Goal: Feedback & Contribution: Contribute content

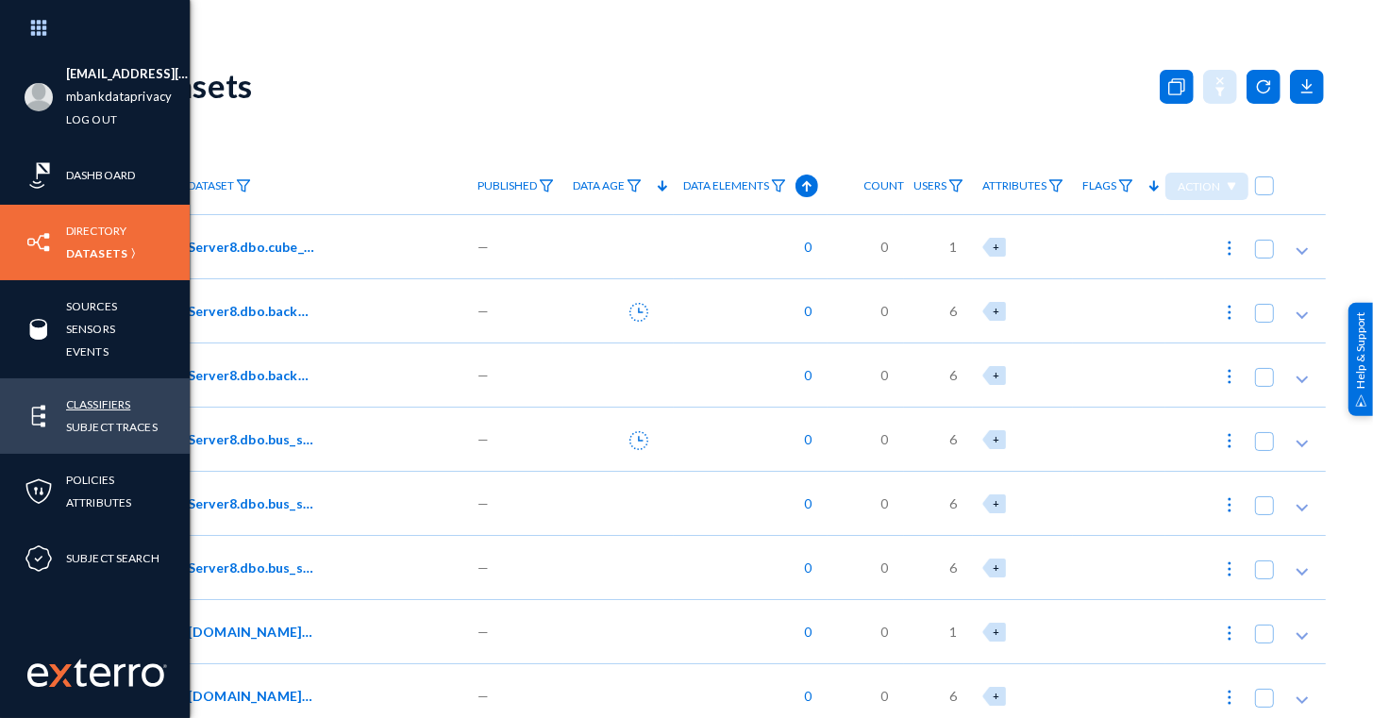
click at [95, 406] on link "Classifiers" at bounding box center [98, 404] width 64 height 22
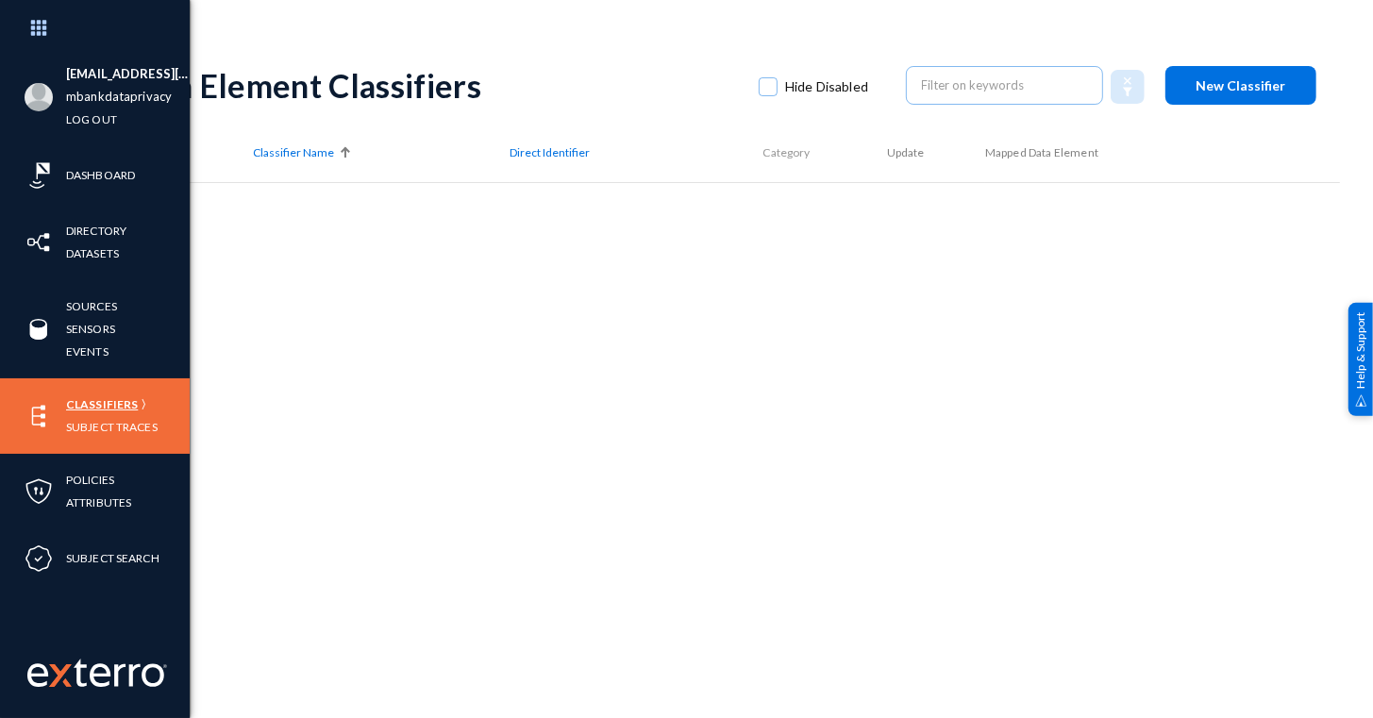
click at [92, 400] on link "Classifiers" at bounding box center [102, 404] width 72 height 22
click at [96, 398] on link "Classifiers" at bounding box center [102, 404] width 72 height 22
click at [90, 401] on link "Classifiers" at bounding box center [102, 404] width 72 height 22
click at [93, 426] on link "Subject Traces" at bounding box center [112, 427] width 92 height 22
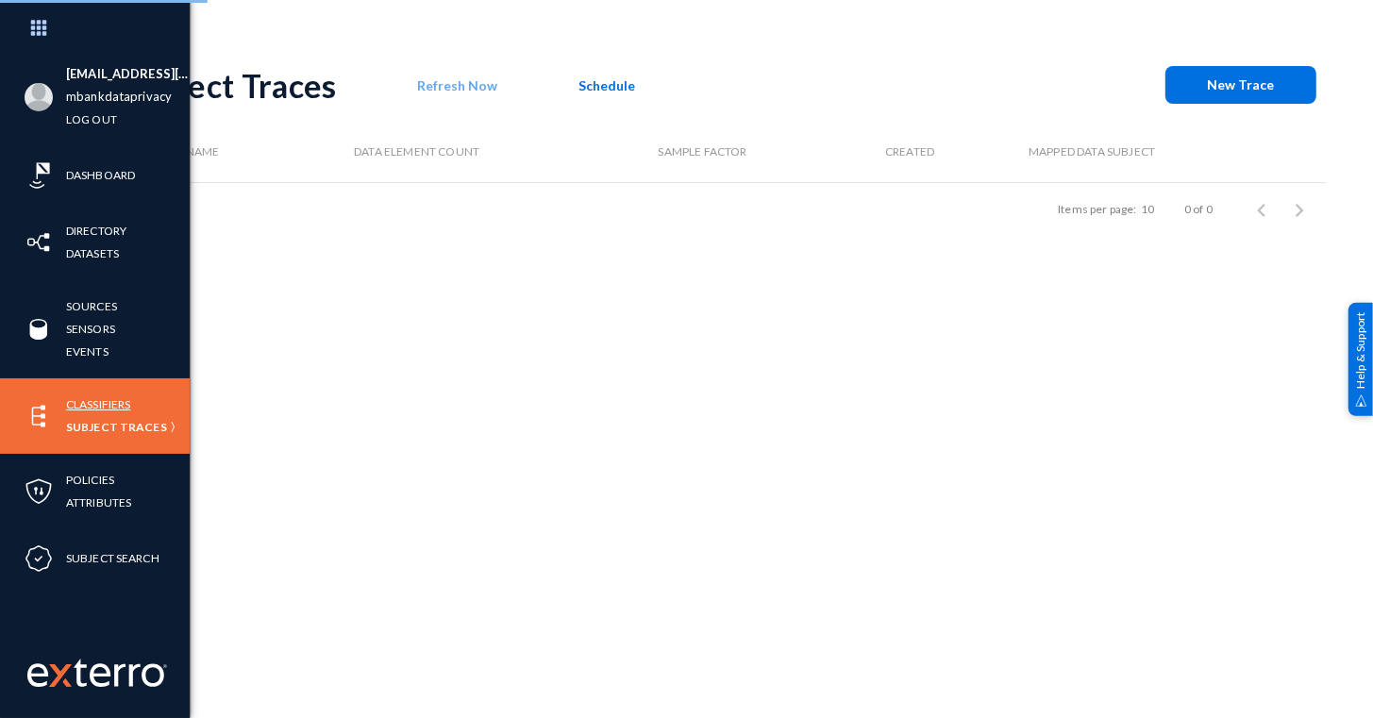
click at [105, 398] on link "Classifiers" at bounding box center [98, 404] width 64 height 22
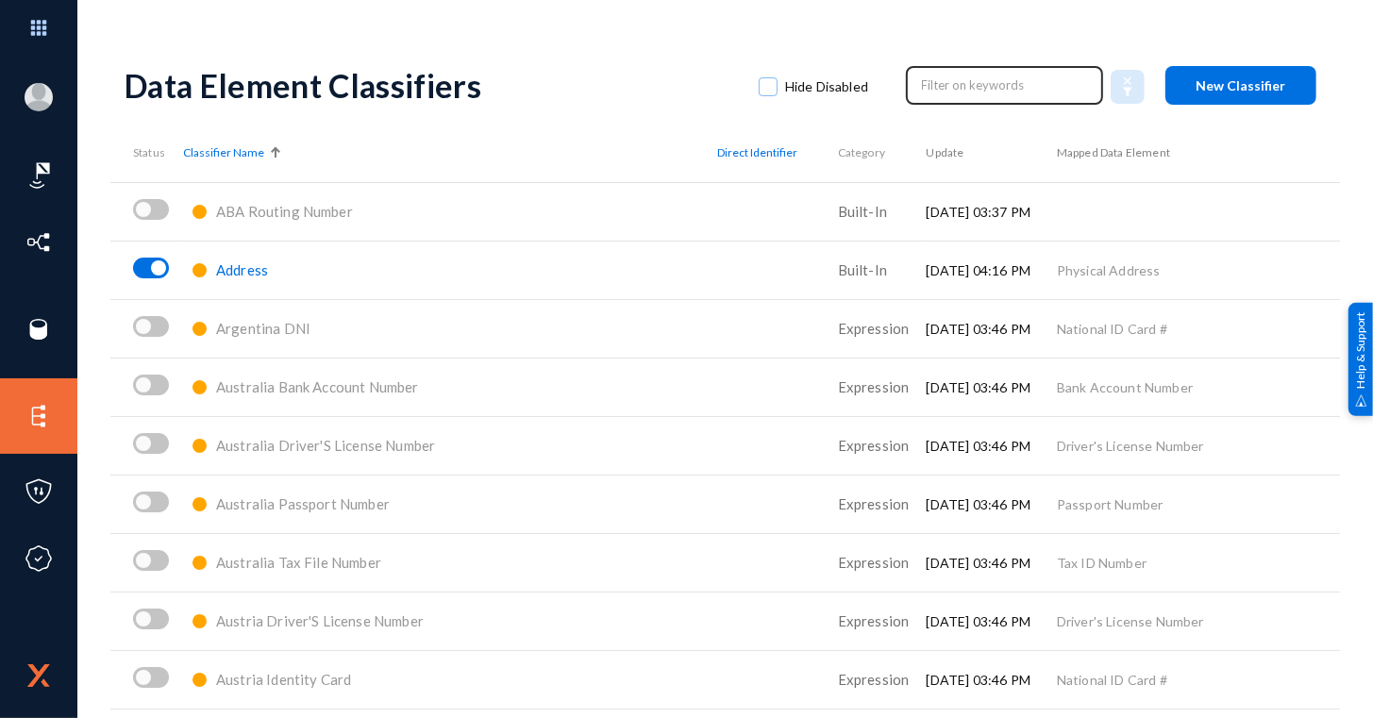
click at [922, 91] on input "text" at bounding box center [1005, 85] width 166 height 28
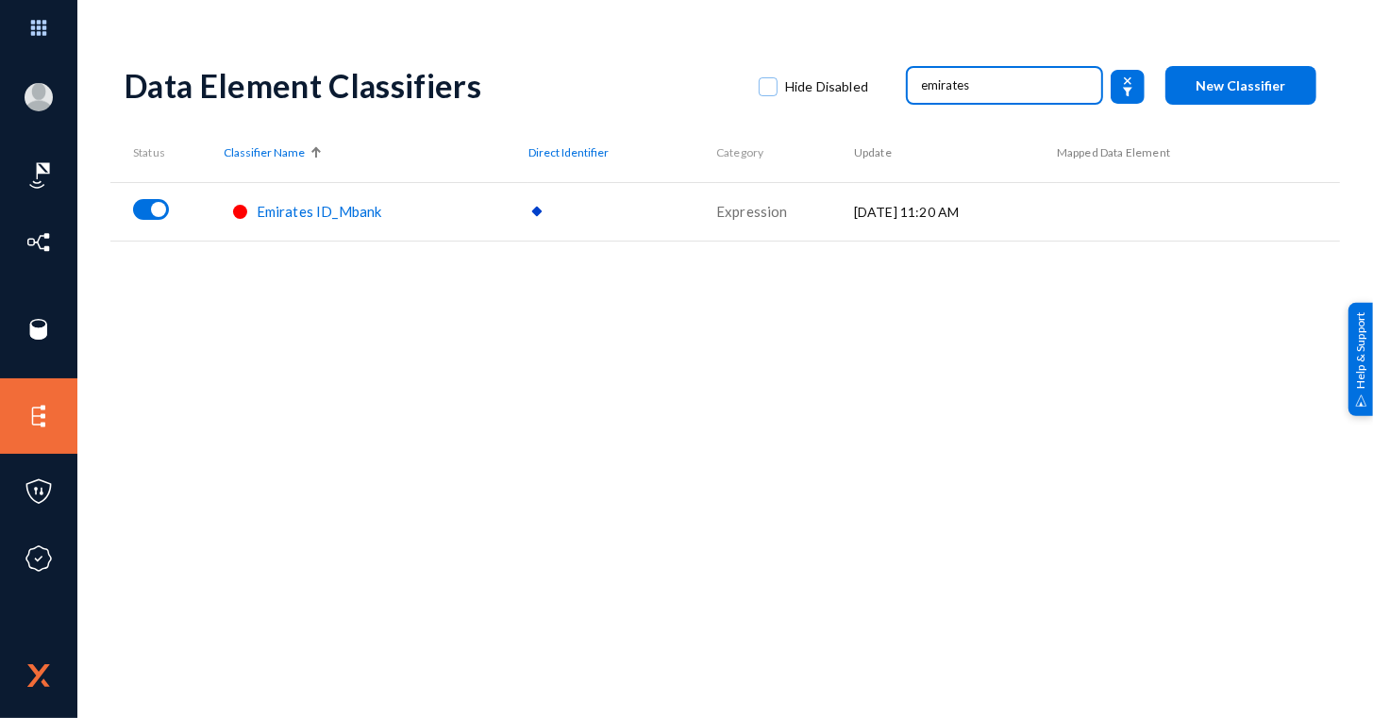
type input "emirates"
click at [333, 210] on span "Emirates ID_Mbank" at bounding box center [319, 211] width 125 height 17
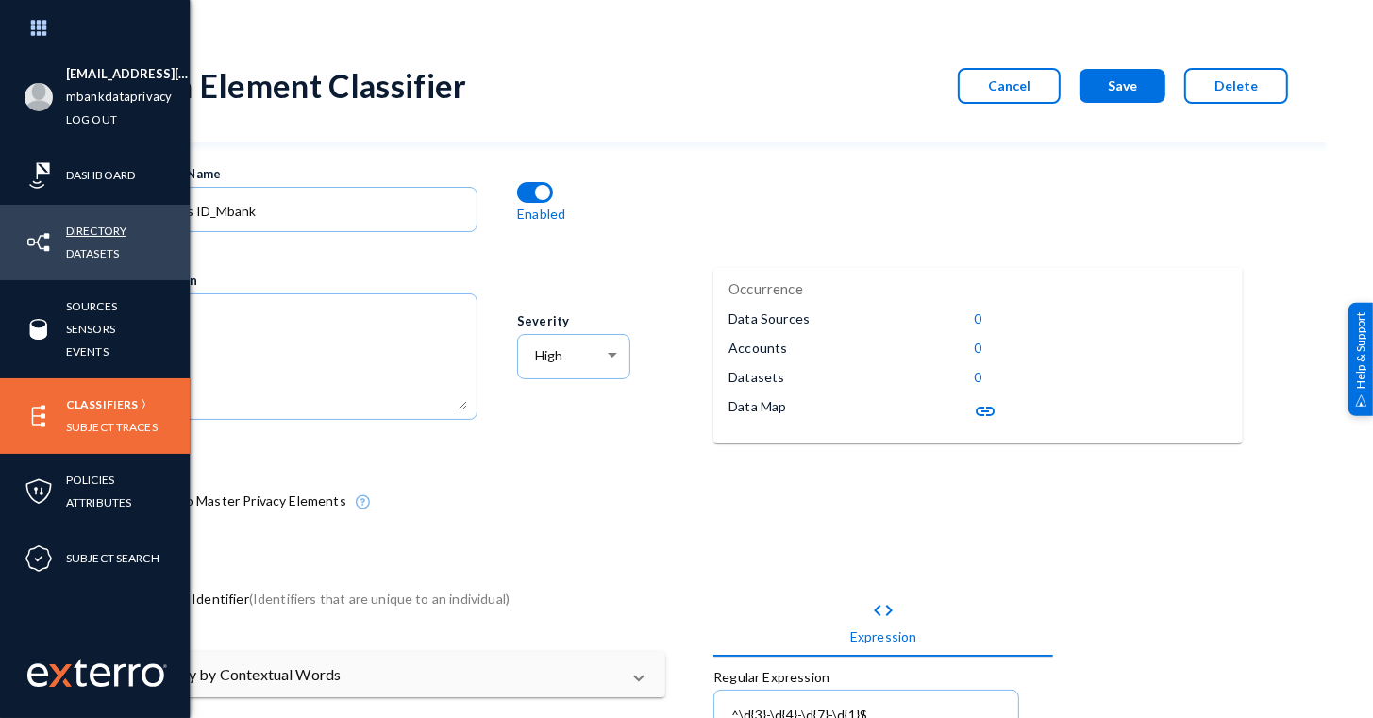
click at [88, 234] on link "Directory" at bounding box center [96, 231] width 60 height 22
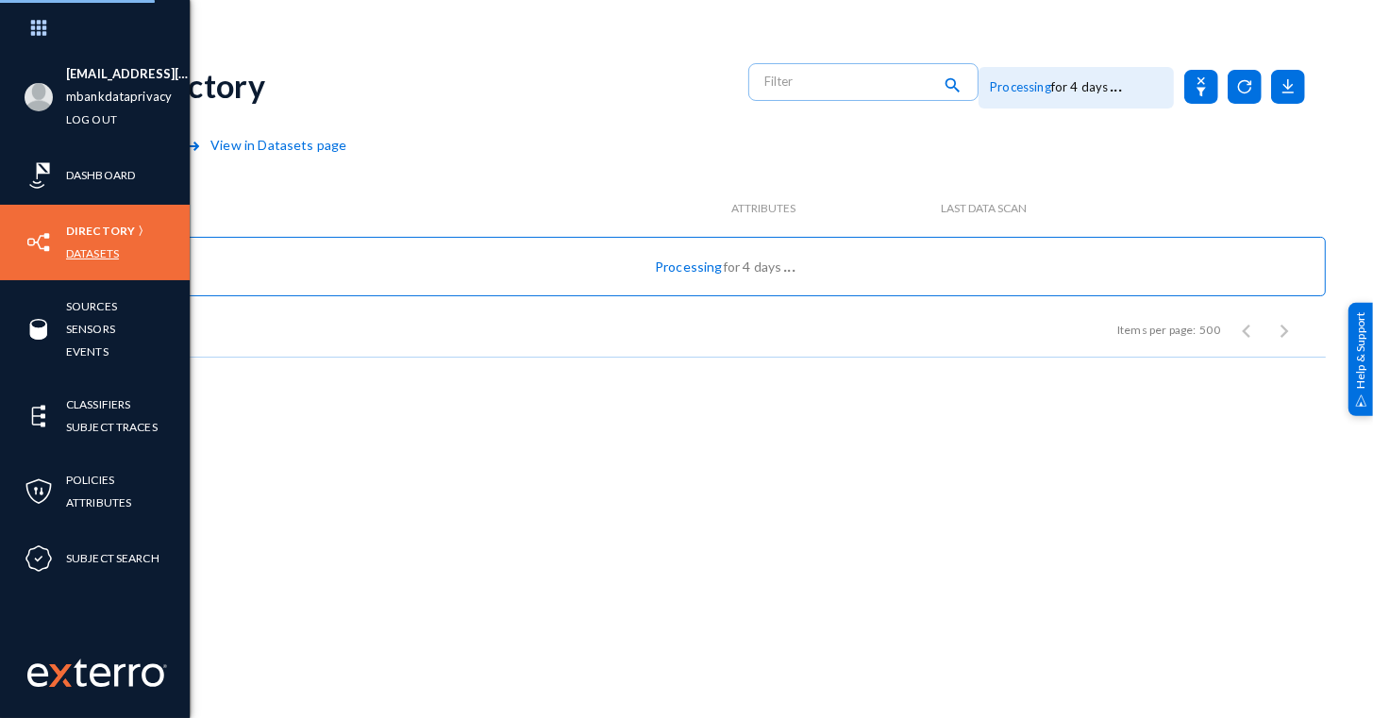
click at [86, 246] on link "Datasets" at bounding box center [92, 253] width 53 height 22
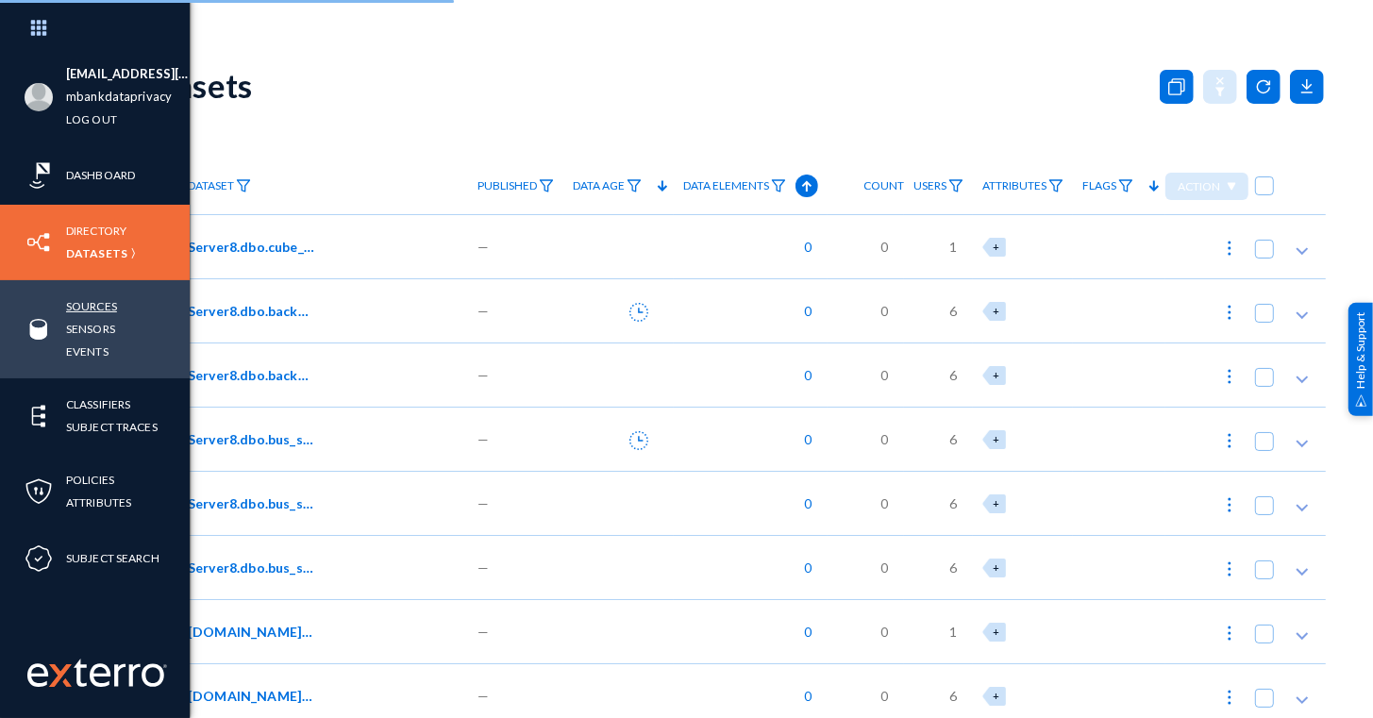
click at [107, 306] on link "Sources" at bounding box center [91, 306] width 51 height 22
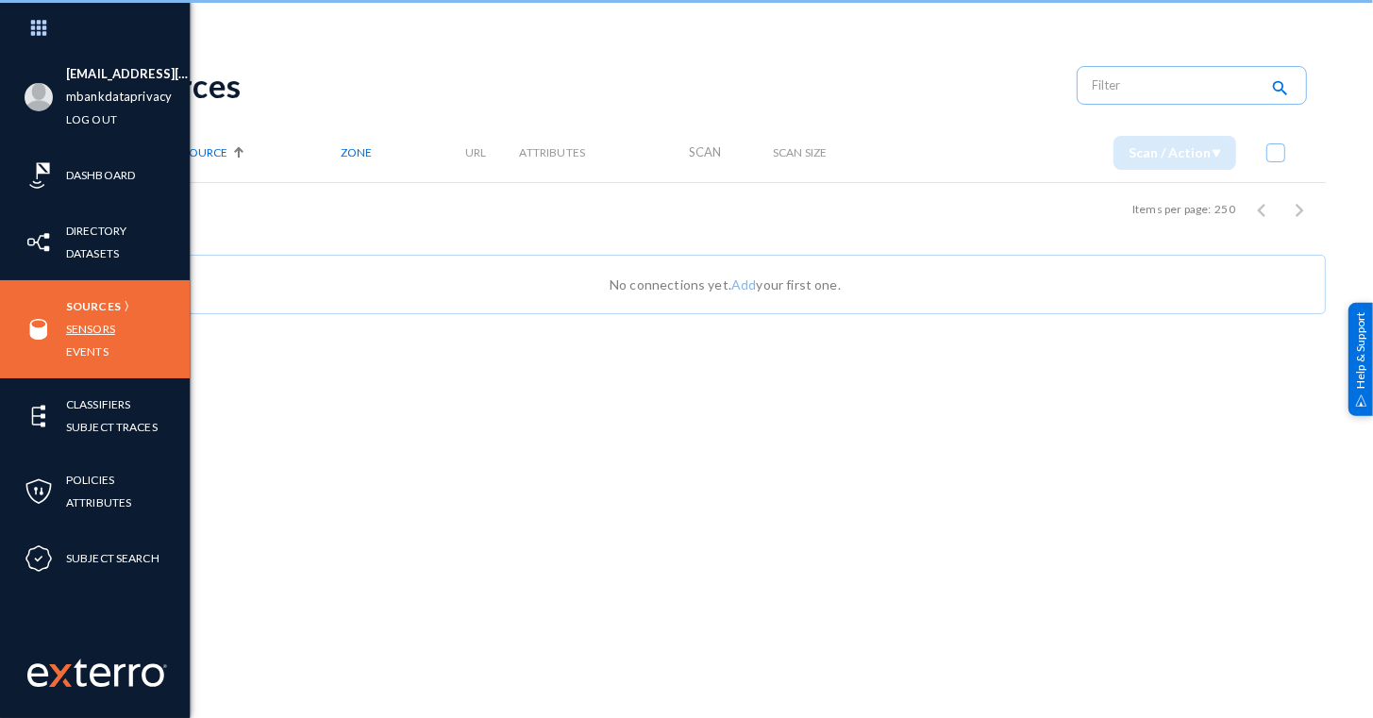
click at [92, 334] on link "Sensors" at bounding box center [90, 329] width 49 height 22
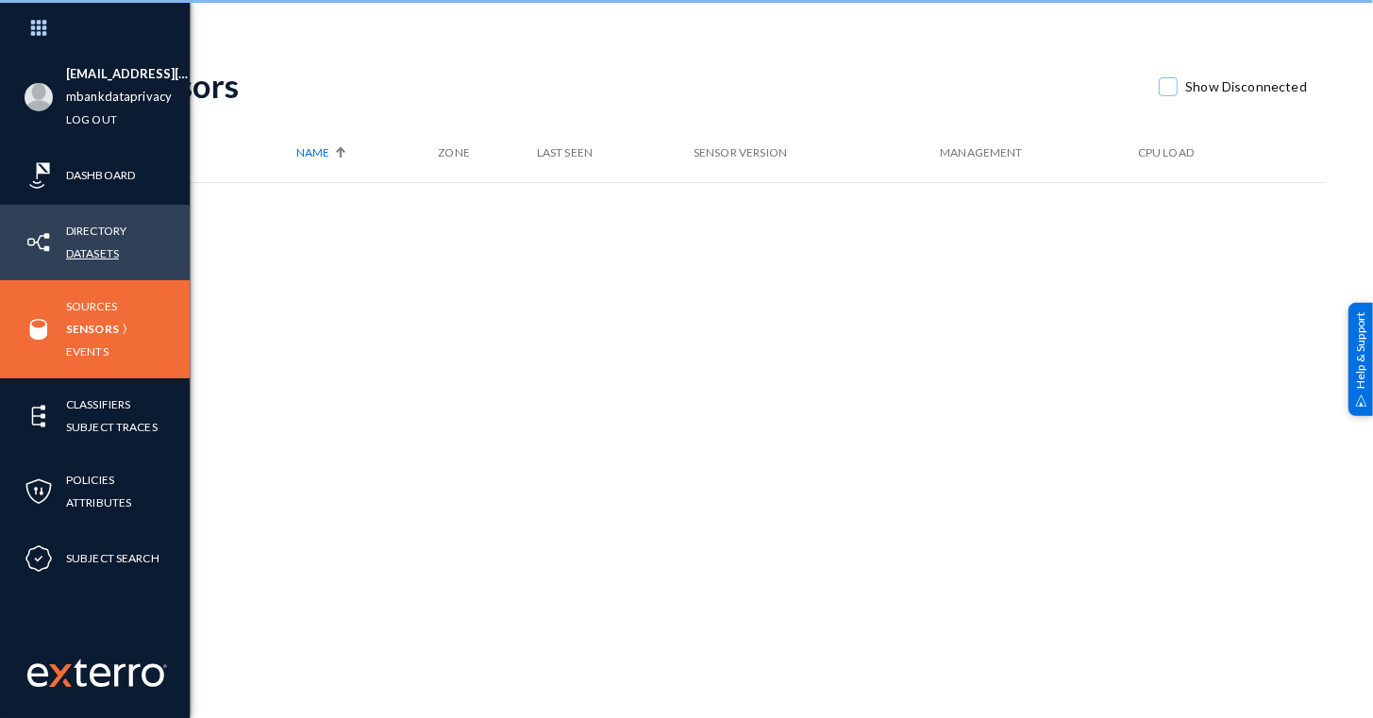
click at [110, 250] on link "Datasets" at bounding box center [92, 253] width 53 height 22
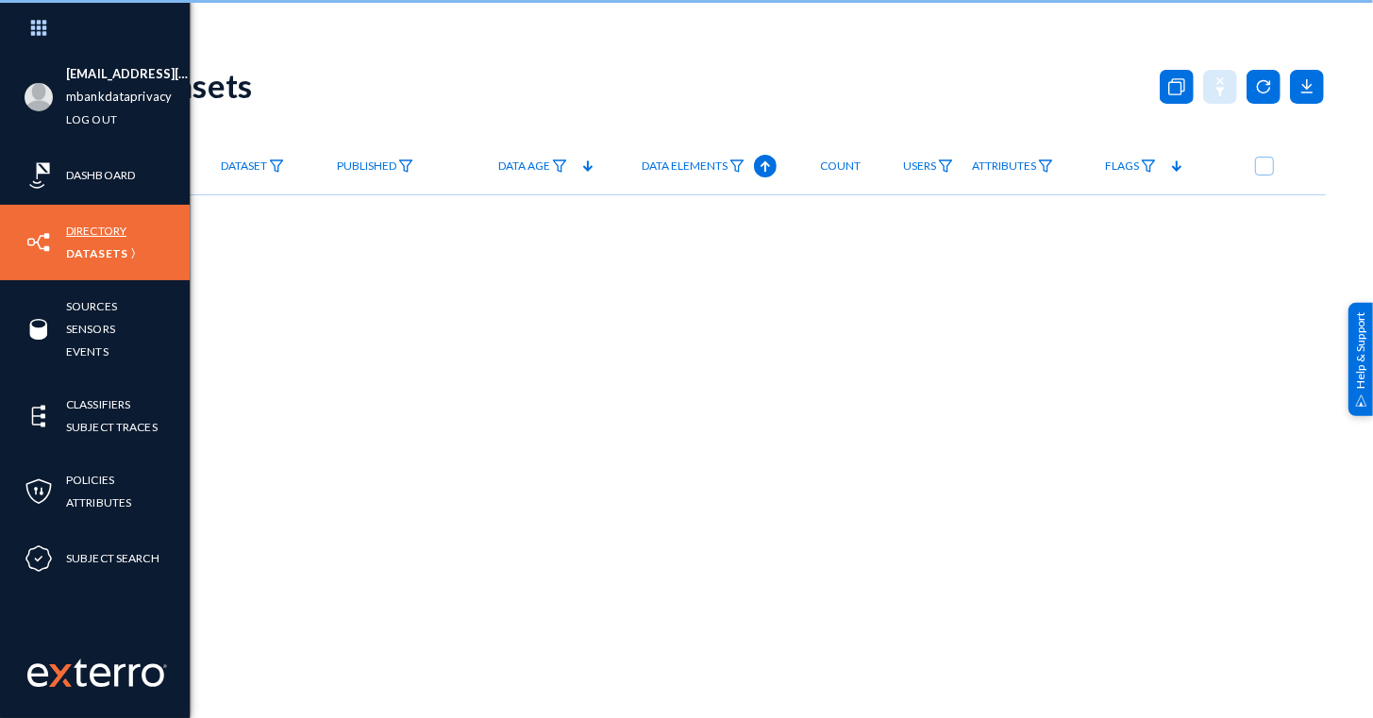
click at [112, 231] on link "Directory" at bounding box center [96, 231] width 60 height 22
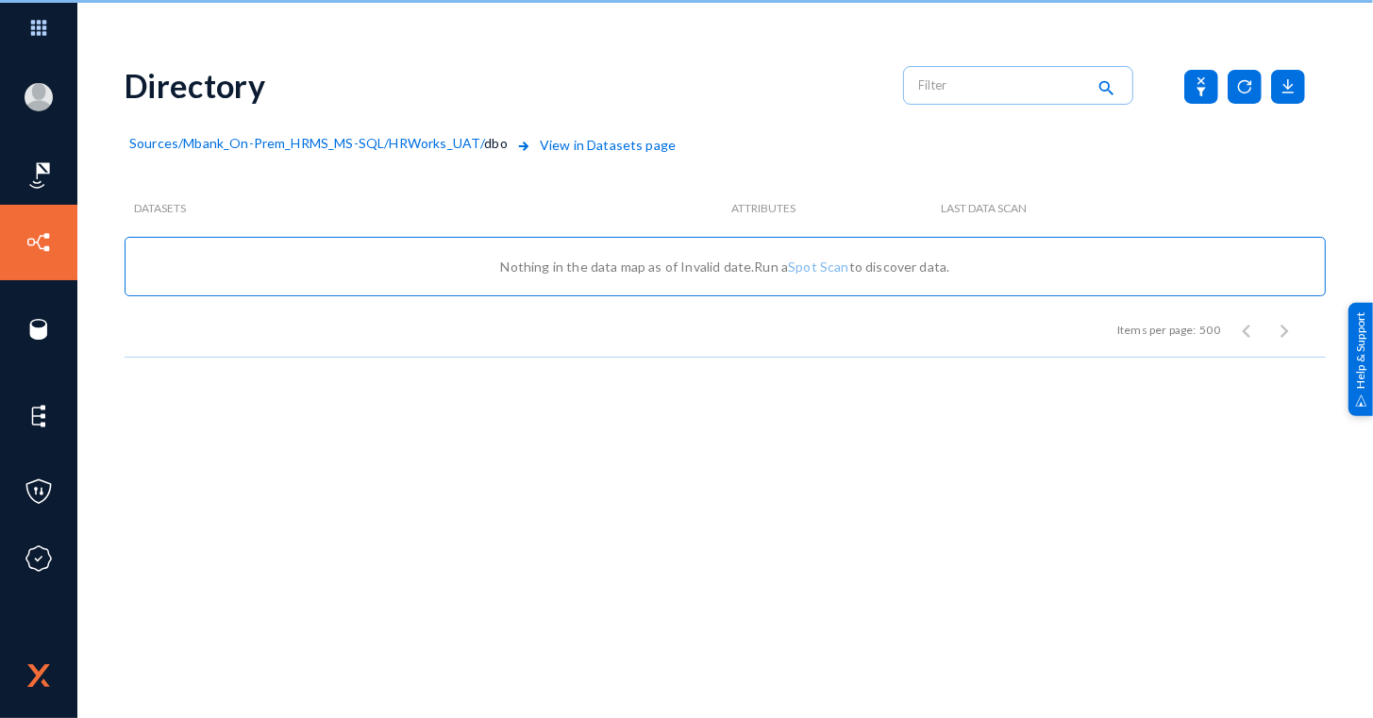
click at [593, 140] on span "View in Datasets page" at bounding box center [593, 157] width 163 height 45
click at [591, 140] on span "View in Datasets page" at bounding box center [593, 157] width 163 height 45
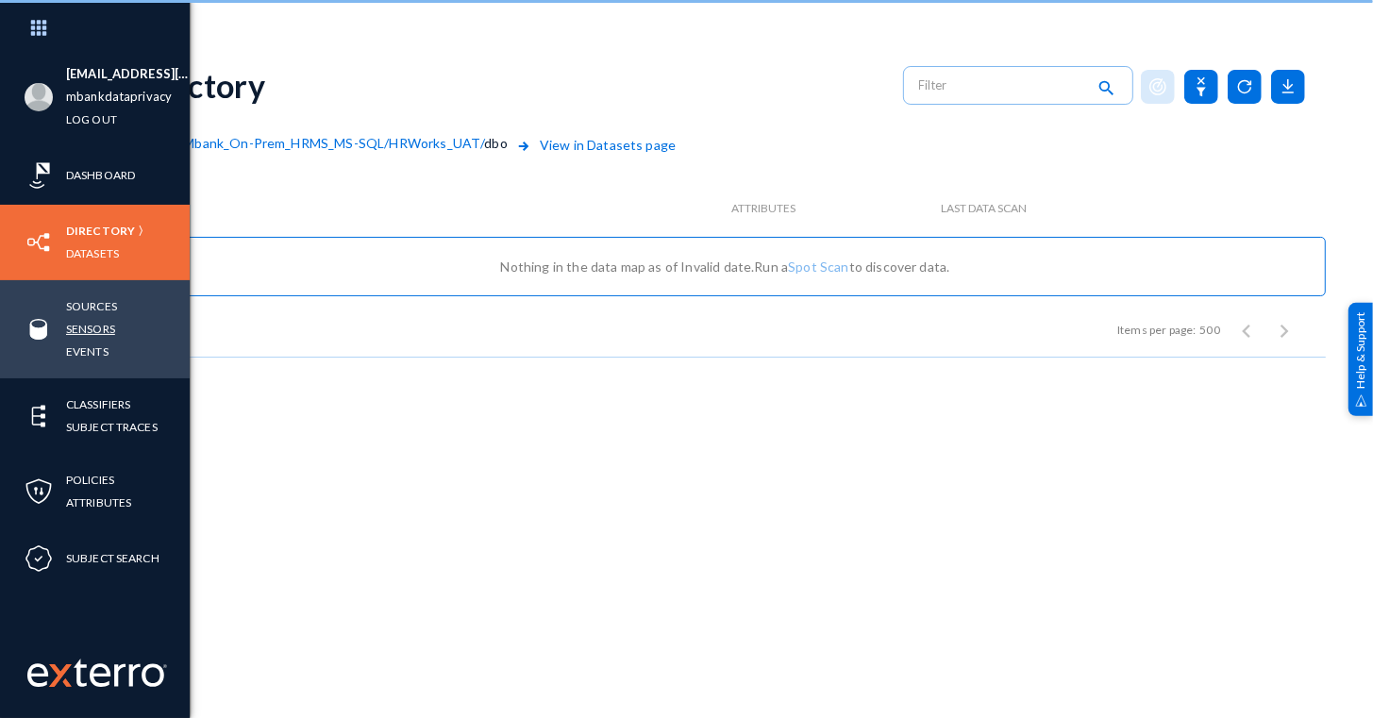
click at [96, 325] on link "Sensors" at bounding box center [90, 329] width 49 height 22
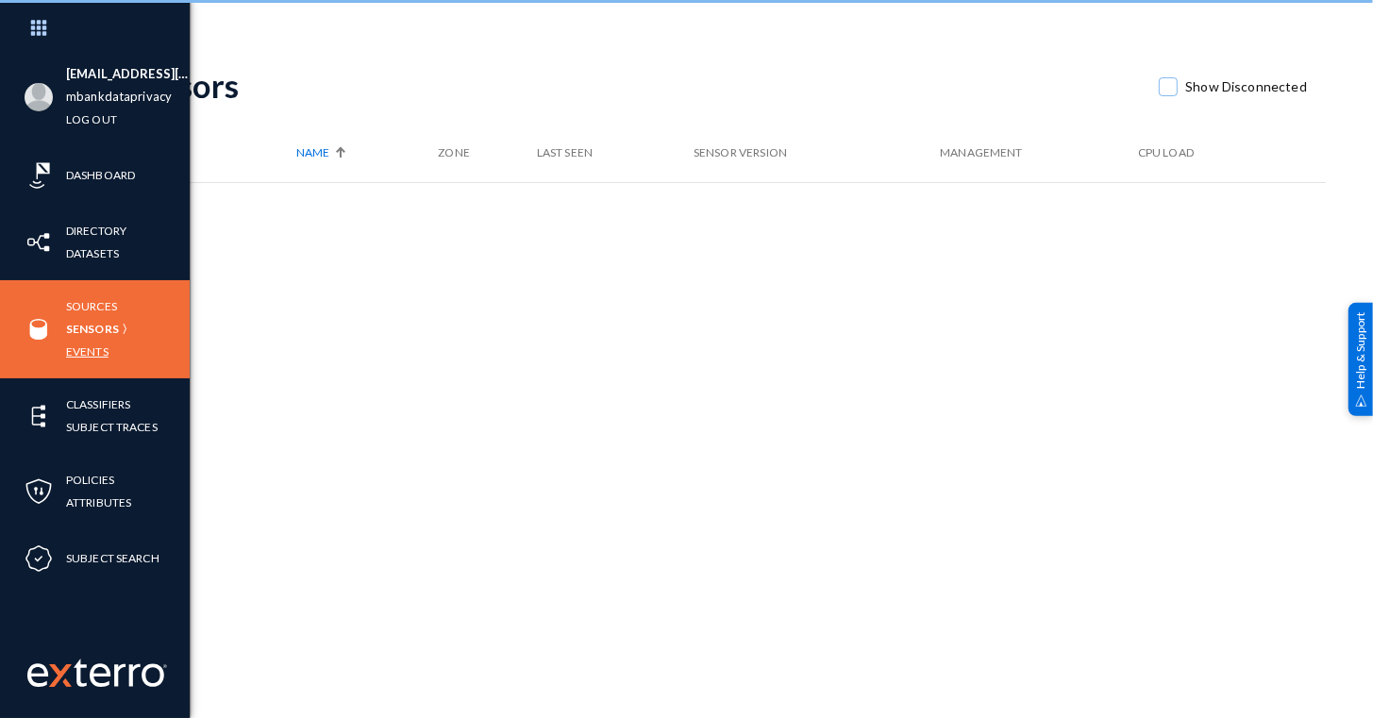
click at [95, 349] on link "Events" at bounding box center [87, 352] width 42 height 22
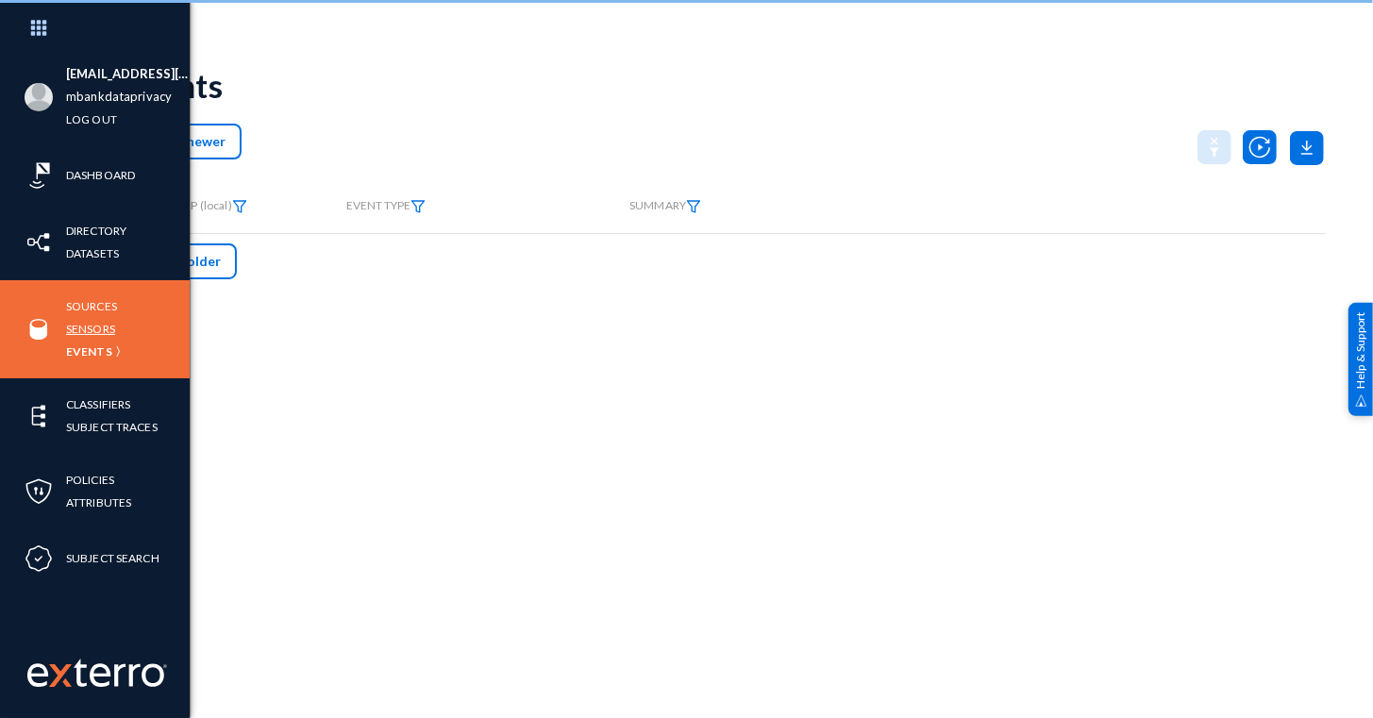
click at [103, 327] on link "Sensors" at bounding box center [90, 329] width 49 height 22
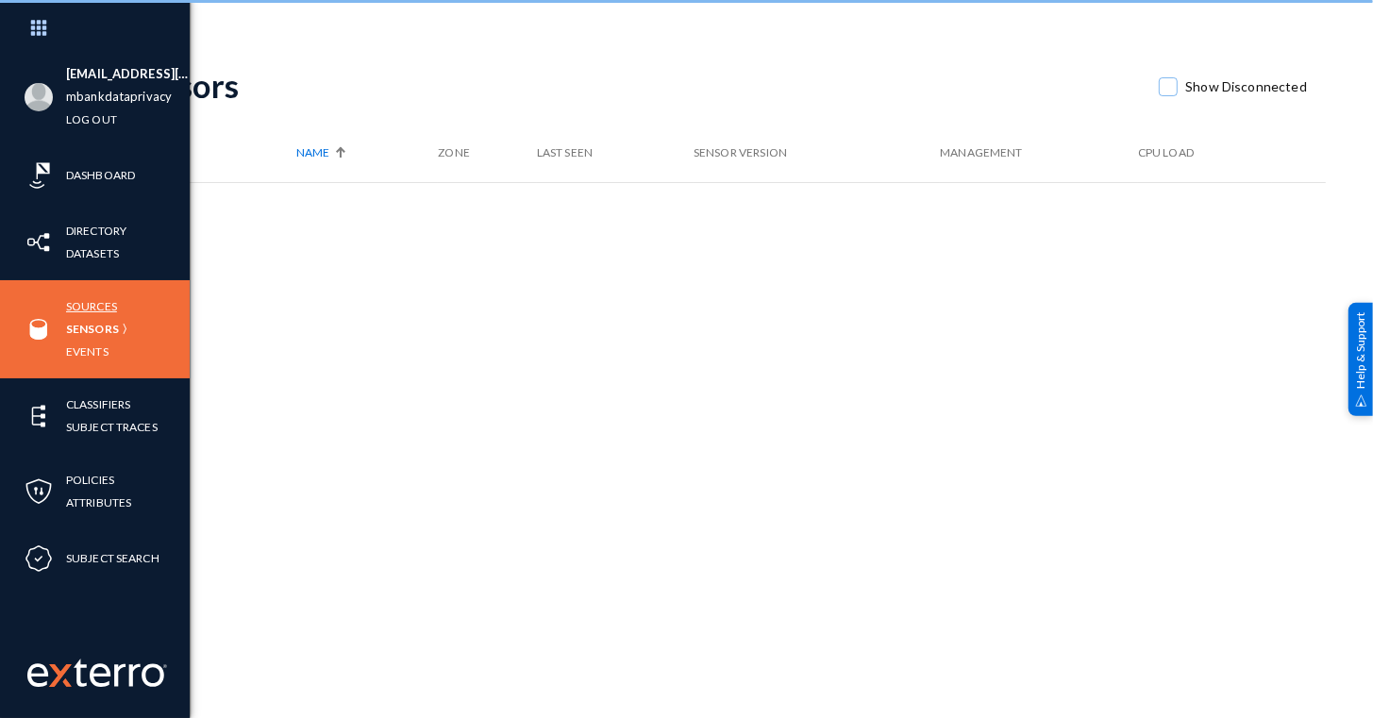
click at [96, 302] on link "Sources" at bounding box center [91, 306] width 51 height 22
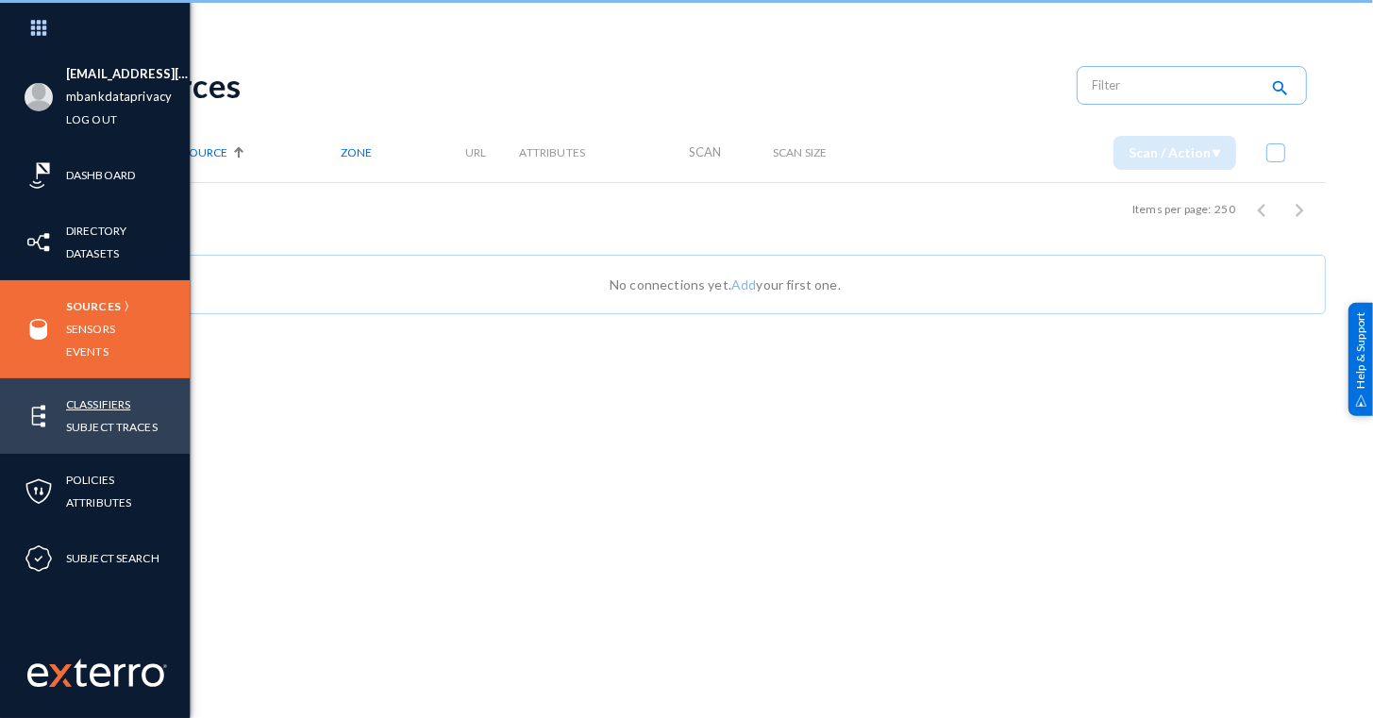
click at [117, 406] on link "Classifiers" at bounding box center [98, 404] width 64 height 22
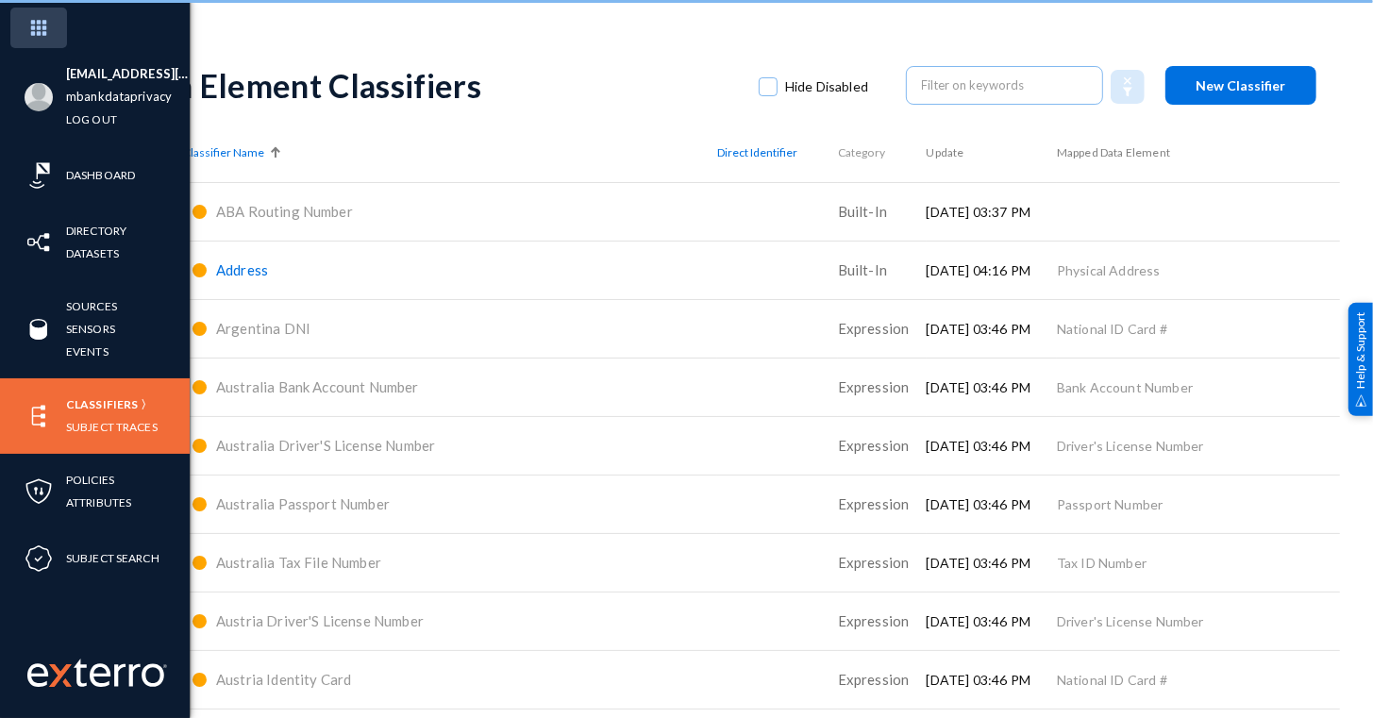
click at [23, 31] on img at bounding box center [38, 28] width 57 height 41
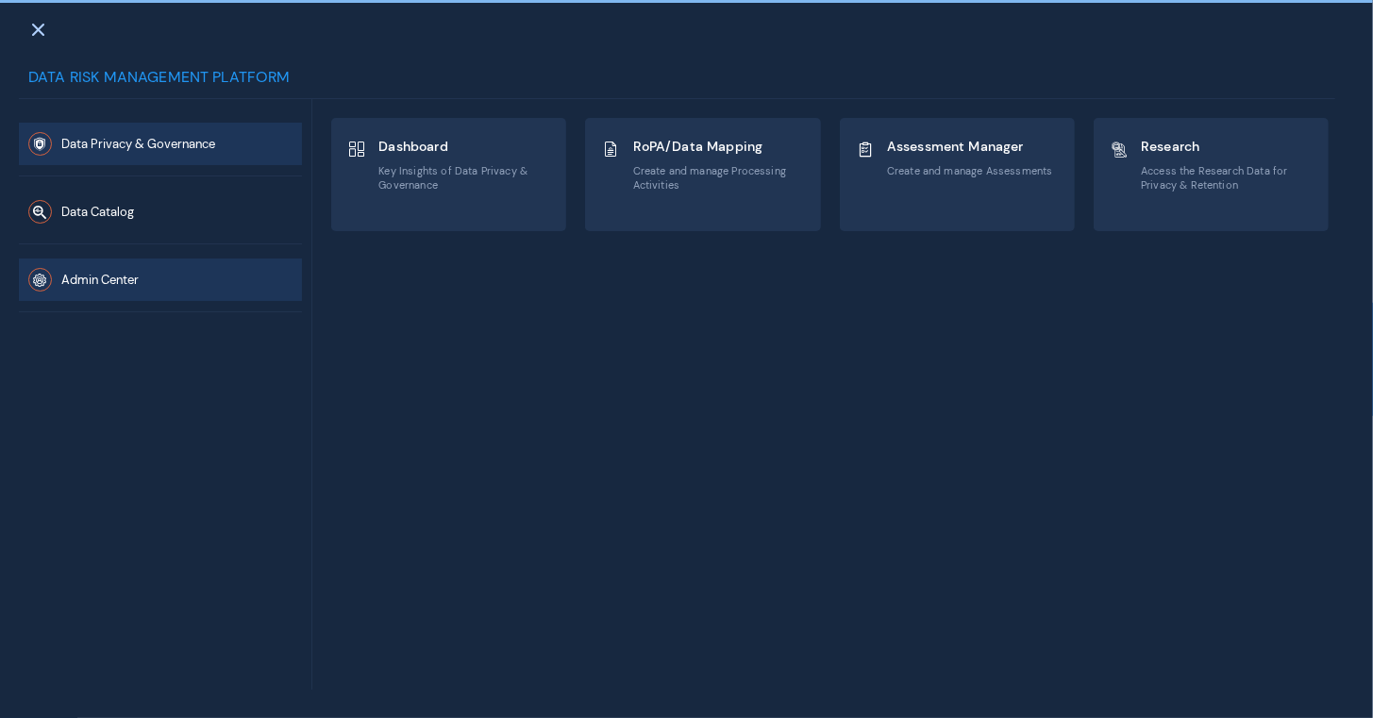
click at [139, 285] on button "Admin Center" at bounding box center [160, 280] width 283 height 42
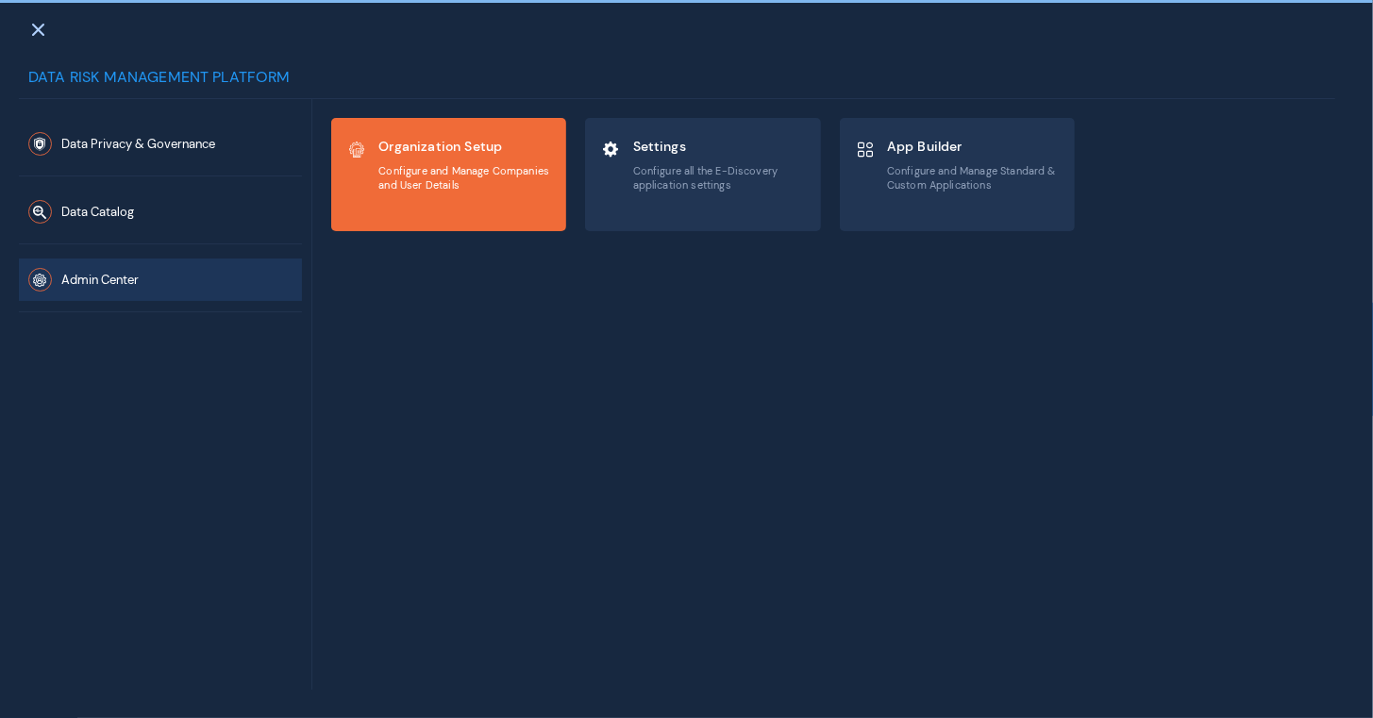
click at [466, 193] on div "Organization Setup Configure and Manage Companies and User Details" at bounding box center [464, 164] width 173 height 63
checkbox input "true"
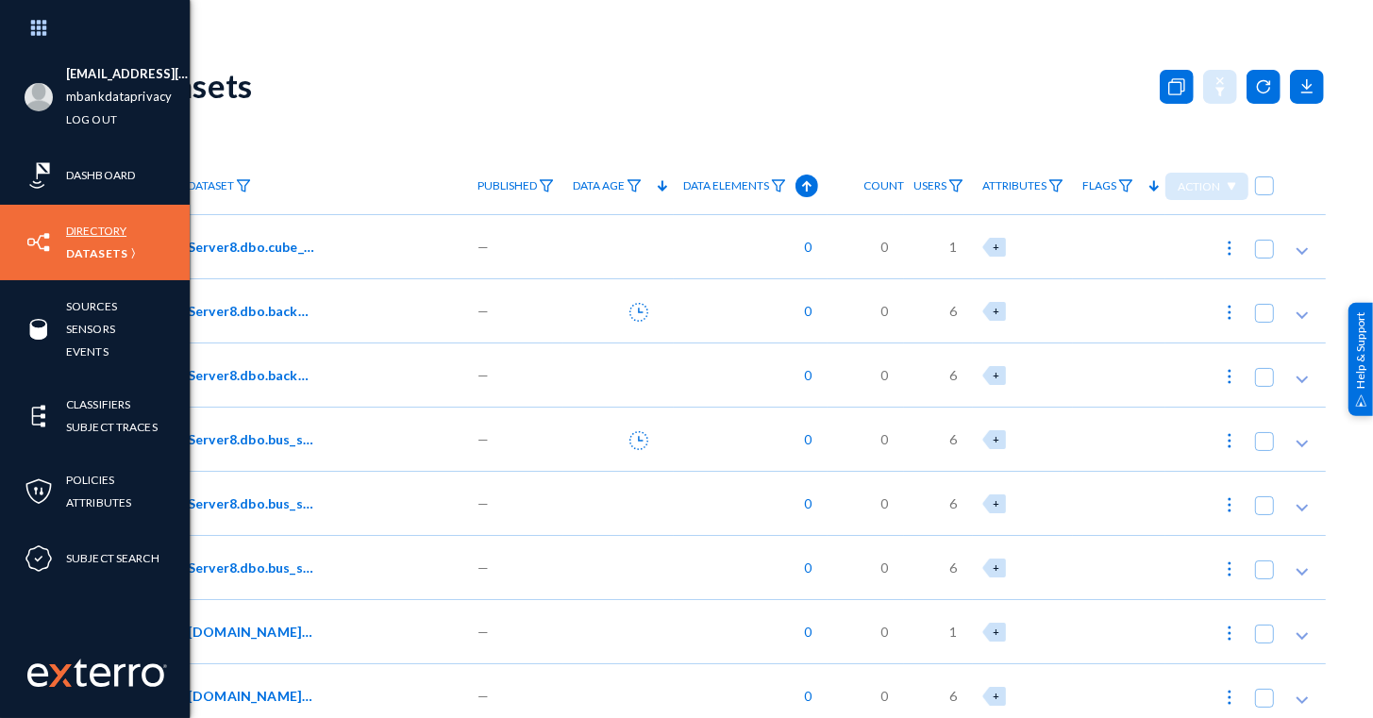
click at [109, 225] on link "Directory" at bounding box center [96, 231] width 60 height 22
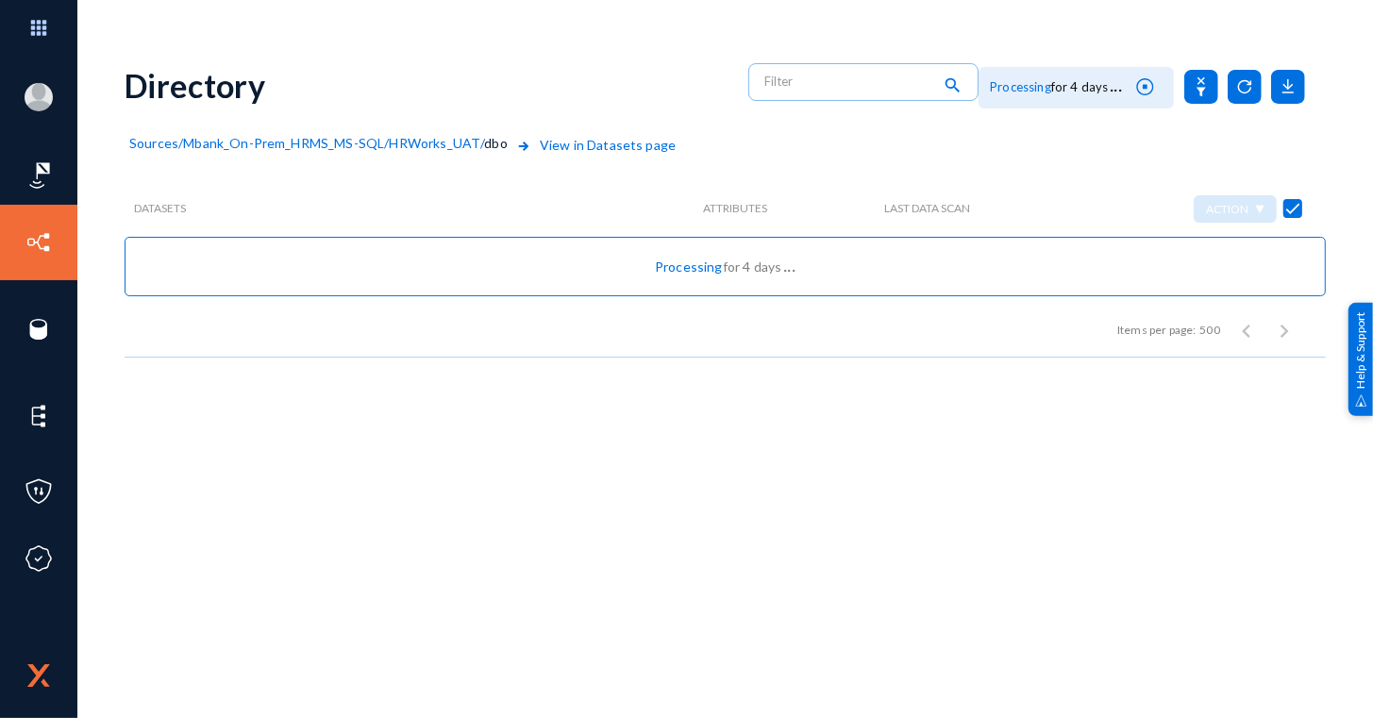
click at [276, 140] on span "Mbank_On-Prem_HRMS_MS-SQL" at bounding box center [283, 143] width 201 height 16
checkbox input "false"
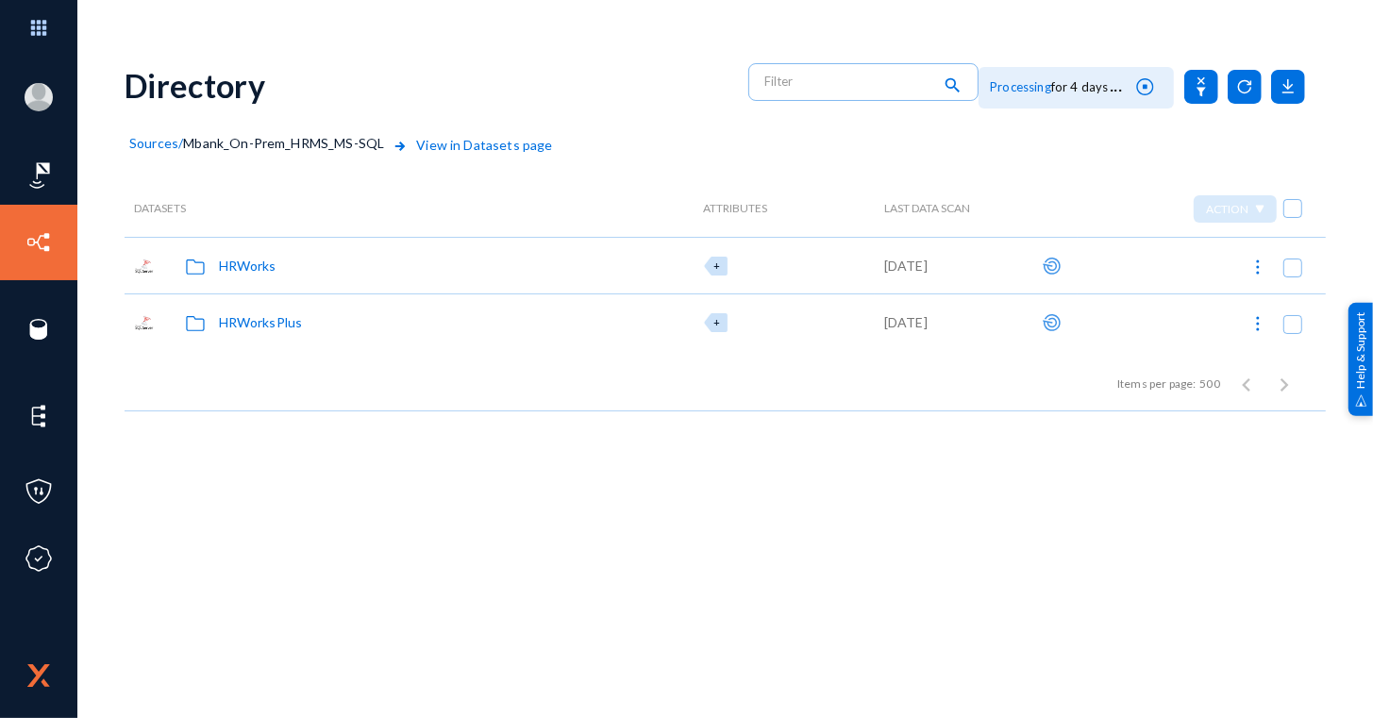
click at [171, 143] on span "Sources" at bounding box center [153, 143] width 49 height 16
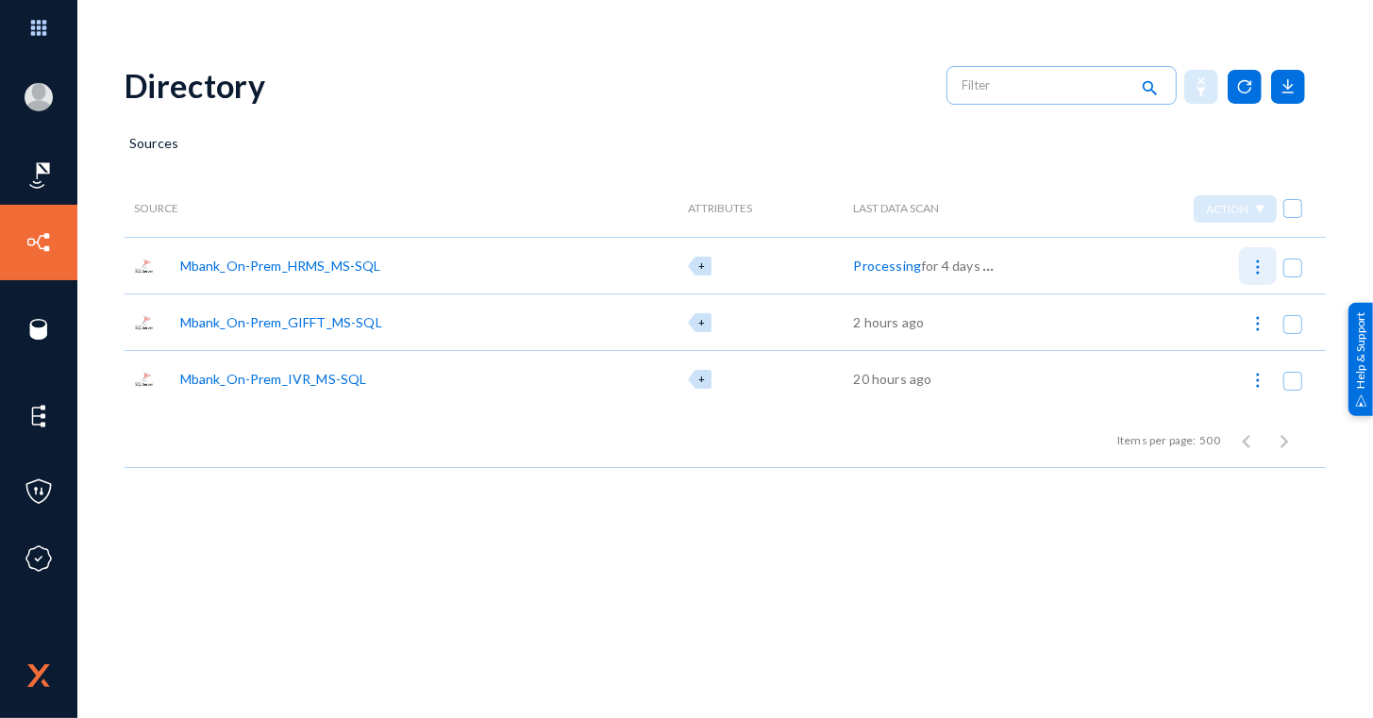
click at [1257, 258] on img at bounding box center [1257, 267] width 19 height 19
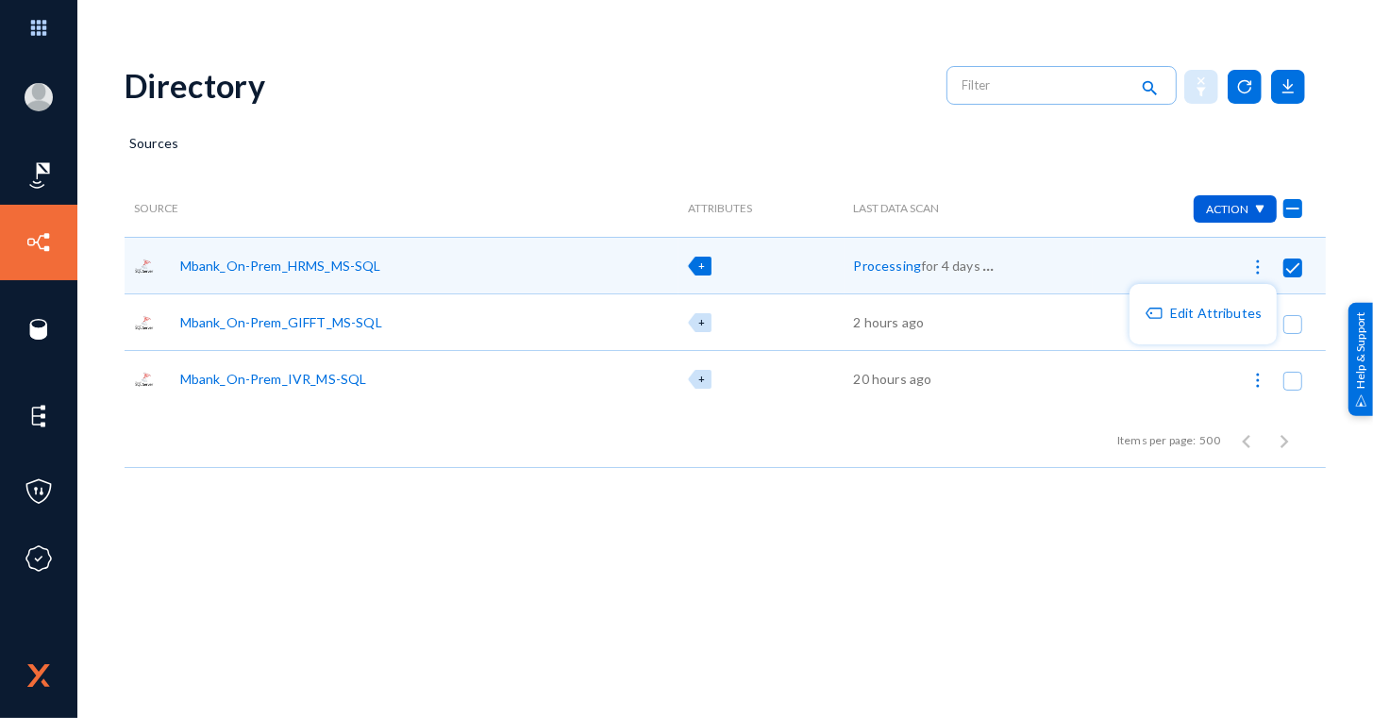
click at [1295, 264] on div at bounding box center [686, 359] width 1373 height 718
click at [1291, 264] on span at bounding box center [1292, 268] width 19 height 19
click at [1292, 276] on input "checkbox" at bounding box center [1293, 277] width 2 height 2
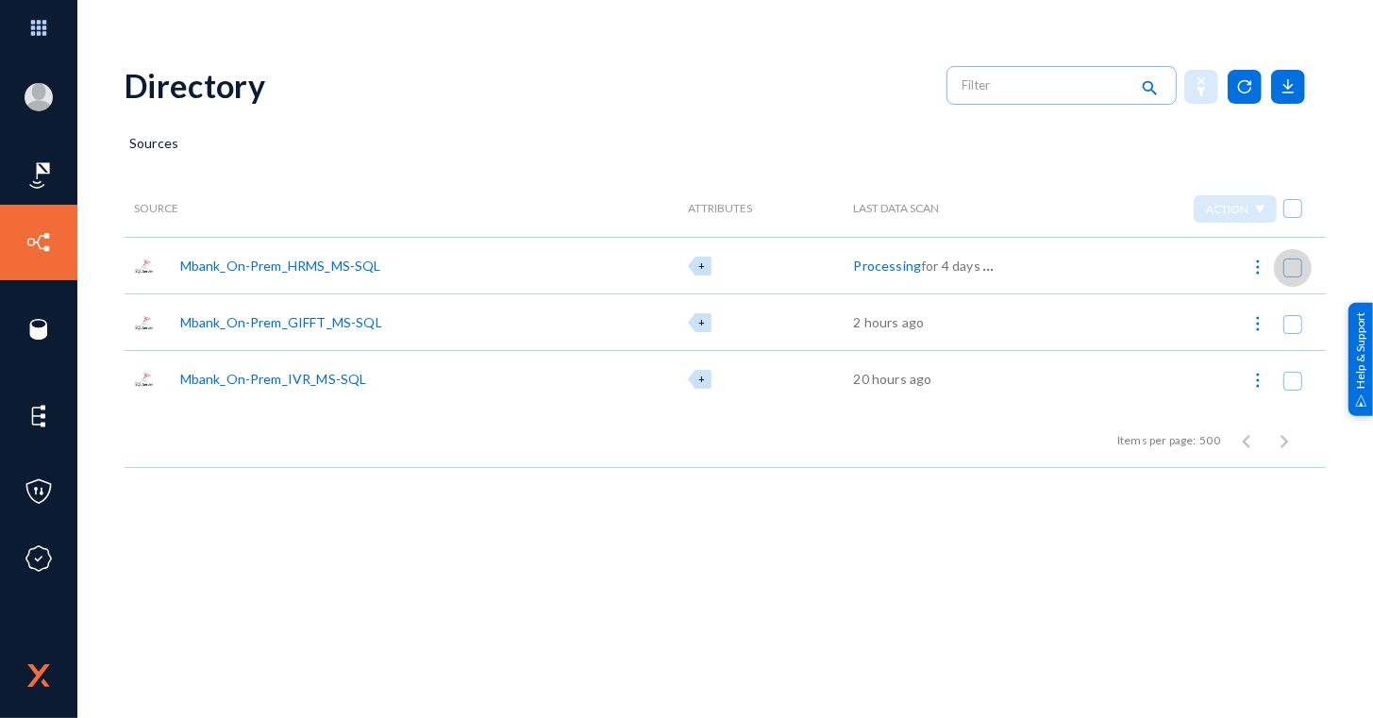
click at [1291, 264] on span at bounding box center [1292, 268] width 19 height 19
click at [1292, 276] on input "checkbox" at bounding box center [1293, 277] width 2 height 2
checkbox input "true"
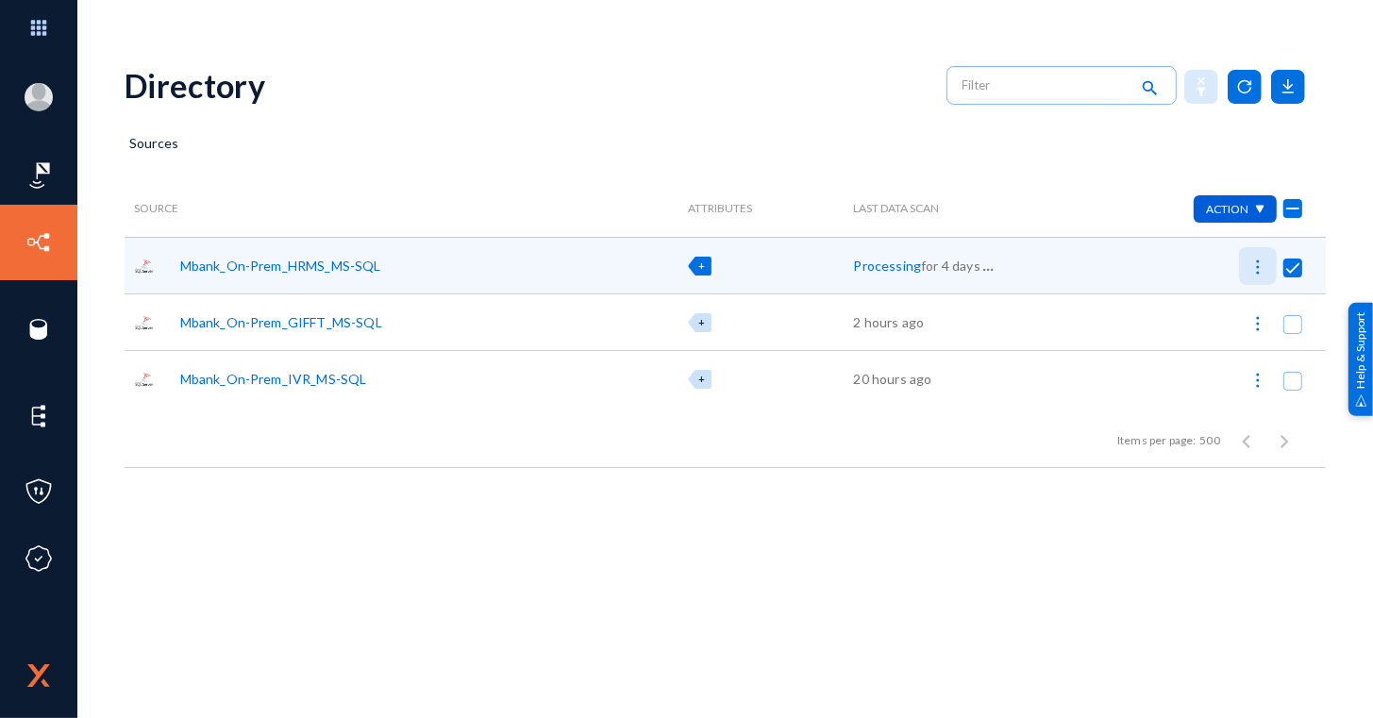
click at [1253, 267] on img at bounding box center [1257, 267] width 19 height 19
click at [858, 159] on div at bounding box center [686, 359] width 1373 height 718
click at [372, 267] on div "Mbank_On-Prem_HRMS_MS-SQL" at bounding box center [280, 266] width 201 height 20
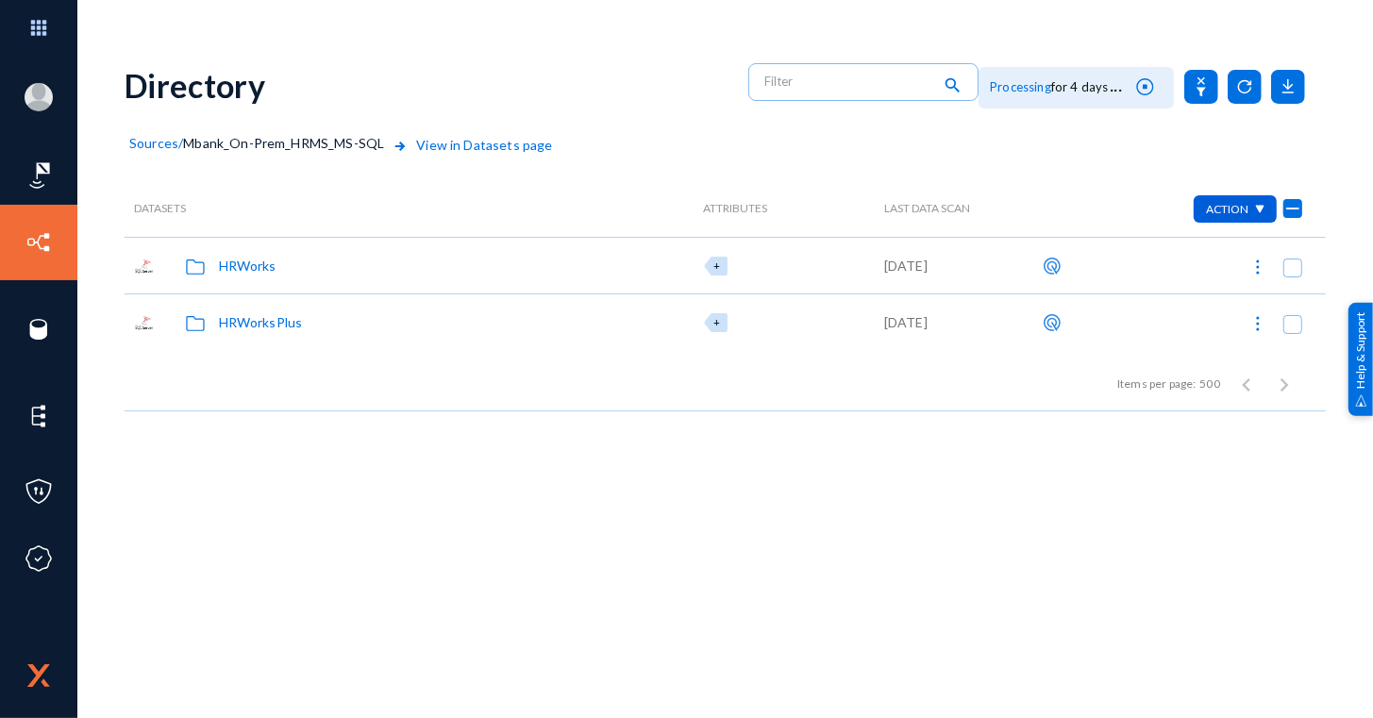
click at [1262, 264] on img at bounding box center [1257, 267] width 19 height 19
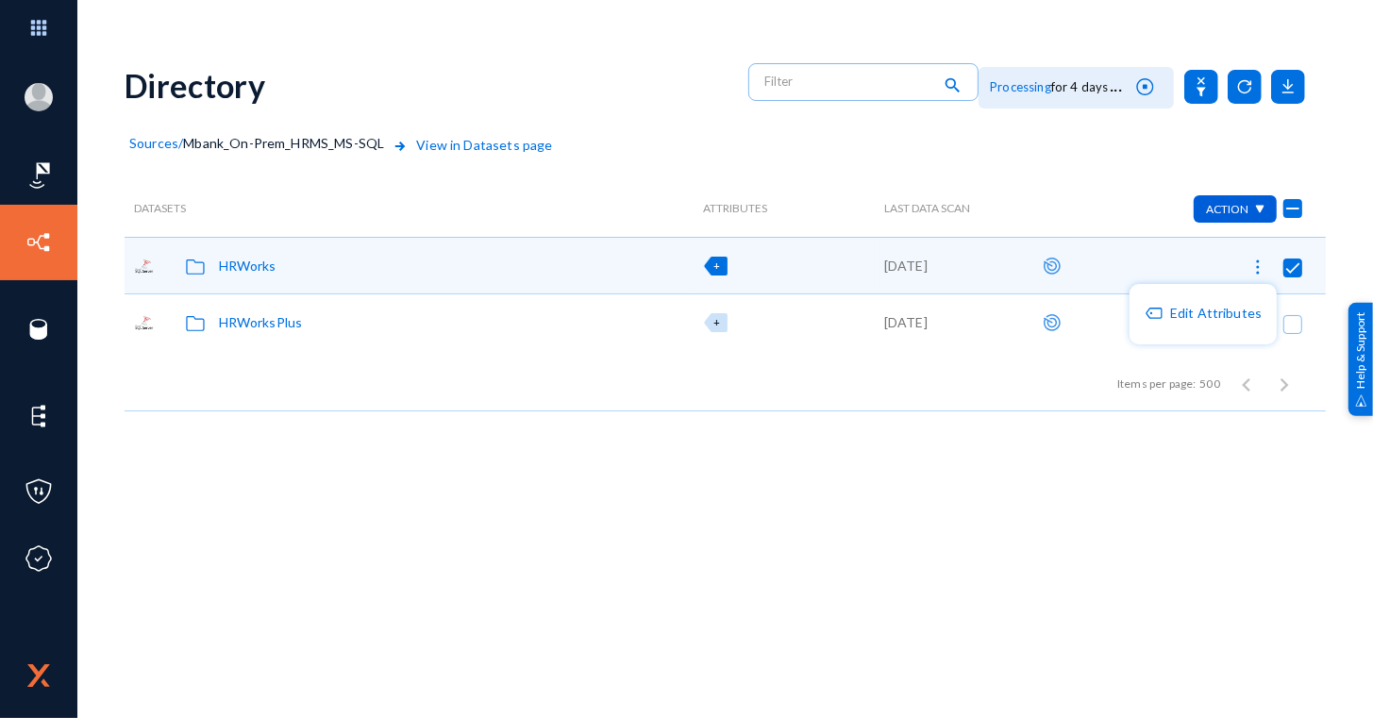
click at [1134, 131] on div at bounding box center [686, 359] width 1373 height 718
click at [1103, 181] on div "Datasets Attributes Last Data Scan Action HRWorks + [DATE] HRWorksPlus + [DATE]…" at bounding box center [725, 295] width 1201 height 231
click at [1307, 262] on div at bounding box center [1201, 265] width 249 height 57
click at [1294, 264] on span at bounding box center [1292, 268] width 19 height 19
click at [1294, 276] on input "checkbox" at bounding box center [1293, 277] width 2 height 2
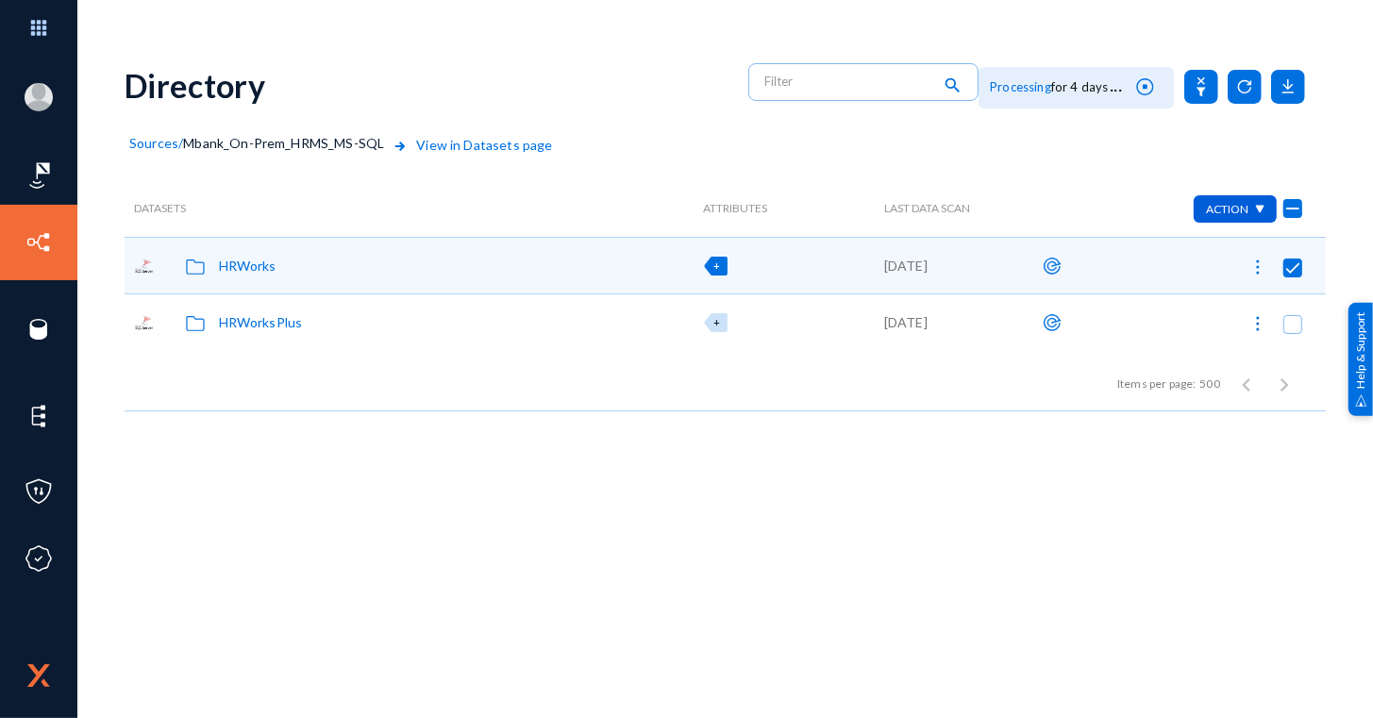
checkbox input "false"
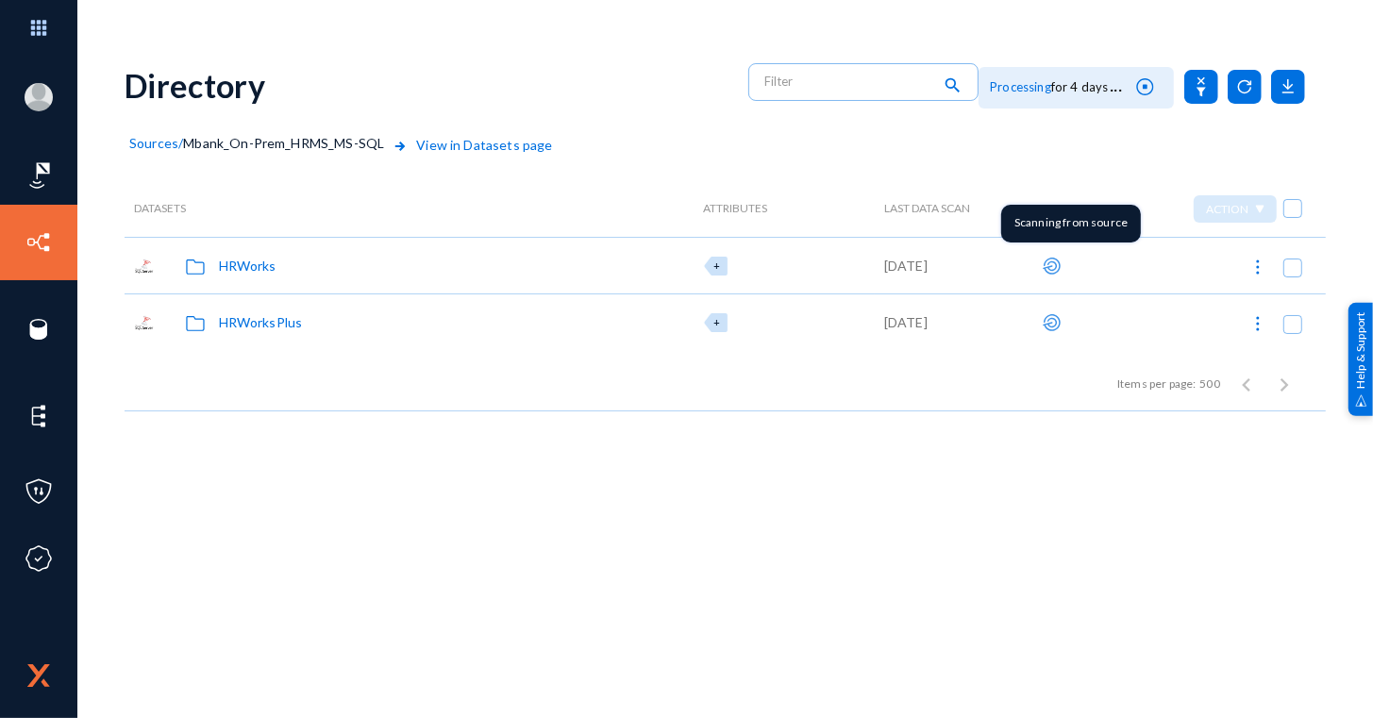
click at [1050, 265] on icon at bounding box center [1052, 266] width 24 height 24
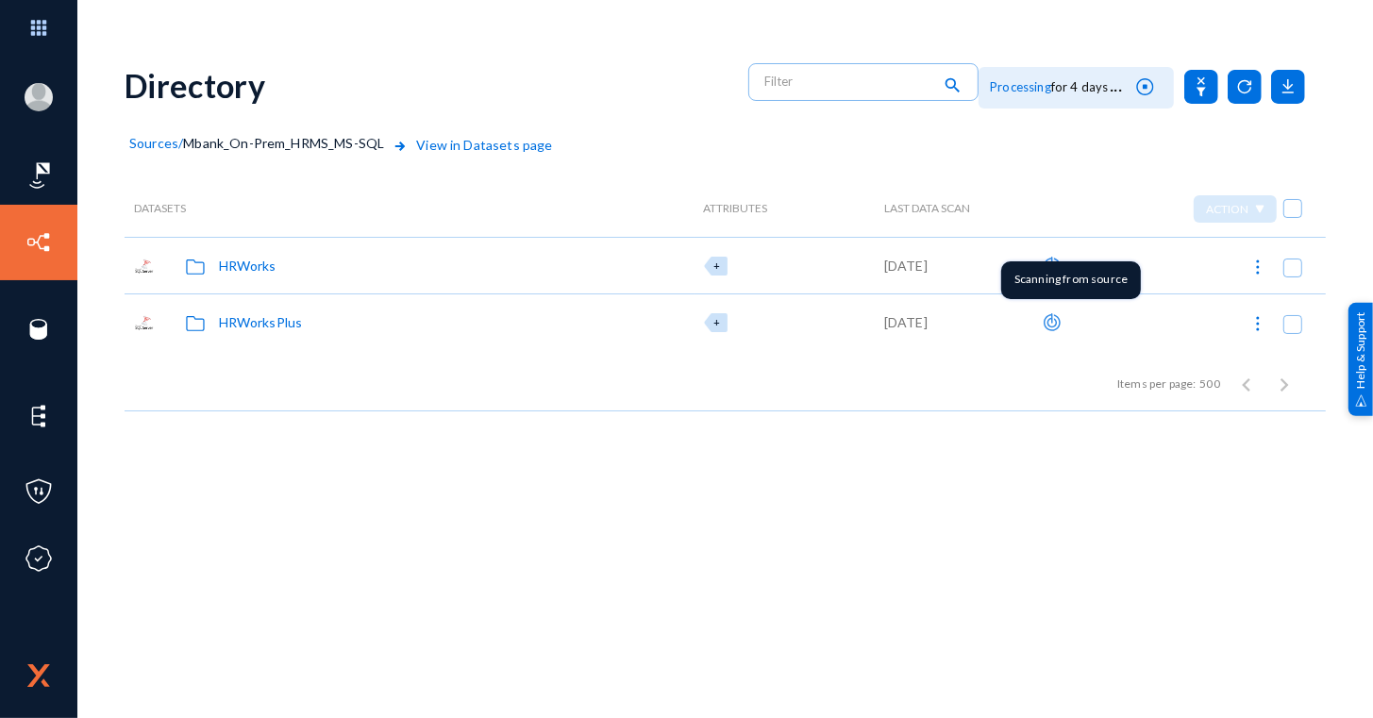
click at [1059, 317] on icon at bounding box center [1052, 322] width 19 height 19
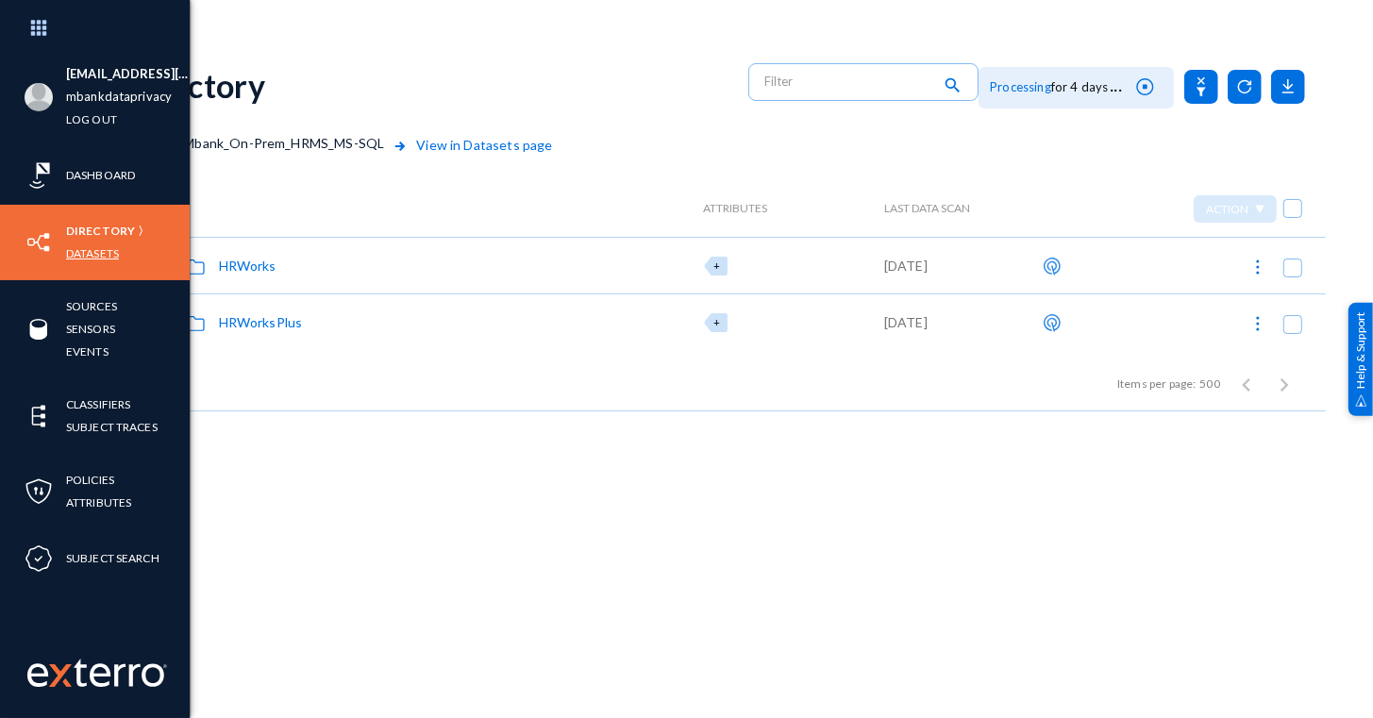
click at [104, 253] on link "Datasets" at bounding box center [92, 253] width 53 height 22
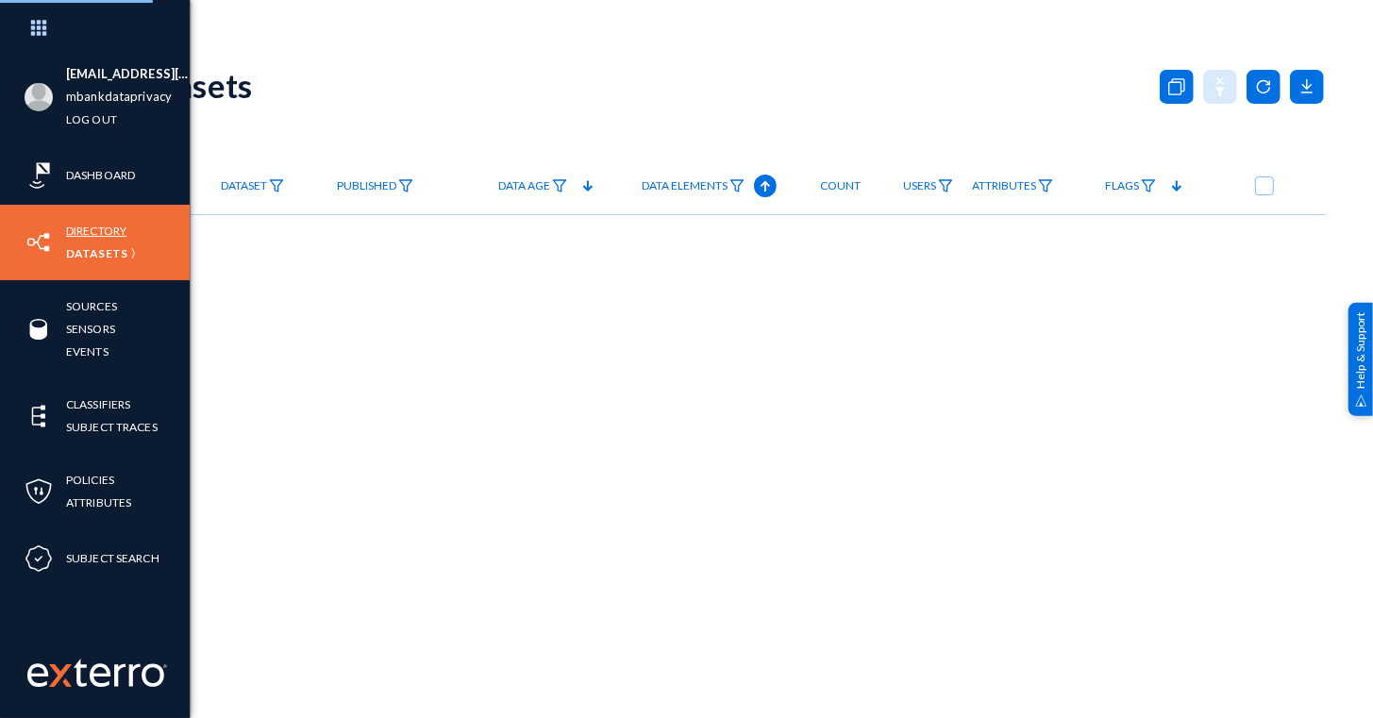
click at [110, 238] on link "Directory" at bounding box center [96, 231] width 60 height 22
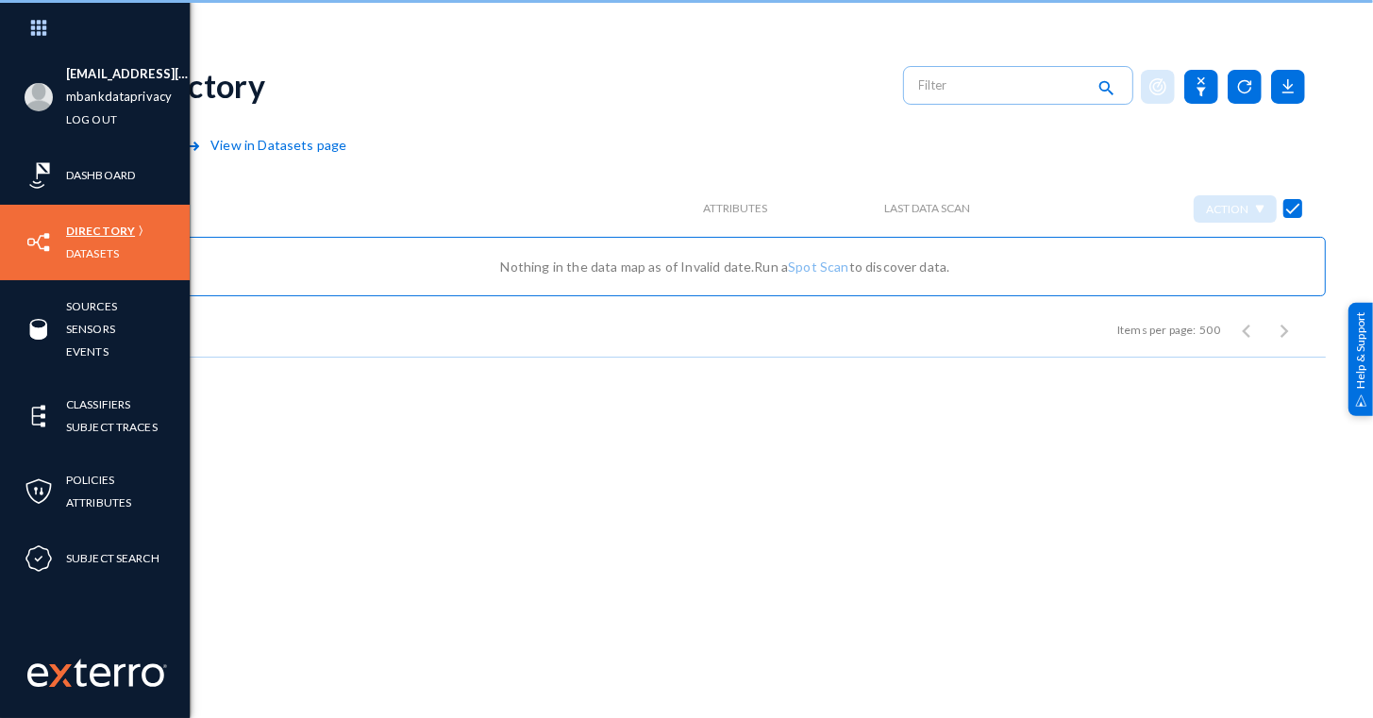
click at [110, 237] on link "Directory" at bounding box center [100, 231] width 69 height 22
checkbox input "false"
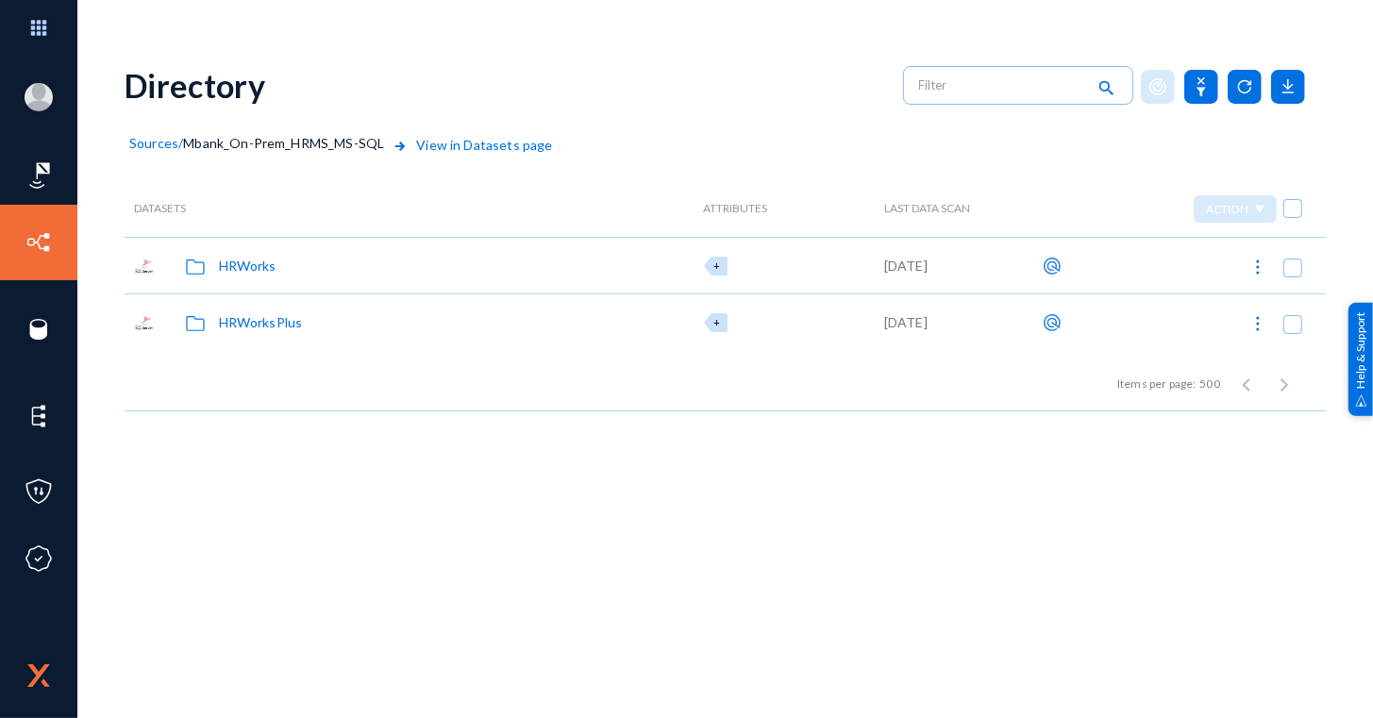
click at [161, 149] on span "Sources" at bounding box center [153, 143] width 49 height 16
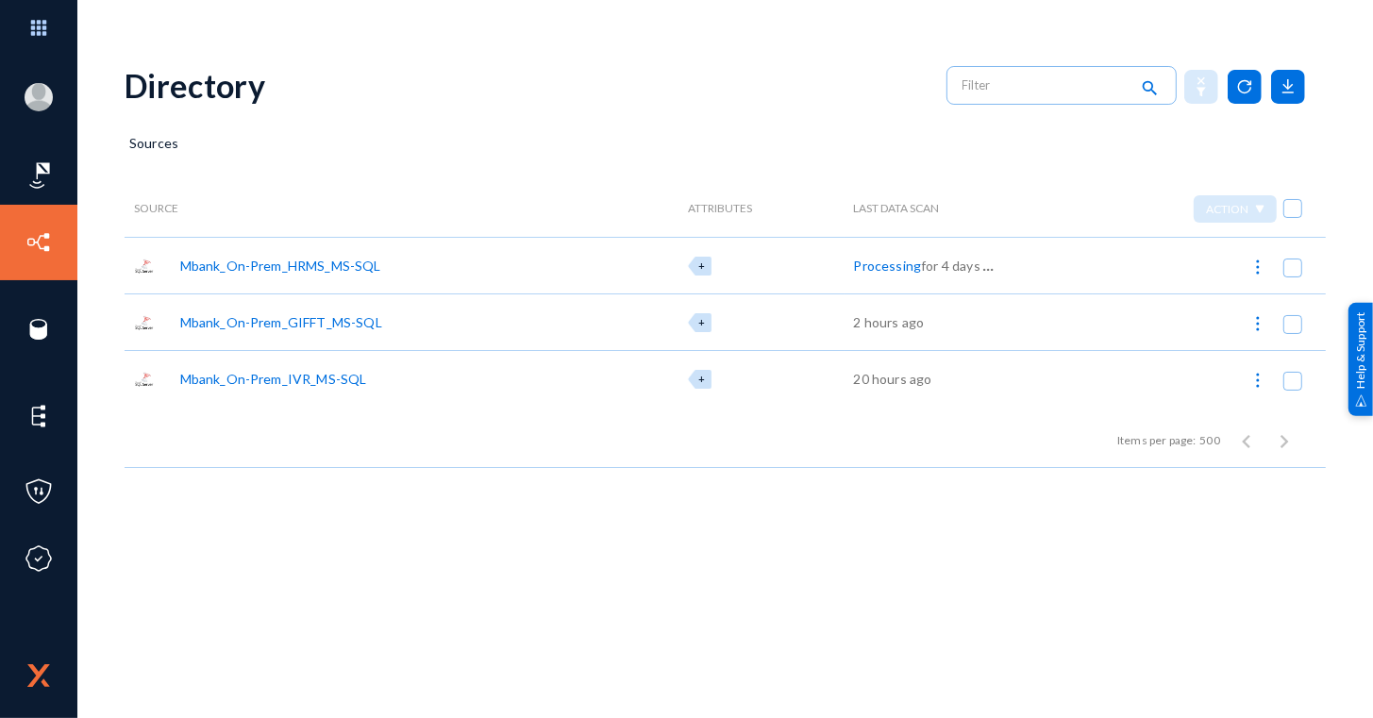
click at [1252, 318] on img at bounding box center [1257, 323] width 19 height 19
checkbox input "true"
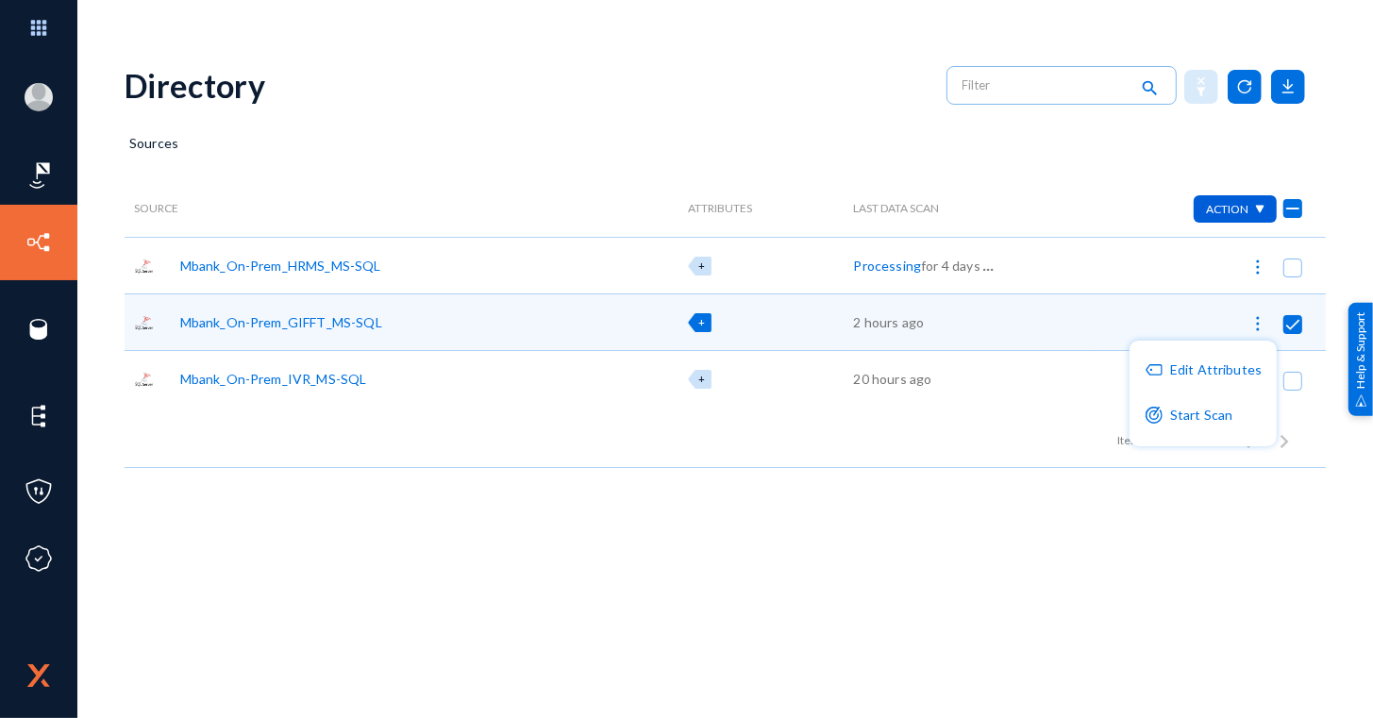
click at [1258, 268] on div at bounding box center [686, 359] width 1373 height 718
click at [1258, 268] on img at bounding box center [1257, 267] width 19 height 19
checkbox input "true"
checkbox input "false"
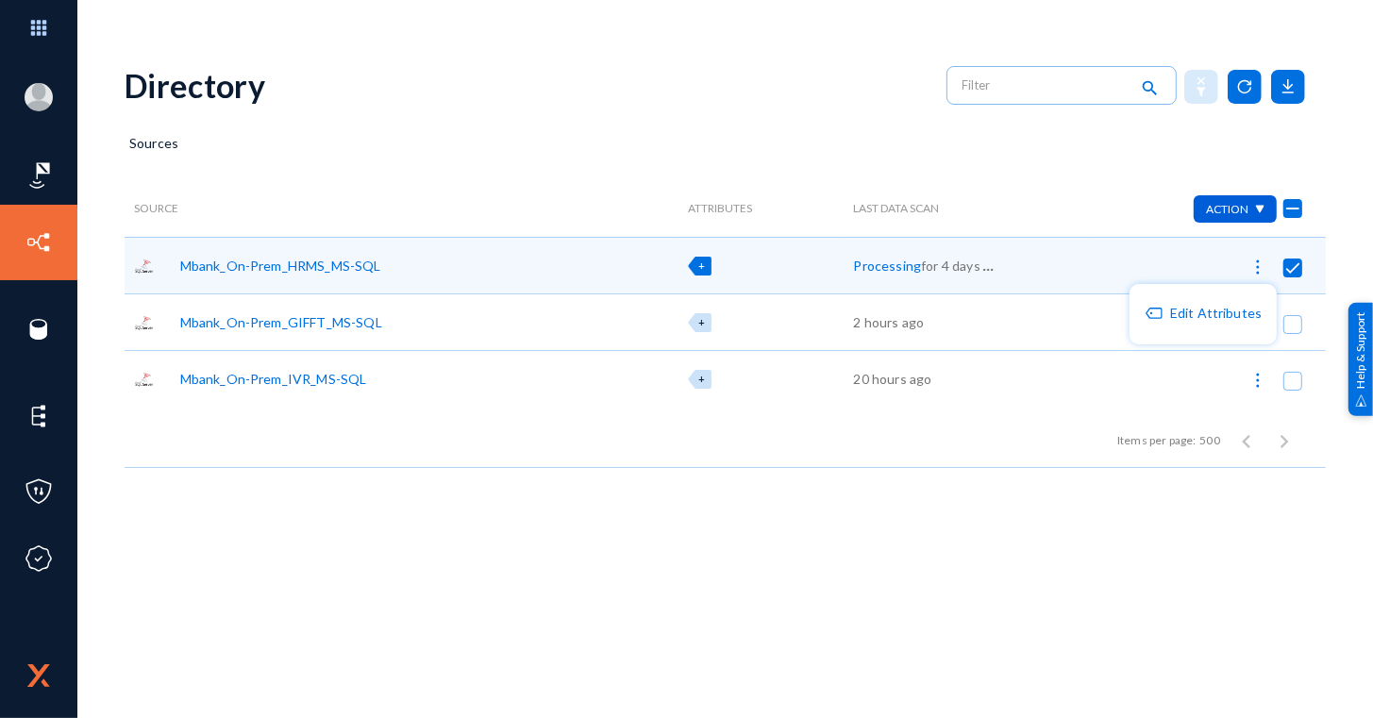
click at [350, 264] on div at bounding box center [686, 359] width 1373 height 718
click at [350, 264] on div "Mbank_On-Prem_HRMS_MS-SQL" at bounding box center [280, 266] width 201 height 20
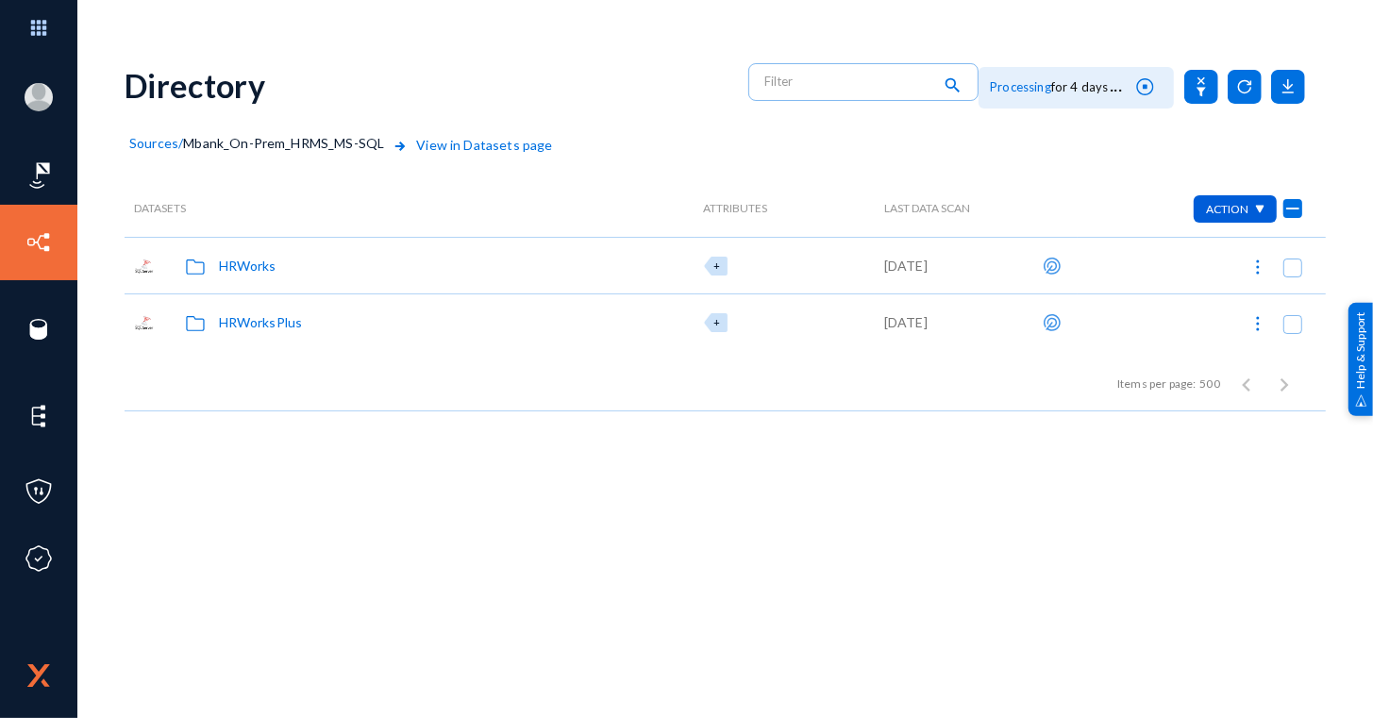
click at [1198, 215] on div "Action" at bounding box center [1235, 208] width 83 height 27
click at [1295, 207] on div at bounding box center [686, 359] width 1373 height 718
click at [1146, 81] on icon at bounding box center [1145, 86] width 18 height 23
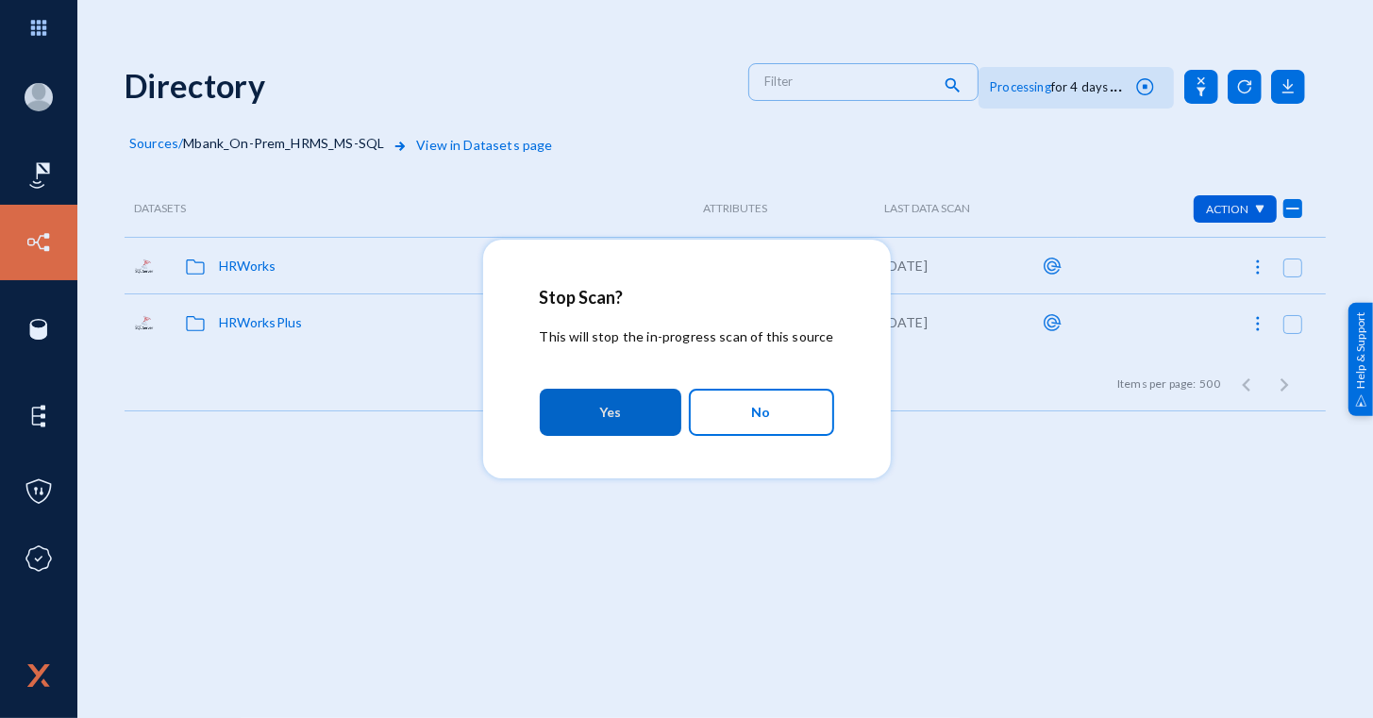
click at [576, 406] on button "Yes" at bounding box center [611, 412] width 142 height 47
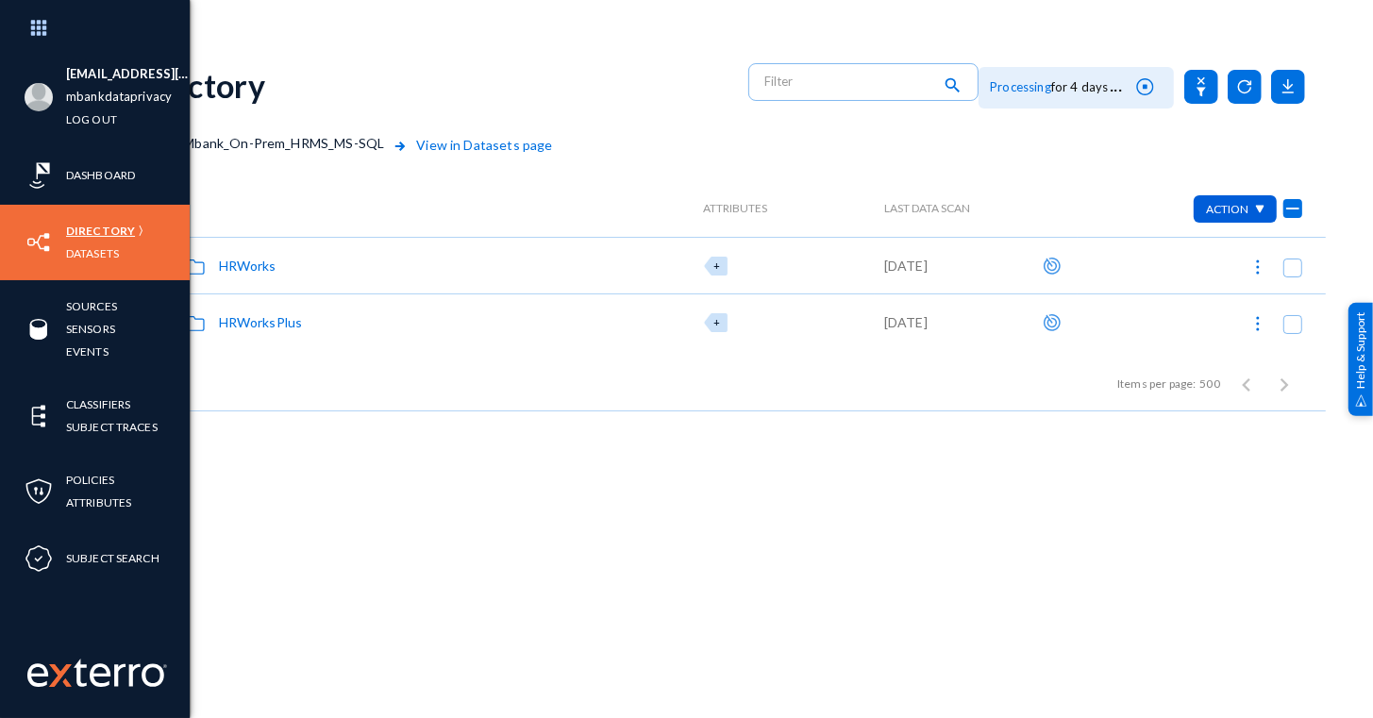
click at [99, 230] on link "Directory" at bounding box center [100, 231] width 69 height 22
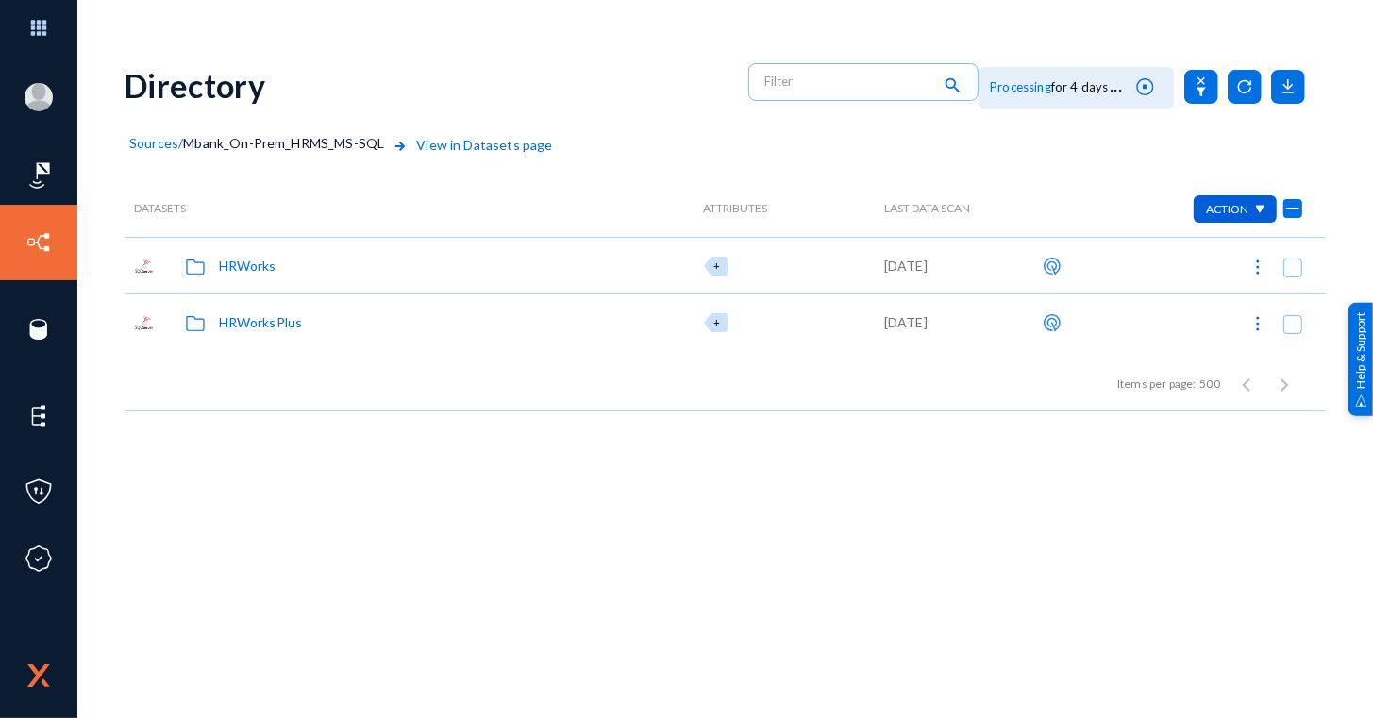
click at [154, 143] on span "Sources" at bounding box center [153, 143] width 49 height 16
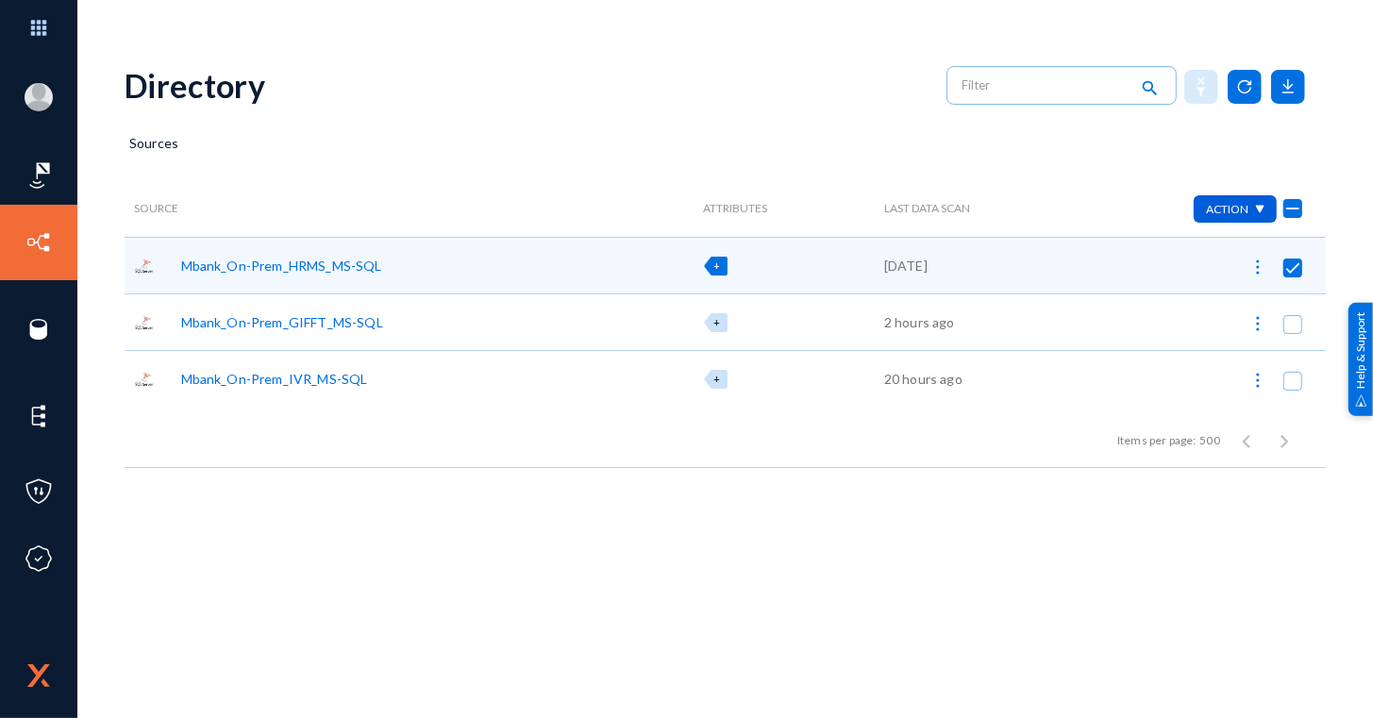
click at [1298, 265] on span at bounding box center [1292, 268] width 19 height 19
click at [1294, 276] on input "checkbox" at bounding box center [1293, 277] width 2 height 2
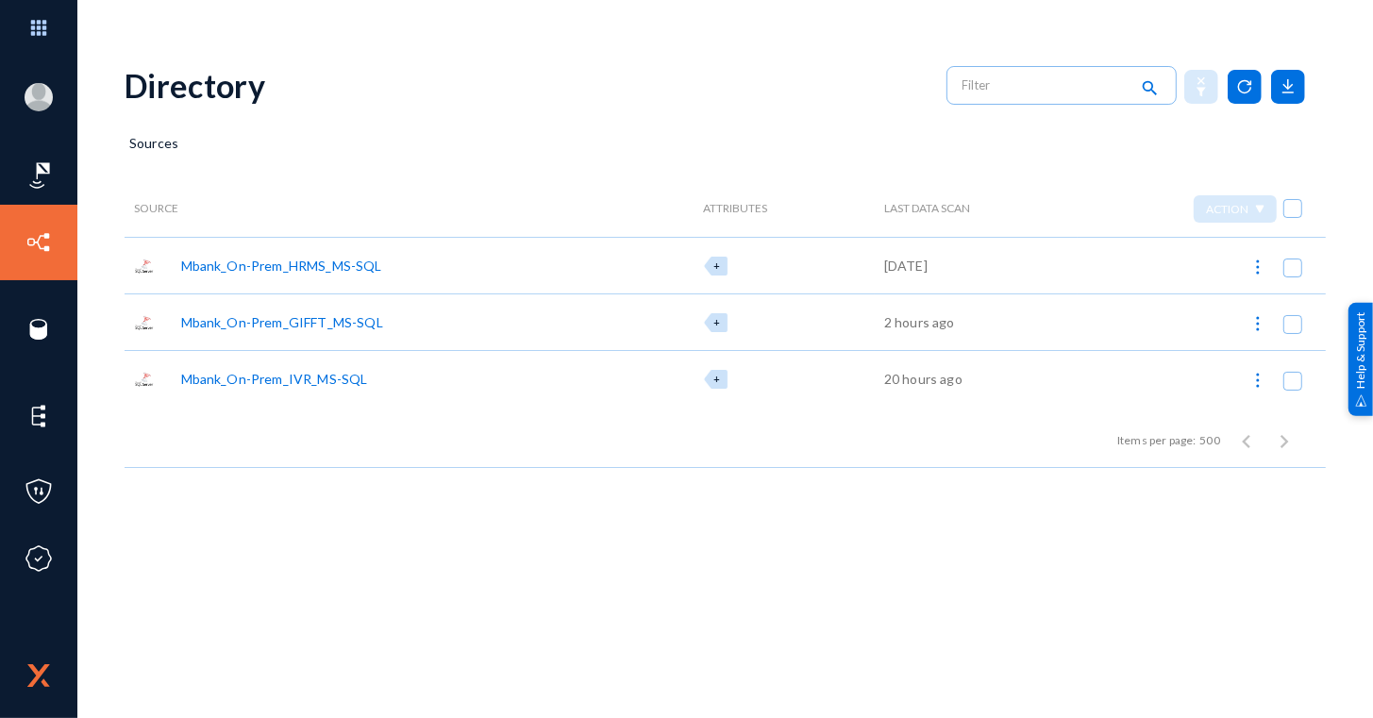
click at [1251, 261] on img at bounding box center [1257, 267] width 19 height 19
checkbox input "true"
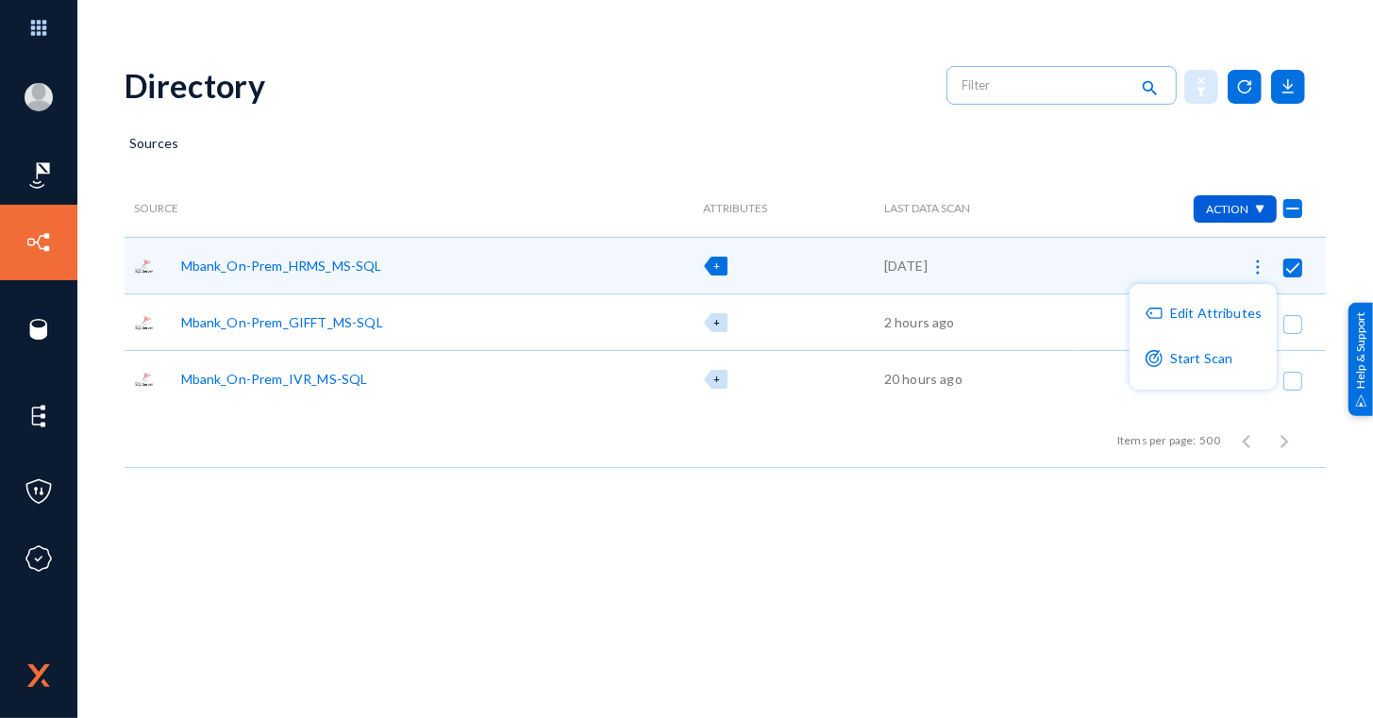
click at [1252, 262] on div at bounding box center [686, 359] width 1373 height 718
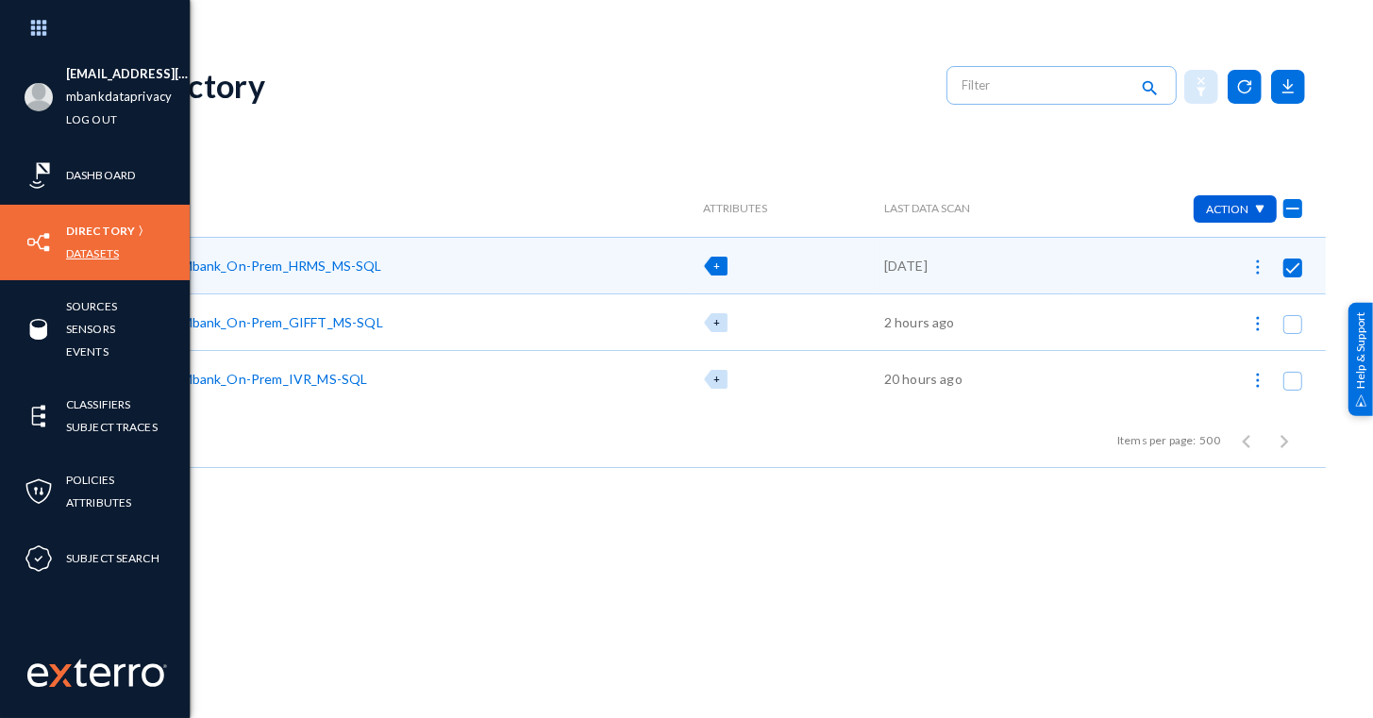
click at [74, 260] on link "Datasets" at bounding box center [92, 253] width 53 height 22
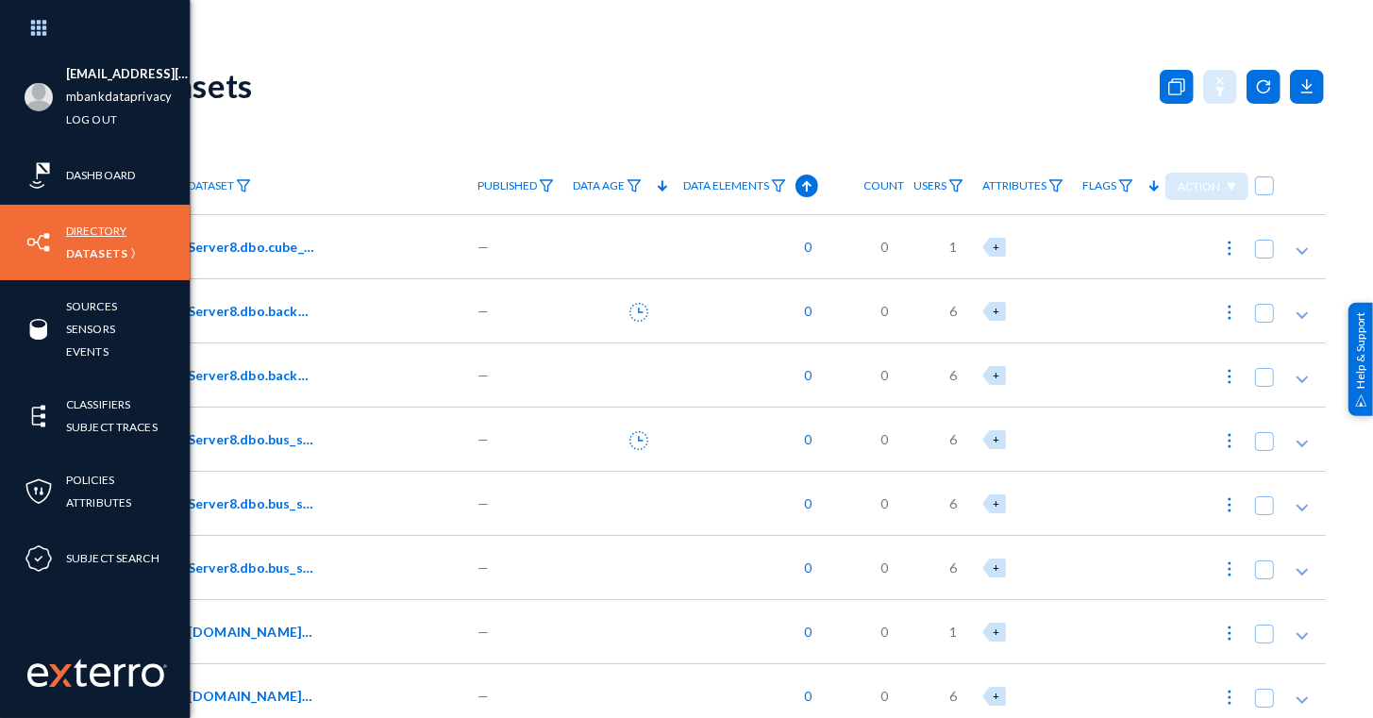
click at [107, 225] on link "Directory" at bounding box center [96, 231] width 60 height 22
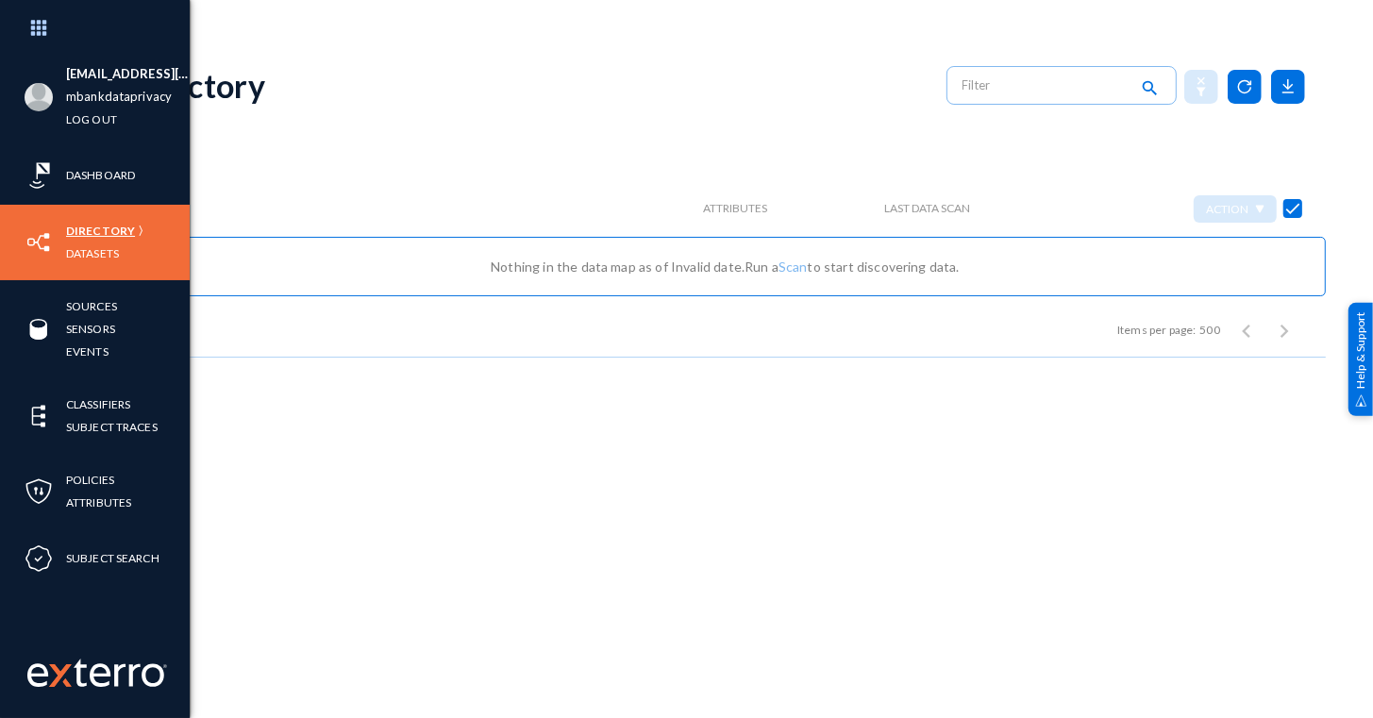
checkbox input "false"
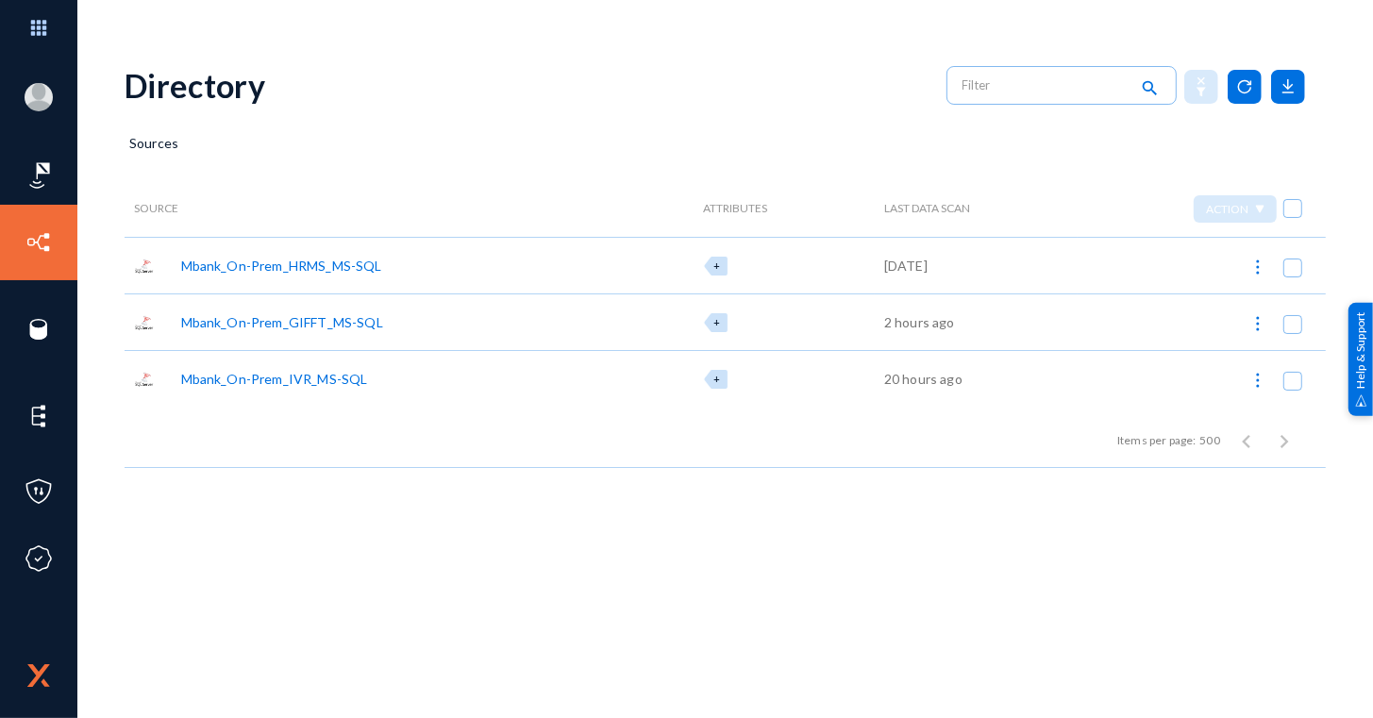
click at [1243, 262] on button at bounding box center [1258, 266] width 38 height 38
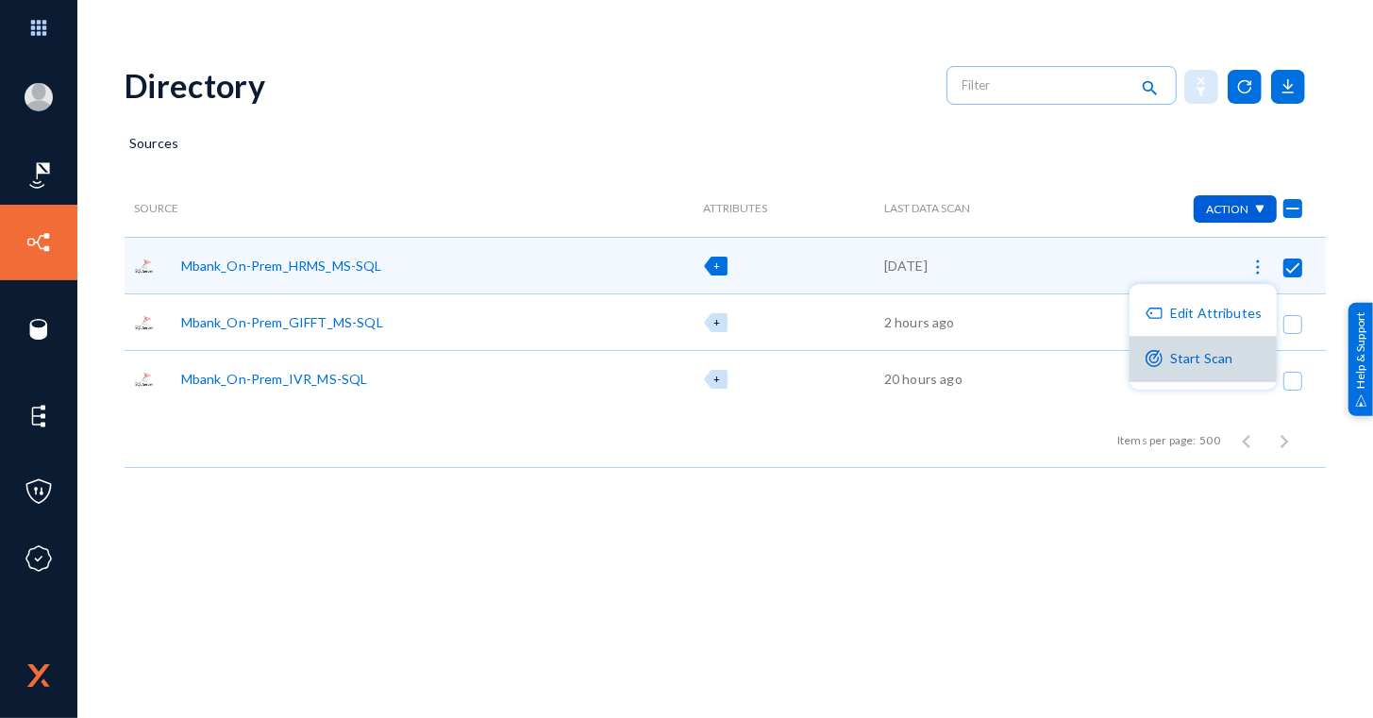
click at [1195, 357] on button "Start Scan" at bounding box center [1202, 359] width 147 height 45
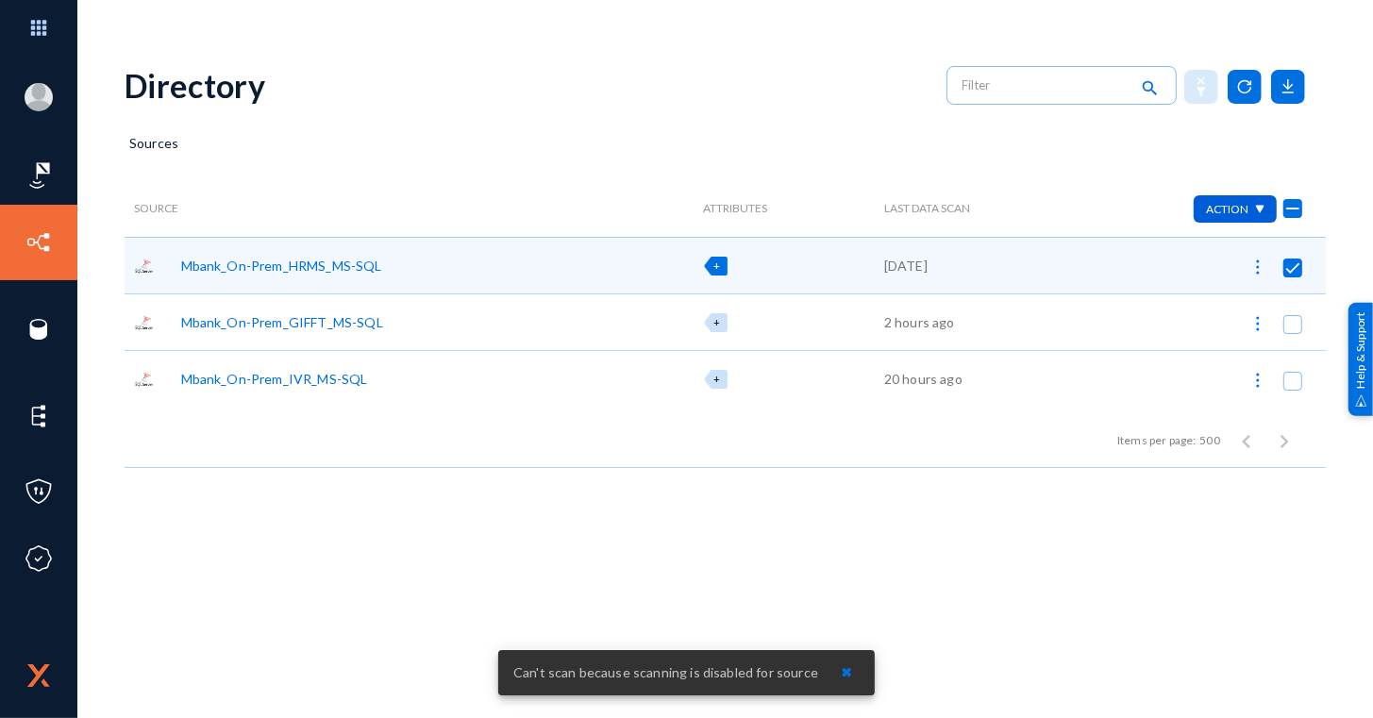
click at [841, 672] on span "✖" at bounding box center [846, 672] width 11 height 16
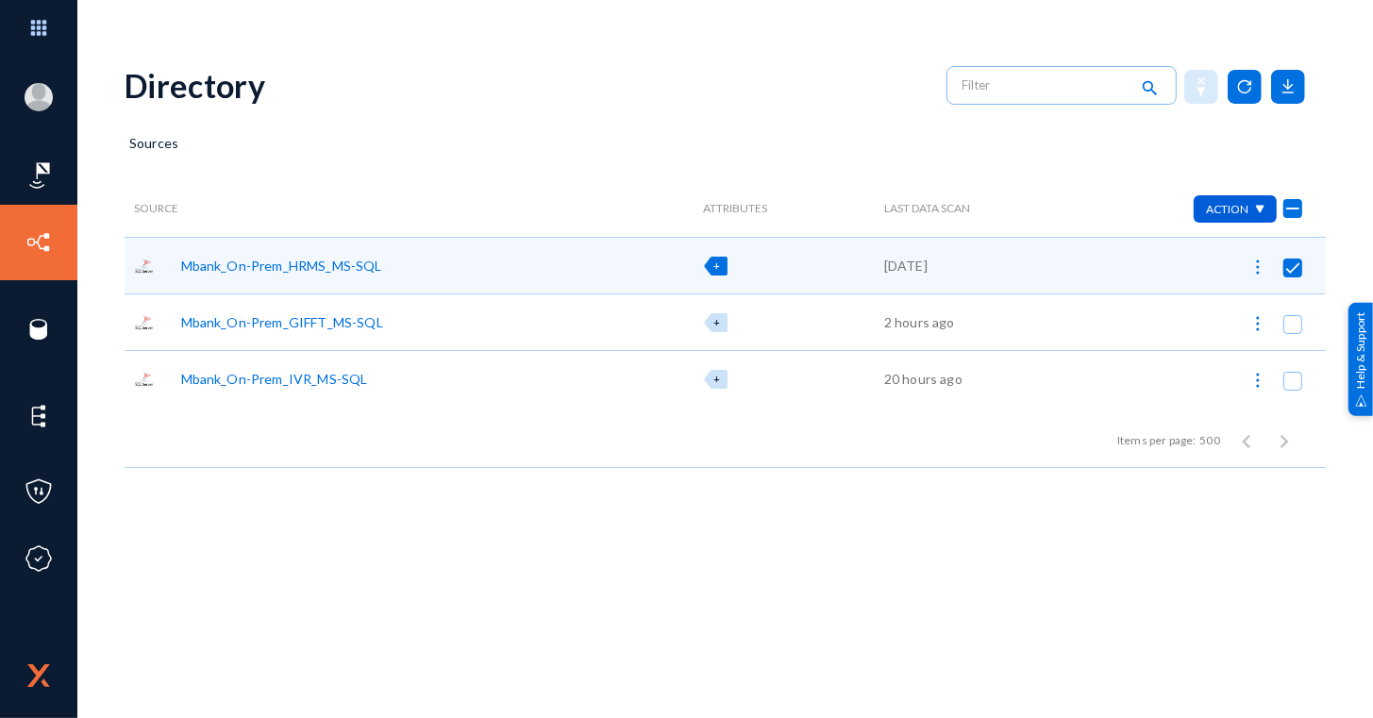
click at [1308, 260] on div at bounding box center [1201, 265] width 249 height 57
click at [1292, 268] on span at bounding box center [1292, 268] width 19 height 19
click at [1292, 276] on input "checkbox" at bounding box center [1293, 277] width 2 height 2
checkbox input "false"
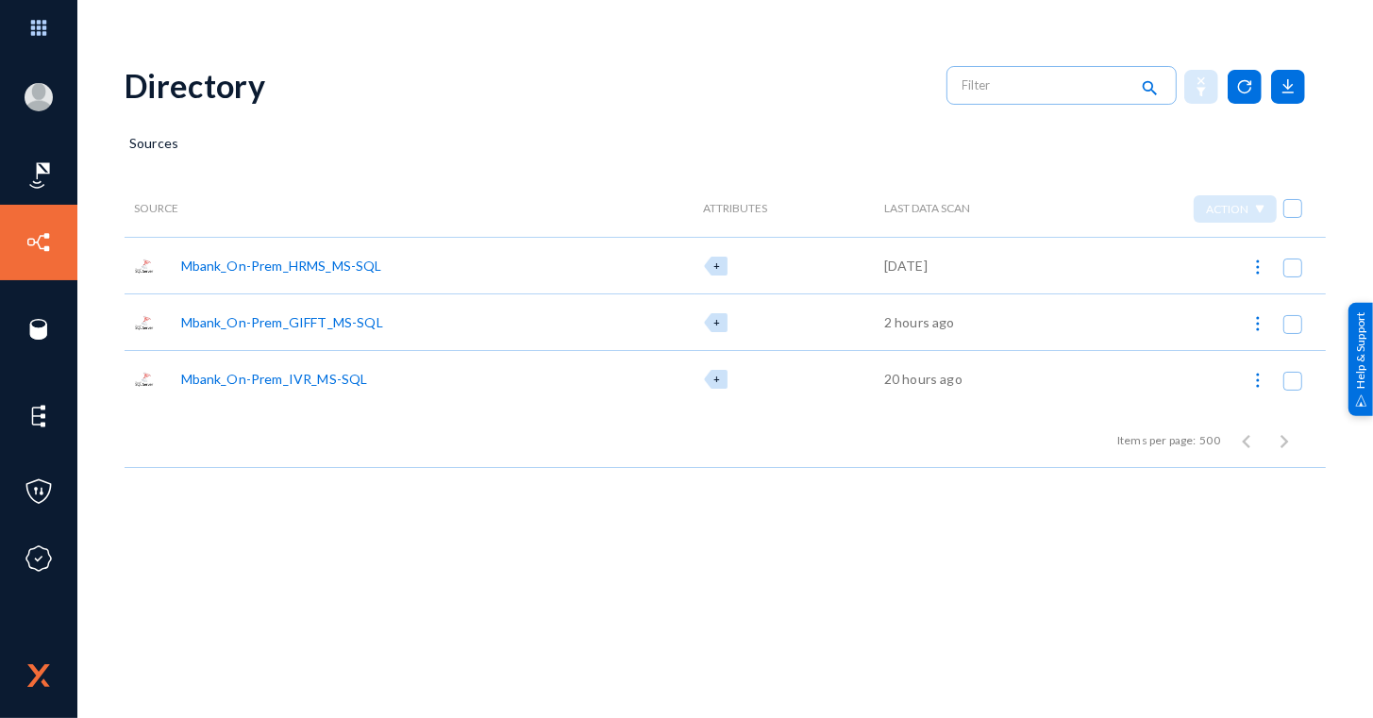
click at [289, 259] on div "Mbank_On-Prem_HRMS_MS-SQL" at bounding box center [281, 266] width 201 height 20
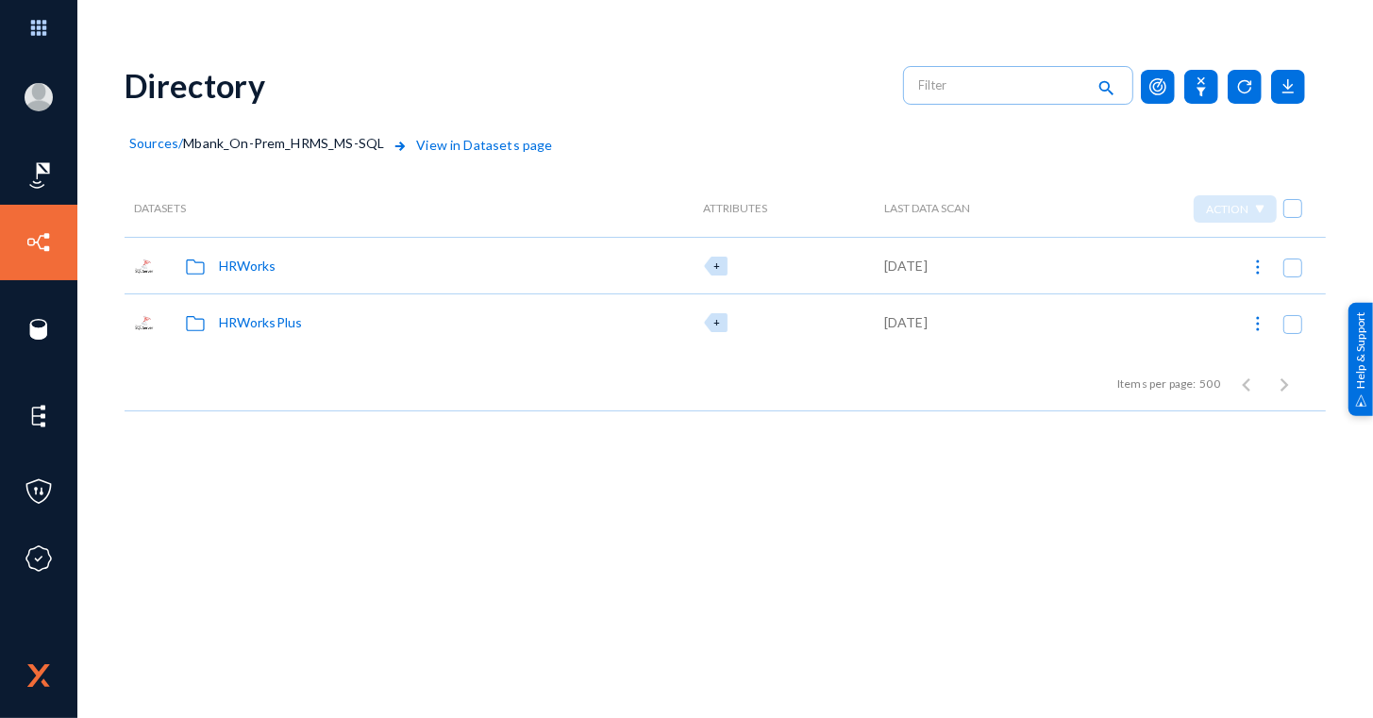
click at [1291, 215] on span at bounding box center [1292, 208] width 19 height 19
click at [1292, 217] on input "checkbox" at bounding box center [1293, 218] width 2 height 2
checkbox input "true"
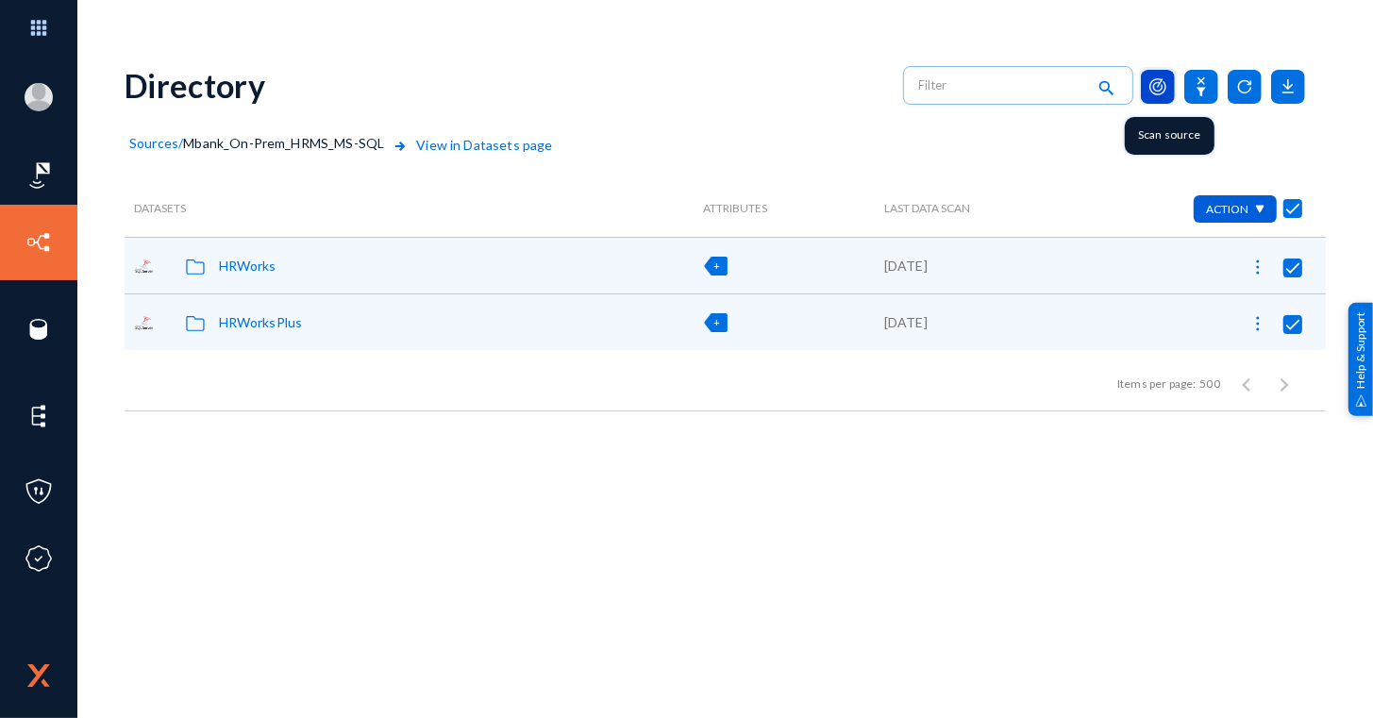
click at [1167, 85] on rect at bounding box center [1158, 87] width 34 height 34
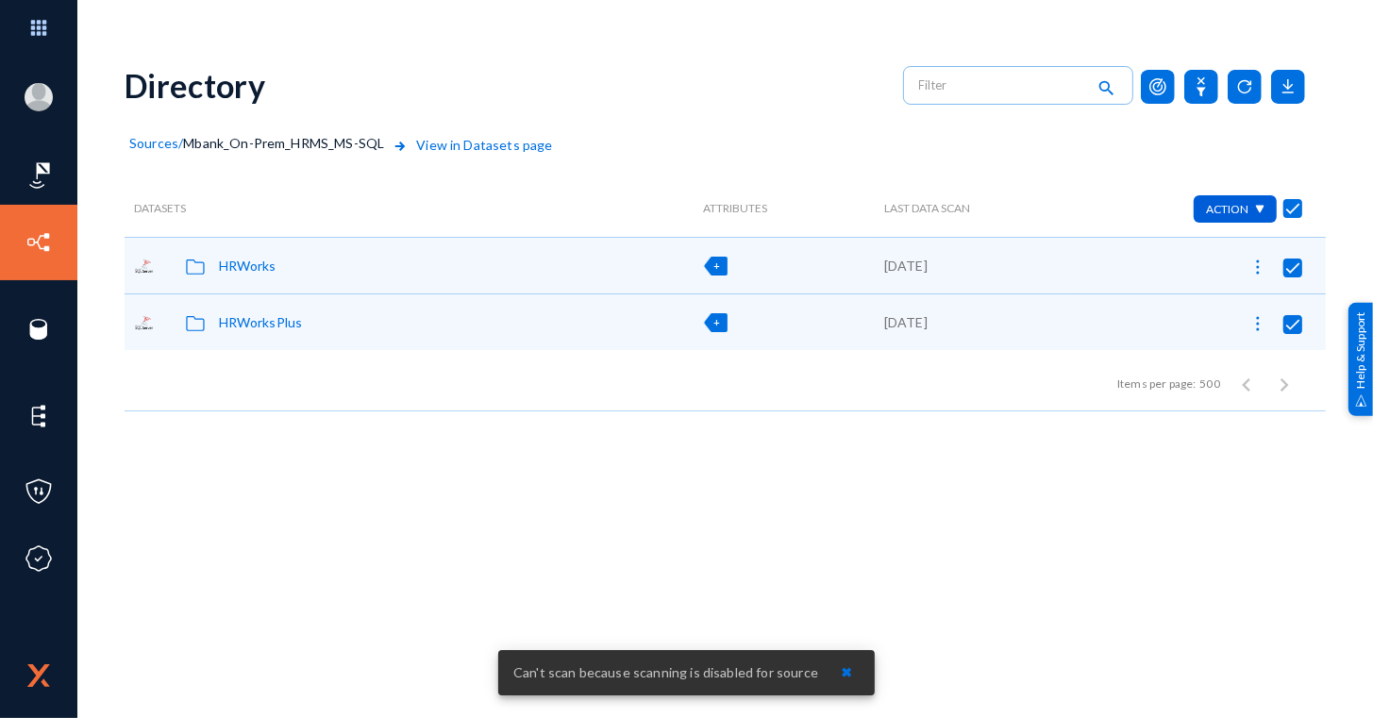
click at [1249, 209] on div "Action" at bounding box center [1235, 208] width 83 height 27
click at [1249, 209] on div at bounding box center [686, 359] width 1373 height 718
click at [1296, 209] on span at bounding box center [1292, 208] width 19 height 19
click at [1294, 217] on input "checkbox" at bounding box center [1293, 218] width 2 height 2
checkbox input "false"
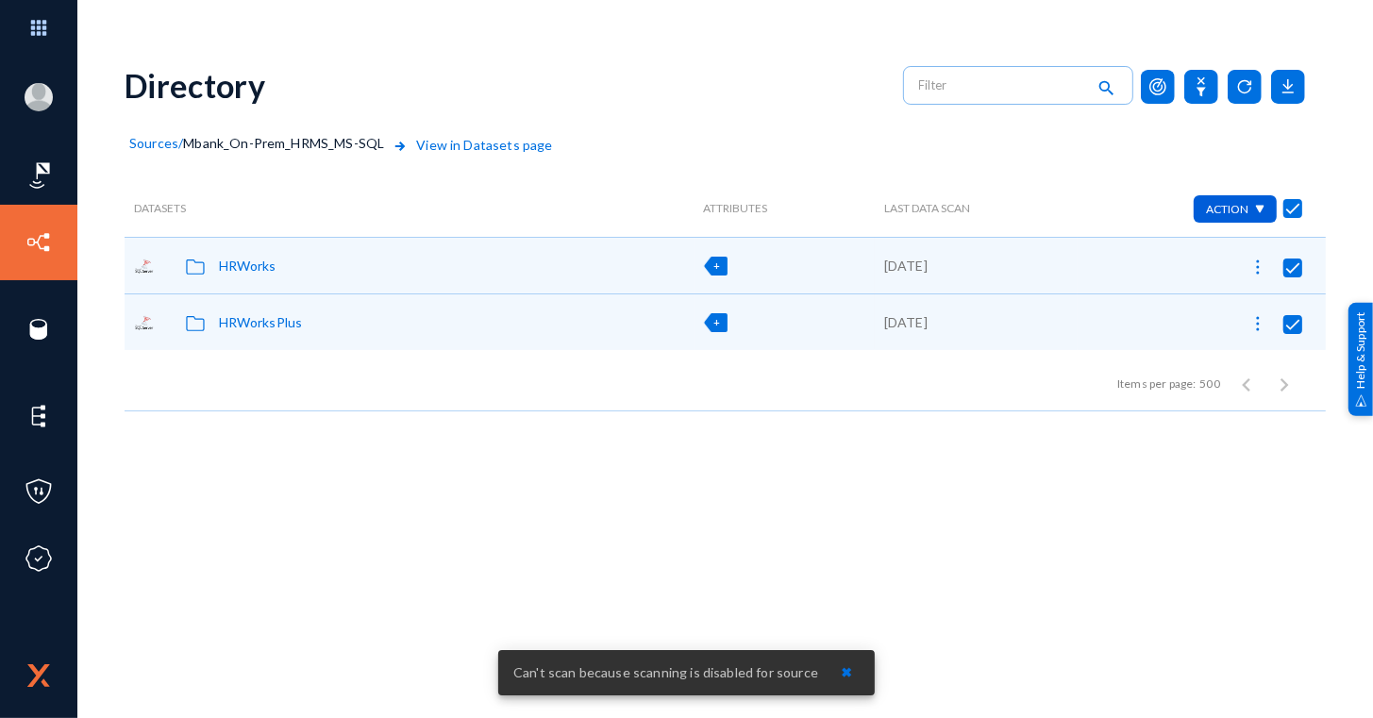
checkbox input "false"
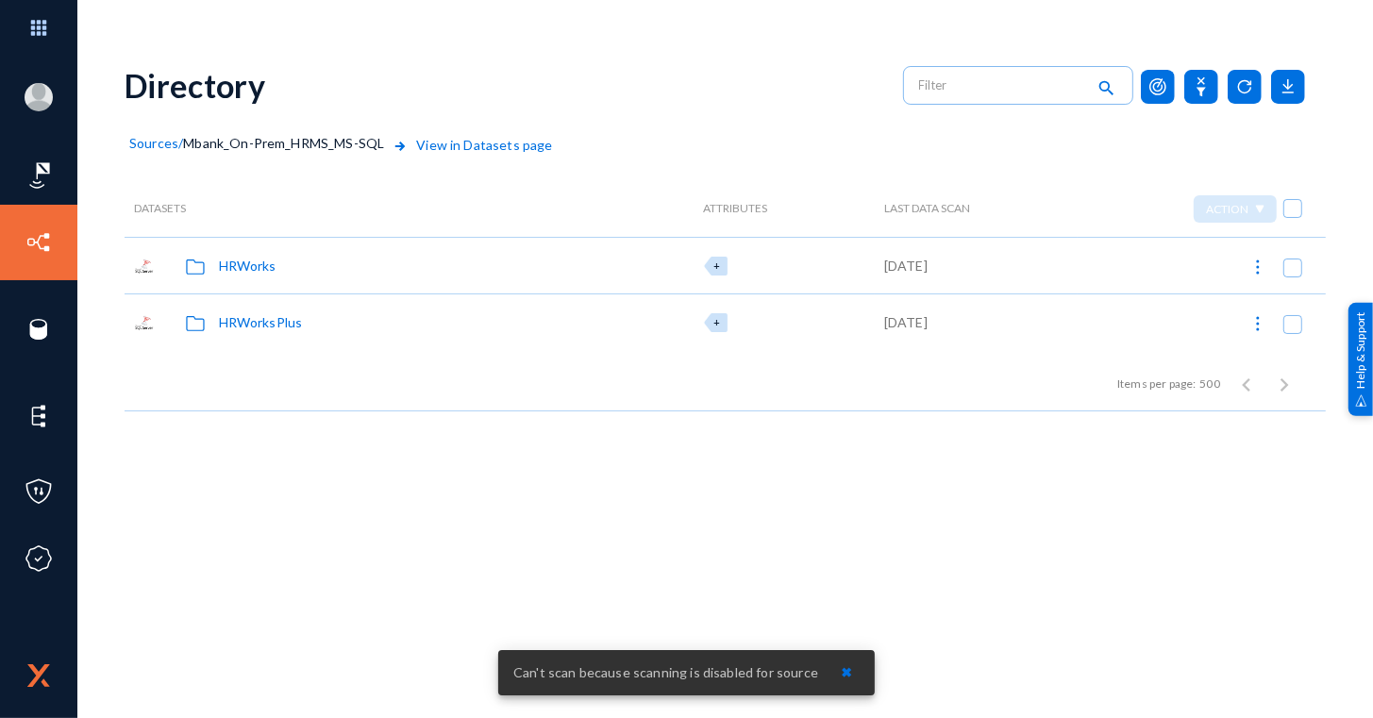
click at [1255, 267] on img at bounding box center [1257, 267] width 19 height 19
checkbox input "true"
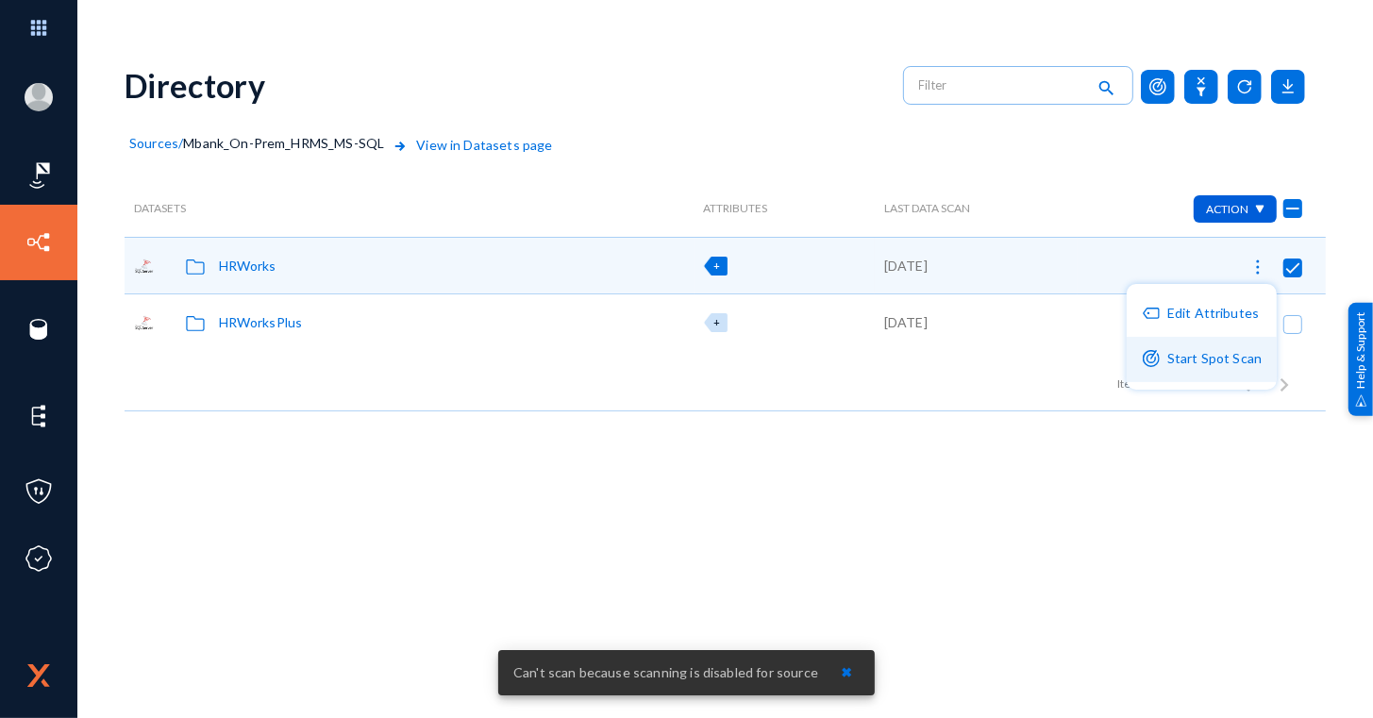
click at [1197, 358] on button "Start Spot Scan" at bounding box center [1202, 359] width 150 height 45
click at [841, 672] on span "✖" at bounding box center [846, 672] width 11 height 16
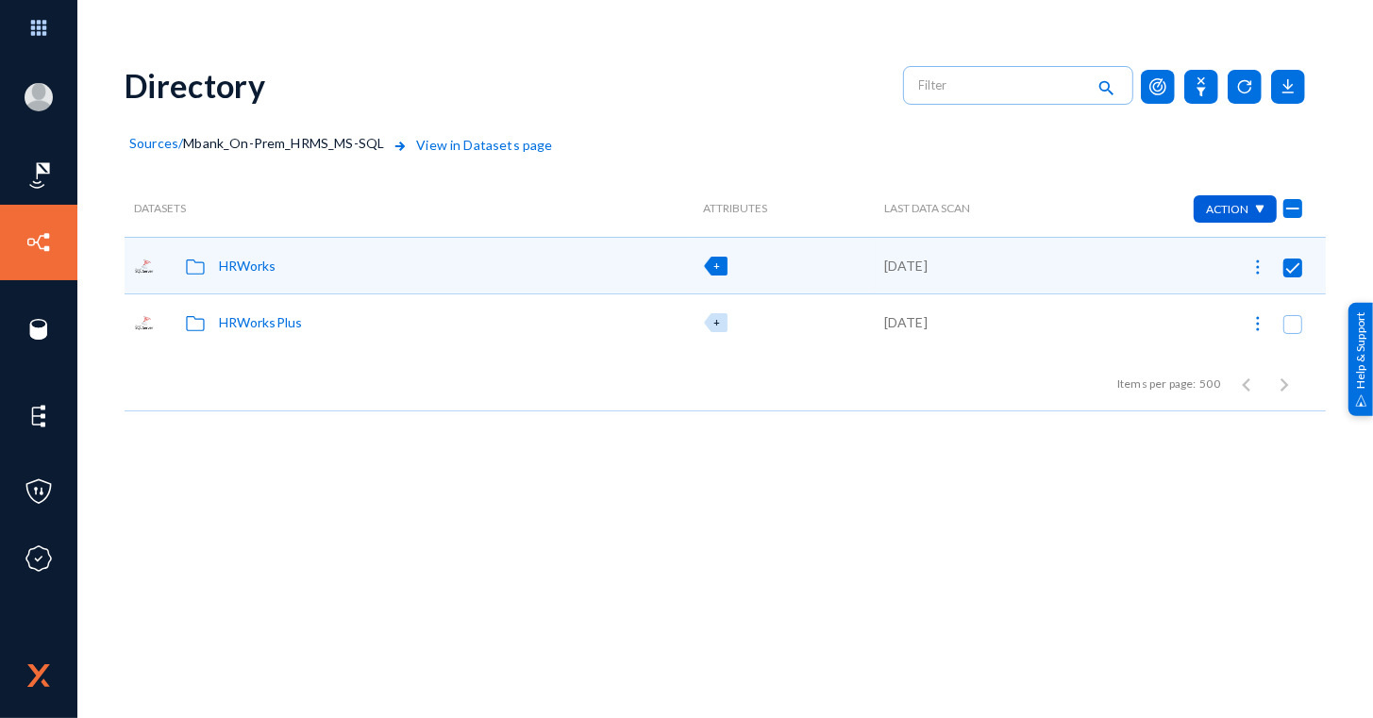
click at [175, 142] on span "Sources" at bounding box center [153, 143] width 49 height 16
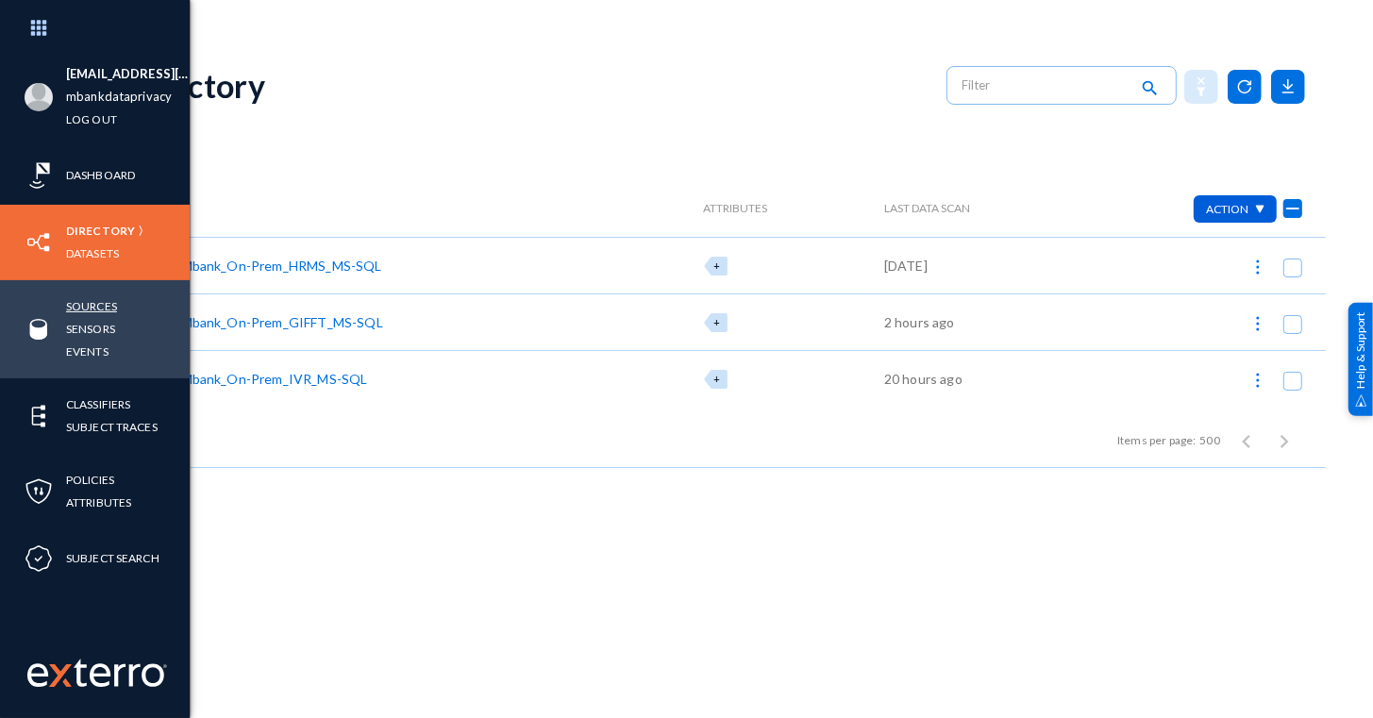
click at [102, 300] on link "Sources" at bounding box center [91, 306] width 51 height 22
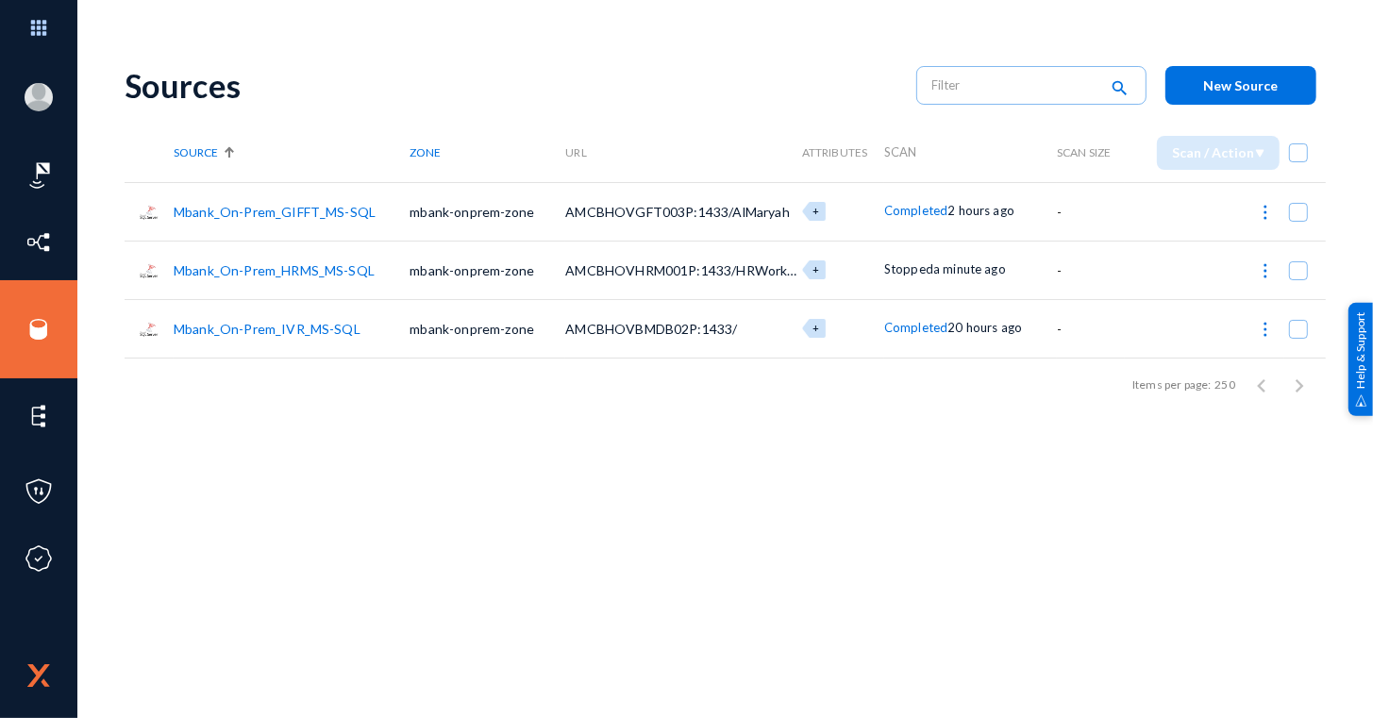
click at [285, 273] on link "Mbank_On-Prem_HRMS_MS-SQL" at bounding box center [274, 270] width 201 height 16
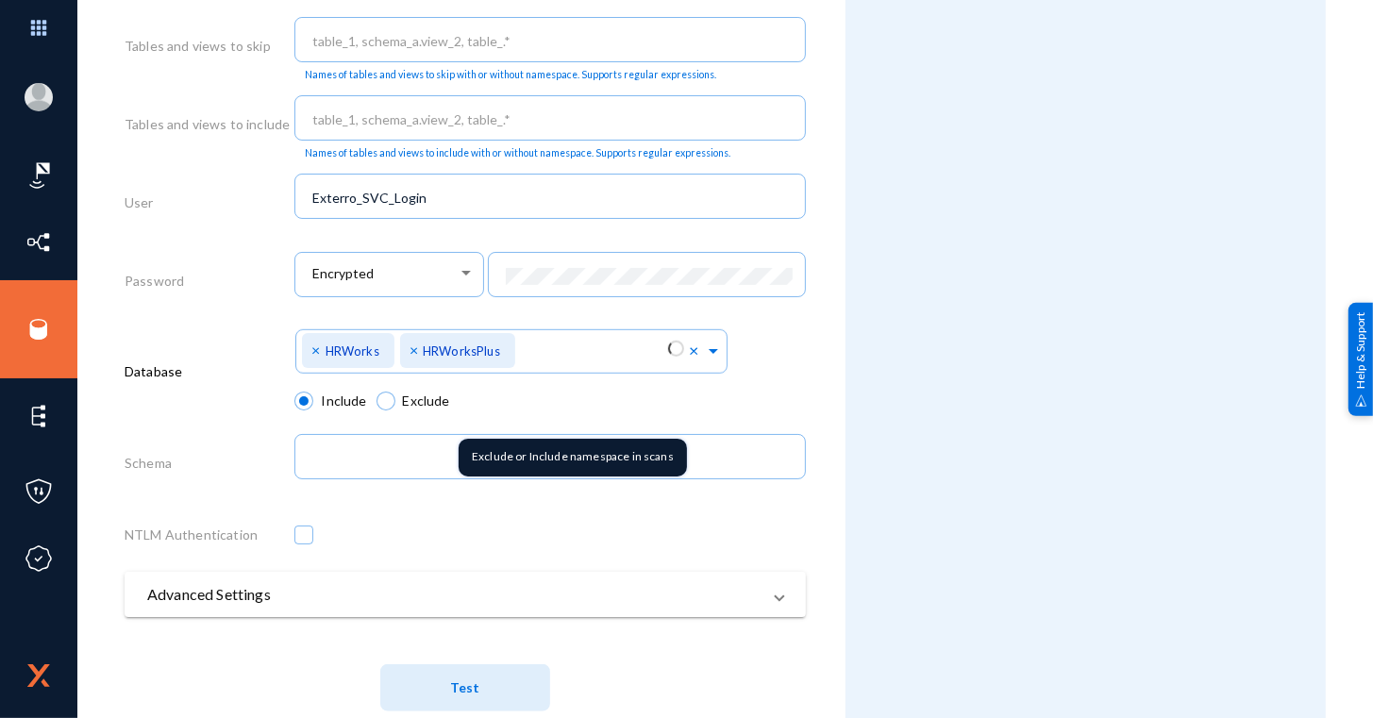
scroll to position [921, 0]
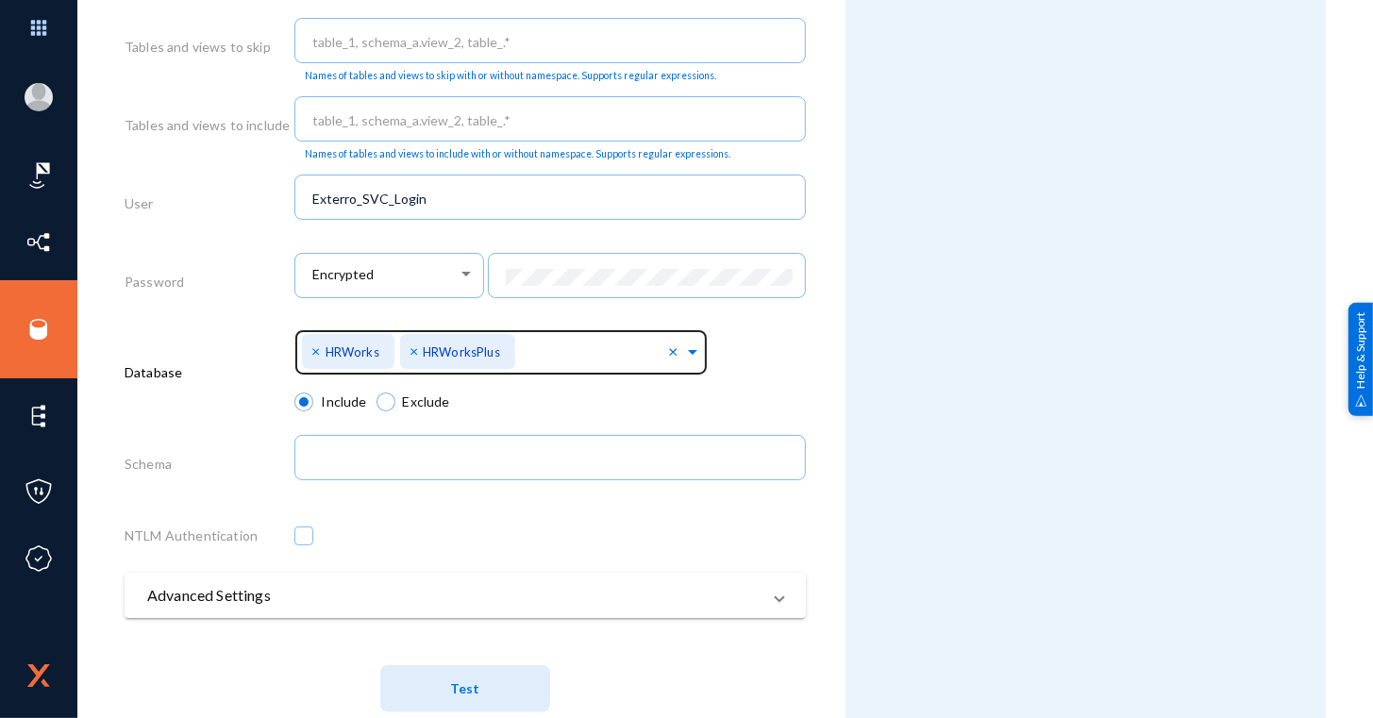
click at [711, 346] on div "Select Namespace × HRWorks × HRWorksPlus ×" at bounding box center [549, 358] width 510 height 67
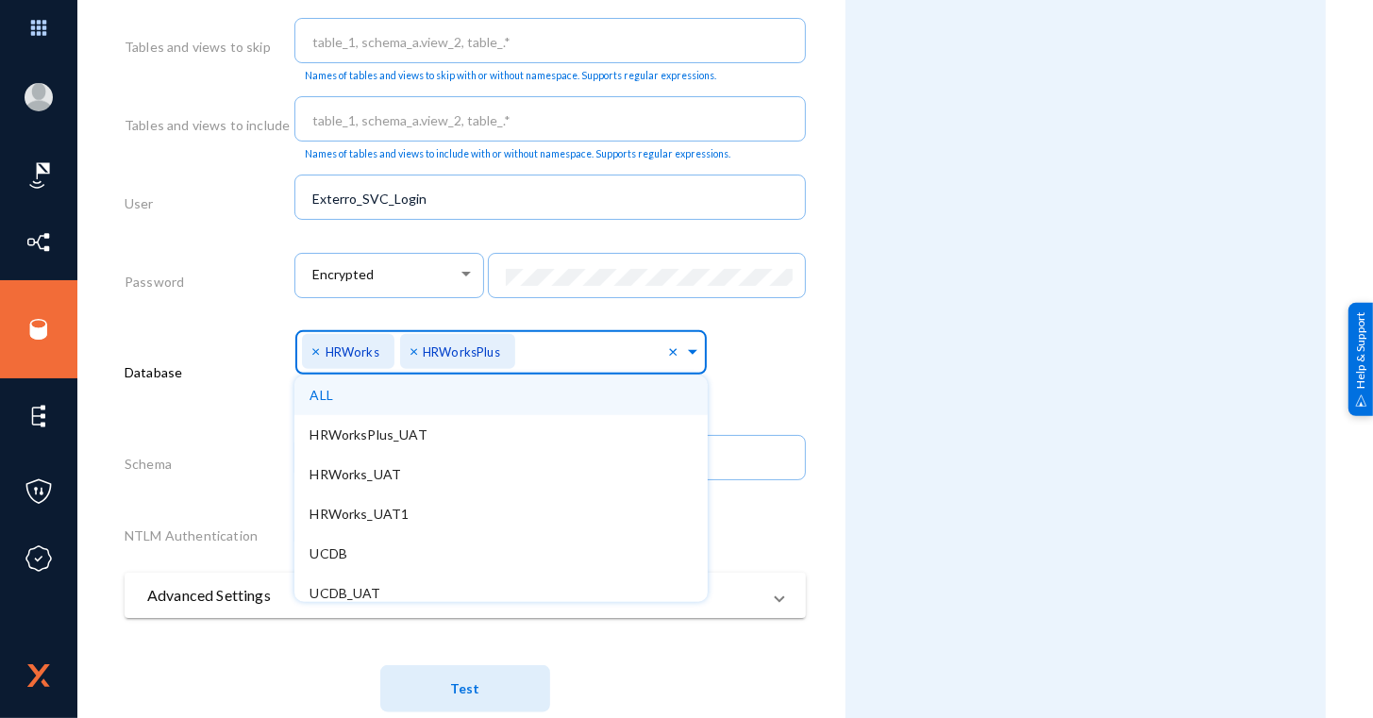
click at [687, 351] on span at bounding box center [692, 350] width 17 height 20
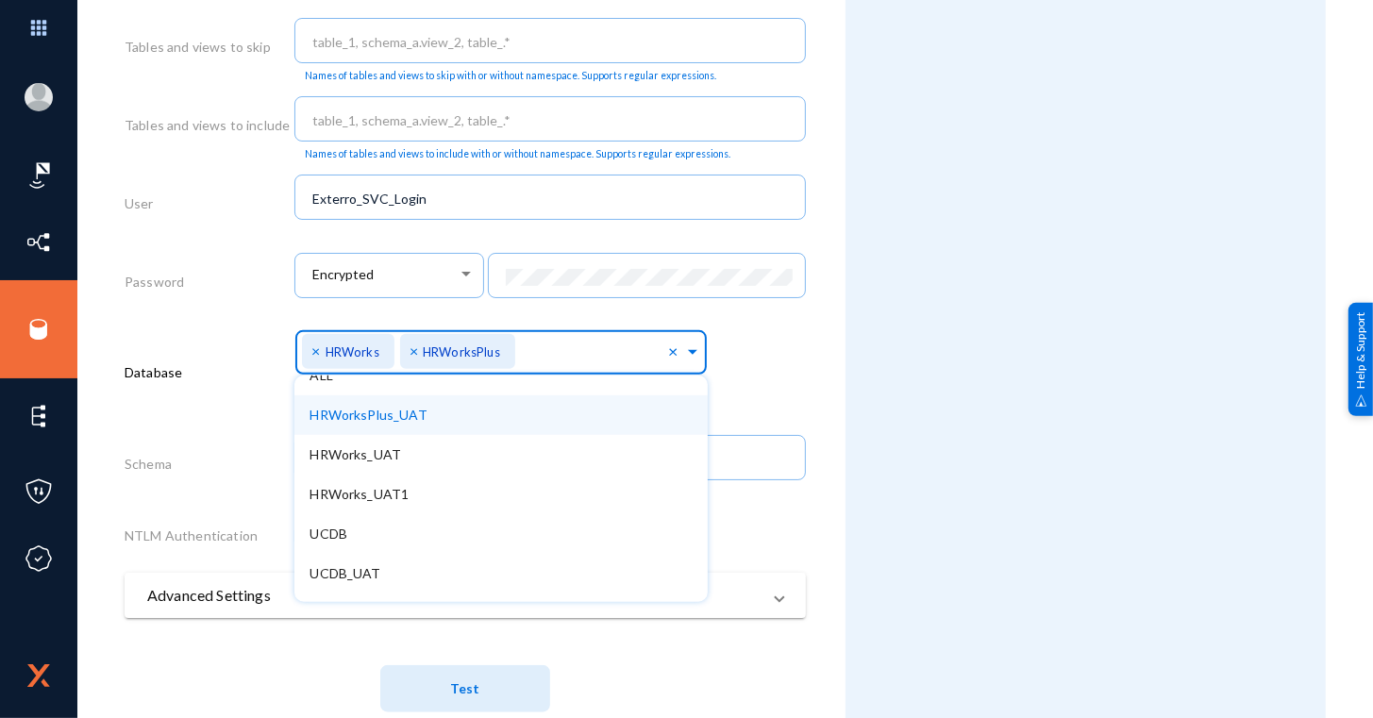
scroll to position [0, 0]
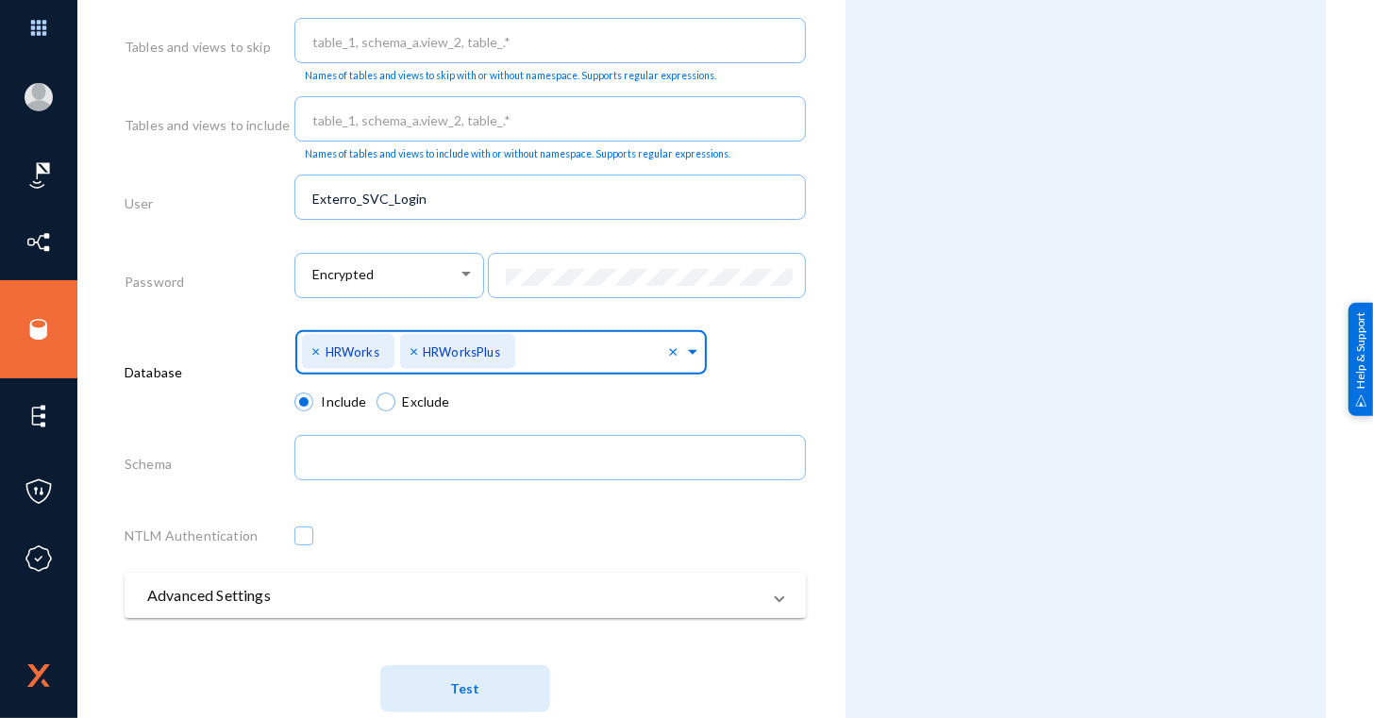
click at [688, 347] on span at bounding box center [692, 350] width 17 height 20
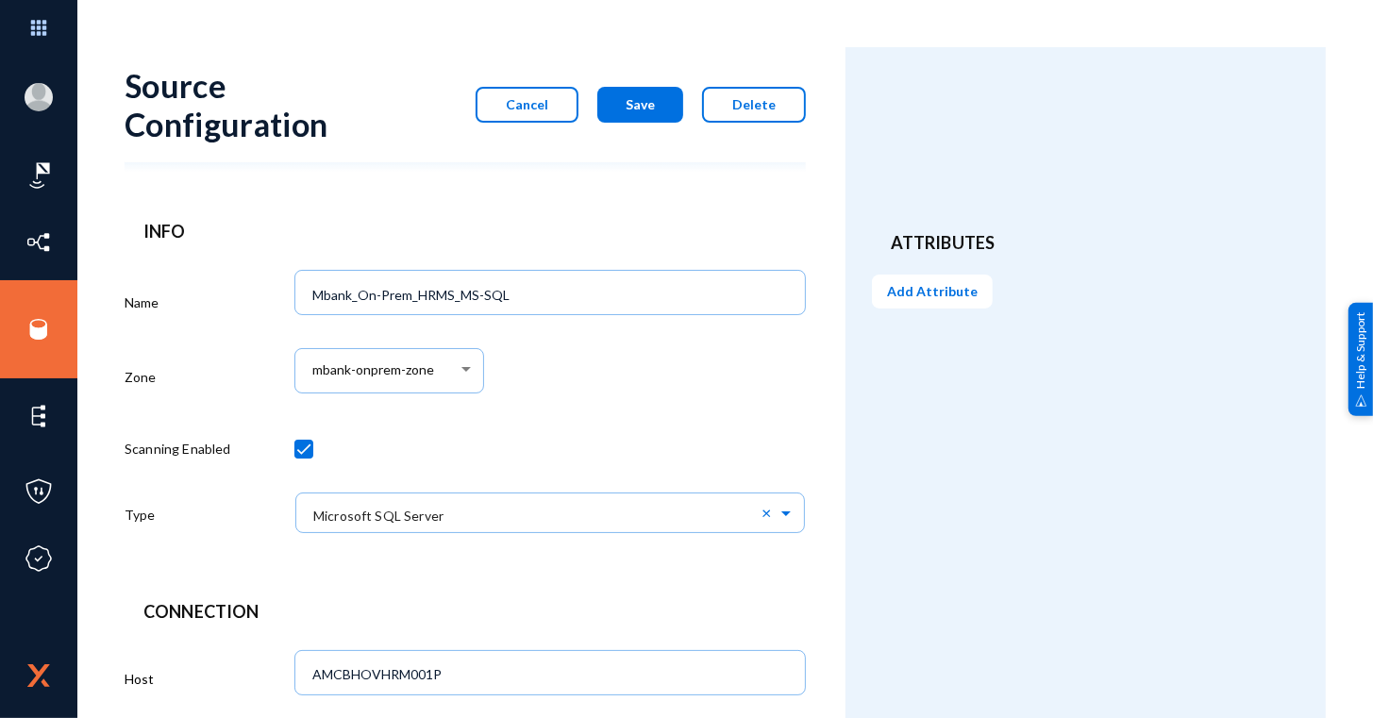
click at [509, 104] on button "Cancel" at bounding box center [527, 105] width 103 height 36
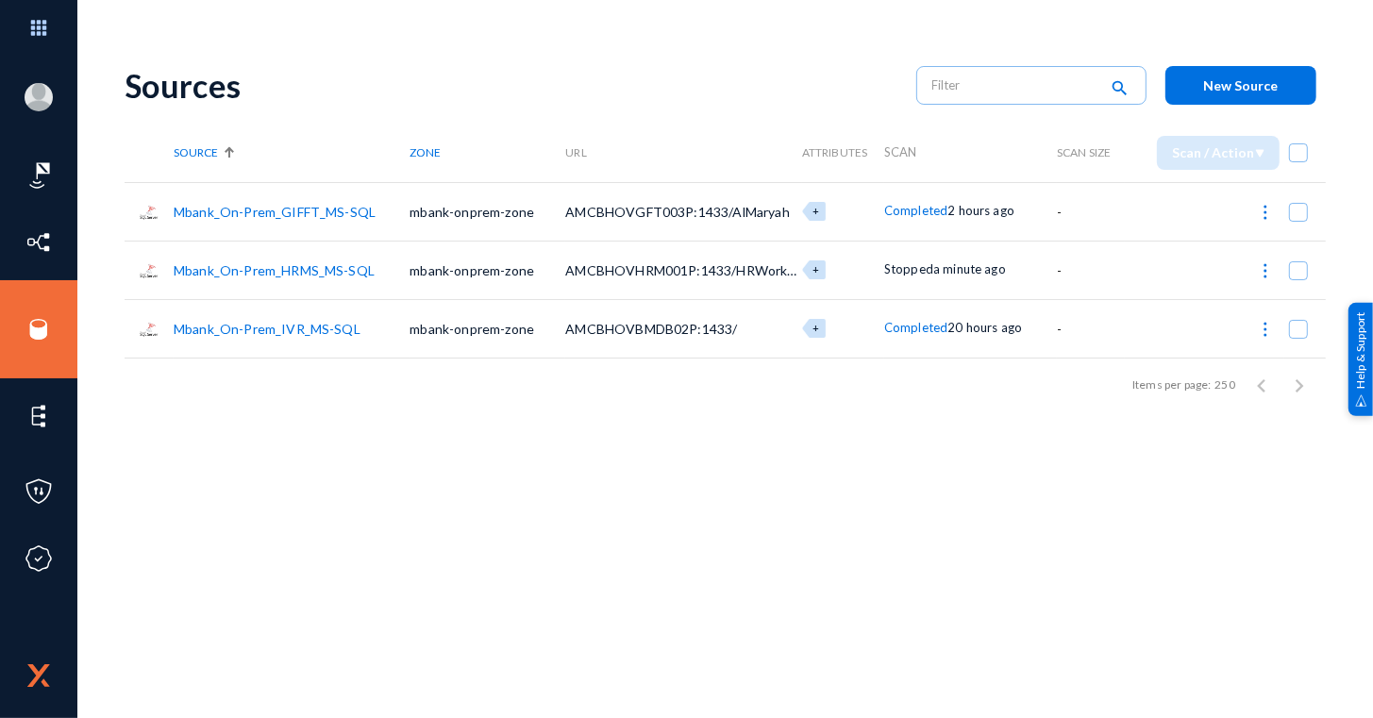
click at [1245, 267] on div at bounding box center [1204, 270] width 159 height 38
click at [1264, 264] on img at bounding box center [1265, 270] width 19 height 19
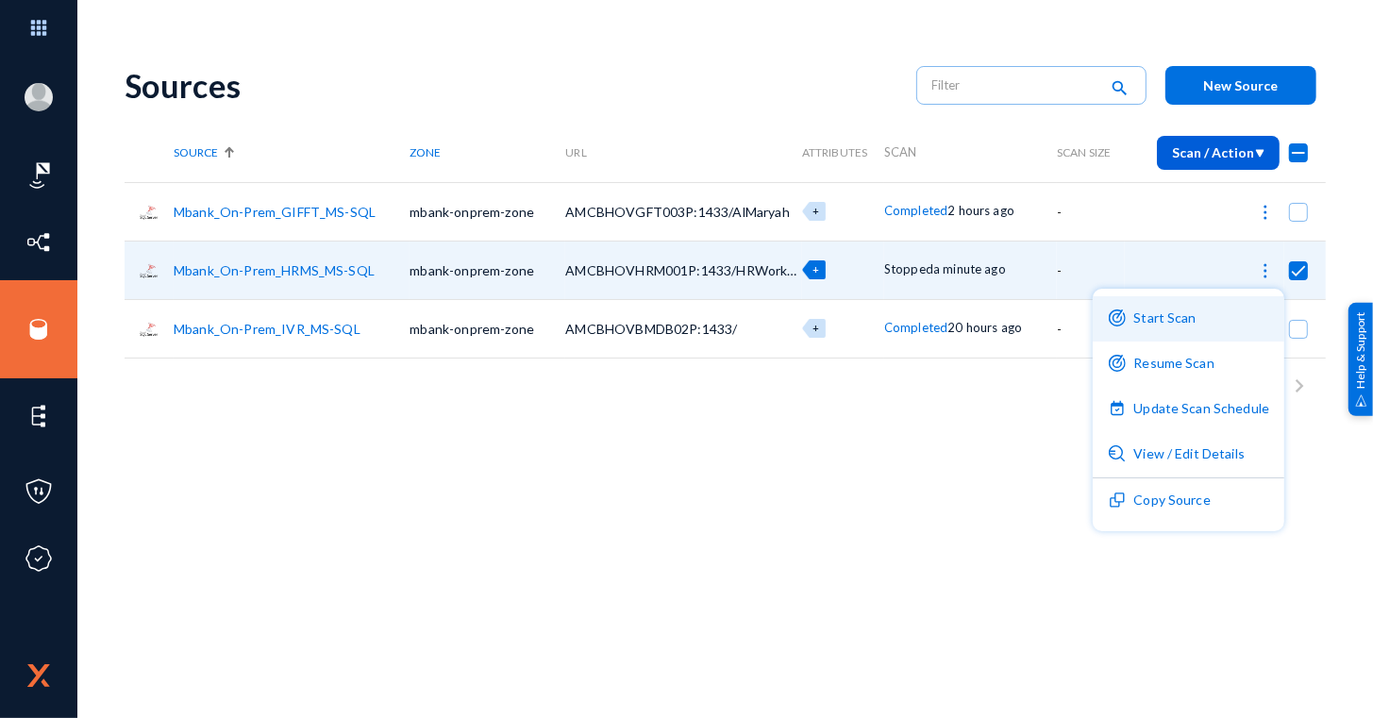
click at [1189, 299] on button "Start Scan" at bounding box center [1189, 318] width 192 height 45
checkbox input "false"
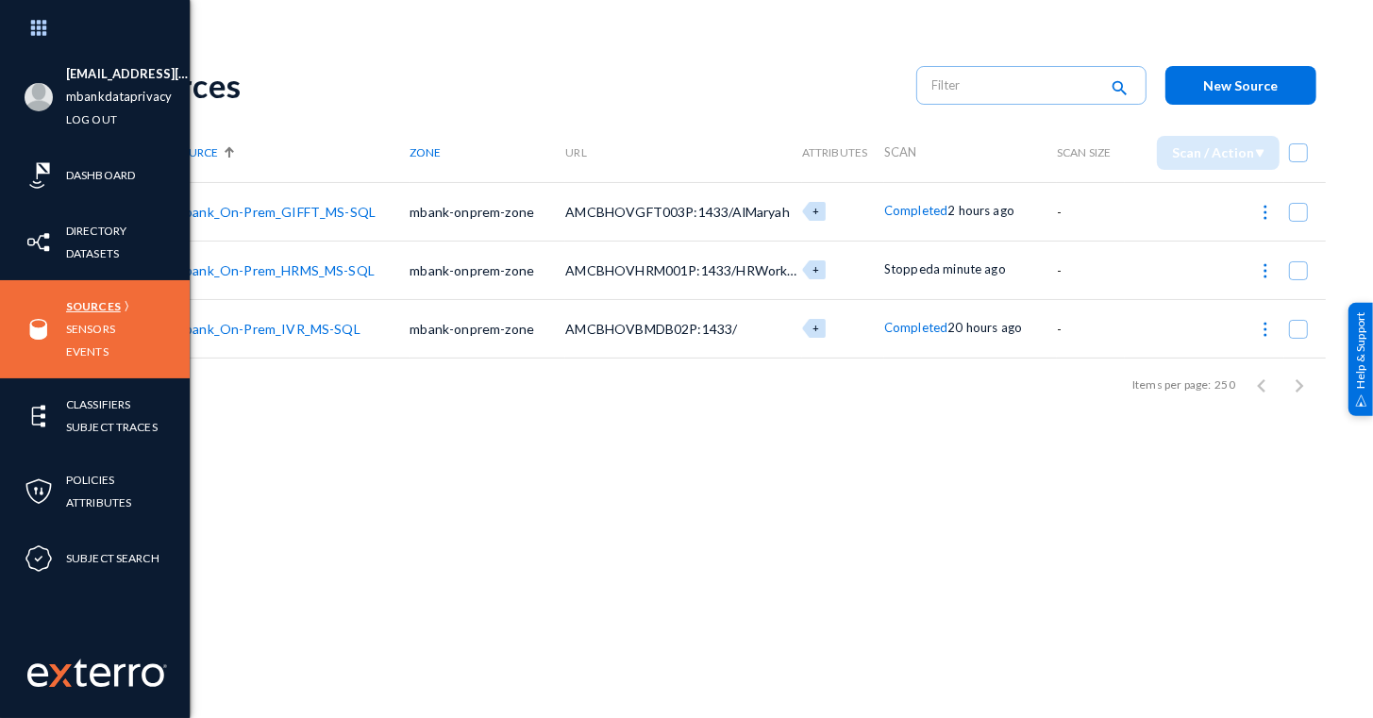
click at [104, 300] on link "Sources" at bounding box center [93, 306] width 55 height 22
click at [103, 320] on link "Sensors" at bounding box center [90, 329] width 49 height 22
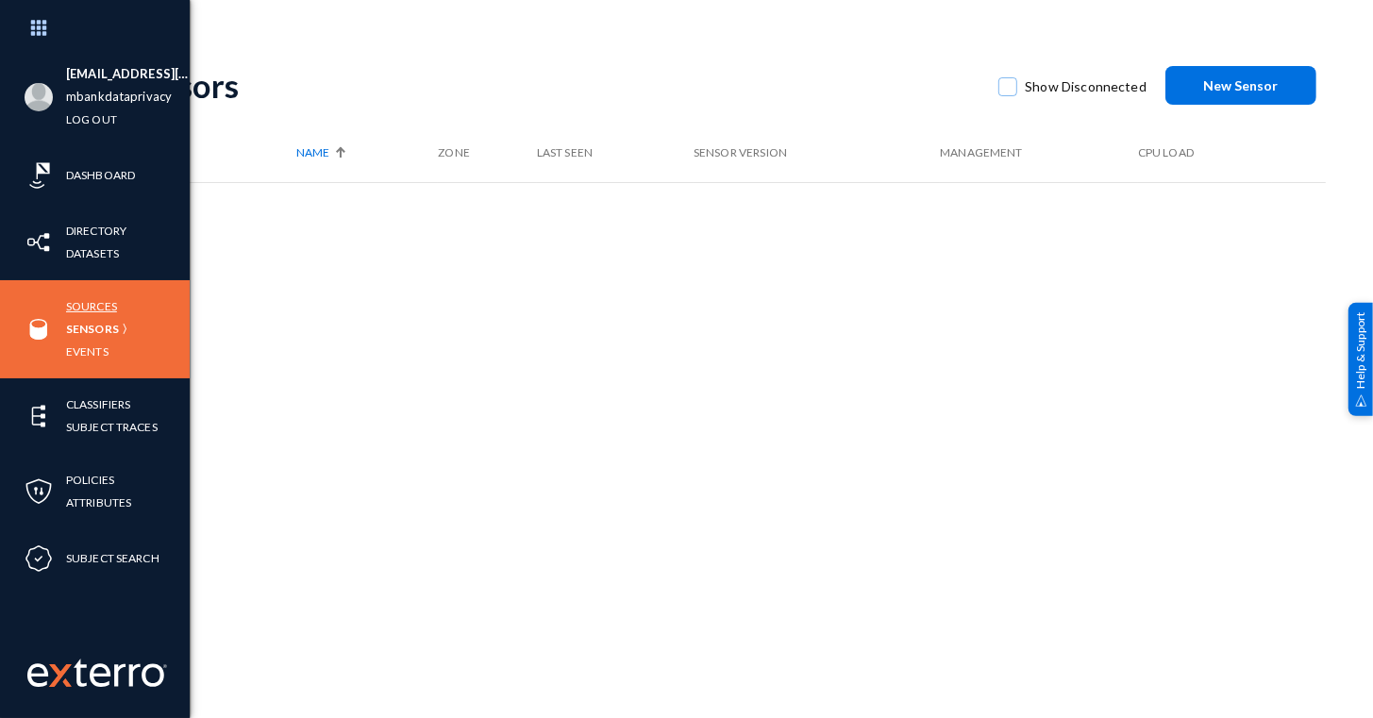
click at [70, 309] on link "Sources" at bounding box center [91, 306] width 51 height 22
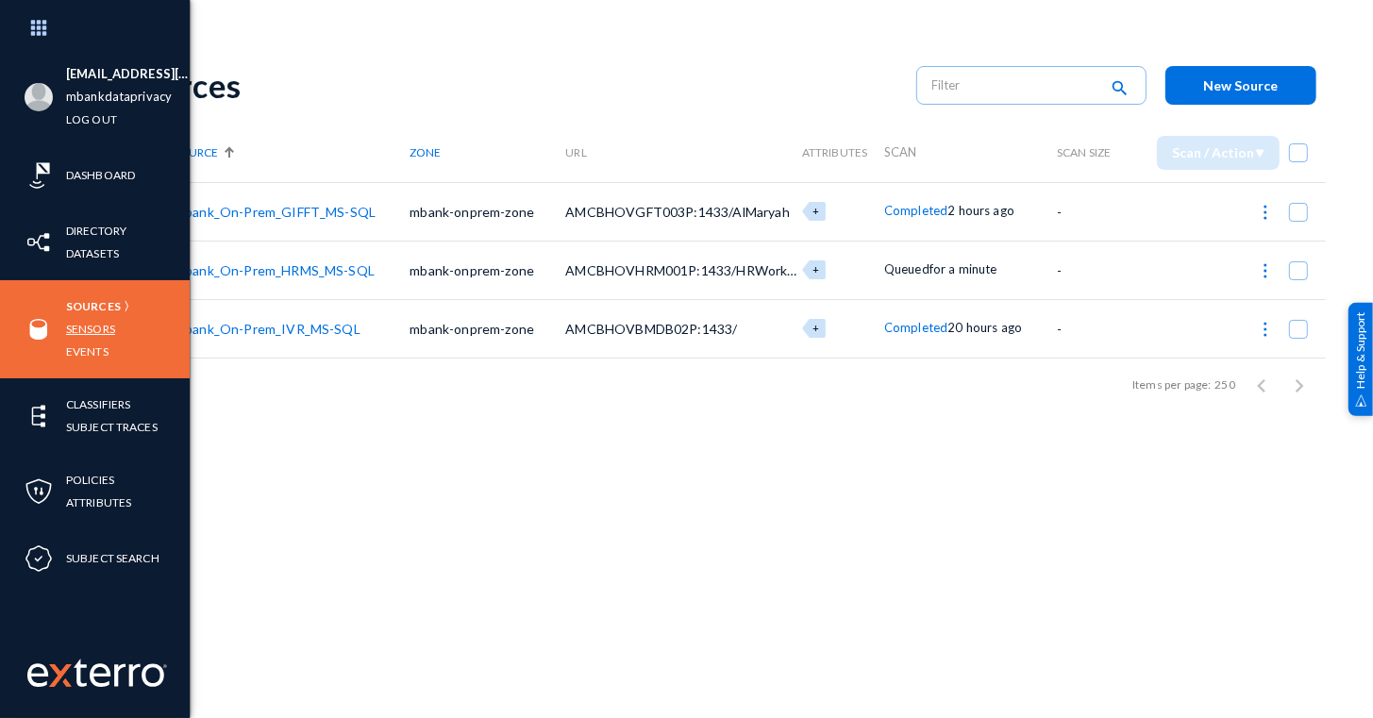
click at [93, 325] on link "Sensors" at bounding box center [90, 329] width 49 height 22
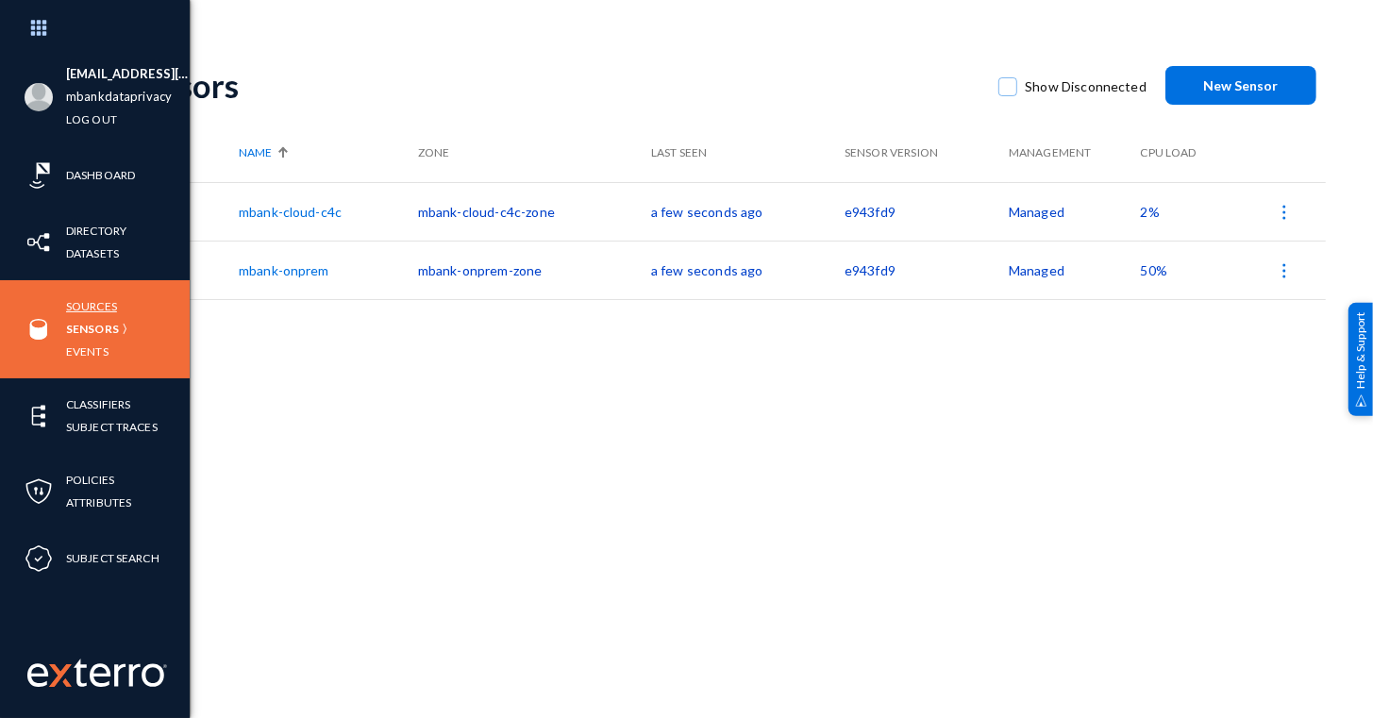
click at [90, 306] on link "Sources" at bounding box center [91, 306] width 51 height 22
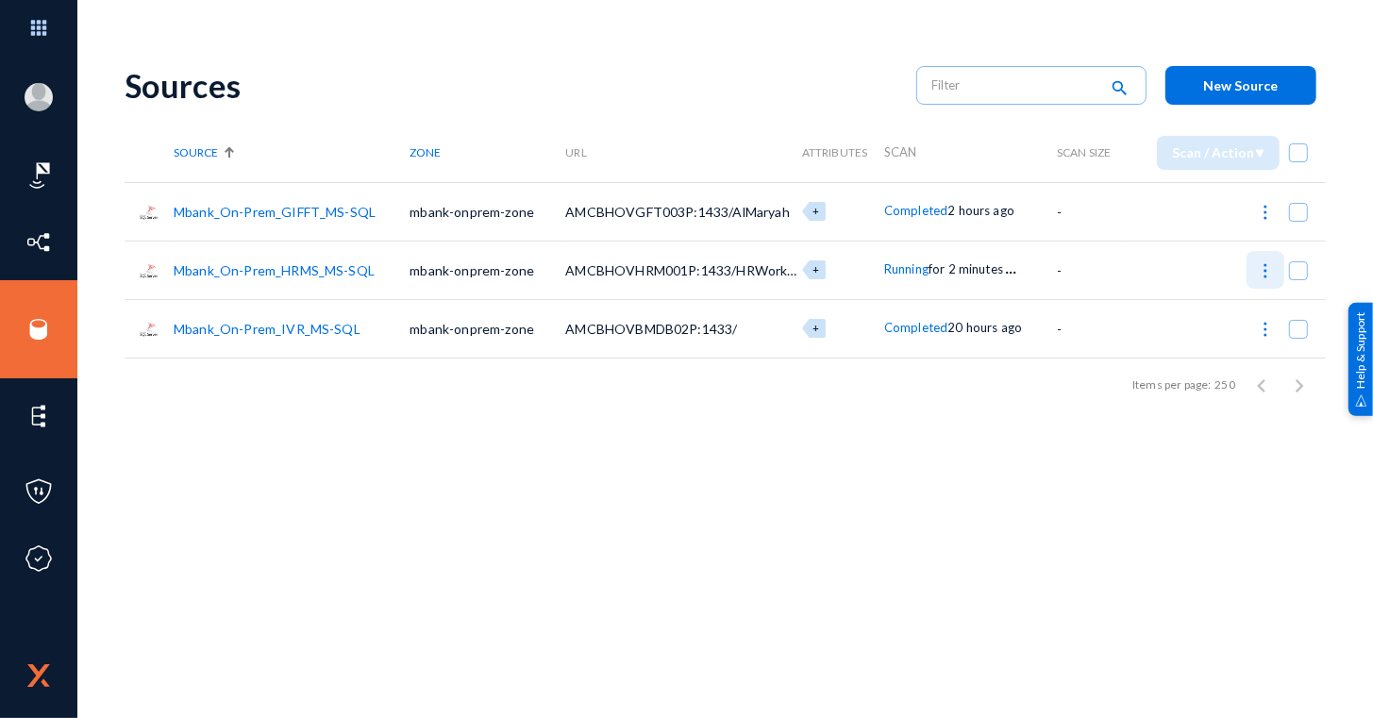
click at [1257, 277] on img at bounding box center [1265, 270] width 19 height 19
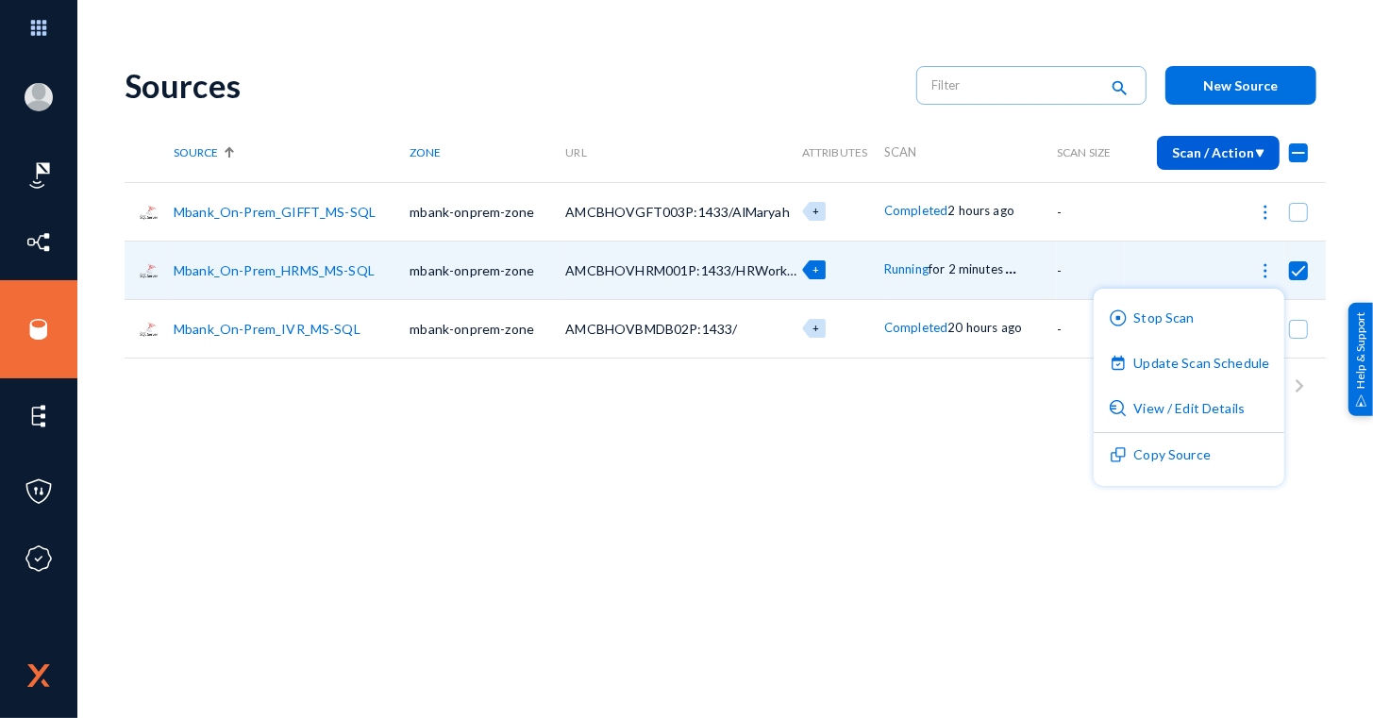
click at [941, 458] on div at bounding box center [686, 359] width 1373 height 718
checkbox input "false"
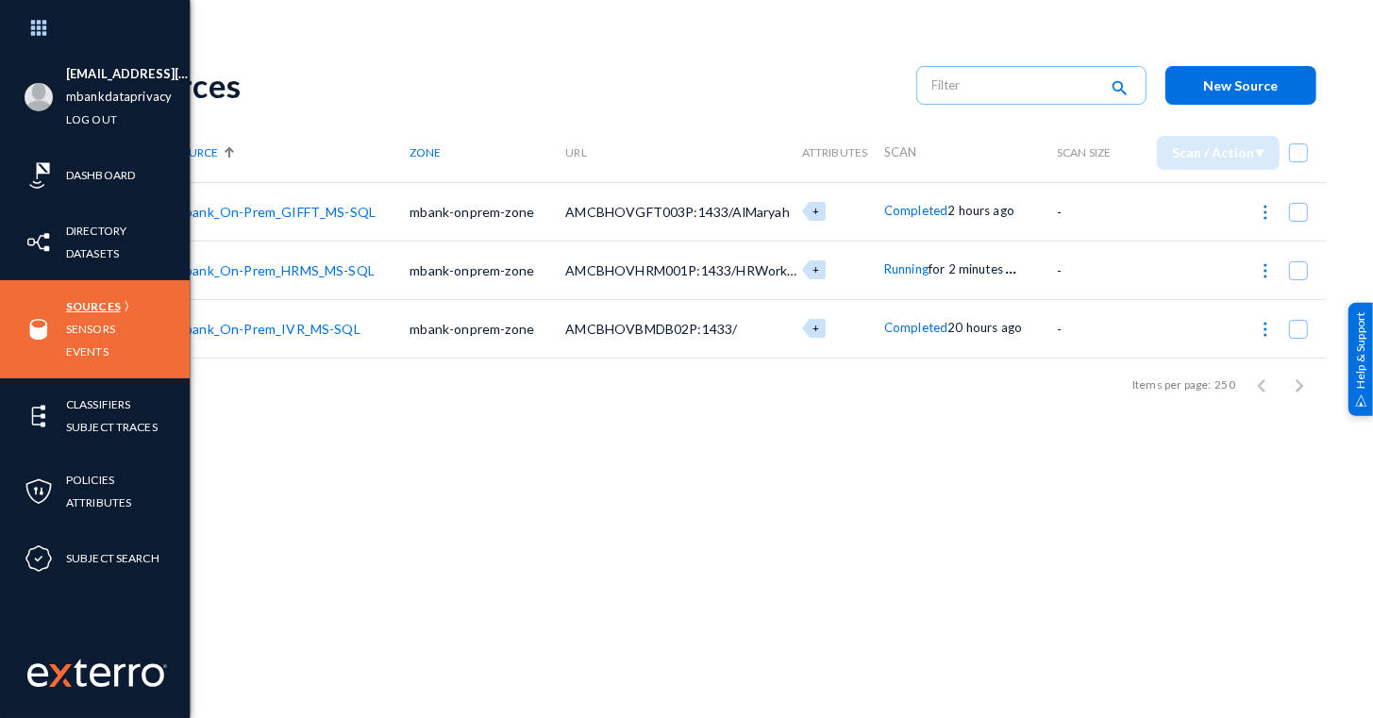
click at [104, 303] on link "Sources" at bounding box center [93, 306] width 55 height 22
click at [104, 323] on link "Sensors" at bounding box center [90, 329] width 49 height 22
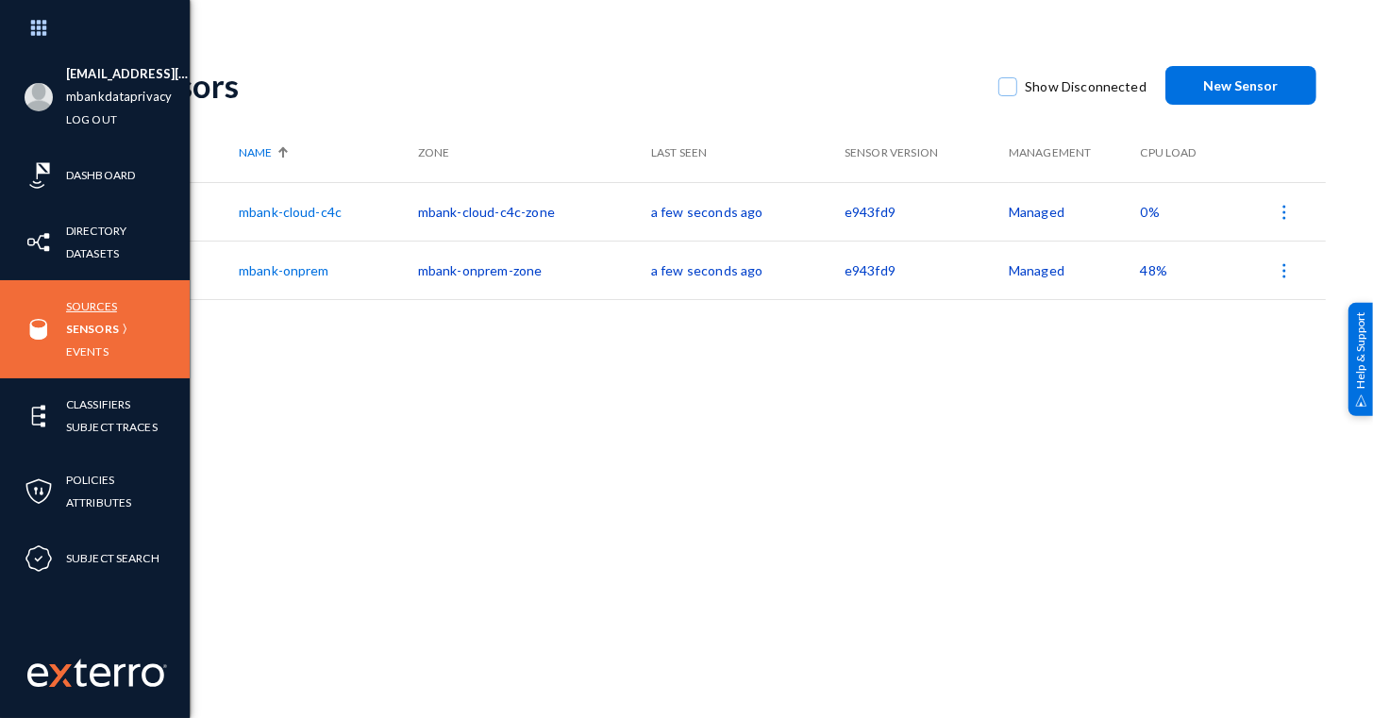
click at [87, 300] on link "Sources" at bounding box center [91, 306] width 51 height 22
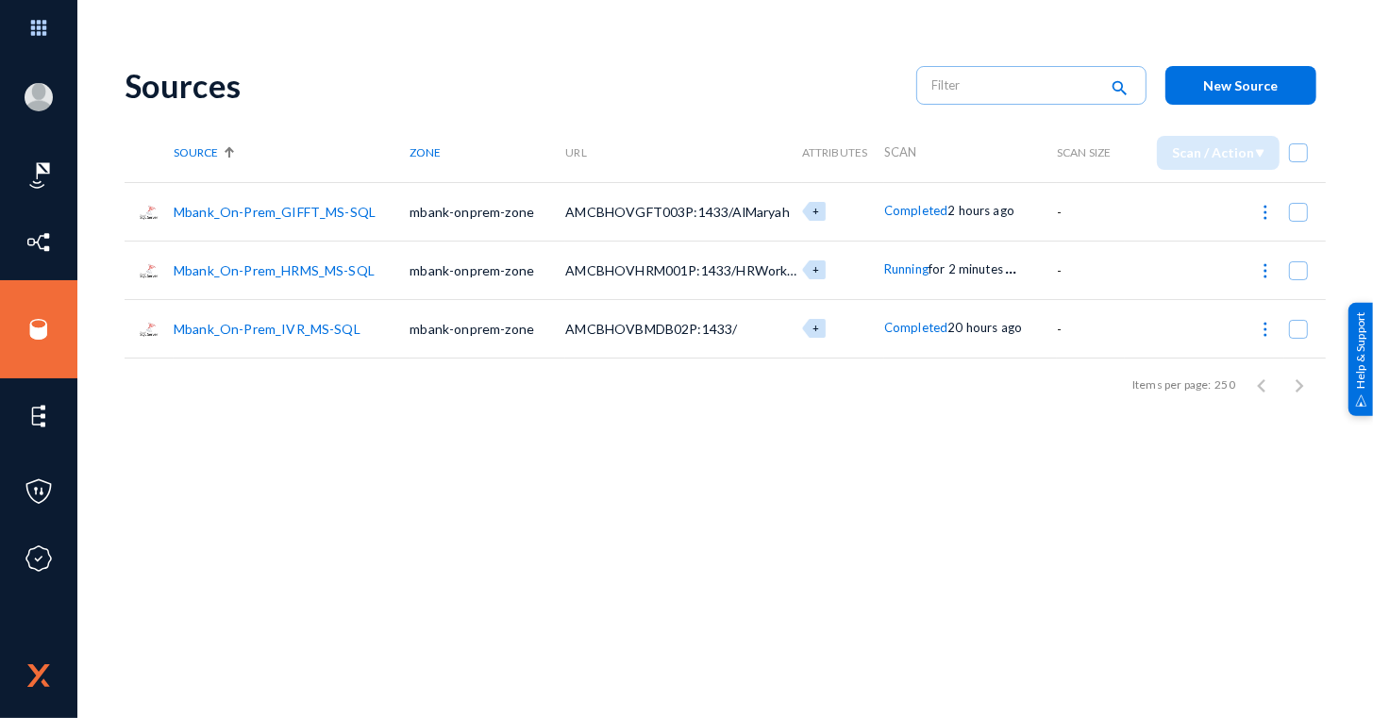
click at [467, 433] on div "Sources search New Source Source Zone URL Attributes Scan Scan Size Scan / Acti…" at bounding box center [725, 330] width 1201 height 566
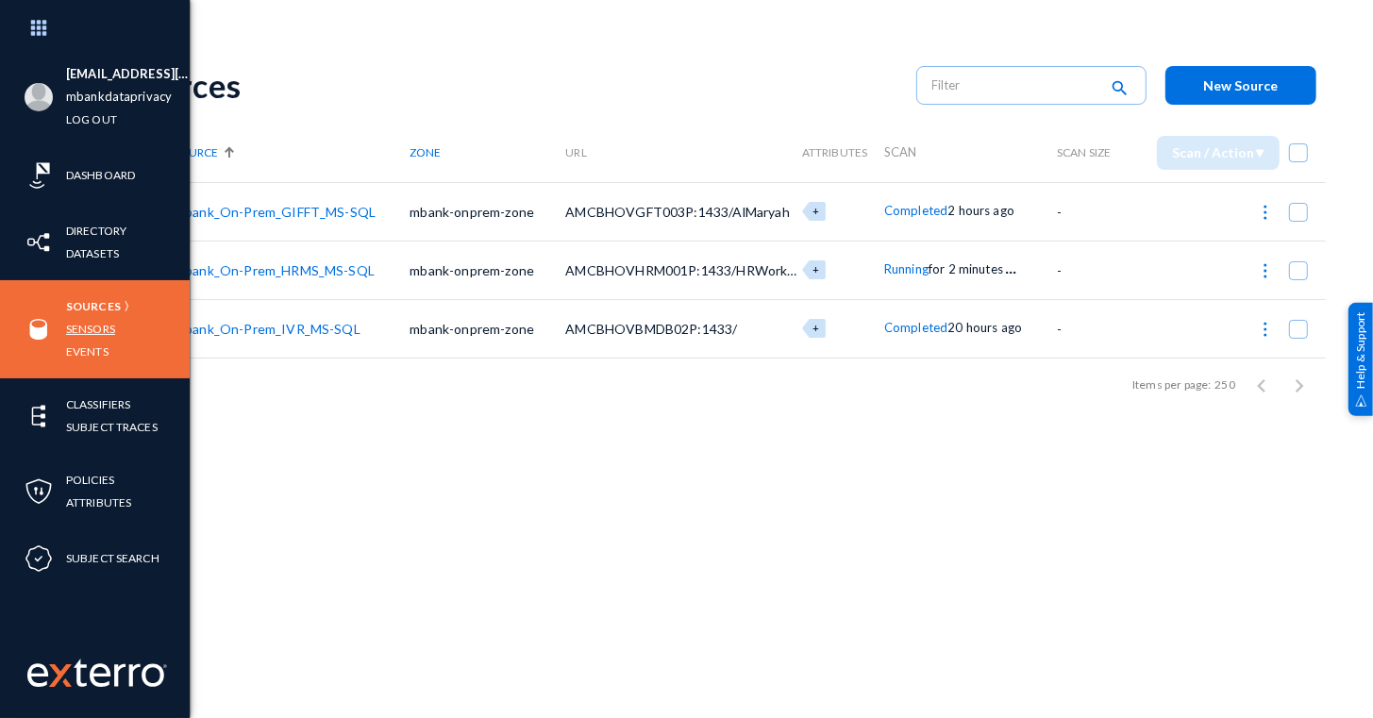
click at [109, 326] on link "Sensors" at bounding box center [90, 329] width 49 height 22
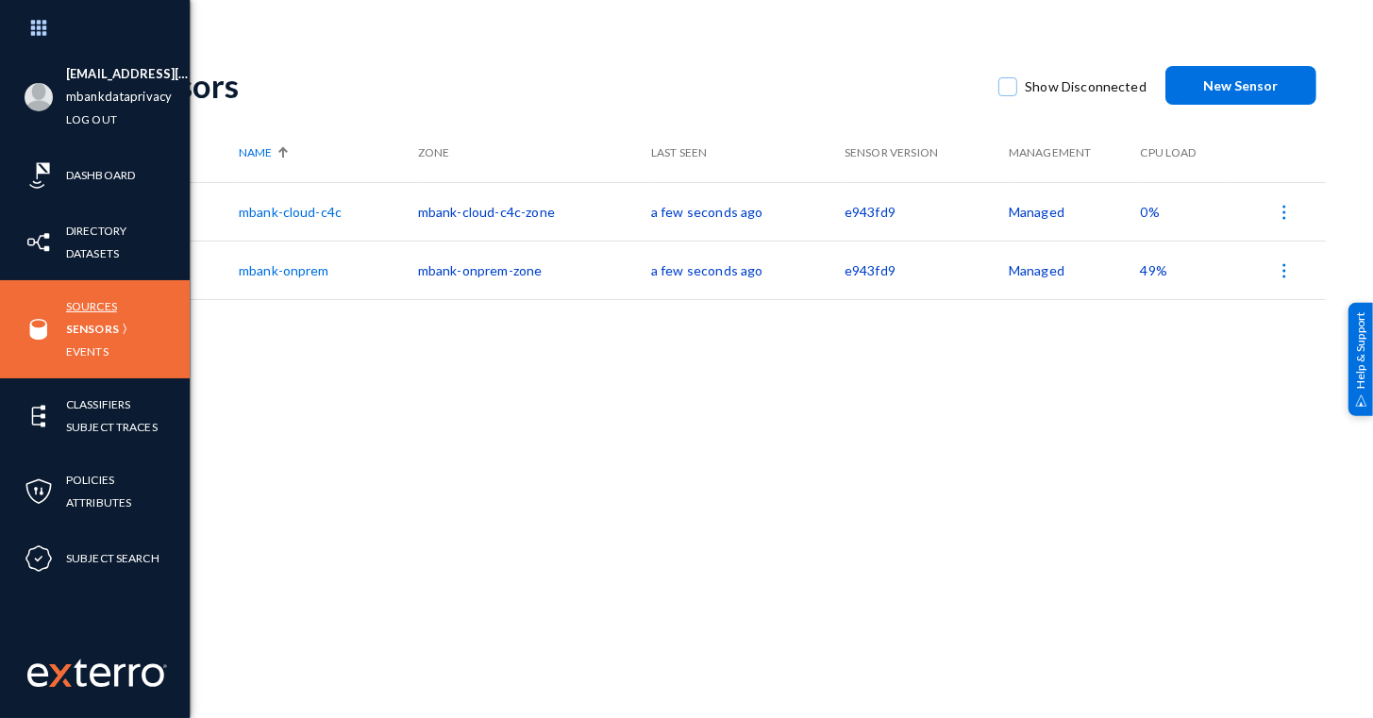
click at [97, 308] on link "Sources" at bounding box center [91, 306] width 51 height 22
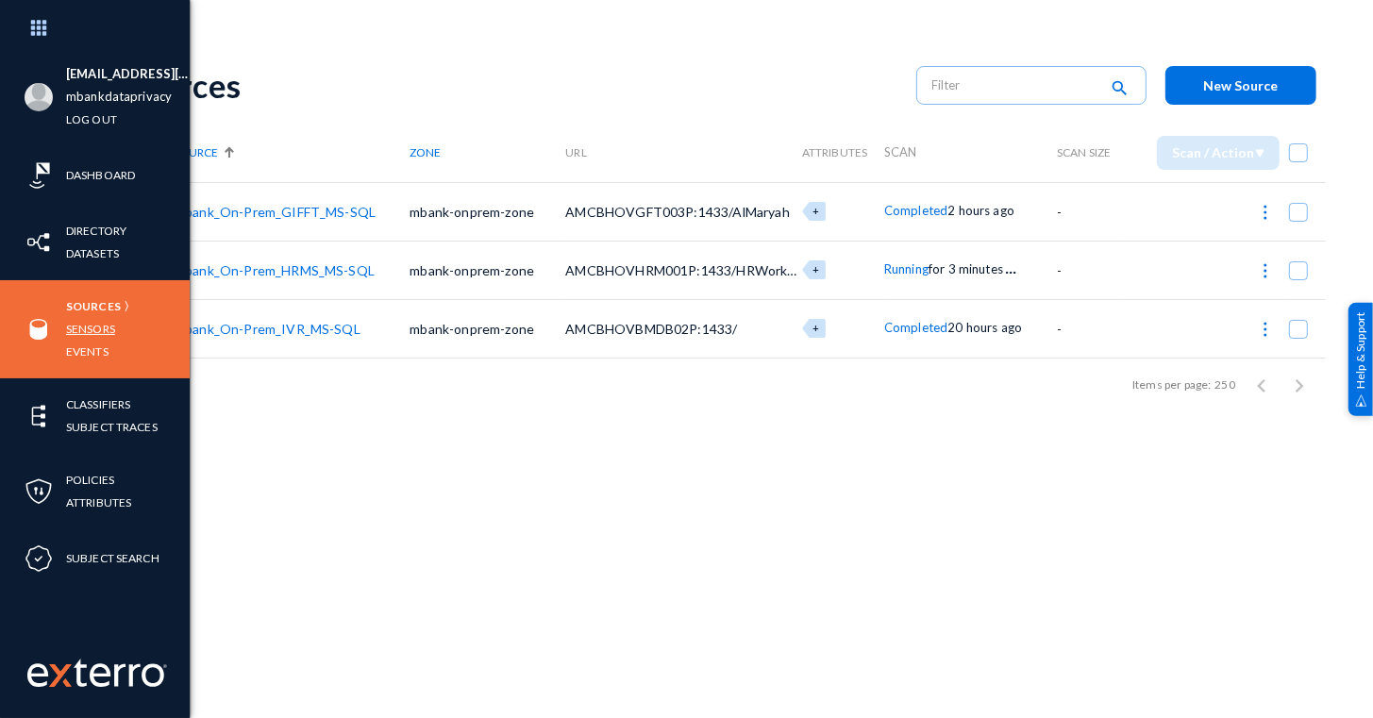
click at [81, 327] on link "Sensors" at bounding box center [90, 329] width 49 height 22
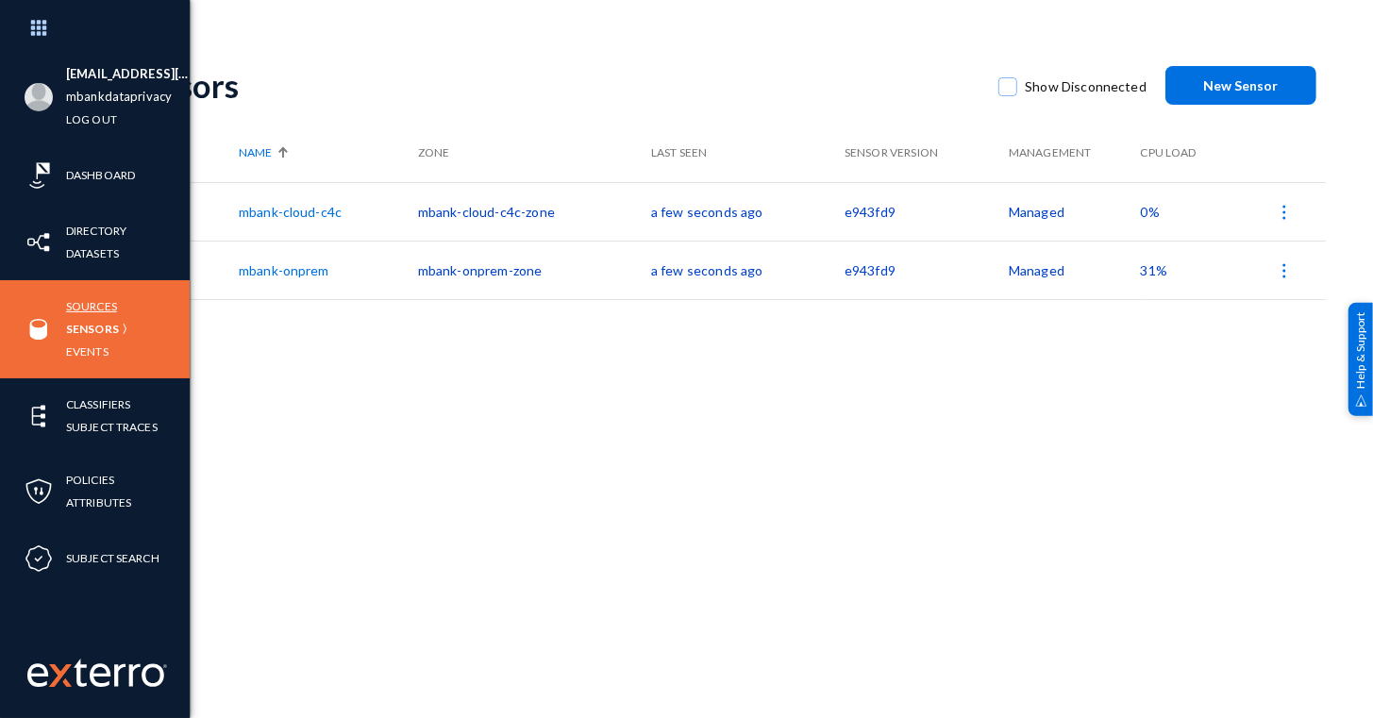
click at [96, 309] on link "Sources" at bounding box center [91, 306] width 51 height 22
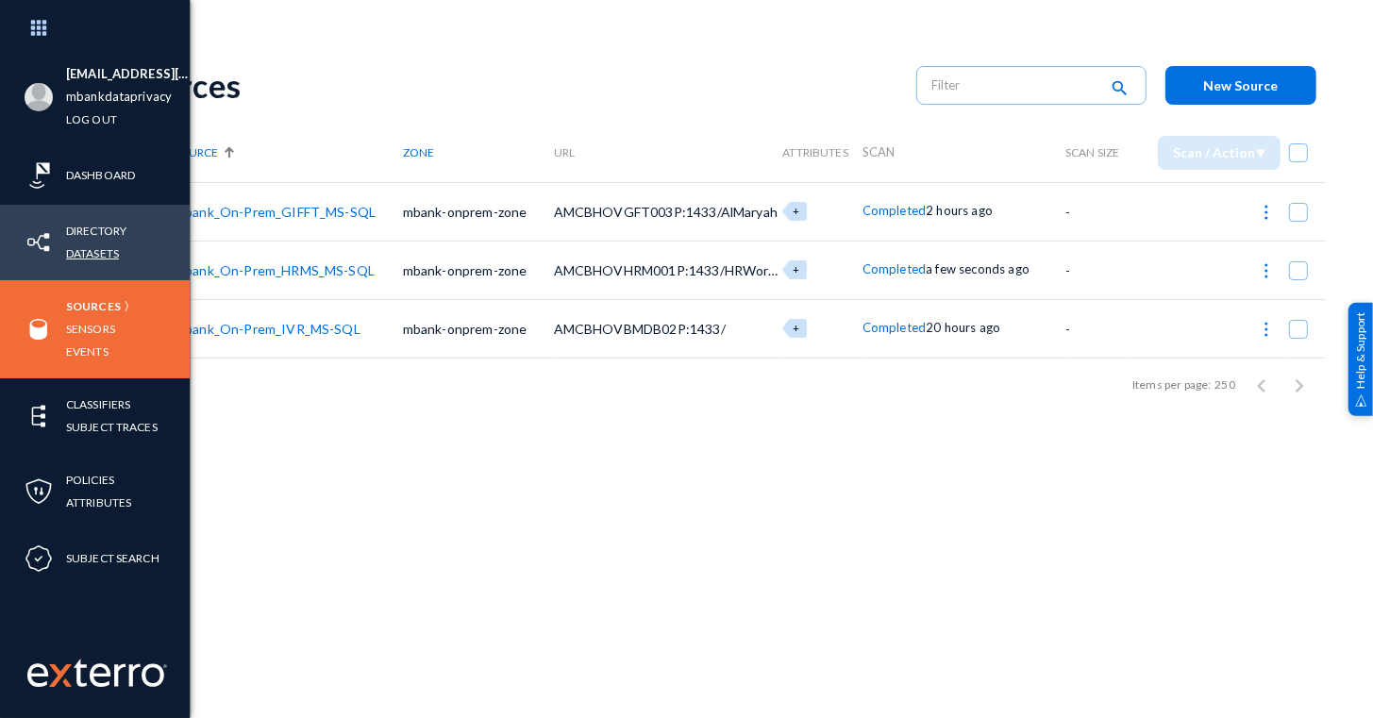
click at [116, 256] on link "Datasets" at bounding box center [92, 253] width 53 height 22
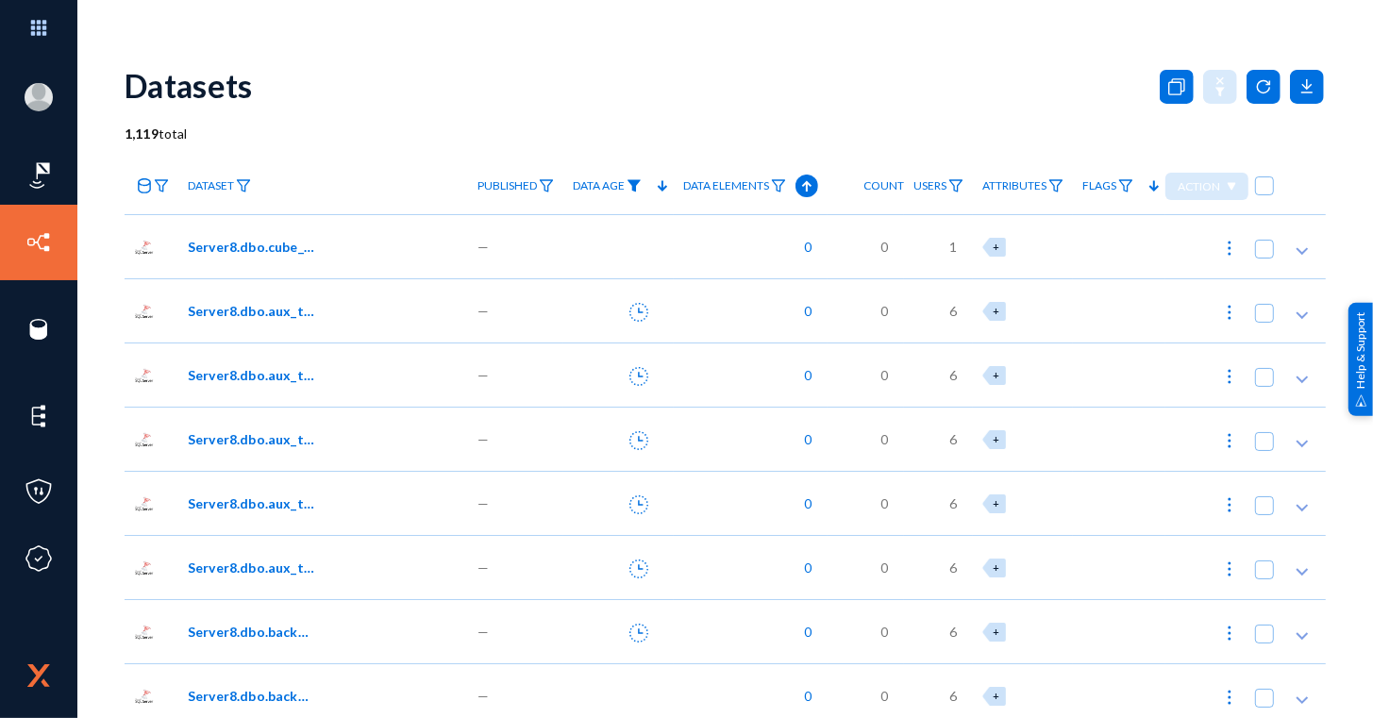
click at [626, 188] on img at bounding box center [633, 185] width 15 height 13
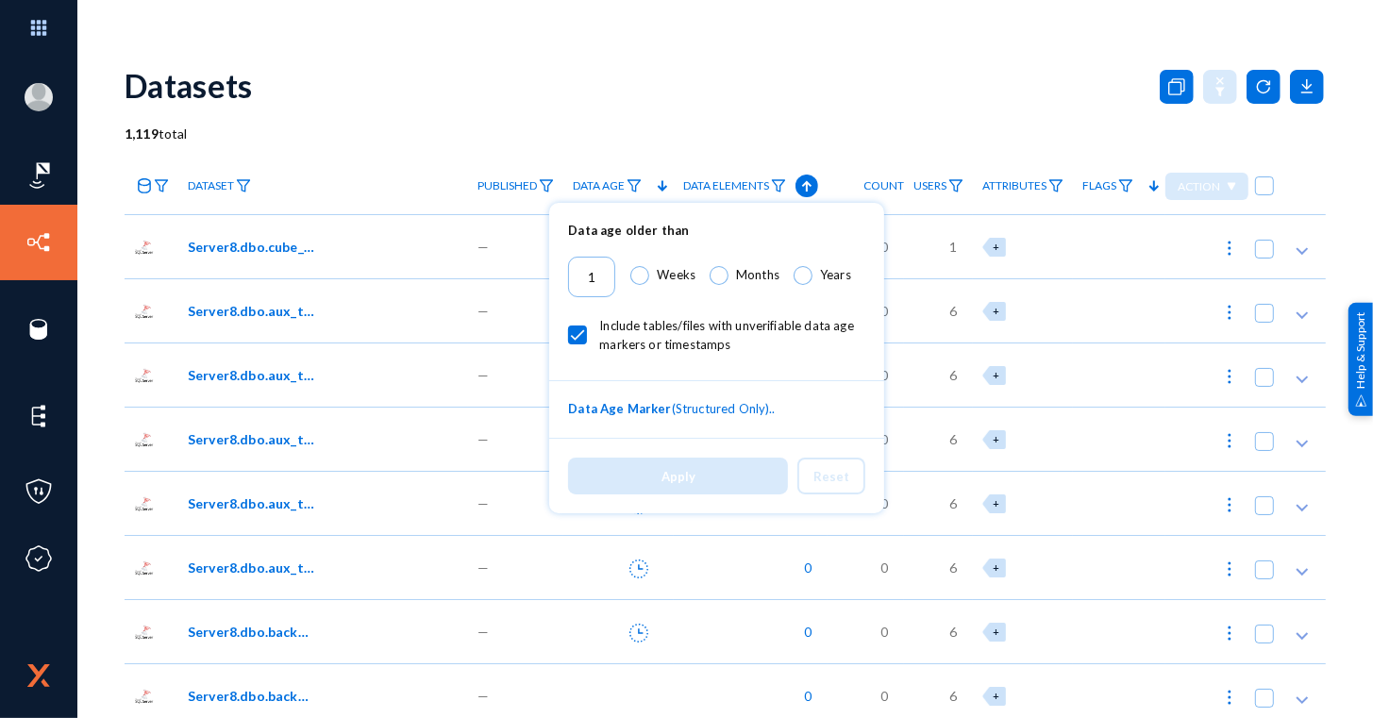
click at [656, 152] on div at bounding box center [686, 359] width 1373 height 718
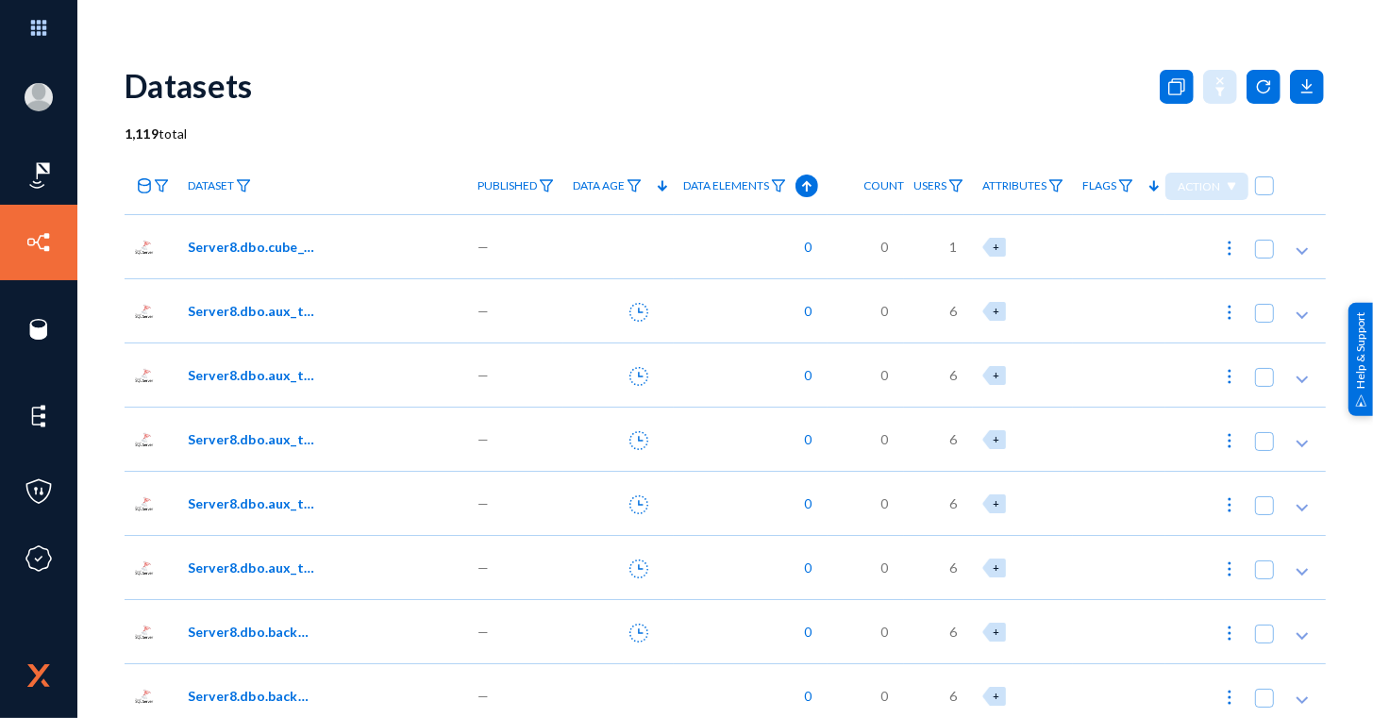
click at [657, 191] on icon at bounding box center [662, 186] width 23 height 23
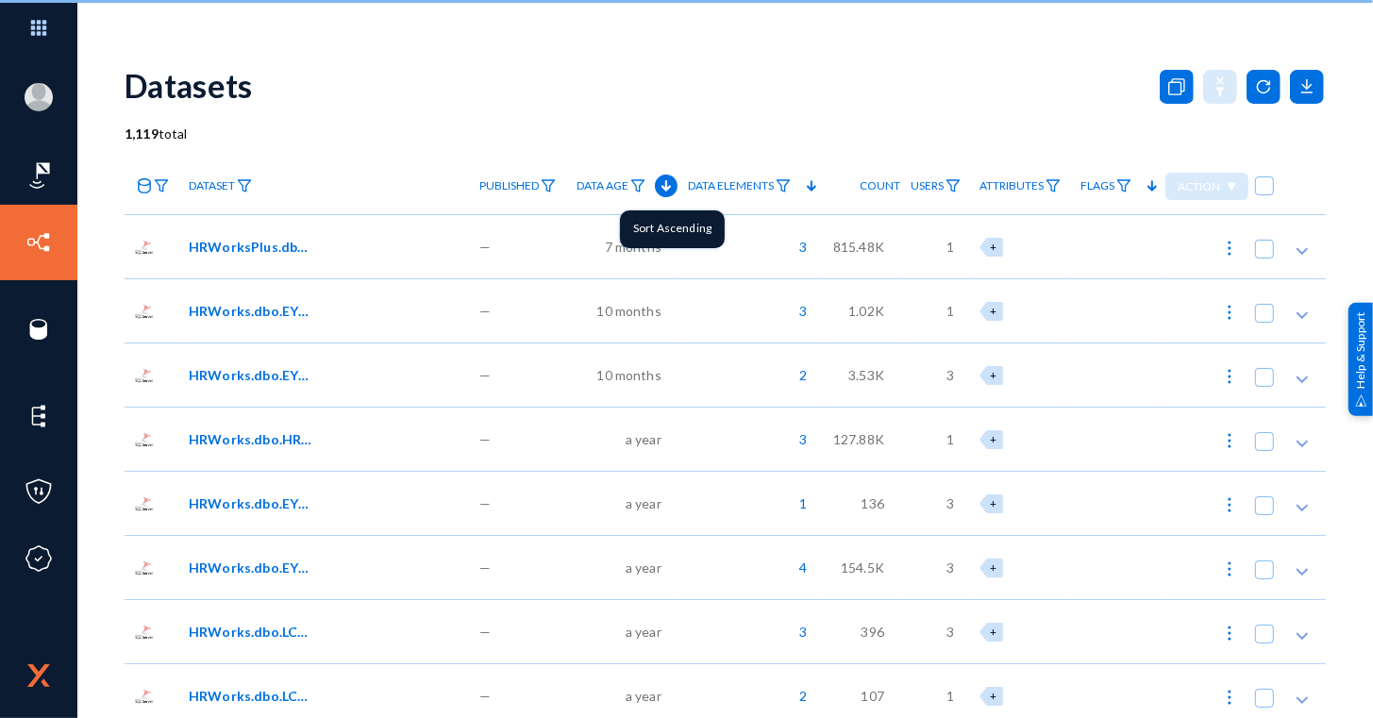
click at [657, 191] on icon at bounding box center [666, 186] width 23 height 23
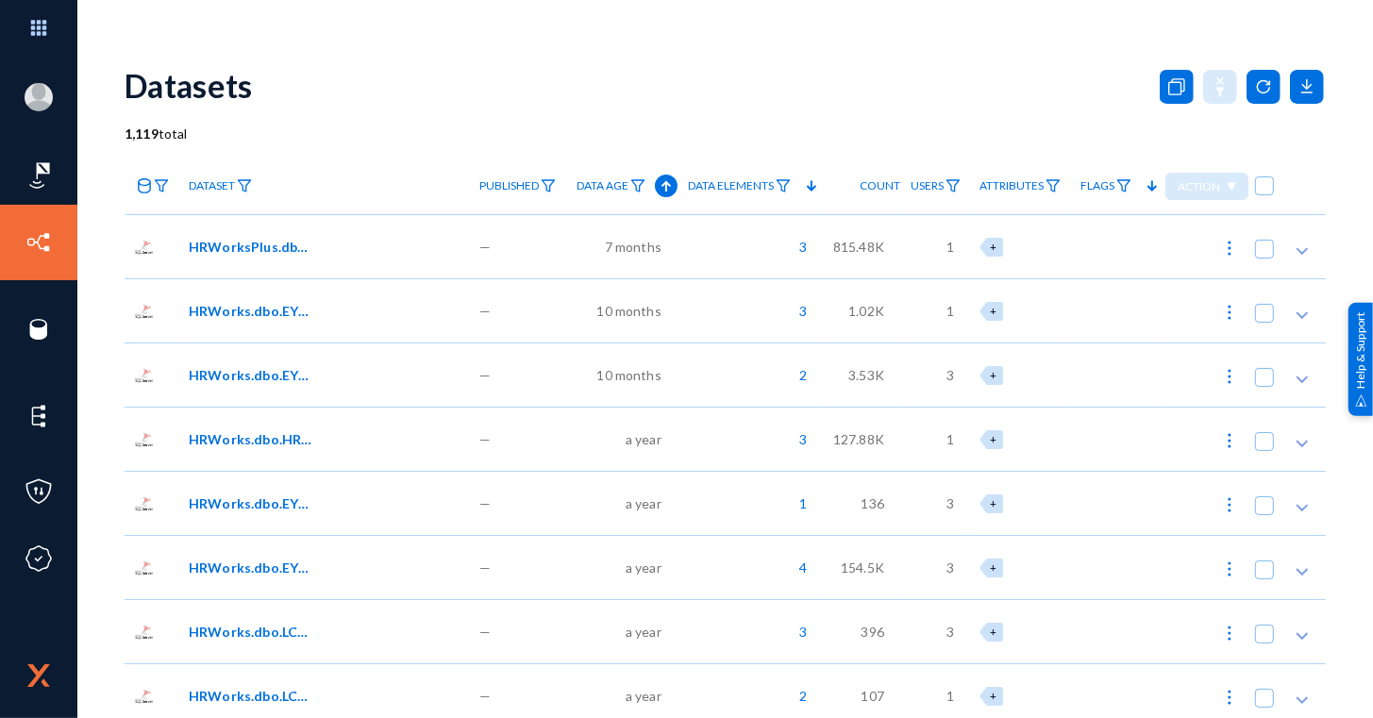
click at [262, 248] on span "HRWorksPlus.dbo.EYS_SendMail" at bounding box center [252, 247] width 127 height 20
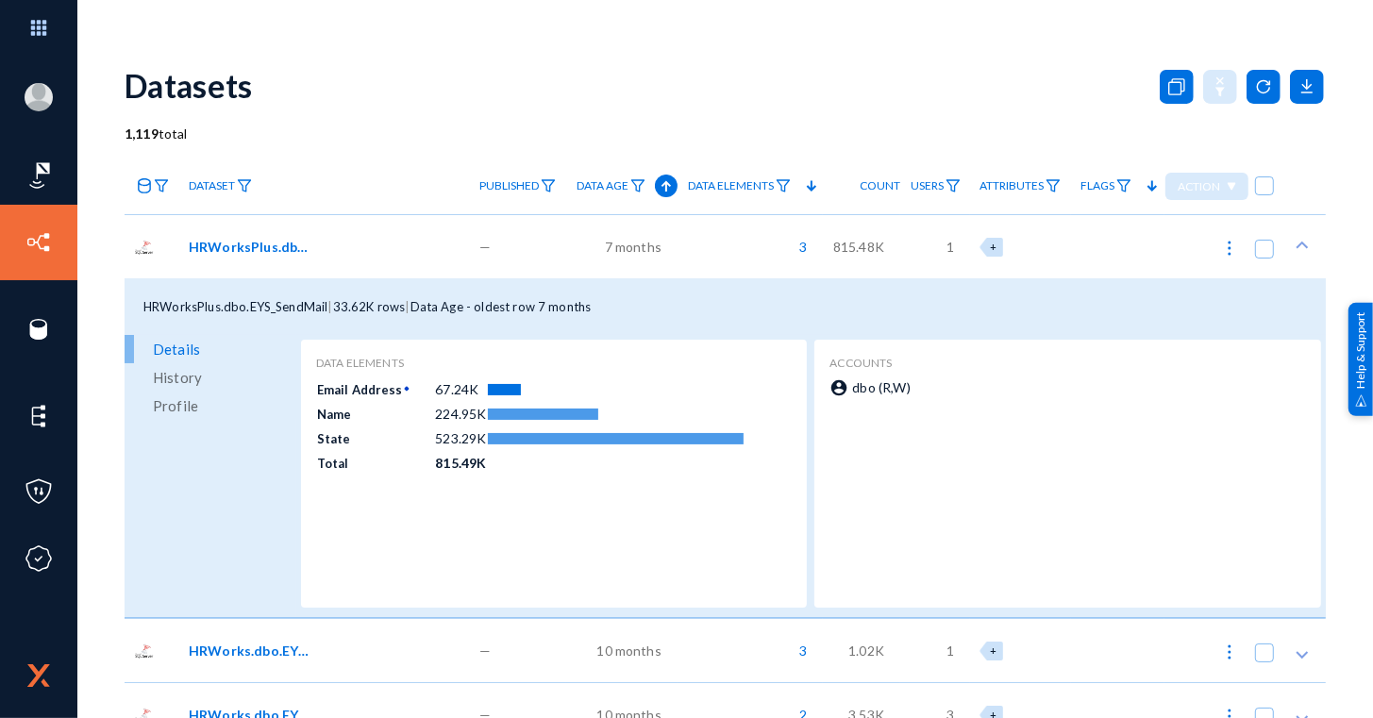
click at [262, 248] on span "HRWorksPlus.dbo.EYS_SendMail" at bounding box center [252, 247] width 127 height 20
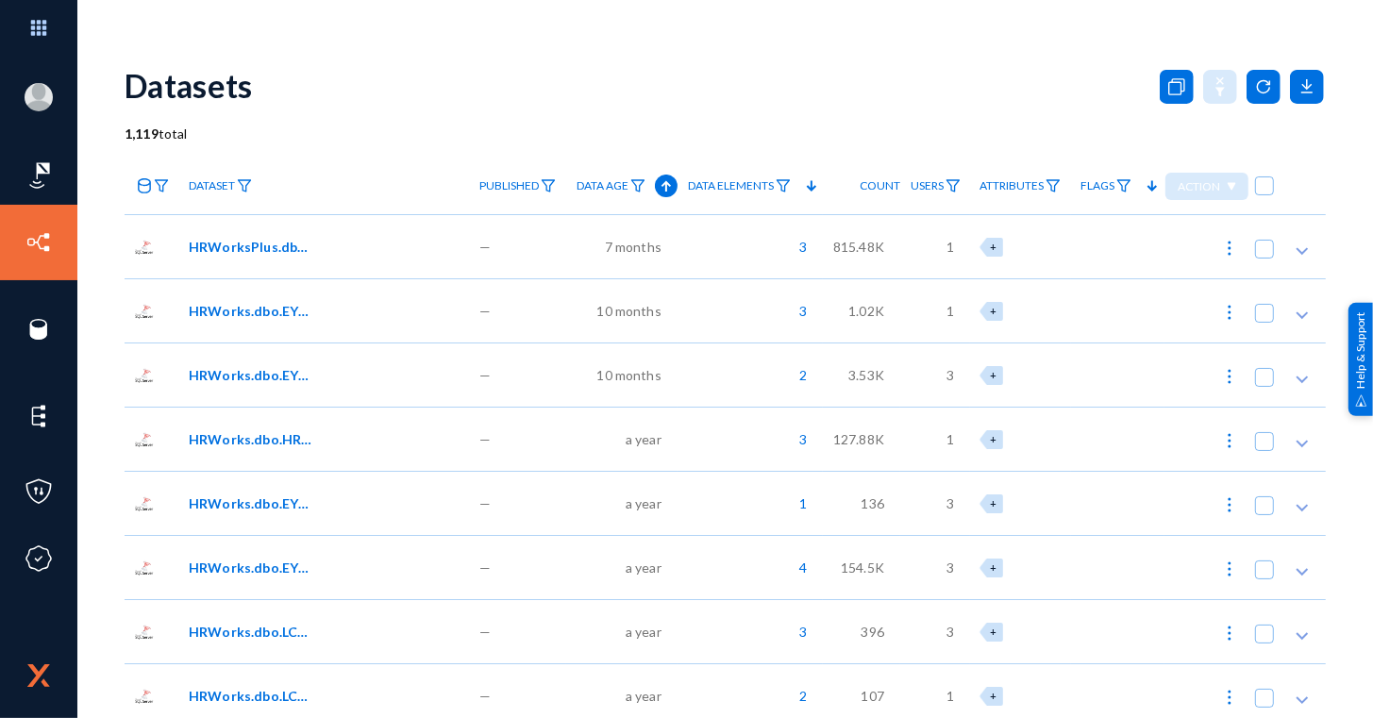
click at [274, 324] on div "HRWorks.dbo.EYS_Request00" at bounding box center [324, 310] width 291 height 64
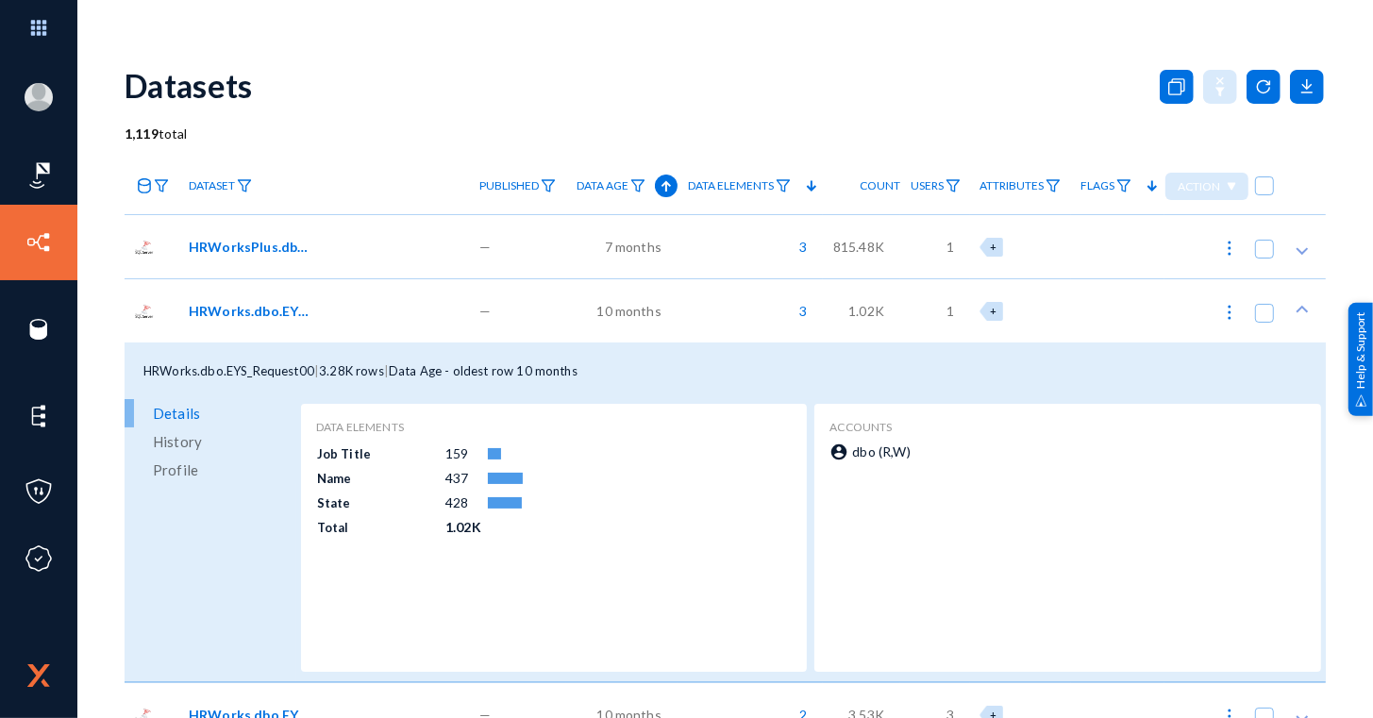
click at [274, 324] on div "HRWorks.dbo.EYS_Request00" at bounding box center [324, 310] width 291 height 64
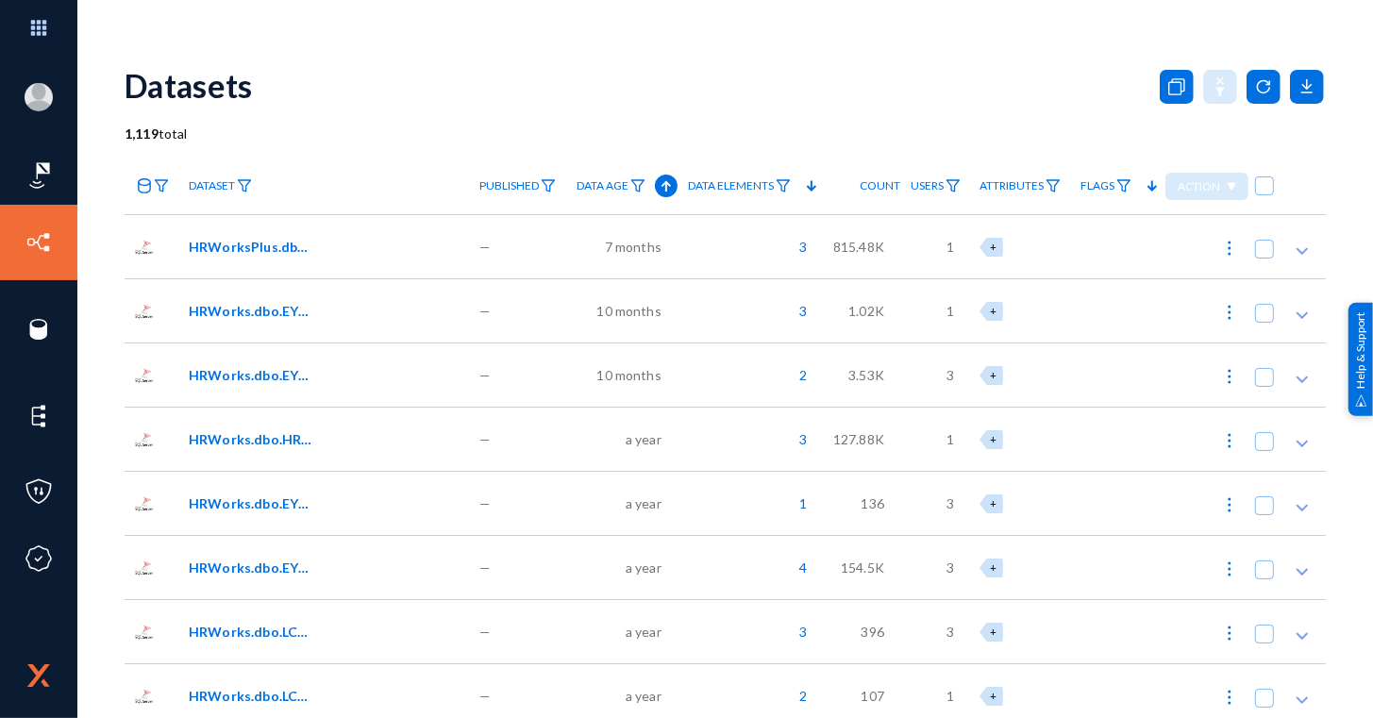
click at [267, 380] on span "HRWorks.dbo.EYS_Request01" at bounding box center [252, 375] width 127 height 20
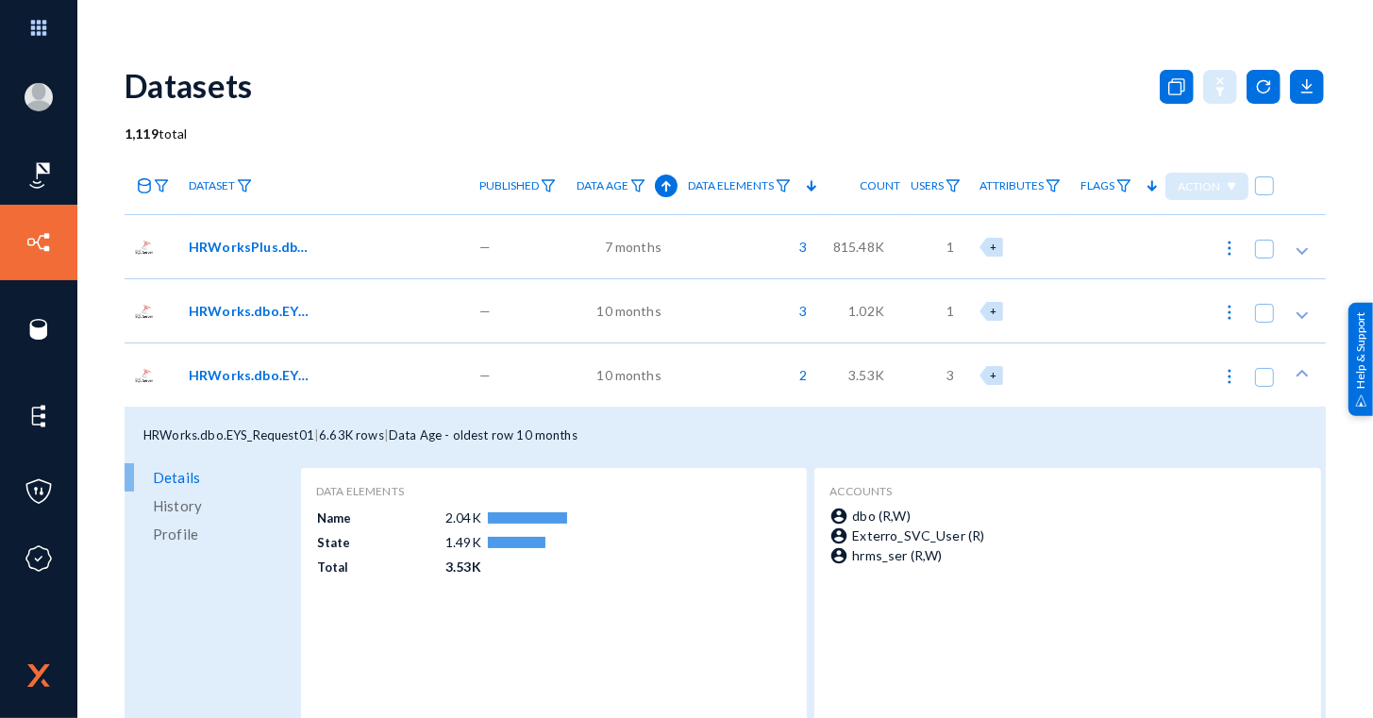
click at [267, 380] on span "HRWorks.dbo.EYS_Request01" at bounding box center [252, 375] width 127 height 20
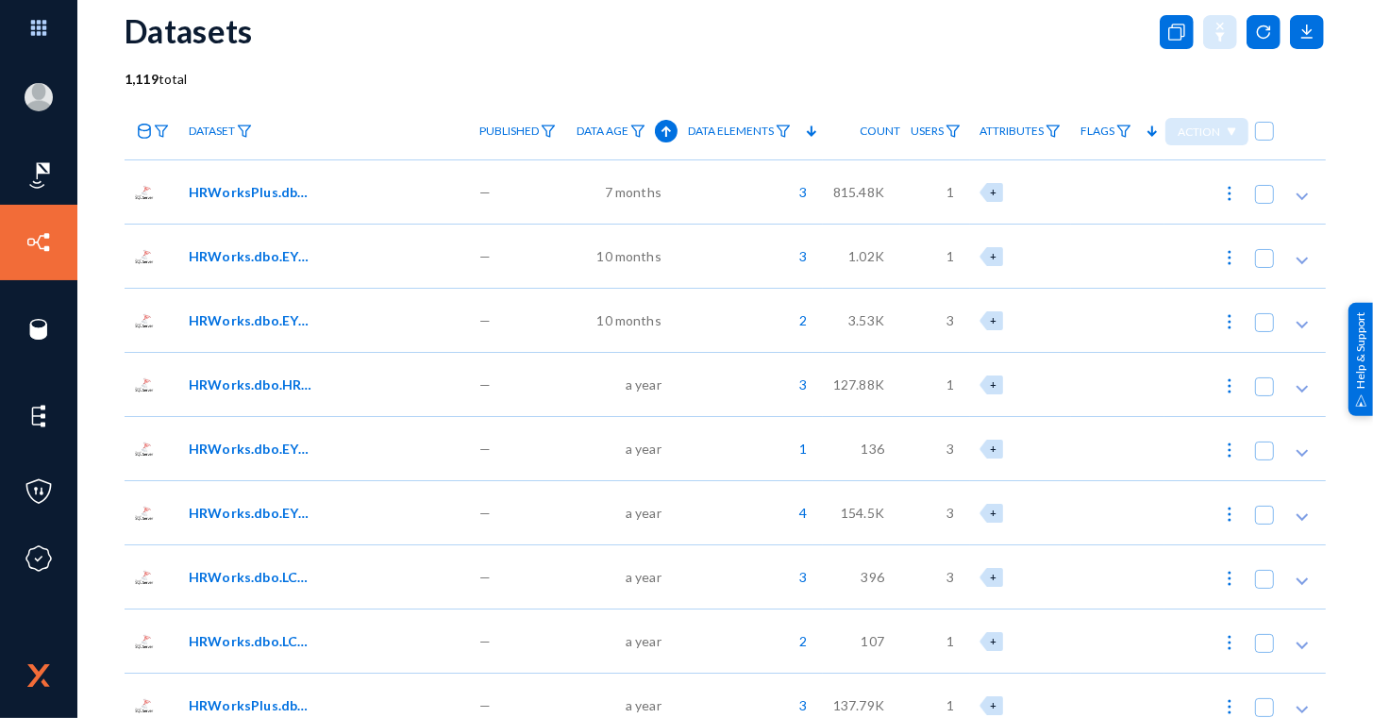
scroll to position [57, 0]
click at [267, 380] on span "HRWorks.dbo.HRW_AlertList" at bounding box center [252, 383] width 127 height 20
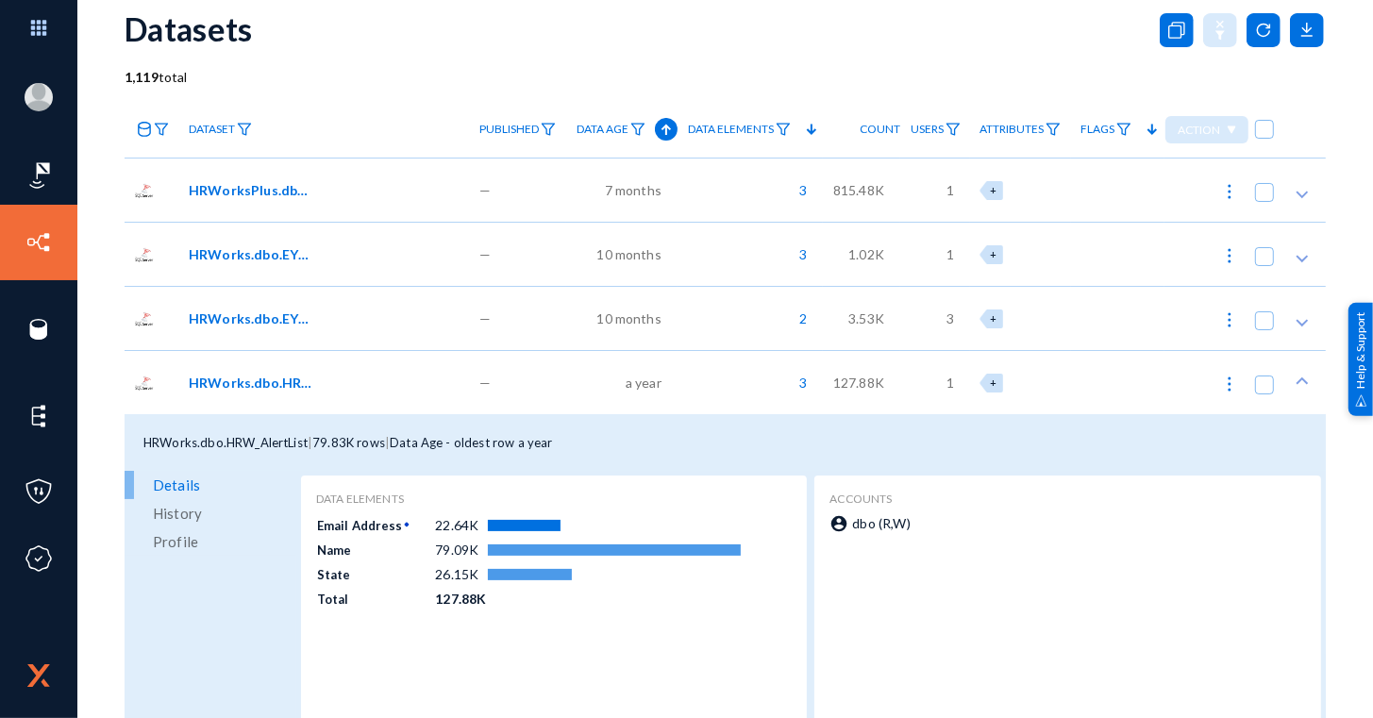
click at [267, 380] on span "HRWorks.dbo.HRW_AlertList" at bounding box center [252, 383] width 127 height 20
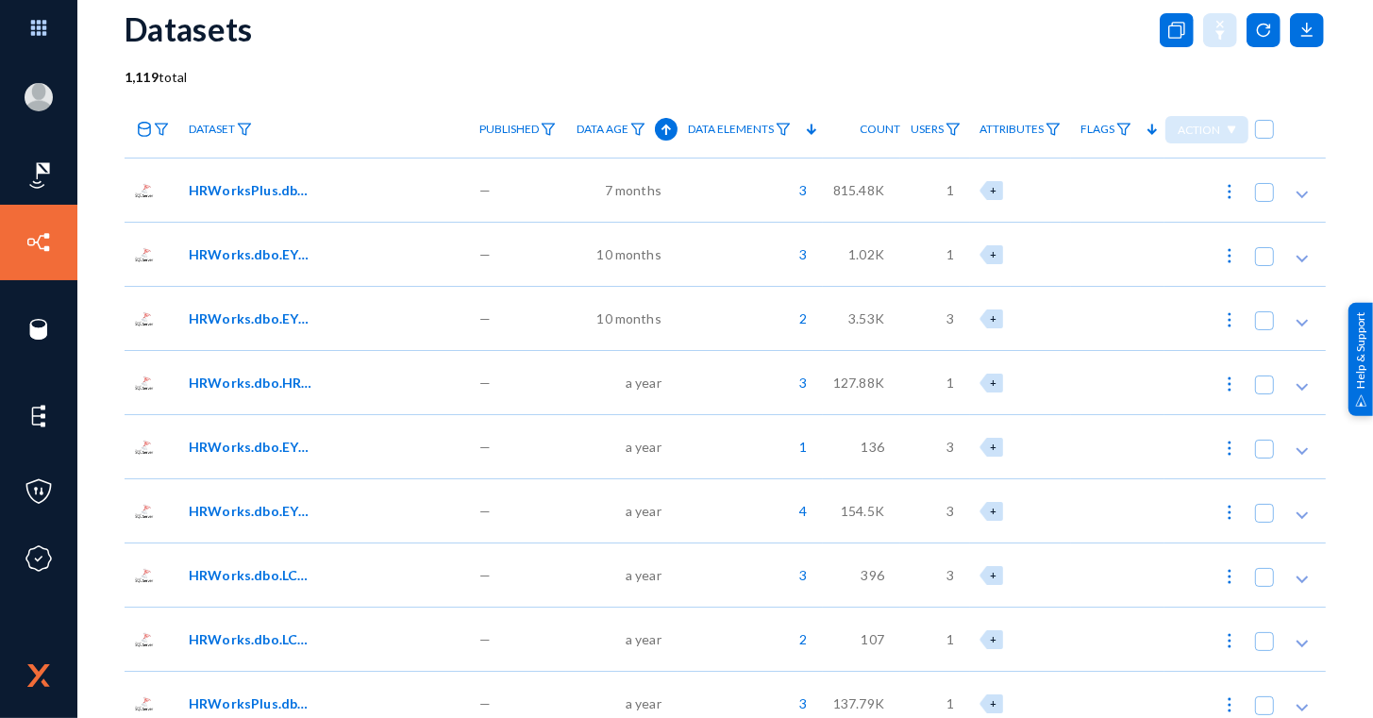
scroll to position [162, 0]
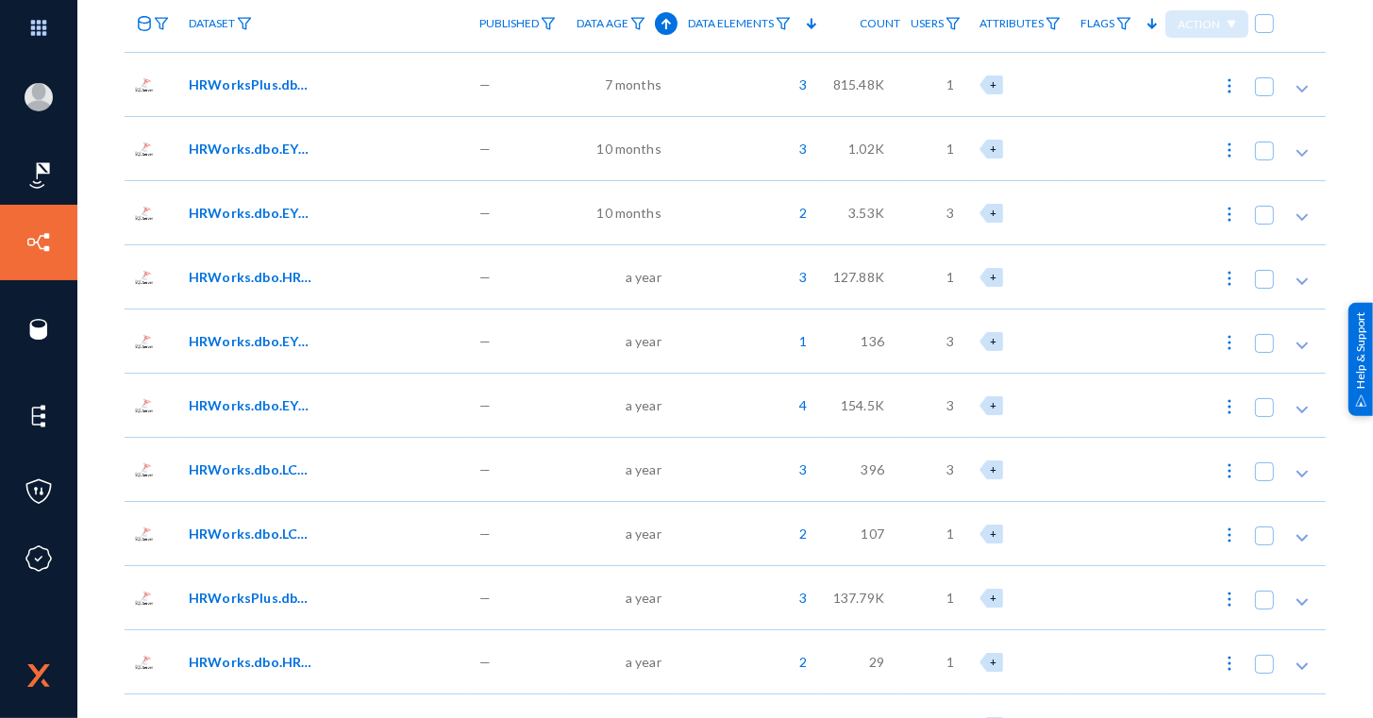
click at [288, 339] on span "HRWorks.dbo.EYS_EmpEntityParamValues" at bounding box center [252, 341] width 127 height 20
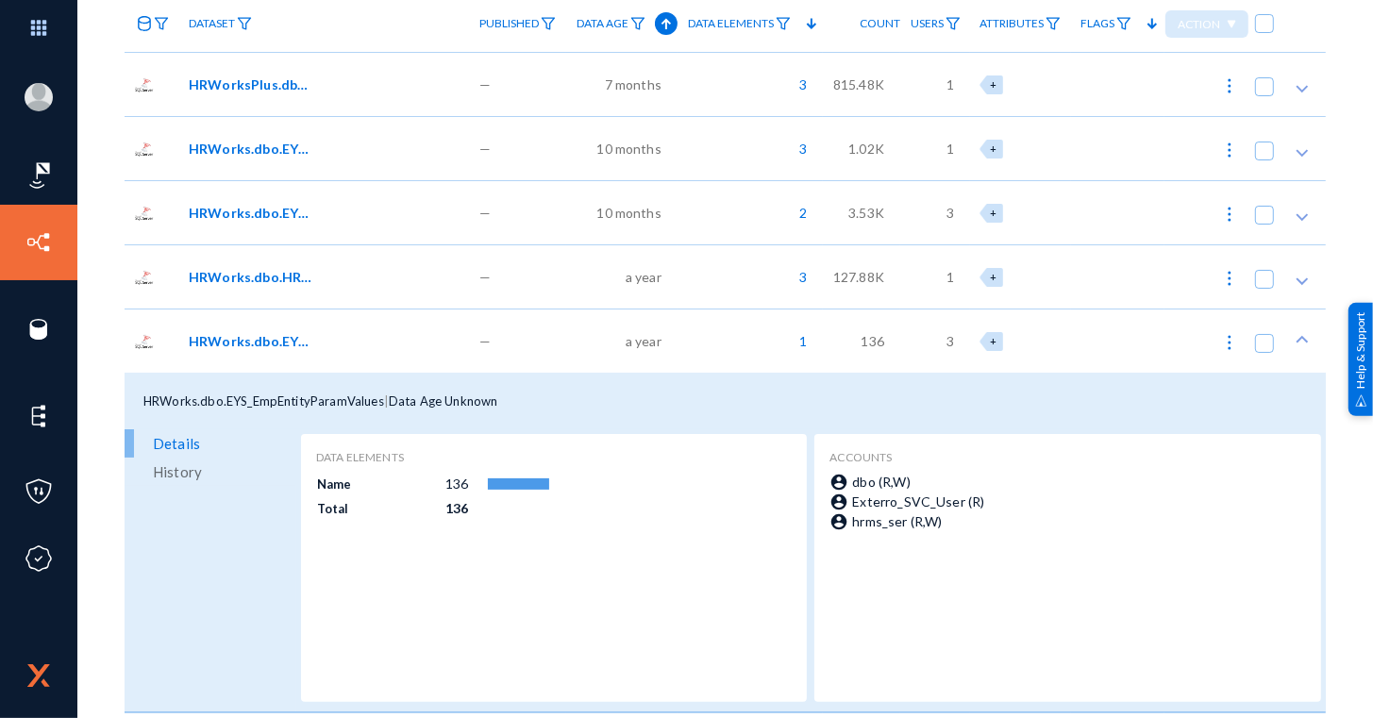
click at [288, 339] on span "HRWorks.dbo.EYS_EmpEntityParamValues" at bounding box center [252, 341] width 127 height 20
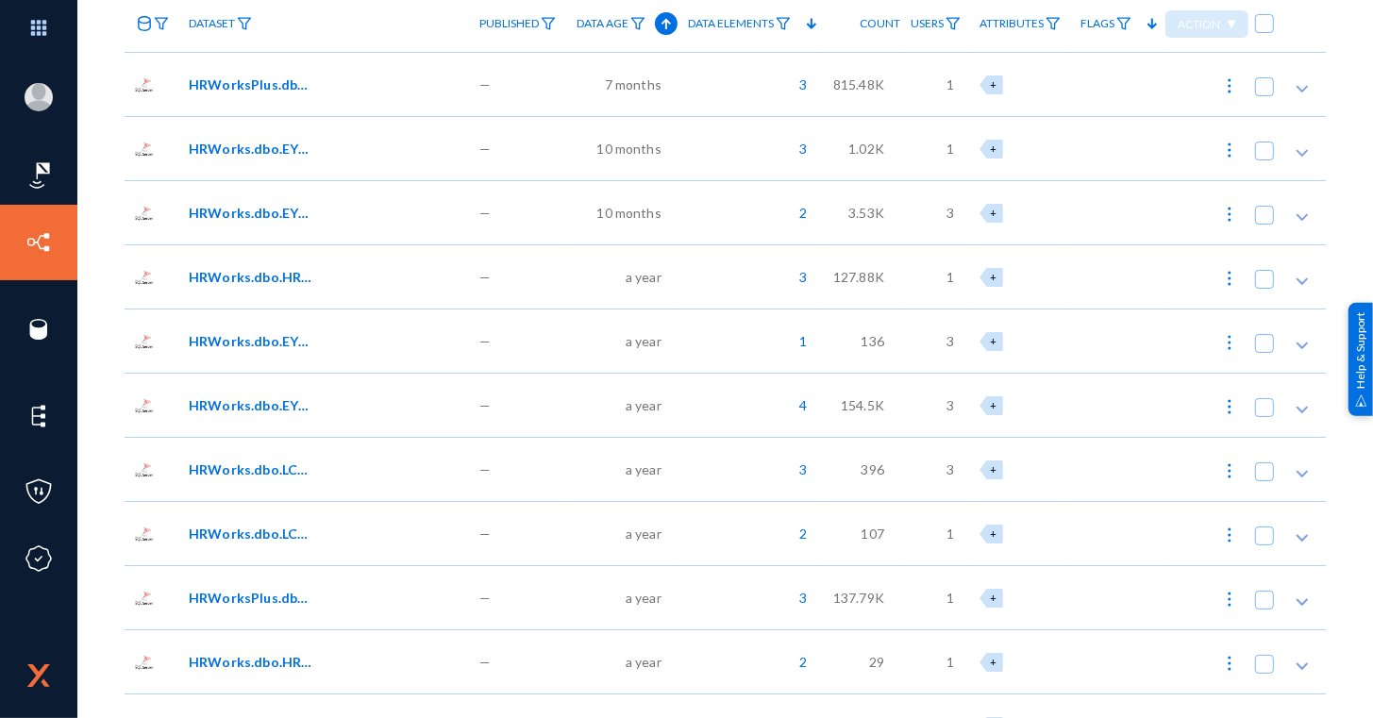
scroll to position [201, 0]
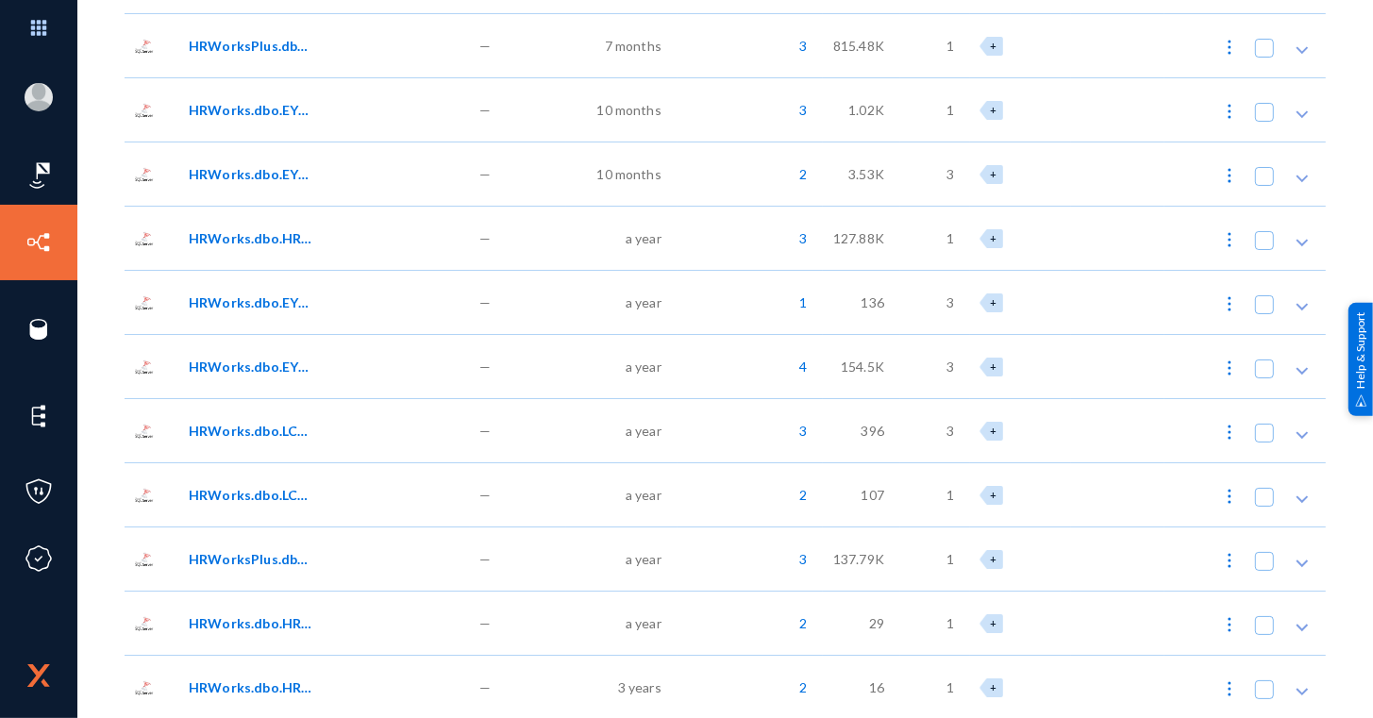
click at [288, 339] on div "HRWorks.dbo.EYS_ApprovalDetails" at bounding box center [324, 366] width 291 height 64
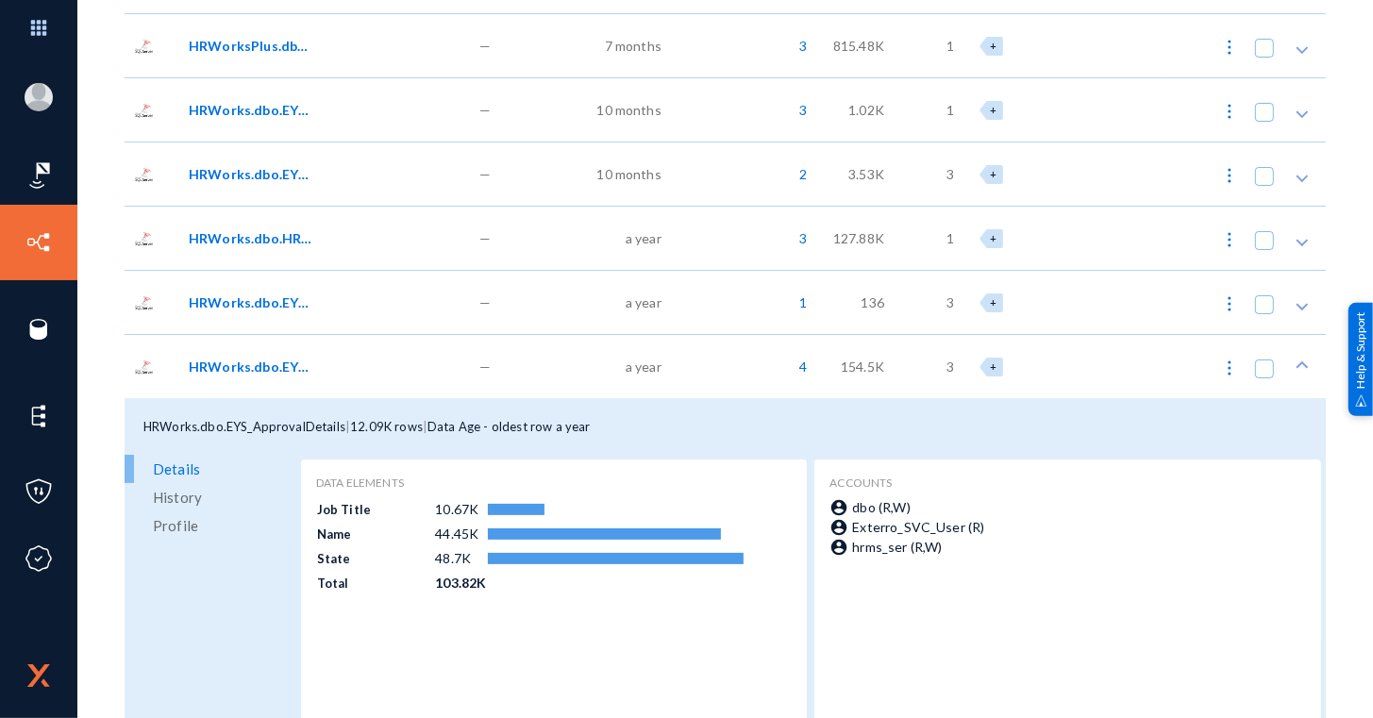
click at [289, 370] on span "HRWorks.dbo.EYS_ApprovalDetails" at bounding box center [252, 367] width 127 height 20
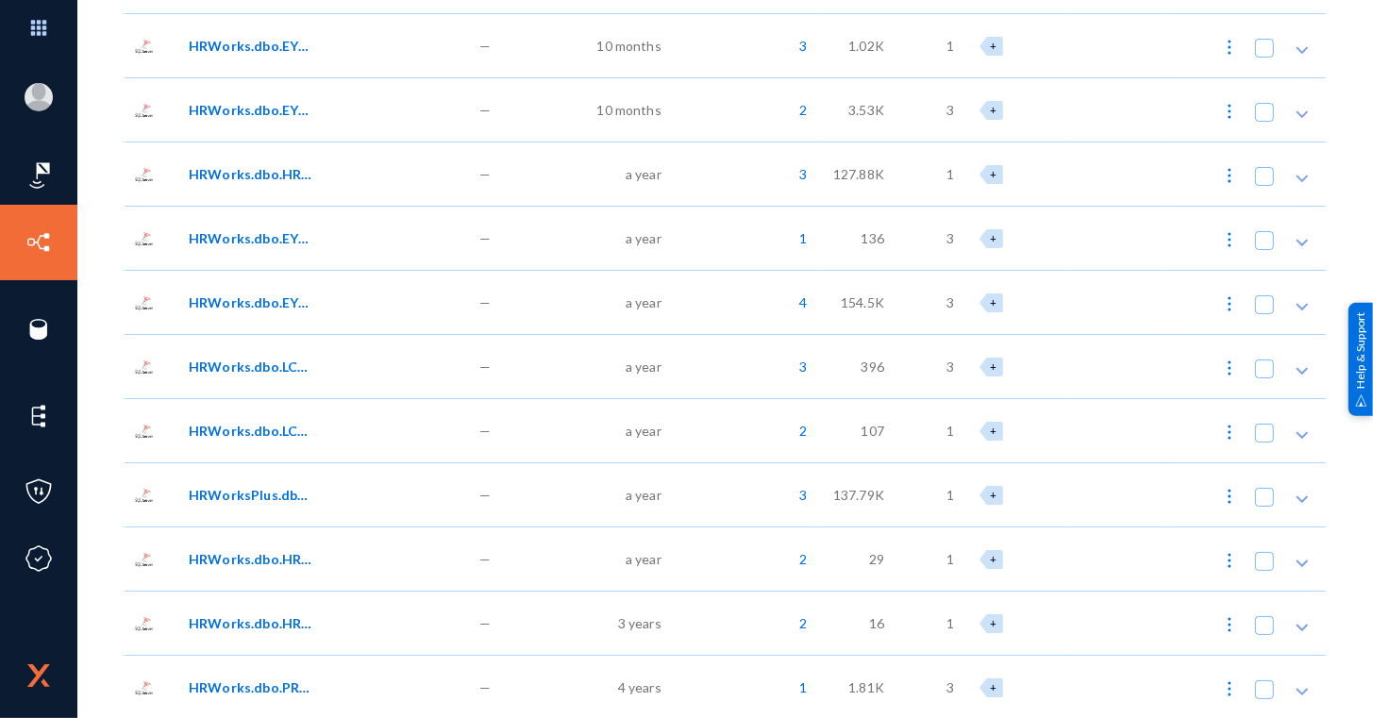
scroll to position [271, 0]
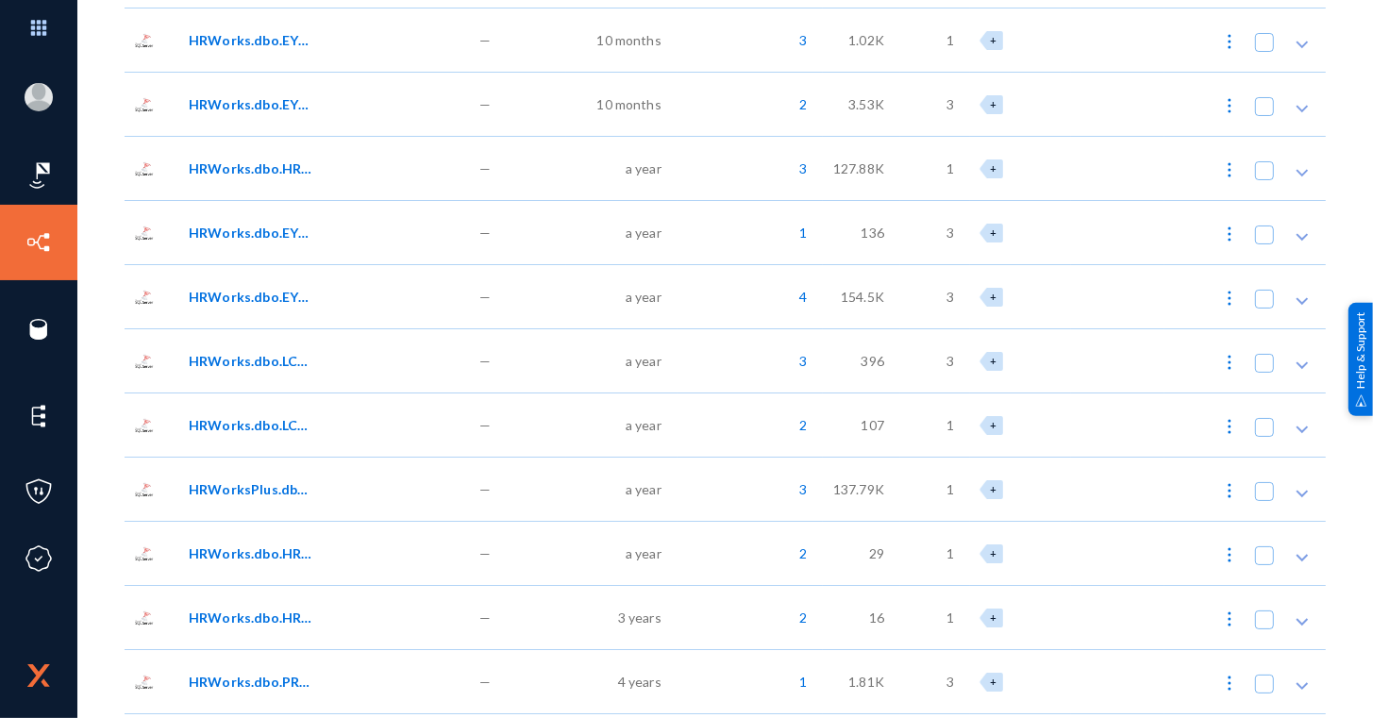
click at [289, 370] on span "HRWorks.dbo.LCM_LetterAndCertificate01" at bounding box center [252, 361] width 127 height 20
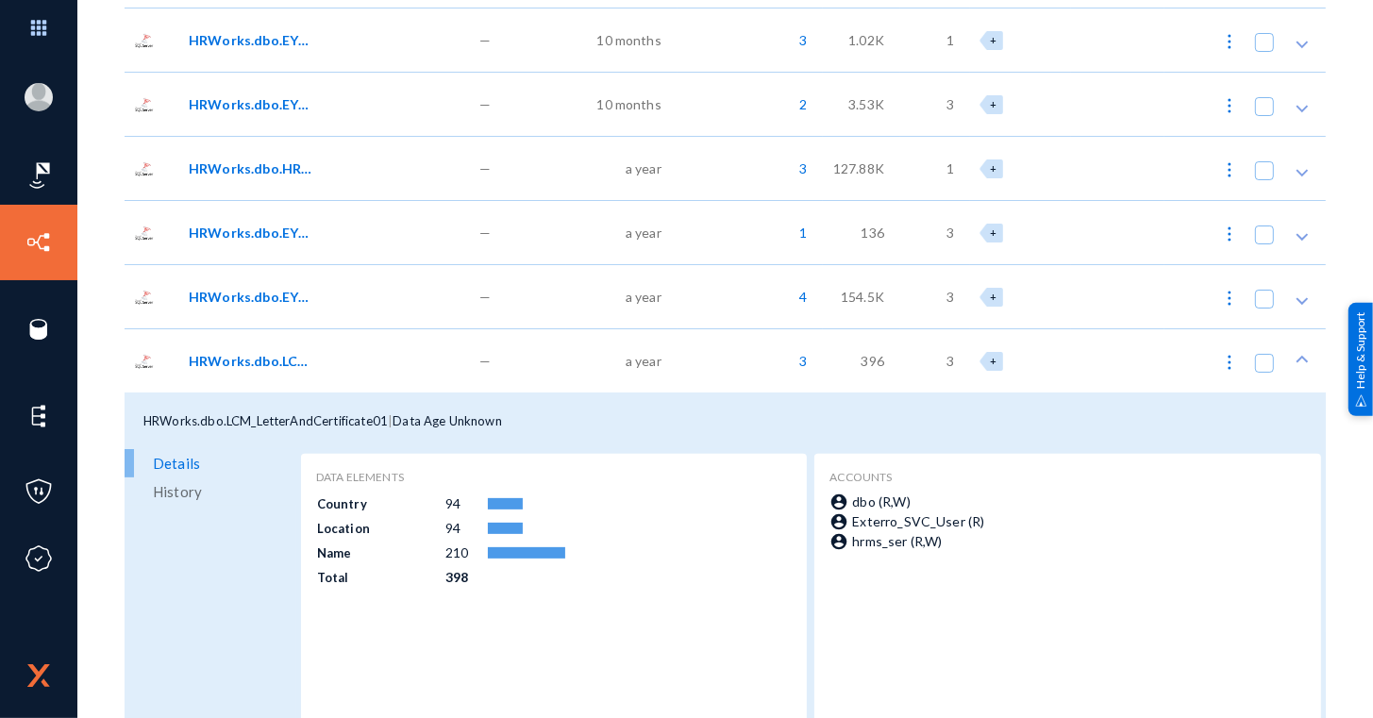
click at [289, 370] on span "HRWorks.dbo.LCM_LetterAndCertificate01" at bounding box center [252, 361] width 127 height 20
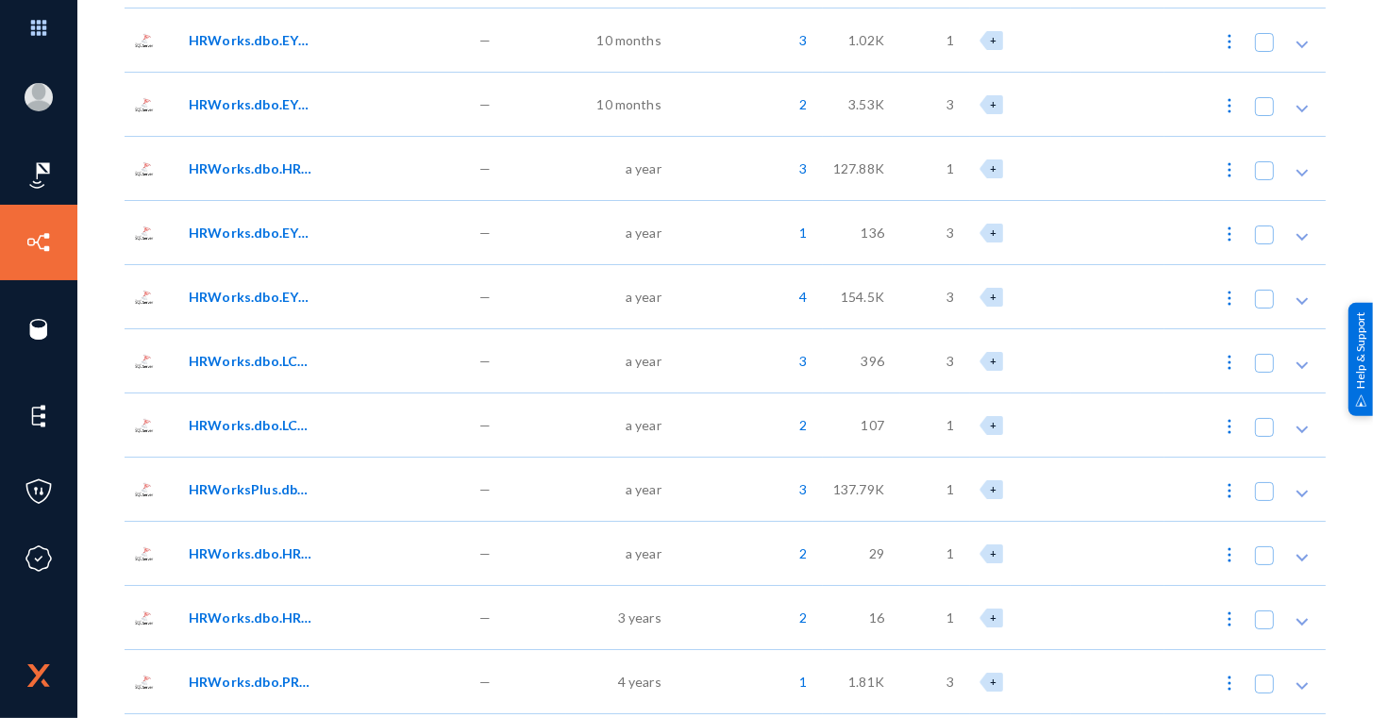
scroll to position [305, 0]
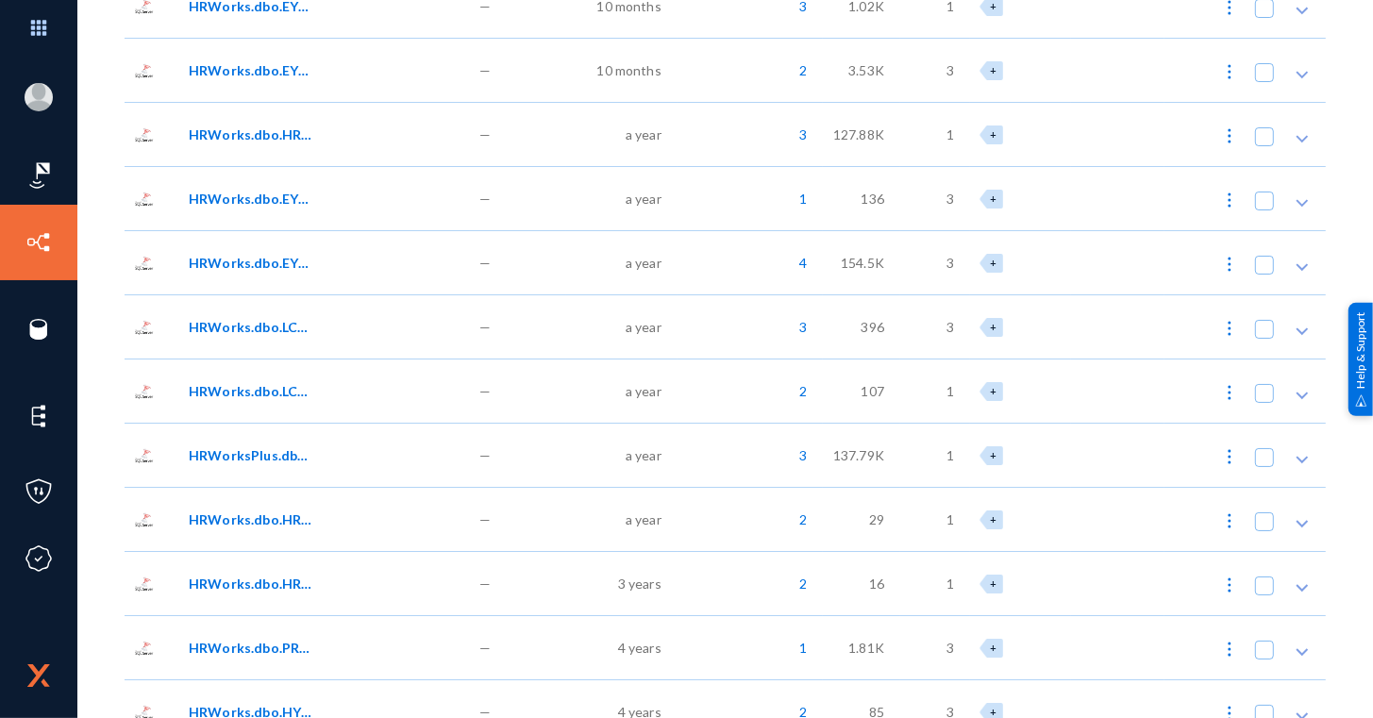
click at [282, 454] on span "HRWorksPlus.dbo.EYS_SendMailArch" at bounding box center [252, 455] width 127 height 20
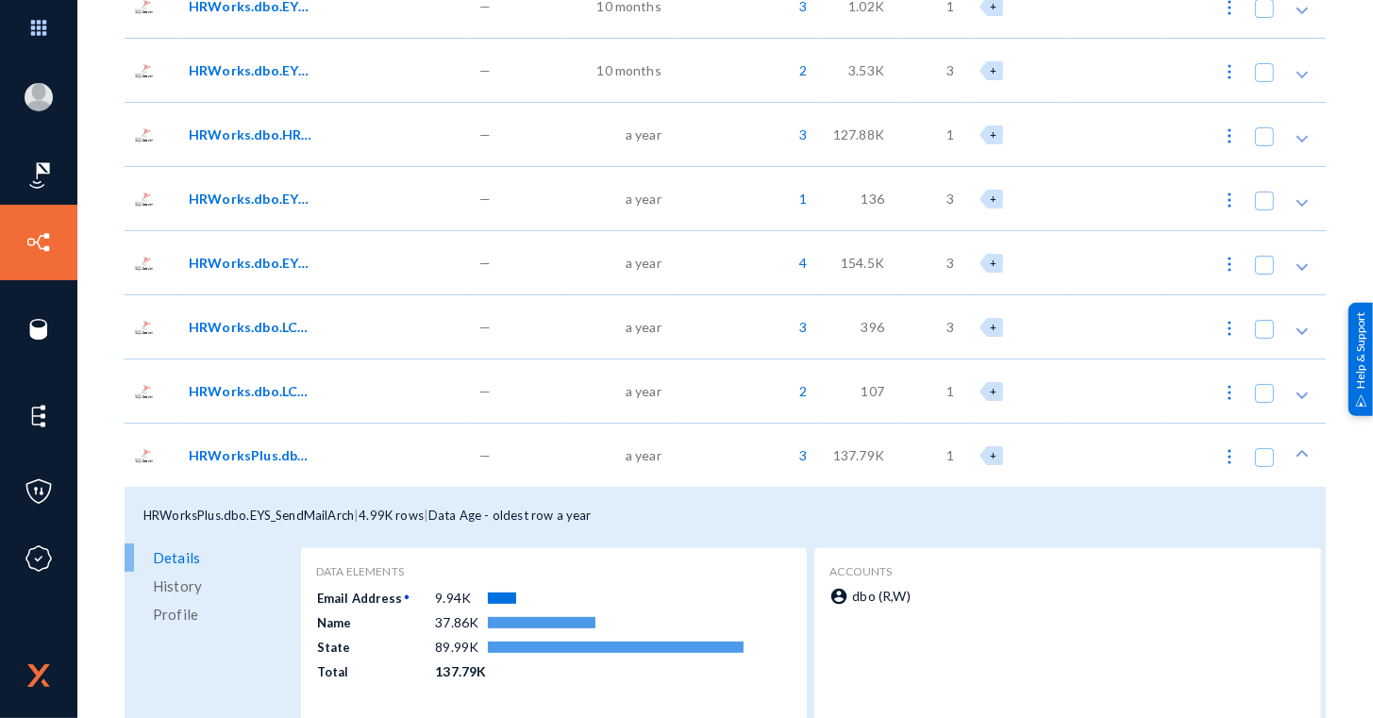
click at [282, 454] on span "HRWorksPlus.dbo.EYS_SendMailArch" at bounding box center [252, 455] width 127 height 20
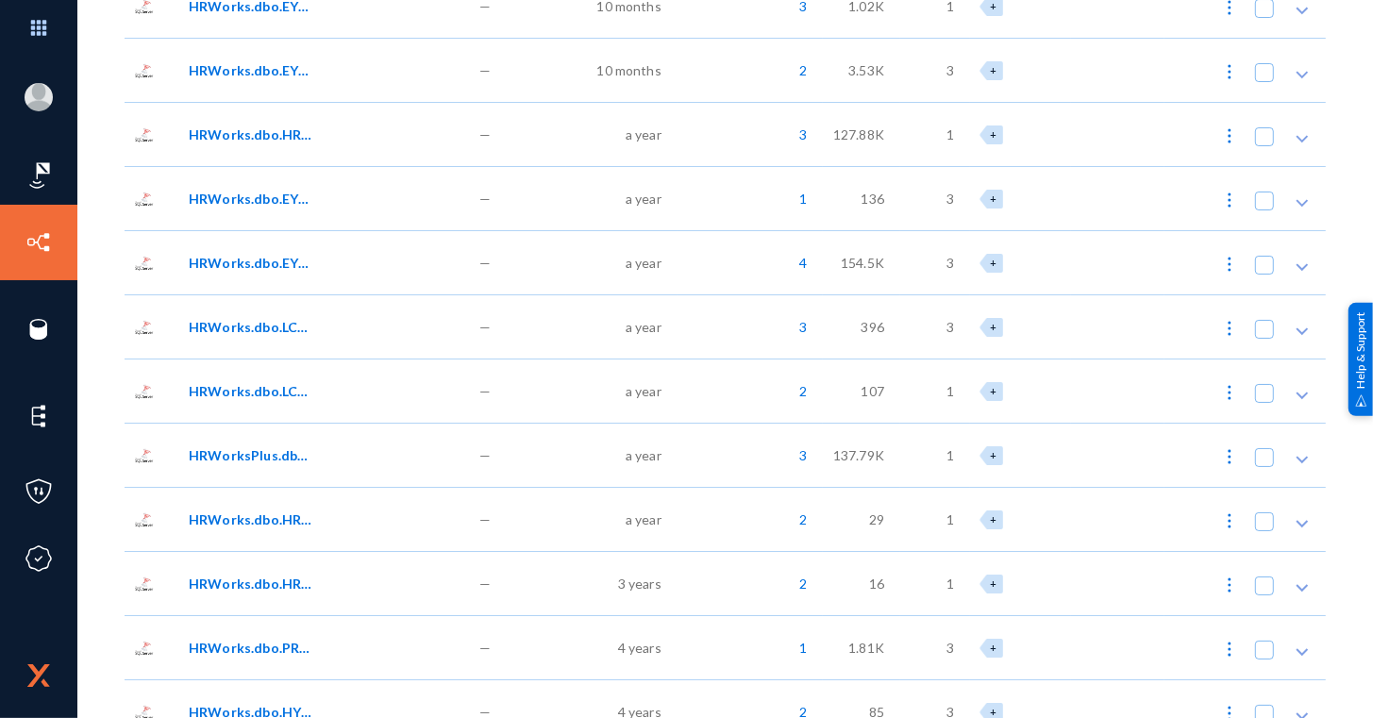
scroll to position [382, 0]
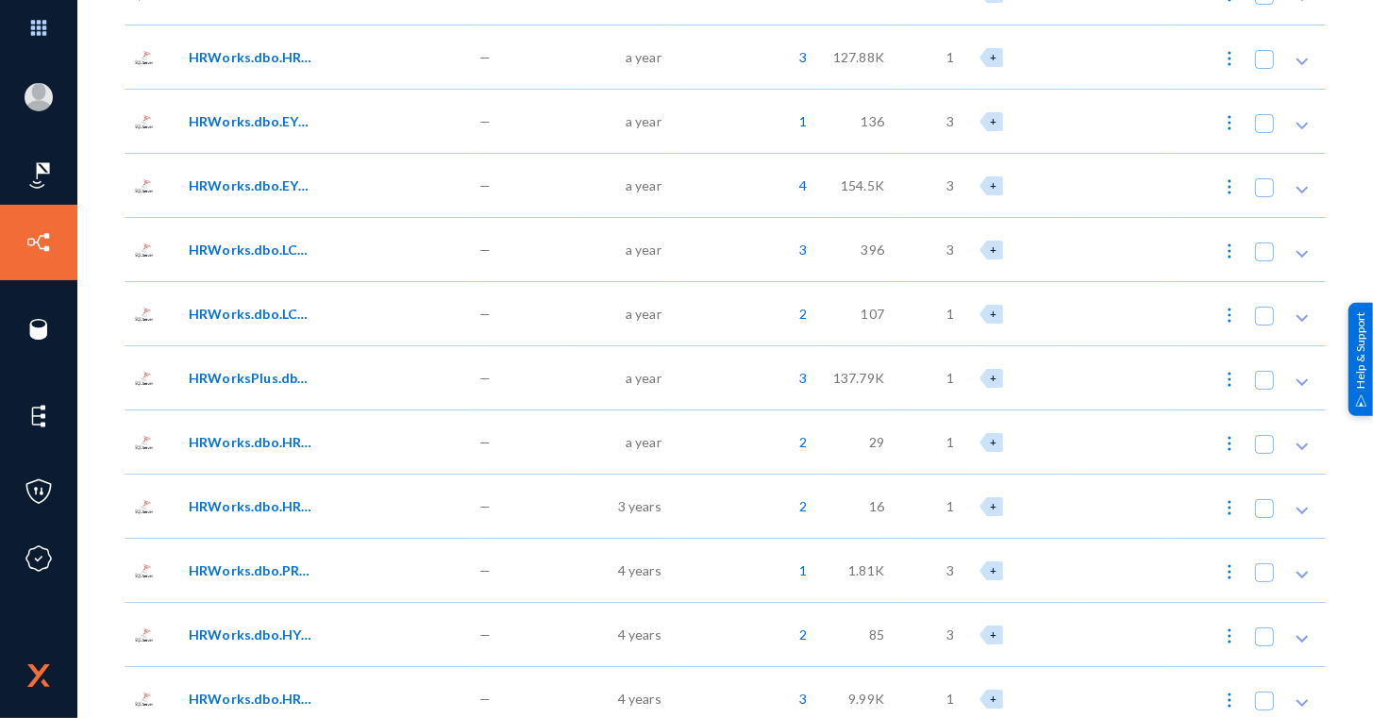
click at [263, 458] on div "HRWorks.dbo.HRW_EmailTemplate" at bounding box center [324, 441] width 291 height 64
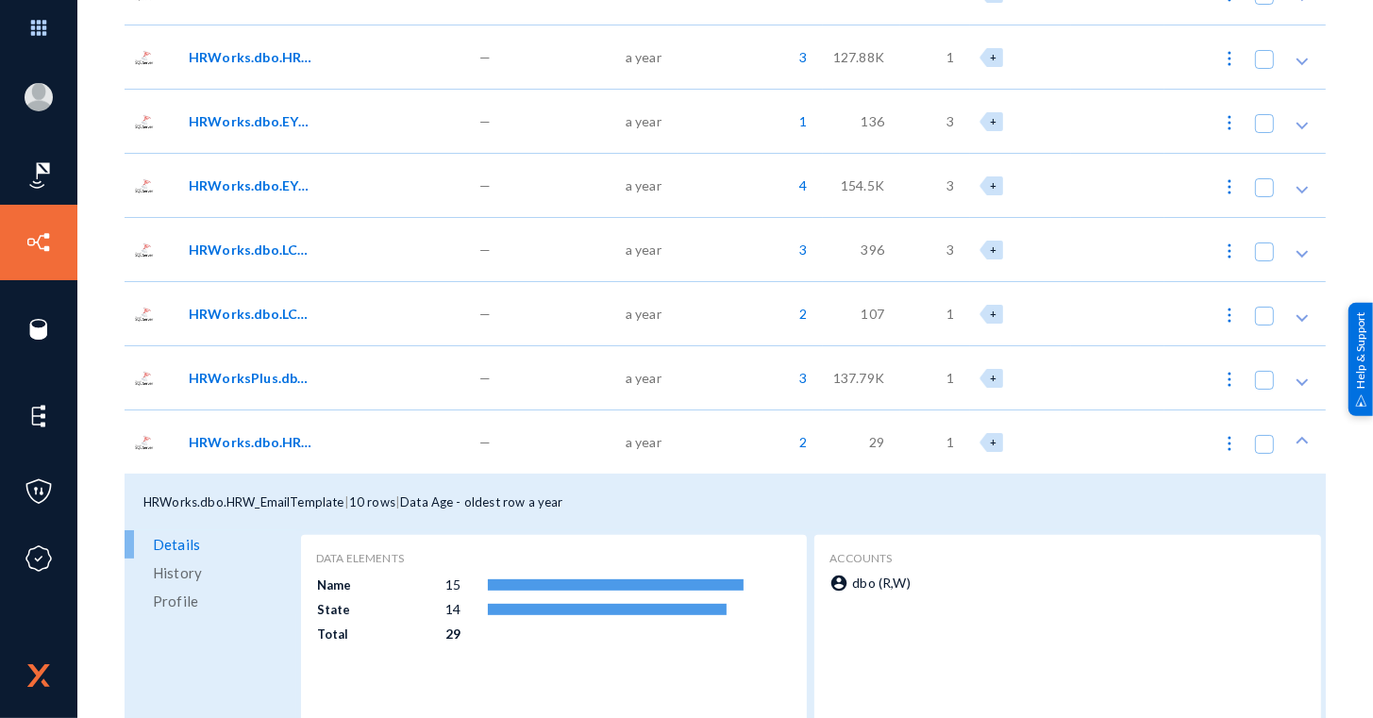
click at [263, 458] on div "HRWorks.dbo.HRW_EmailTemplate" at bounding box center [324, 441] width 291 height 64
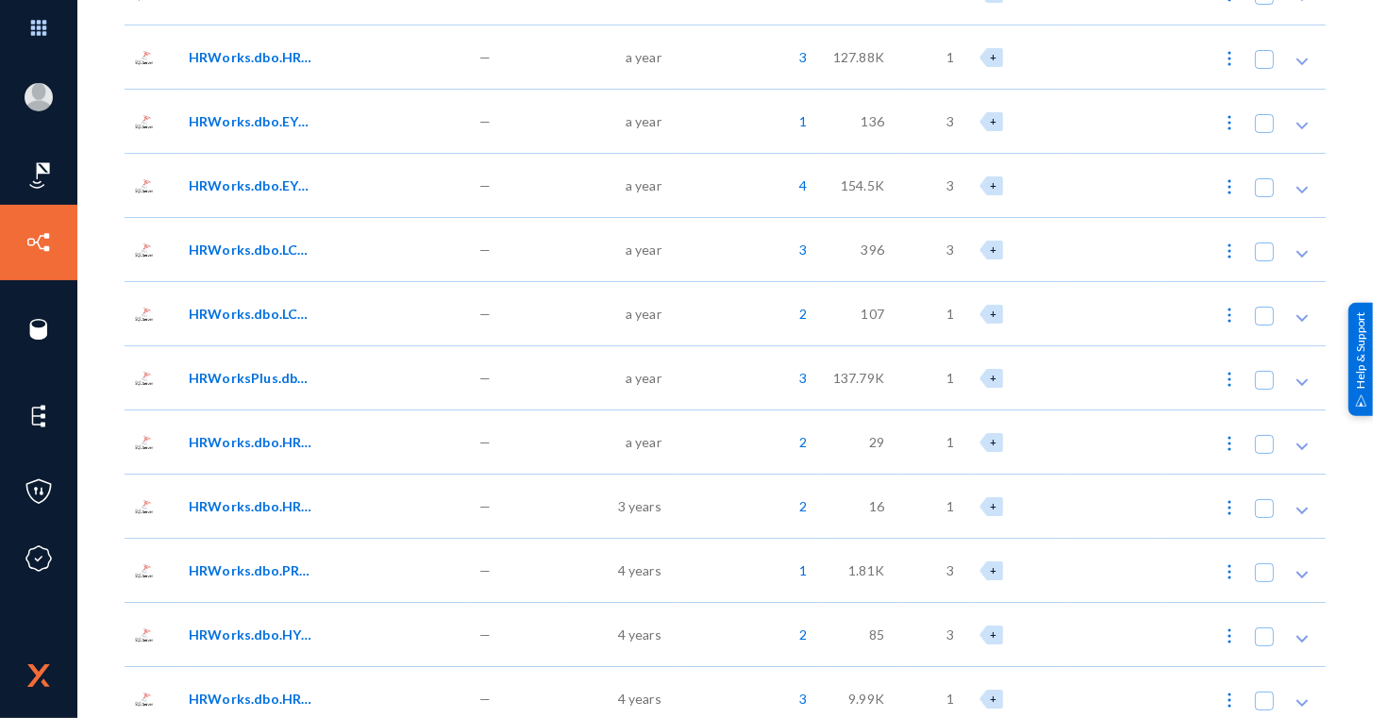
click at [259, 509] on span "HRWorks.dbo.HRW_PHCalendar" at bounding box center [252, 506] width 127 height 20
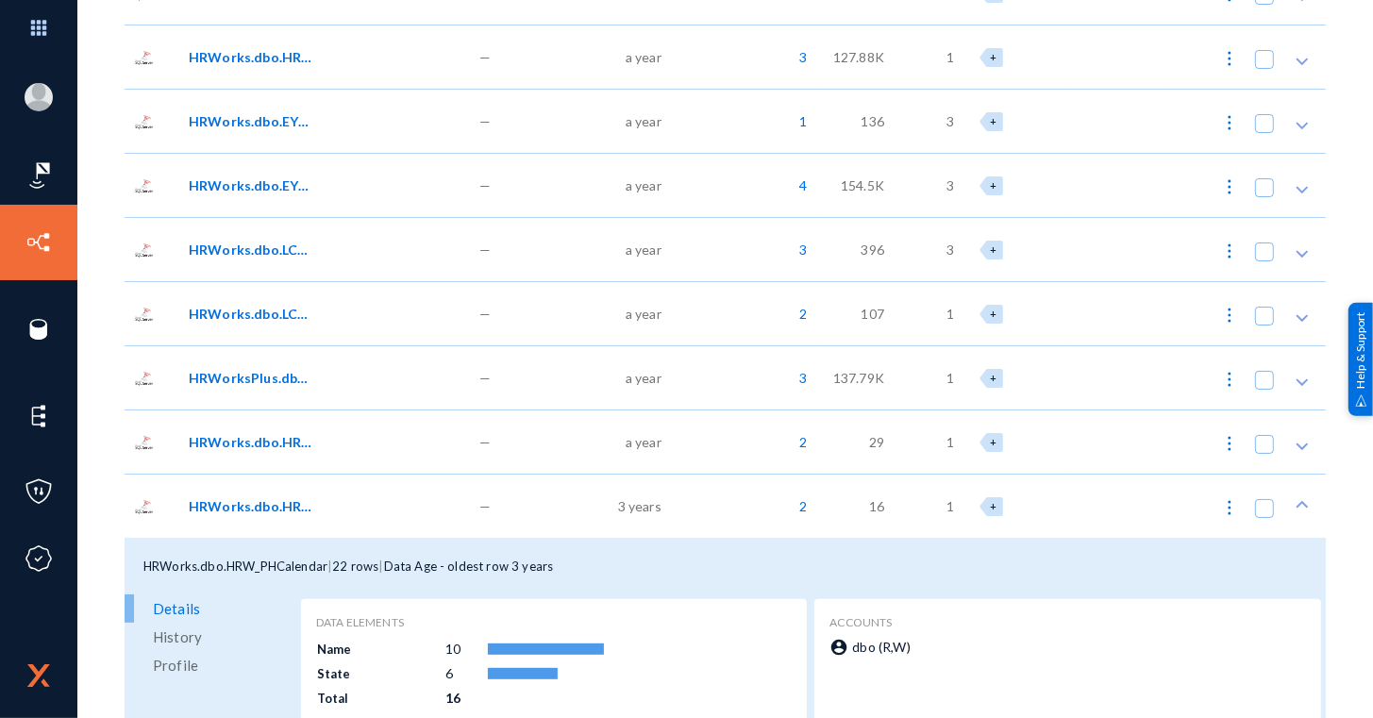
click at [259, 509] on span "HRWorks.dbo.HRW_PHCalendar" at bounding box center [252, 506] width 127 height 20
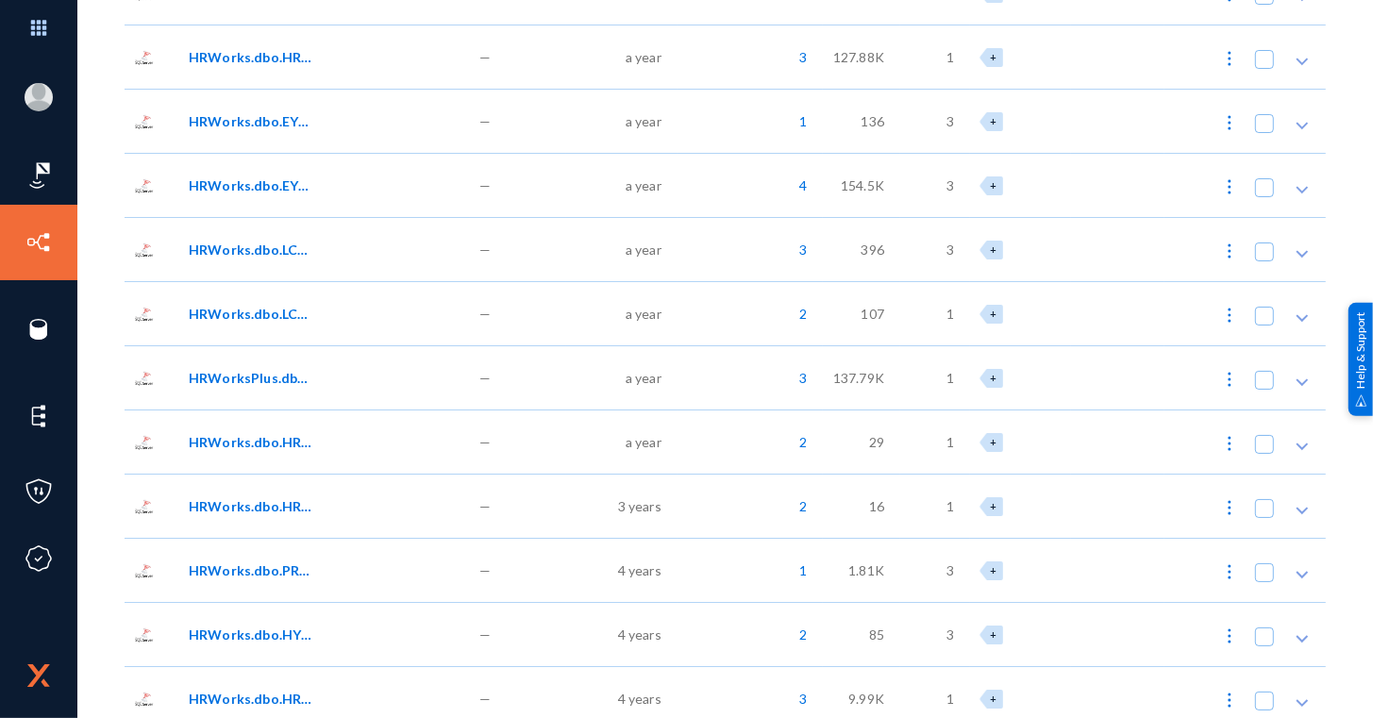
scroll to position [470, 0]
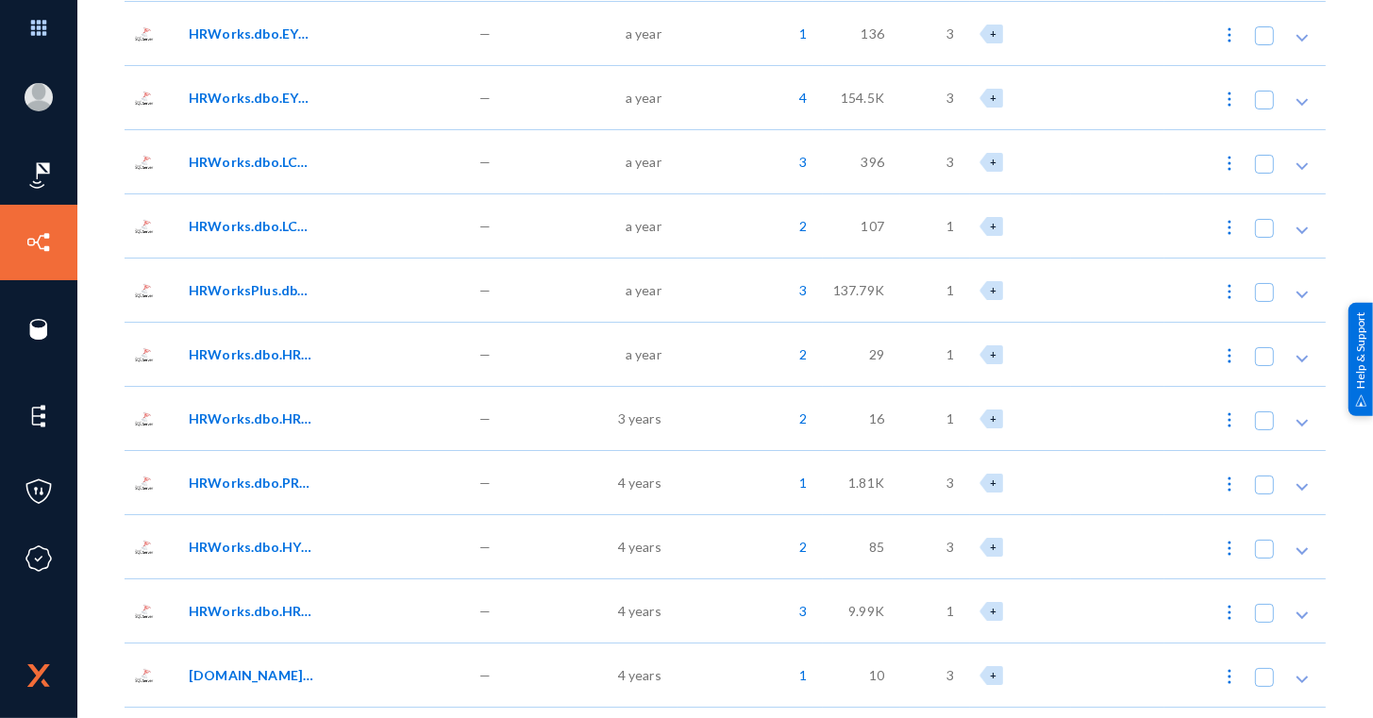
click at [259, 509] on div "HRWorks.dbo.PRL_PayrollSheet06" at bounding box center [324, 482] width 291 height 64
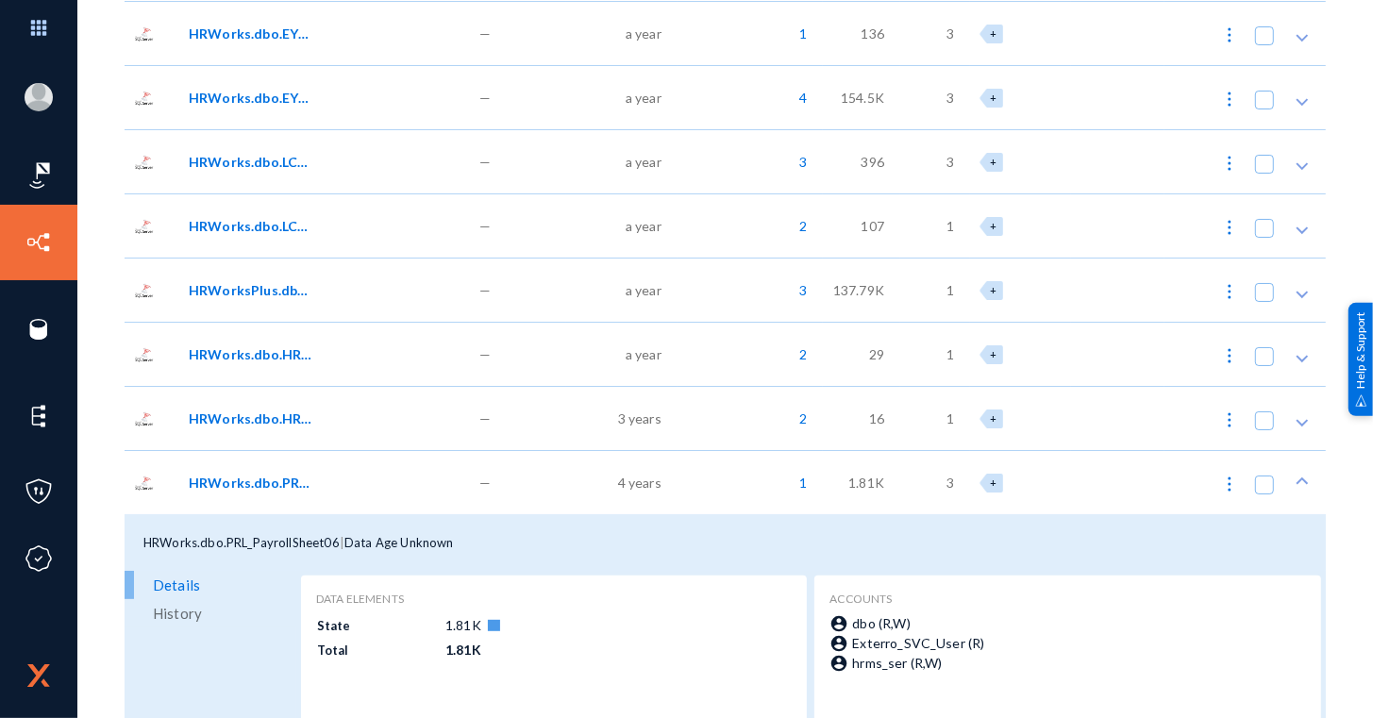
click at [259, 509] on div "HRWorks.dbo.PRL_PayrollSheet06" at bounding box center [324, 482] width 291 height 64
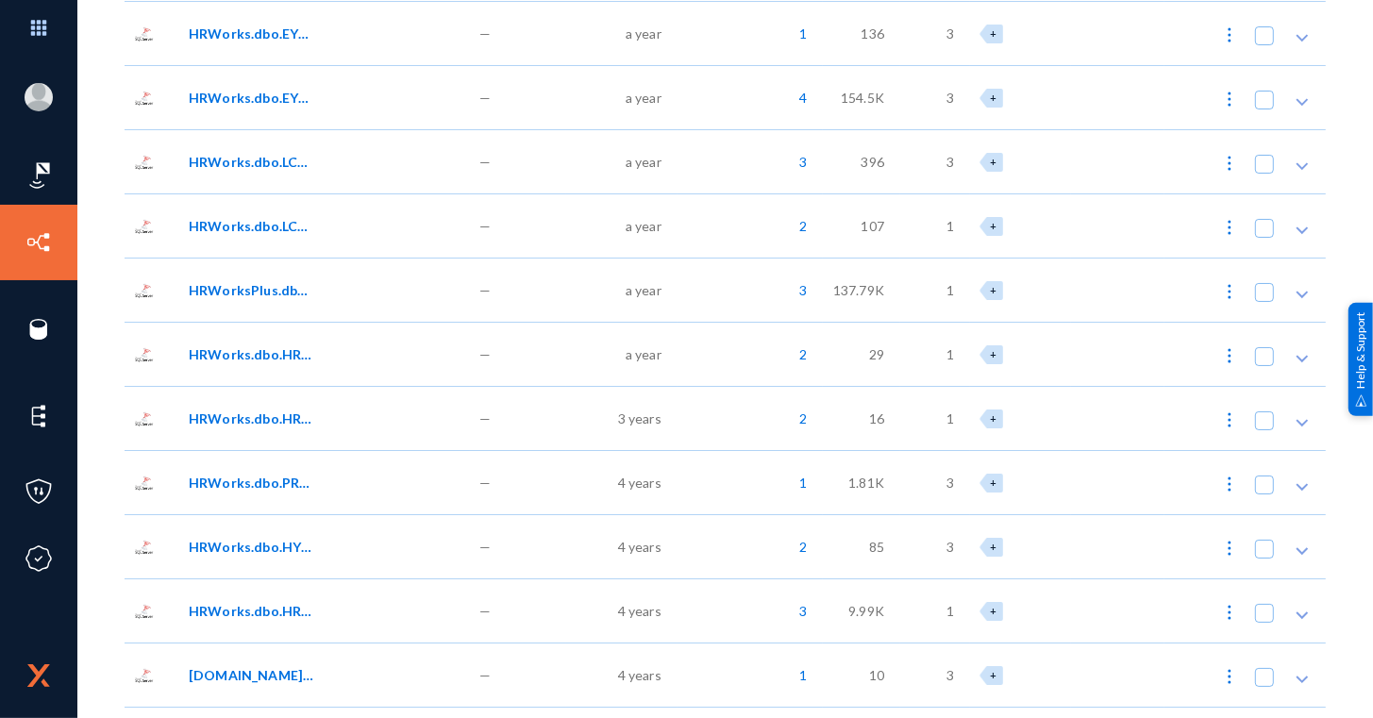
click at [259, 509] on div "HRWorks.dbo.PRL_PayrollSheet06" at bounding box center [324, 482] width 291 height 64
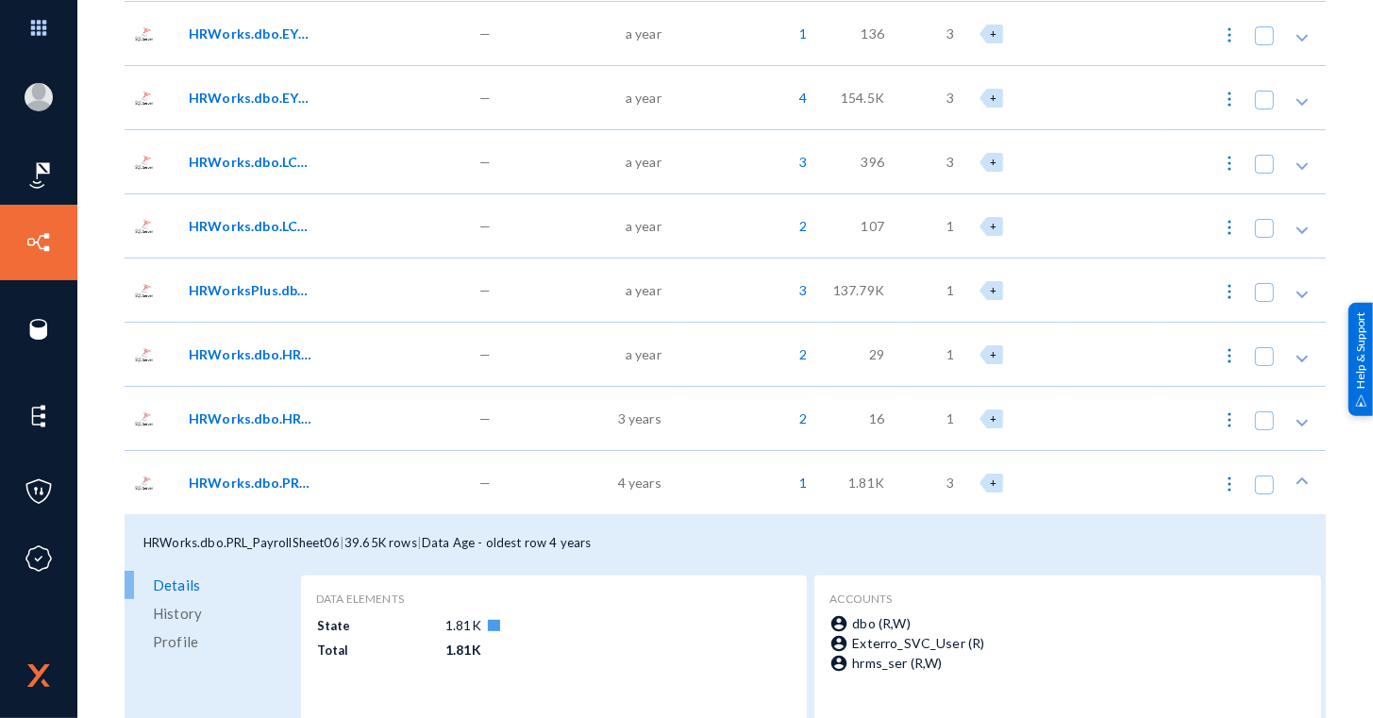
click at [259, 509] on div "HRWorks.dbo.PRL_PayrollSheet06" at bounding box center [324, 482] width 291 height 64
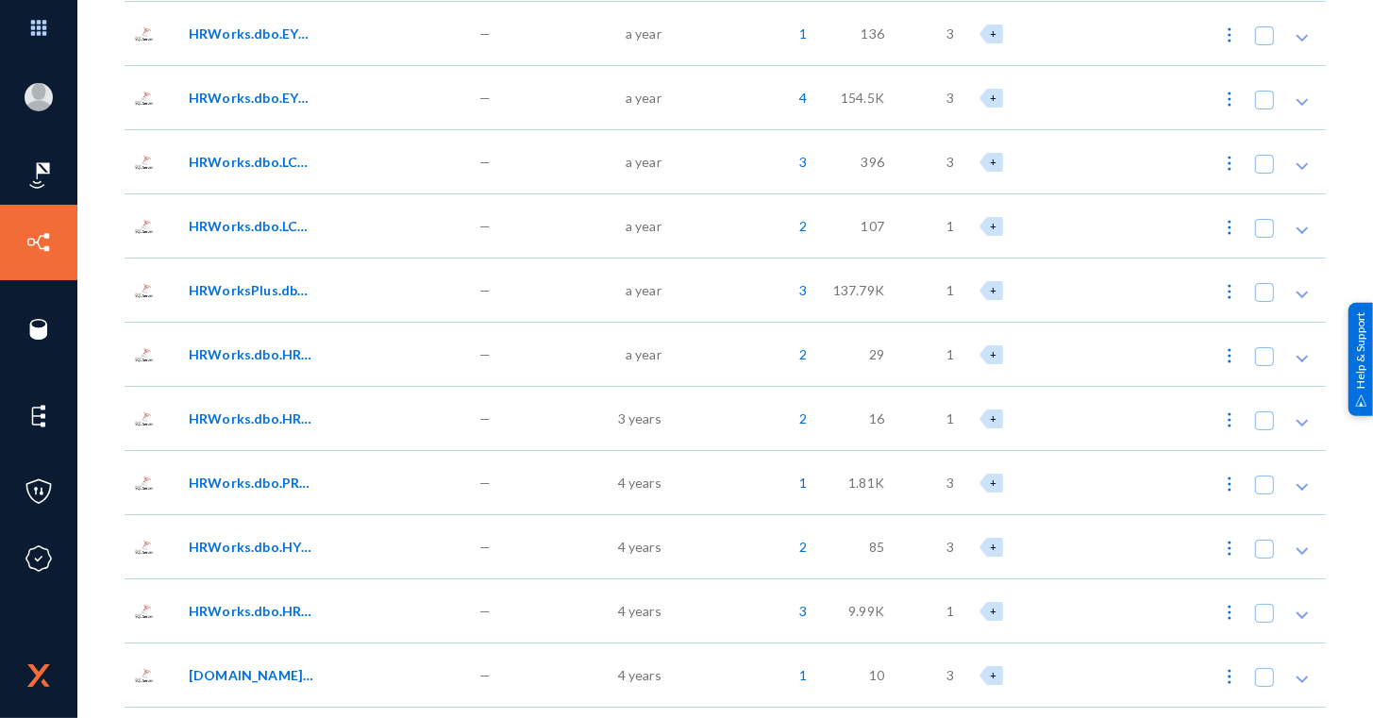
scroll to position [519, 0]
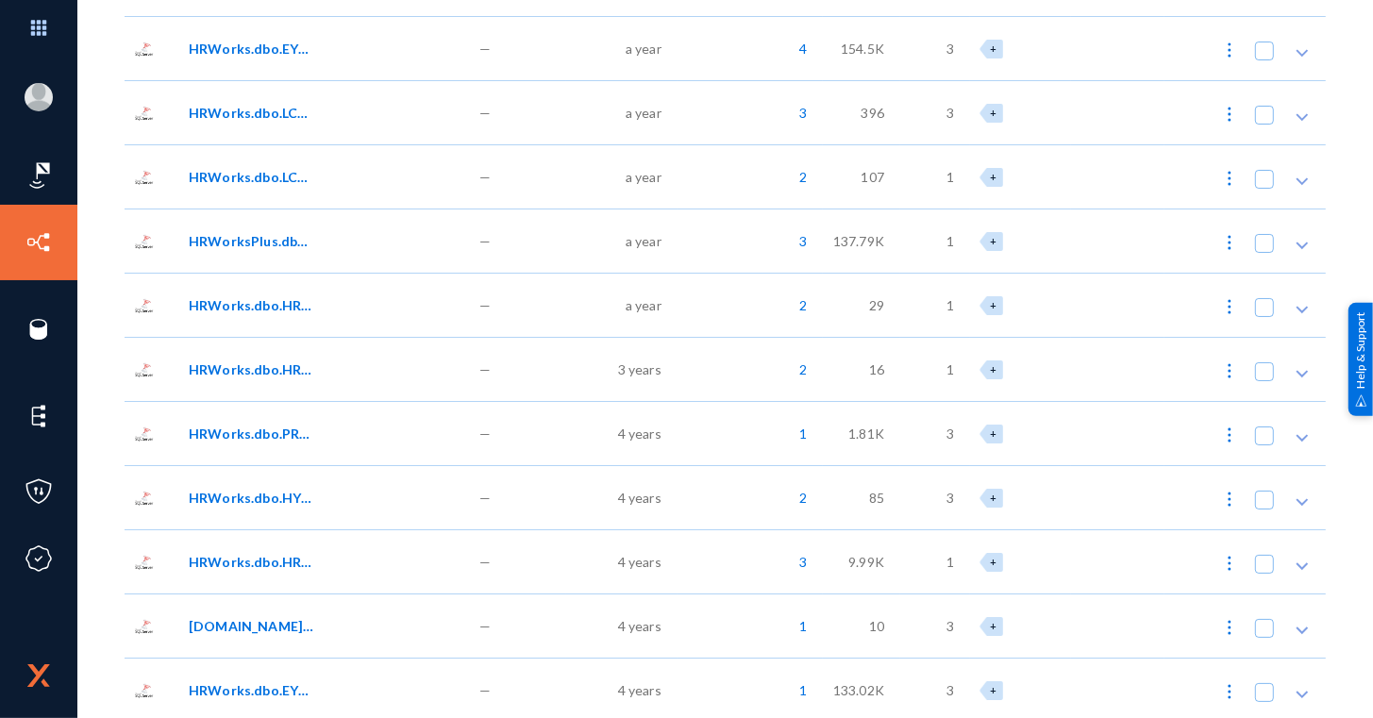
click at [259, 509] on div "HRWorks.dbo.HYS_Users01" at bounding box center [324, 497] width 291 height 64
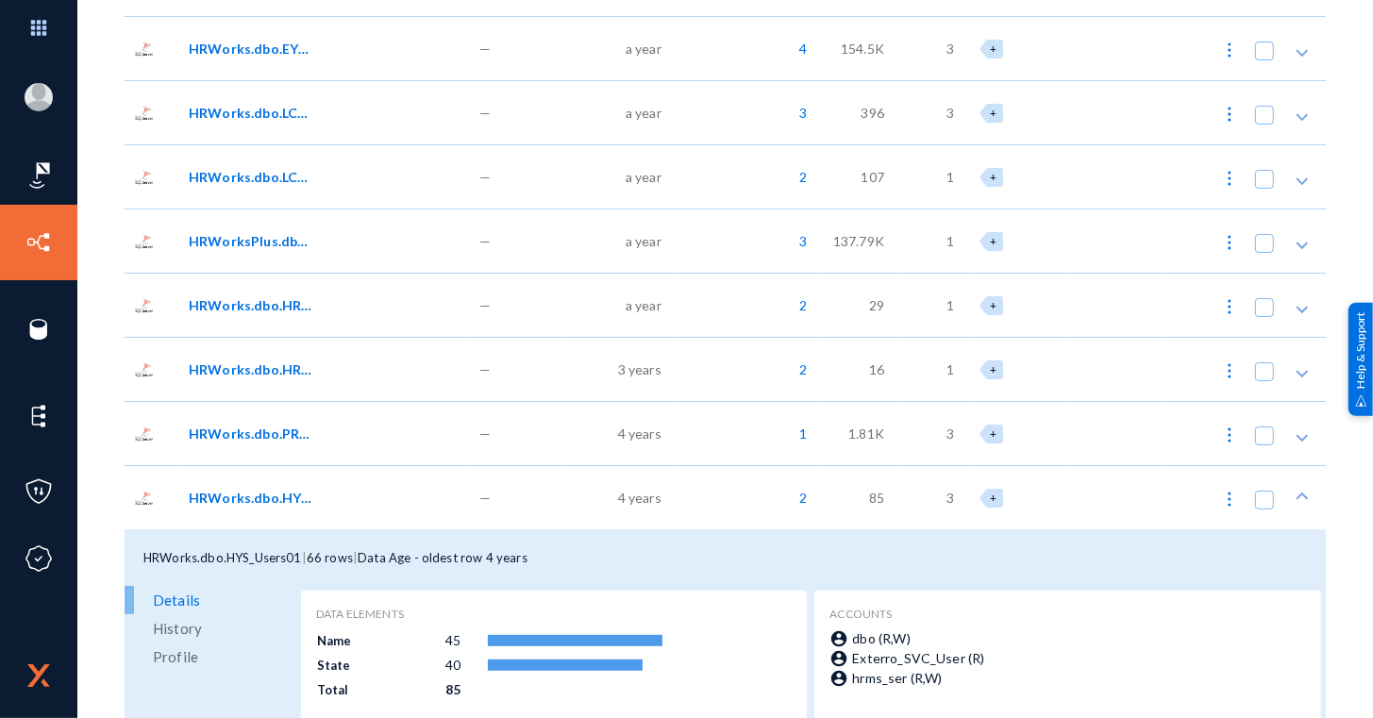
click at [259, 509] on div "HRWorks.dbo.HYS_Users01" at bounding box center [324, 497] width 291 height 64
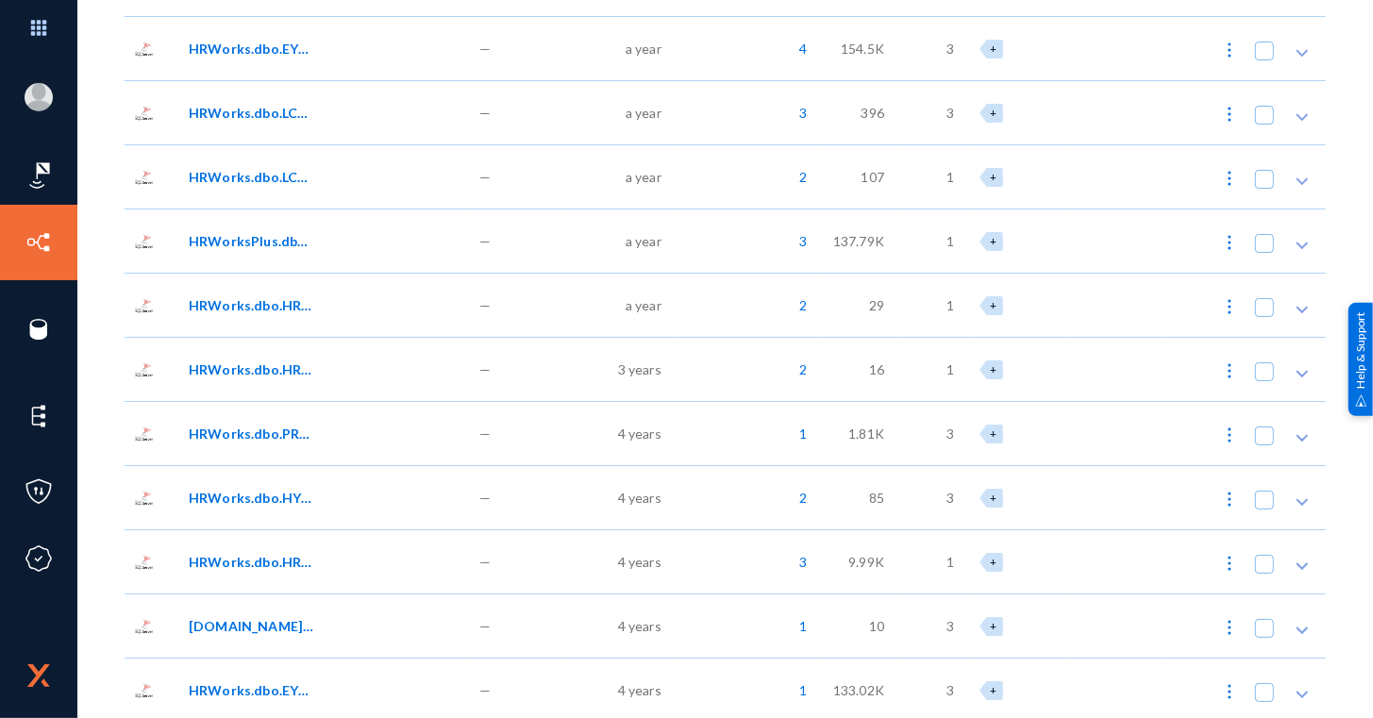
click at [267, 569] on span "HRWorks.dbo.HRW_EmpEntityParamValues" at bounding box center [252, 562] width 127 height 20
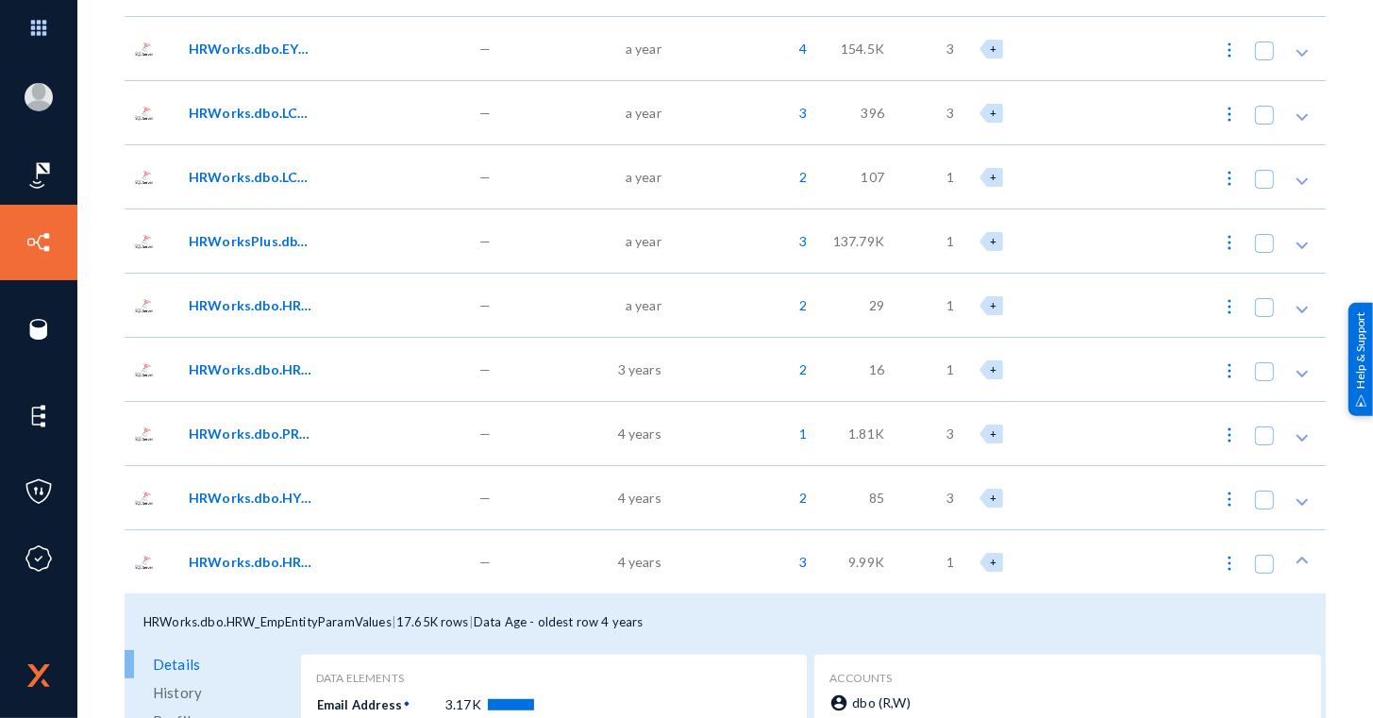
scroll to position [709, 0]
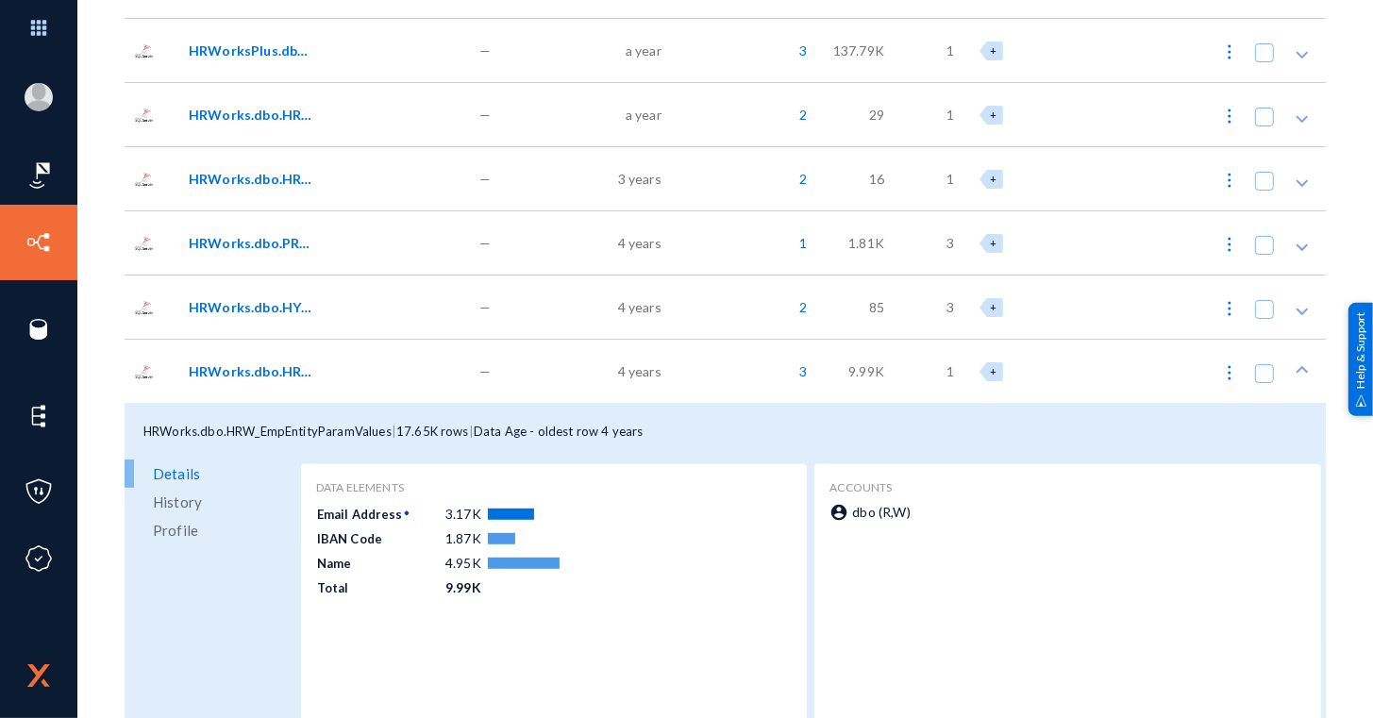
click at [283, 371] on span "HRWorks.dbo.HRW_EmpEntityParamValues" at bounding box center [252, 371] width 127 height 20
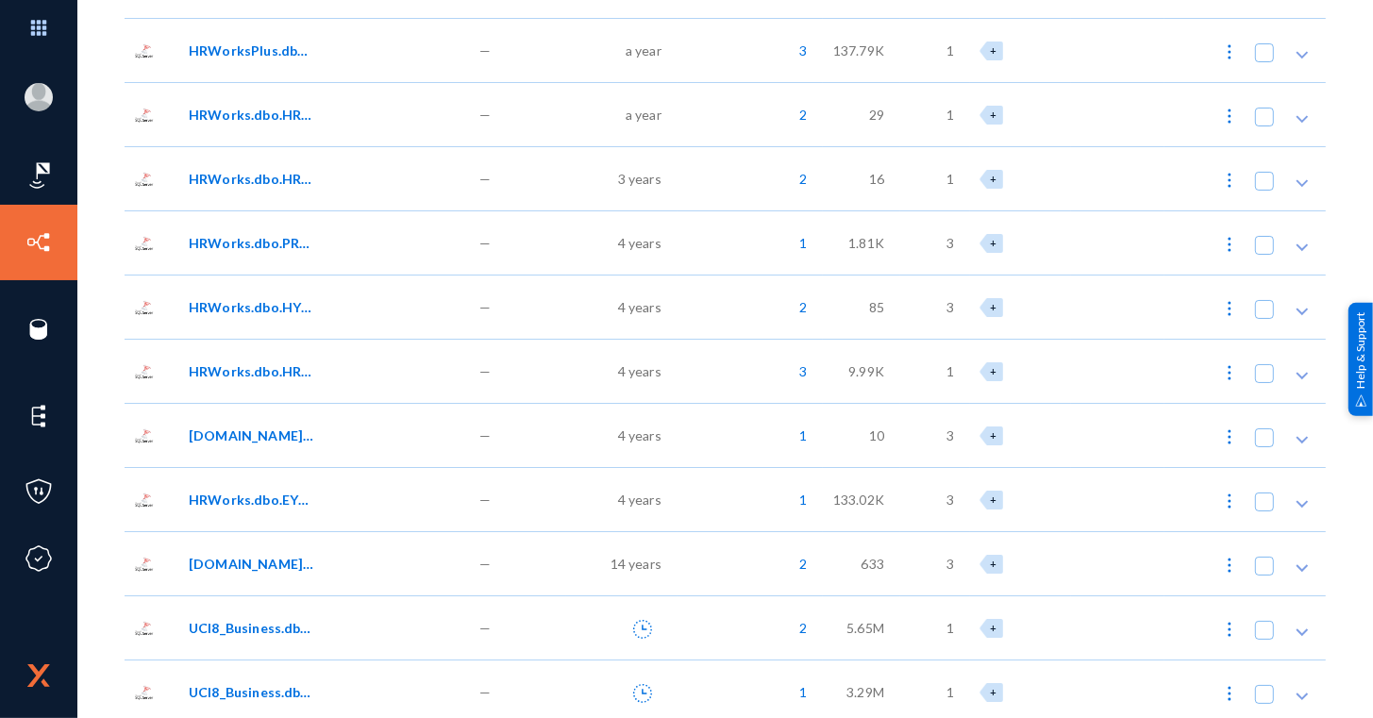
click at [274, 409] on div "[DOMAIN_NAME]_EntityTypeParam" at bounding box center [324, 435] width 291 height 64
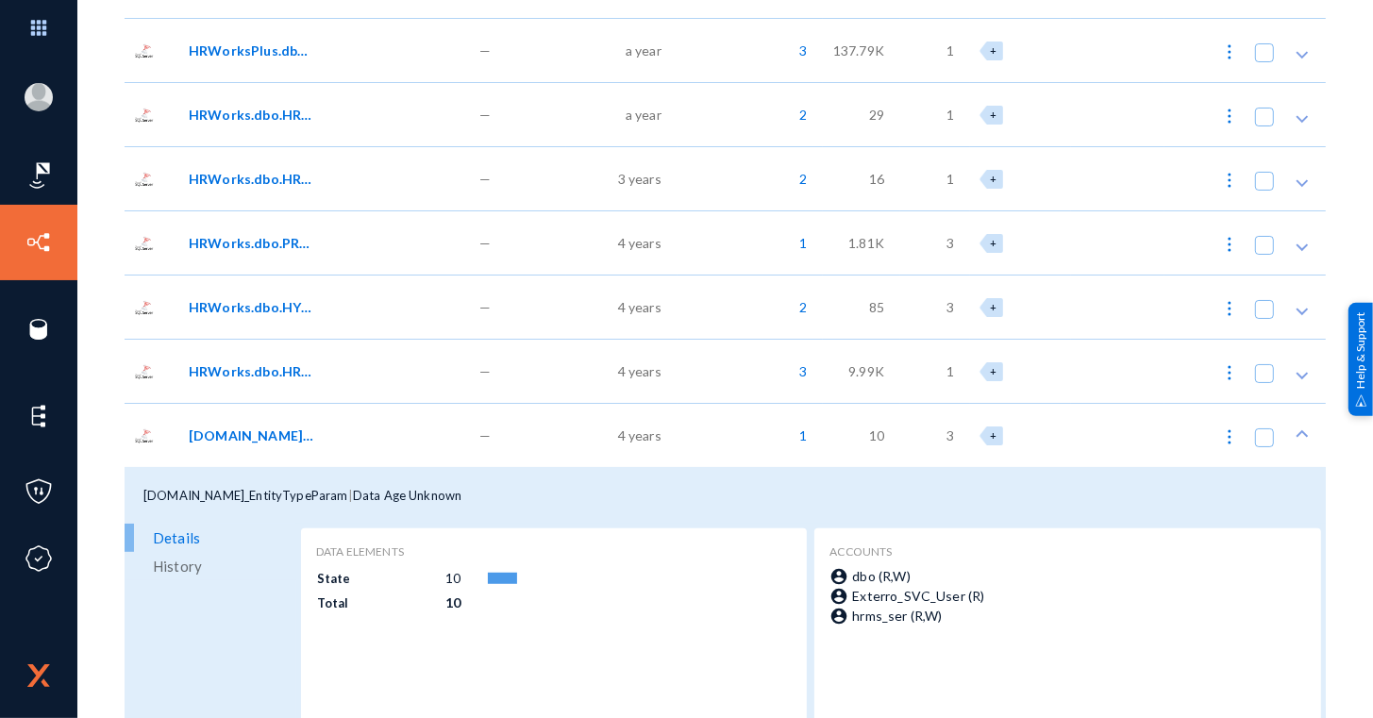
click at [273, 431] on span "[DOMAIN_NAME]_EntityTypeParam" at bounding box center [252, 436] width 127 height 20
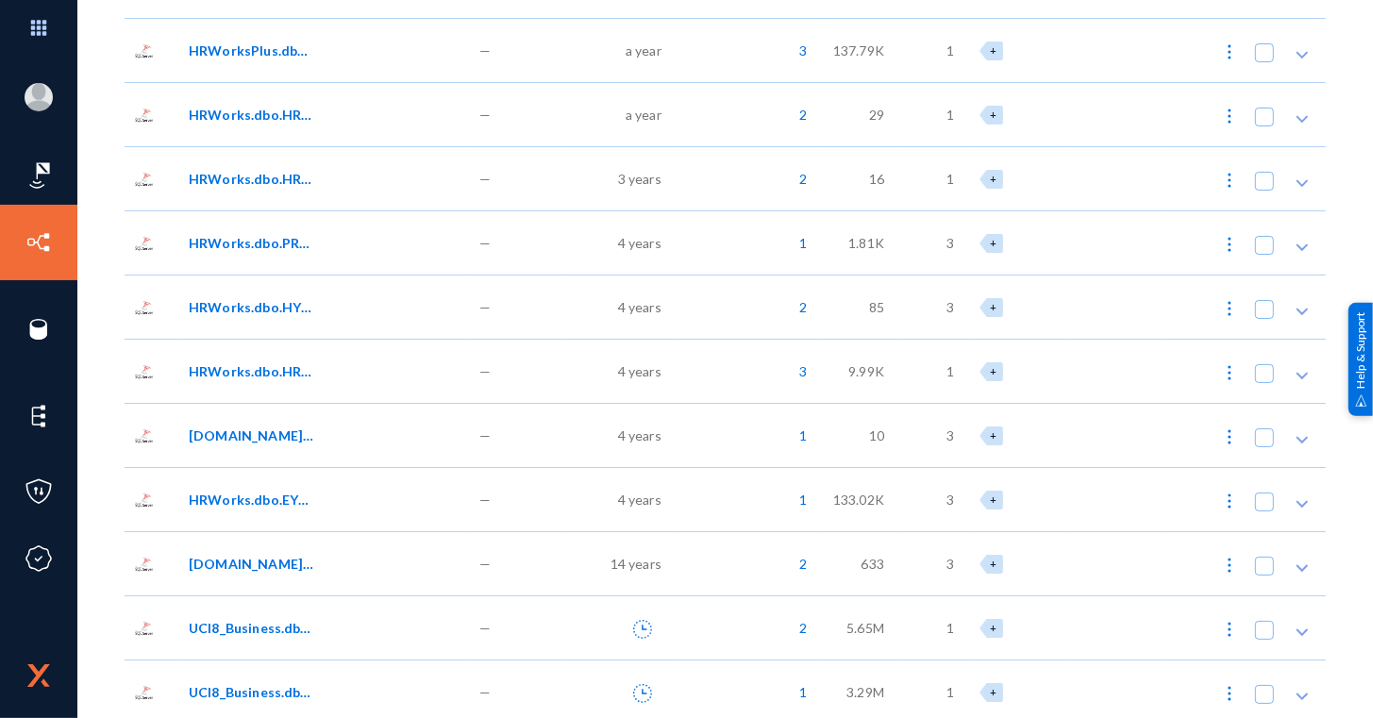
scroll to position [788, 0]
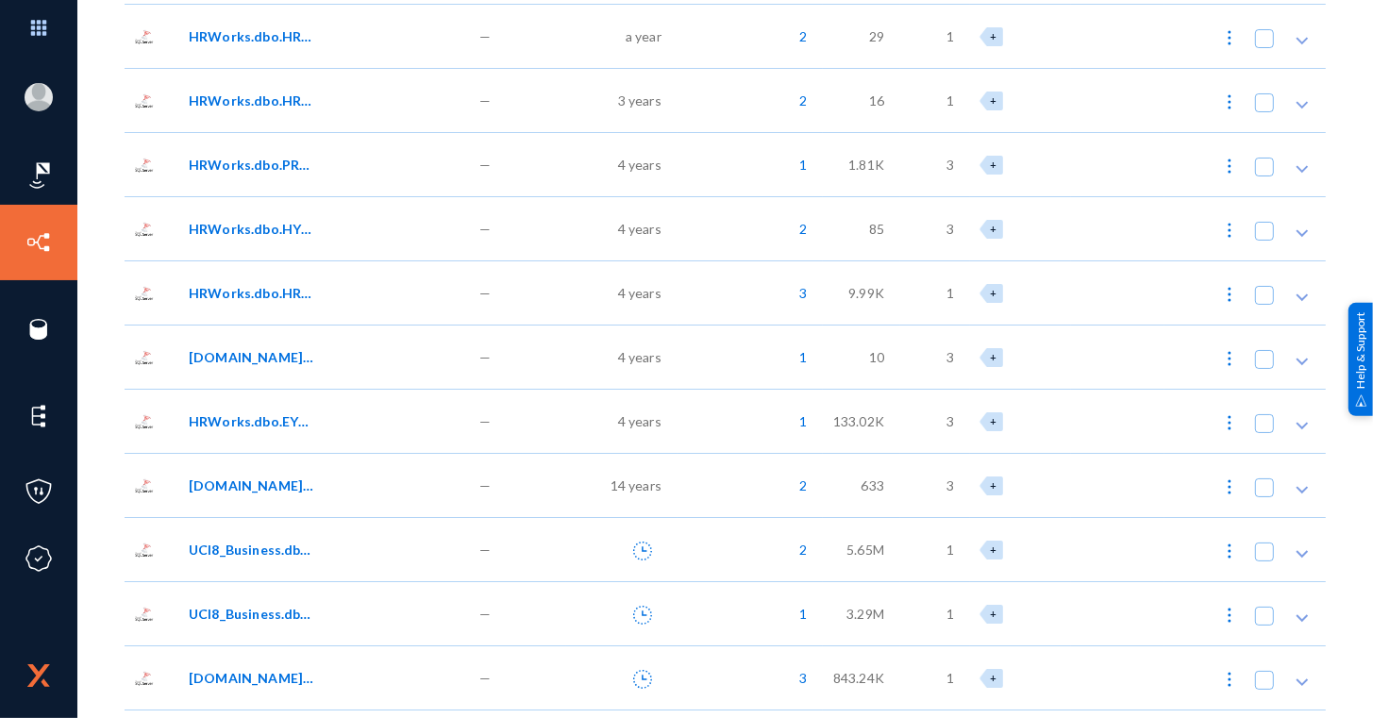
click at [273, 431] on div "HRWorks.dbo.EYS_ActivityLog" at bounding box center [324, 421] width 291 height 64
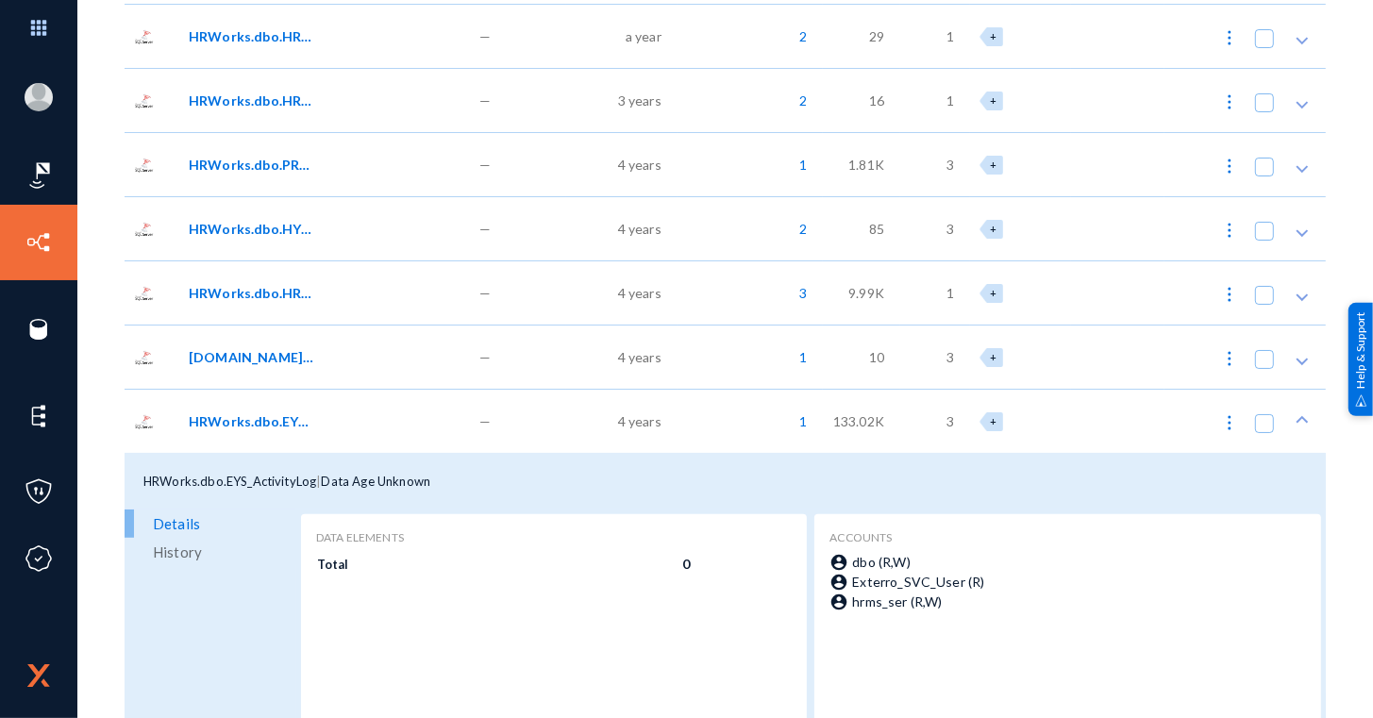
click at [273, 431] on div "HRWorks.dbo.EYS_ActivityLog" at bounding box center [324, 421] width 291 height 64
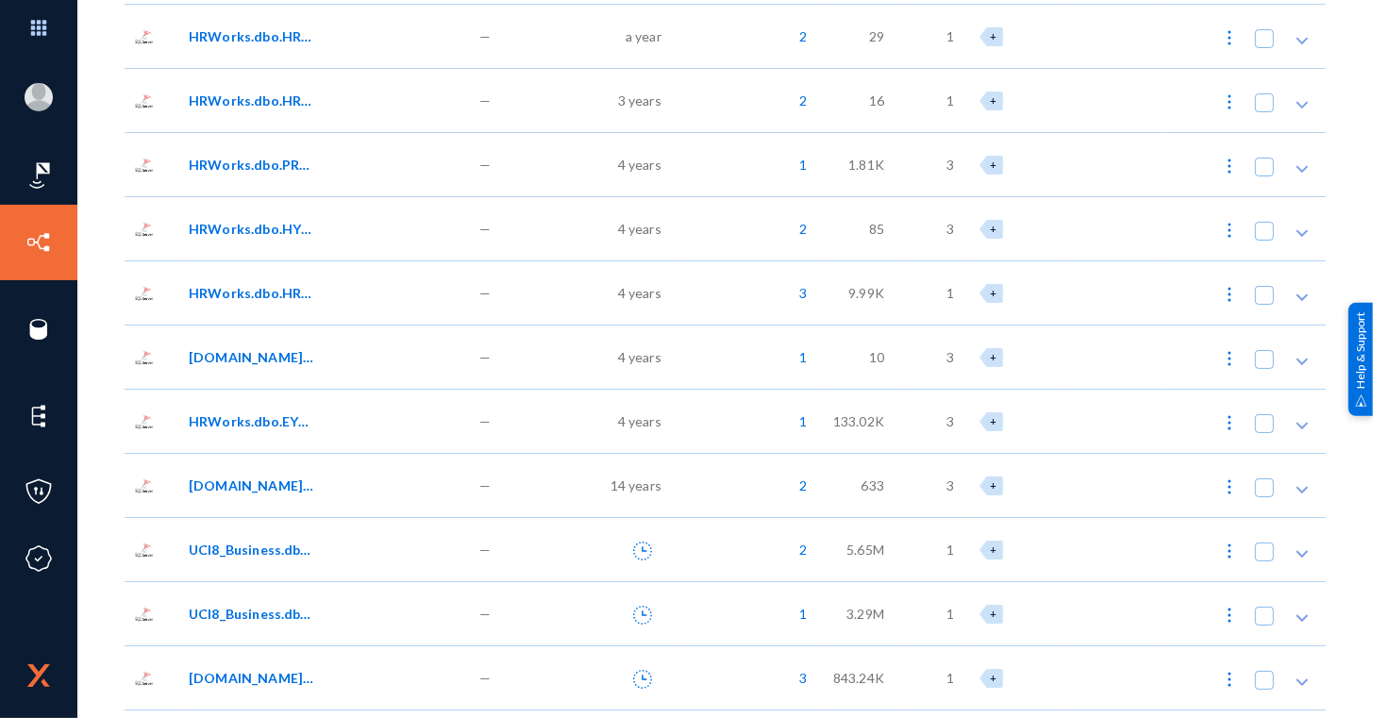
scroll to position [857, 0]
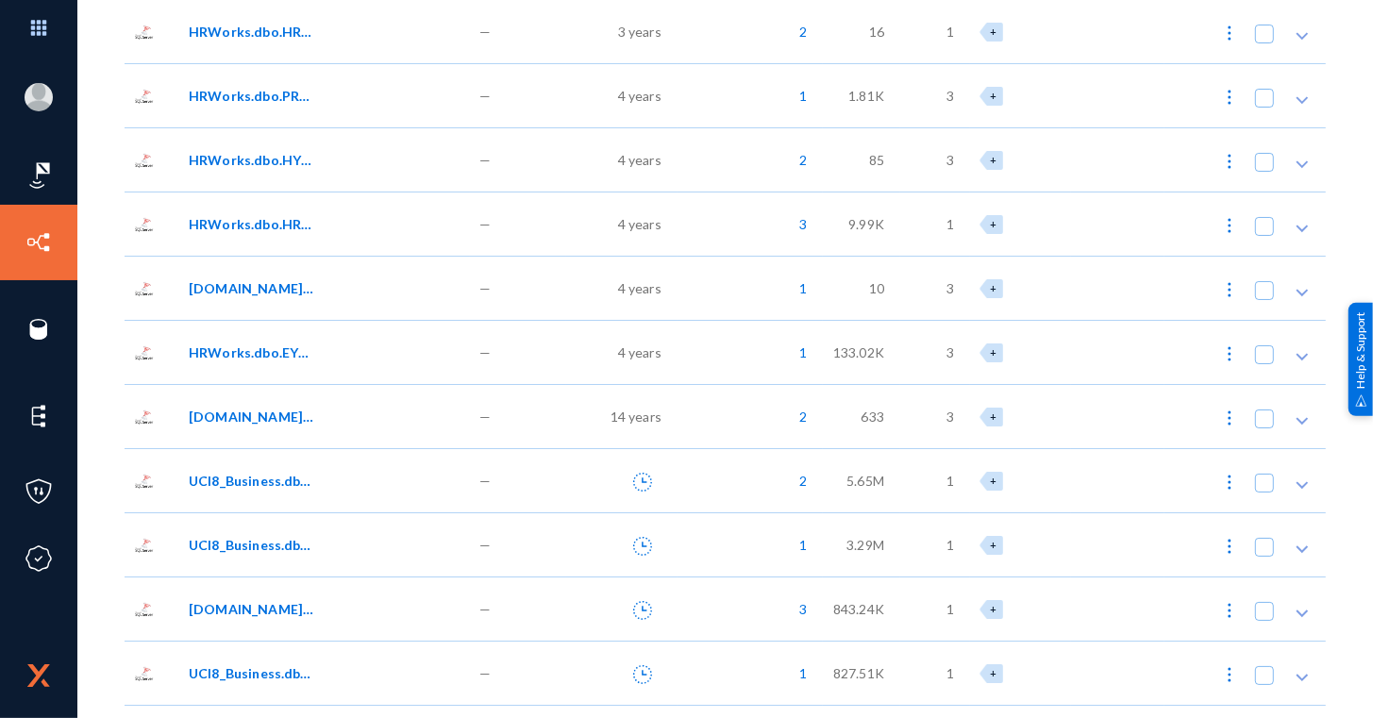
click at [273, 431] on div "[DOMAIN_NAME]_EntityMaster" at bounding box center [324, 416] width 291 height 64
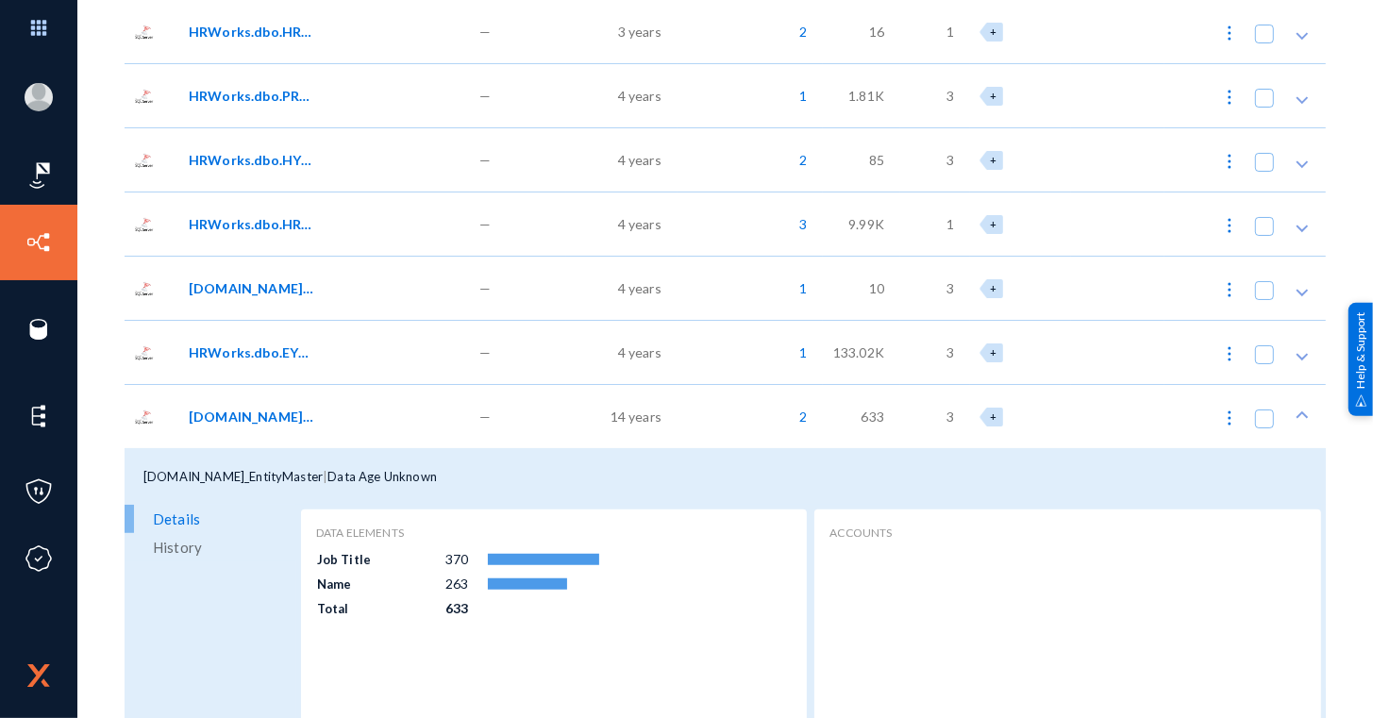
click at [273, 431] on div "[DOMAIN_NAME]_EntityMaster" at bounding box center [324, 416] width 291 height 64
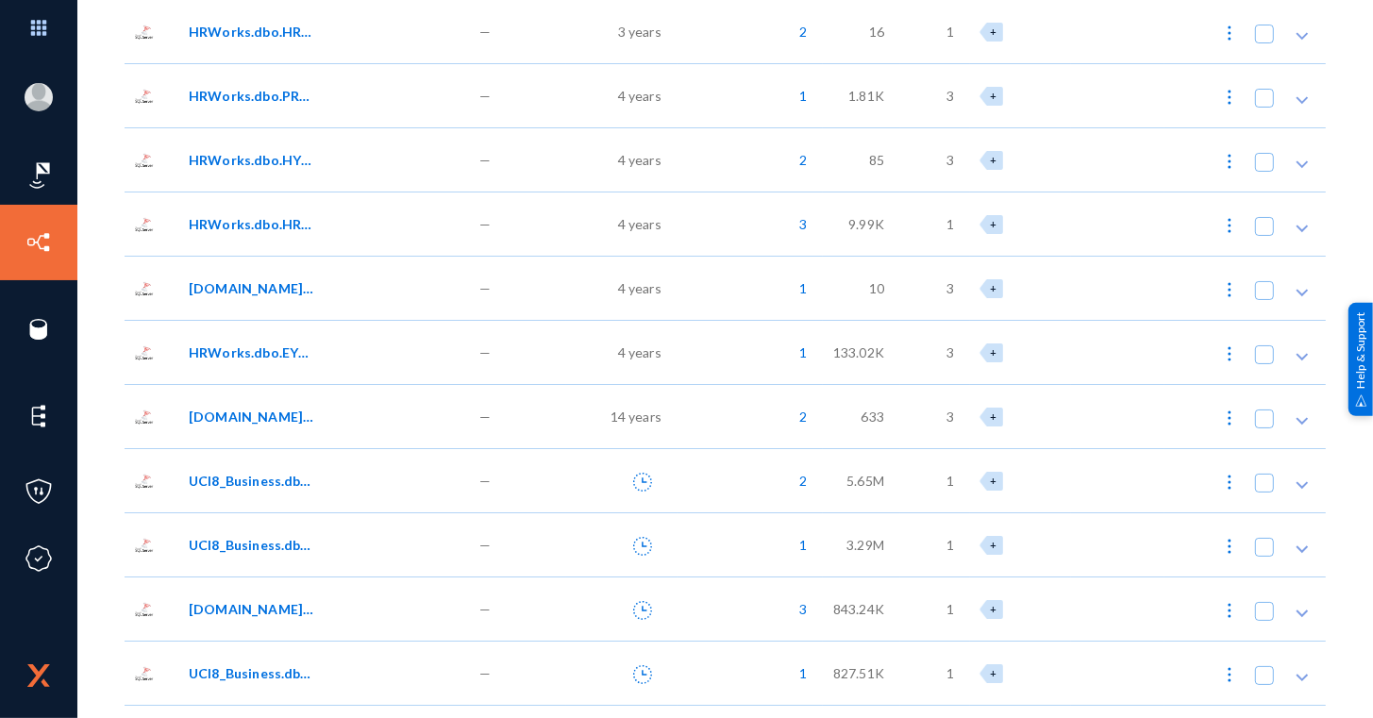
scroll to position [926, 0]
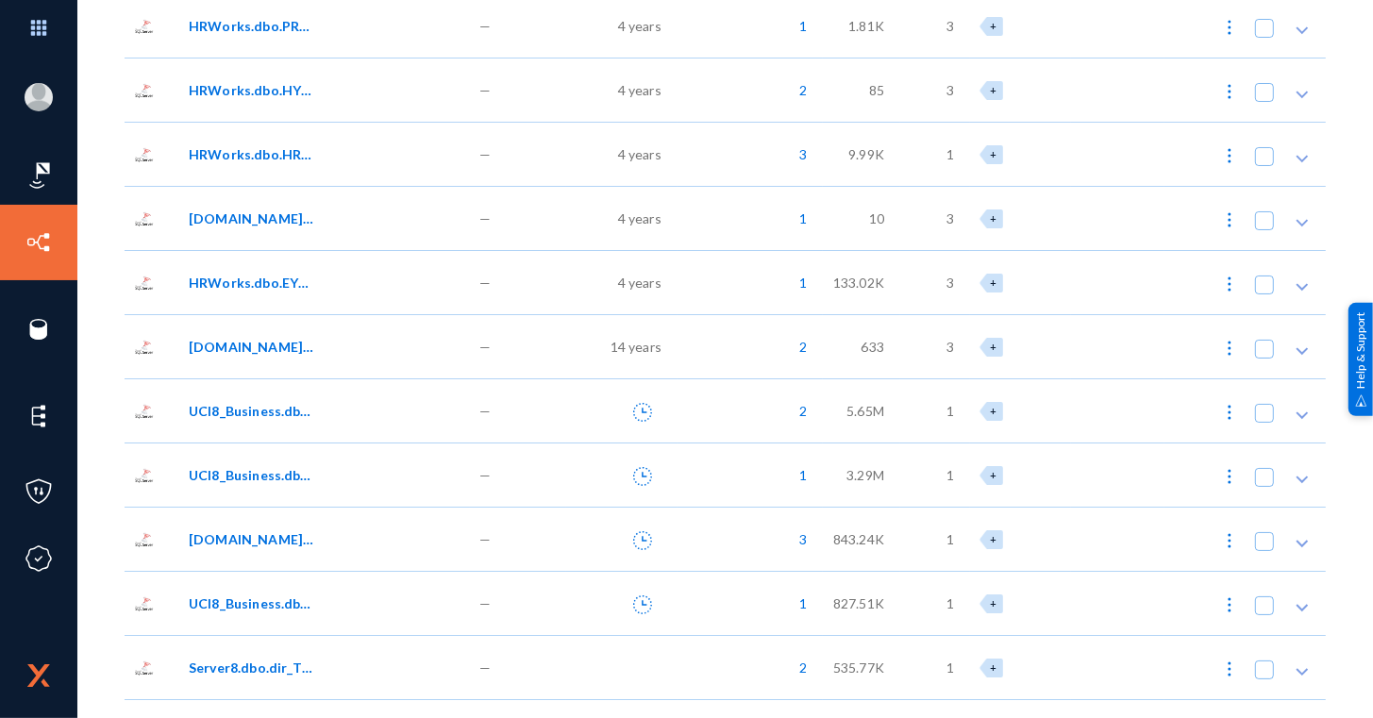
click at [300, 406] on span "UCI8_Business.dbo.XX_IVR_UTILIZATION" at bounding box center [252, 411] width 127 height 20
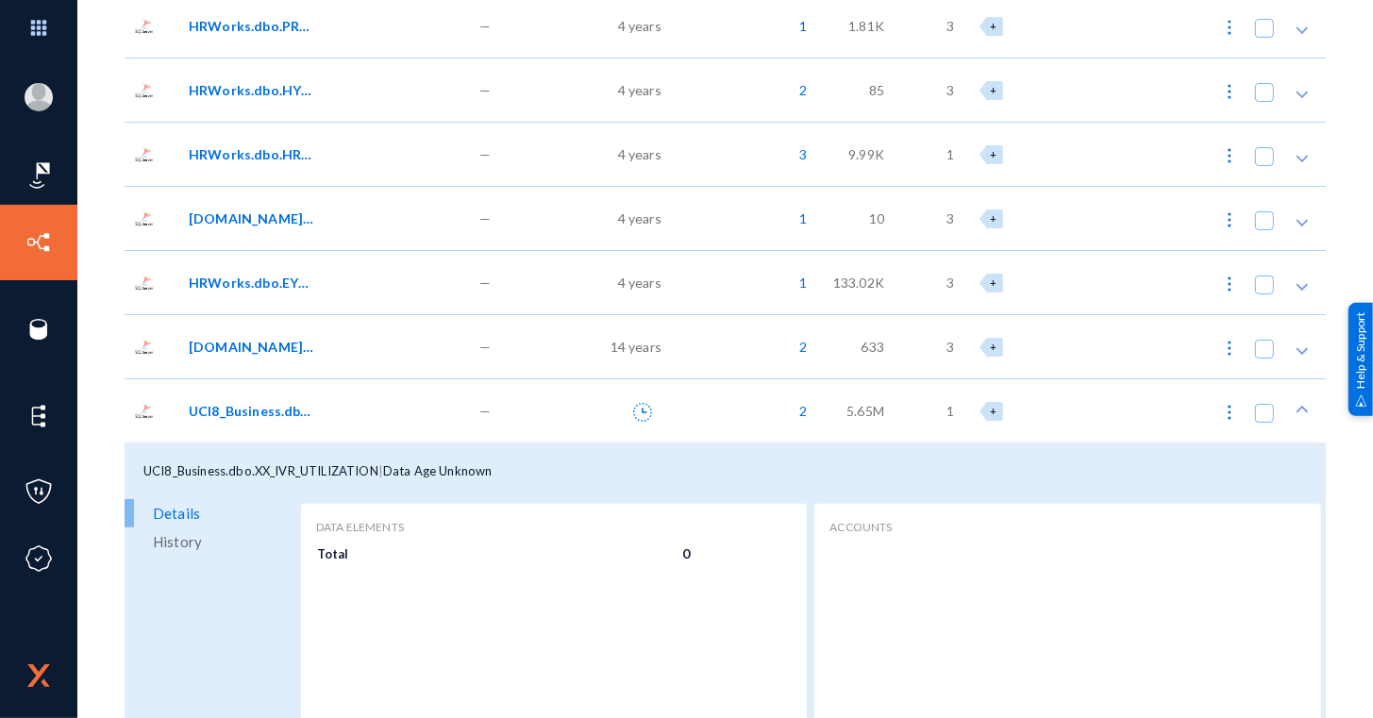
click at [300, 407] on span "UCI8_Business.dbo.XX_IVR_UTILIZATION" at bounding box center [252, 411] width 127 height 20
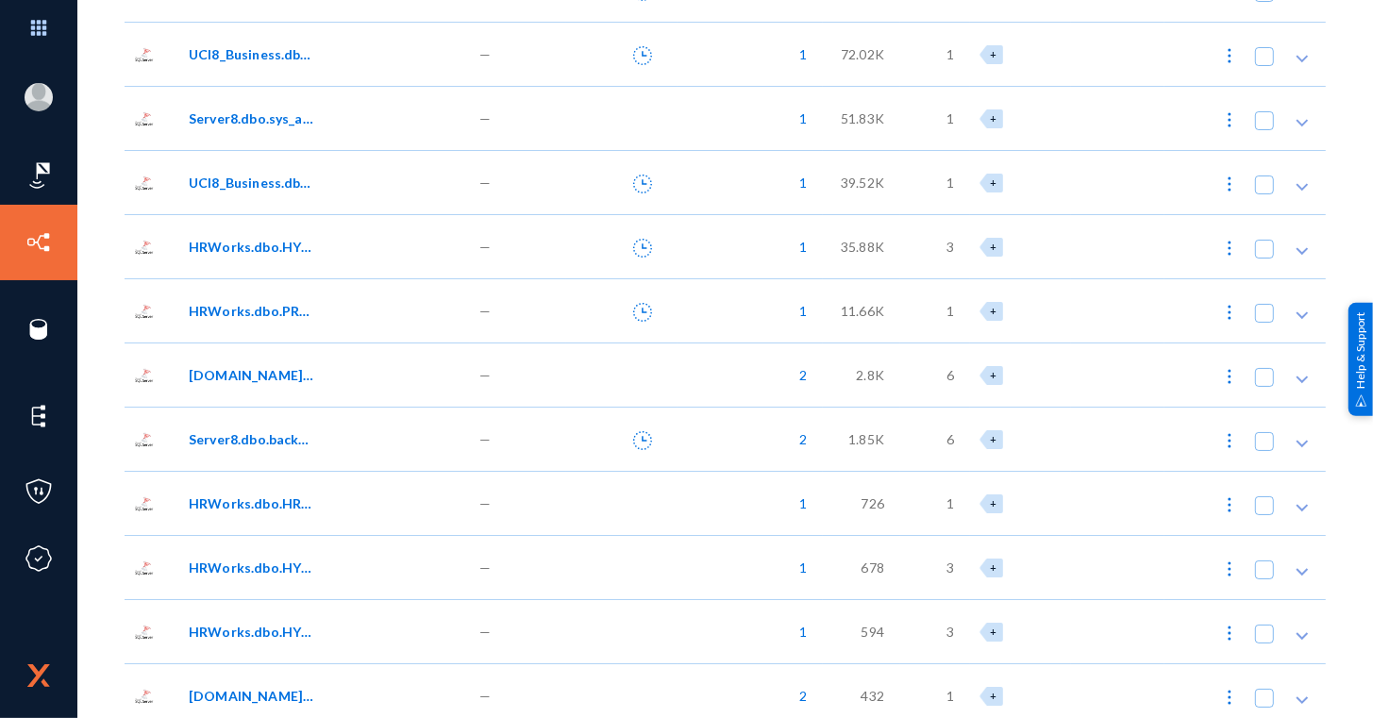
scroll to position [1757, 0]
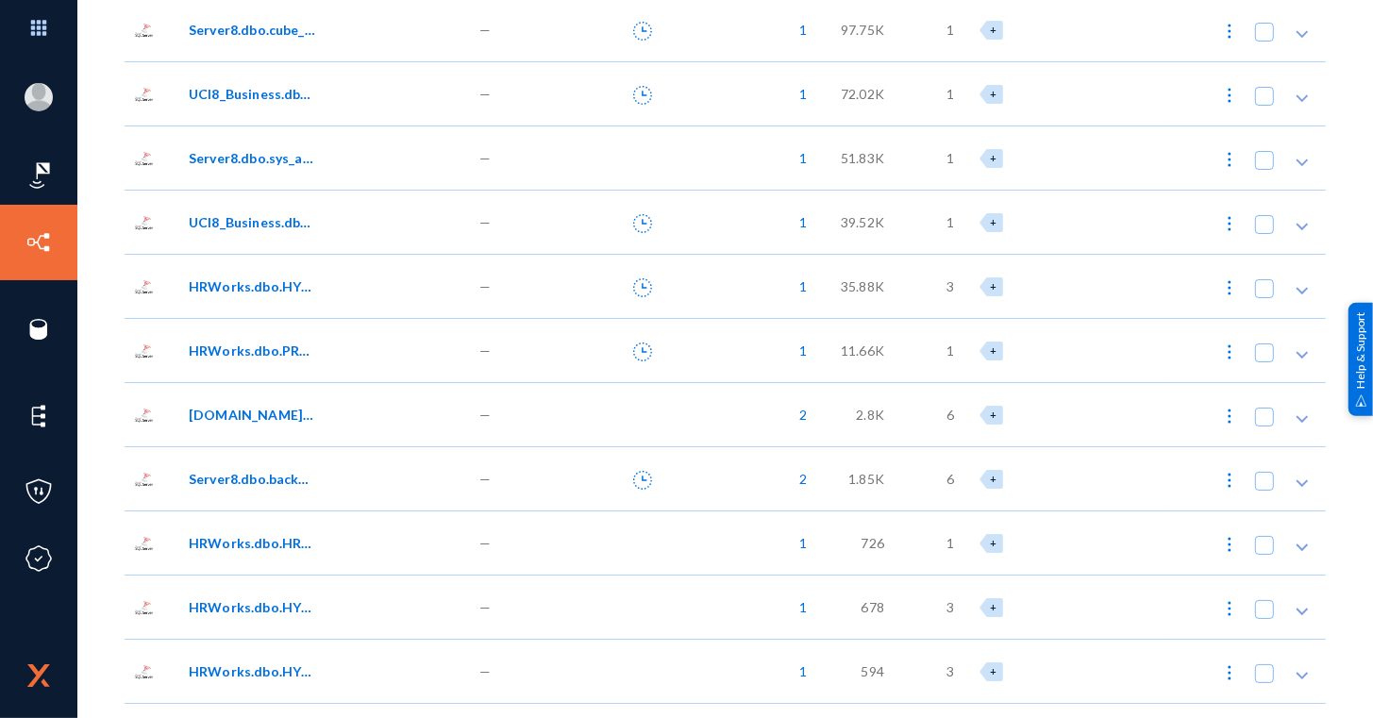
click at [298, 353] on span "HRWorks.dbo.PRL_PayrollSheet05" at bounding box center [252, 351] width 127 height 20
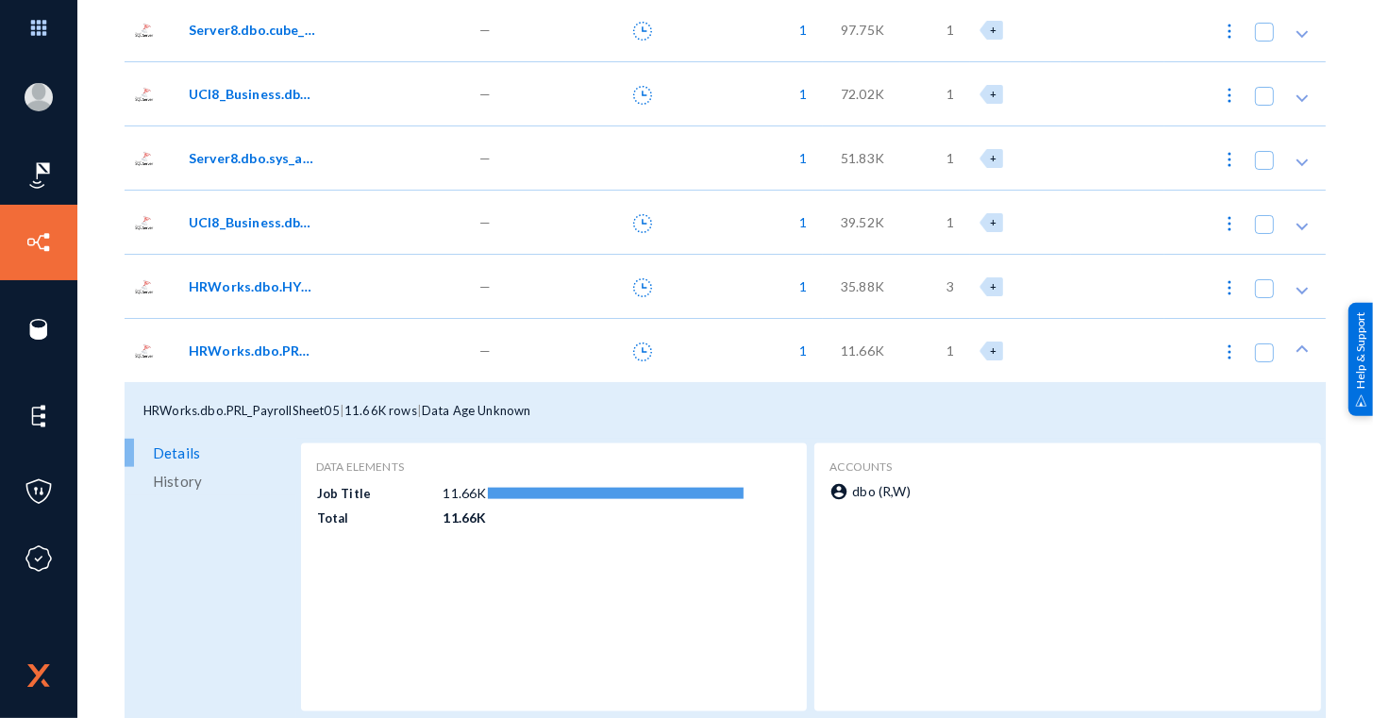
click at [298, 353] on span "HRWorks.dbo.PRL_PayrollSheet05" at bounding box center [252, 351] width 127 height 20
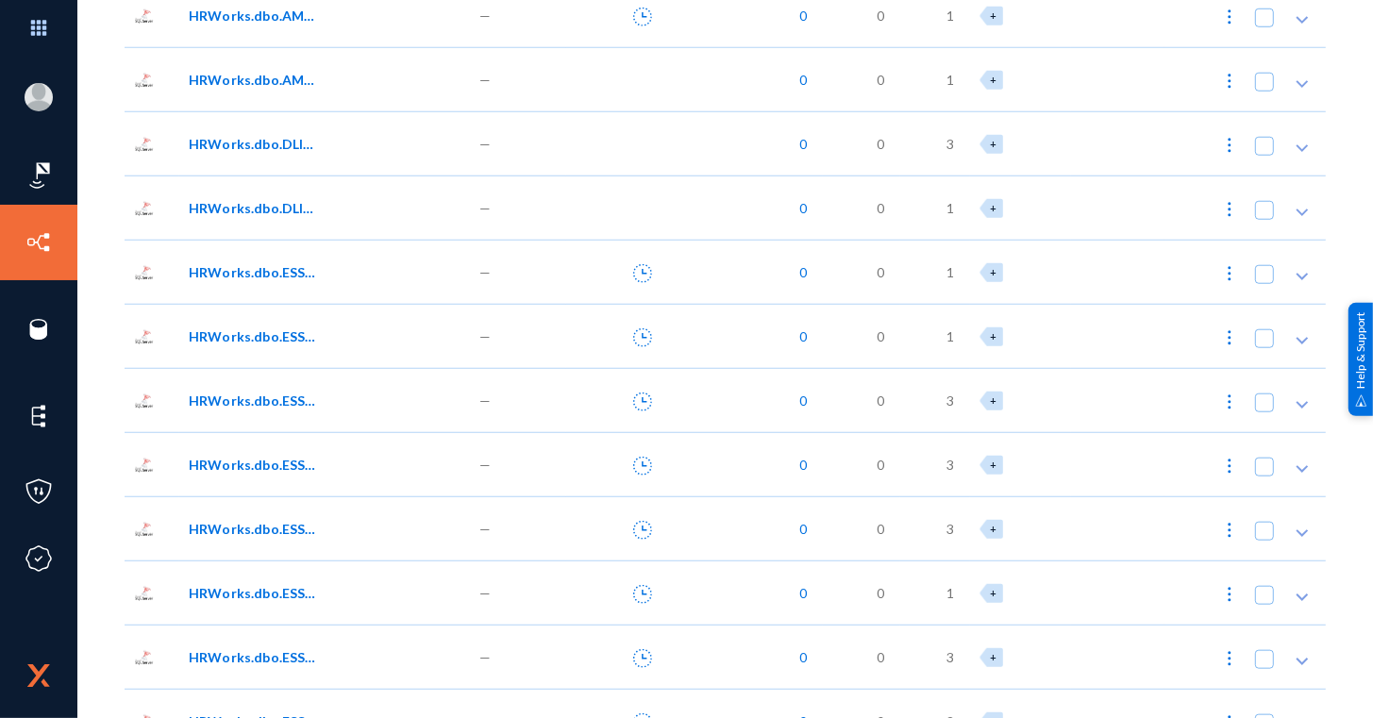
scroll to position [7062, 0]
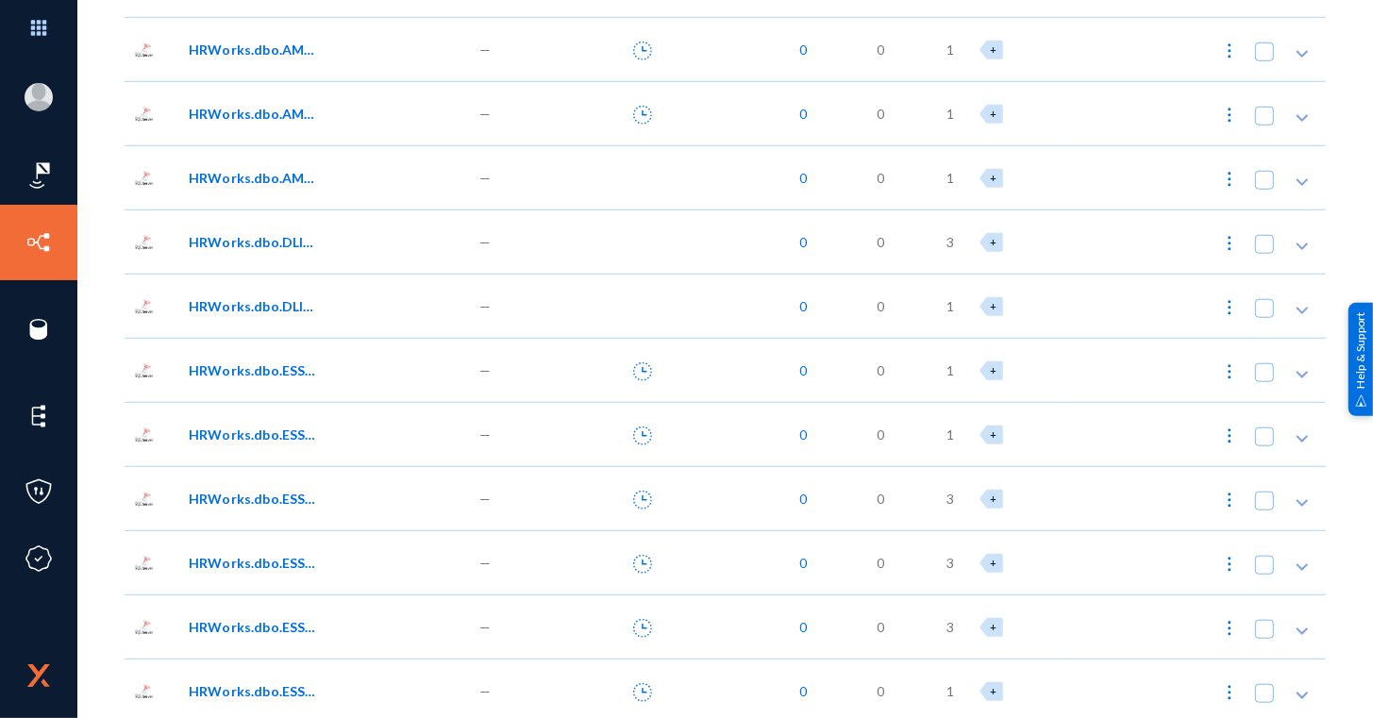
click at [285, 524] on div "HRWorks.dbo.ESS_PayrollEarnDed01" at bounding box center [324, 498] width 291 height 64
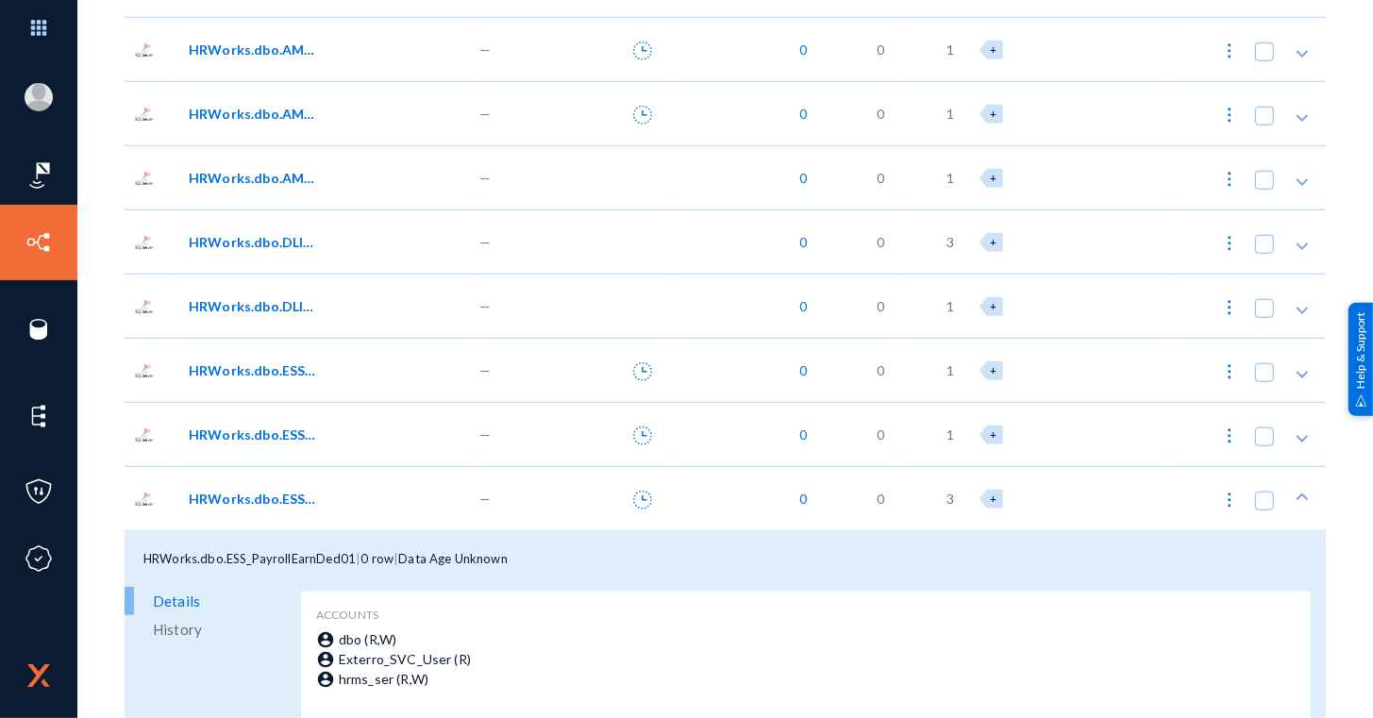
click at [285, 524] on div "HRWorks.dbo.ESS_PayrollEarnDed01" at bounding box center [324, 498] width 291 height 64
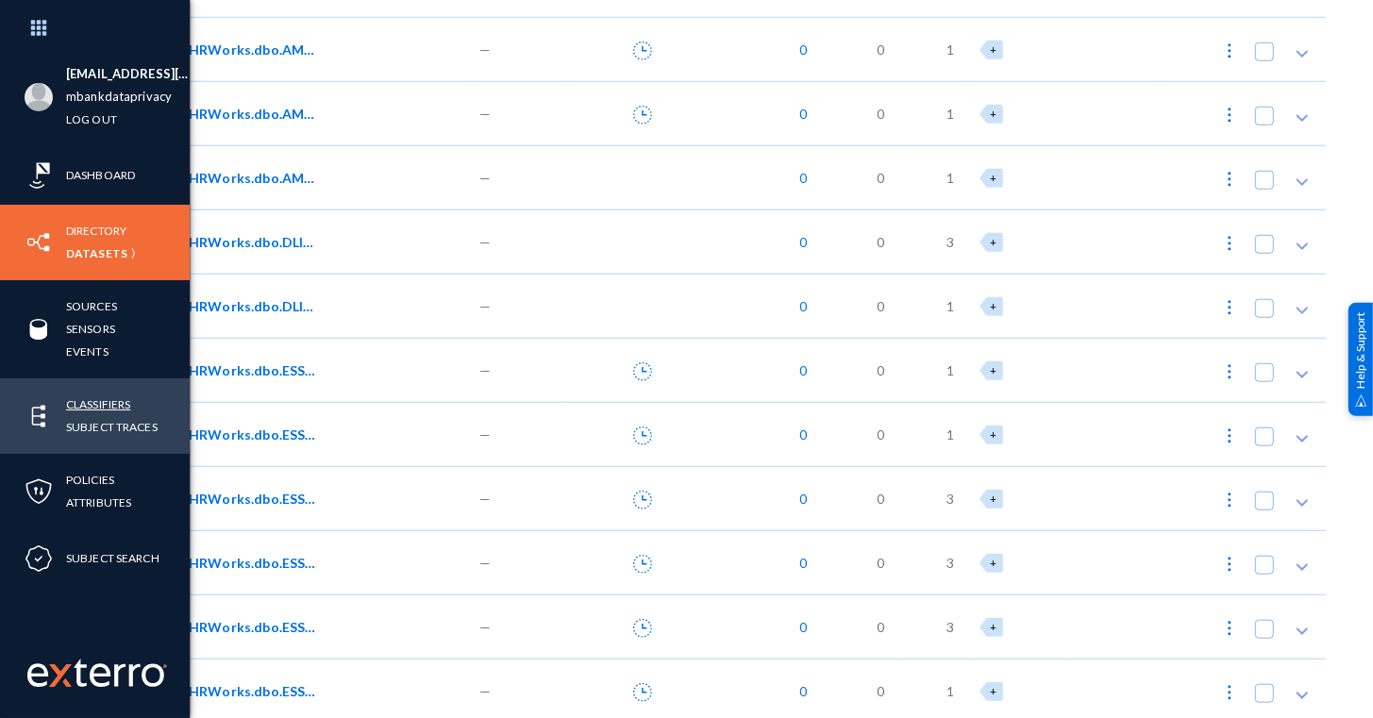
click at [98, 393] on link "Classifiers" at bounding box center [98, 404] width 64 height 22
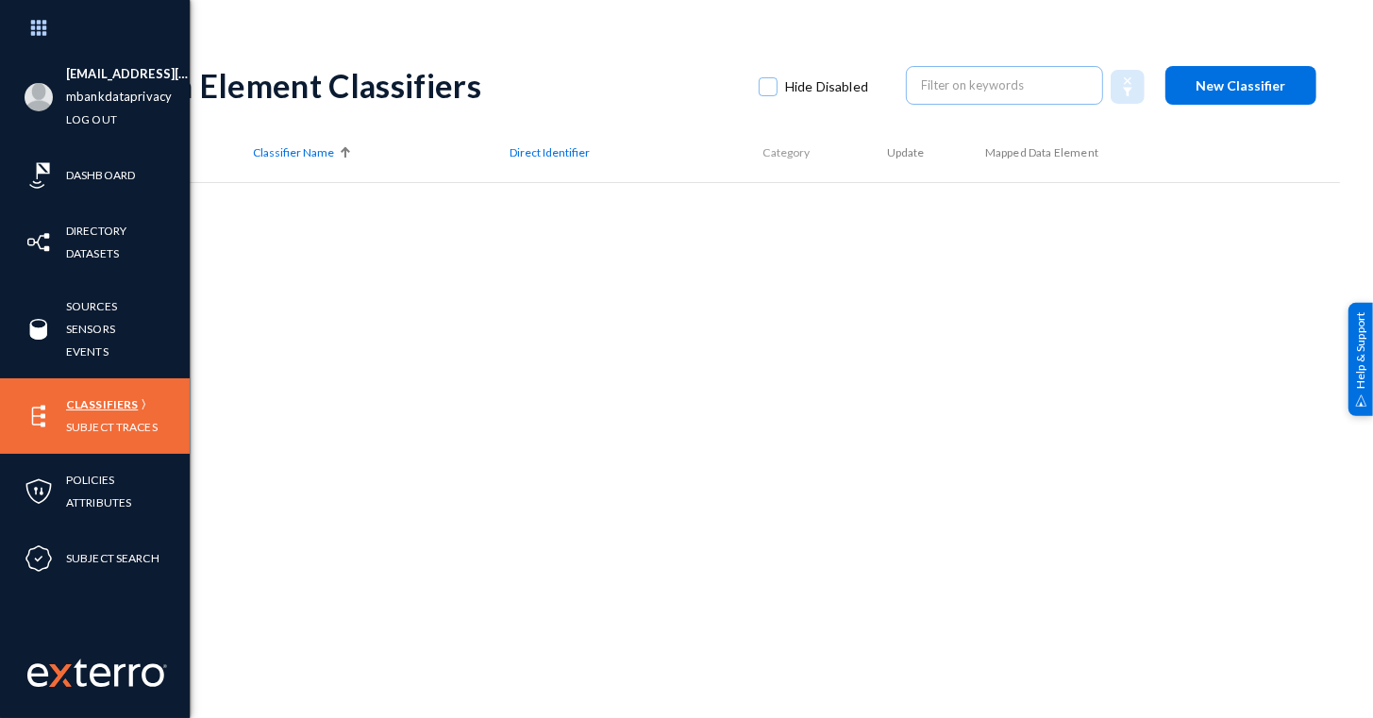
click at [89, 404] on link "Classifiers" at bounding box center [102, 404] width 72 height 22
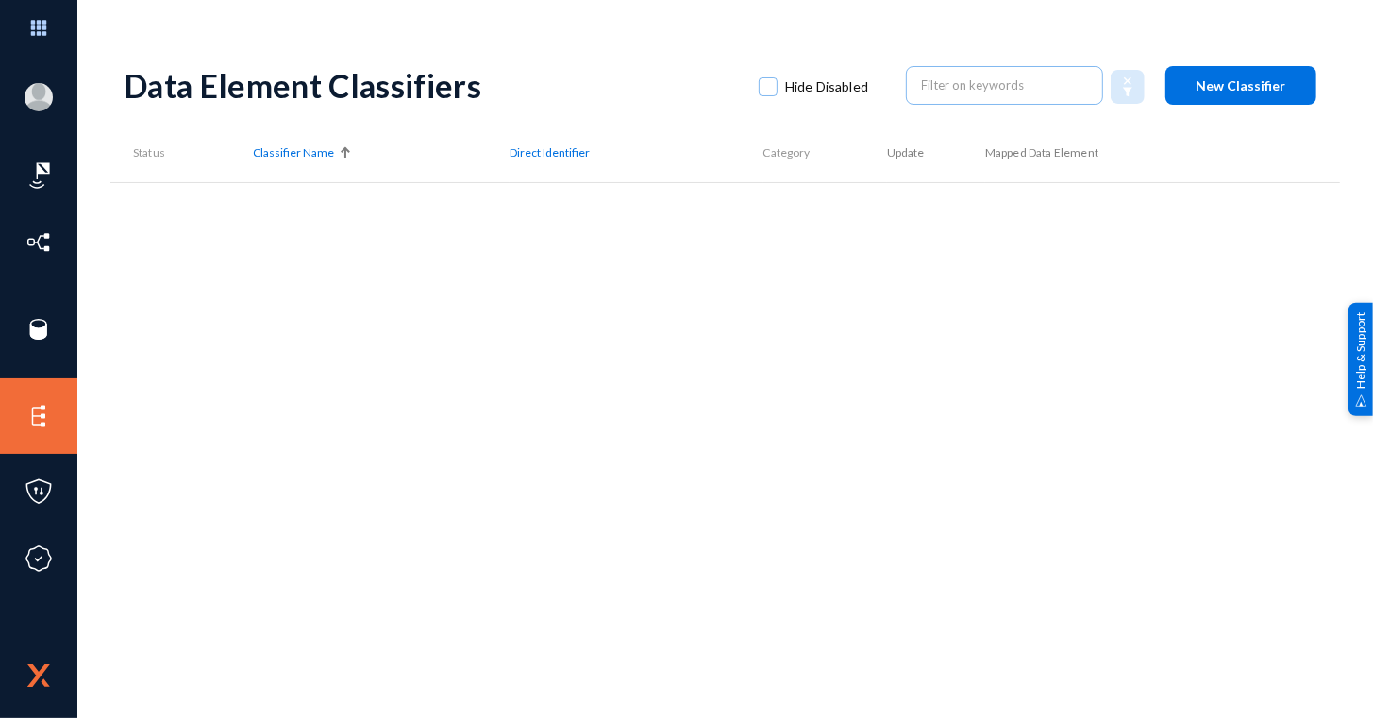
click at [249, 277] on div "Data Element Classifiers Hide Disabled New Classifier Status Classifier Name Di…" at bounding box center [725, 330] width 1201 height 566
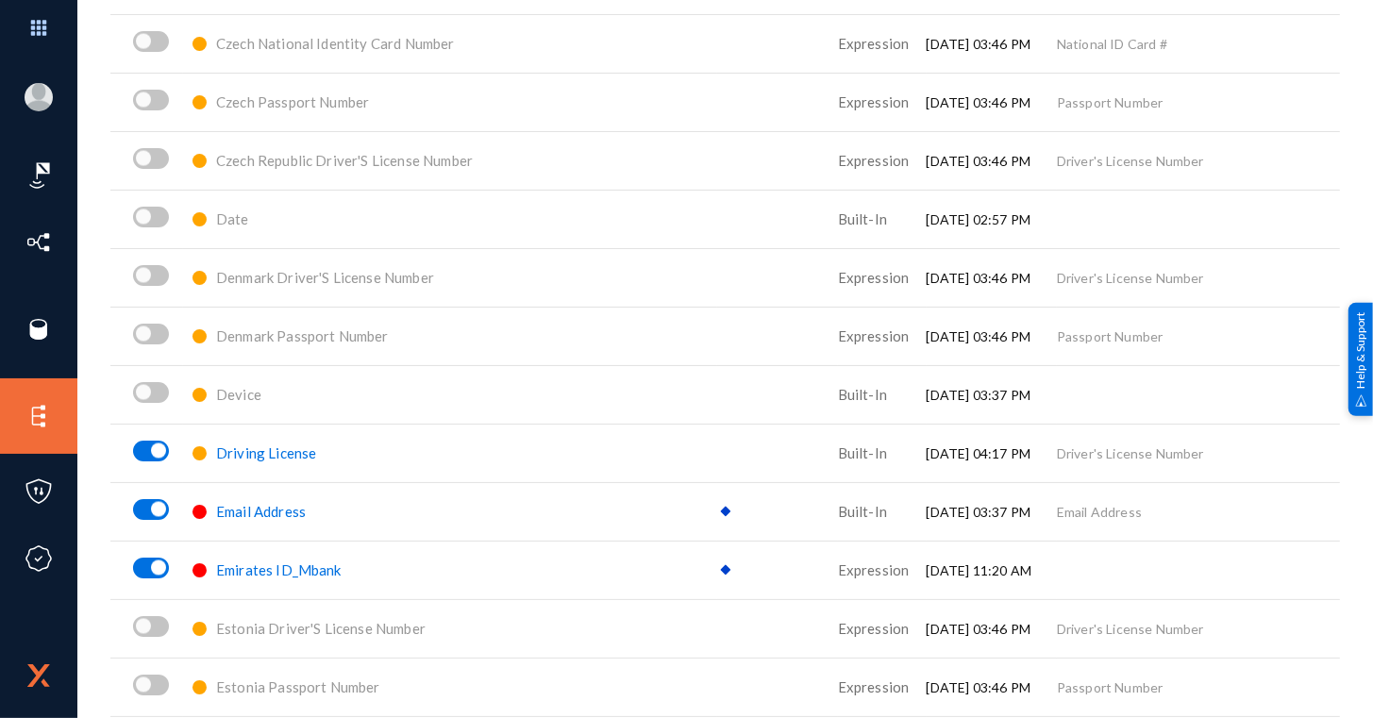
scroll to position [2802, 0]
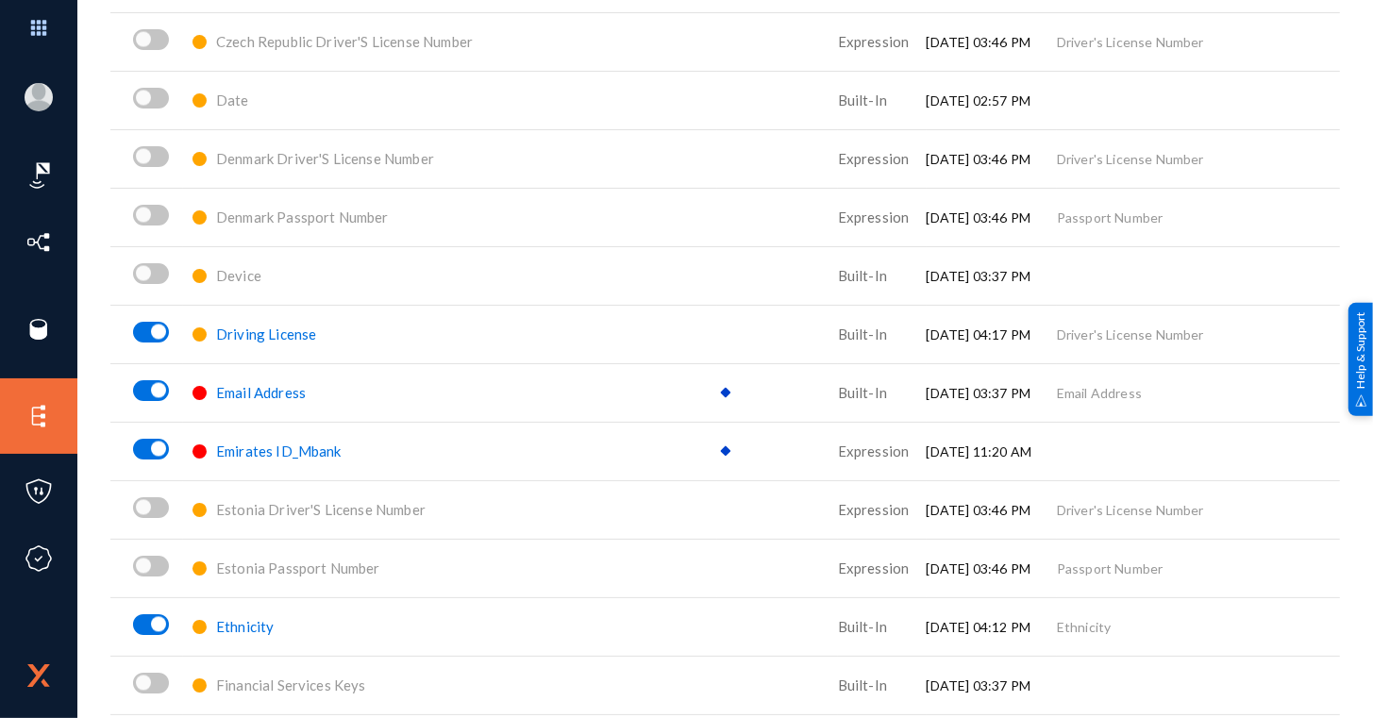
click at [305, 444] on span "Emirates ID_Mbank" at bounding box center [278, 450] width 125 height 17
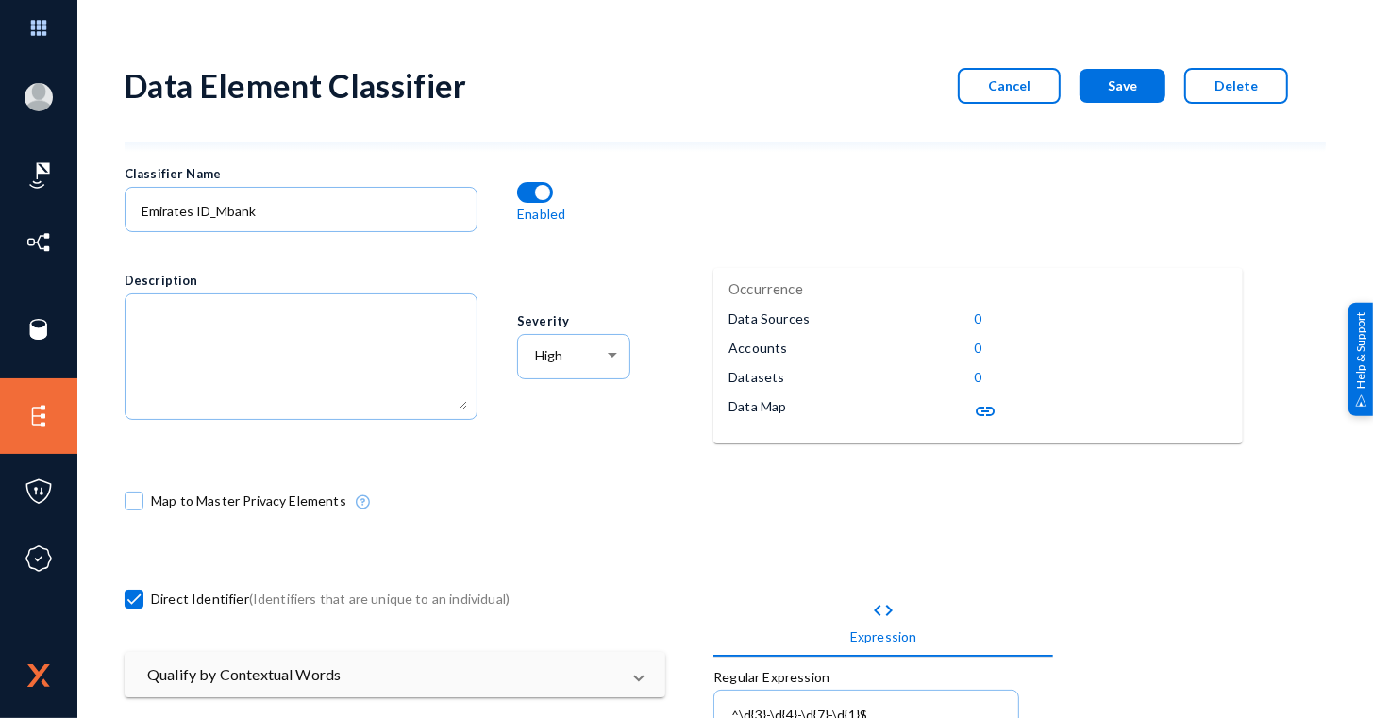
scroll to position [174, 0]
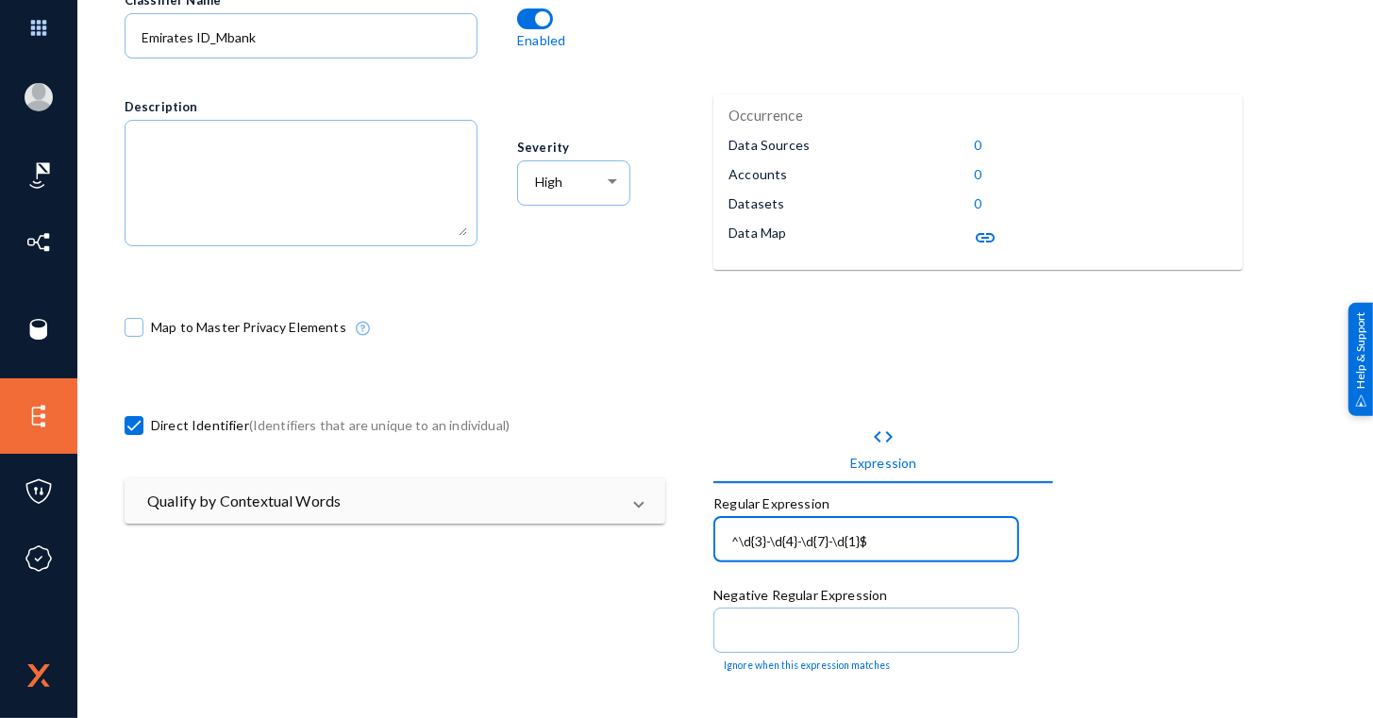
click at [731, 541] on input "^\d{3}-\d{4}-\d{7}-\d{1}$" at bounding box center [870, 541] width 278 height 17
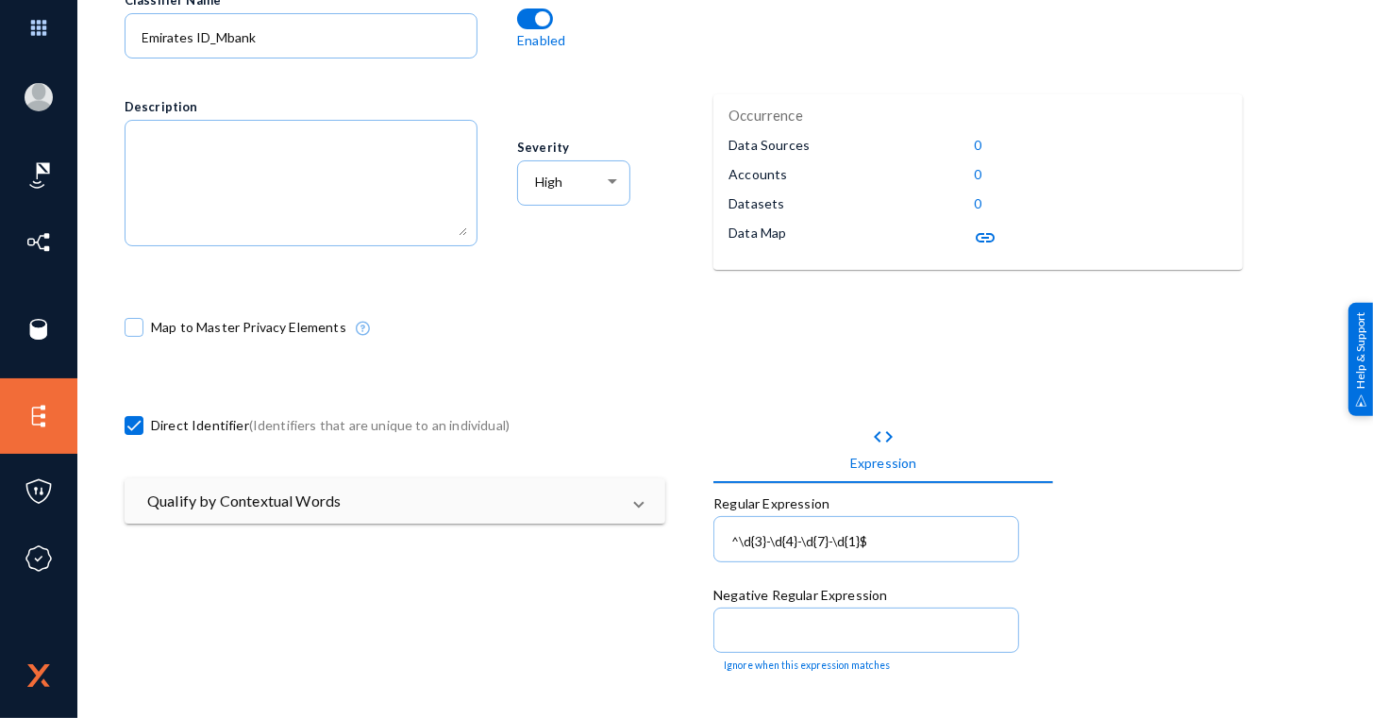
click at [772, 380] on div "code Expression Regular Expression ^\d{3}-\d{4}-\d{7}-\d{1}$ Negative Regular E…" at bounding box center [1007, 723] width 588 height 686
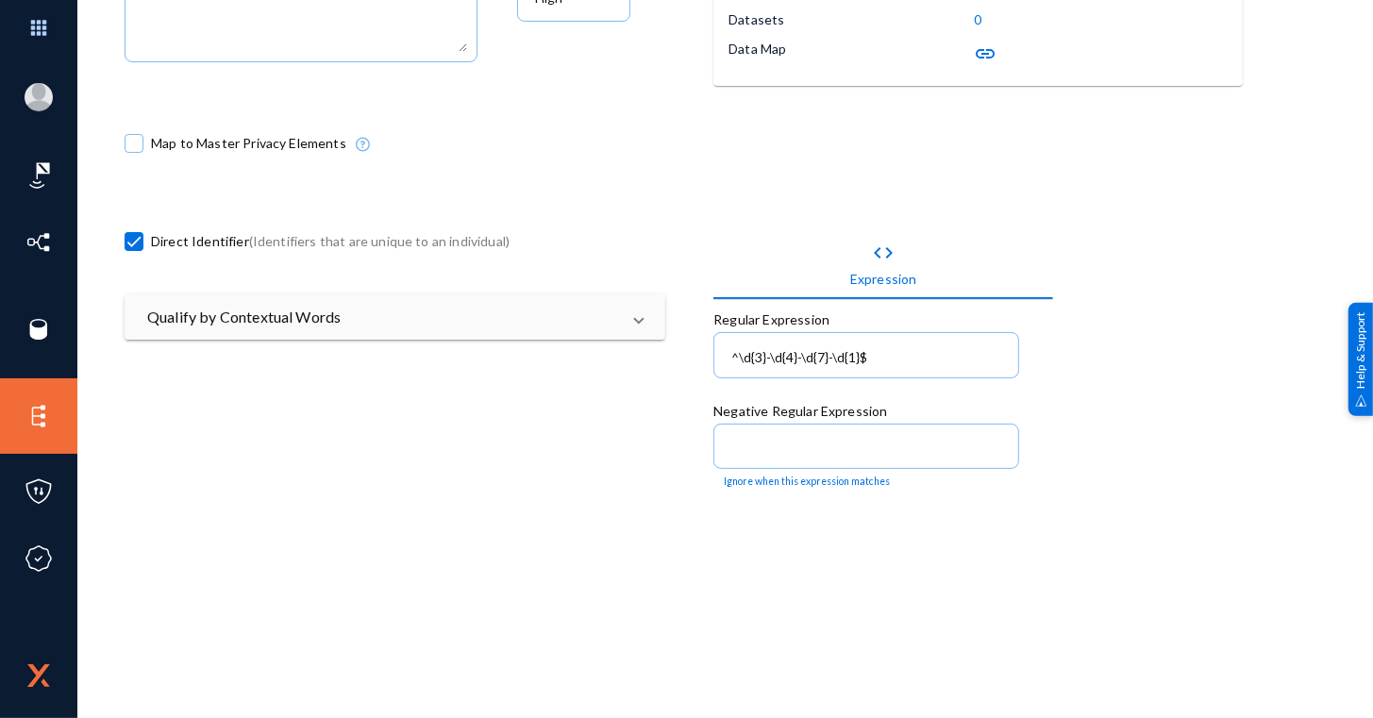
scroll to position [357, 0]
click at [594, 317] on mat-panel-title "Qualify by Contextual Words" at bounding box center [383, 318] width 473 height 23
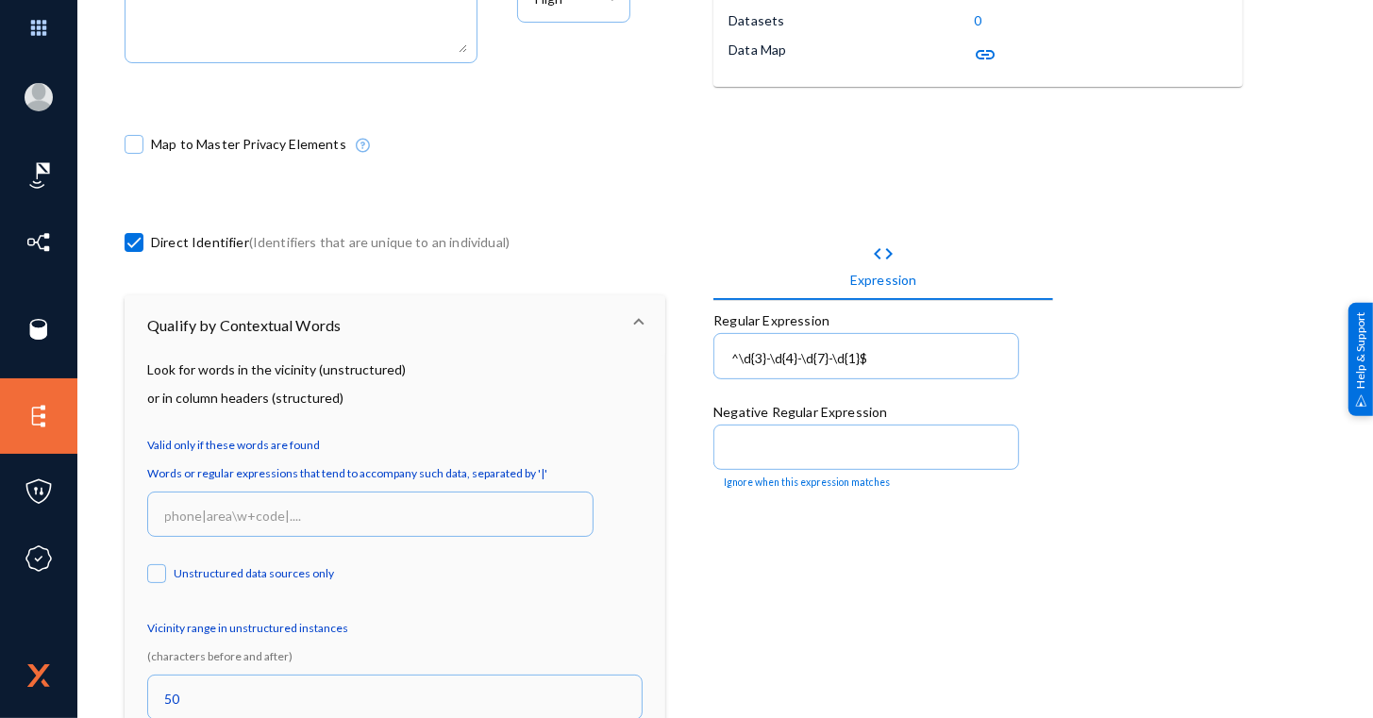
click at [594, 317] on mat-panel-title "Qualify by Contextual Words" at bounding box center [383, 325] width 473 height 23
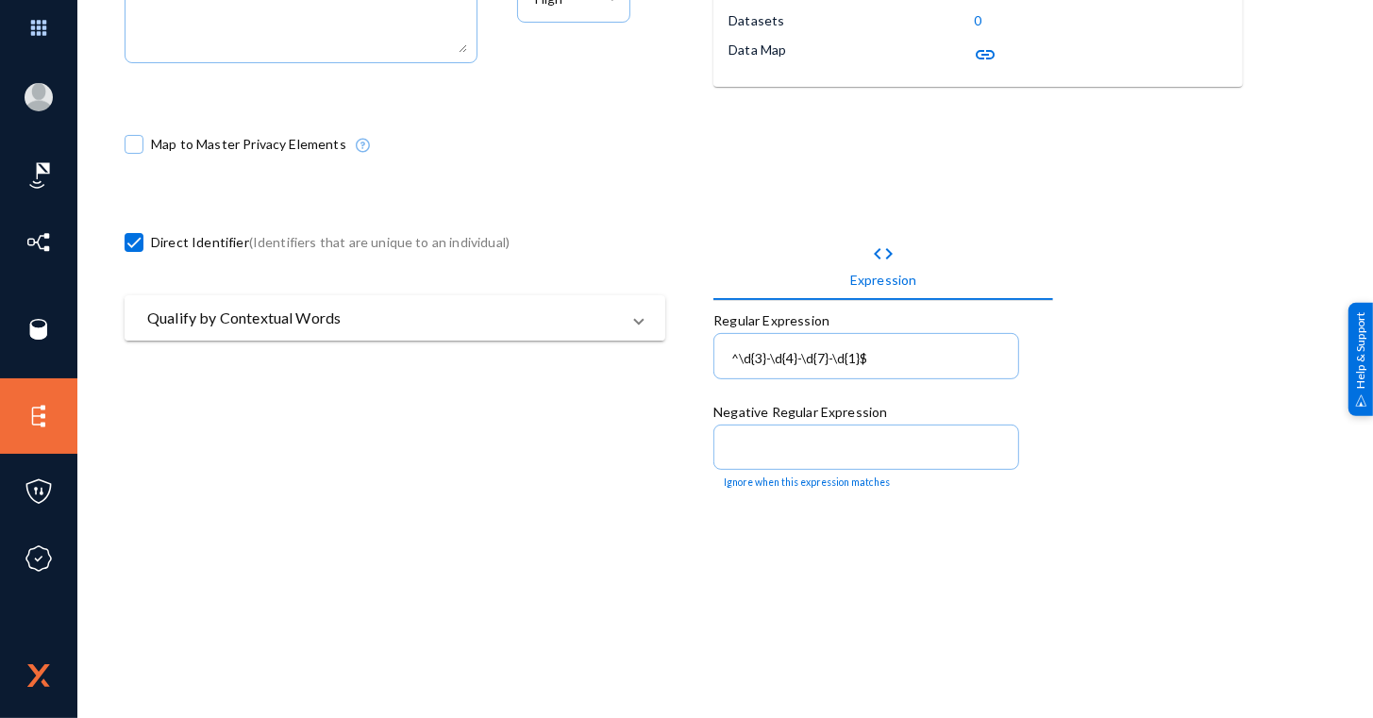
click at [594, 317] on mat-panel-title "Qualify by Contextual Words" at bounding box center [383, 318] width 473 height 23
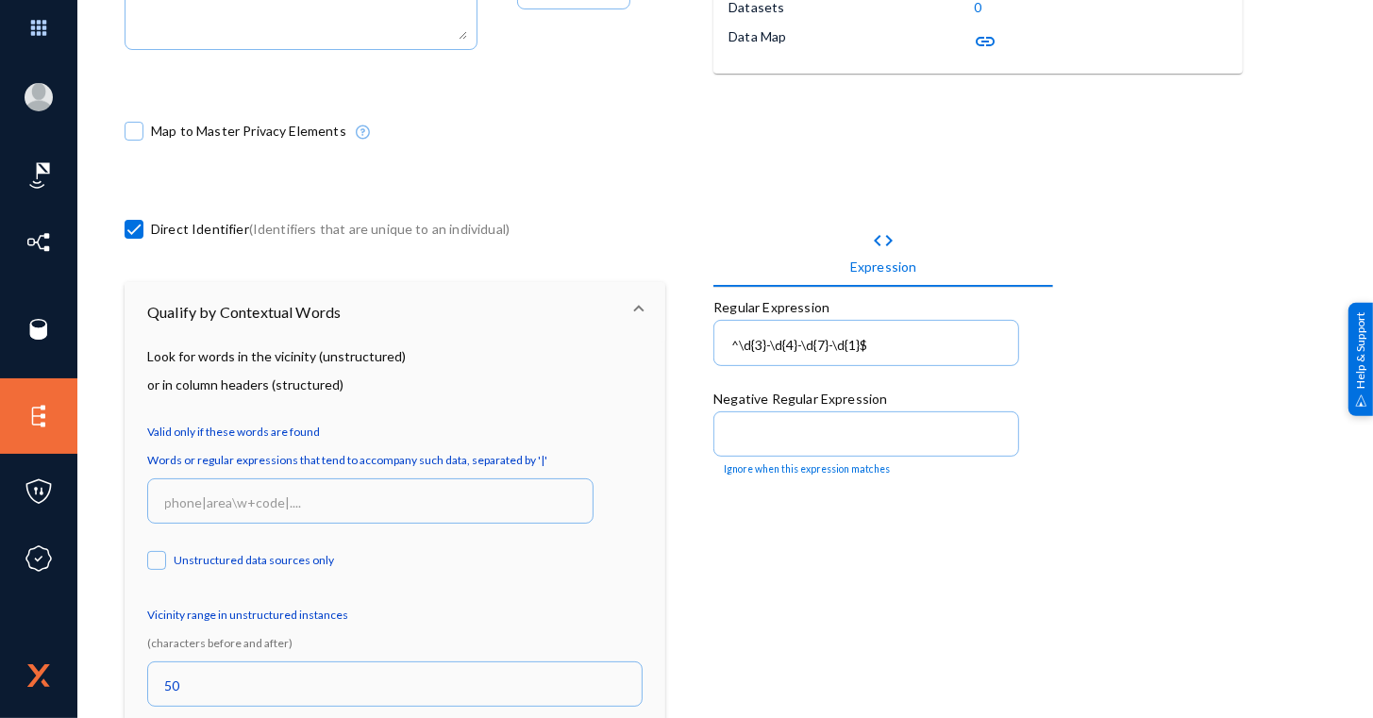
scroll to position [338, 0]
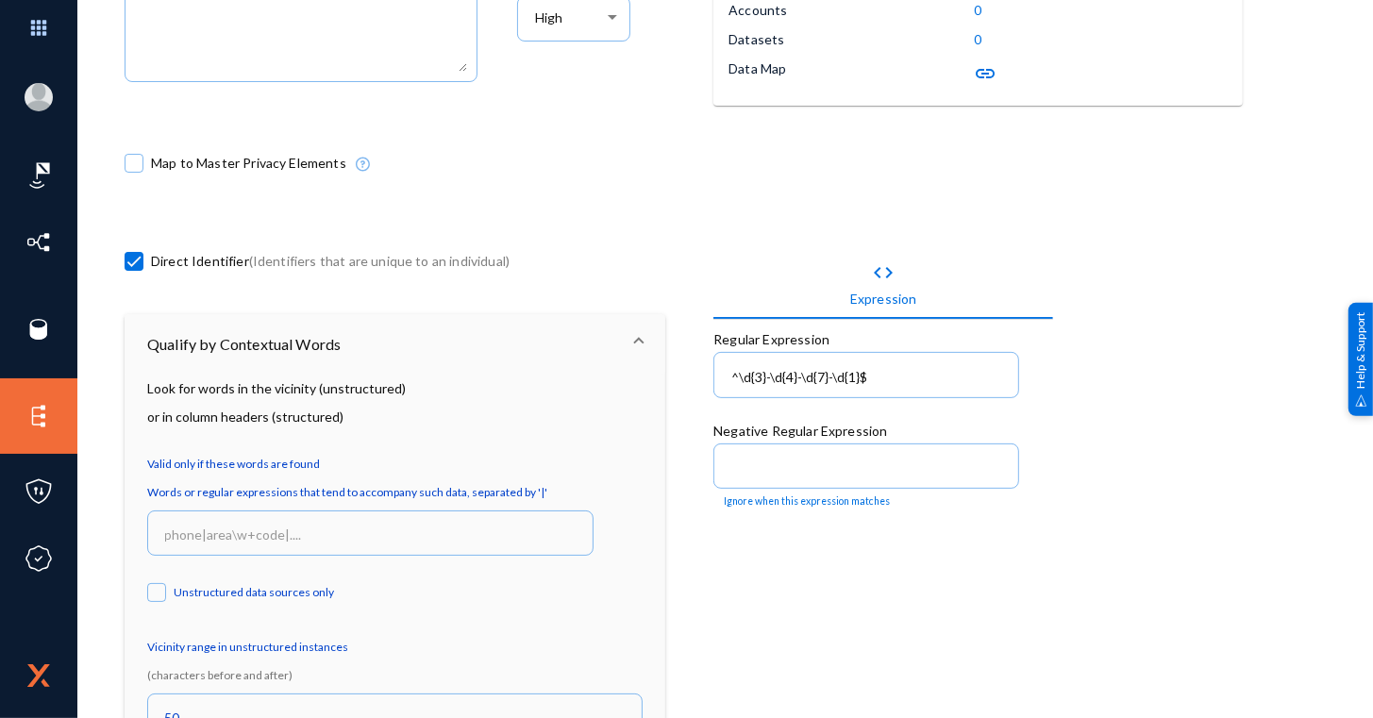
click at [600, 317] on mat-expansion-panel-header "Qualify by Contextual Words" at bounding box center [395, 344] width 541 height 60
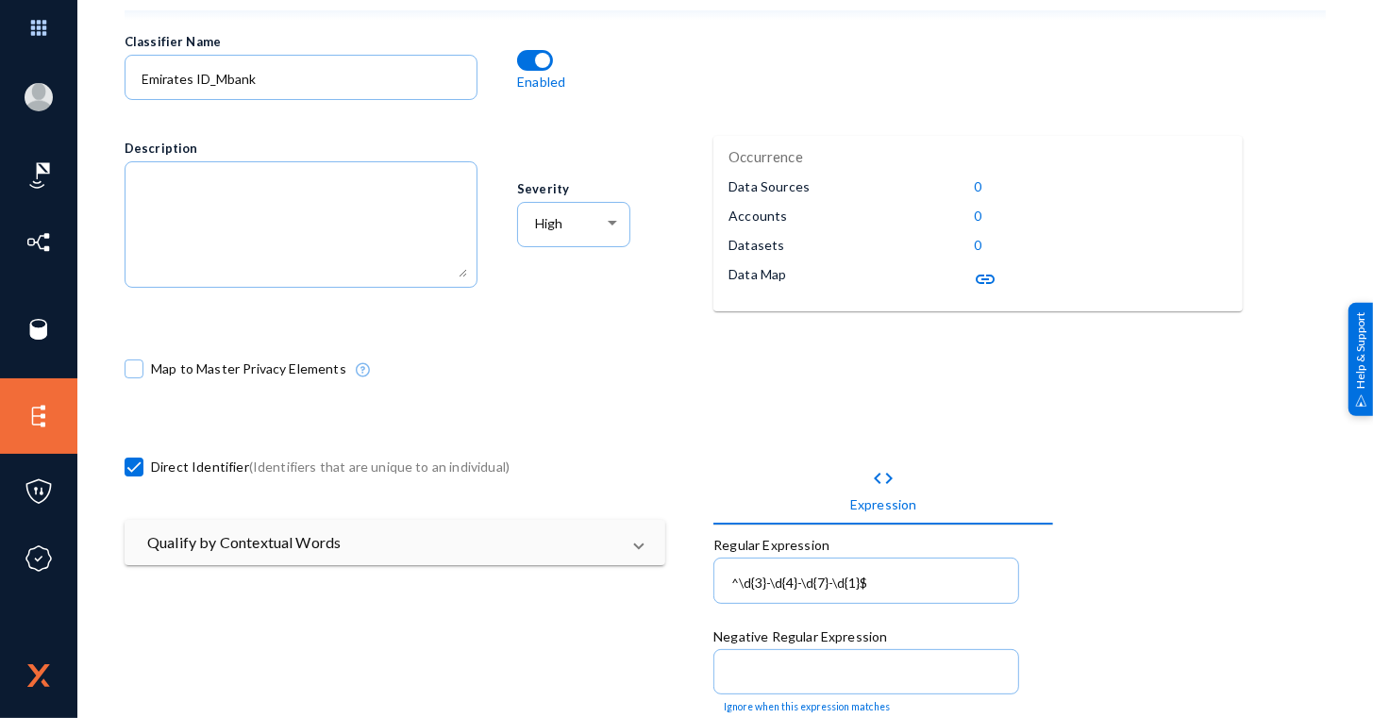
scroll to position [0, 0]
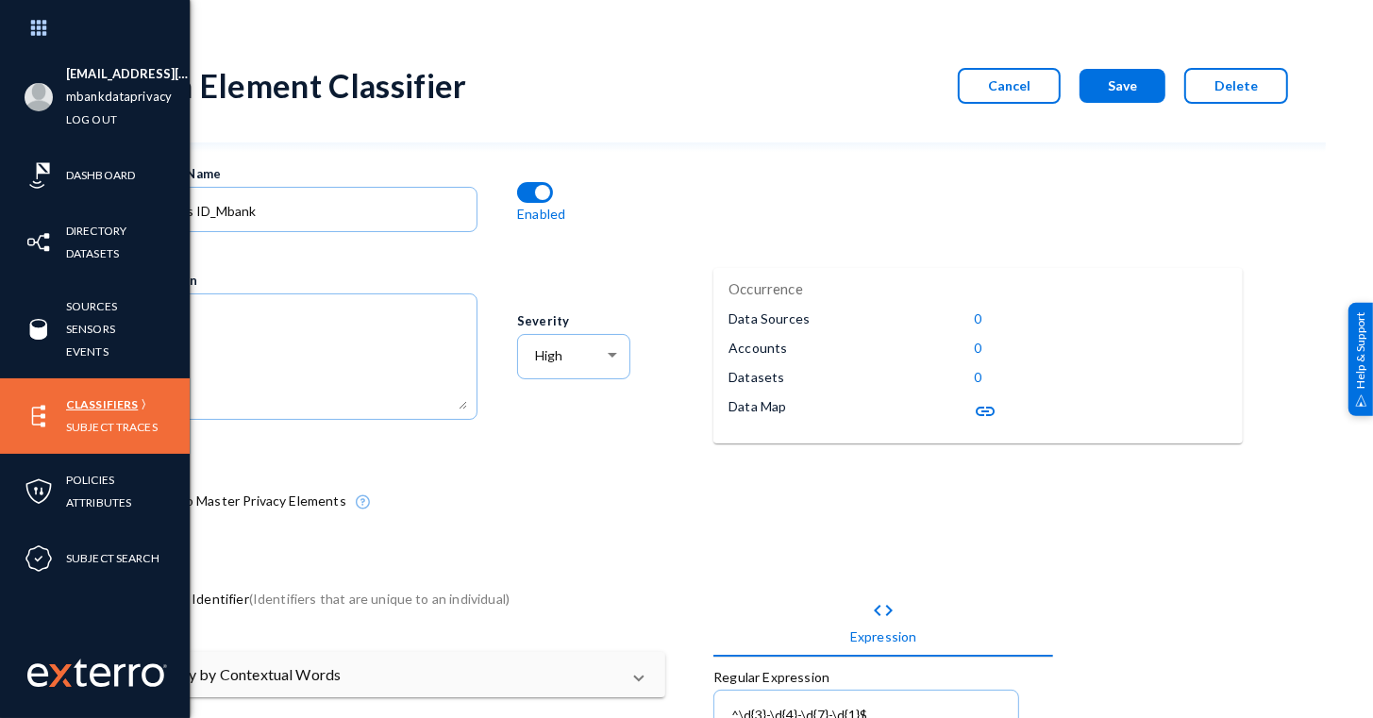
click at [101, 407] on link "Classifiers" at bounding box center [102, 404] width 72 height 22
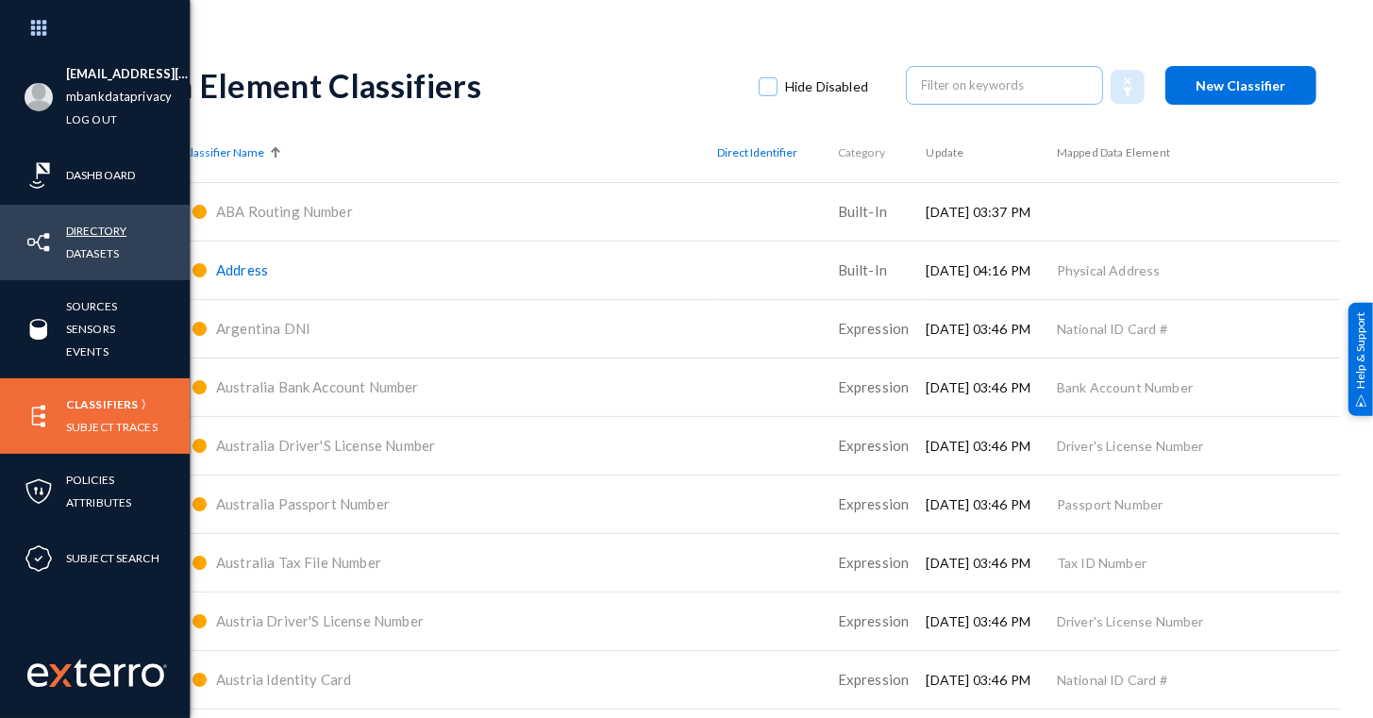
click at [105, 220] on link "Directory" at bounding box center [96, 231] width 60 height 22
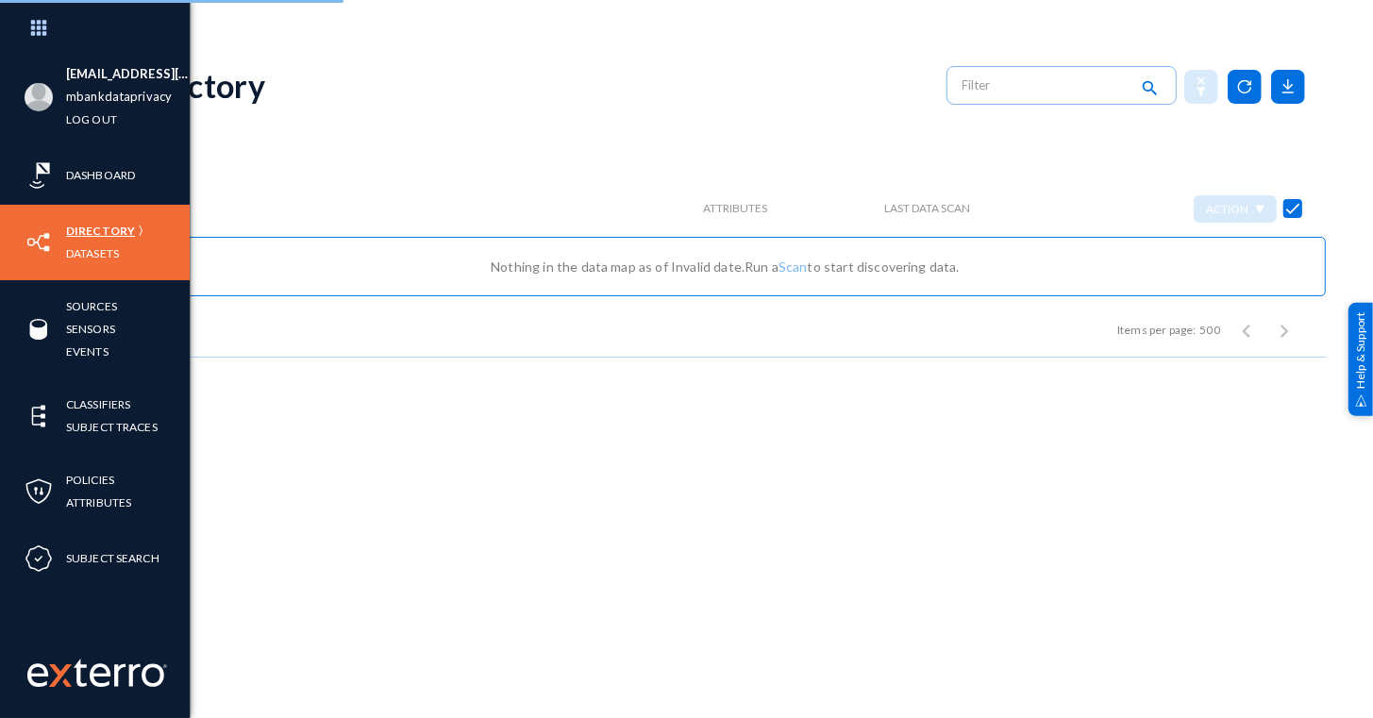
checkbox input "false"
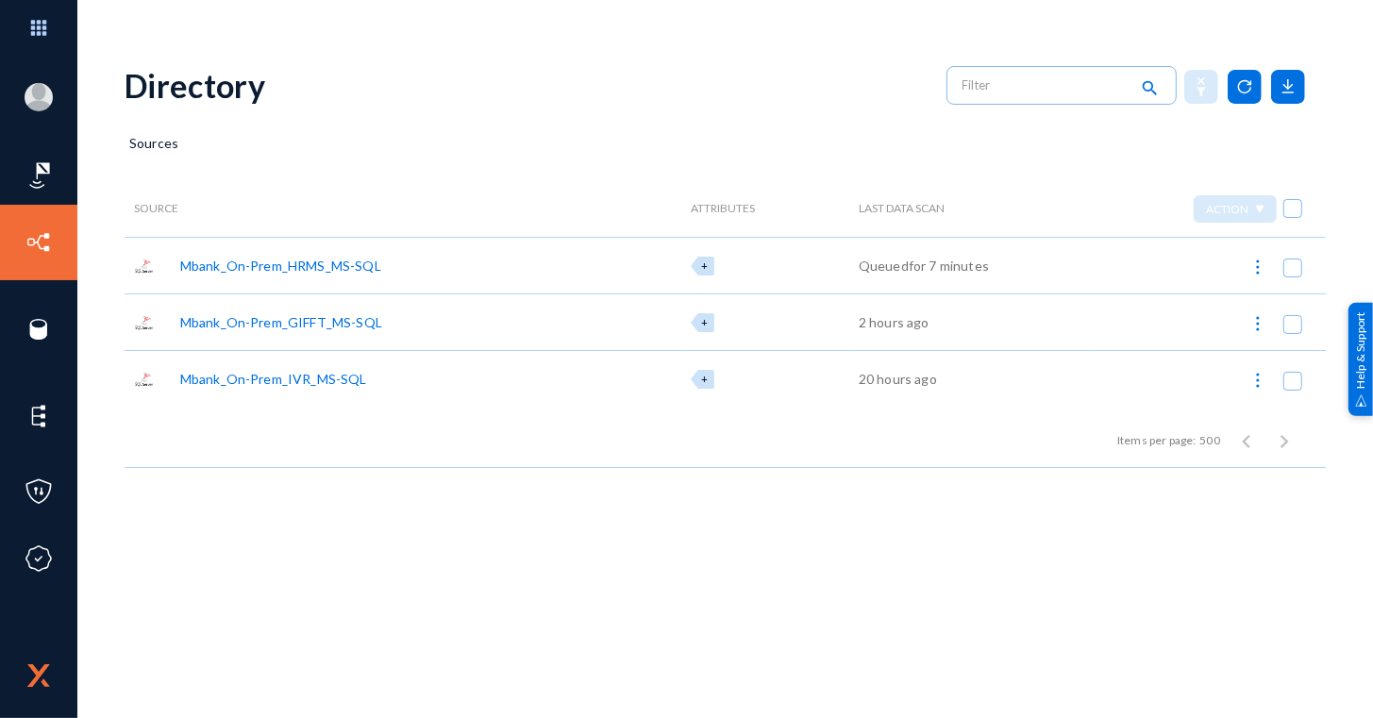
click at [254, 270] on div "Mbank_On-Prem_HRMS_MS-SQL" at bounding box center [280, 266] width 201 height 20
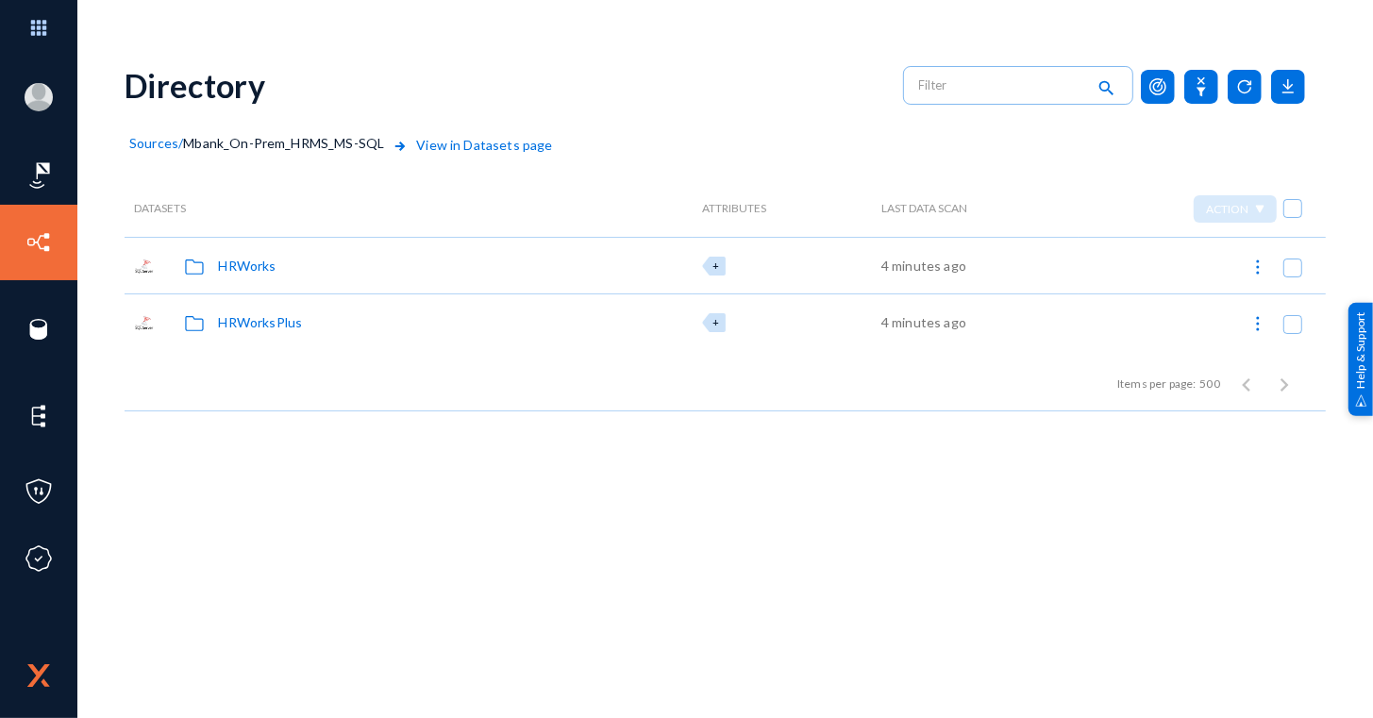
click at [251, 312] on div "HRWorksPlus" at bounding box center [260, 322] width 84 height 20
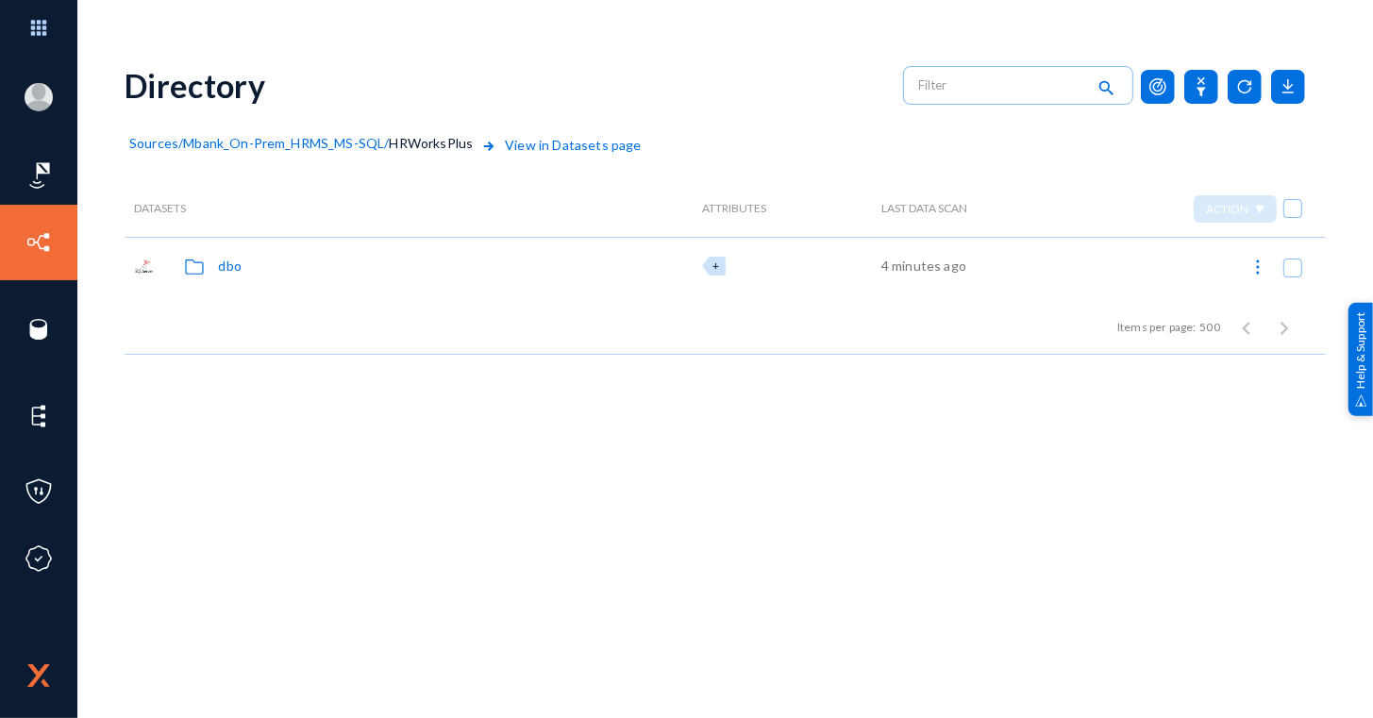
click at [225, 266] on div "dbo" at bounding box center [229, 266] width 23 height 20
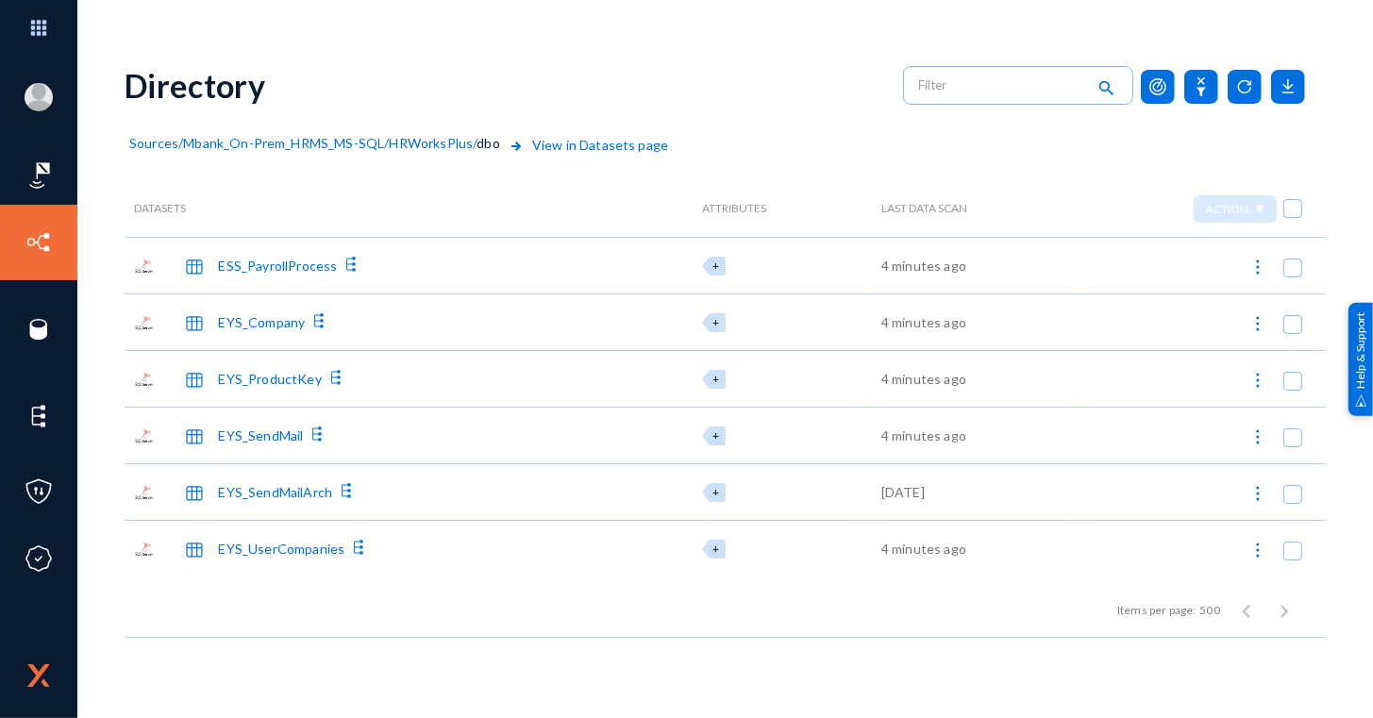
click at [429, 147] on span "HRWorksPlus" at bounding box center [431, 143] width 84 height 16
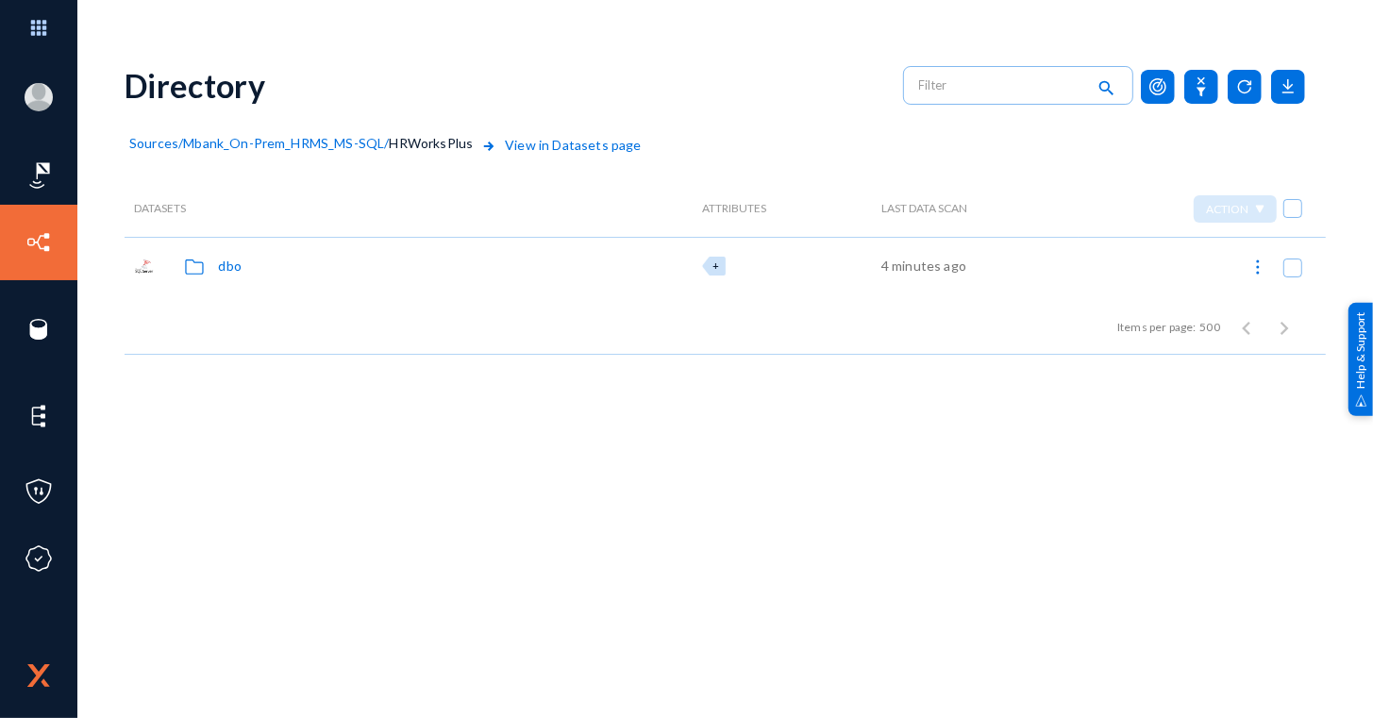
click at [360, 143] on span "Mbank_On-Prem_HRMS_MS-SQL" at bounding box center [283, 143] width 201 height 16
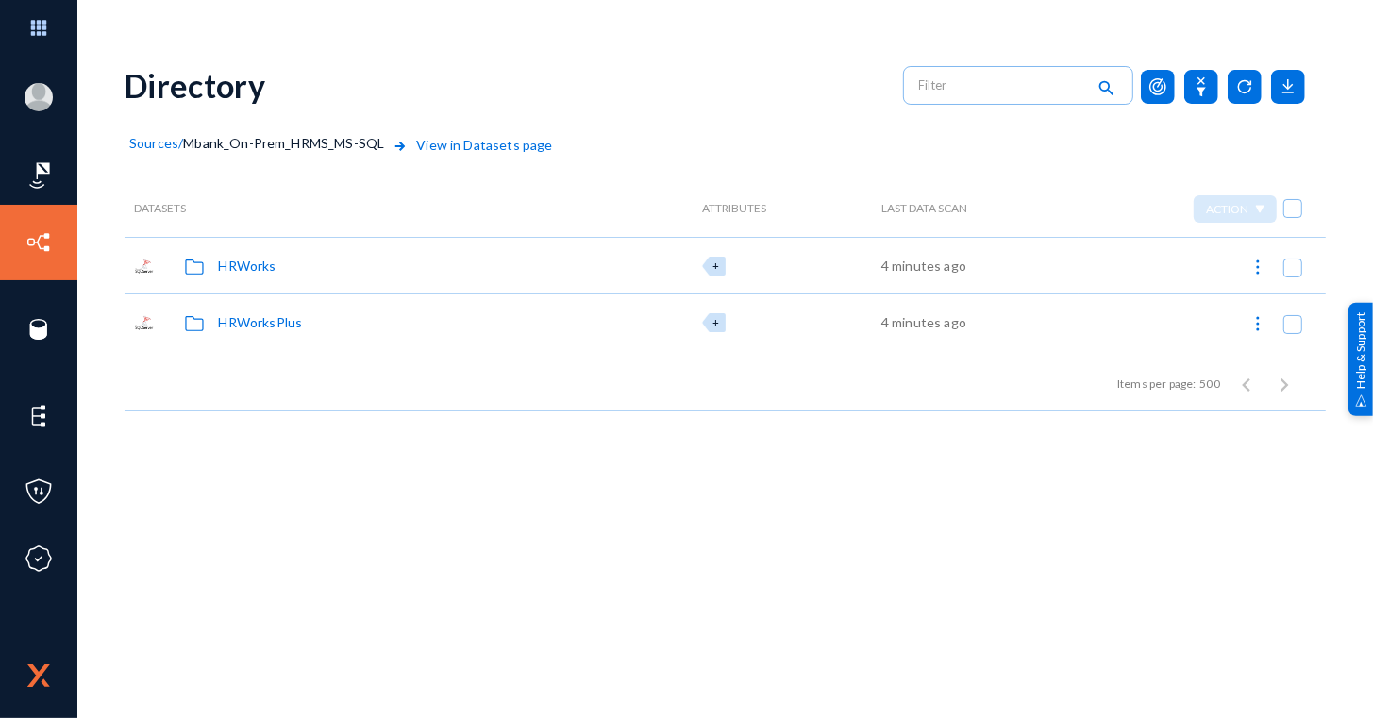
drag, startPoint x: 237, startPoint y: 264, endPoint x: 235, endPoint y: 305, distance: 40.6
click at [237, 264] on div "HRWorks" at bounding box center [247, 266] width 58 height 20
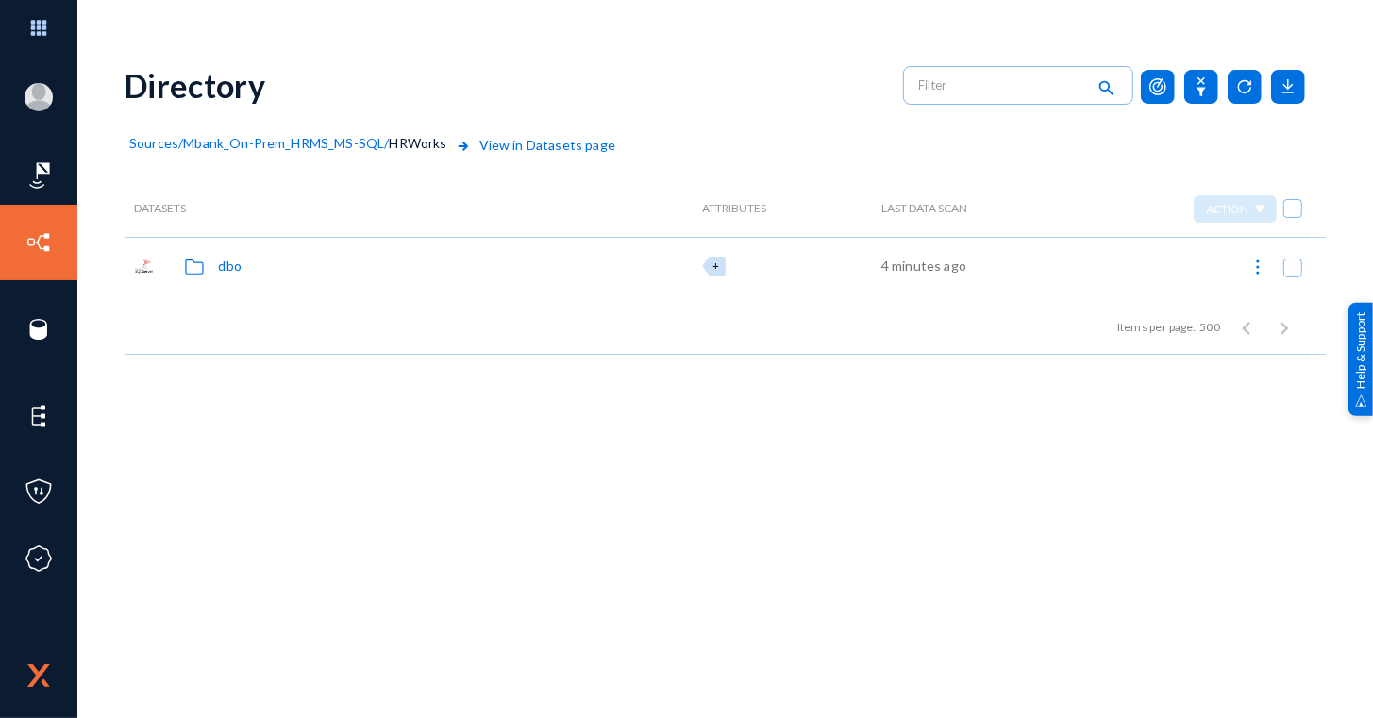
click at [231, 258] on div "dbo" at bounding box center [229, 266] width 23 height 20
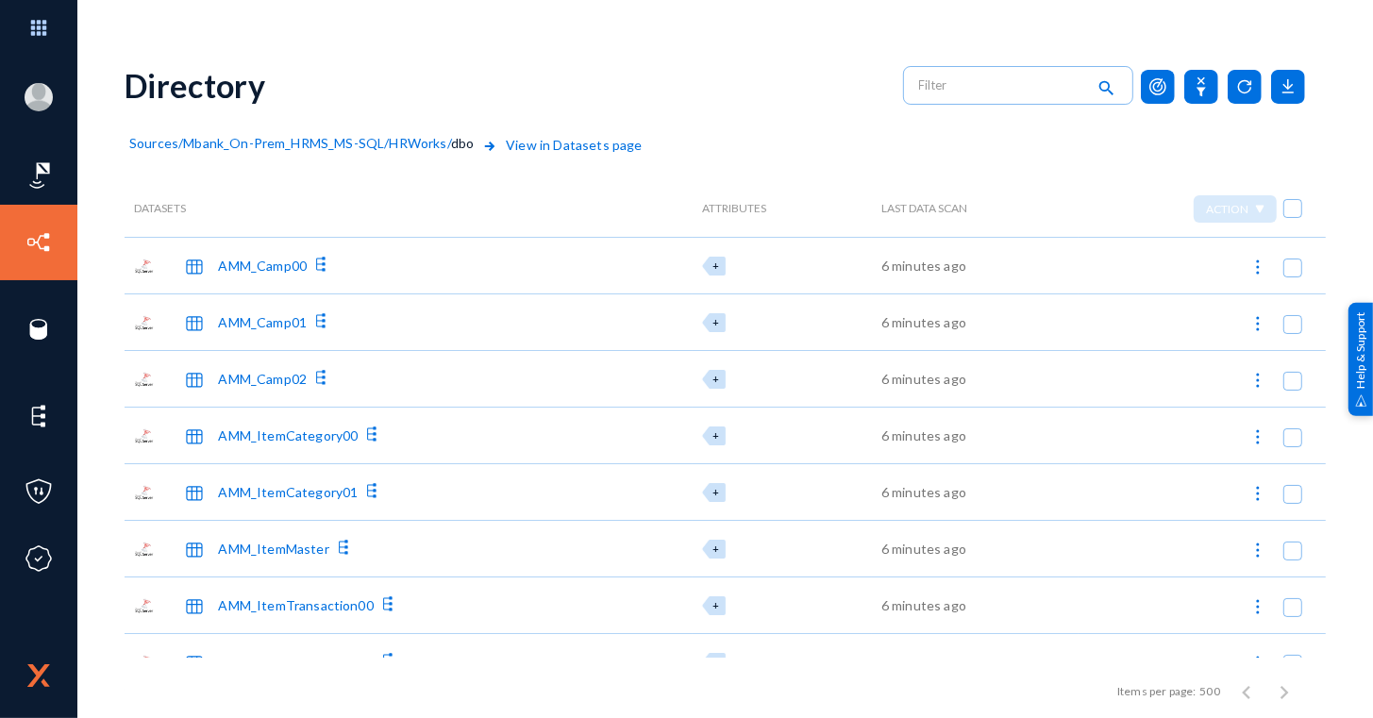
scroll to position [147, 0]
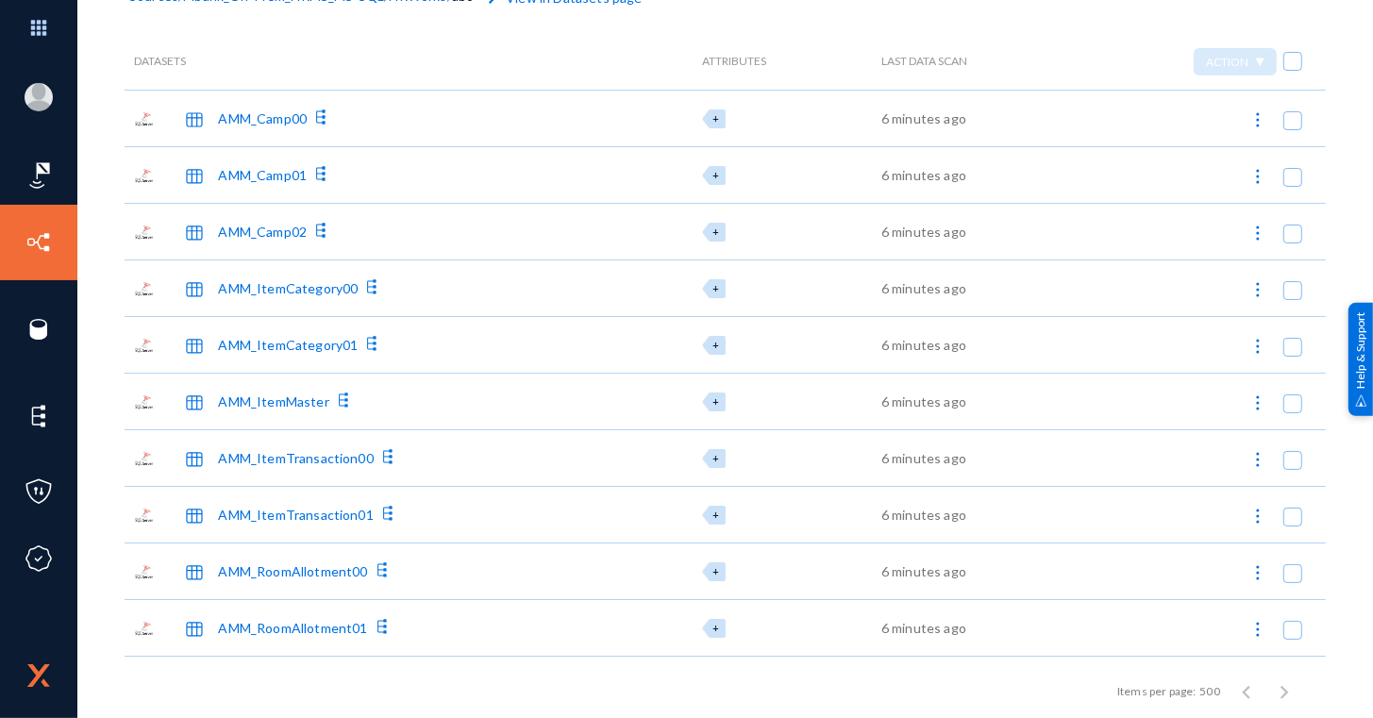
click at [285, 346] on div "AMM_ItemCategory01" at bounding box center [288, 345] width 140 height 20
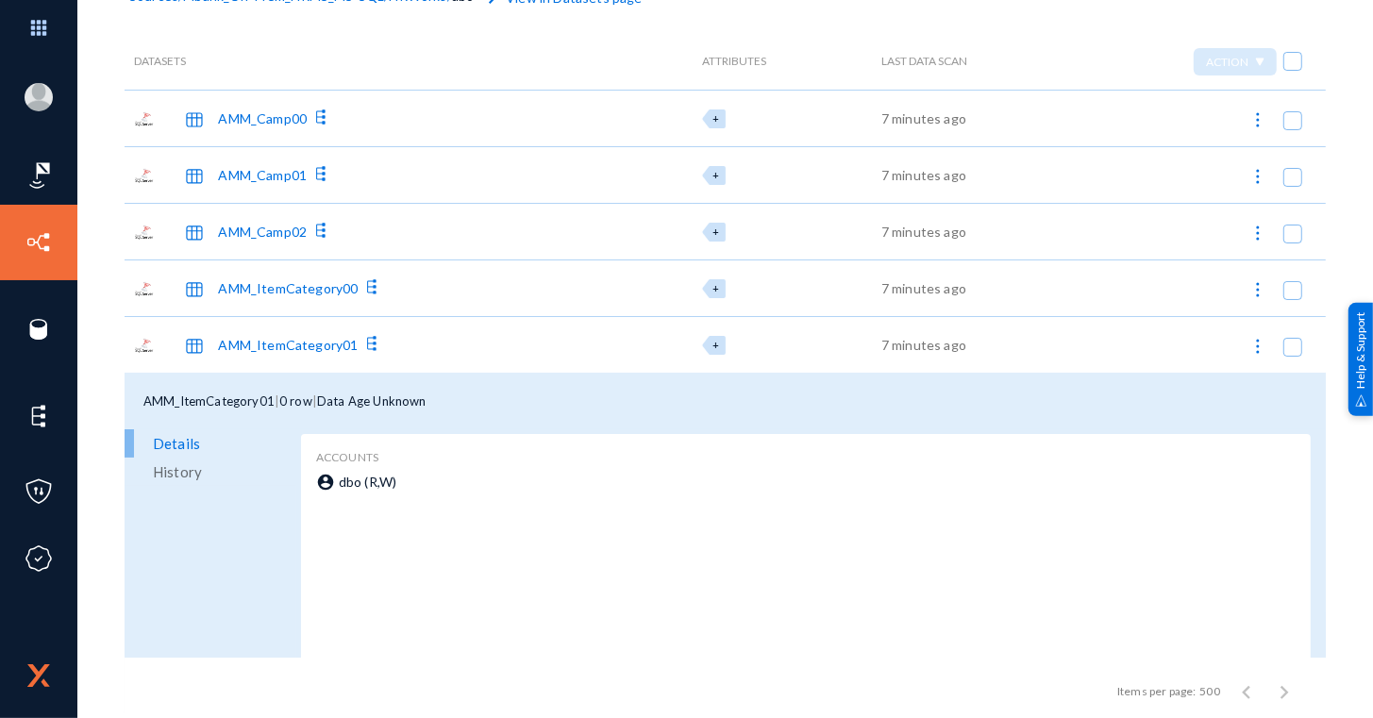
click at [374, 338] on icon at bounding box center [375, 338] width 3 height 3
click at [367, 346] on div at bounding box center [686, 359] width 1373 height 718
click at [190, 343] on icon at bounding box center [194, 346] width 19 height 19
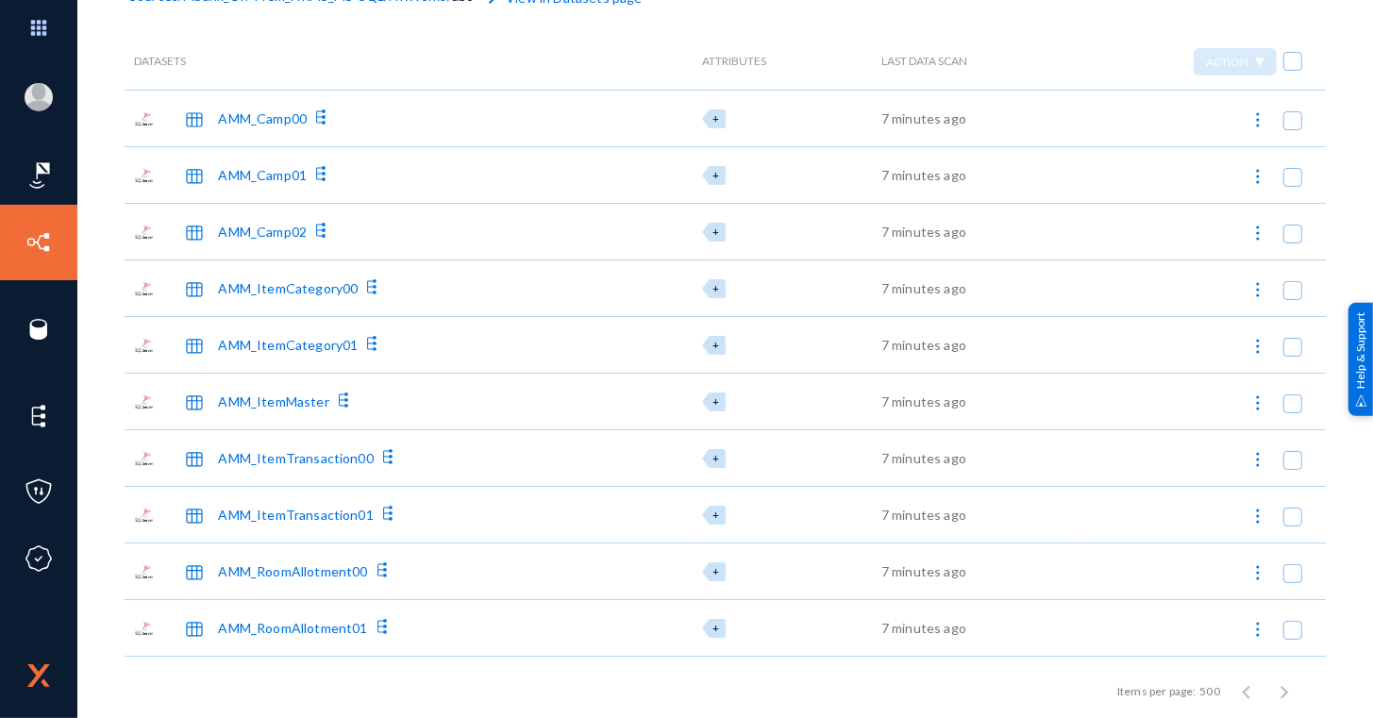
click at [190, 343] on icon at bounding box center [194, 346] width 19 height 19
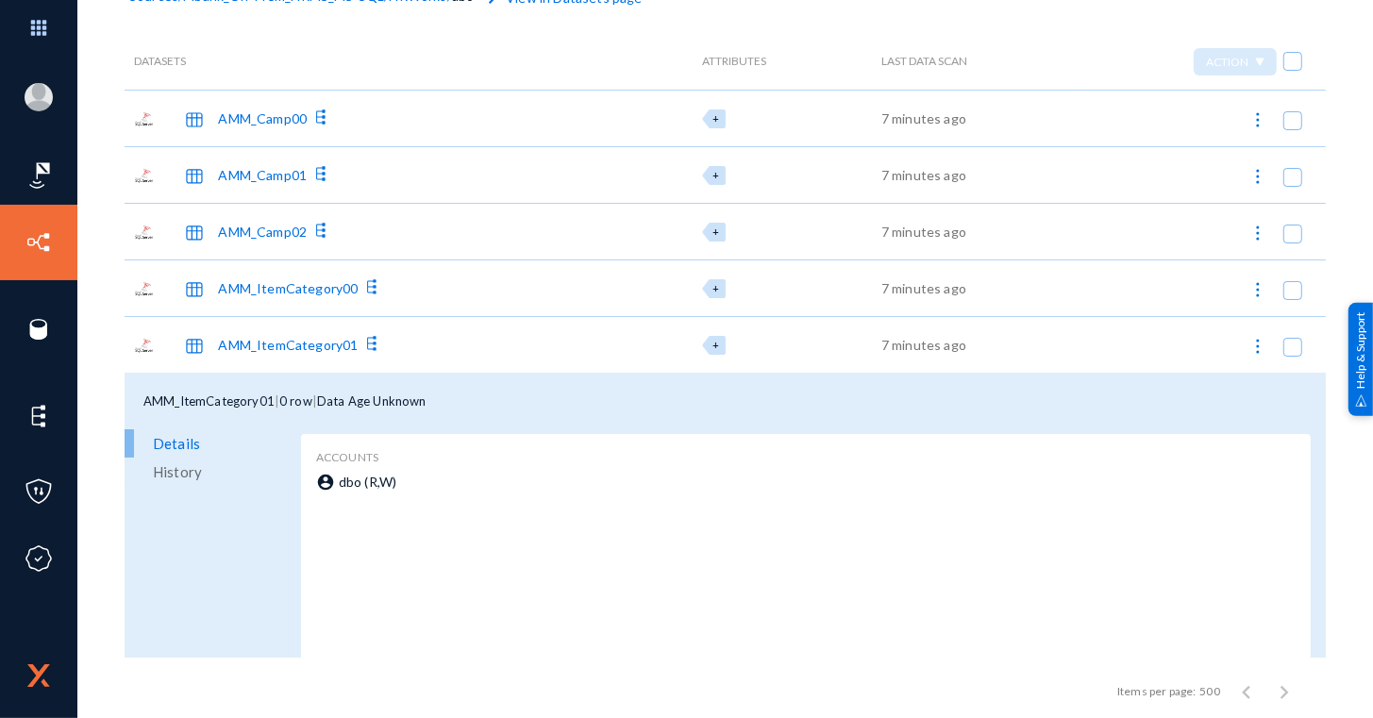
click at [203, 463] on link "History" at bounding box center [211, 472] width 172 height 28
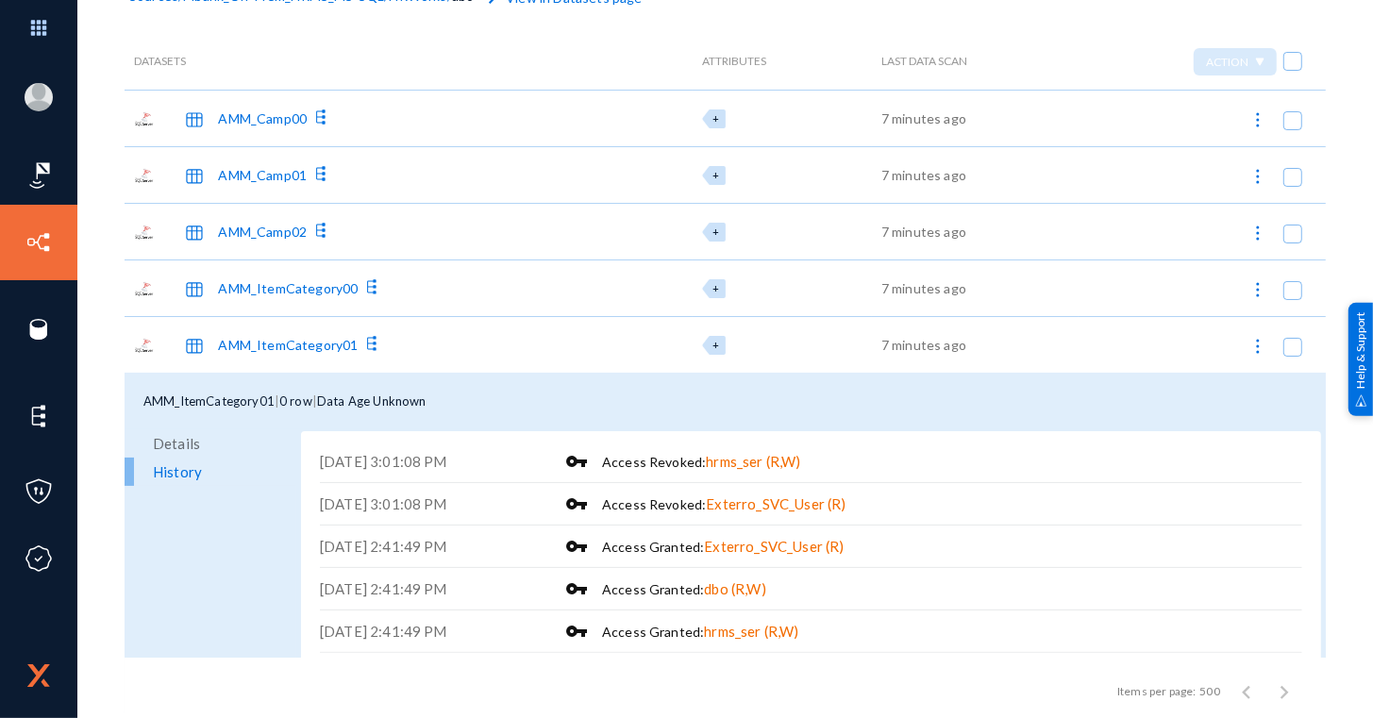
click at [267, 346] on div "AMM_ItemCategory01" at bounding box center [288, 345] width 140 height 20
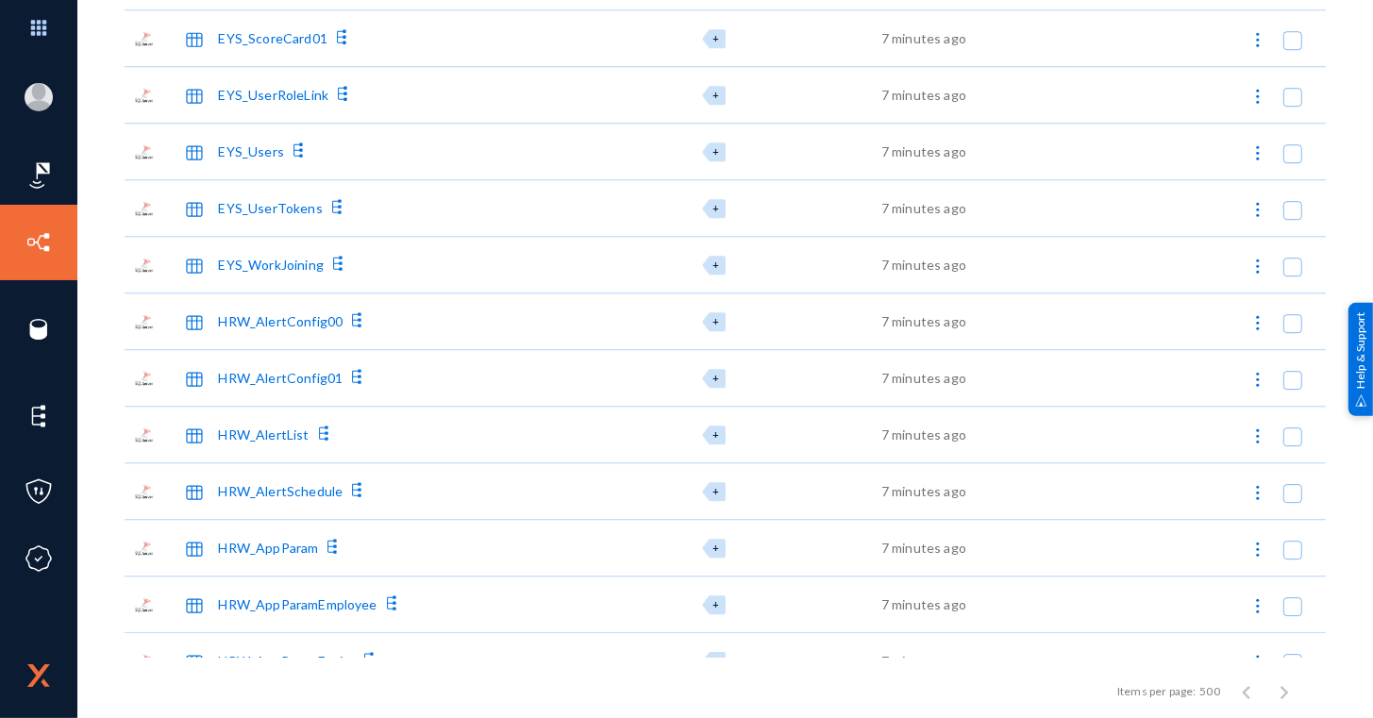
scroll to position [4425, 0]
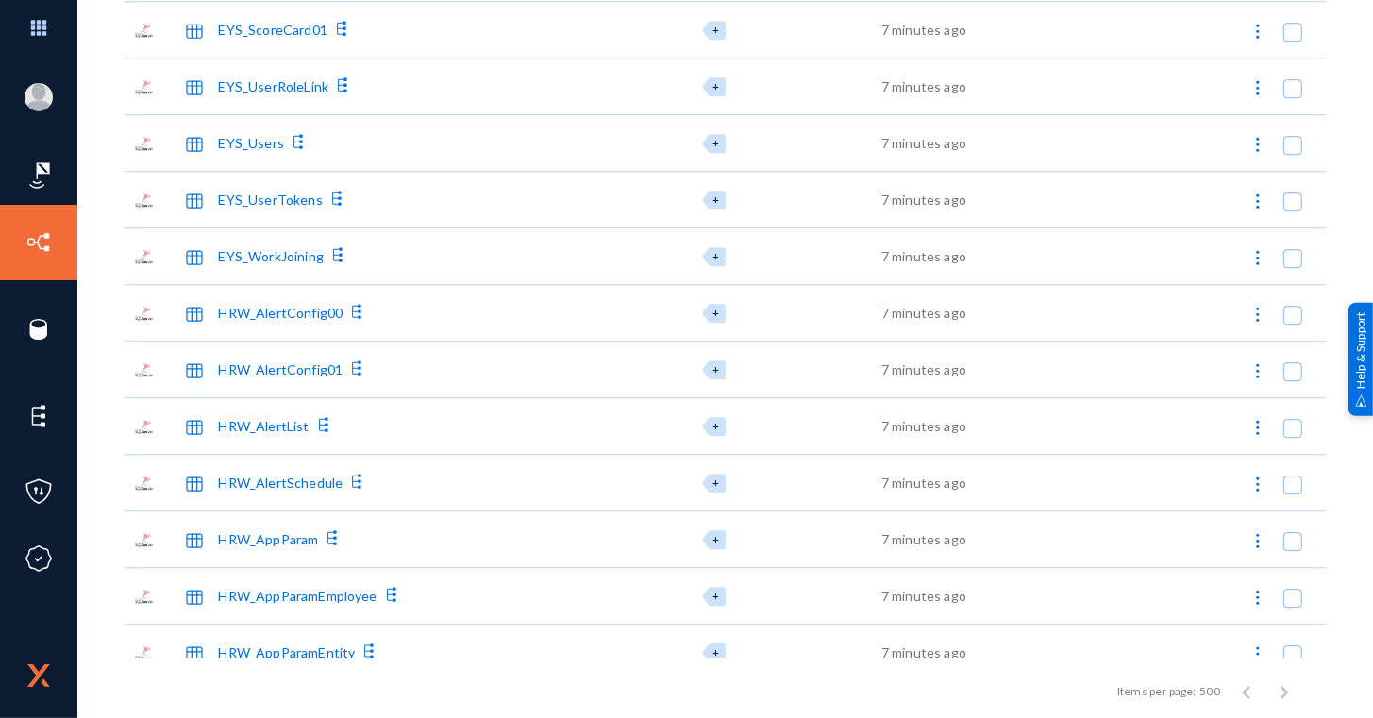
click at [256, 140] on div "EYS_Users" at bounding box center [250, 143] width 65 height 20
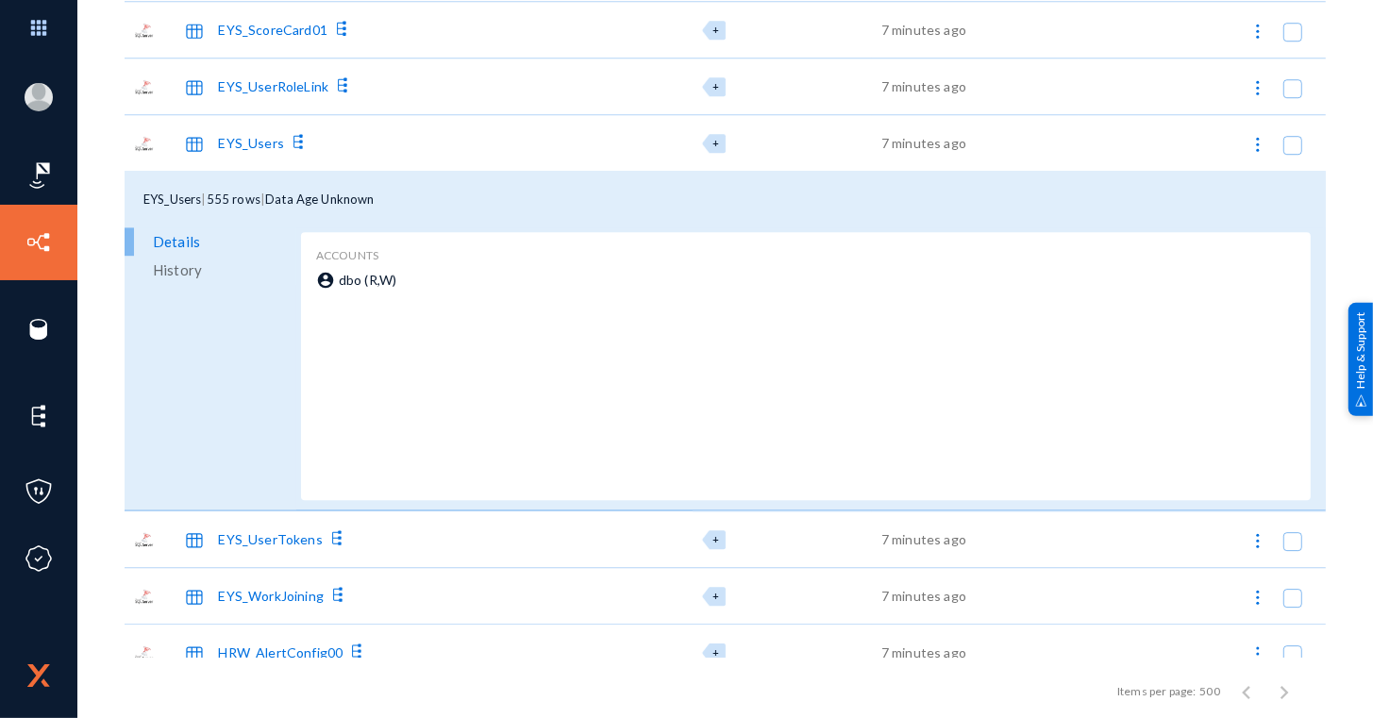
click at [258, 143] on div "EYS_Users" at bounding box center [250, 143] width 65 height 20
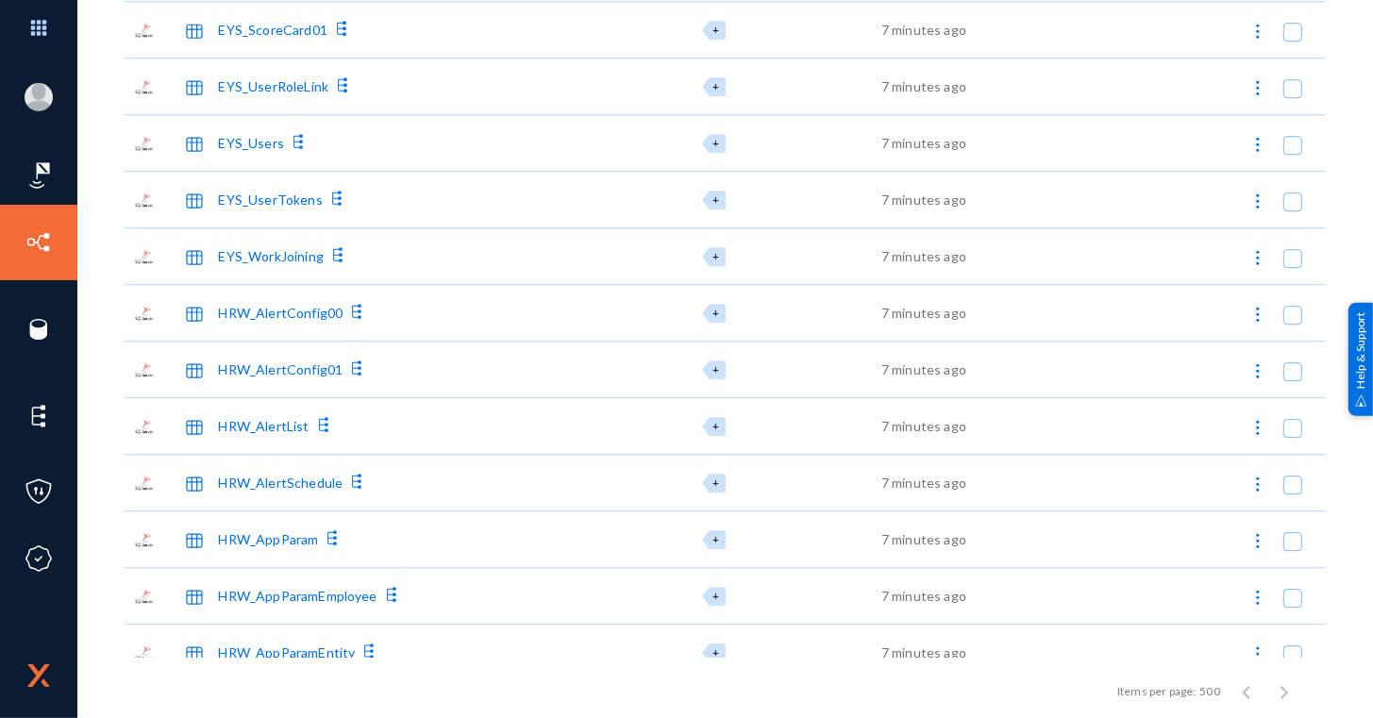
click at [1248, 147] on img at bounding box center [1257, 144] width 19 height 19
checkbox input "true"
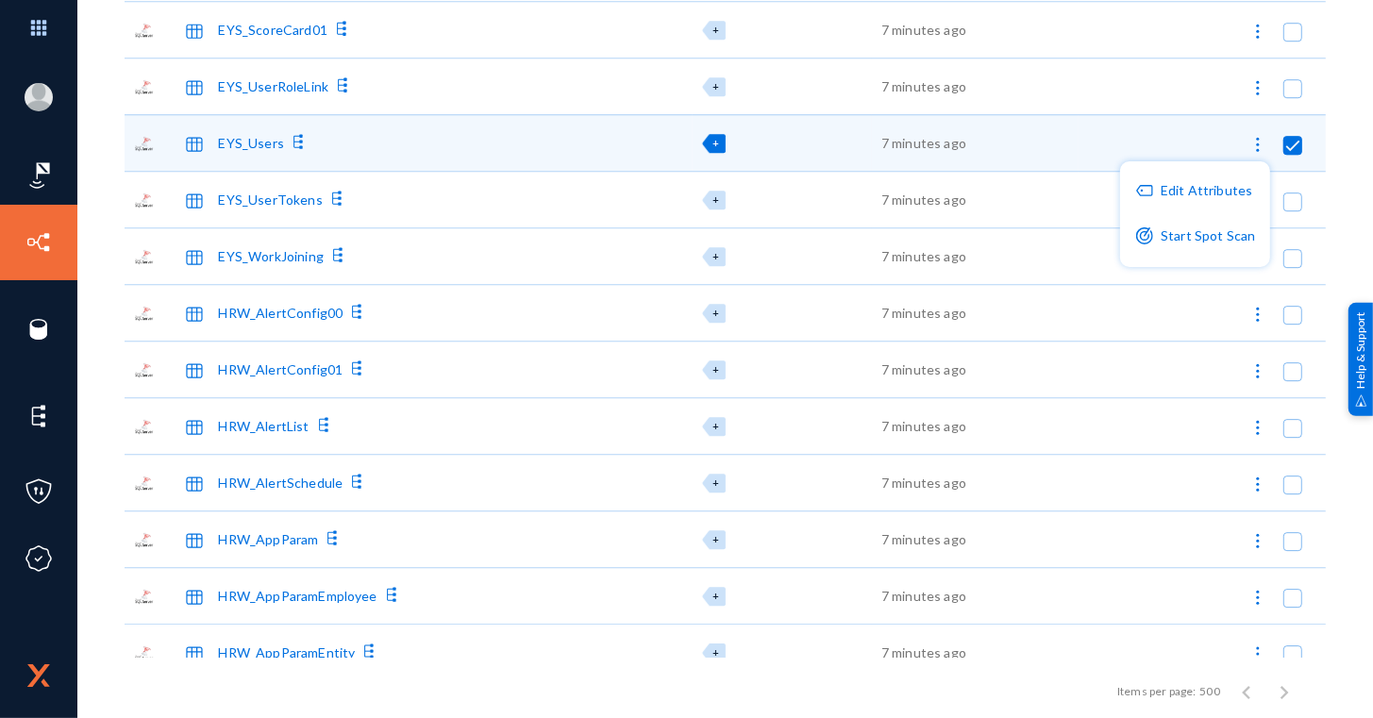
click at [818, 123] on div at bounding box center [686, 359] width 1373 height 718
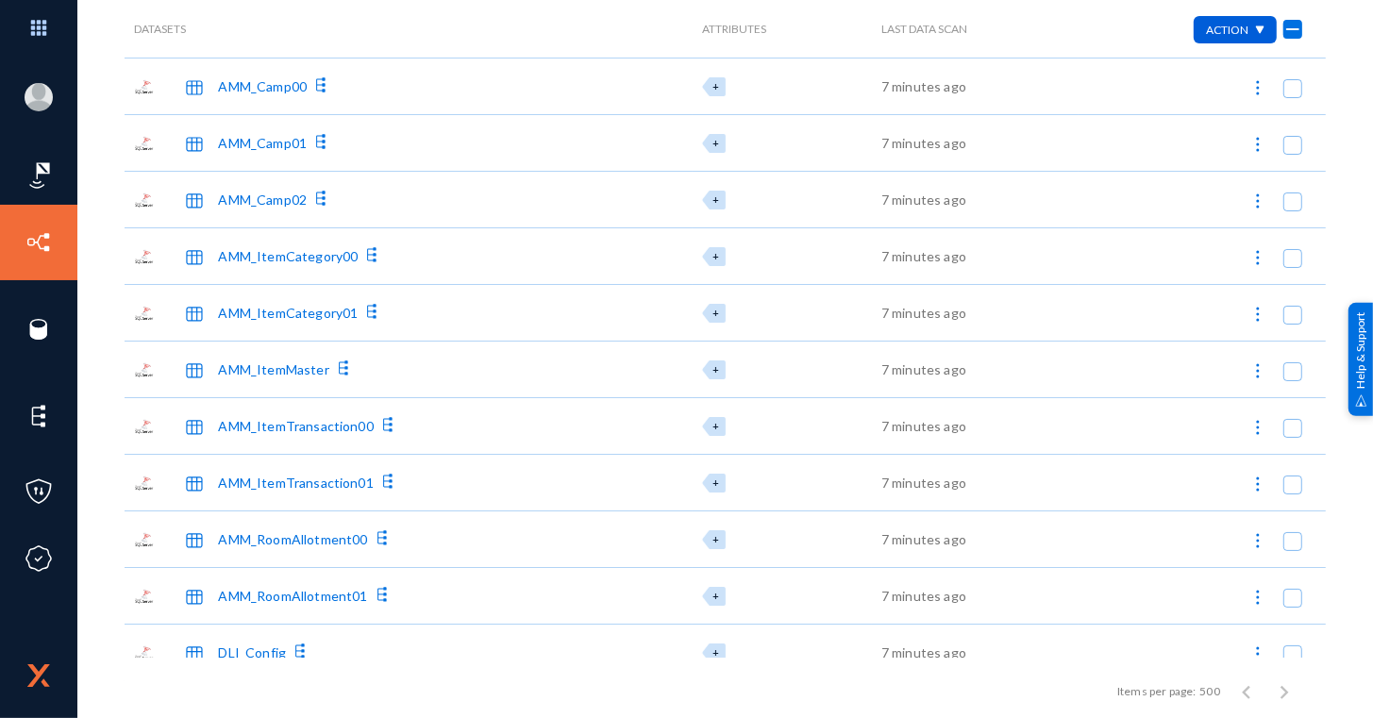
scroll to position [0, 0]
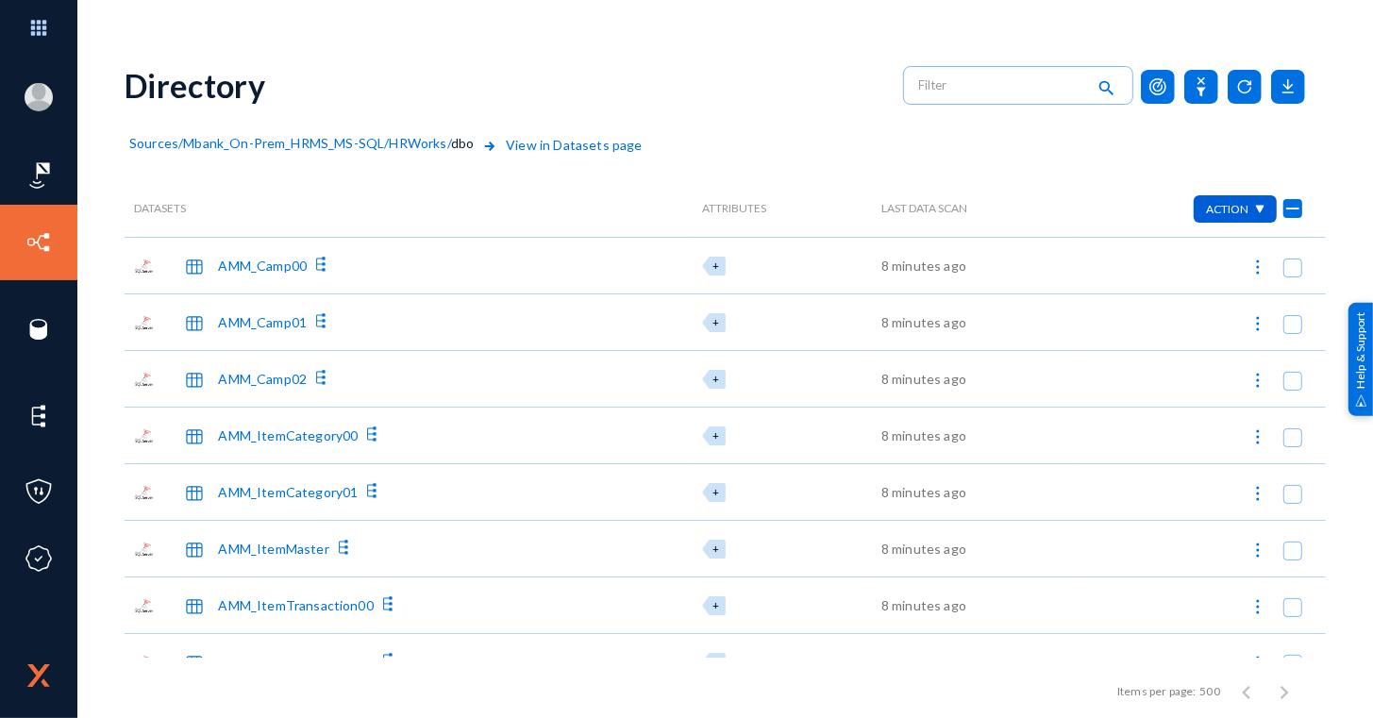
click at [431, 135] on span "HRWorks" at bounding box center [418, 143] width 58 height 16
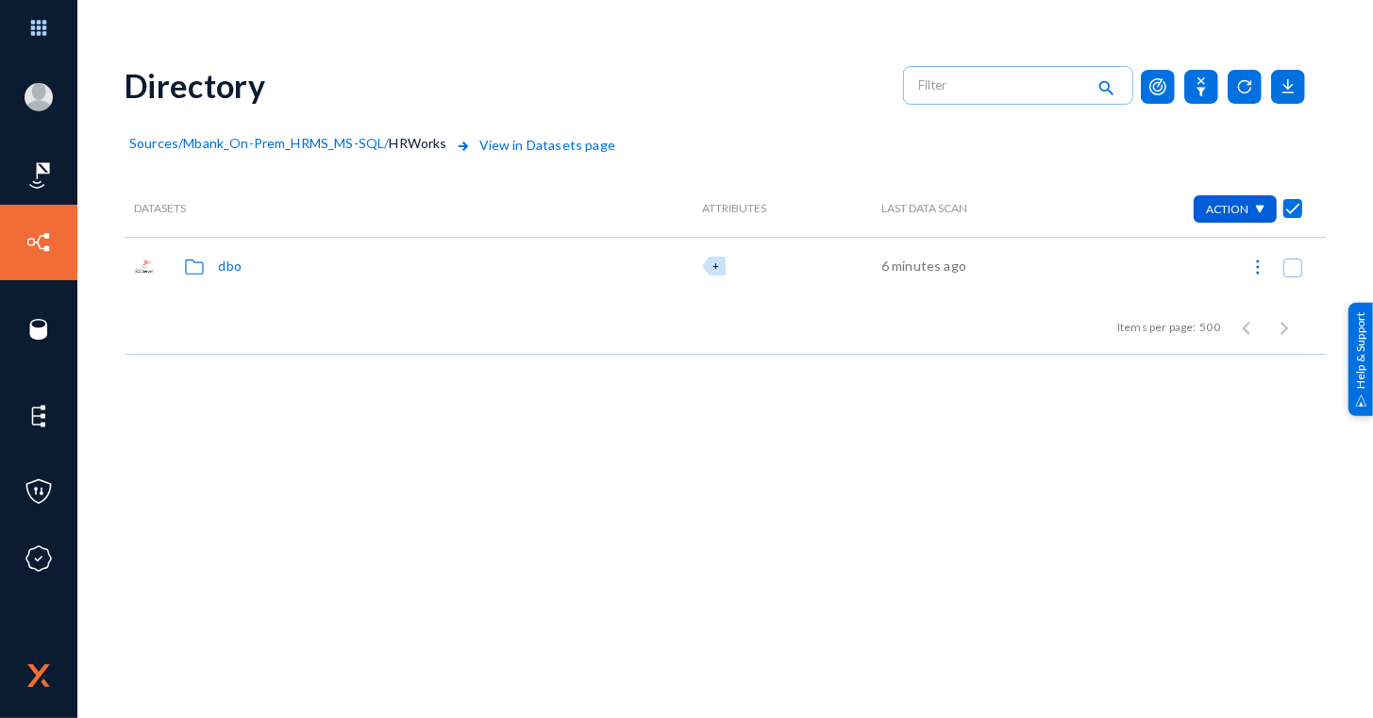
click at [357, 137] on span "Mbank_On-Prem_HRMS_MS-SQL" at bounding box center [283, 143] width 201 height 16
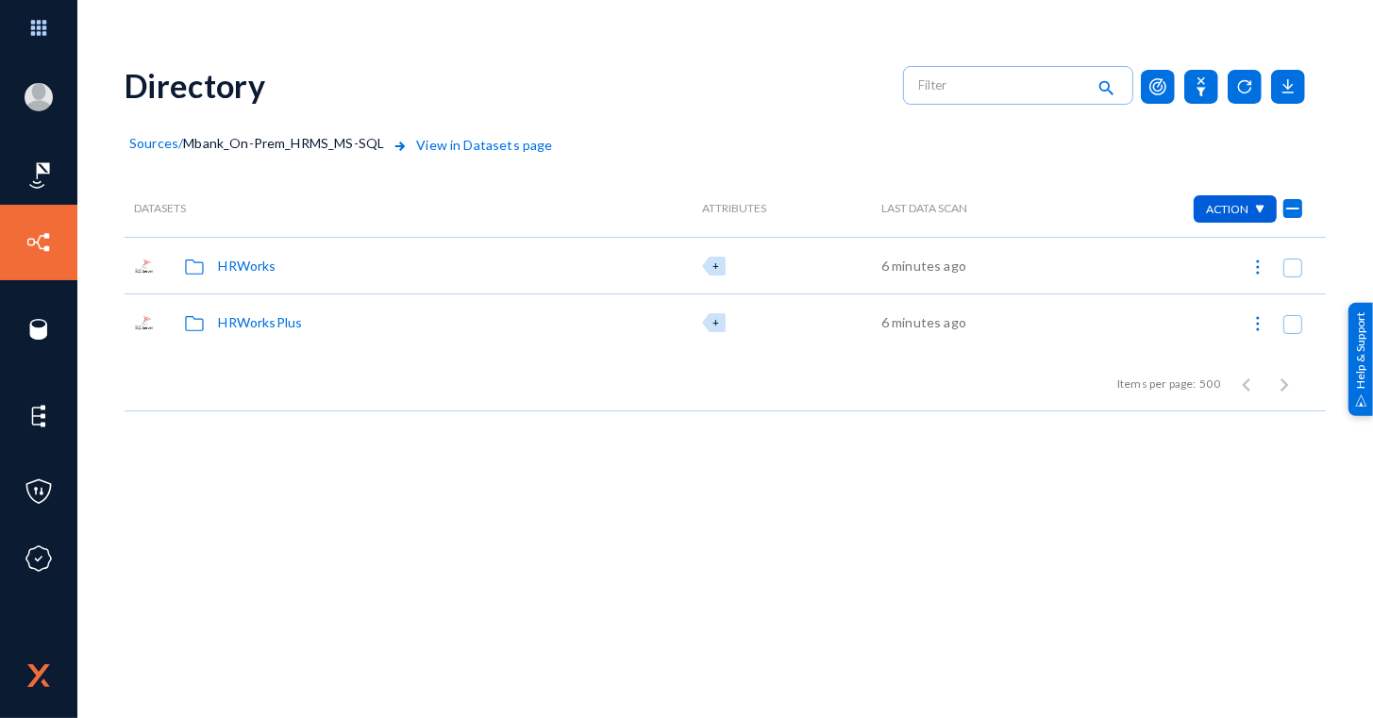
click at [245, 315] on div "HRWorksPlus" at bounding box center [260, 322] width 84 height 20
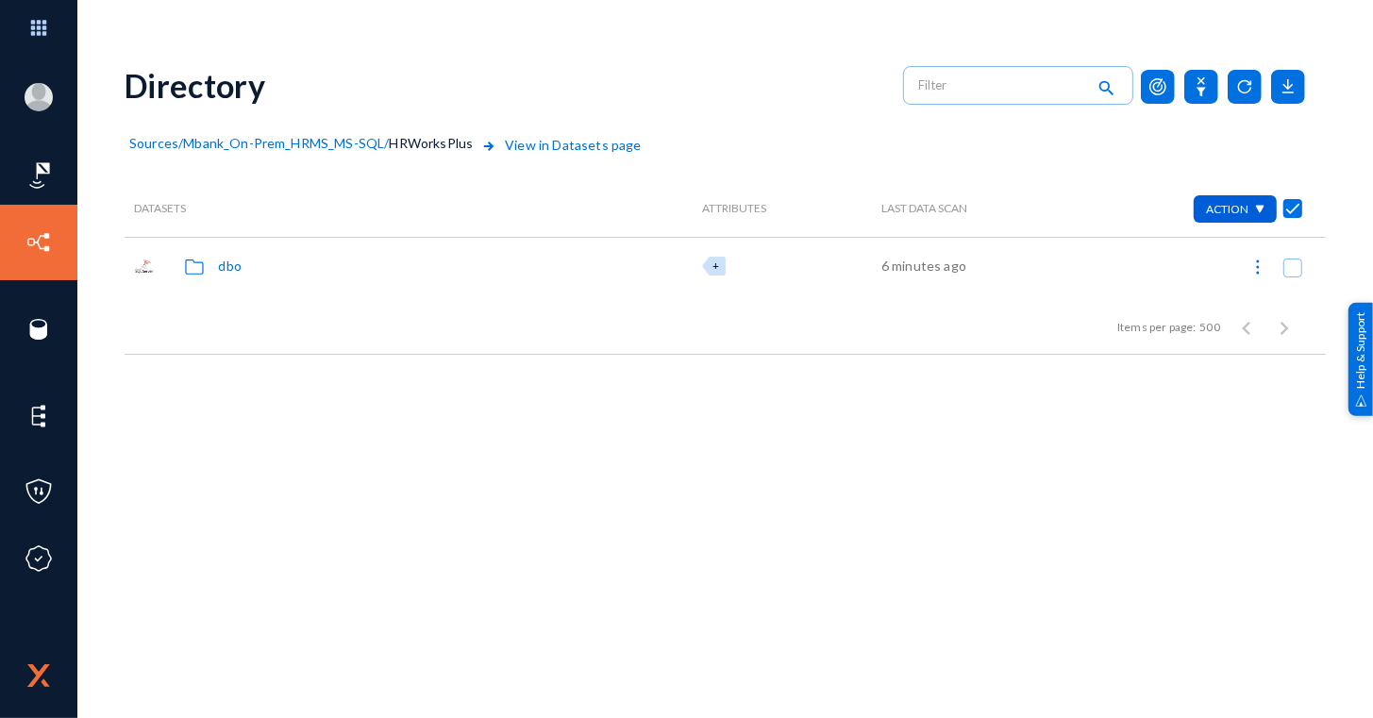
click at [238, 268] on div "dbo" at bounding box center [229, 266] width 23 height 20
checkbox input "false"
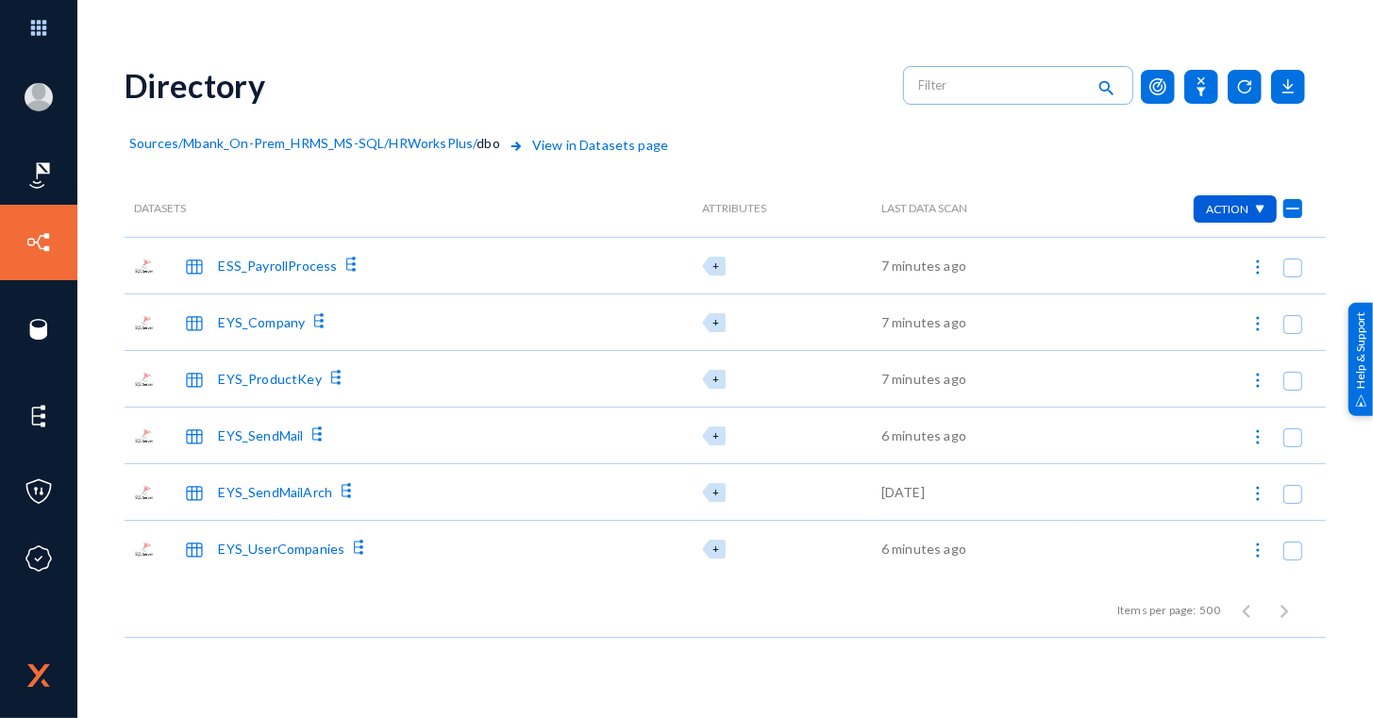
click at [288, 268] on div "ESS_PayrollProcess" at bounding box center [277, 266] width 119 height 20
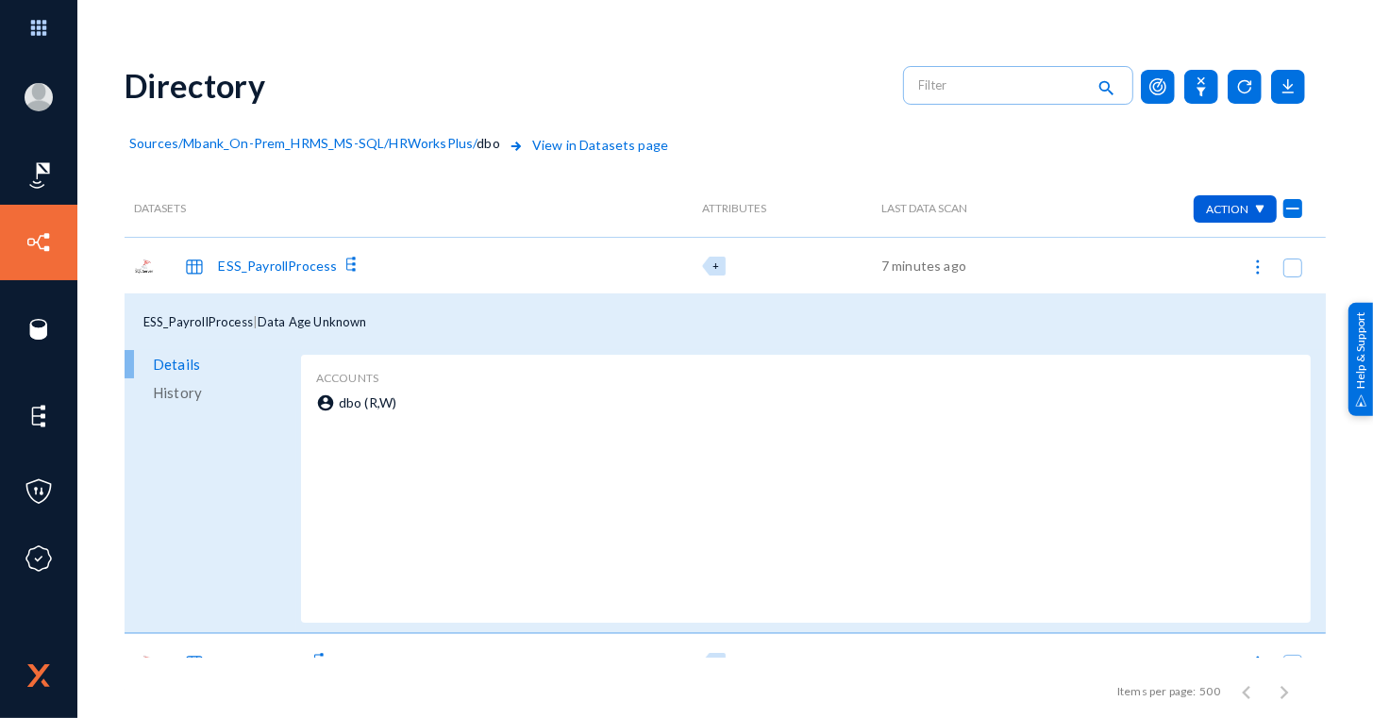
click at [288, 268] on div "ESS_PayrollProcess" at bounding box center [277, 266] width 119 height 20
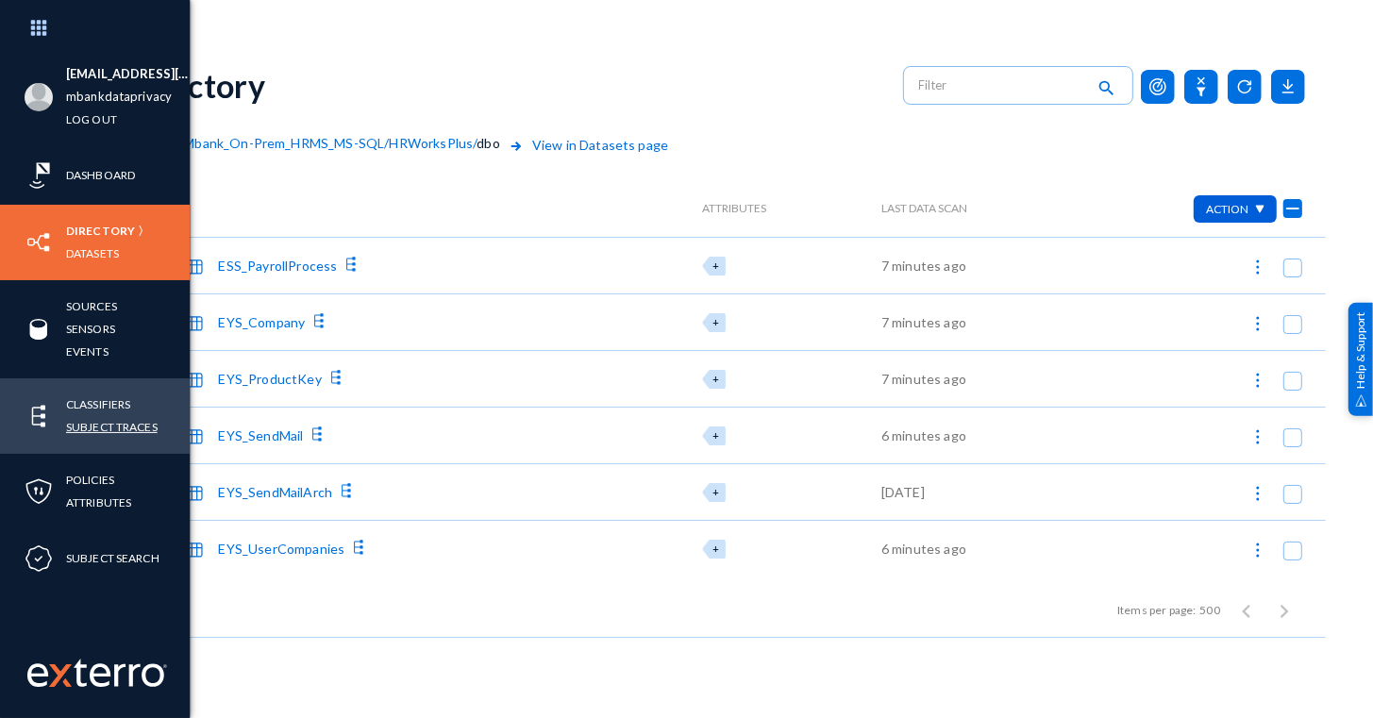
click at [117, 416] on link "Subject Traces" at bounding box center [112, 427] width 92 height 22
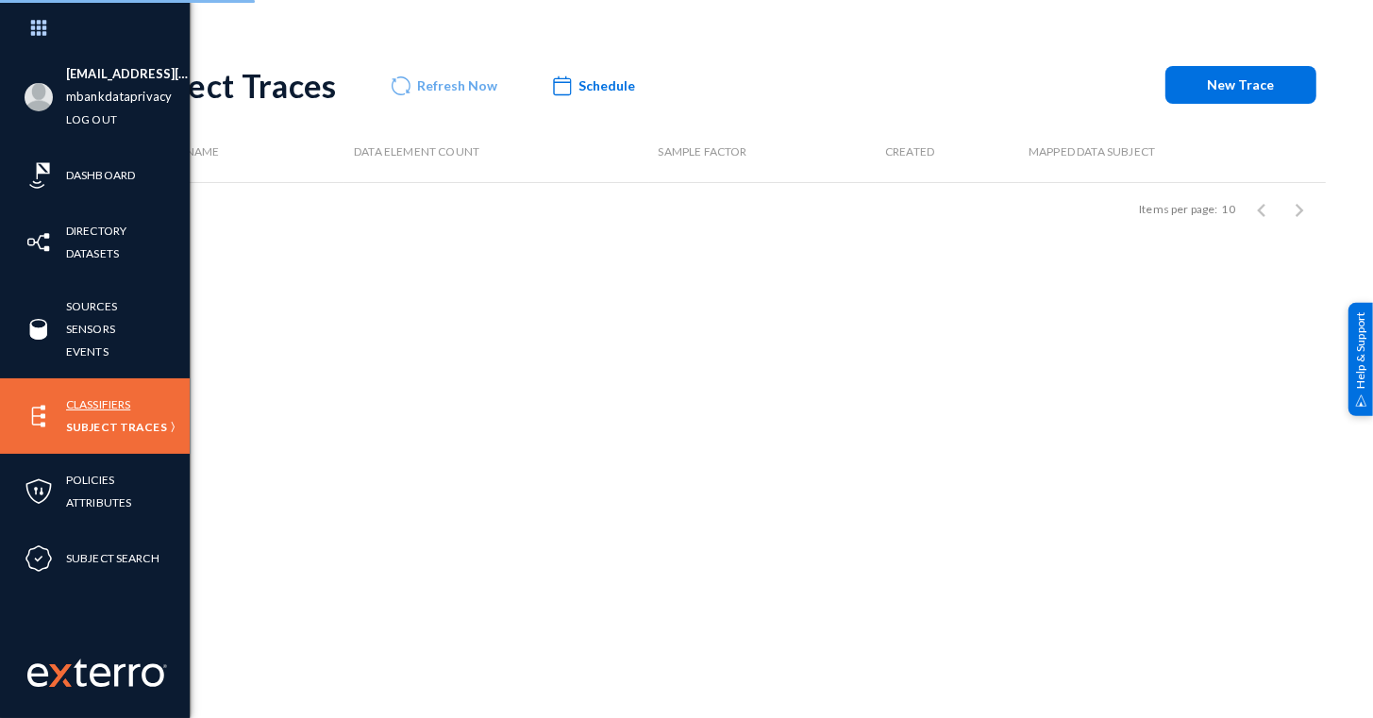
click at [107, 403] on link "Classifiers" at bounding box center [98, 404] width 64 height 22
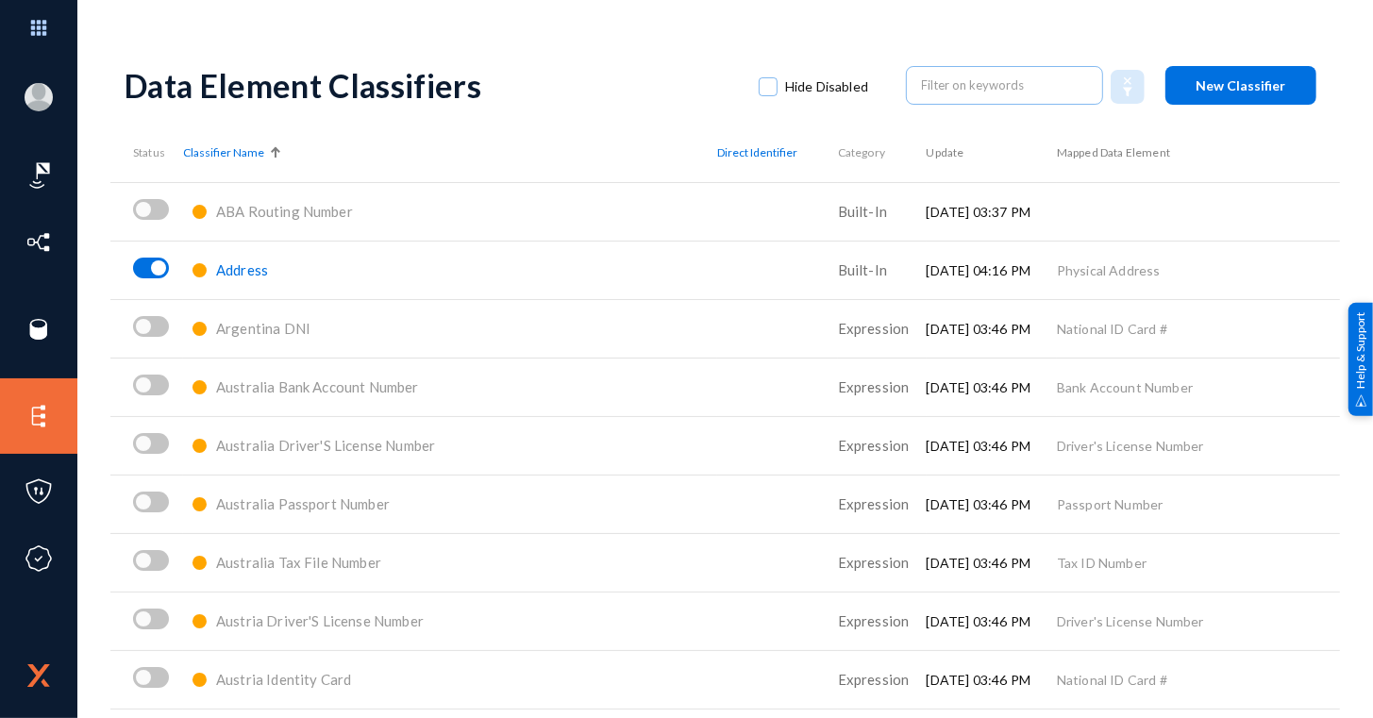
click at [1228, 75] on button "New Classifier" at bounding box center [1240, 85] width 151 height 39
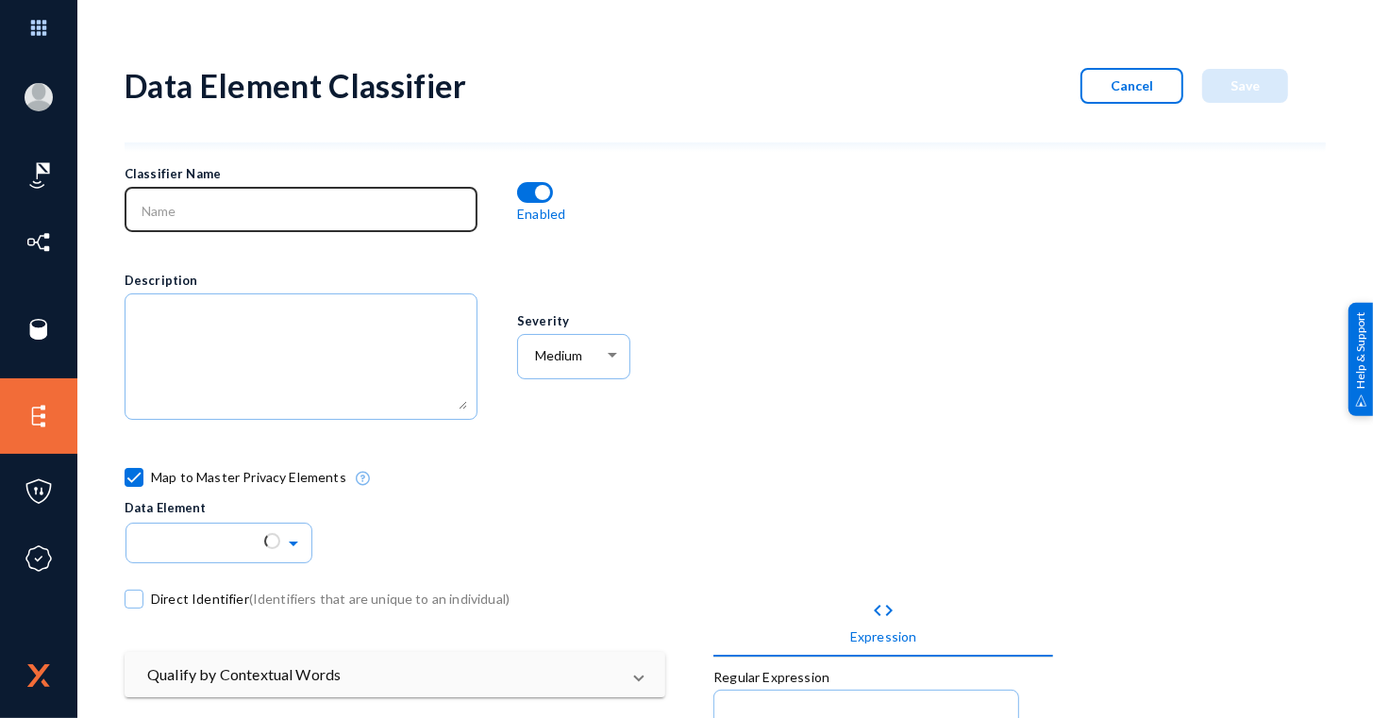
click at [456, 219] on input at bounding box center [305, 211] width 326 height 17
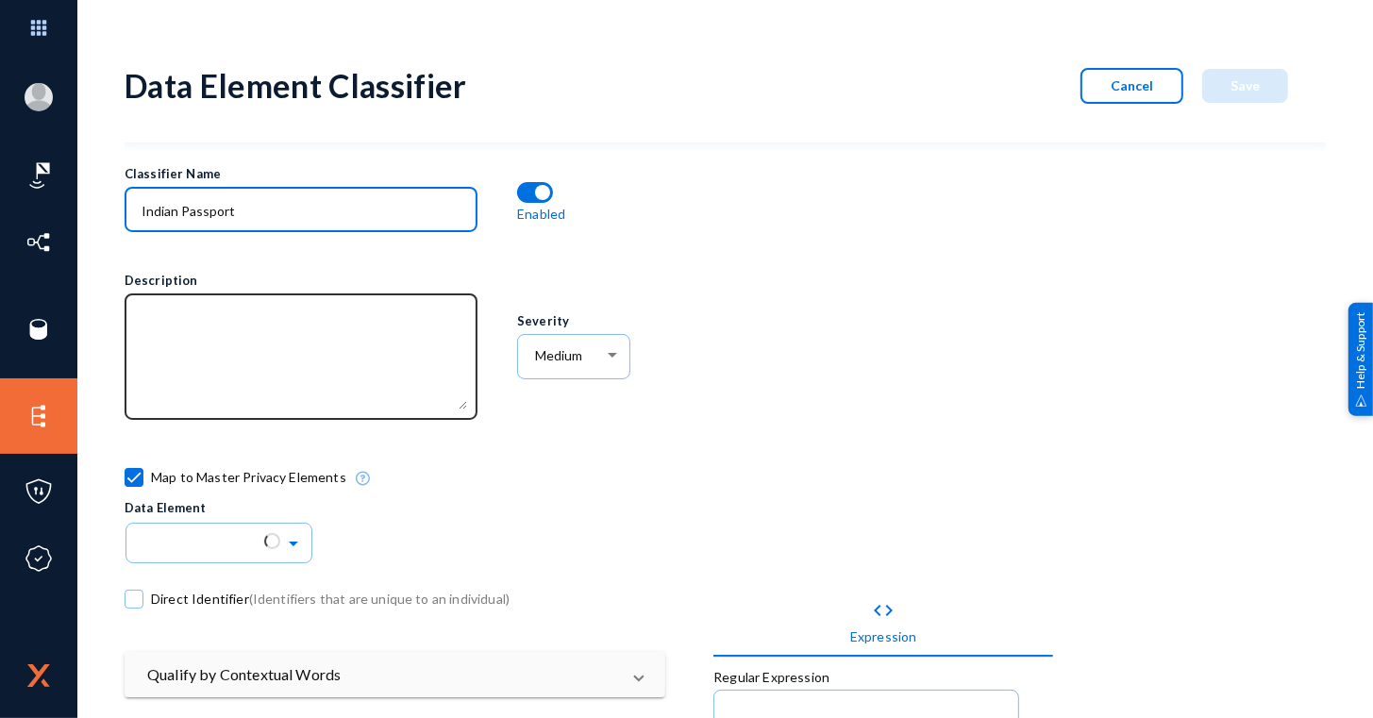
type input "Indian Passport"
click at [309, 350] on textarea at bounding box center [305, 359] width 326 height 102
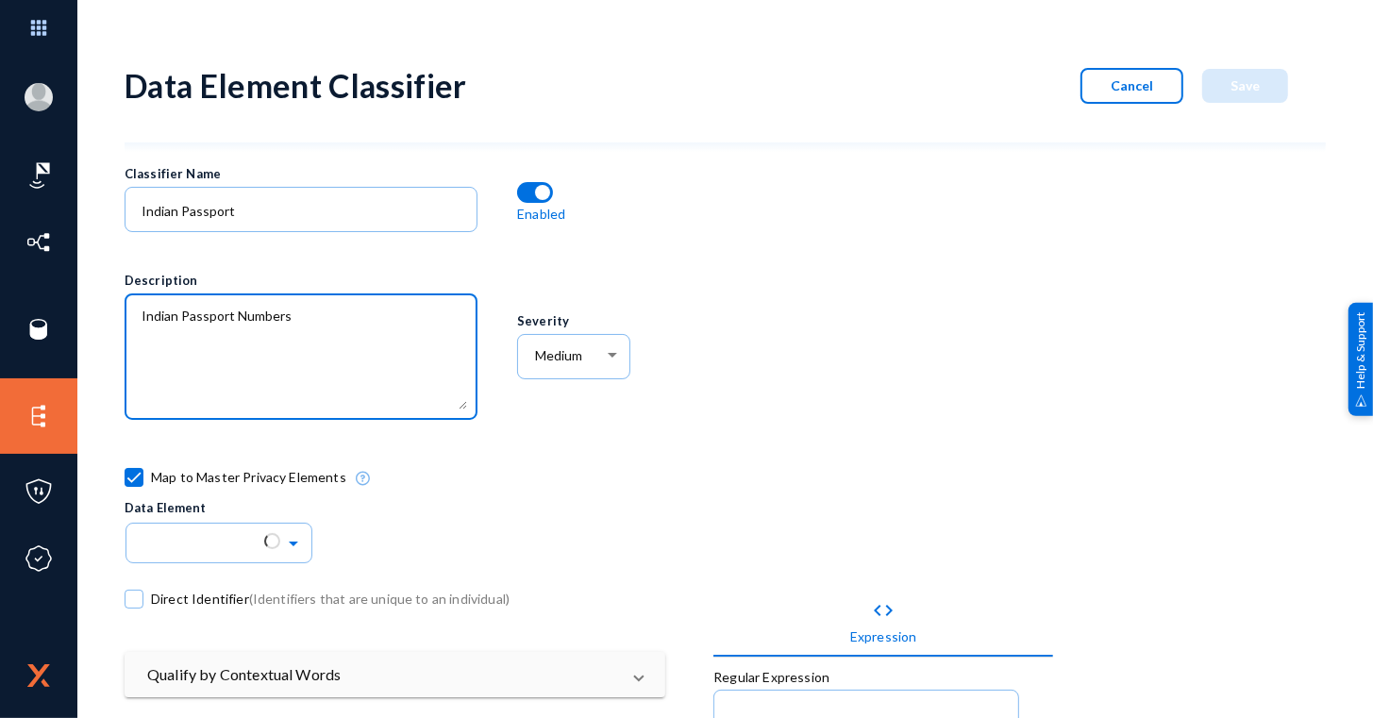
type textarea "Indian Passport Numbers"
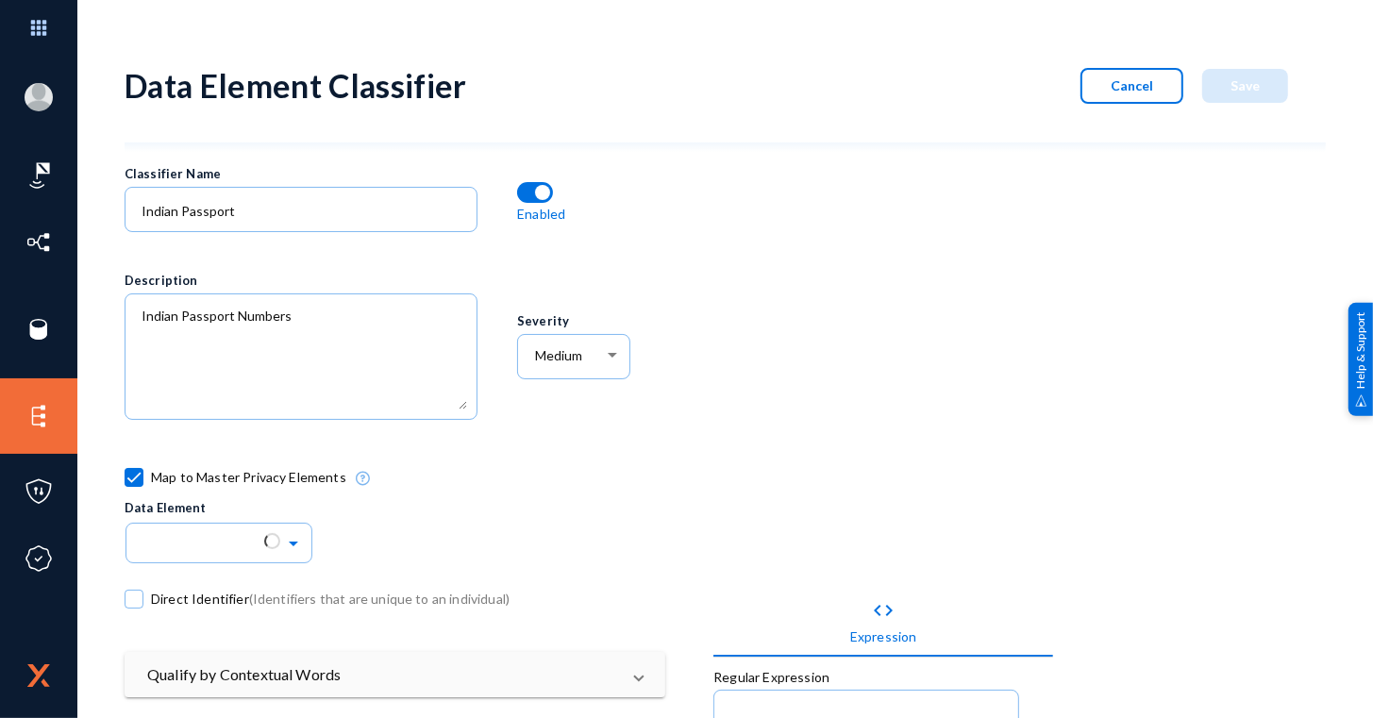
click at [558, 381] on div "Medium" at bounding box center [573, 366] width 113 height 65
click at [557, 376] on div "Medium" at bounding box center [573, 354] width 93 height 49
click at [556, 382] on span "High" at bounding box center [576, 383] width 86 height 34
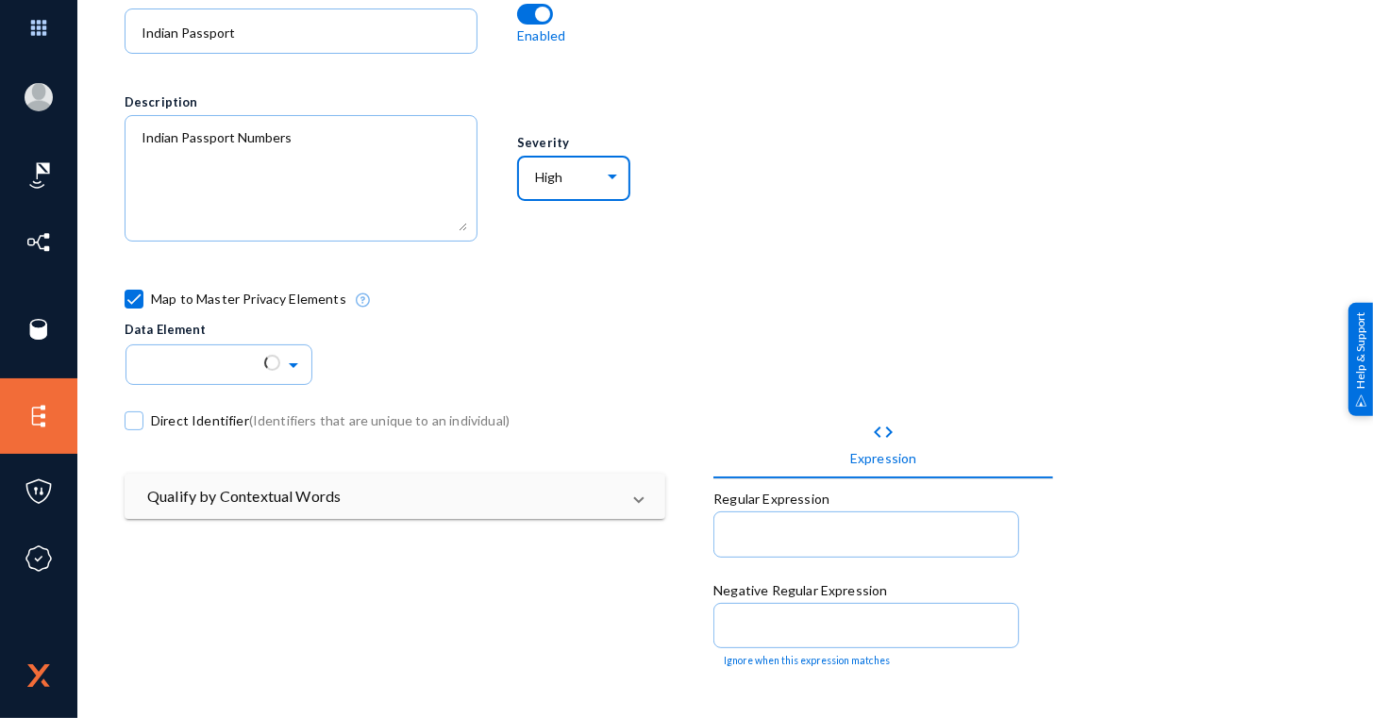
scroll to position [180, 0]
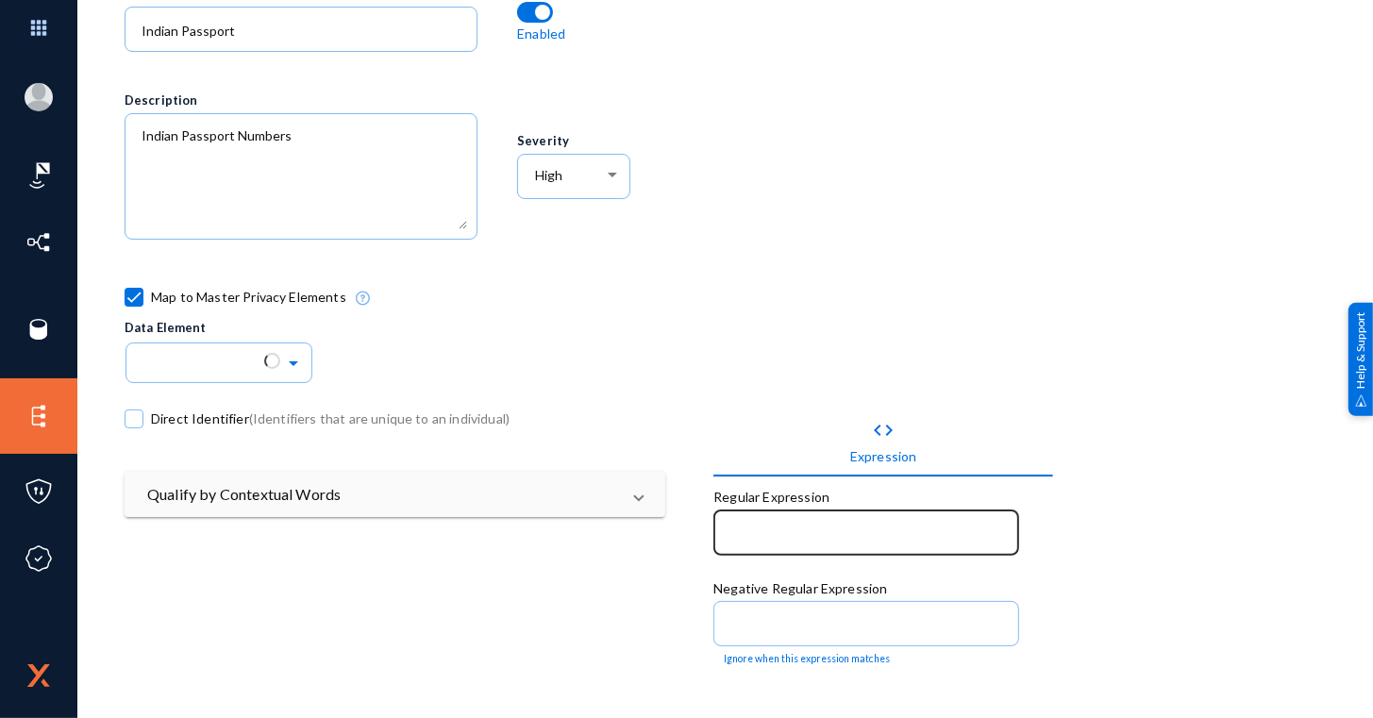
click at [785, 547] on div at bounding box center [867, 531] width 286 height 49
paste input "^[A-Z][0-9]{7}$"
type input "^[A-Z][0-9]{7}$"
click at [726, 536] on div "^[A-Z][0-9]{7}$" at bounding box center [867, 531] width 286 height 49
click at [731, 532] on input "^[A-Z][0-9]{7}$" at bounding box center [870, 534] width 278 height 17
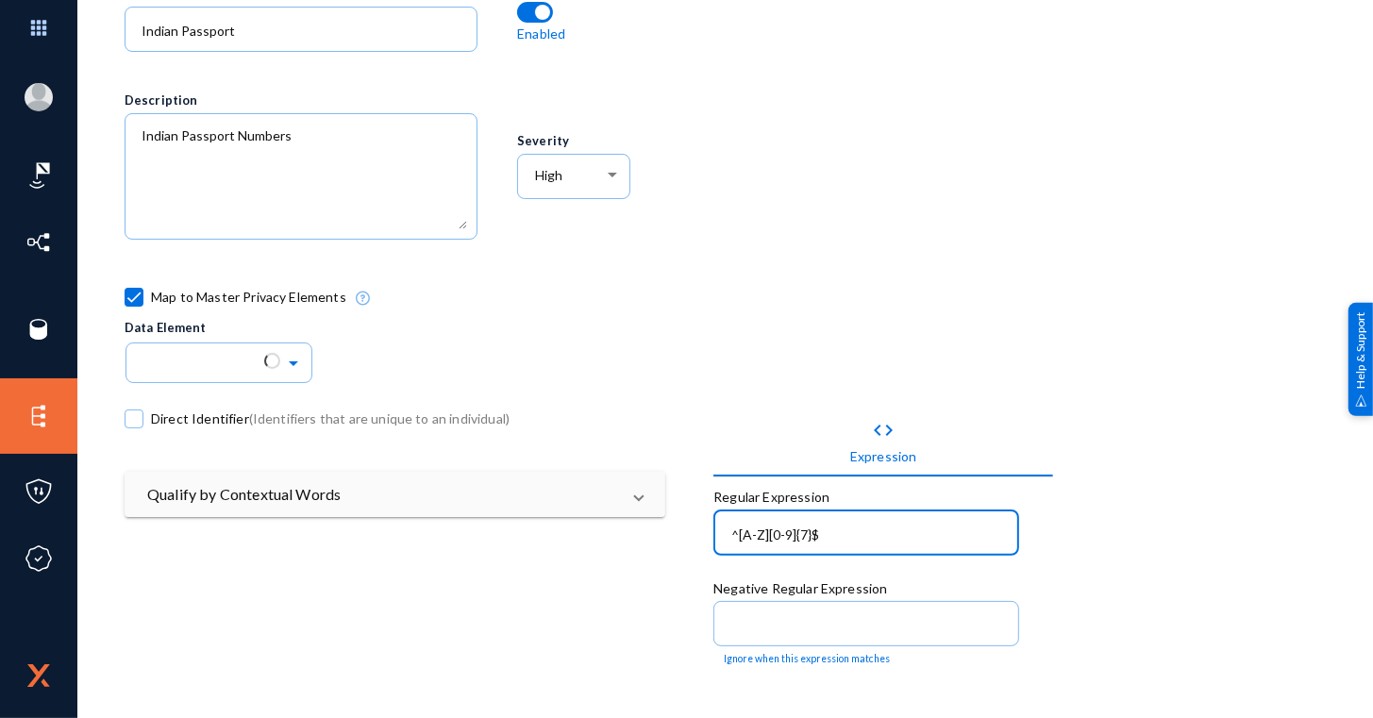
click at [879, 386] on div "code Expression Regular Expression ^[A-Z][0-9]{7}$ Negative Regular Expression …" at bounding box center [1007, 717] width 588 height 686
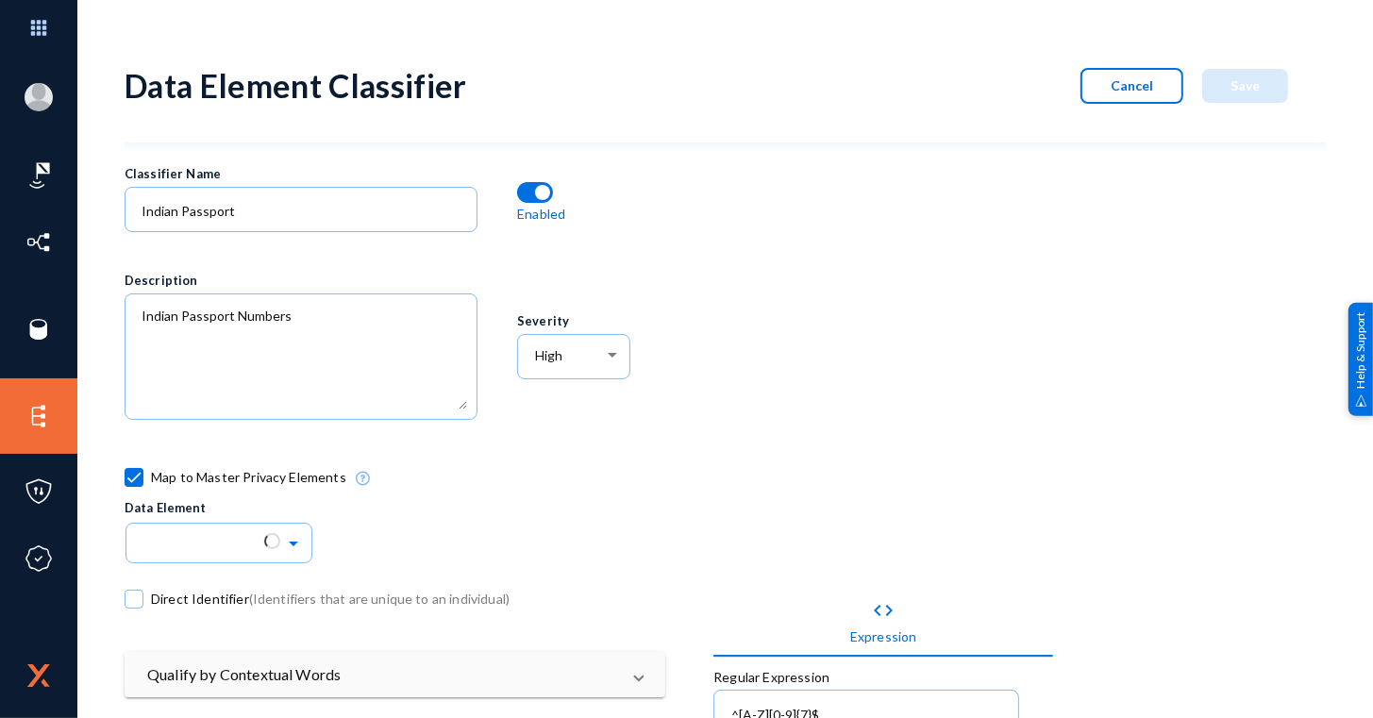
scroll to position [159, 0]
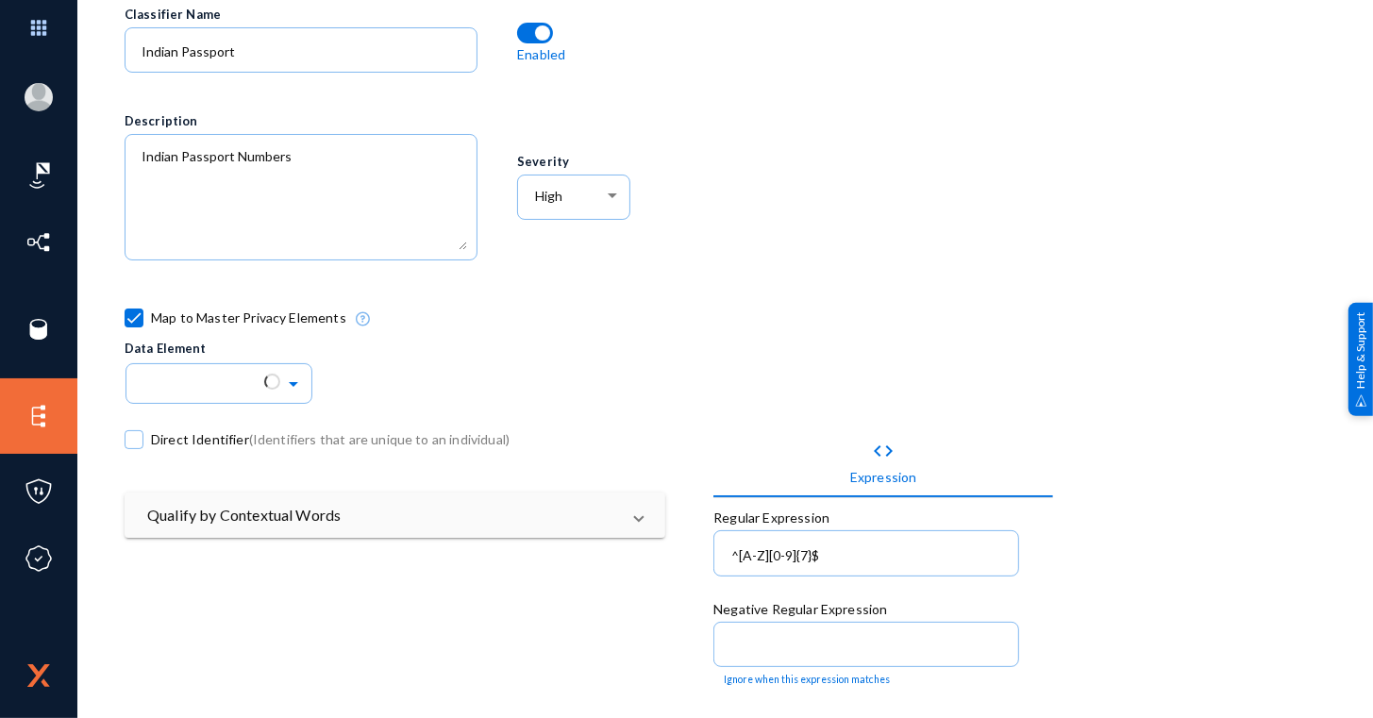
click at [141, 312] on span at bounding box center [134, 318] width 19 height 19
click at [135, 326] on input "Map to Master Privacy Elements" at bounding box center [134, 327] width 2 height 2
checkbox input "false"
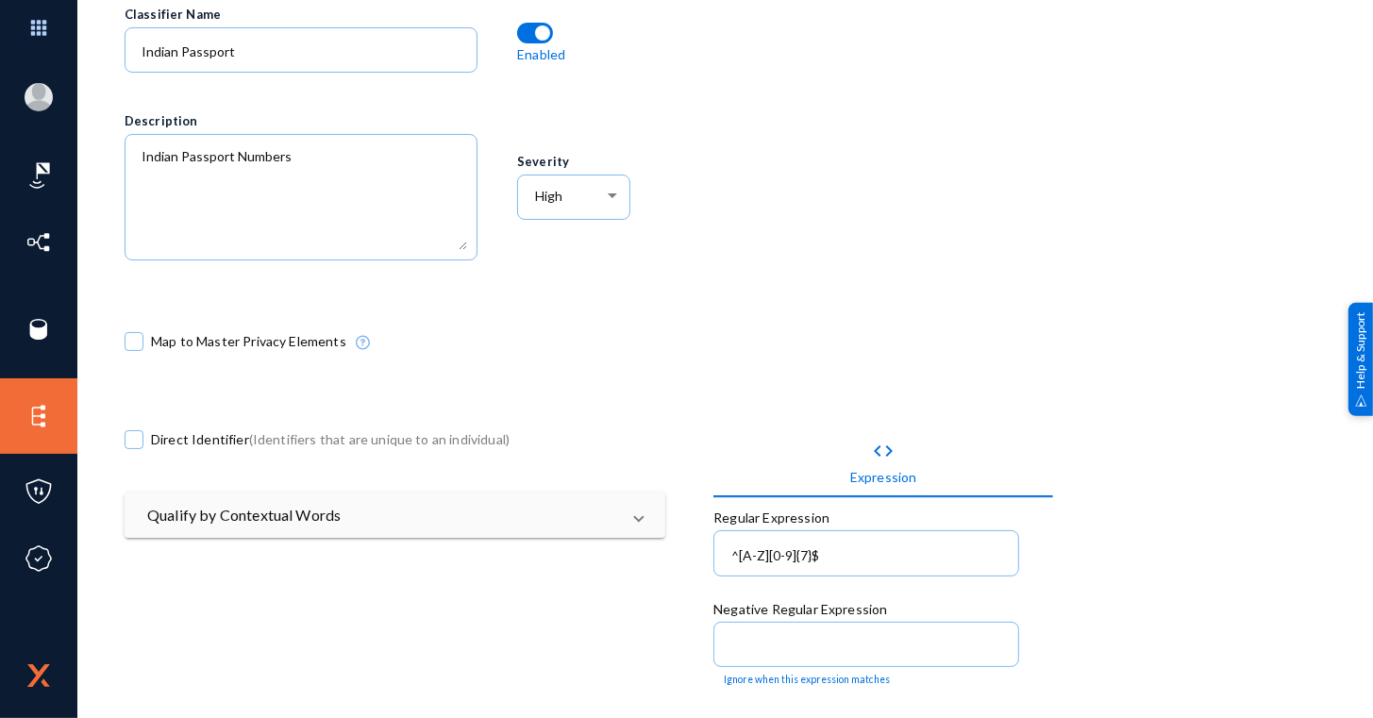
click at [132, 433] on span at bounding box center [134, 439] width 19 height 19
click at [133, 448] on input "Direct Identifier (Identifiers that are unique to an individual)" at bounding box center [134, 449] width 2 height 2
checkbox input "true"
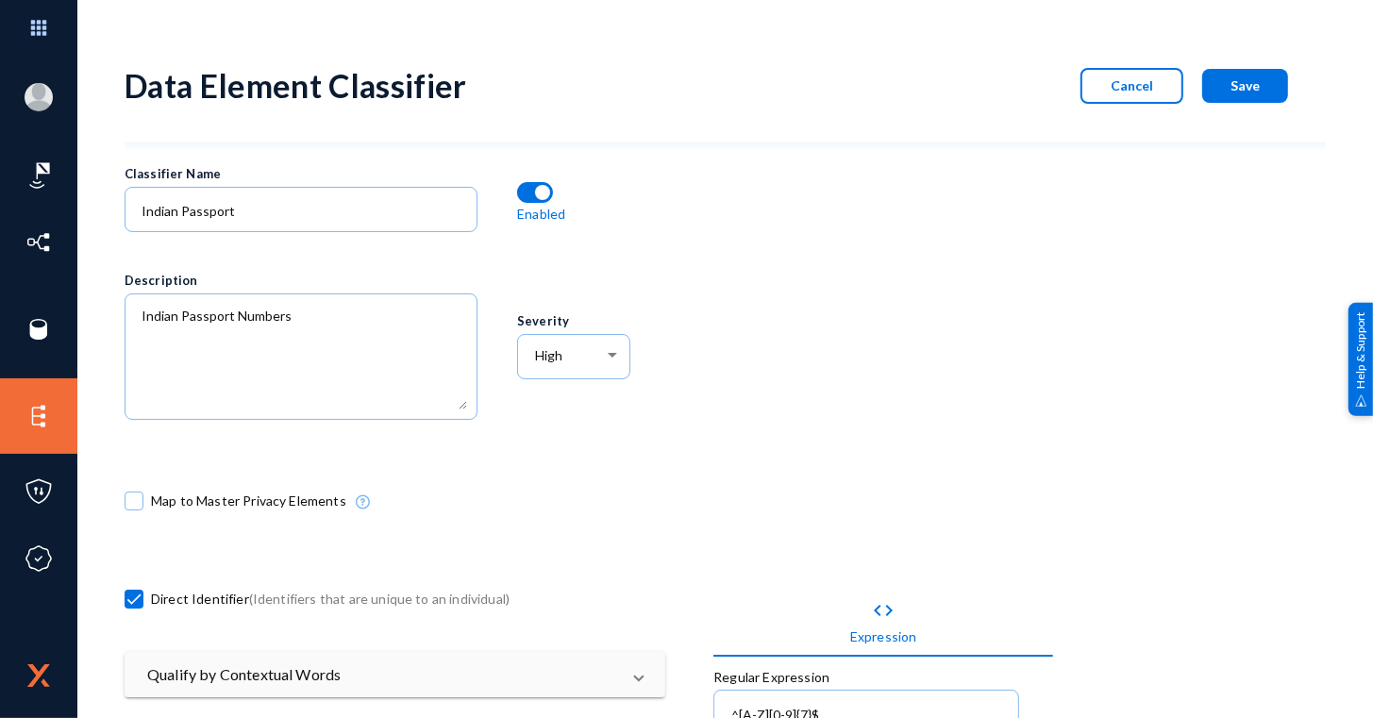
click at [138, 497] on span at bounding box center [134, 501] width 19 height 19
click at [135, 509] on input "Map to Master Privacy Elements" at bounding box center [134, 510] width 2 height 2
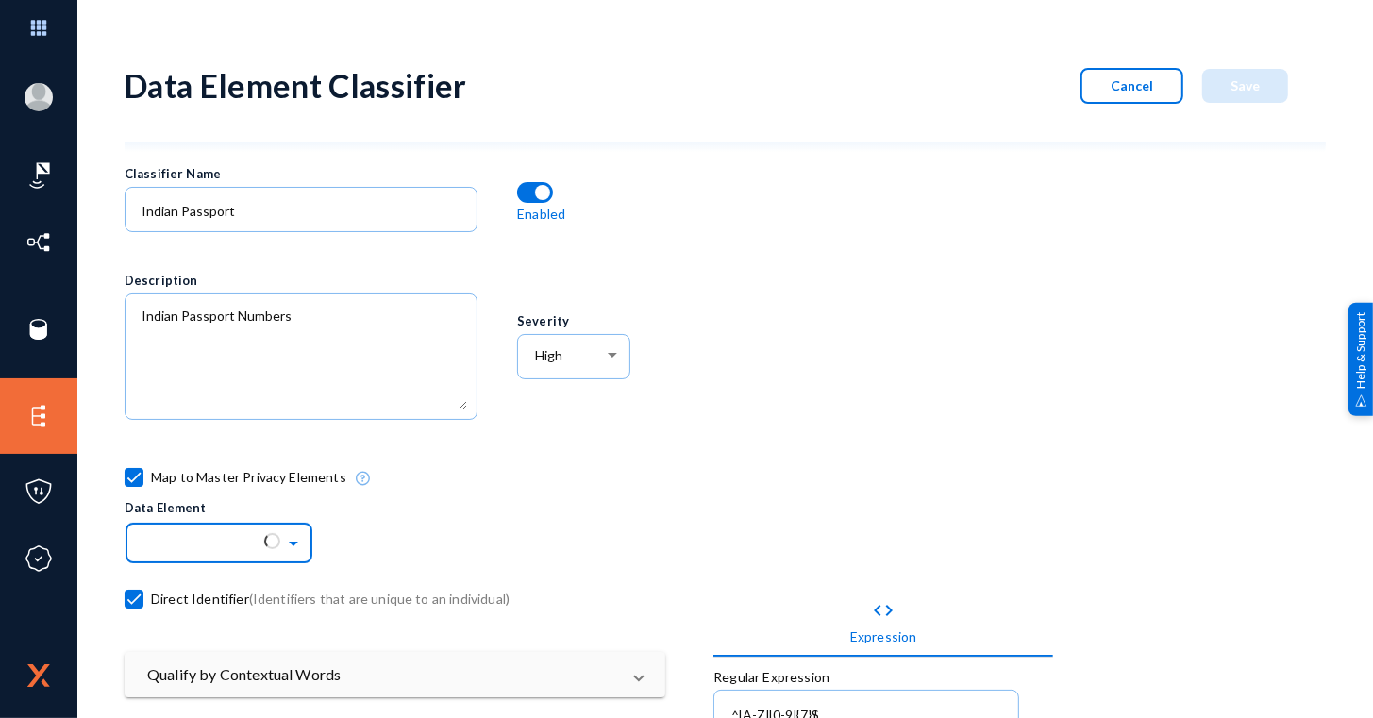
drag, startPoint x: 274, startPoint y: 536, endPoint x: 292, endPoint y: 540, distance: 18.3
click at [276, 536] on div at bounding box center [272, 541] width 20 height 20
click at [303, 540] on span at bounding box center [296, 541] width 22 height 13
click at [295, 539] on span at bounding box center [296, 541] width 22 height 13
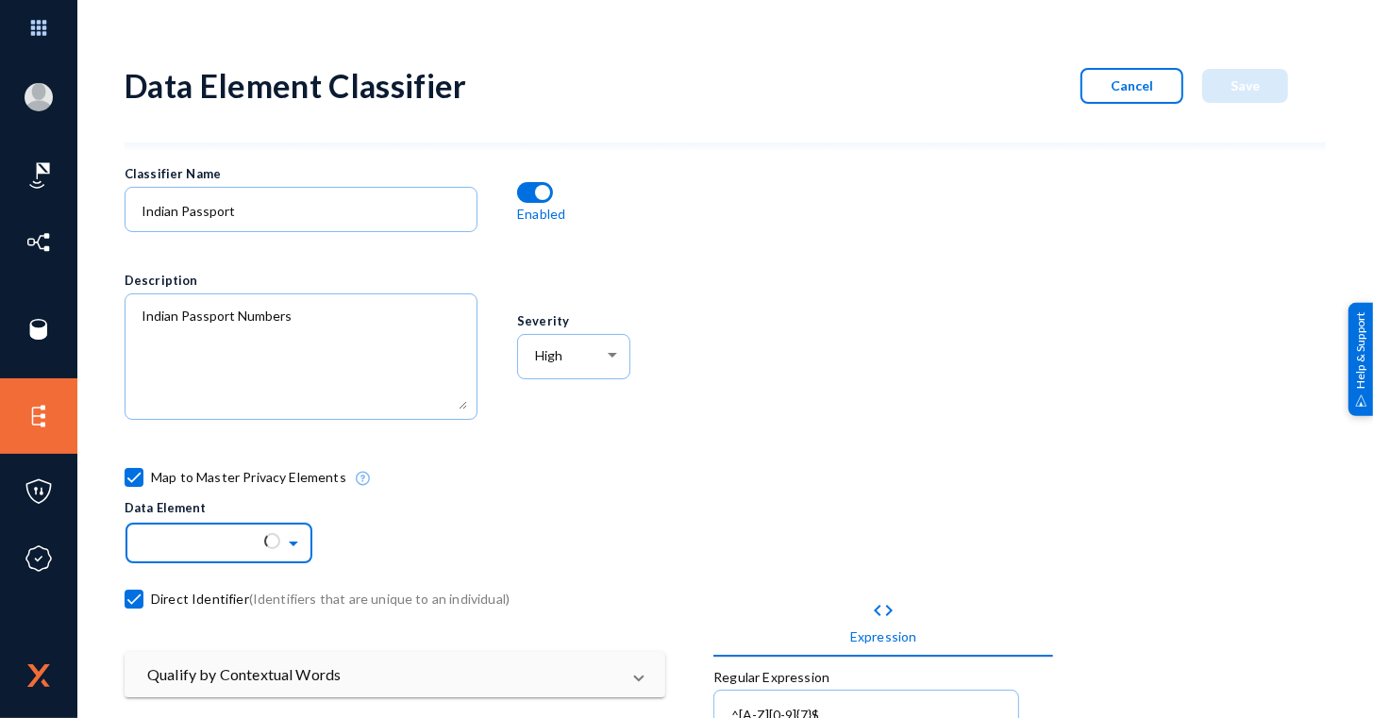
click at [295, 539] on span at bounding box center [296, 541] width 22 height 13
click at [1294, 335] on div at bounding box center [1007, 307] width 588 height 293
click at [130, 481] on span at bounding box center [134, 477] width 19 height 19
click at [133, 486] on input "Map to Master Privacy Elements" at bounding box center [134, 487] width 2 height 2
checkbox input "false"
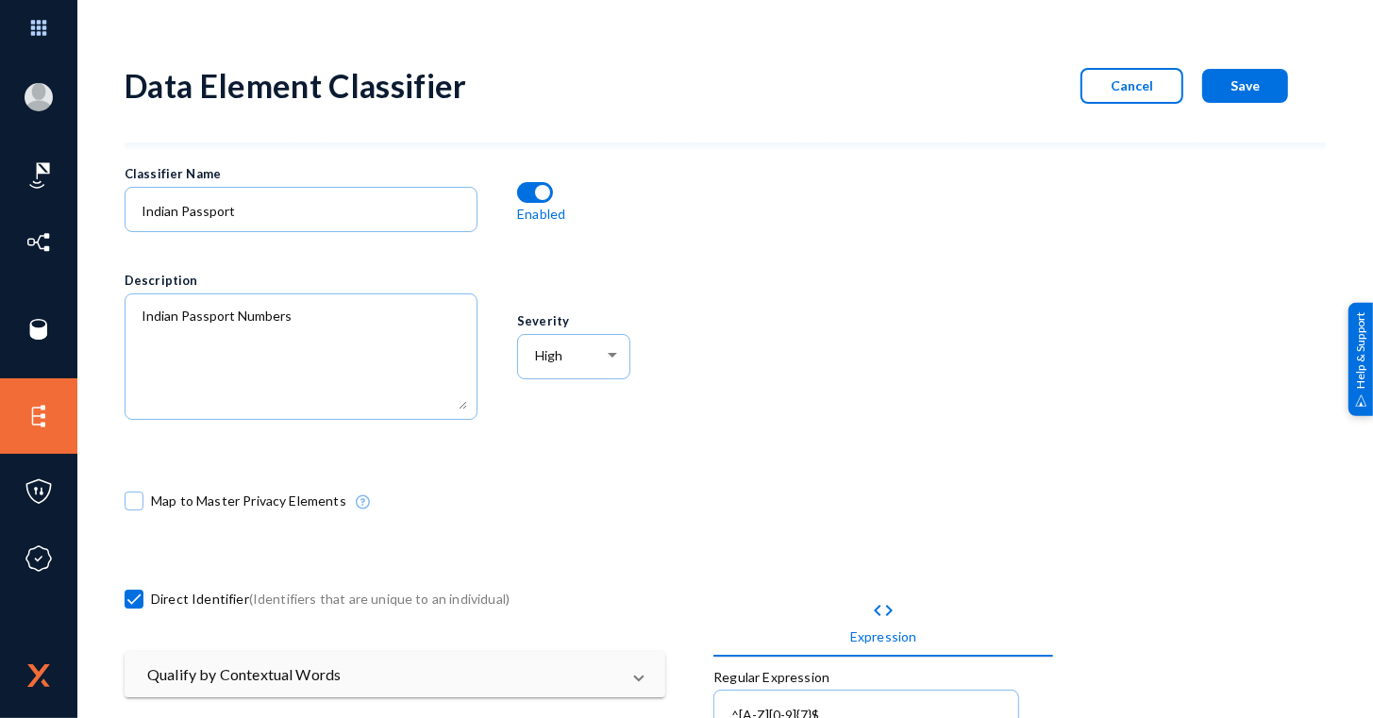
click at [1237, 91] on span "Save" at bounding box center [1244, 85] width 29 height 16
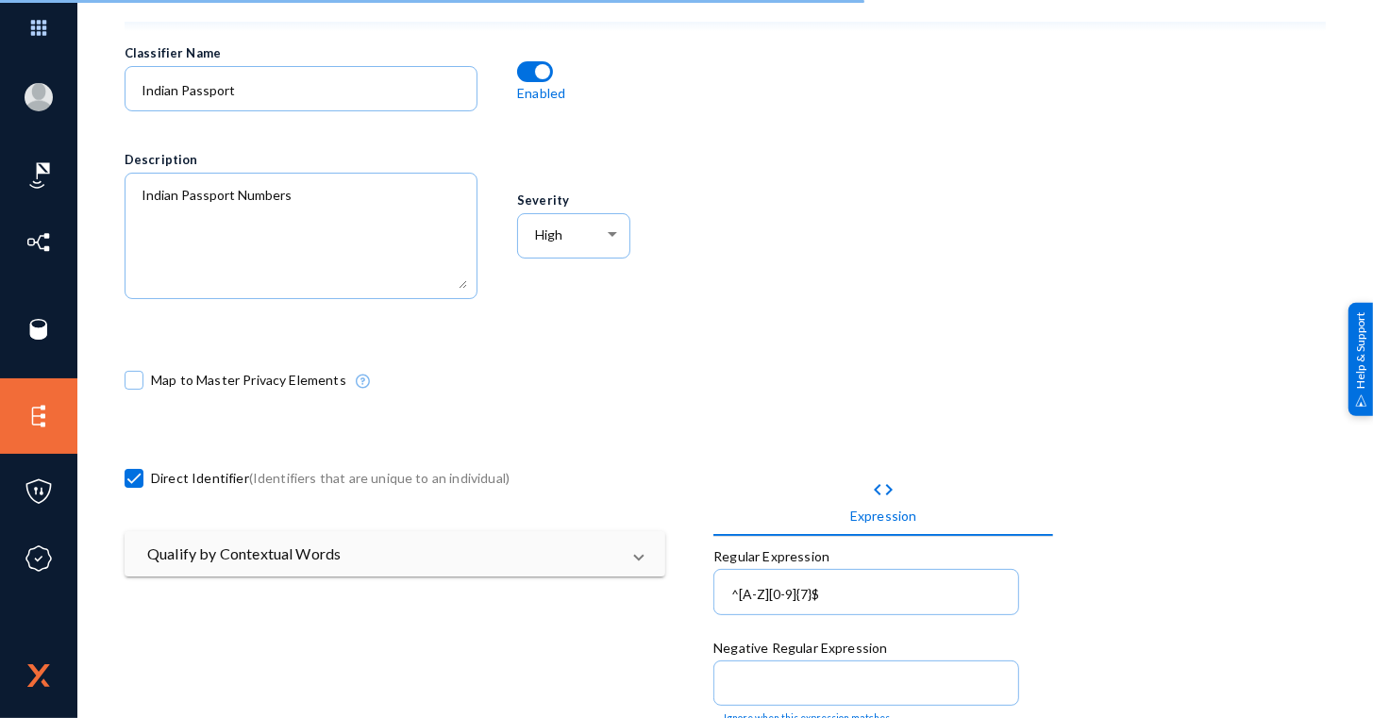
scroll to position [123, 0]
click at [915, 587] on input "^[A-Z][0-9]{7}$" at bounding box center [870, 592] width 278 height 17
click at [1116, 176] on div at bounding box center [1007, 185] width 588 height 293
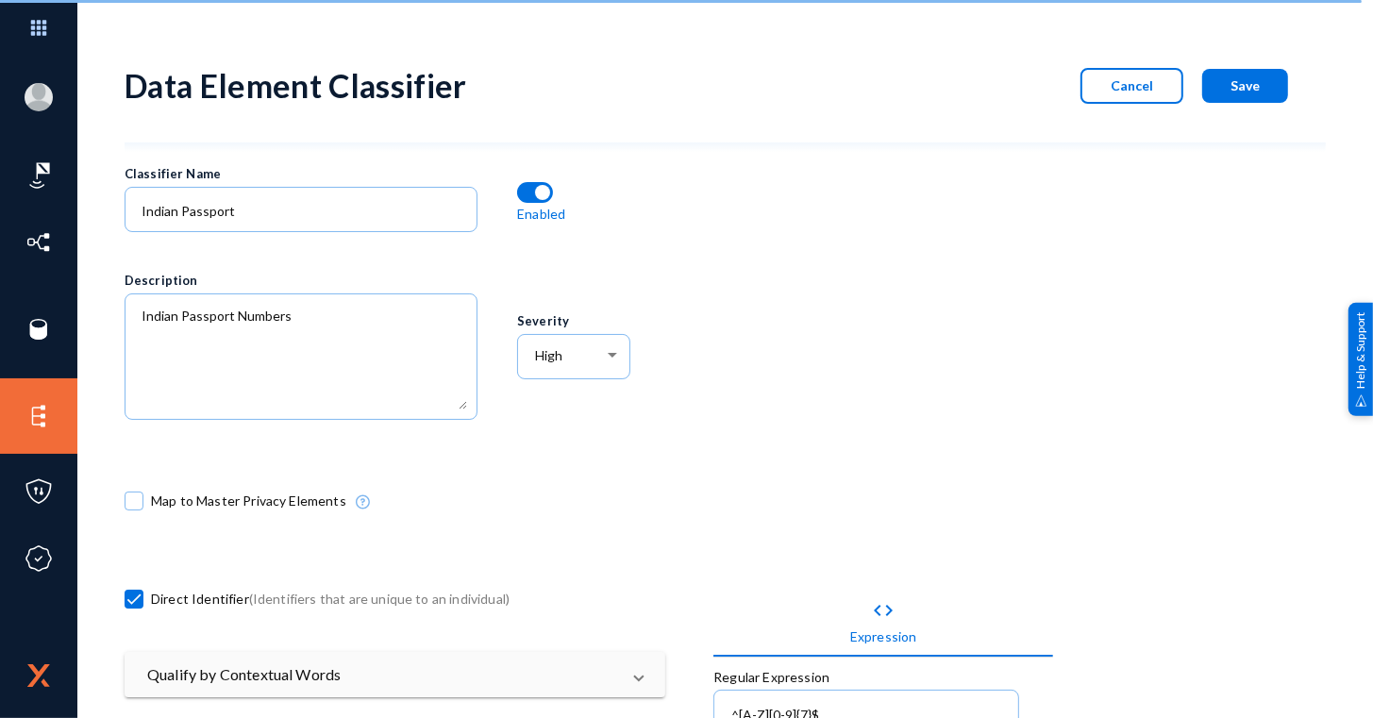
click at [1219, 476] on mat-grid-list "Classifier Name Indian Passport Enabled Description Severity High Map to Master…" at bounding box center [713, 707] width 1177 height 1110
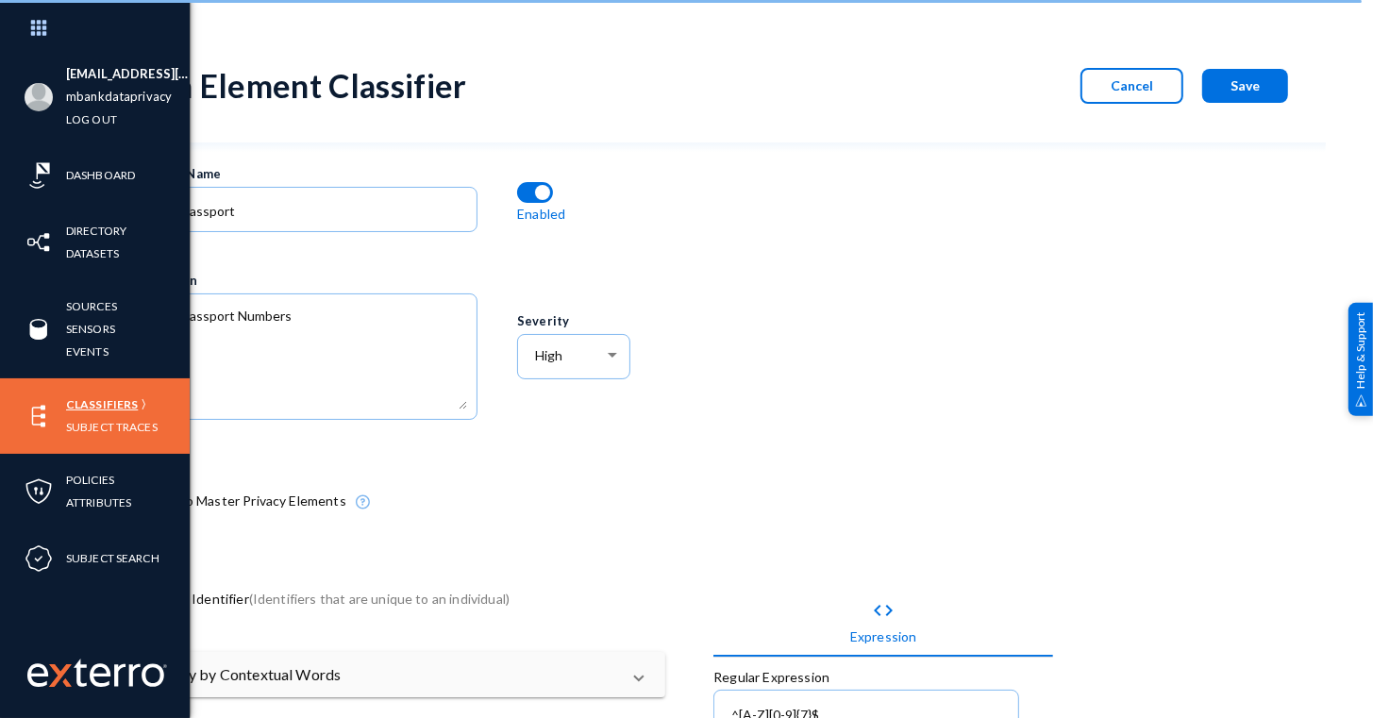
drag, startPoint x: 87, startPoint y: 406, endPoint x: 128, endPoint y: 406, distance: 41.5
click at [87, 406] on link "Classifiers" at bounding box center [102, 404] width 72 height 22
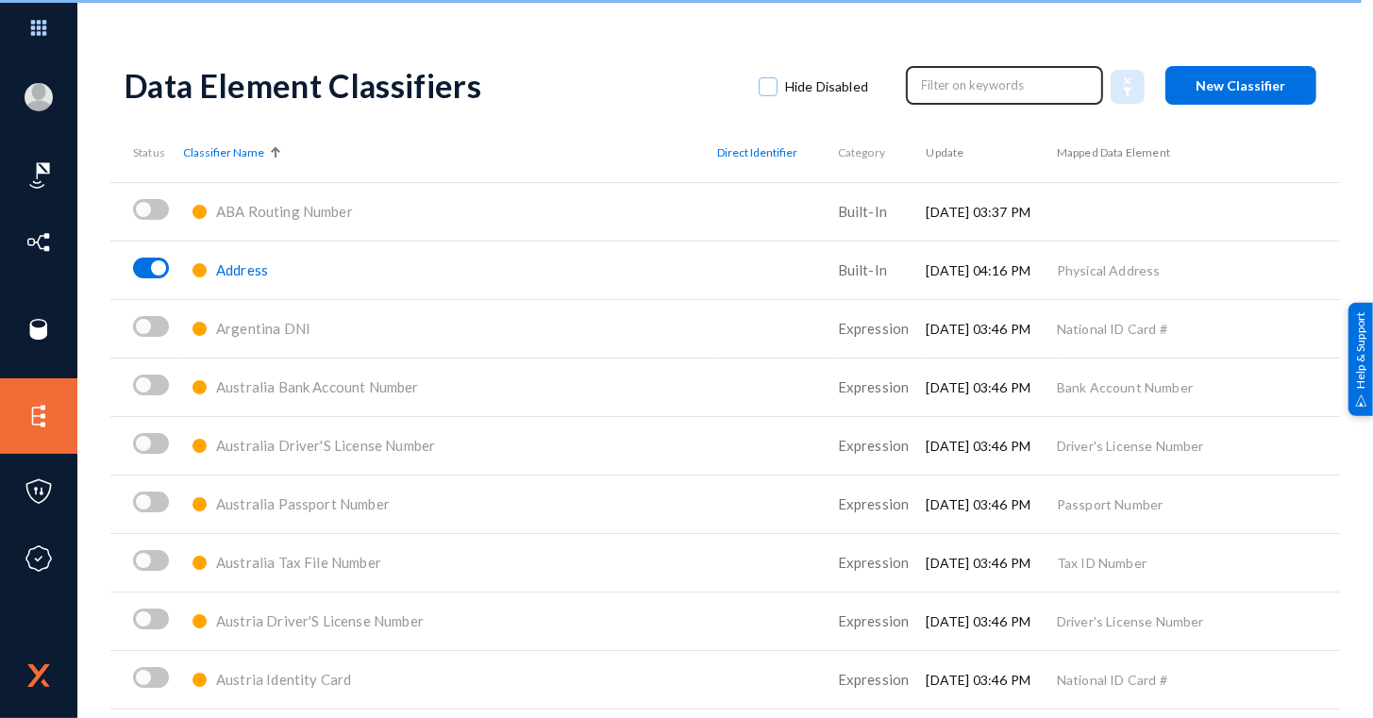
click at [909, 79] on div at bounding box center [1004, 84] width 197 height 42
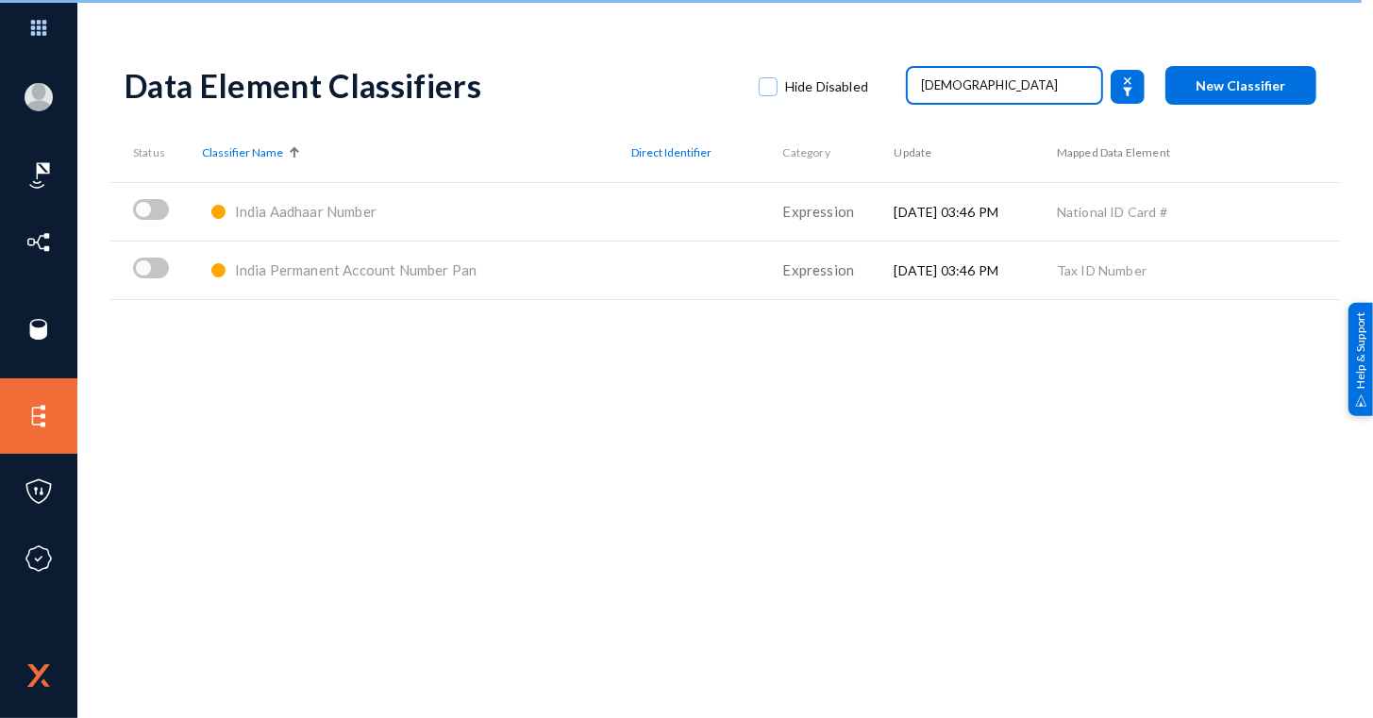
click at [953, 85] on input "[DEMOGRAPHIC_DATA]" at bounding box center [1005, 85] width 166 height 28
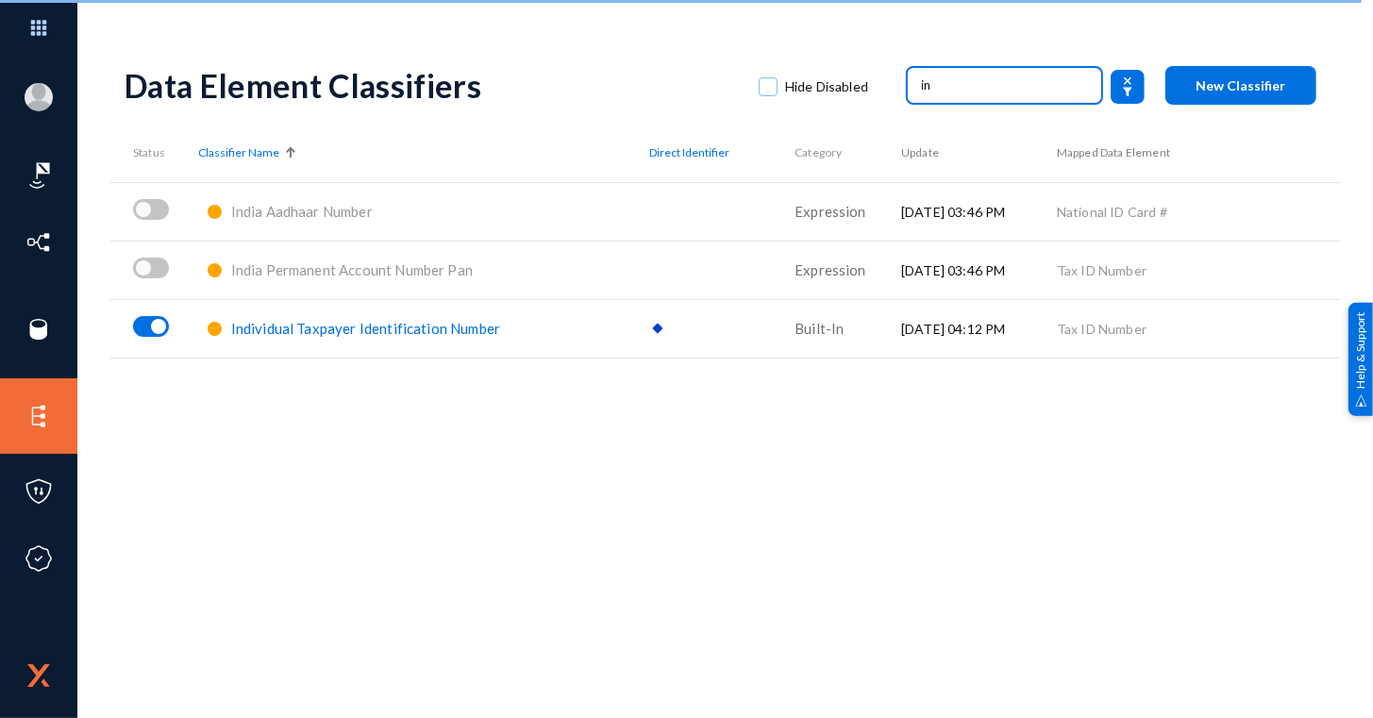
type input "i"
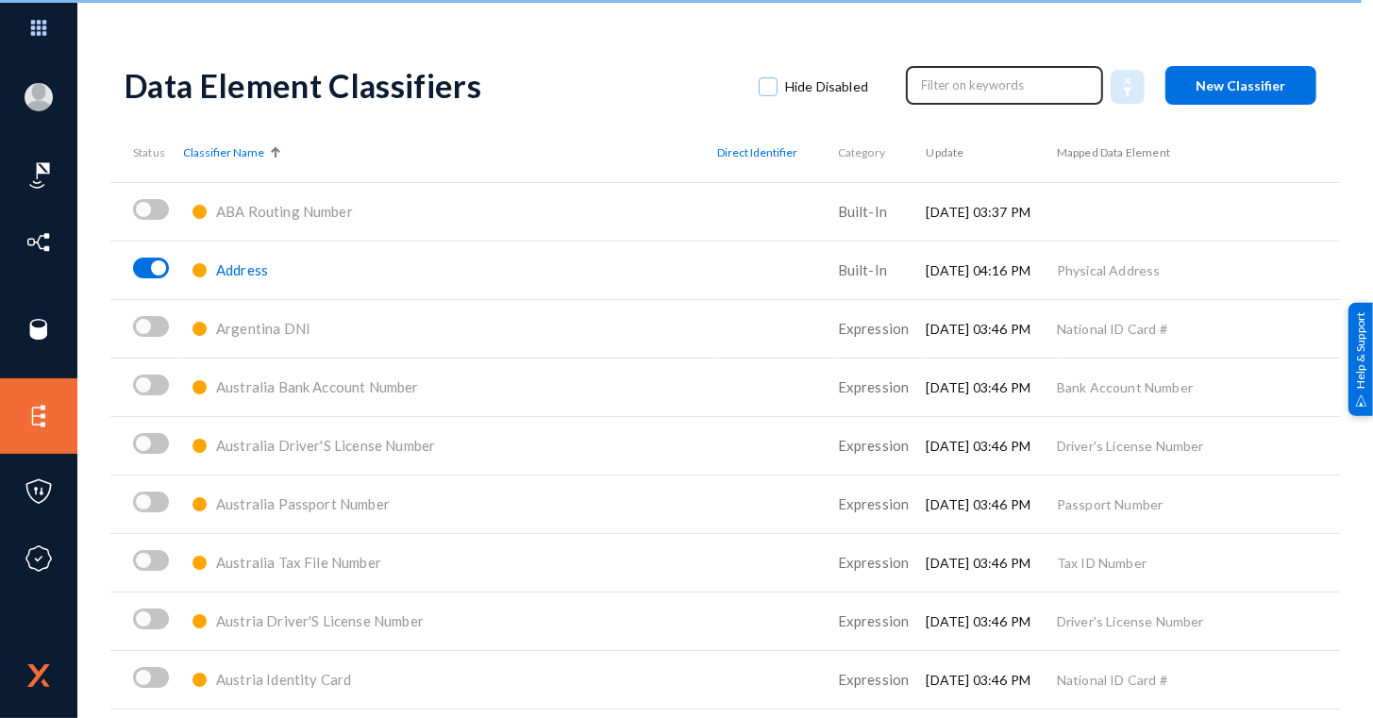
click at [969, 61] on div "Data Element Classifiers Hide Disabled New Classifier" at bounding box center [725, 85] width 1201 height 76
click at [974, 86] on input "text" at bounding box center [1005, 85] width 166 height 28
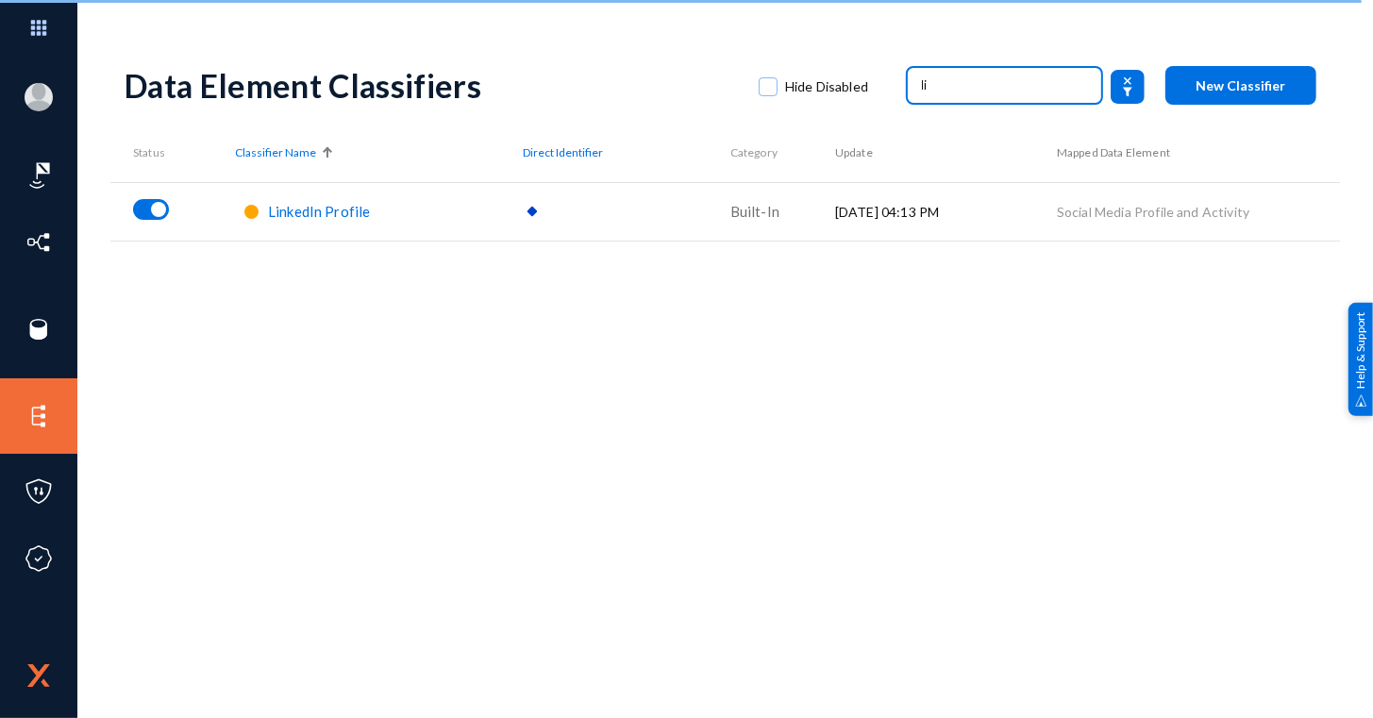
type input "l"
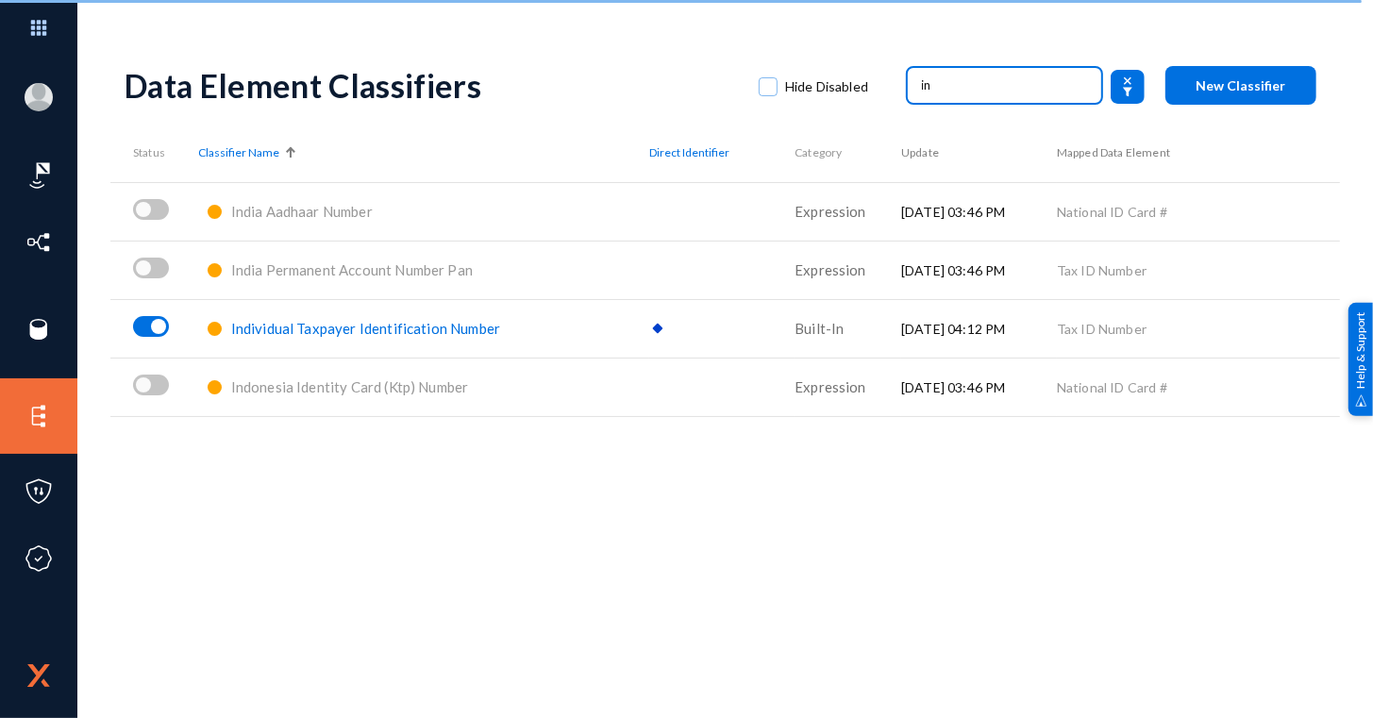
type input "i"
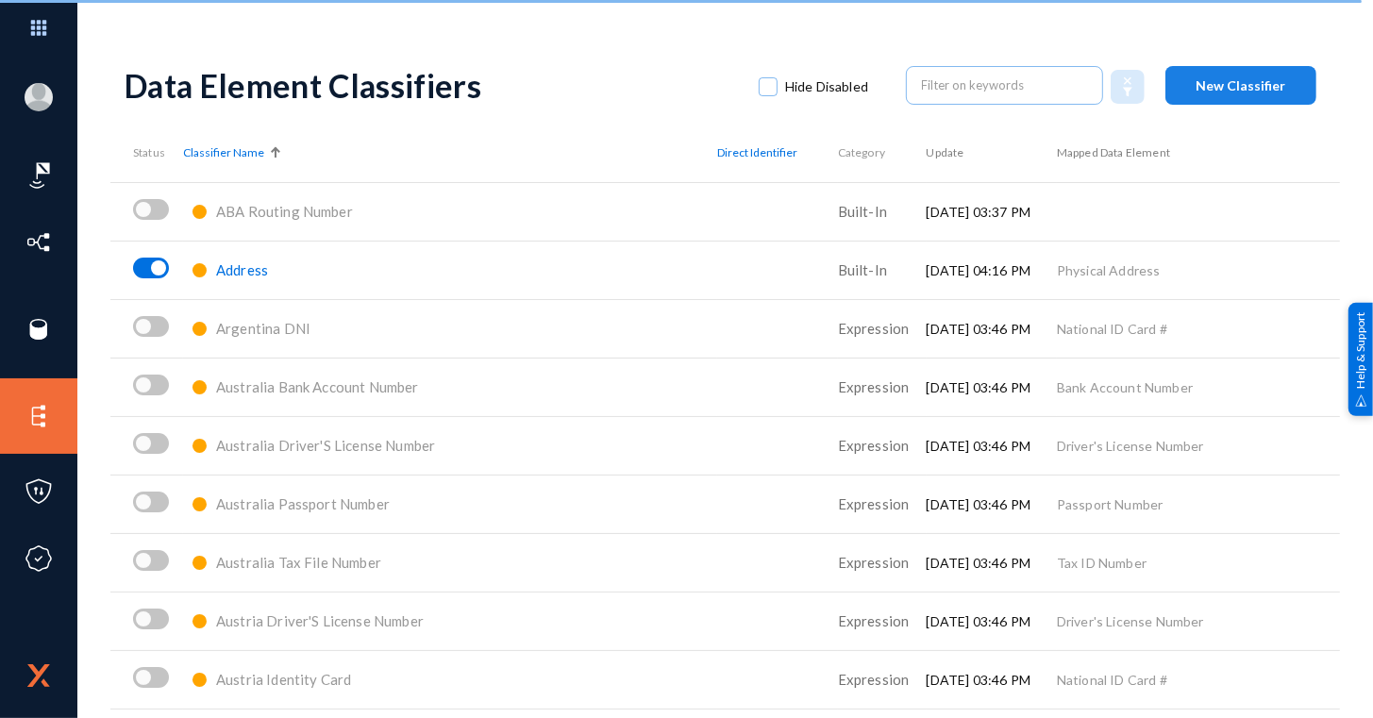
click at [1245, 72] on button "New Classifier" at bounding box center [1240, 85] width 151 height 39
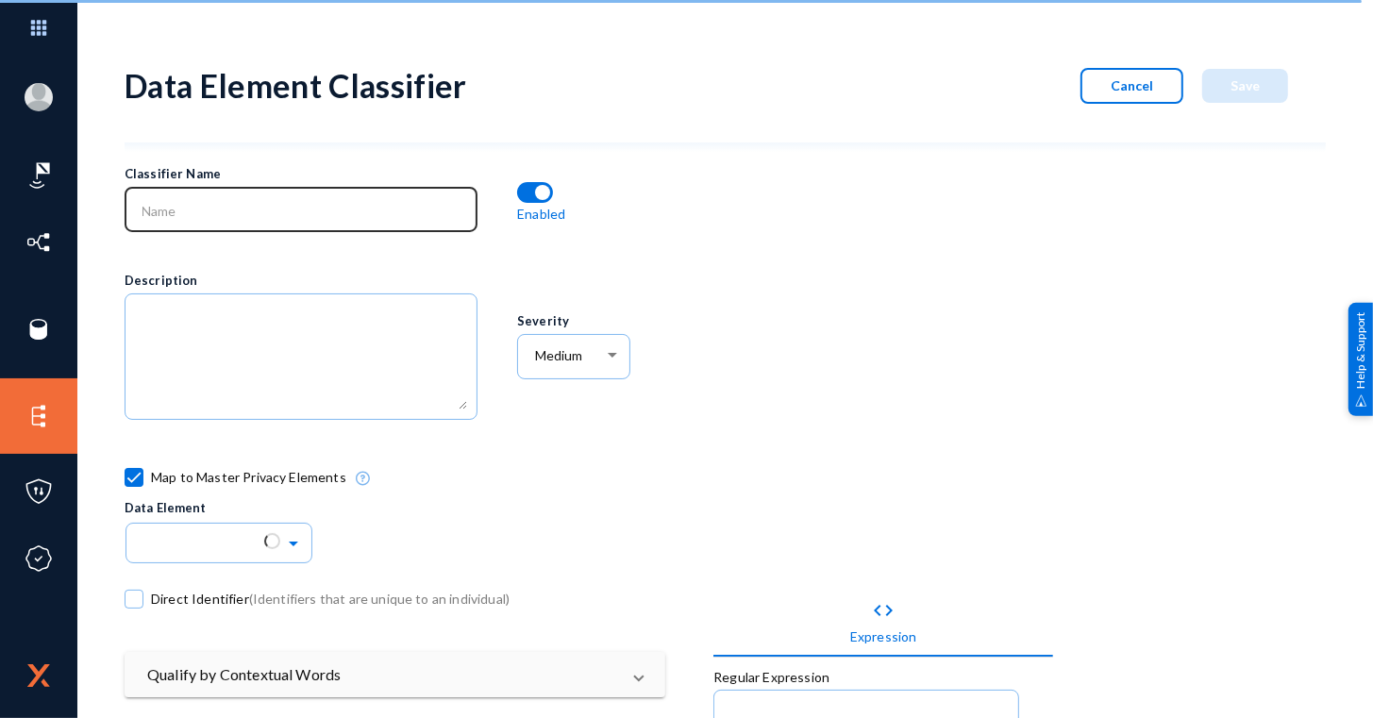
drag, startPoint x: 231, startPoint y: 236, endPoint x: 241, endPoint y: 225, distance: 14.0
click at [240, 226] on div at bounding box center [301, 219] width 353 height 65
click at [243, 220] on div at bounding box center [301, 207] width 333 height 49
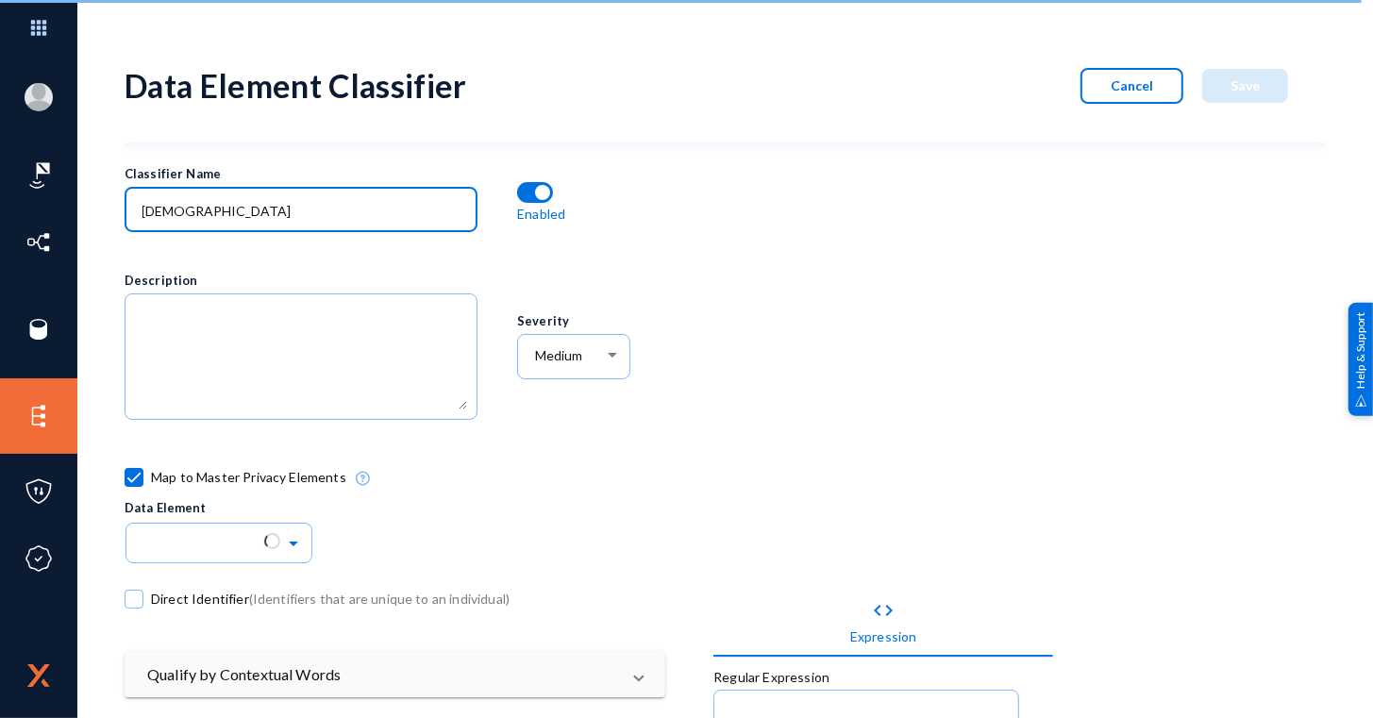
type input "[DEMOGRAPHIC_DATA]"
click at [146, 476] on label "Map to Master Privacy Elements" at bounding box center [236, 477] width 222 height 28
click at [135, 486] on input "Map to Master Privacy Elements" at bounding box center [134, 487] width 2 height 2
checkbox input "false"
click at [227, 209] on input "[DEMOGRAPHIC_DATA]" at bounding box center [305, 211] width 326 height 17
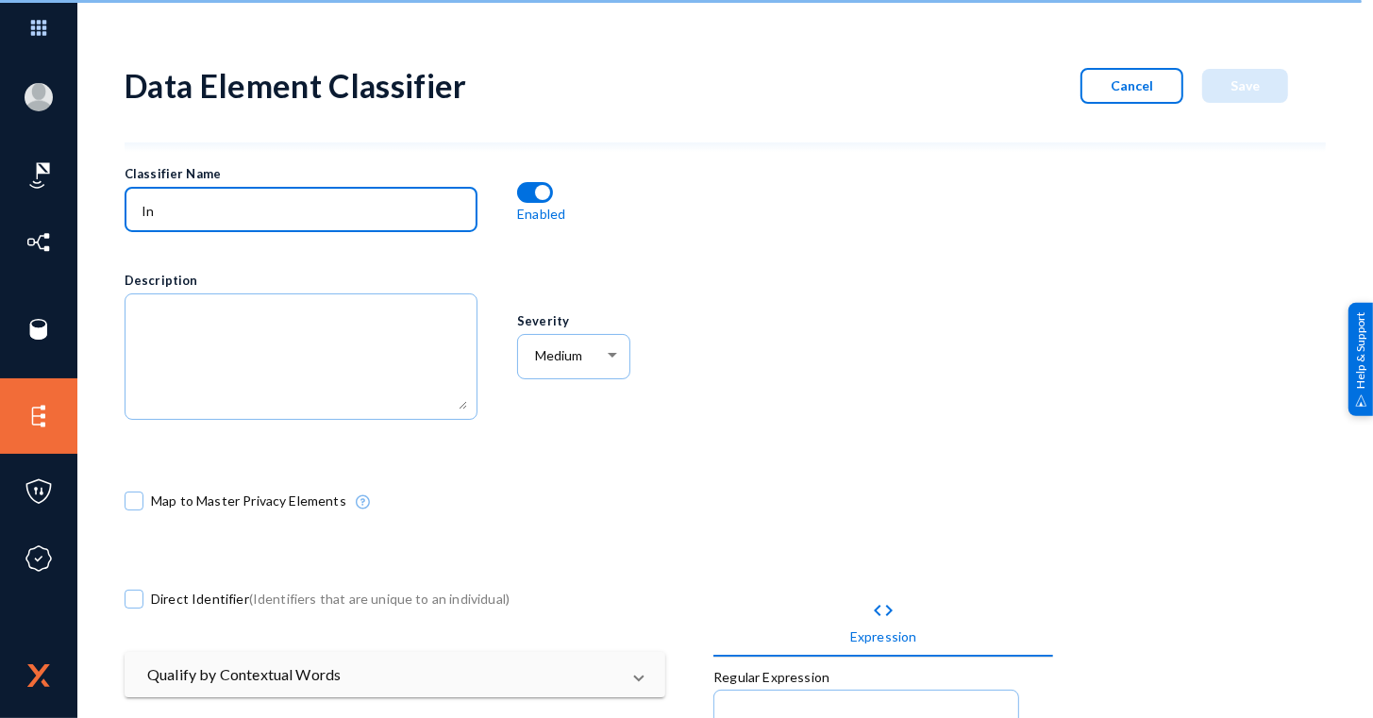
type input "I"
type input "UAE Passport Number"
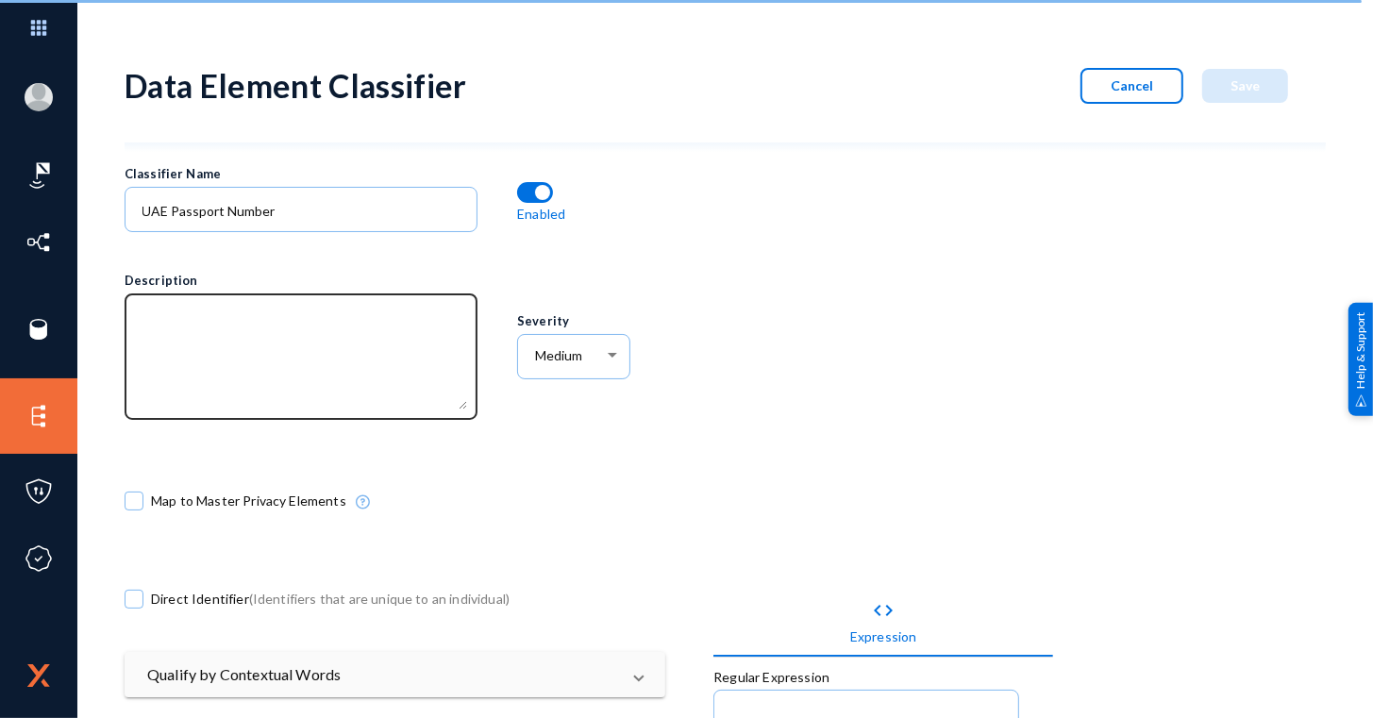
click at [272, 359] on textarea at bounding box center [305, 359] width 326 height 102
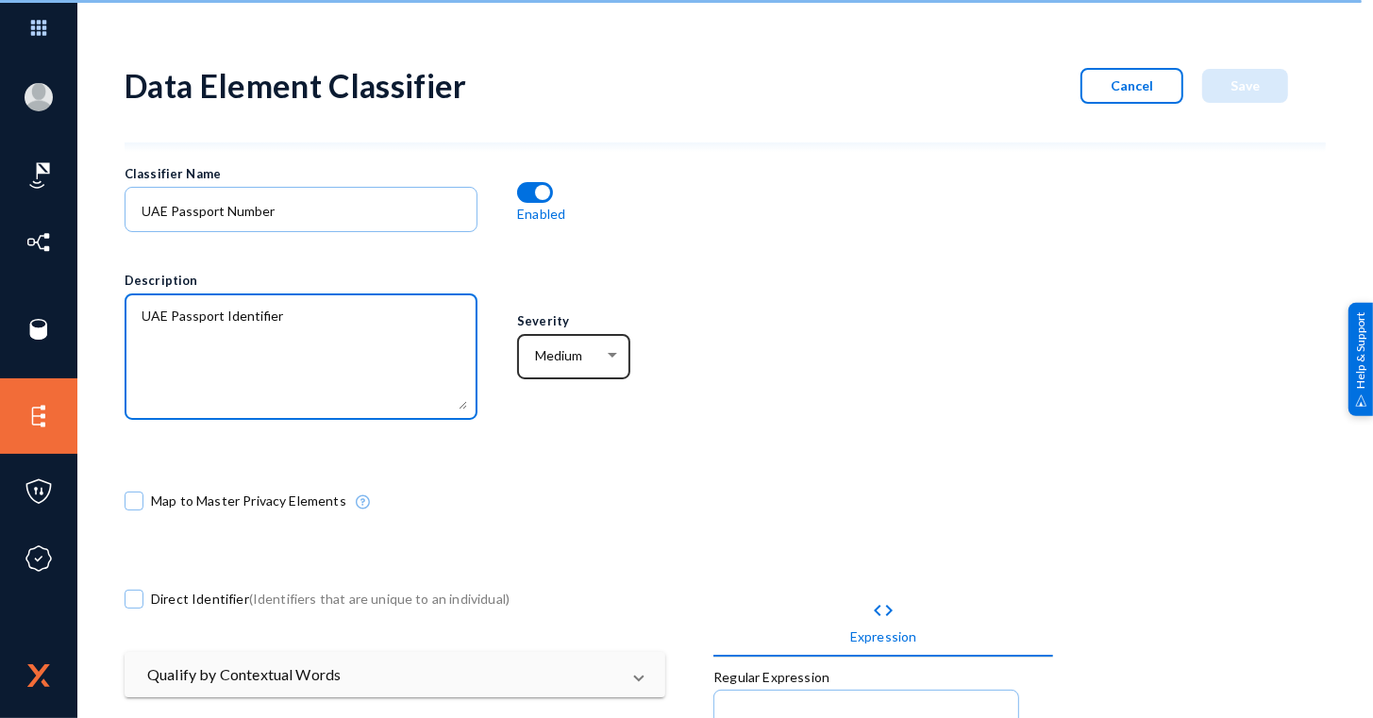
type textarea "UAE Passport Identifier"
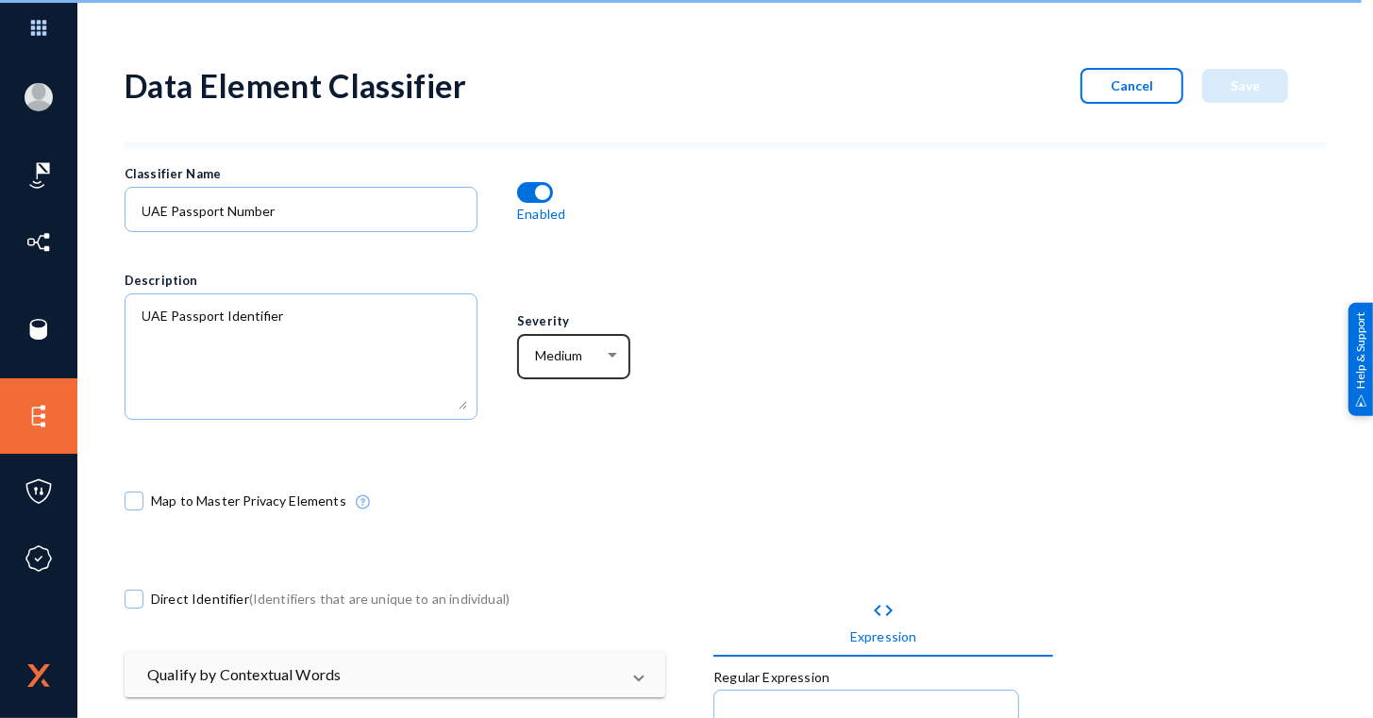
click at [603, 374] on div "Medium" at bounding box center [573, 354] width 93 height 49
drag, startPoint x: 592, startPoint y: 322, endPoint x: 590, endPoint y: 347, distance: 25.5
click at [592, 323] on span "Low" at bounding box center [576, 315] width 86 height 34
click at [585, 366] on div "Low" at bounding box center [573, 354] width 93 height 49
click at [580, 419] on span "High" at bounding box center [576, 423] width 86 height 34
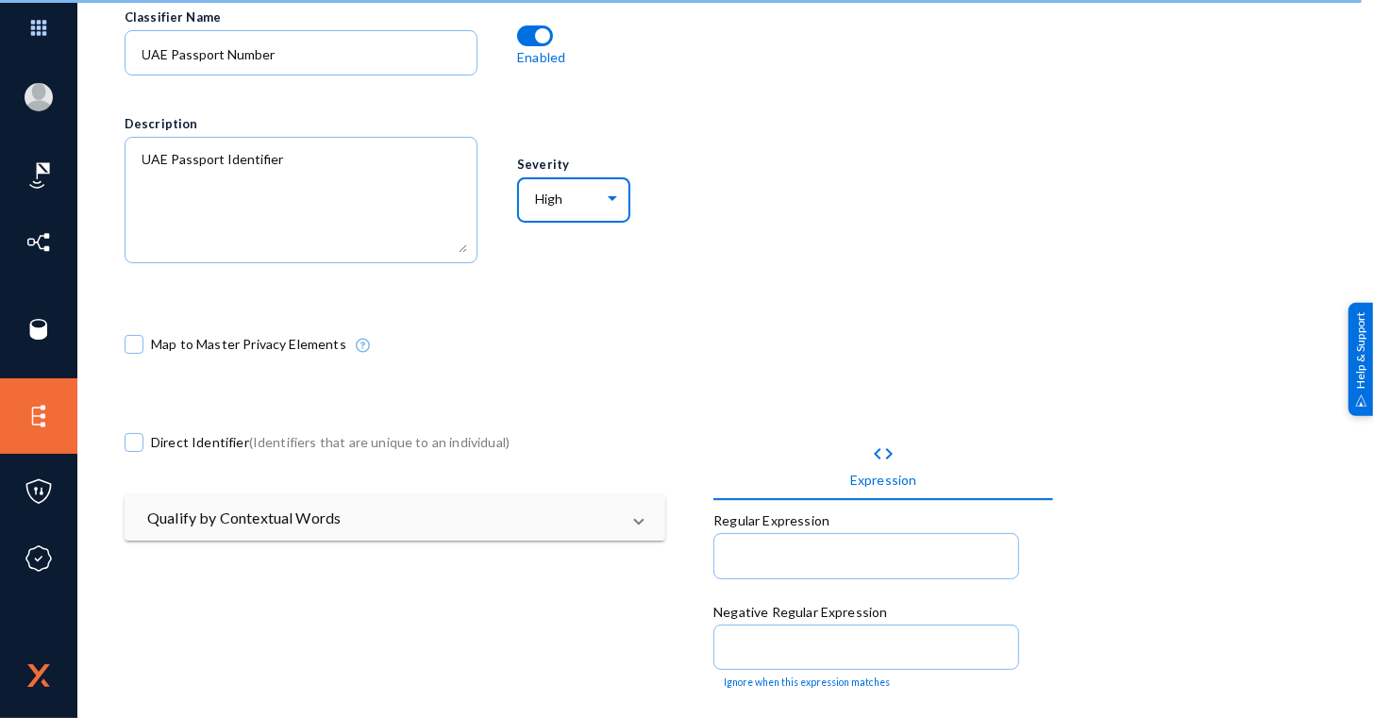
scroll to position [159, 0]
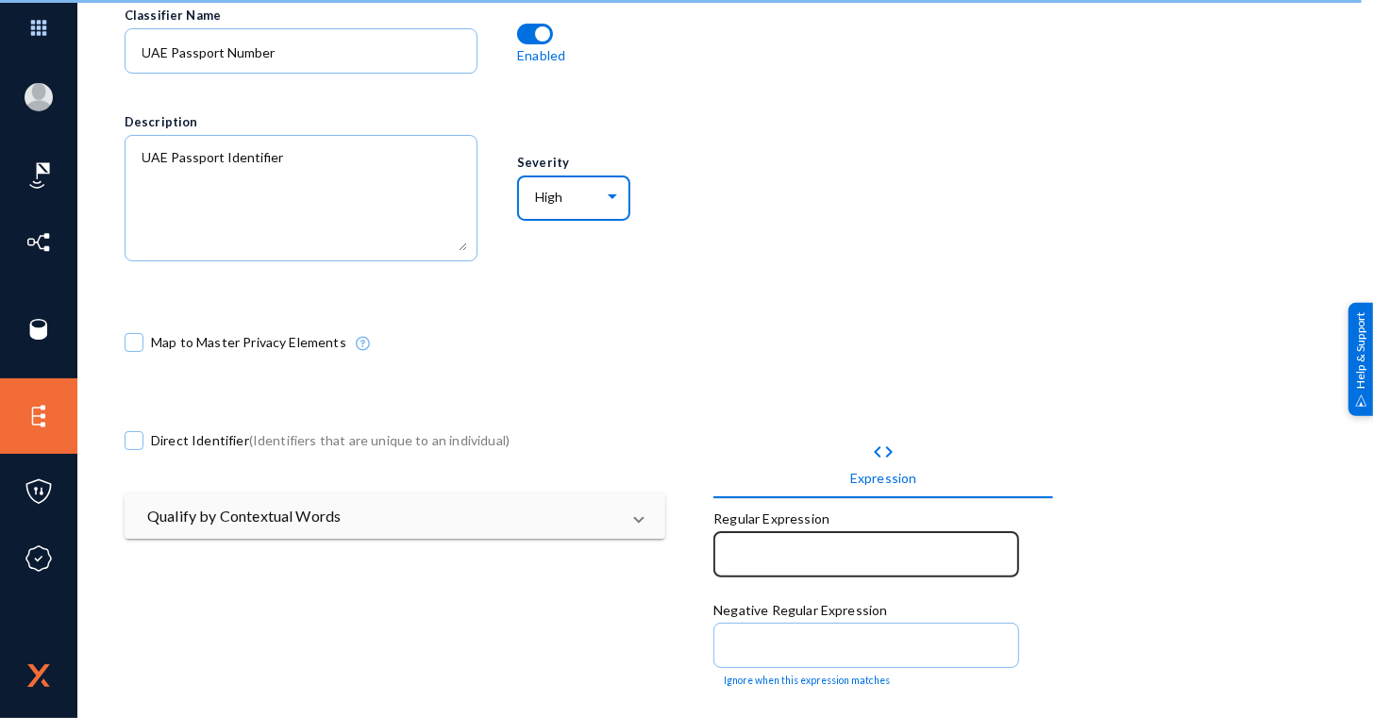
click at [715, 3] on div "Classifier Name UAE Passport Number Enabled Description Severity High Map to Ma…" at bounding box center [713, 3] width 1159 height 0
drag, startPoint x: 715, startPoint y: 571, endPoint x: 726, endPoint y: 563, distance: 13.6
click at [726, 563] on div at bounding box center [867, 552] width 286 height 49
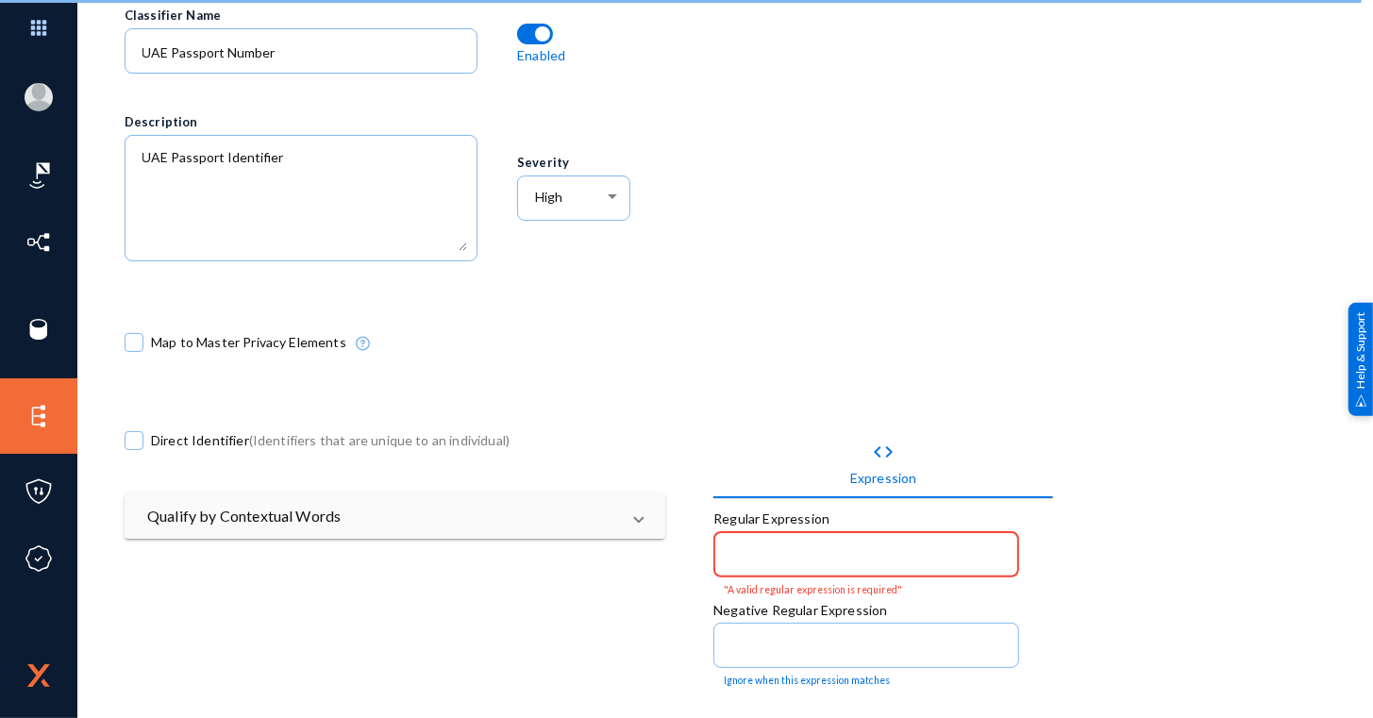
paste input "^[A-Z][0-9]{7,9}$"
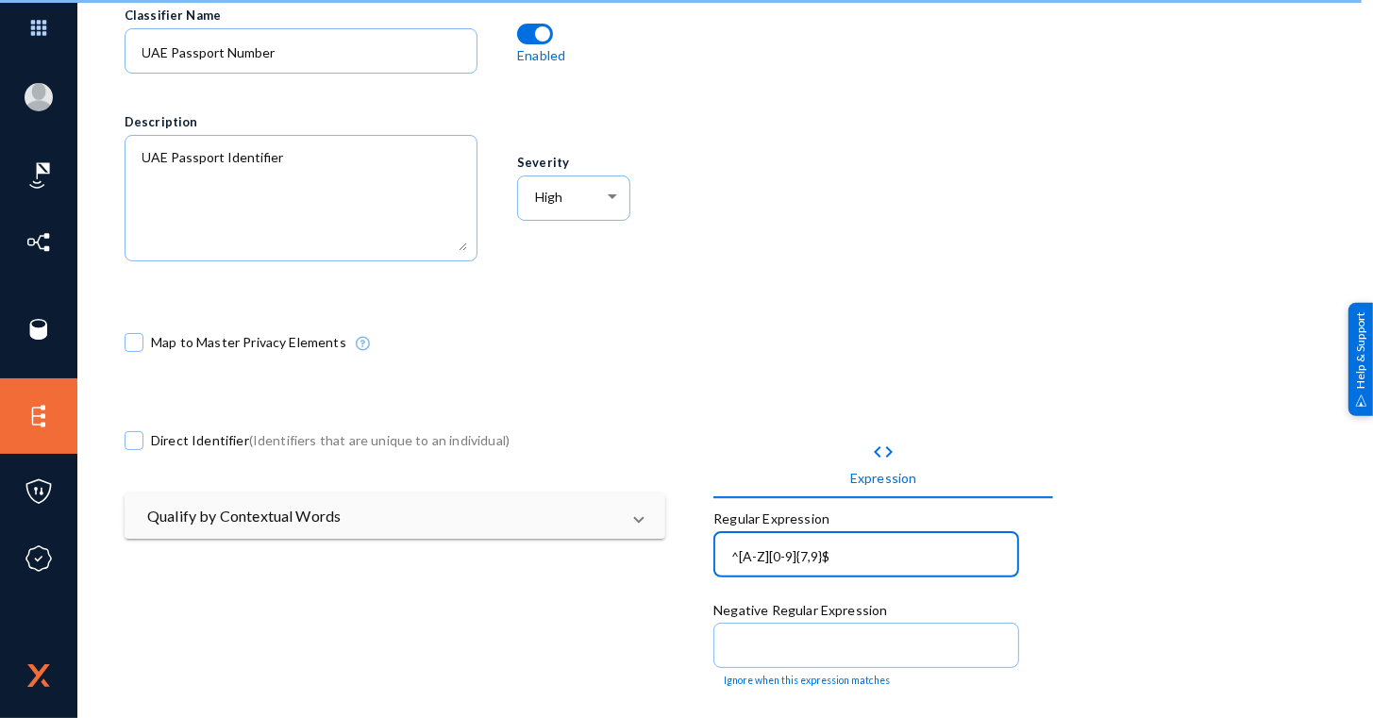
type input "^[A-Z][0-9]{7,9}$"
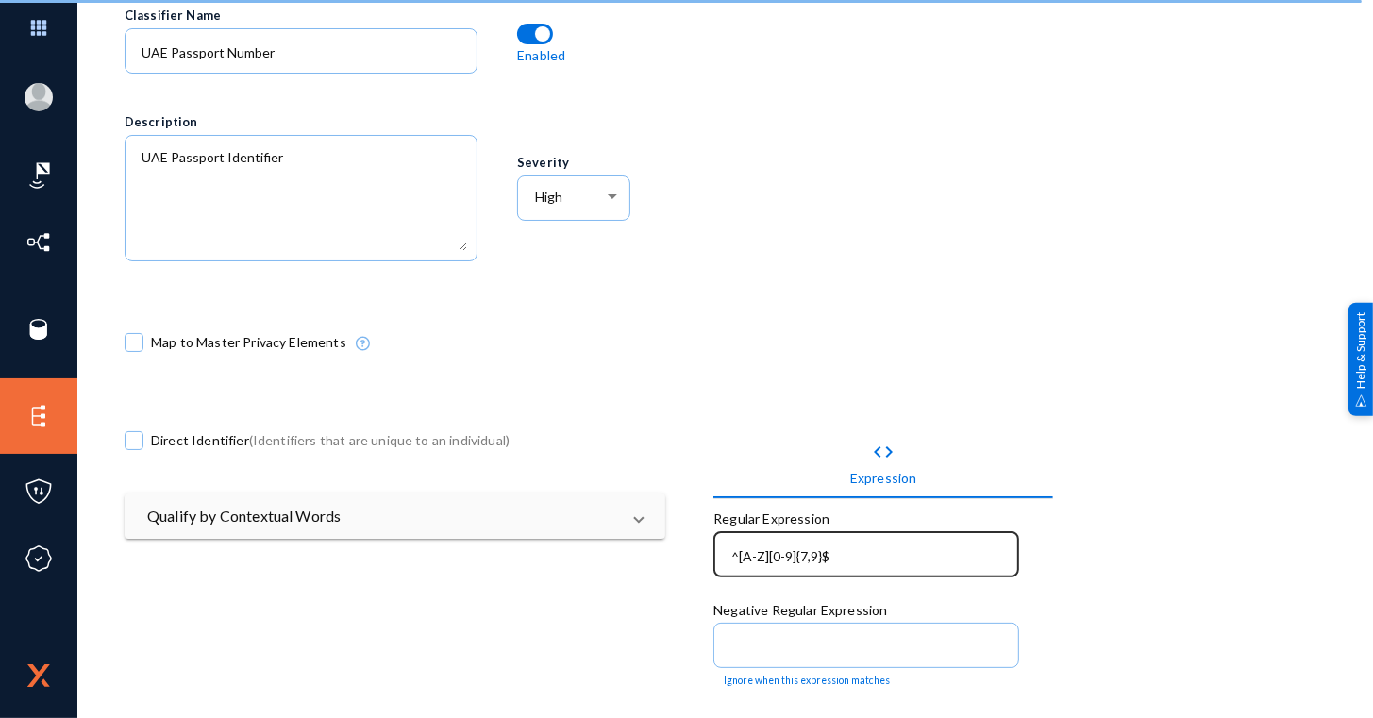
click at [726, 552] on div "^[A-Z][0-9]{7,9}$" at bounding box center [867, 552] width 286 height 49
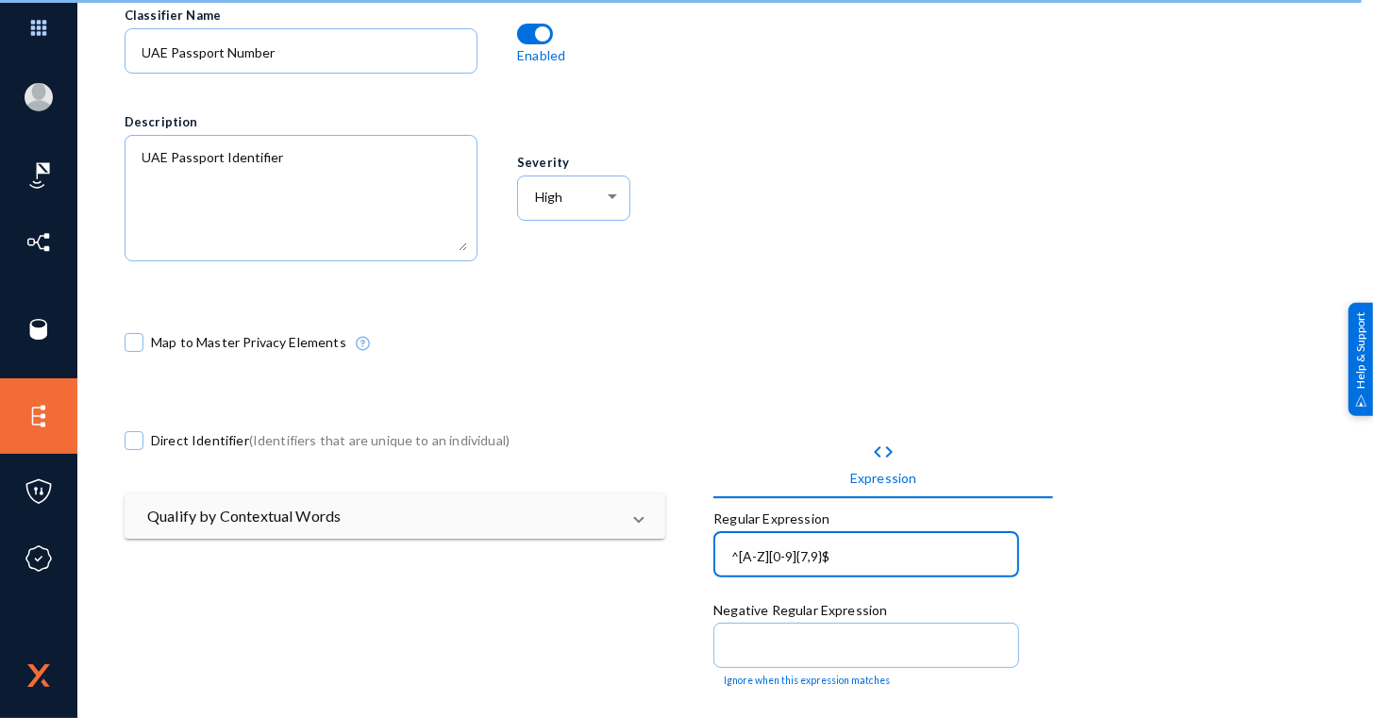
click at [731, 554] on input "^[A-Z][0-9]{7,9}$" at bounding box center [870, 556] width 278 height 17
click at [1177, 219] on div at bounding box center [1007, 149] width 588 height 293
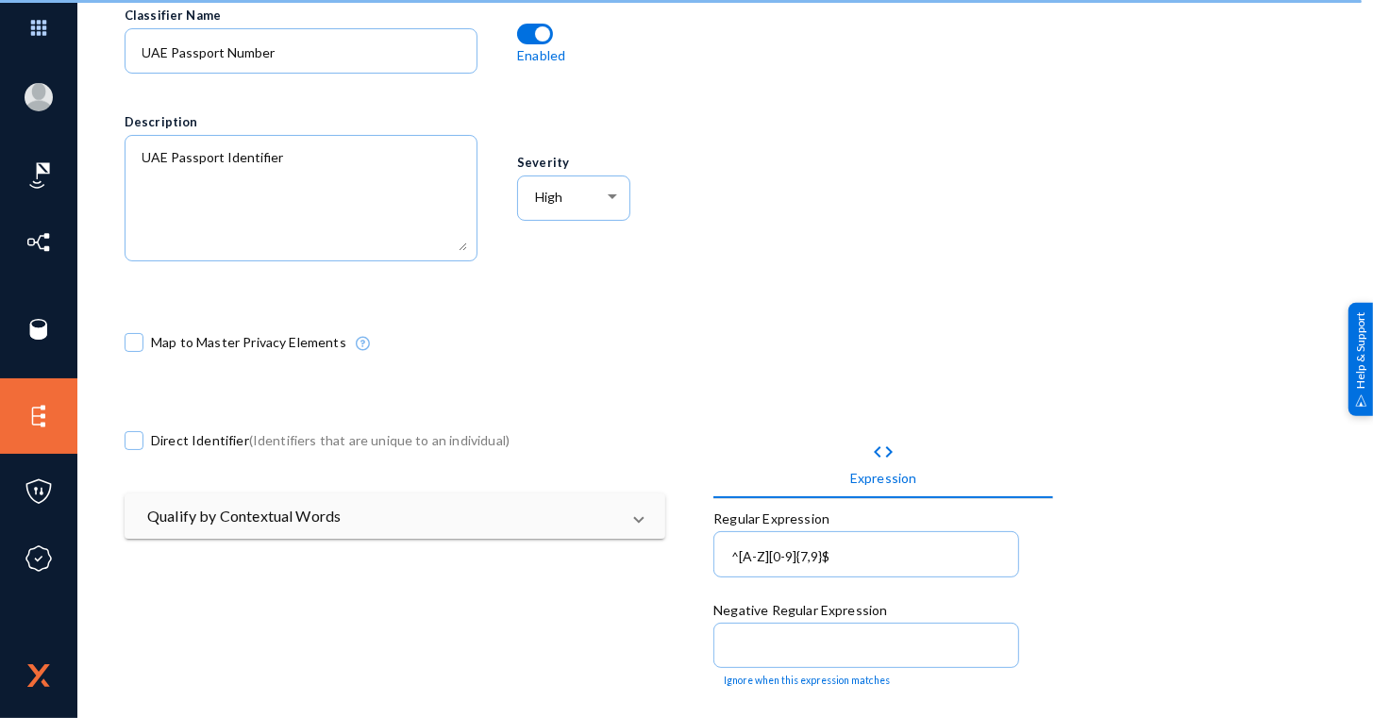
scroll to position [0, 0]
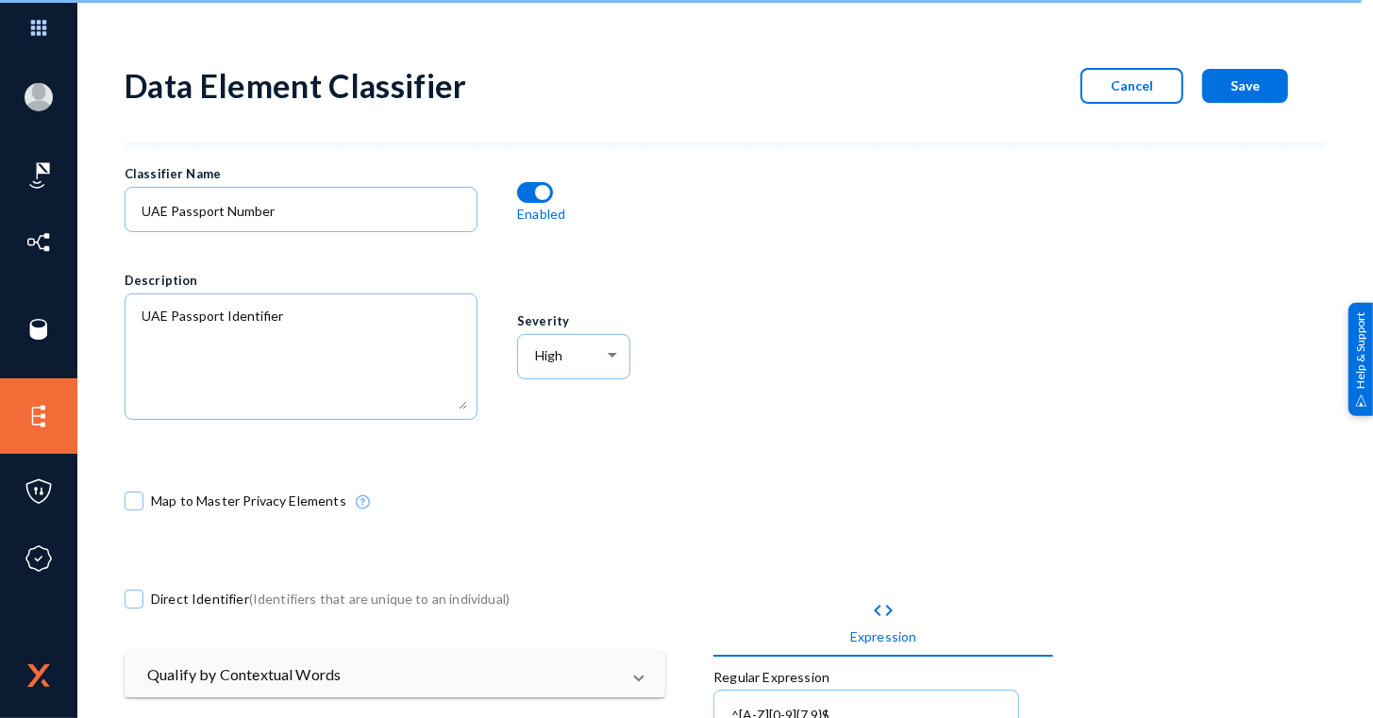
click at [129, 597] on span at bounding box center [134, 599] width 19 height 19
click at [133, 608] on input "Direct Identifier (Identifiers that are unique to an individual)" at bounding box center [134, 609] width 2 height 2
checkbox input "true"
click at [1234, 69] on button "Save" at bounding box center [1245, 86] width 86 height 34
click at [1235, 75] on button "Save" at bounding box center [1245, 86] width 86 height 34
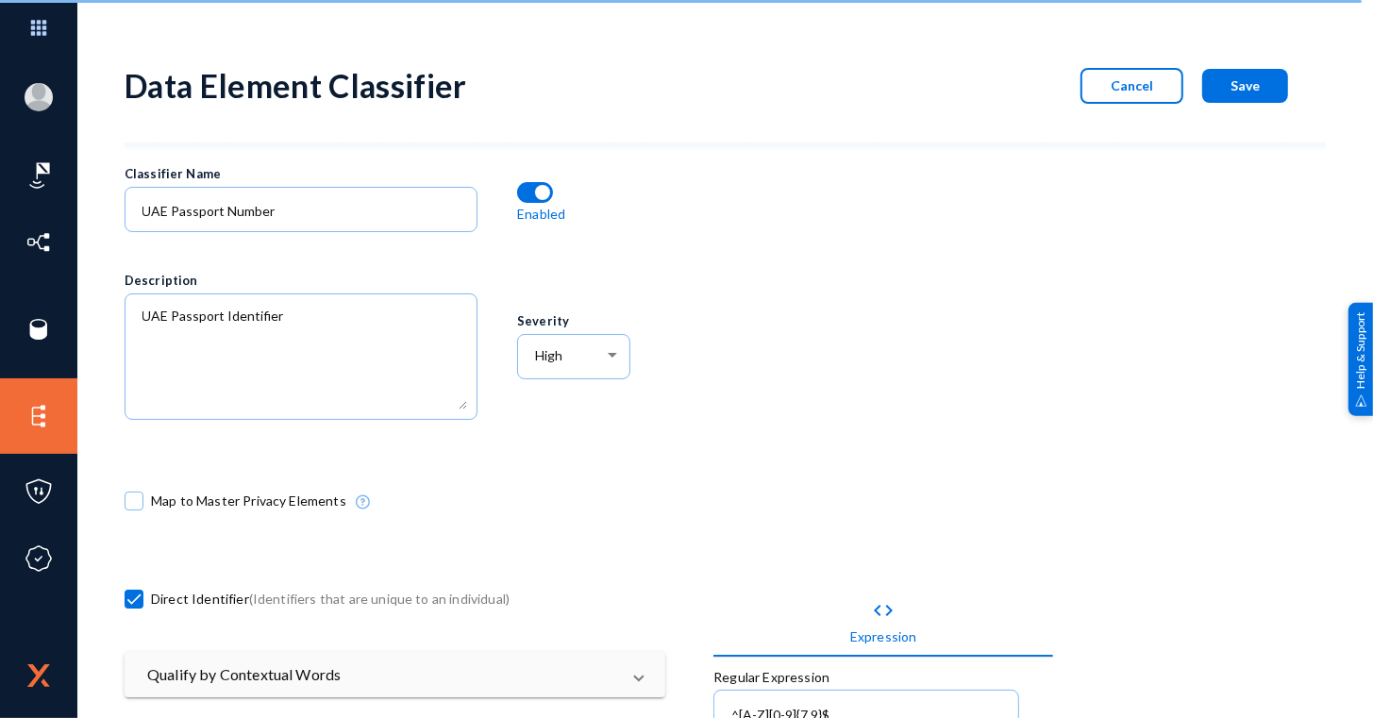
click at [1225, 79] on button "Save" at bounding box center [1245, 86] width 86 height 34
click at [1239, 78] on span "Save" at bounding box center [1244, 85] width 29 height 16
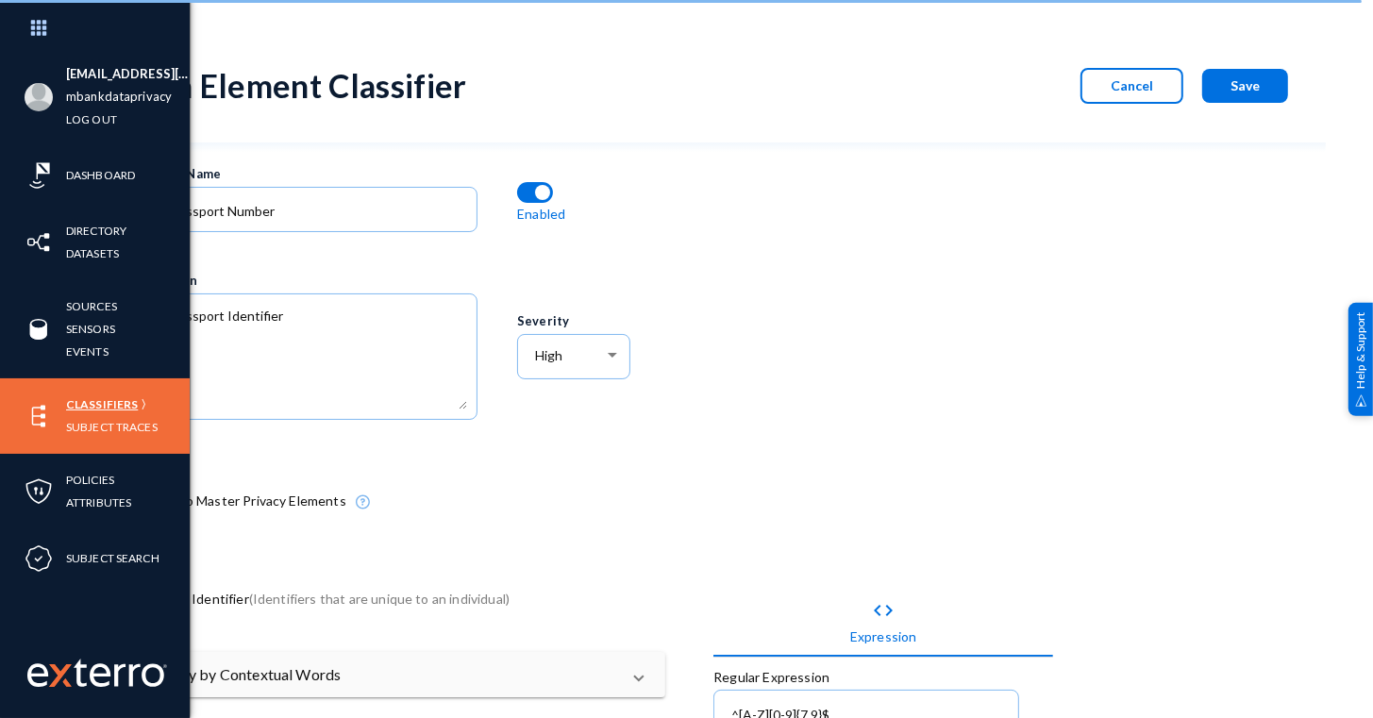
click at [90, 408] on link "Classifiers" at bounding box center [102, 404] width 72 height 22
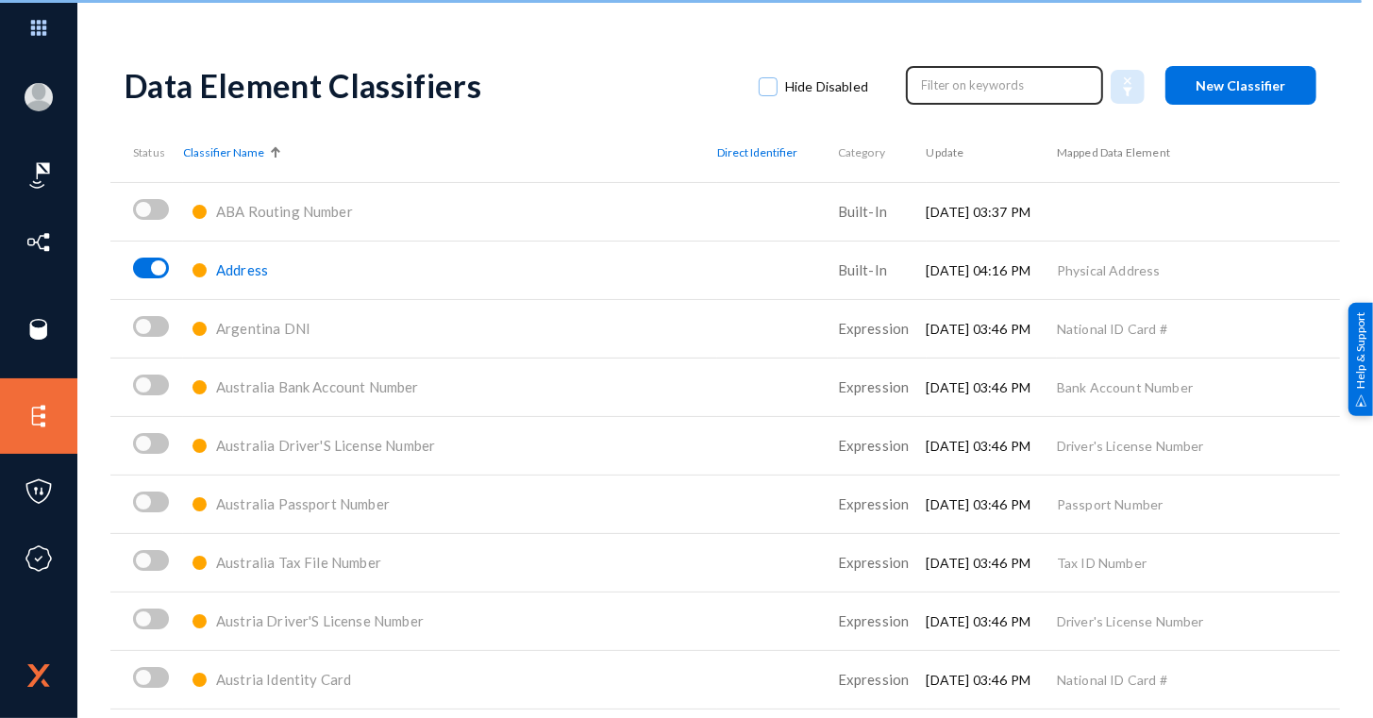
click at [926, 81] on input "text" at bounding box center [1005, 85] width 166 height 28
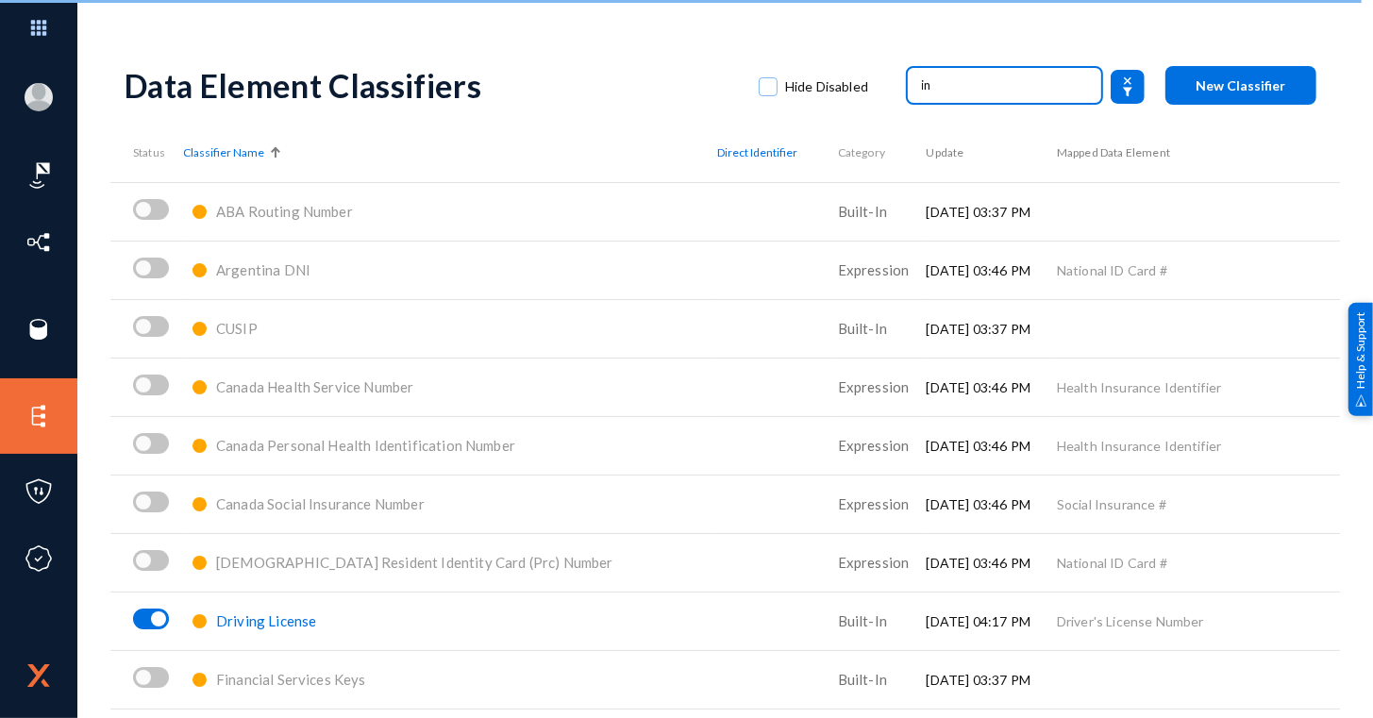
type input "i"
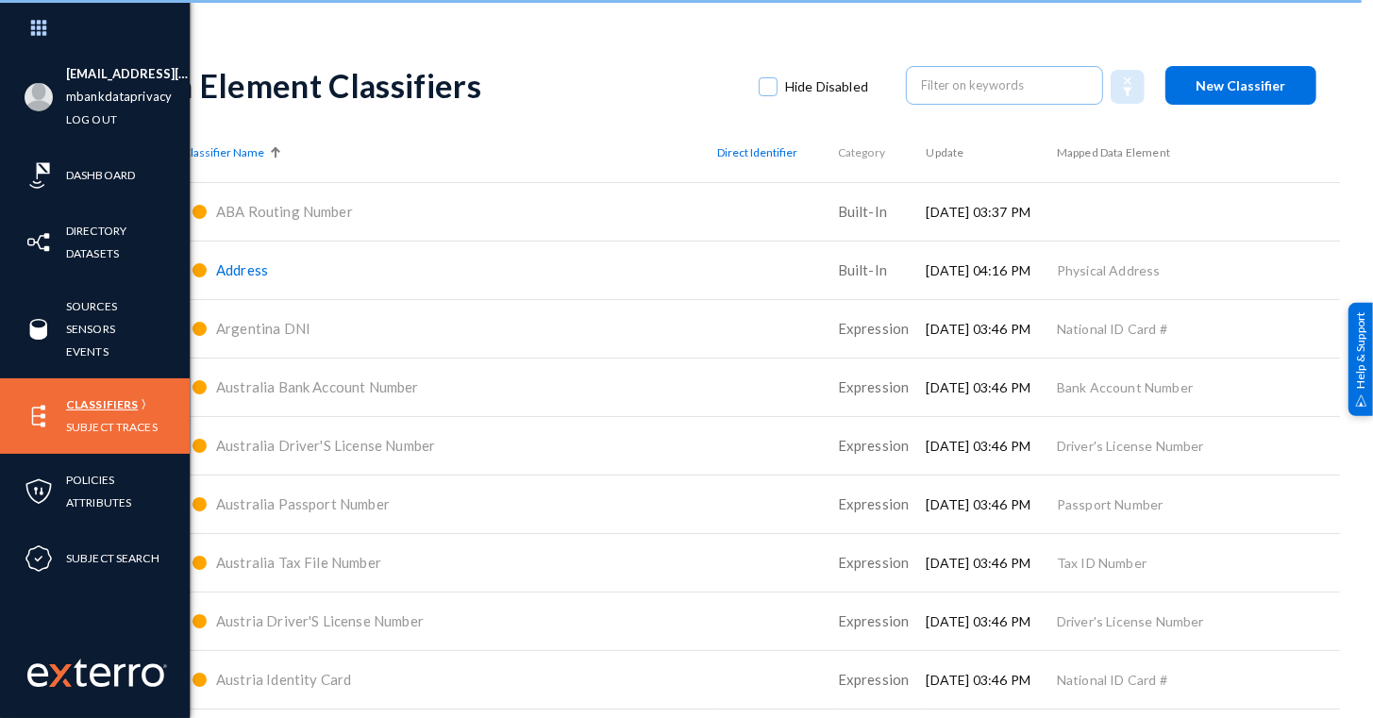
click at [97, 409] on link "Classifiers" at bounding box center [102, 404] width 72 height 22
click at [83, 408] on link "Classifiers" at bounding box center [102, 404] width 72 height 22
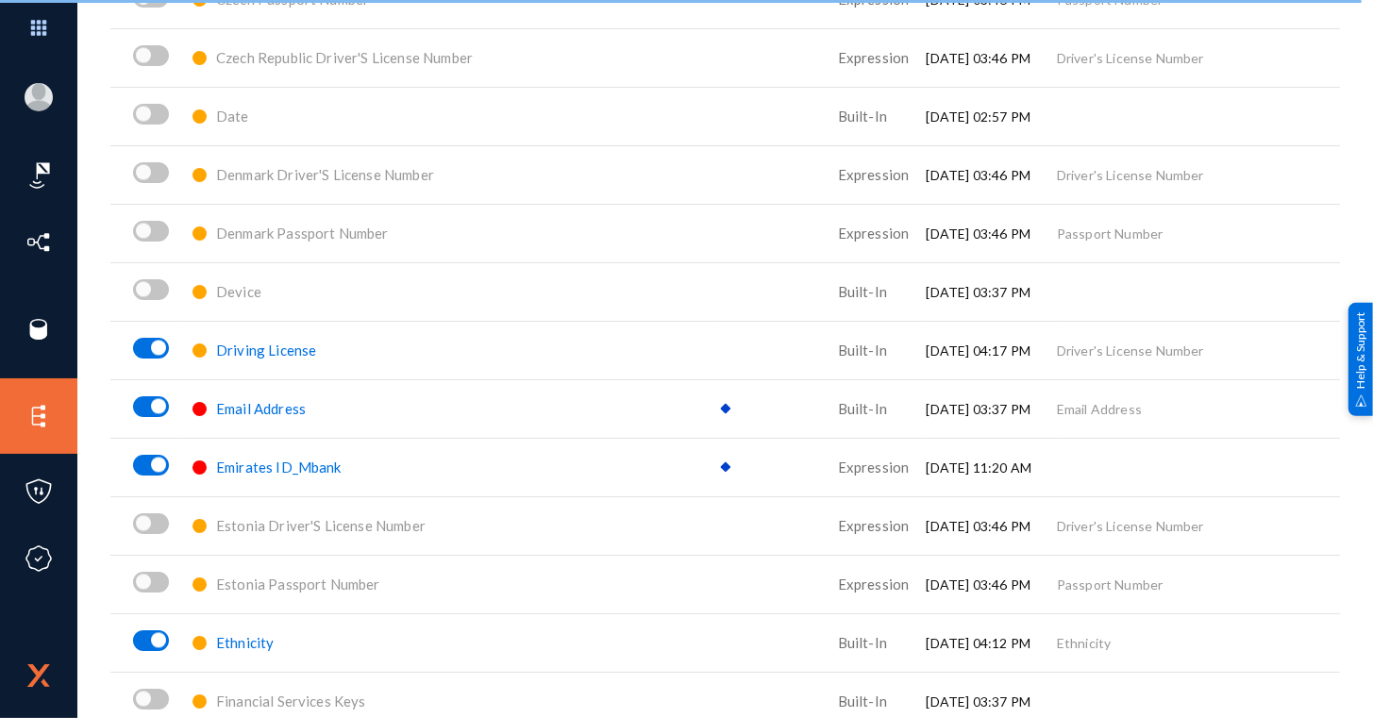
scroll to position [2786, 0]
click at [279, 464] on span "Emirates ID_Mbank" at bounding box center [278, 467] width 125 height 17
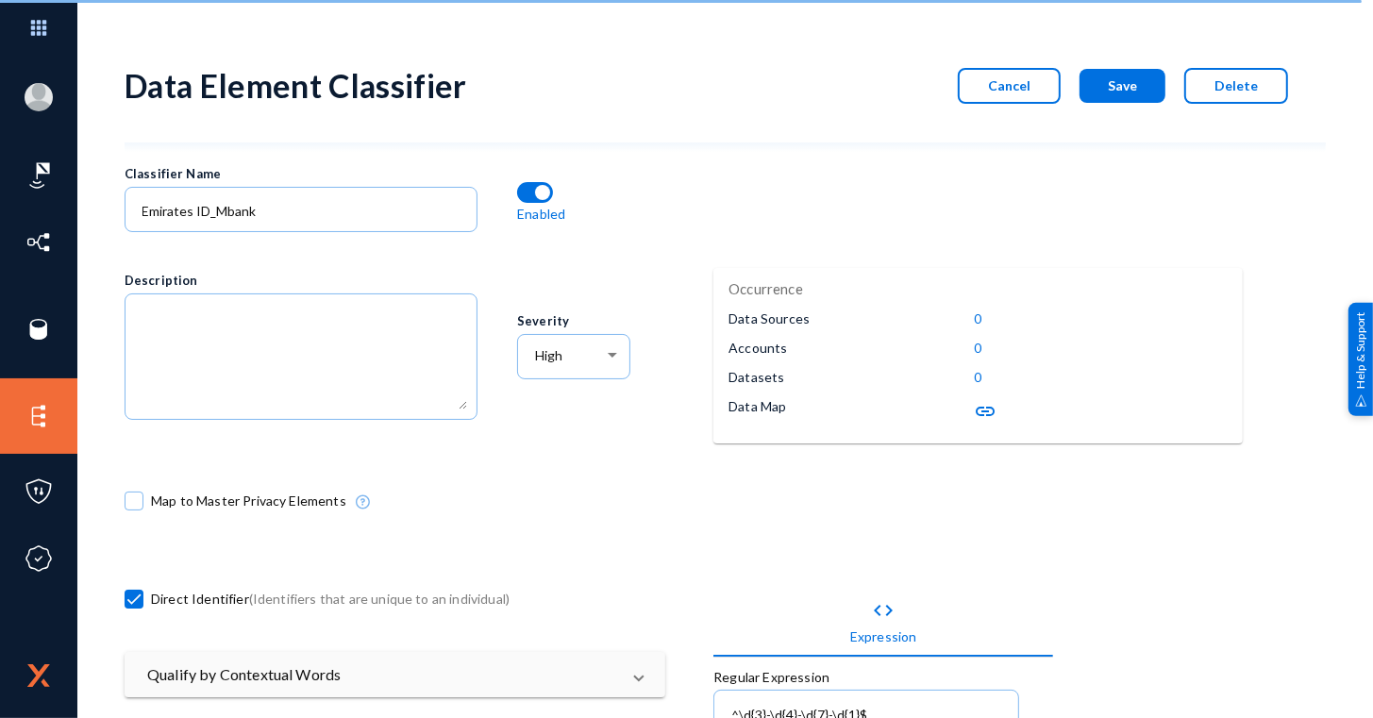
click at [1038, 71] on button "Cancel" at bounding box center [1009, 86] width 103 height 36
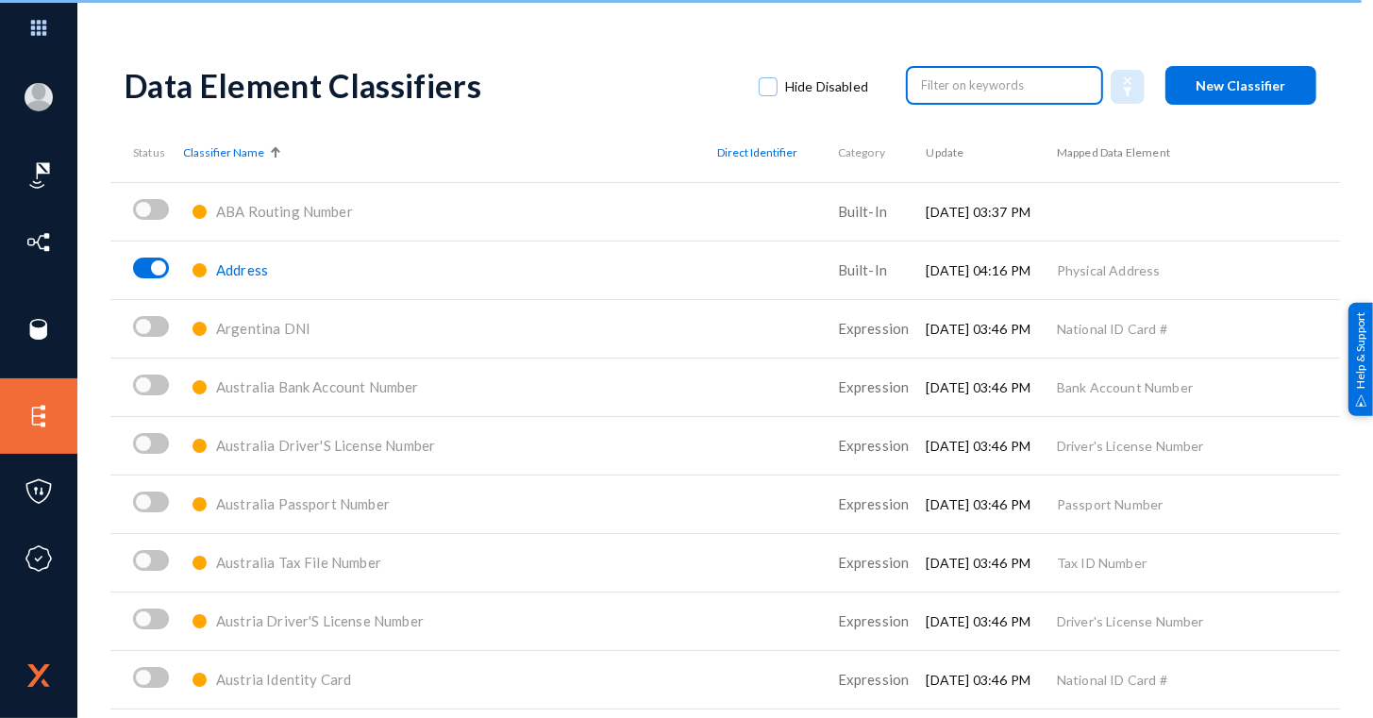
click at [938, 92] on input "text" at bounding box center [1005, 85] width 166 height 28
click at [993, 22] on div "[EMAIL_ADDRESS][DOMAIN_NAME] mbankdataprivacy Log out Dashboard Directory Datas…" at bounding box center [686, 359] width 1373 height 718
click at [961, 81] on input "text" at bounding box center [1005, 85] width 166 height 28
click at [1000, 26] on div "[EMAIL_ADDRESS][DOMAIN_NAME] mbankdataprivacy Log out Dashboard Directory Datas…" at bounding box center [686, 359] width 1373 height 718
click at [954, 87] on input "text" at bounding box center [1005, 85] width 166 height 28
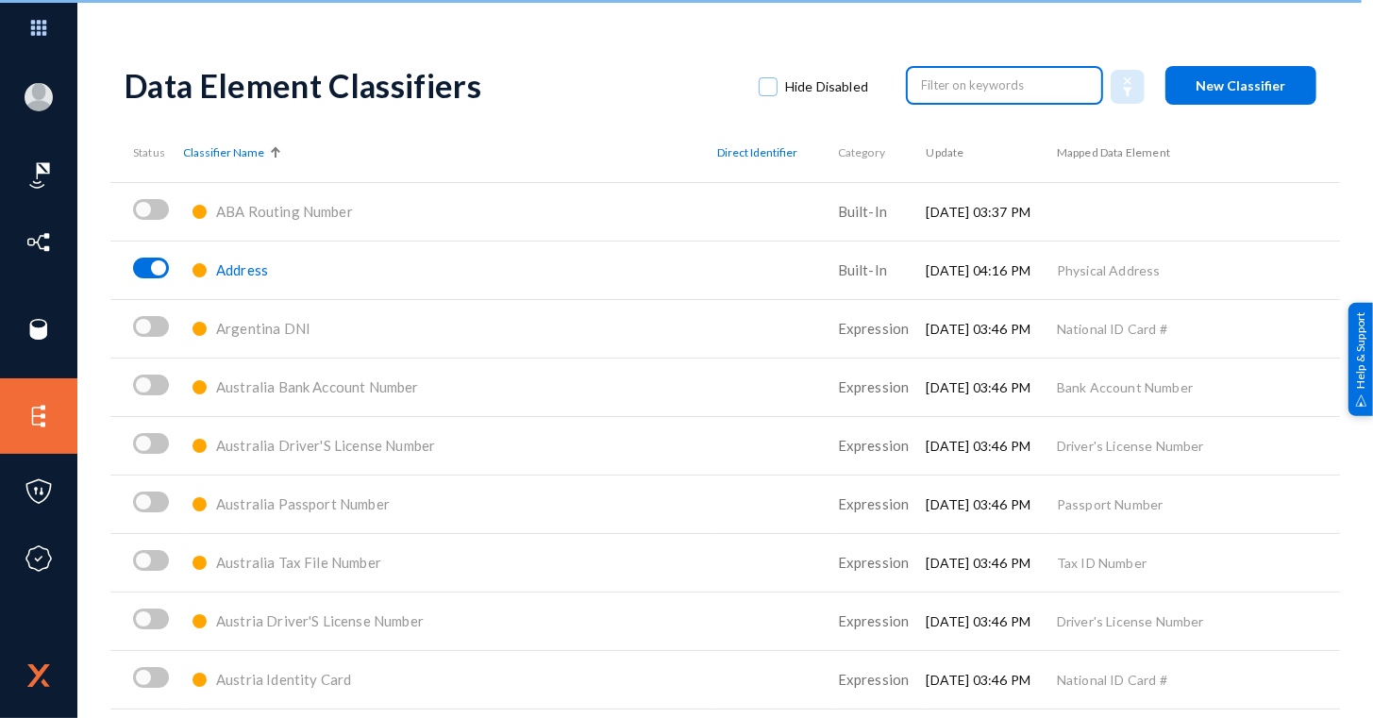
click at [970, 56] on div "Data Element Classifiers Hide Disabled New Classifier" at bounding box center [725, 85] width 1201 height 76
click at [956, 92] on input "text" at bounding box center [1005, 85] width 166 height 28
click at [975, 29] on div "[EMAIL_ADDRESS][DOMAIN_NAME] mbankdataprivacy Log out Dashboard Directory Datas…" at bounding box center [686, 359] width 1373 height 718
click at [950, 92] on input "text" at bounding box center [1005, 85] width 166 height 28
click at [986, 27] on div "[EMAIL_ADDRESS][DOMAIN_NAME] mbankdataprivacy Log out Dashboard Directory Datas…" at bounding box center [686, 359] width 1373 height 718
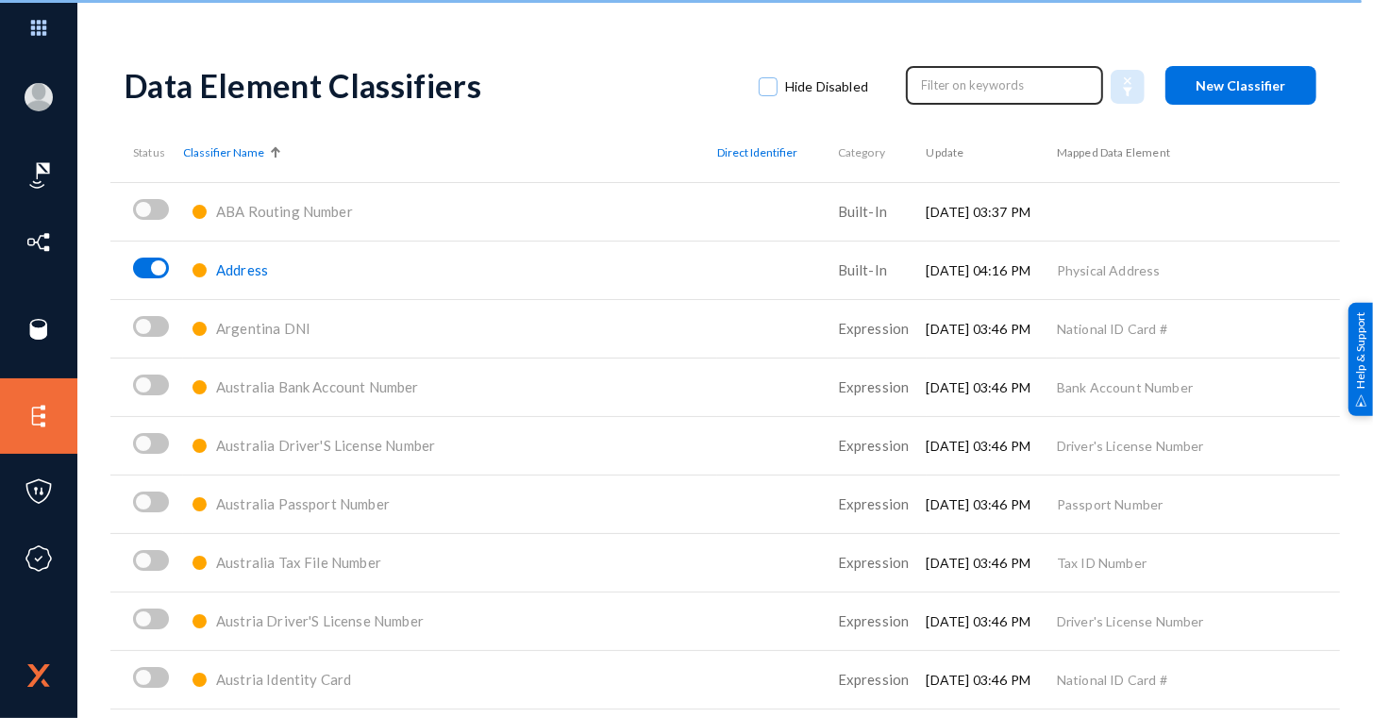
click at [931, 86] on input "text" at bounding box center [1005, 85] width 166 height 28
click at [956, 52] on div "Data Element Classifiers Hide Disabled New Classifier" at bounding box center [725, 85] width 1201 height 76
click at [932, 82] on input "text" at bounding box center [1005, 85] width 166 height 28
click at [970, 34] on div "[EMAIL_ADDRESS][DOMAIN_NAME] mbankdataprivacy Log out Dashboard Directory Datas…" at bounding box center [686, 359] width 1373 height 718
click at [954, 69] on div at bounding box center [1004, 84] width 197 height 42
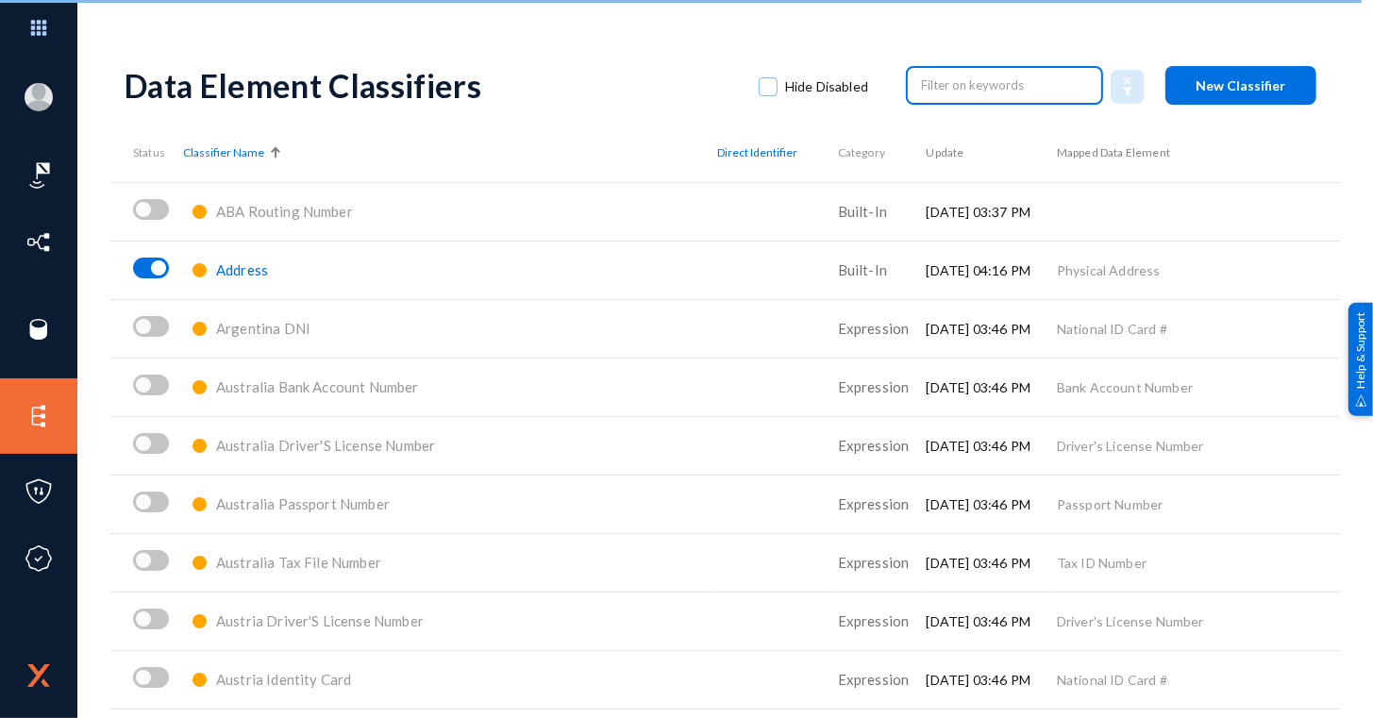
click at [969, 33] on div "[EMAIL_ADDRESS][DOMAIN_NAME] mbankdataprivacy Log out Dashboard Directory Datas…" at bounding box center [686, 359] width 1373 height 718
click at [944, 87] on input "text" at bounding box center [1005, 85] width 166 height 28
click at [976, 58] on div "Data Element Classifiers Hide Disabled New Classifier" at bounding box center [725, 85] width 1201 height 76
click at [964, 76] on input "text" at bounding box center [1005, 85] width 166 height 28
click at [908, 25] on div "[EMAIL_ADDRESS][DOMAIN_NAME] mbankdataprivacy Log out Dashboard Directory Datas…" at bounding box center [686, 359] width 1373 height 718
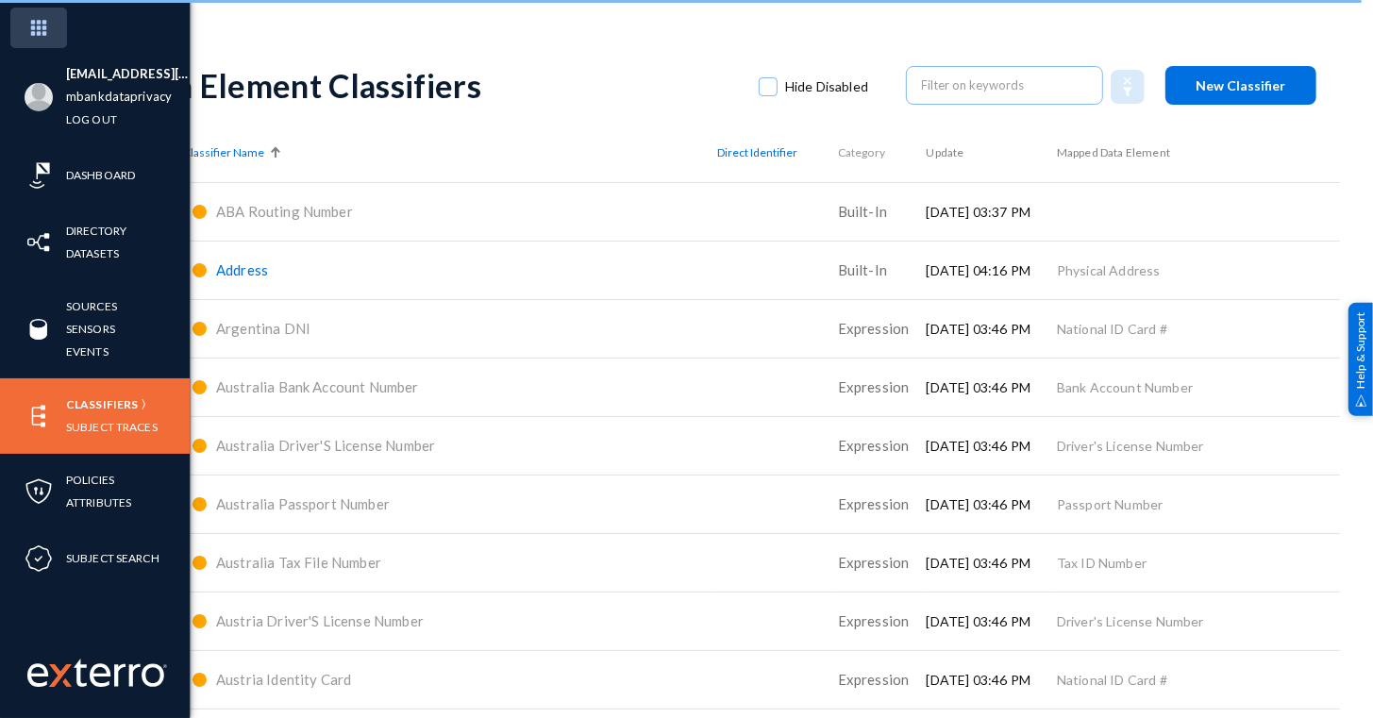
click at [42, 25] on img at bounding box center [38, 28] width 57 height 41
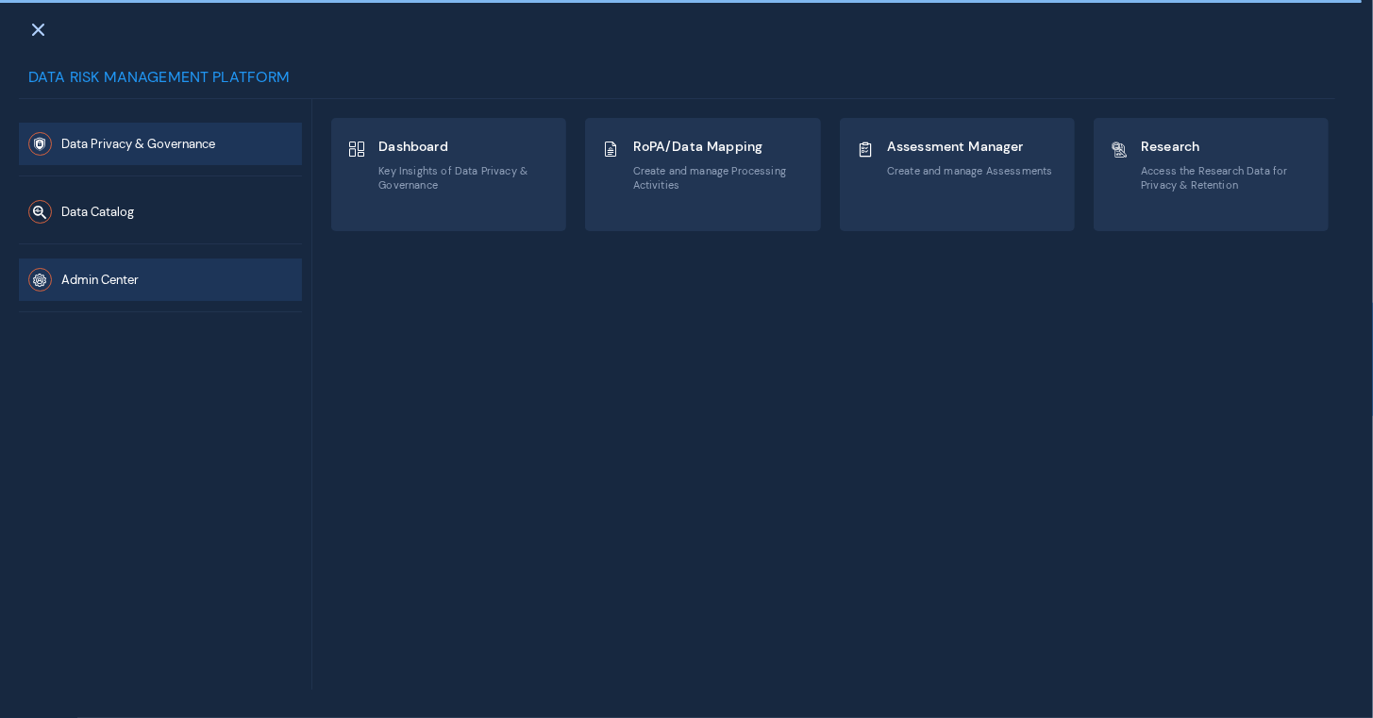
click at [148, 276] on button "Admin Center" at bounding box center [160, 280] width 283 height 42
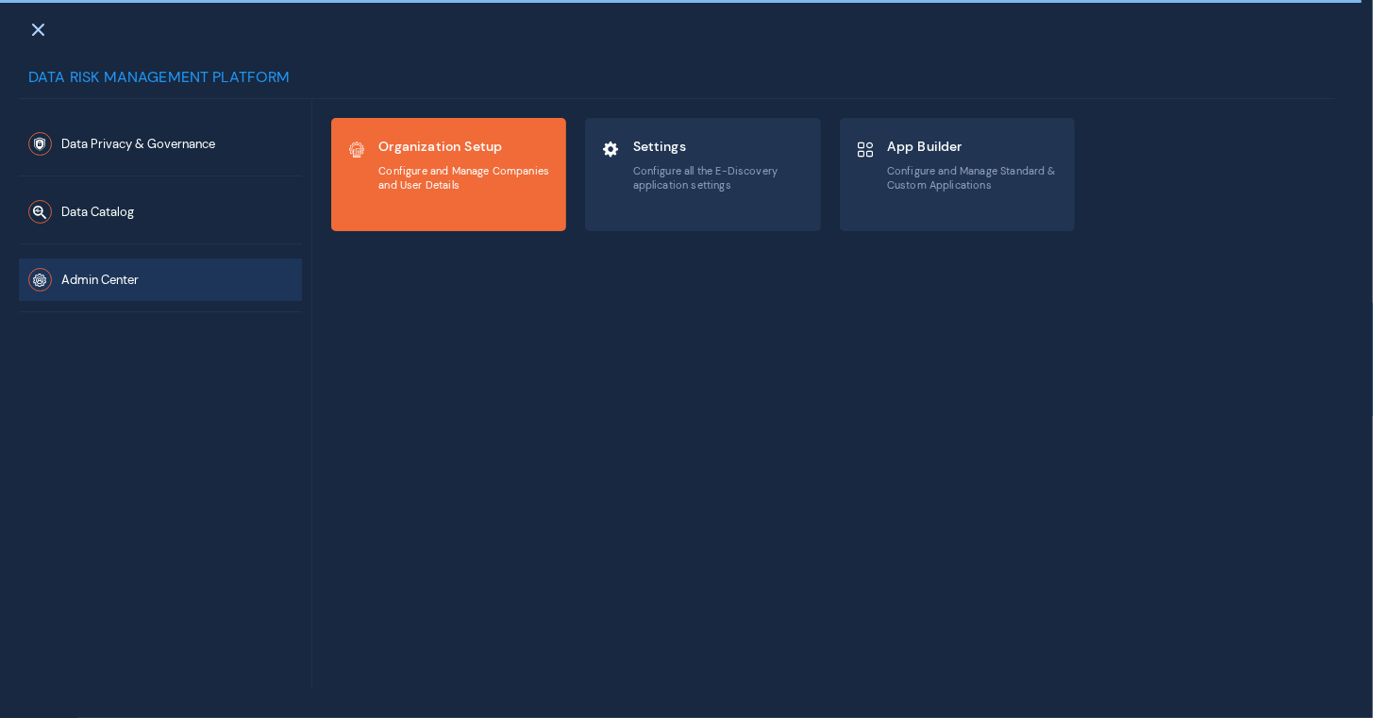
click at [387, 204] on div "Organization Setup Configure and Manage Companies and User Details" at bounding box center [448, 174] width 233 height 111
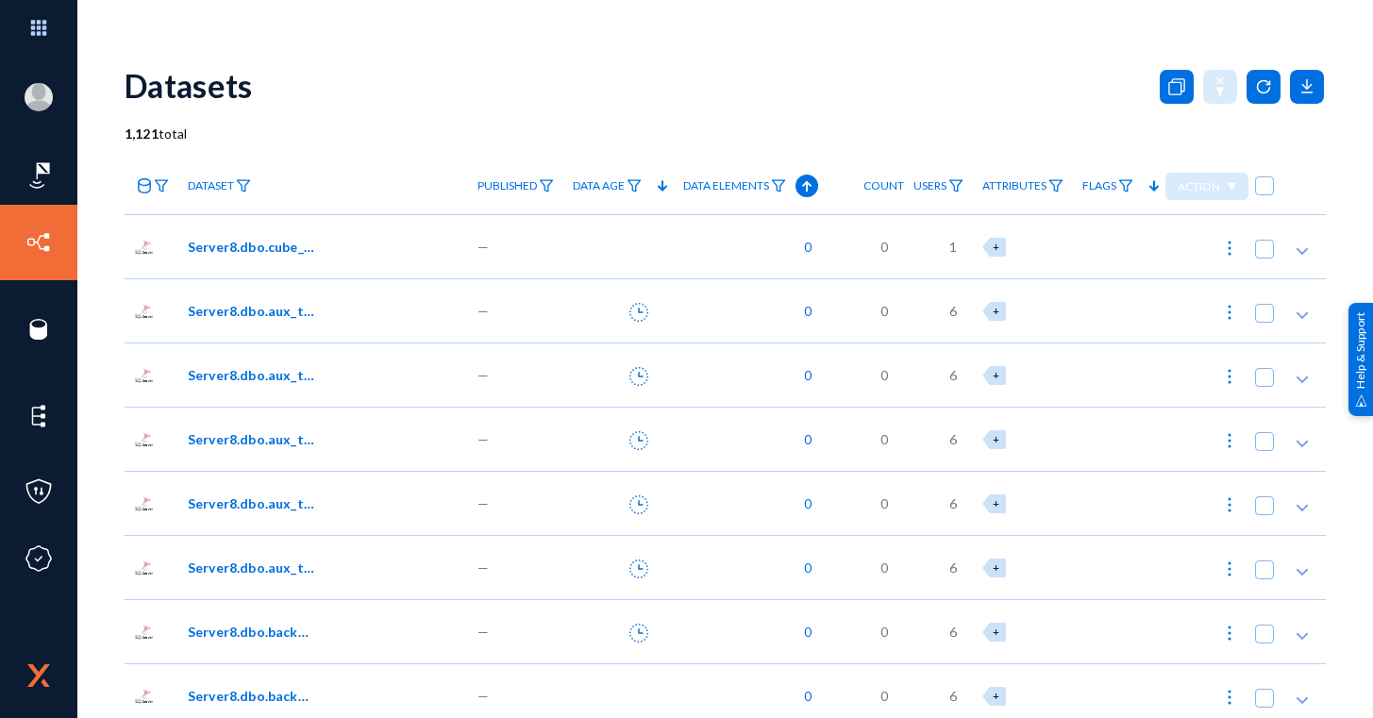
drag, startPoint x: 0, startPoint y: 0, endPoint x: 654, endPoint y: 182, distance: 678.7
click at [654, 182] on icon at bounding box center [662, 186] width 23 height 23
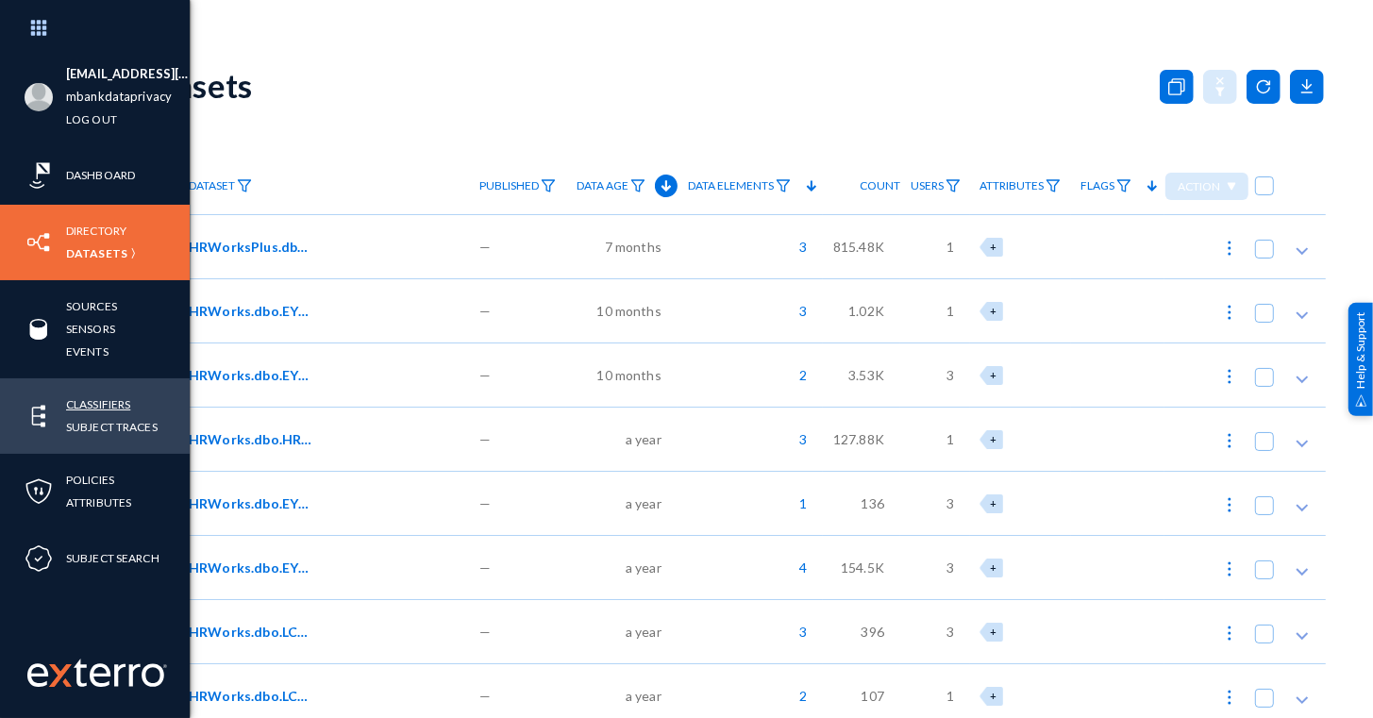
drag, startPoint x: 101, startPoint y: 400, endPoint x: 137, endPoint y: 396, distance: 36.1
click at [102, 400] on link "Classifiers" at bounding box center [98, 404] width 64 height 22
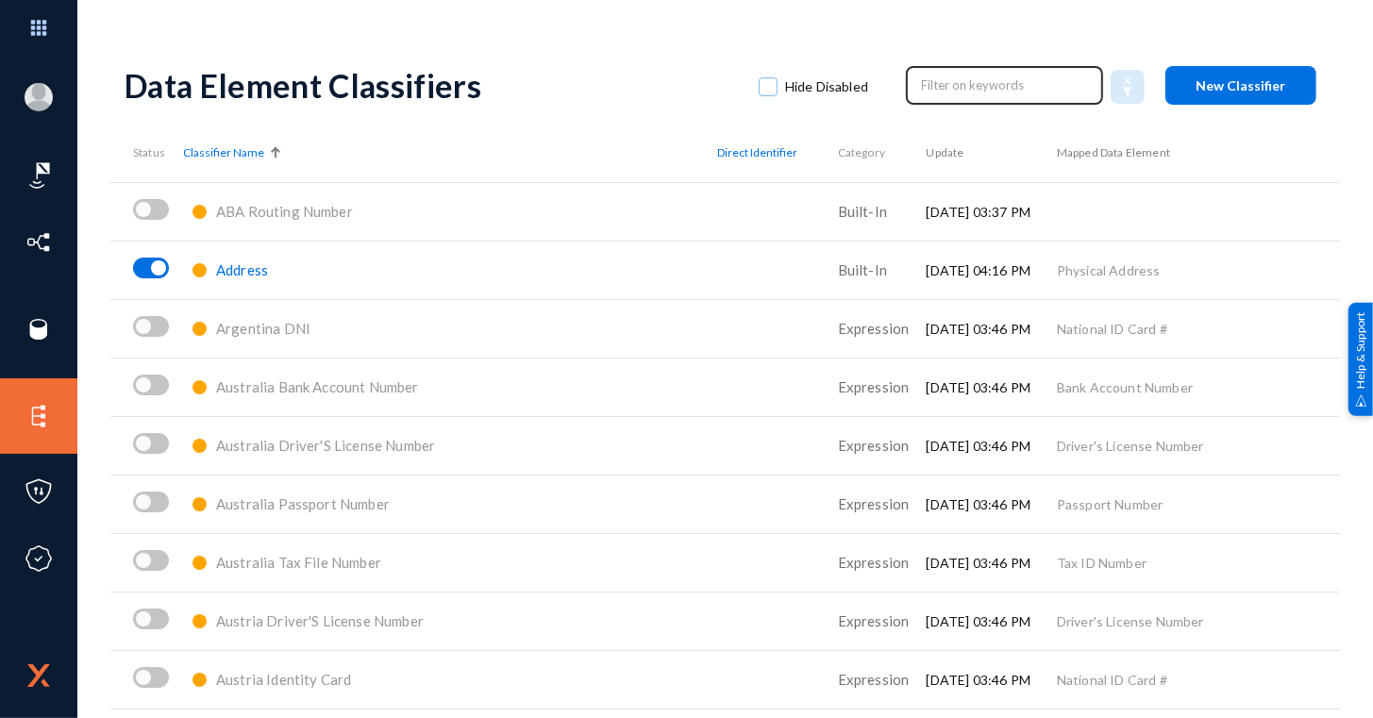
click at [920, 100] on div at bounding box center [1005, 86] width 170 height 30
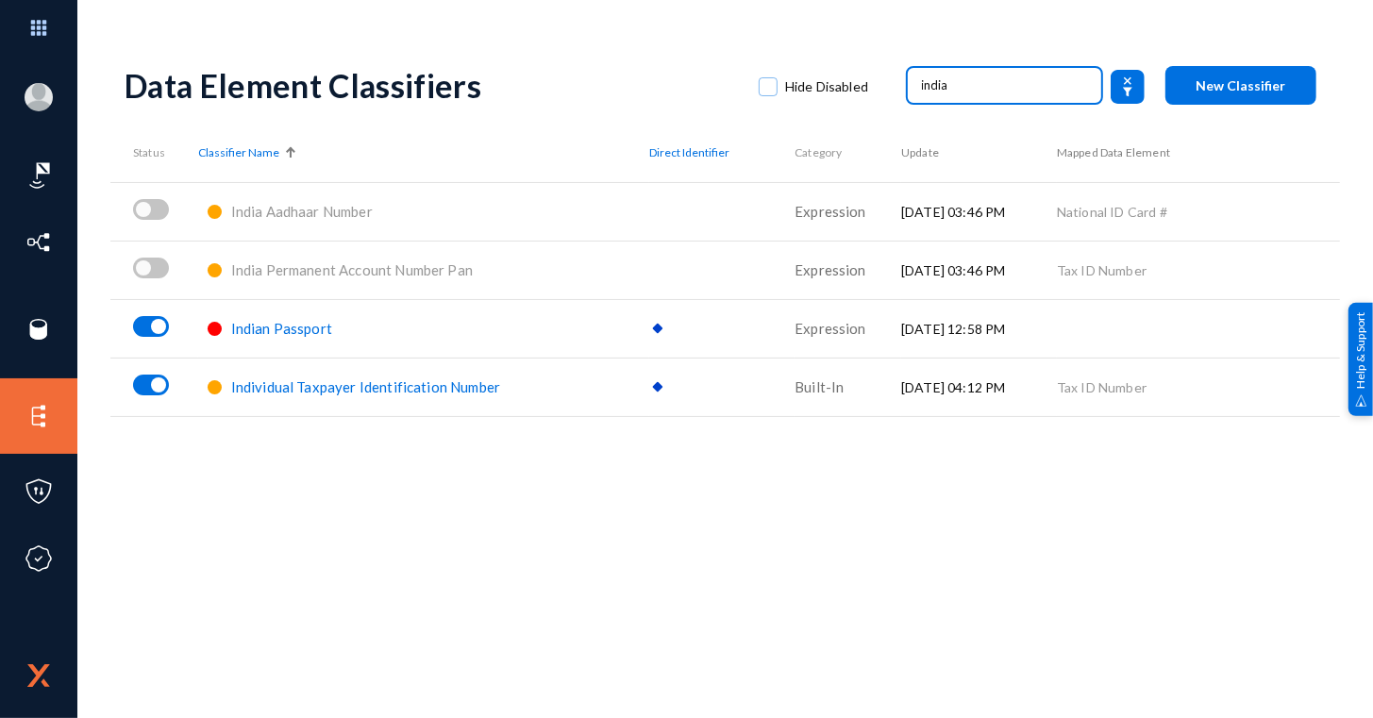
type input "india"
click at [251, 323] on span "Indian Passport" at bounding box center [281, 328] width 101 height 17
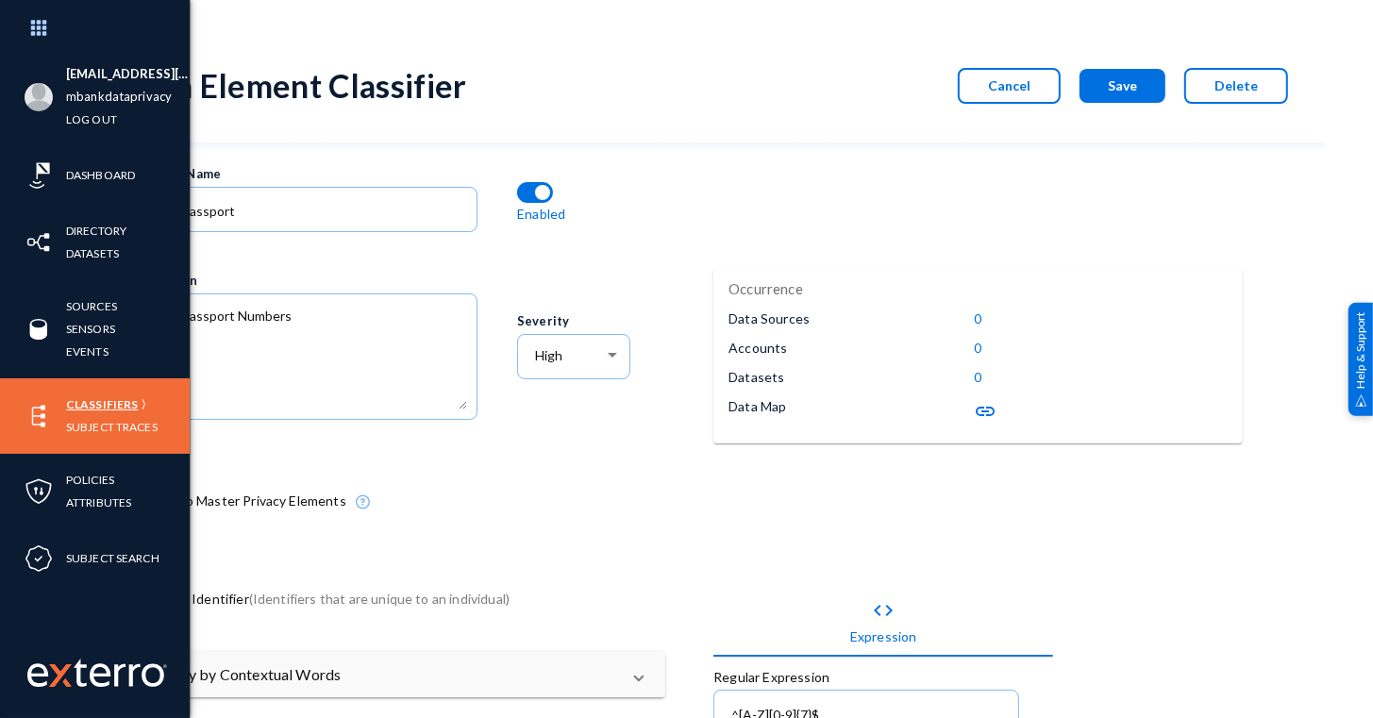
click at [87, 407] on link "Classifiers" at bounding box center [102, 404] width 72 height 22
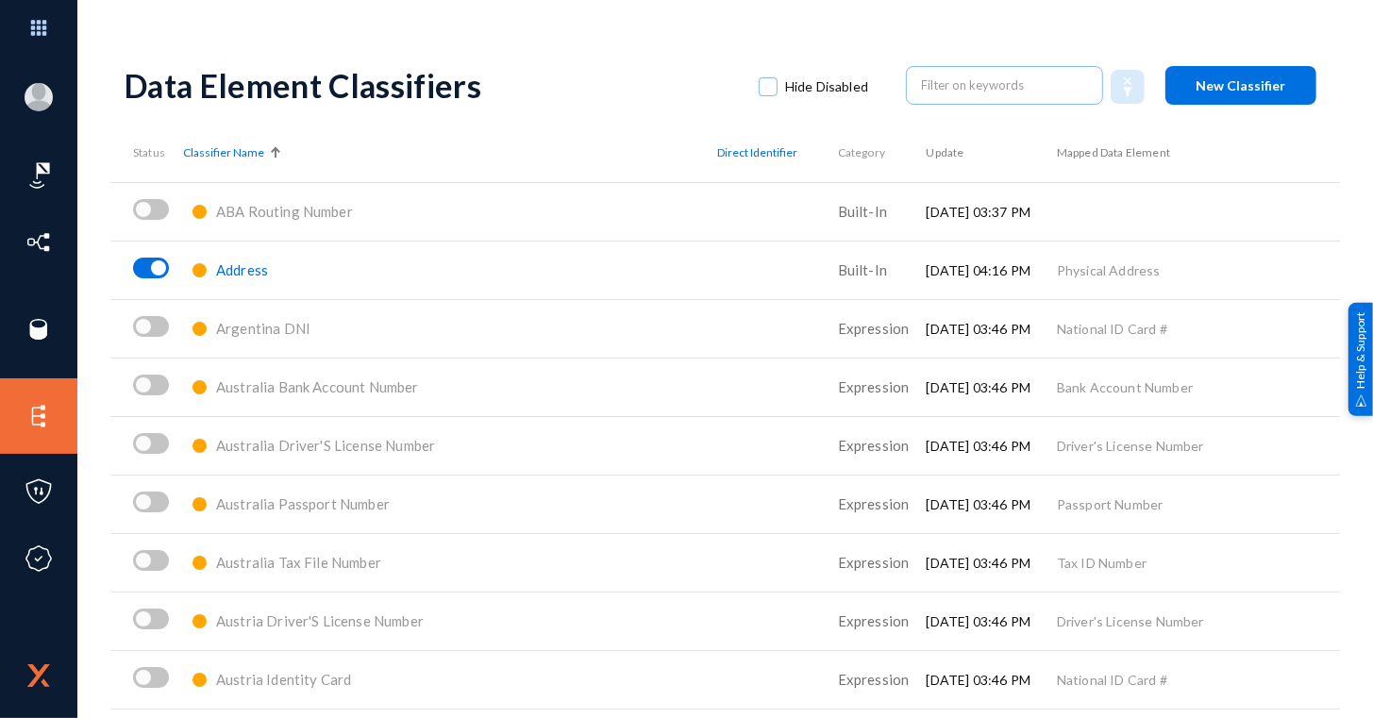
click at [1185, 98] on button "New Classifier" at bounding box center [1240, 85] width 151 height 39
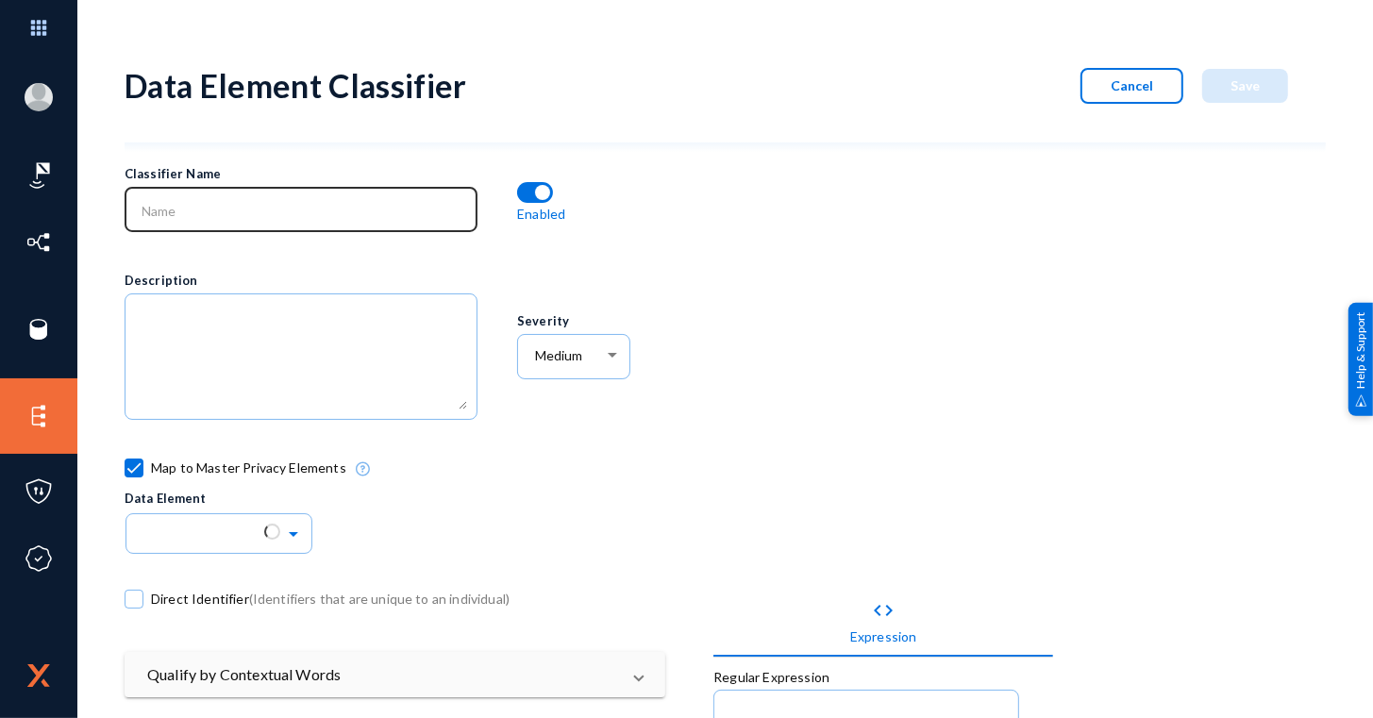
drag, startPoint x: 219, startPoint y: 227, endPoint x: 214, endPoint y: 218, distance: 10.5
click at [214, 218] on div at bounding box center [301, 207] width 333 height 49
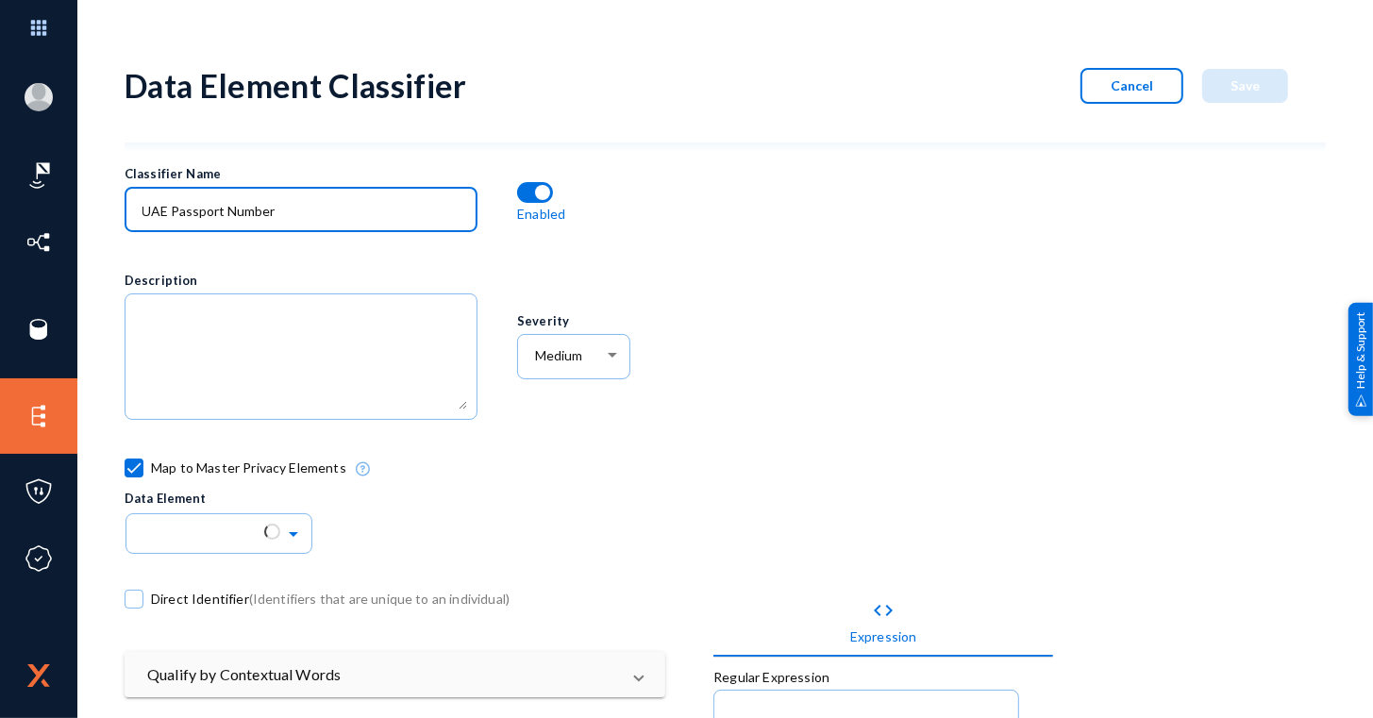
type input "UAE Passport Number"
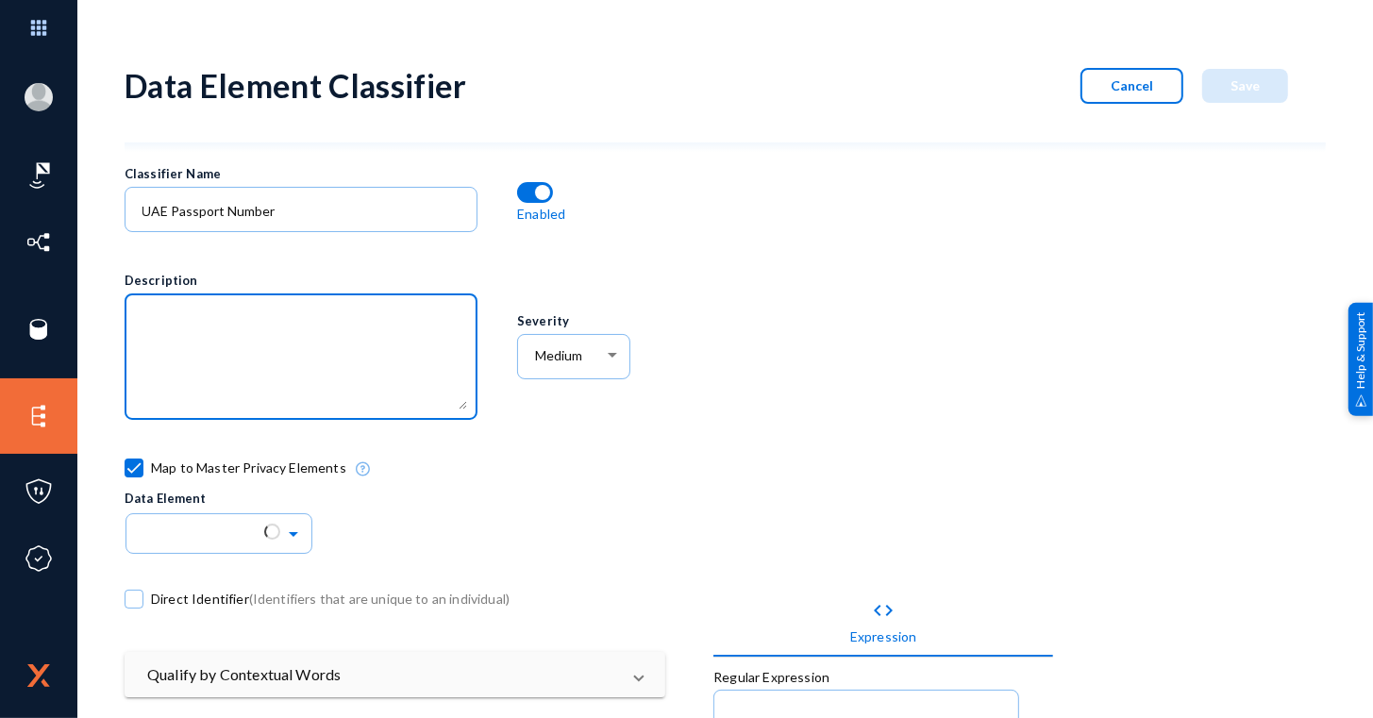
click at [239, 321] on textarea at bounding box center [305, 359] width 326 height 102
type textarea "UAE Passport Identifier"
click at [147, 589] on label "Direct Identifier (Identifiers that are unique to an individual)" at bounding box center [317, 599] width 385 height 28
click at [135, 608] on input "Direct Identifier (Identifiers that are unique to an individual)" at bounding box center [134, 609] width 2 height 2
checkbox input "true"
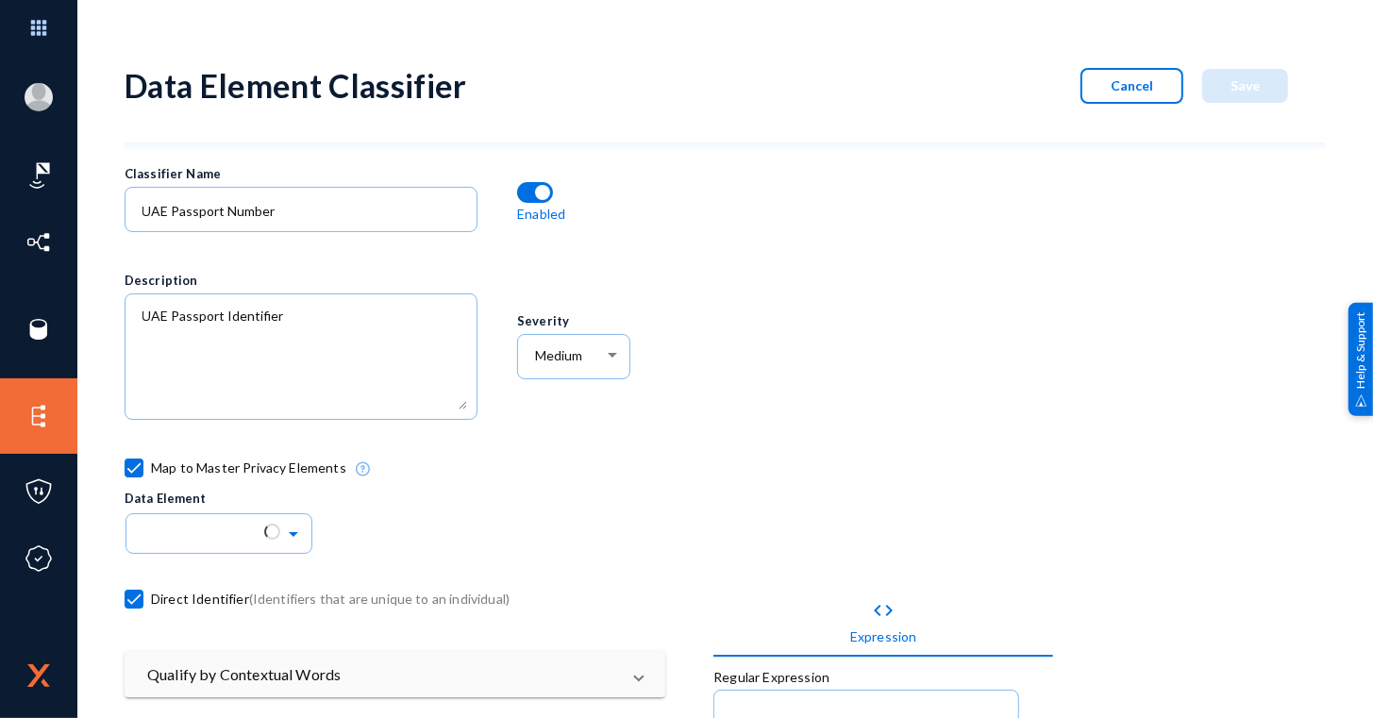
click at [137, 465] on span at bounding box center [134, 468] width 19 height 19
click at [135, 476] on input "Map to Master Privacy Elements" at bounding box center [134, 477] width 2 height 2
checkbox input "false"
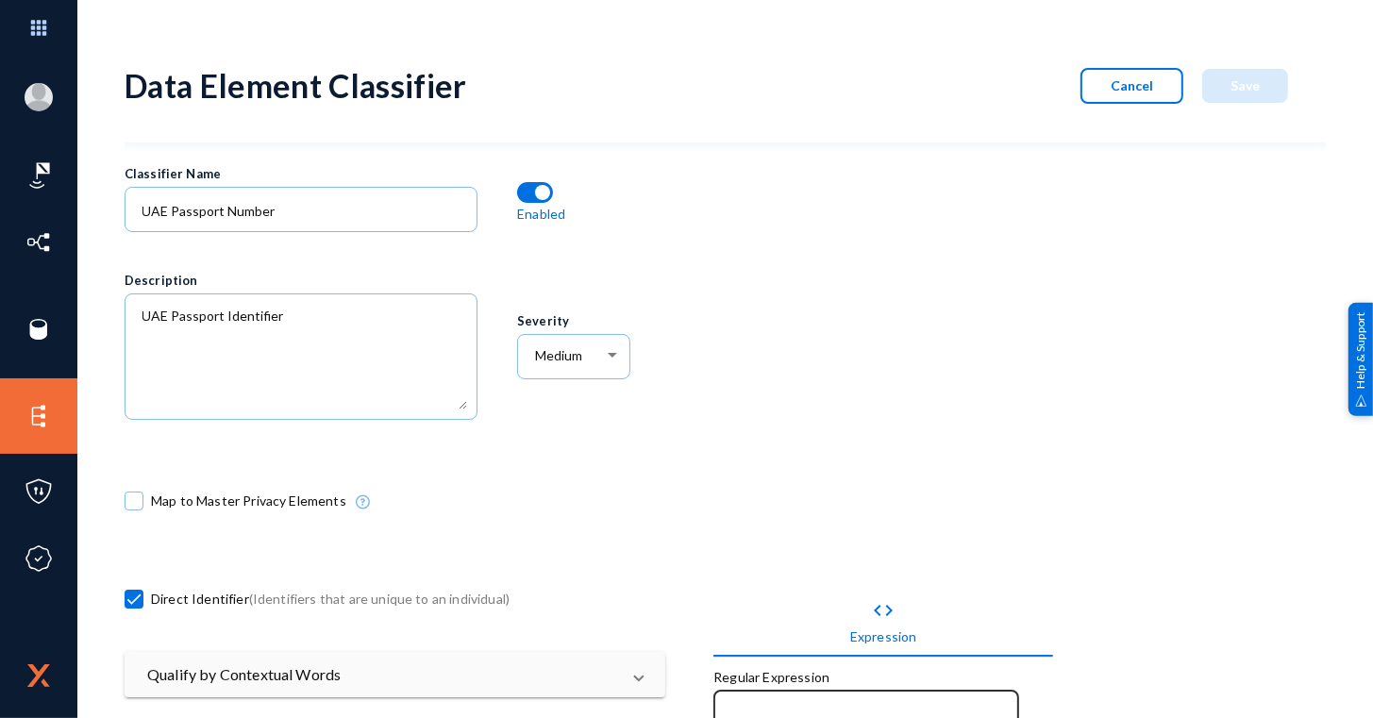
click at [751, 707] on input at bounding box center [870, 715] width 278 height 17
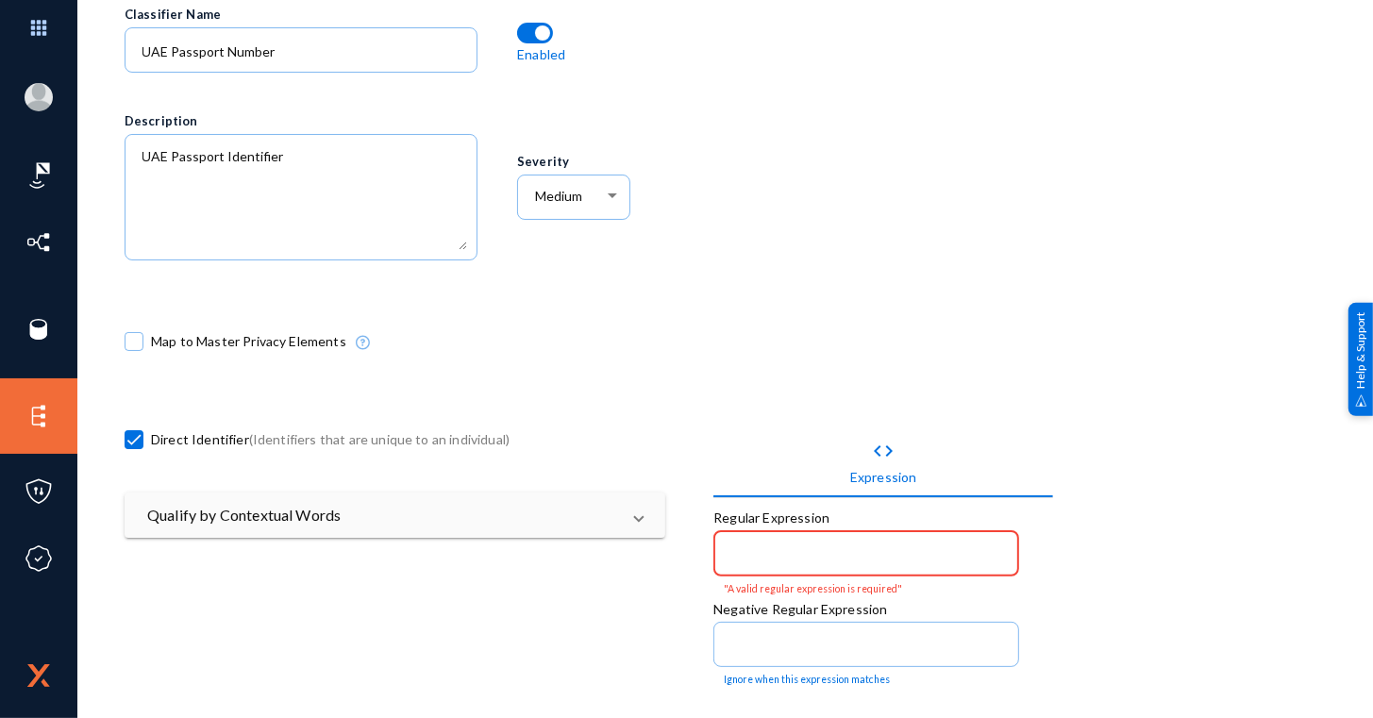
click at [762, 539] on div at bounding box center [867, 551] width 286 height 49
paste input "^[A-Z][0-9]{7,9}$"
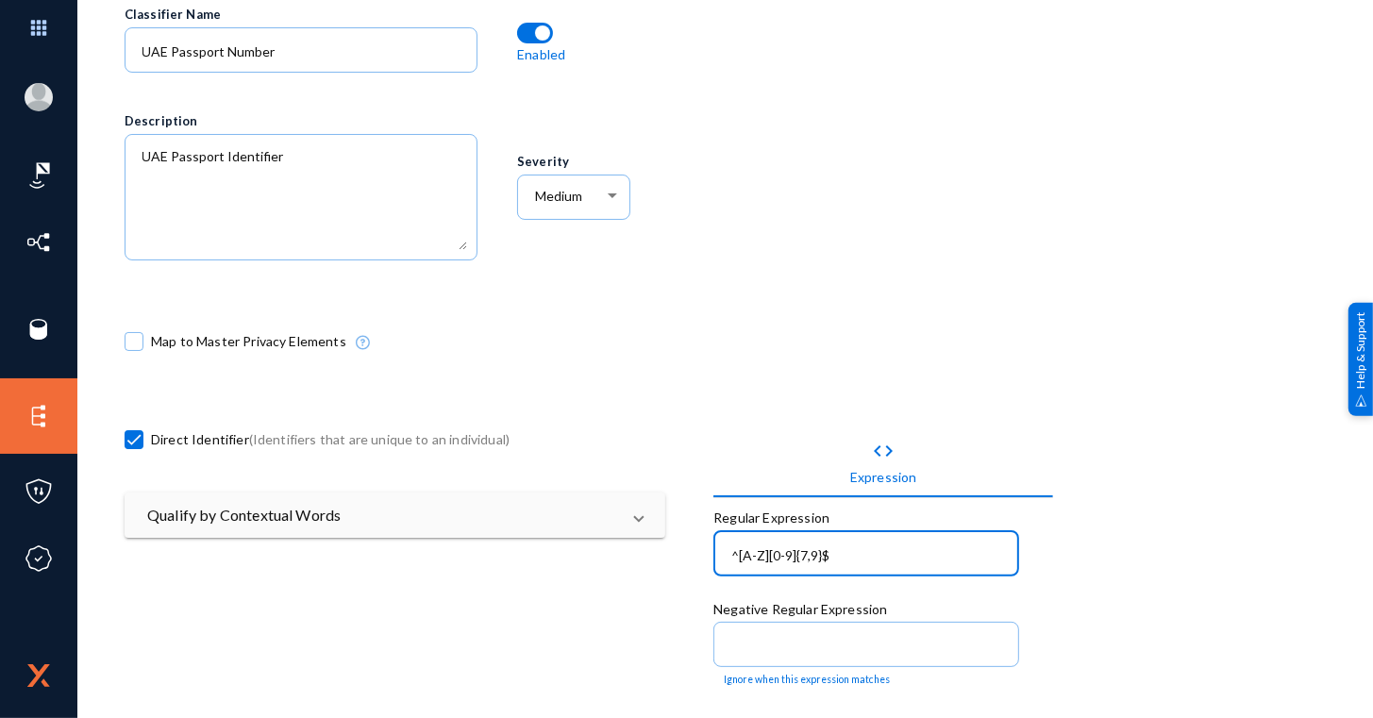
type input "^[A-Z][0-9]{7,9}$"
click at [726, 546] on div "^[A-Z][0-9]{7,9}$" at bounding box center [867, 551] width 286 height 49
click at [731, 552] on input "^[A-Z][0-9]{7,9}$" at bounding box center [870, 555] width 278 height 17
click at [1040, 344] on div "Map to Master Privacy Elements" at bounding box center [615, 344] width 980 height 97
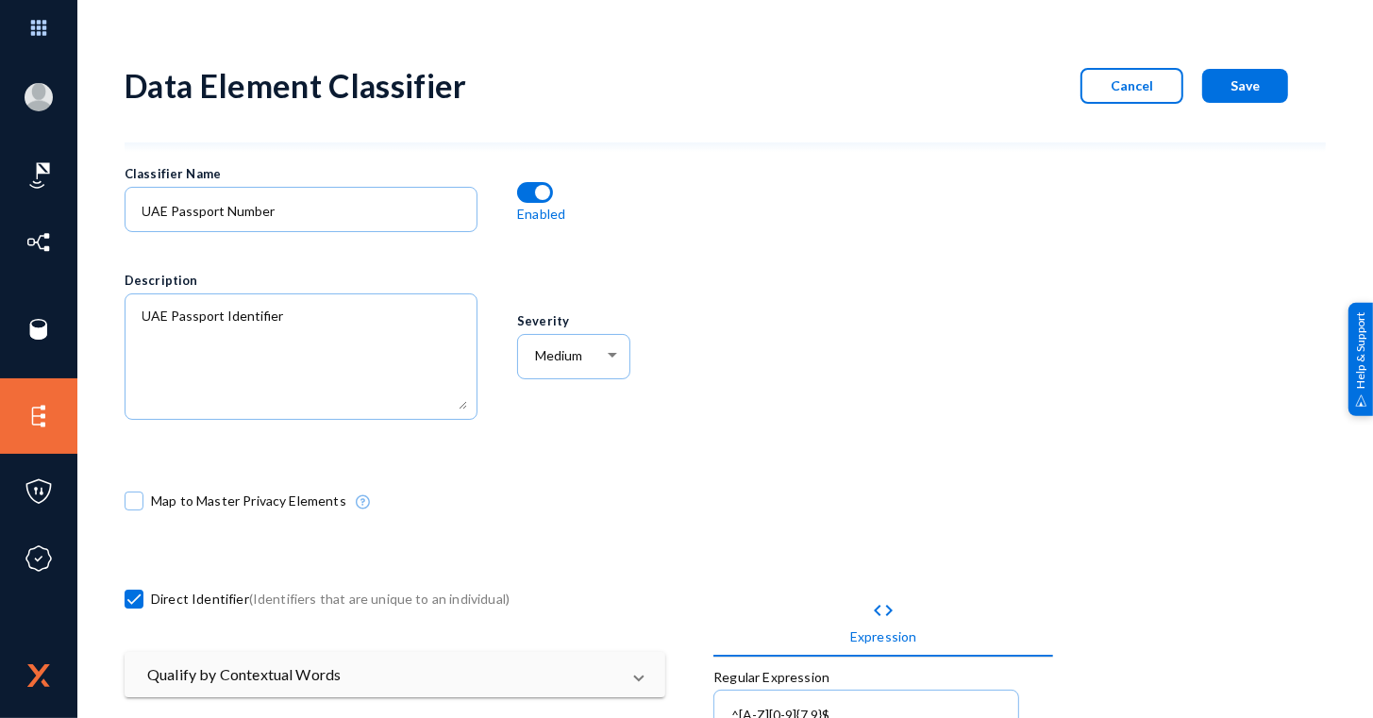
scroll to position [0, 0]
click at [1248, 89] on span "Save" at bounding box center [1244, 85] width 29 height 16
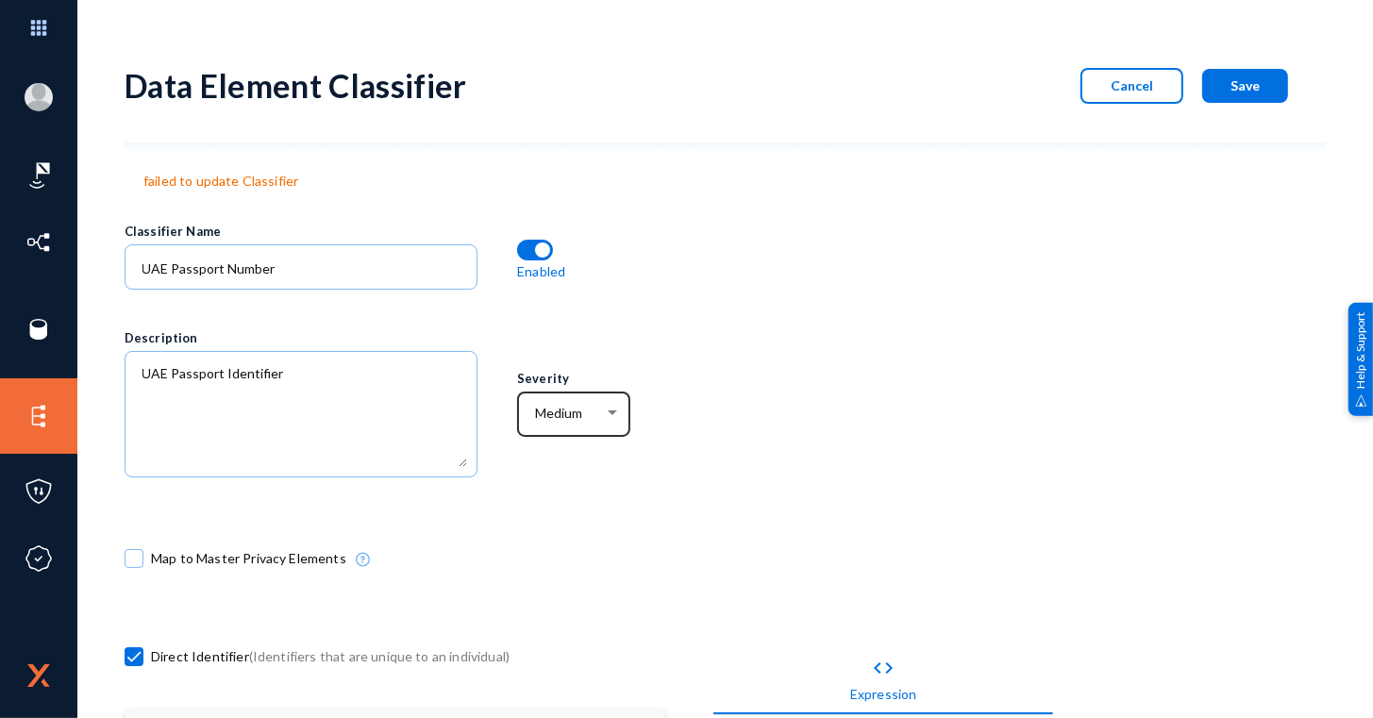
click at [573, 424] on div "Medium" at bounding box center [573, 412] width 93 height 49
click at [571, 440] on span "High" at bounding box center [576, 440] width 86 height 34
click at [1282, 79] on div "Data Element Classifier Cancel Save" at bounding box center [725, 85] width 1201 height 76
click at [1244, 88] on span "Save" at bounding box center [1244, 85] width 29 height 16
click at [1127, 79] on span "Cancel" at bounding box center [1131, 85] width 42 height 16
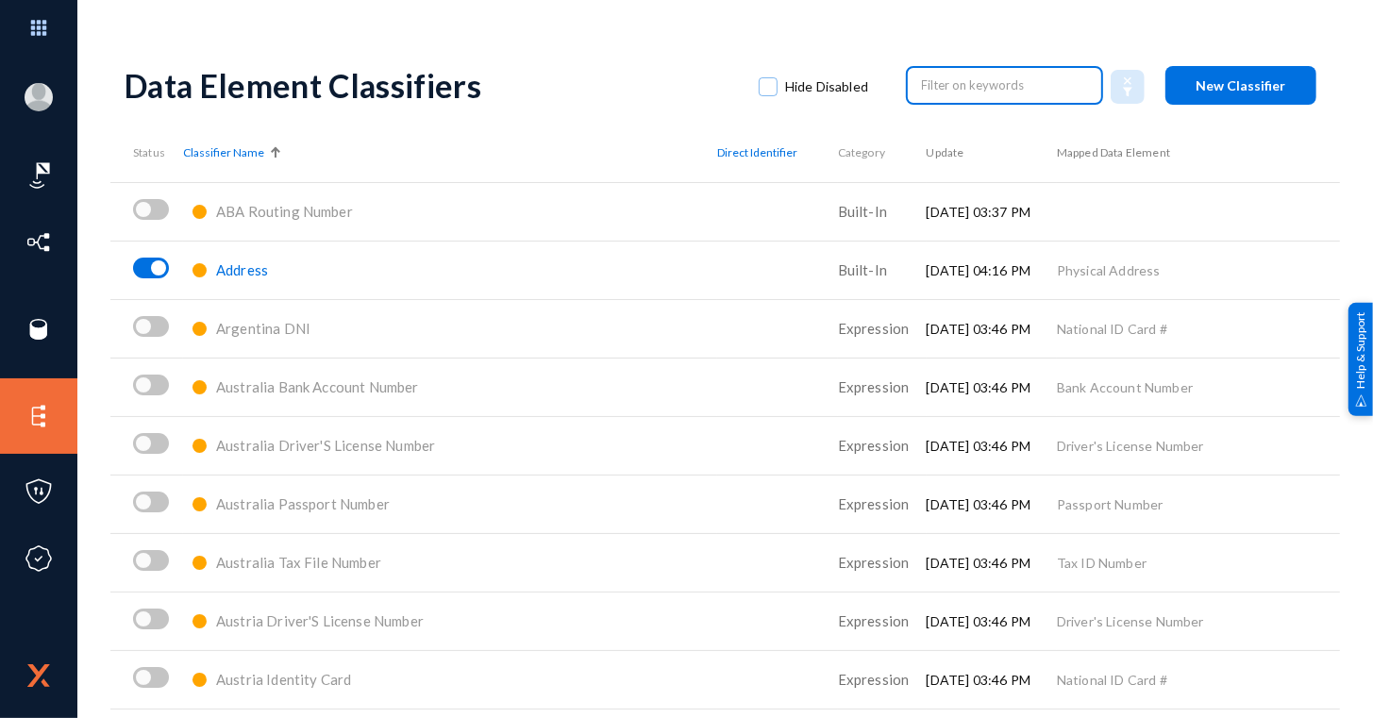
click at [953, 96] on input "text" at bounding box center [1005, 85] width 166 height 28
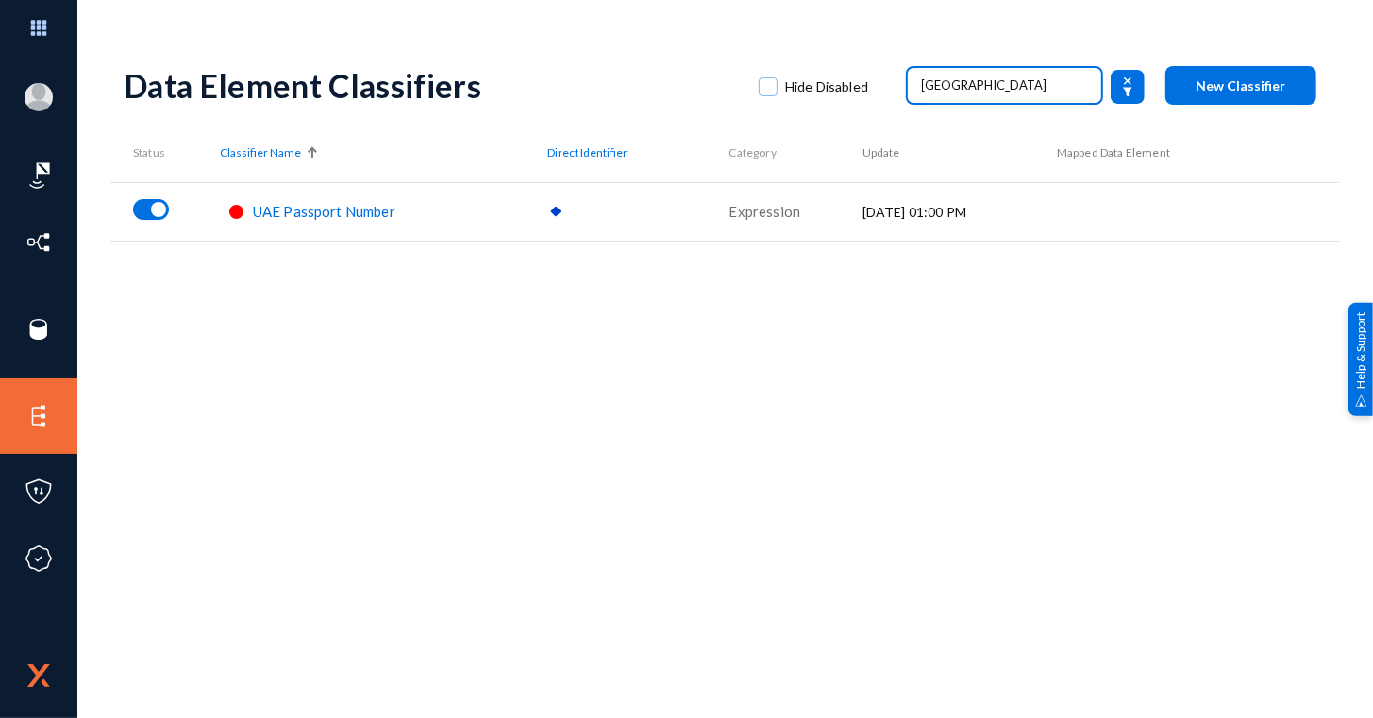
type input "uae"
click at [282, 212] on span "UAE Passport Number" at bounding box center [324, 211] width 142 height 17
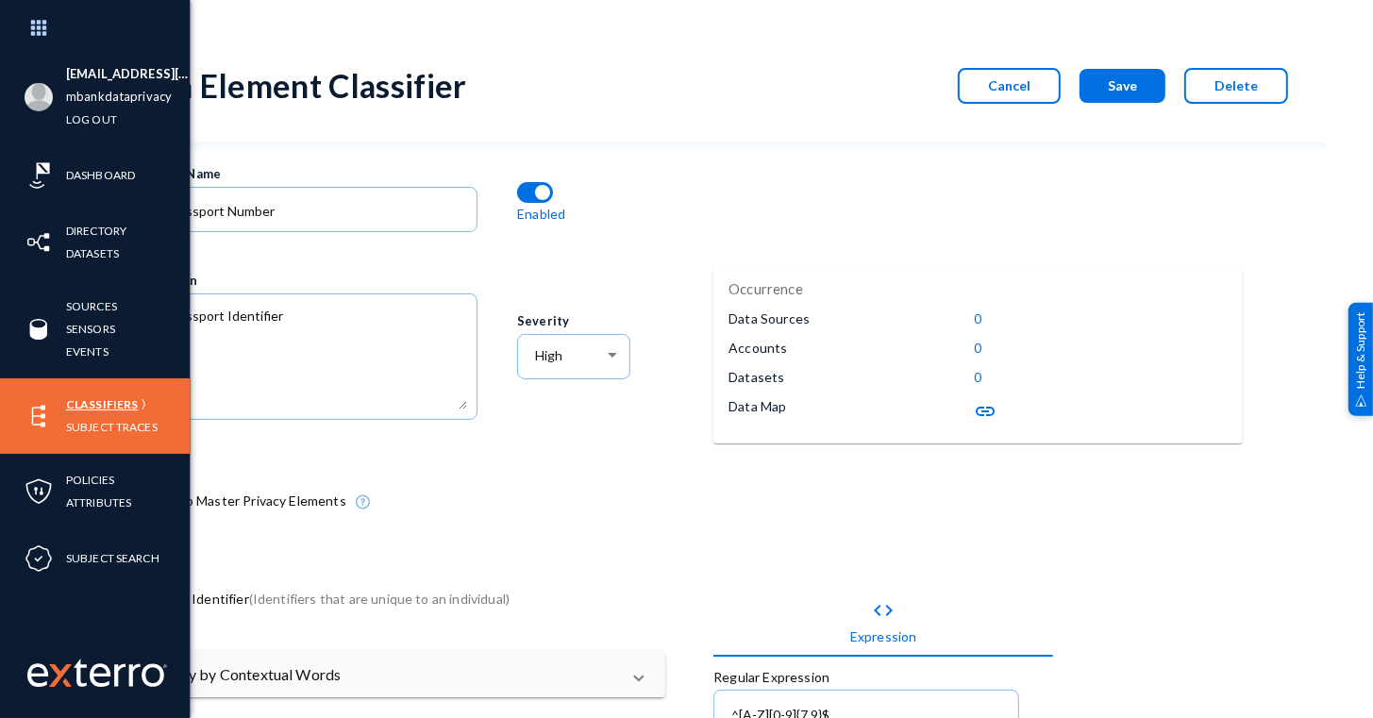
click at [96, 400] on link "Classifiers" at bounding box center [102, 404] width 72 height 22
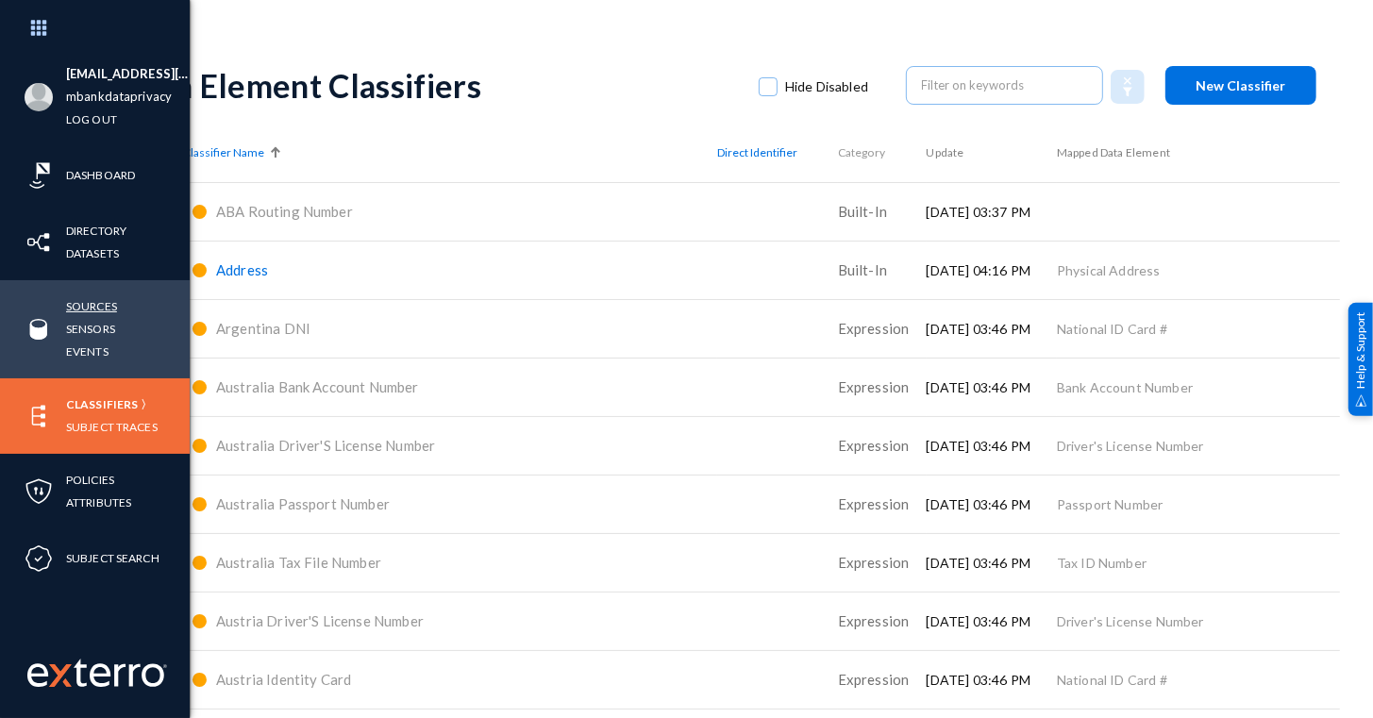
click at [113, 308] on link "Sources" at bounding box center [91, 306] width 51 height 22
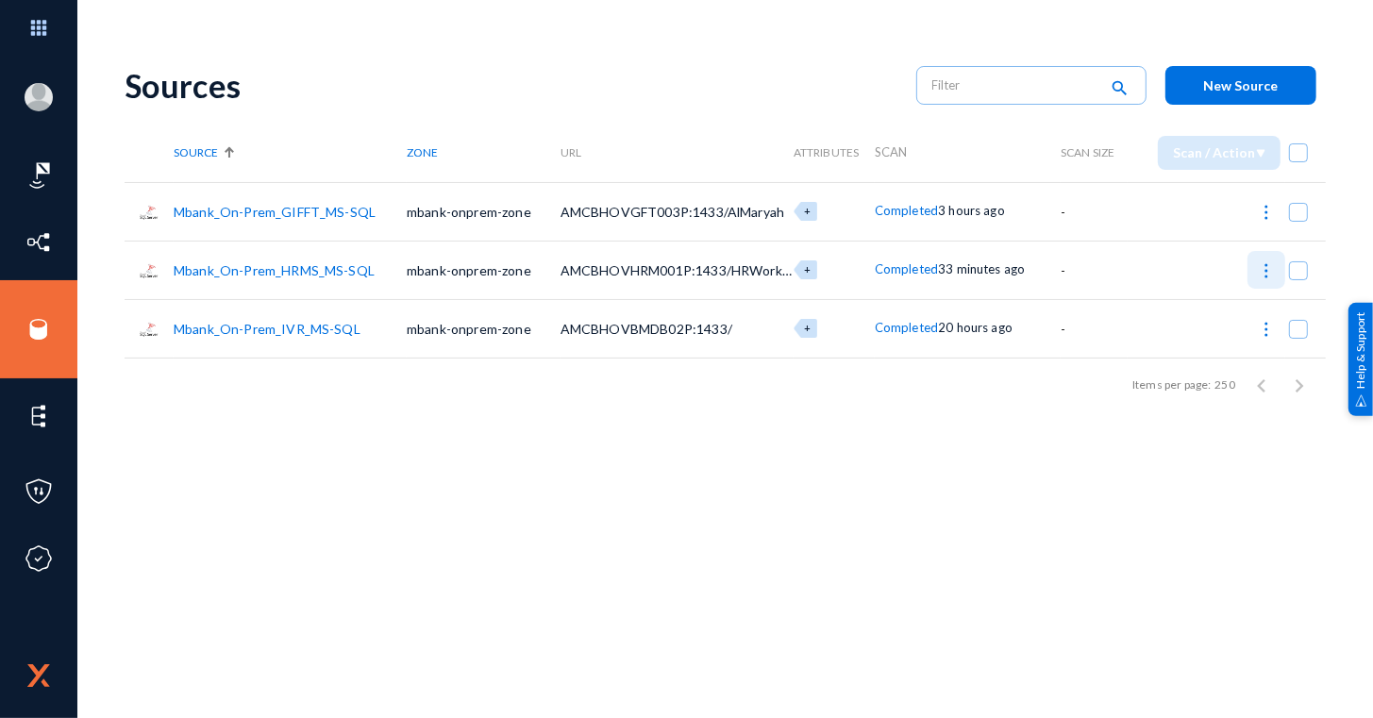
click at [1260, 266] on img at bounding box center [1266, 270] width 19 height 19
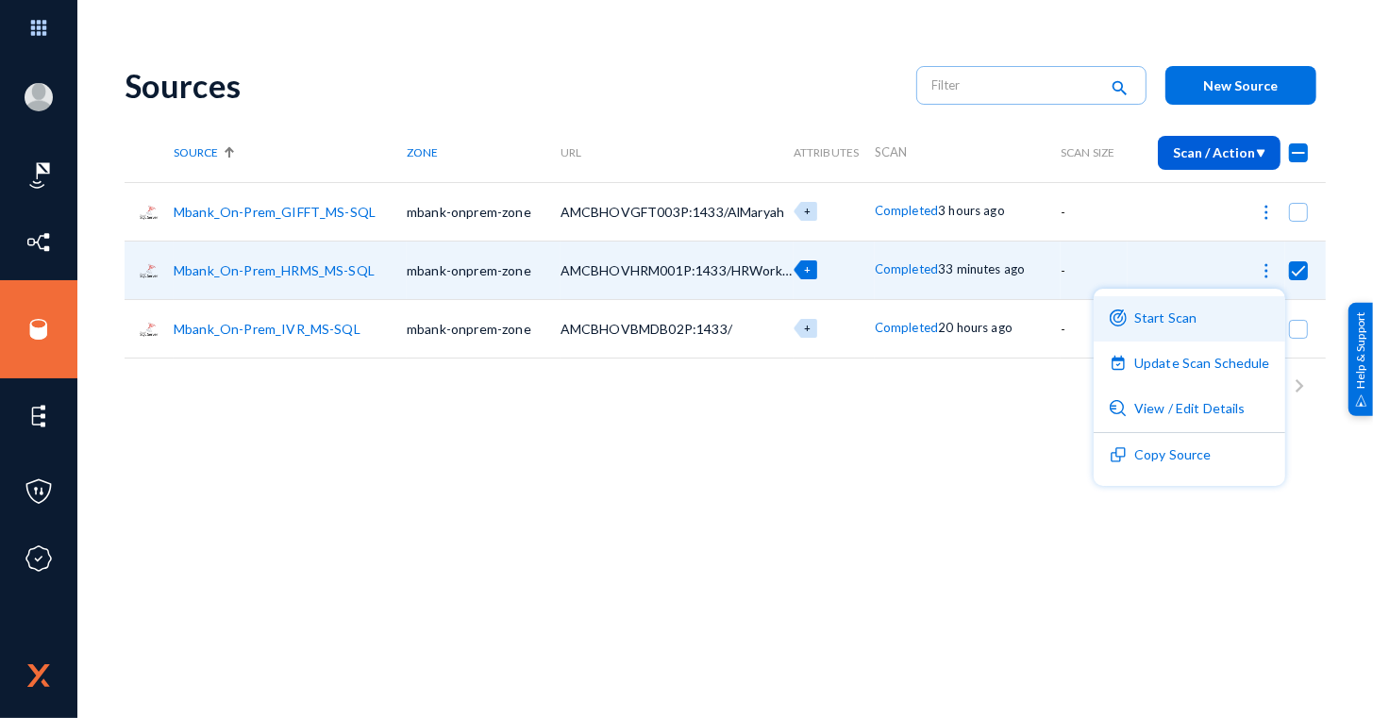
click at [1161, 304] on button "Start Scan" at bounding box center [1189, 318] width 192 height 45
checkbox input "false"
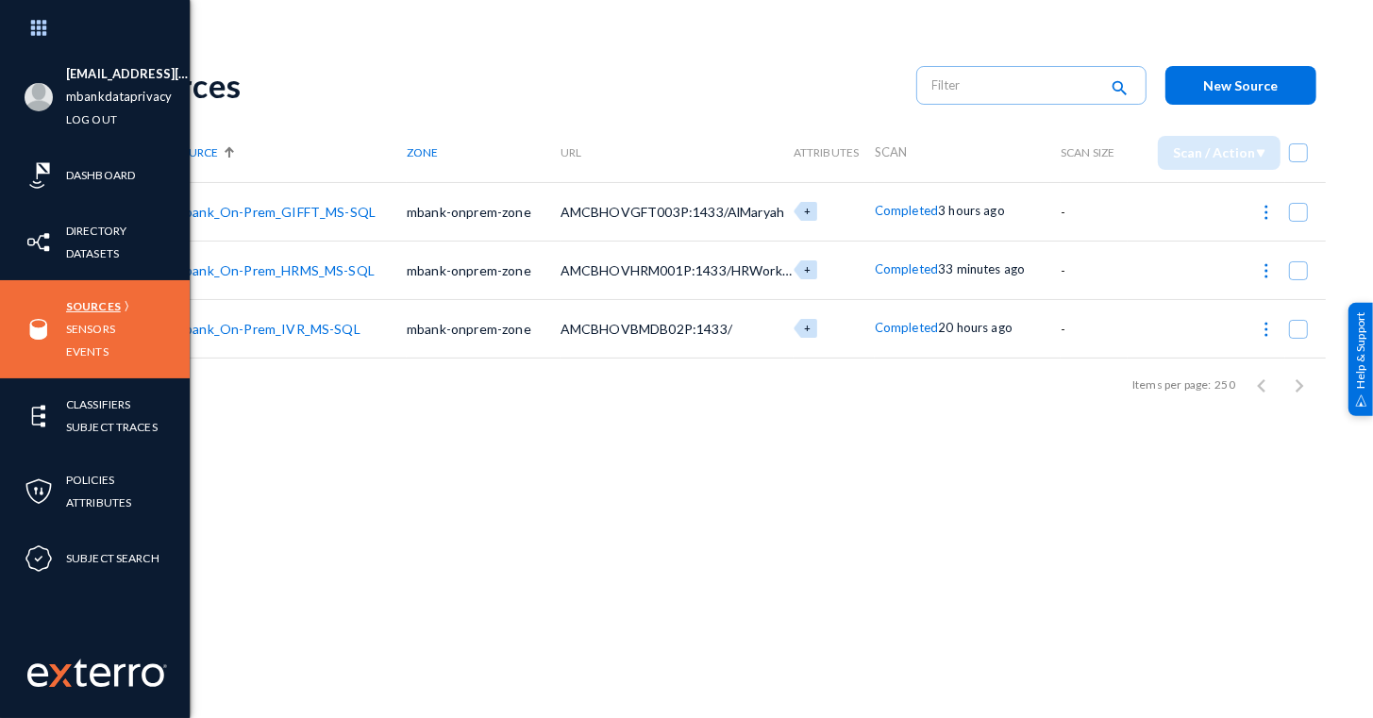
click at [69, 305] on link "Sources" at bounding box center [93, 306] width 55 height 22
click at [96, 321] on link "Sensors" at bounding box center [90, 329] width 49 height 22
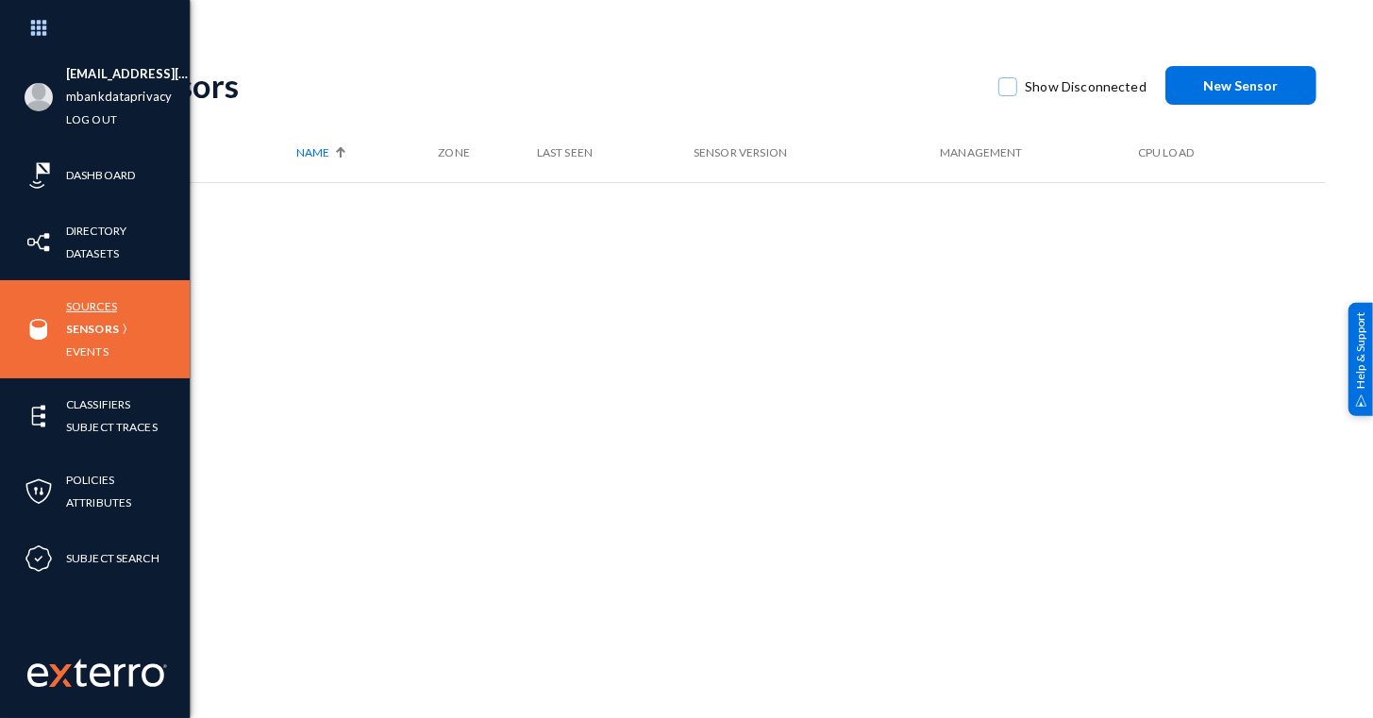
click at [89, 301] on link "Sources" at bounding box center [91, 306] width 51 height 22
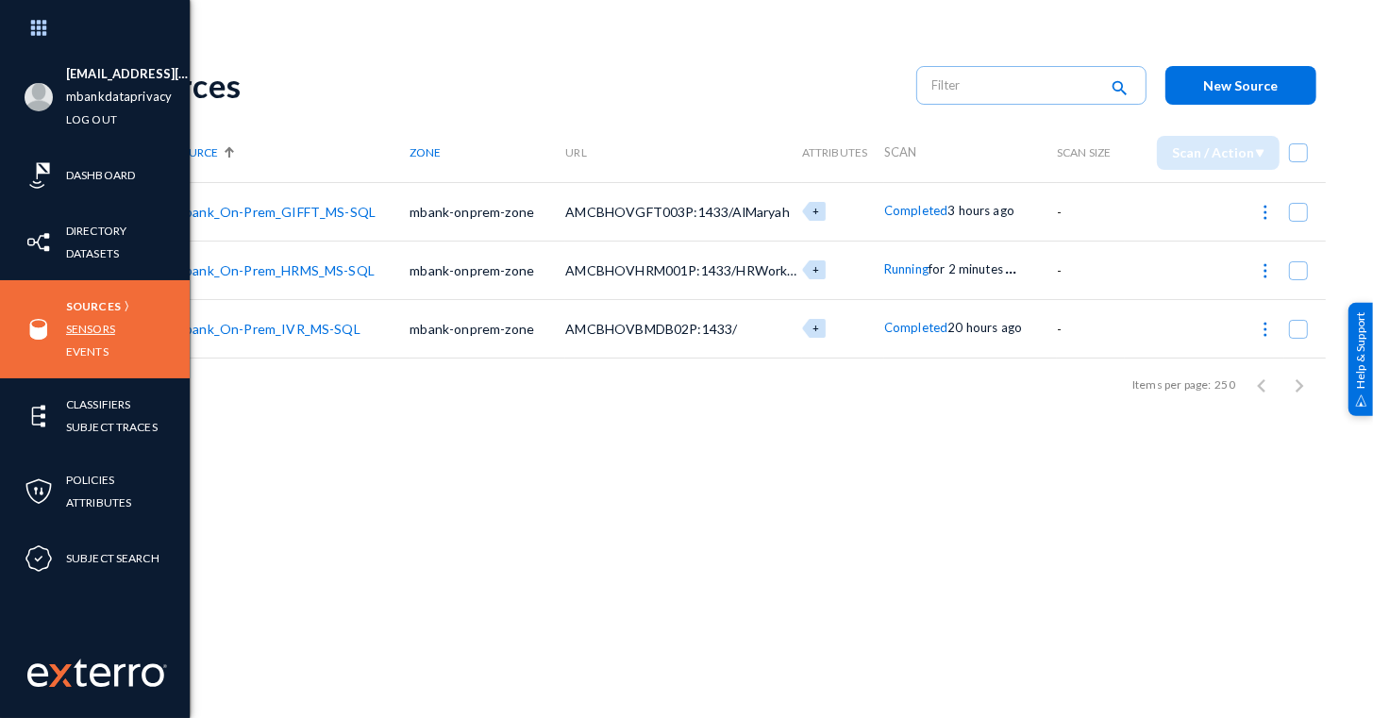
click at [83, 330] on link "Sensors" at bounding box center [90, 329] width 49 height 22
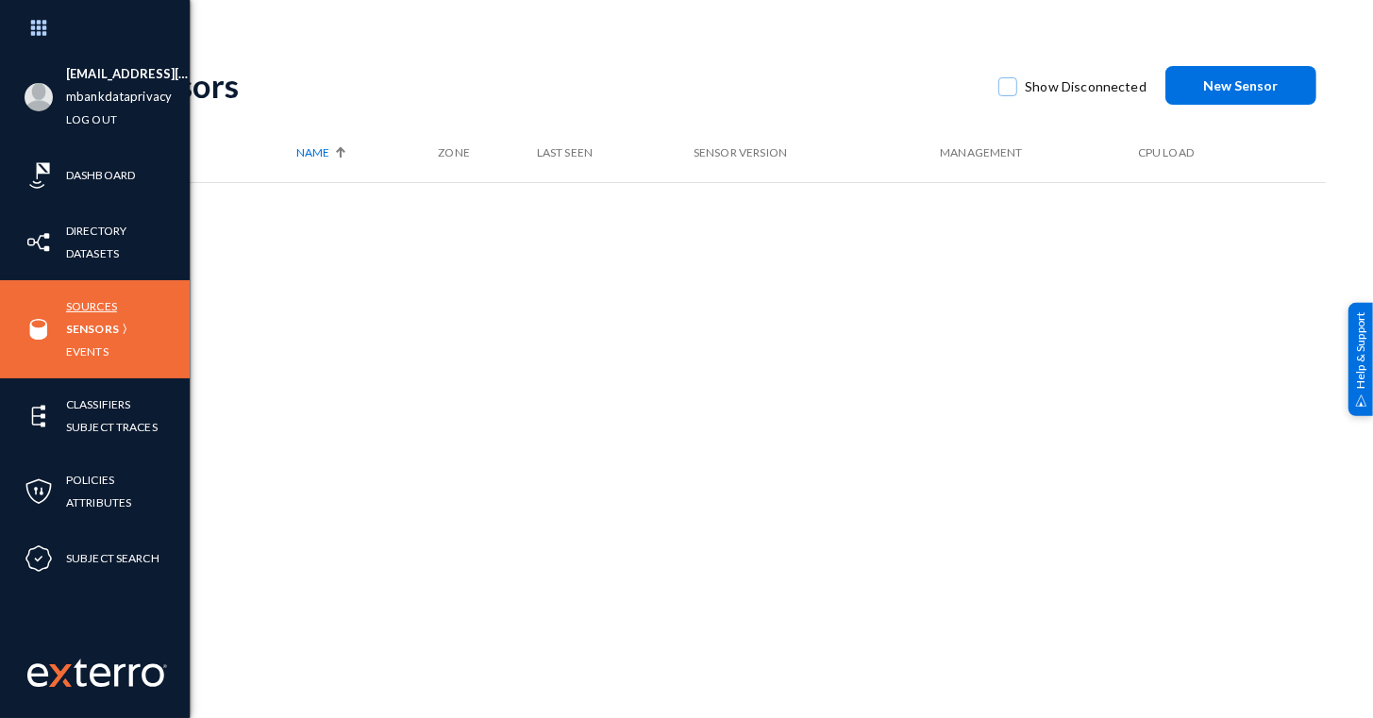
click at [92, 309] on link "Sources" at bounding box center [91, 306] width 51 height 22
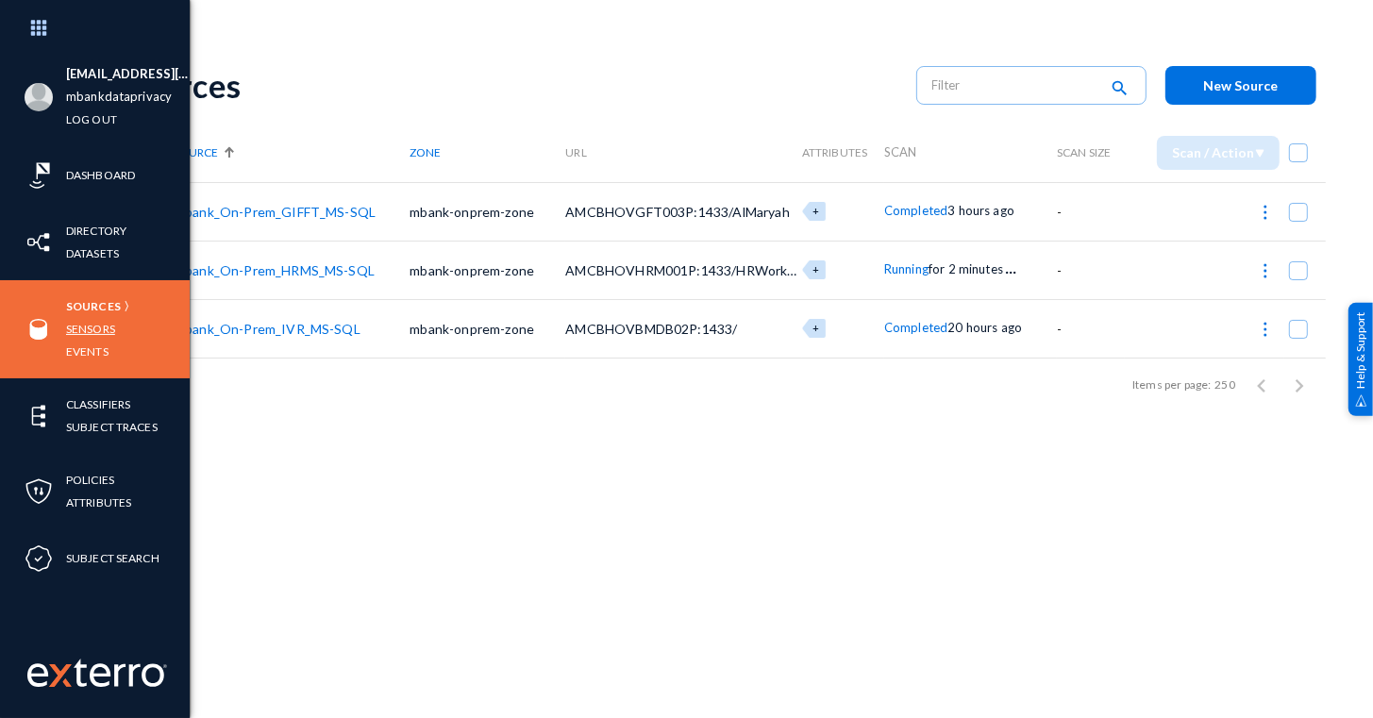
click at [73, 335] on link "Sensors" at bounding box center [90, 329] width 49 height 22
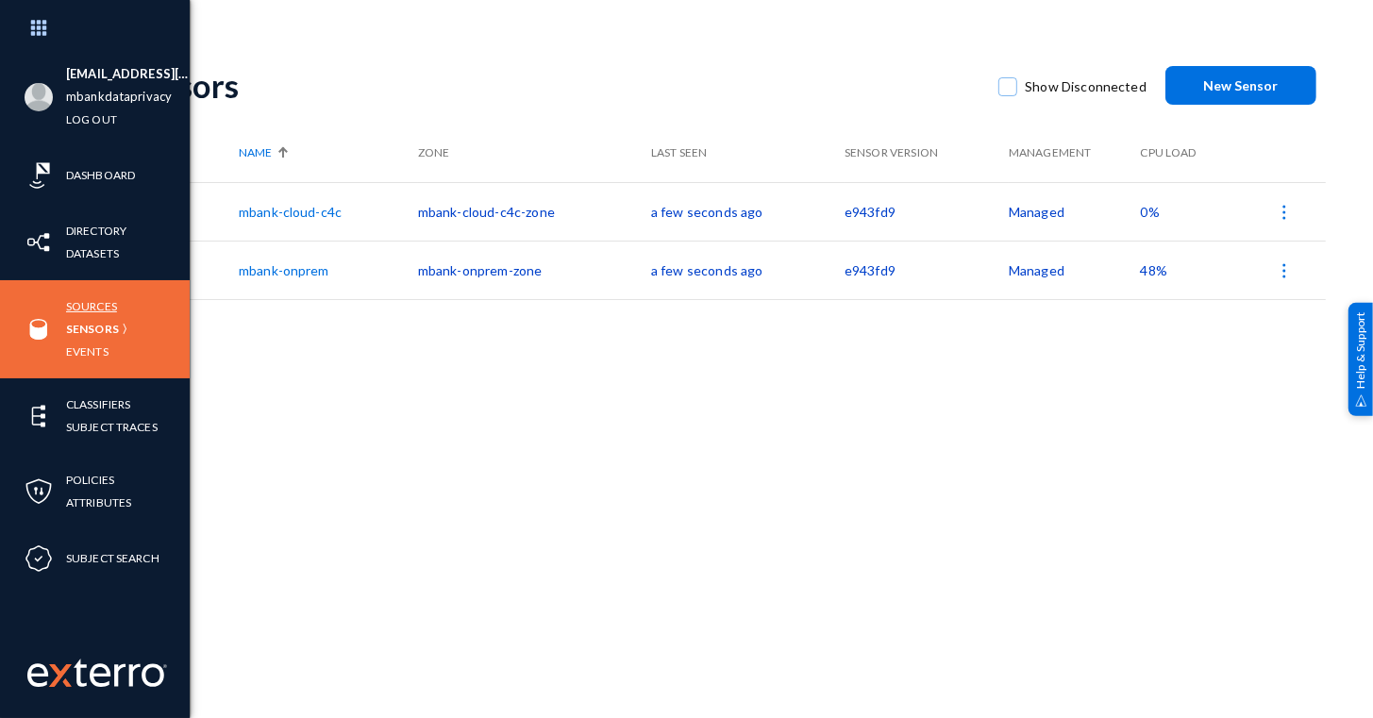
click at [92, 310] on link "Sources" at bounding box center [91, 306] width 51 height 22
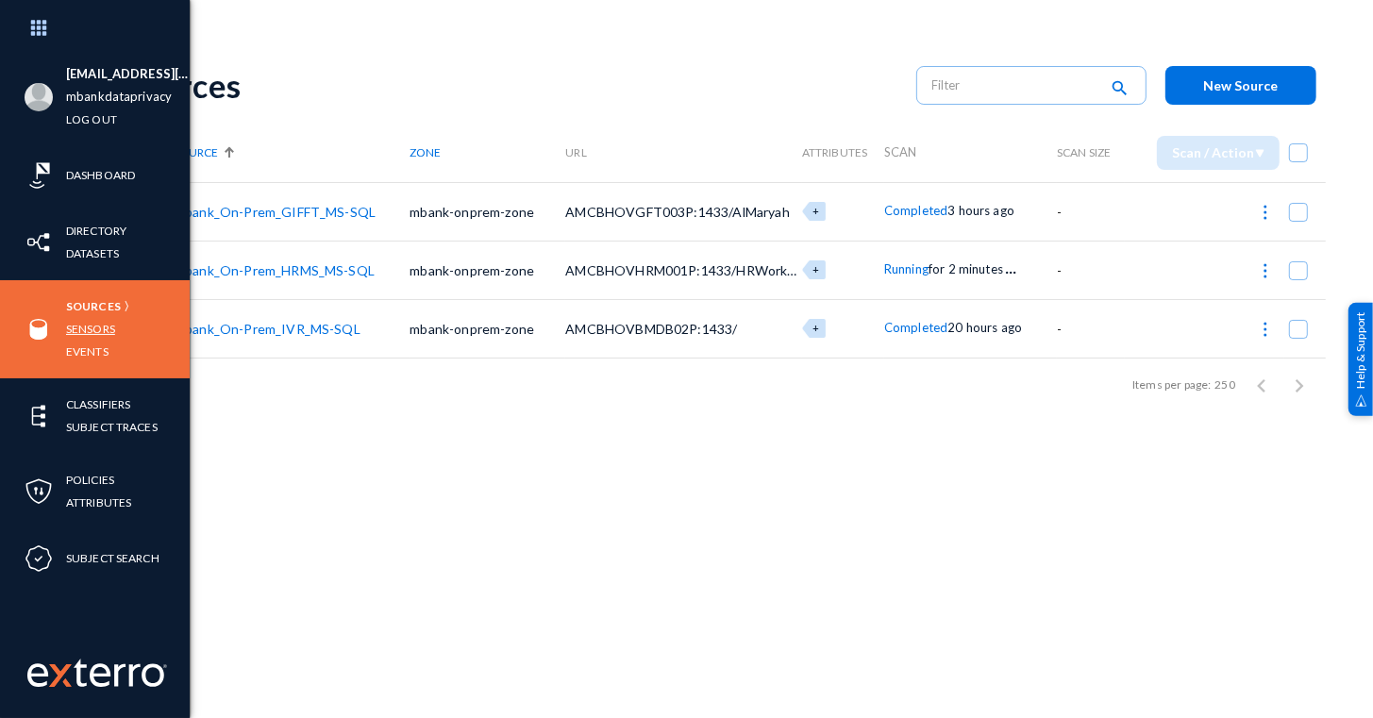
click at [100, 320] on link "Sensors" at bounding box center [90, 329] width 49 height 22
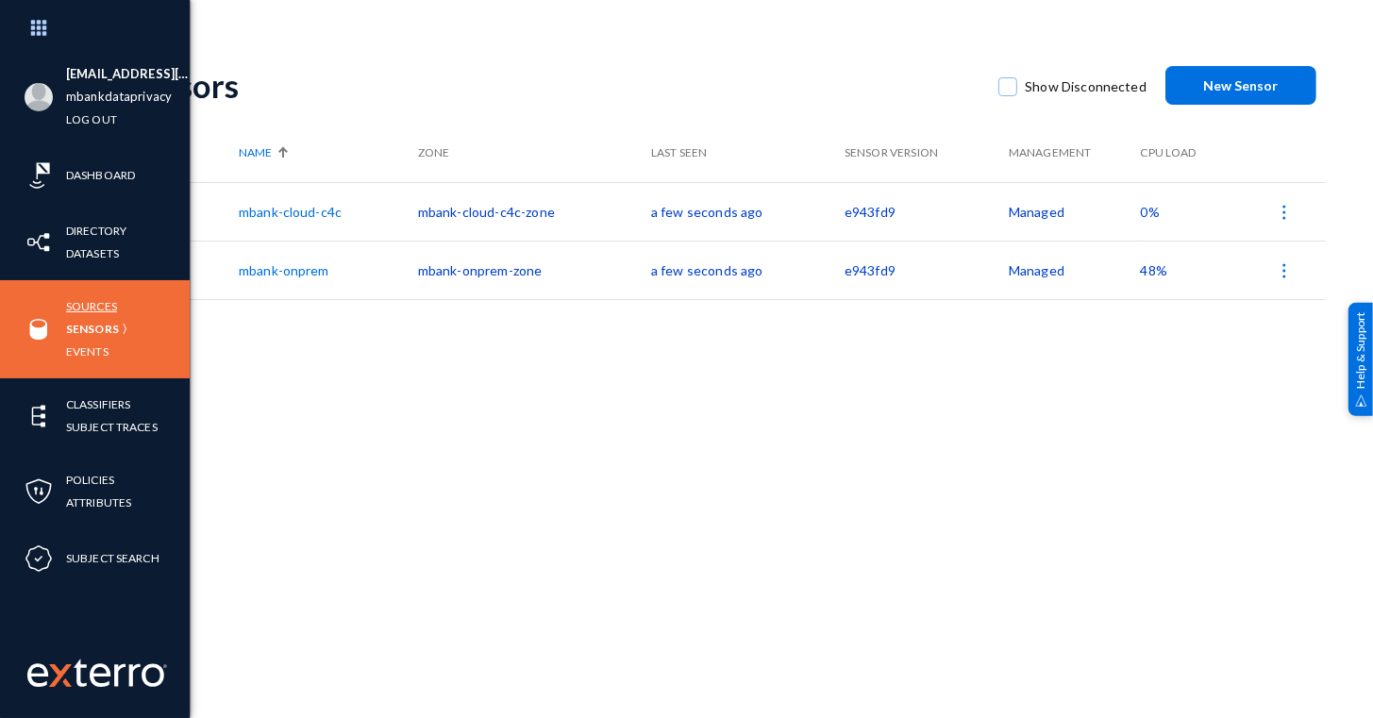
click at [89, 297] on link "Sources" at bounding box center [91, 306] width 51 height 22
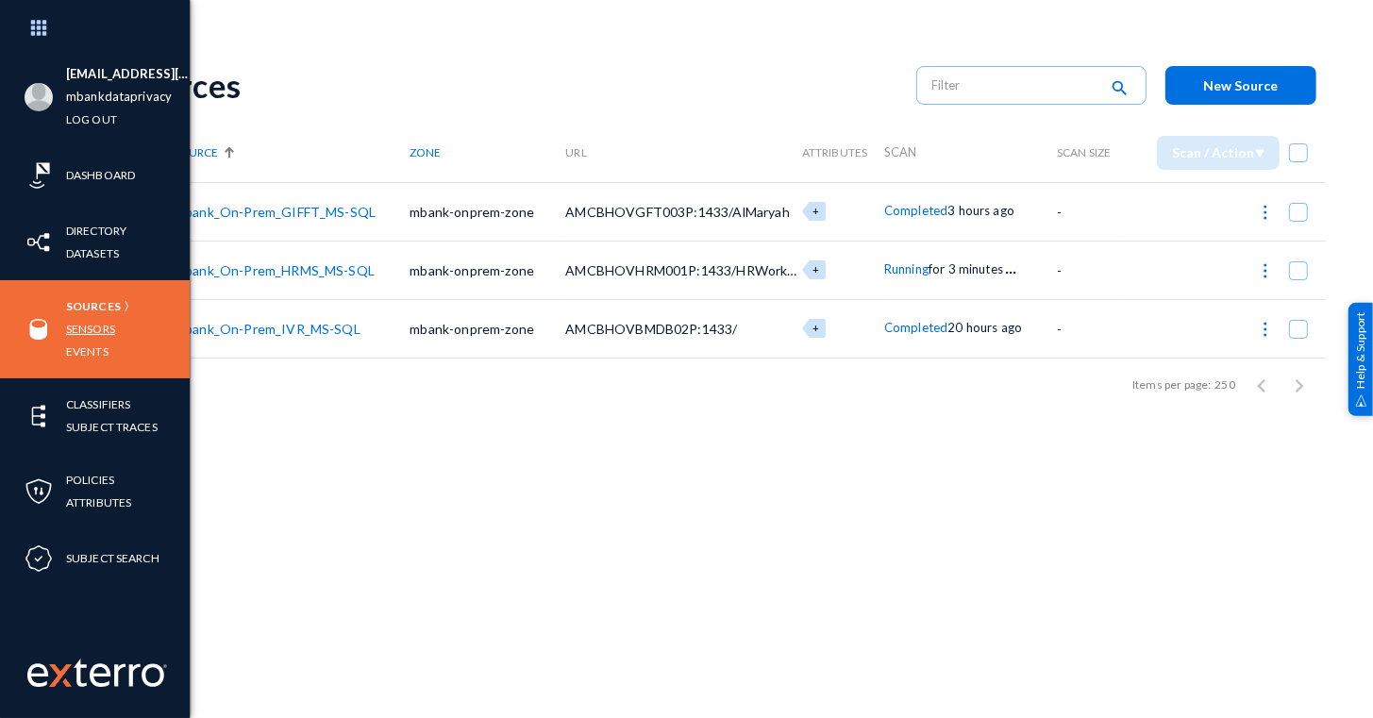
click at [106, 327] on link "Sensors" at bounding box center [90, 329] width 49 height 22
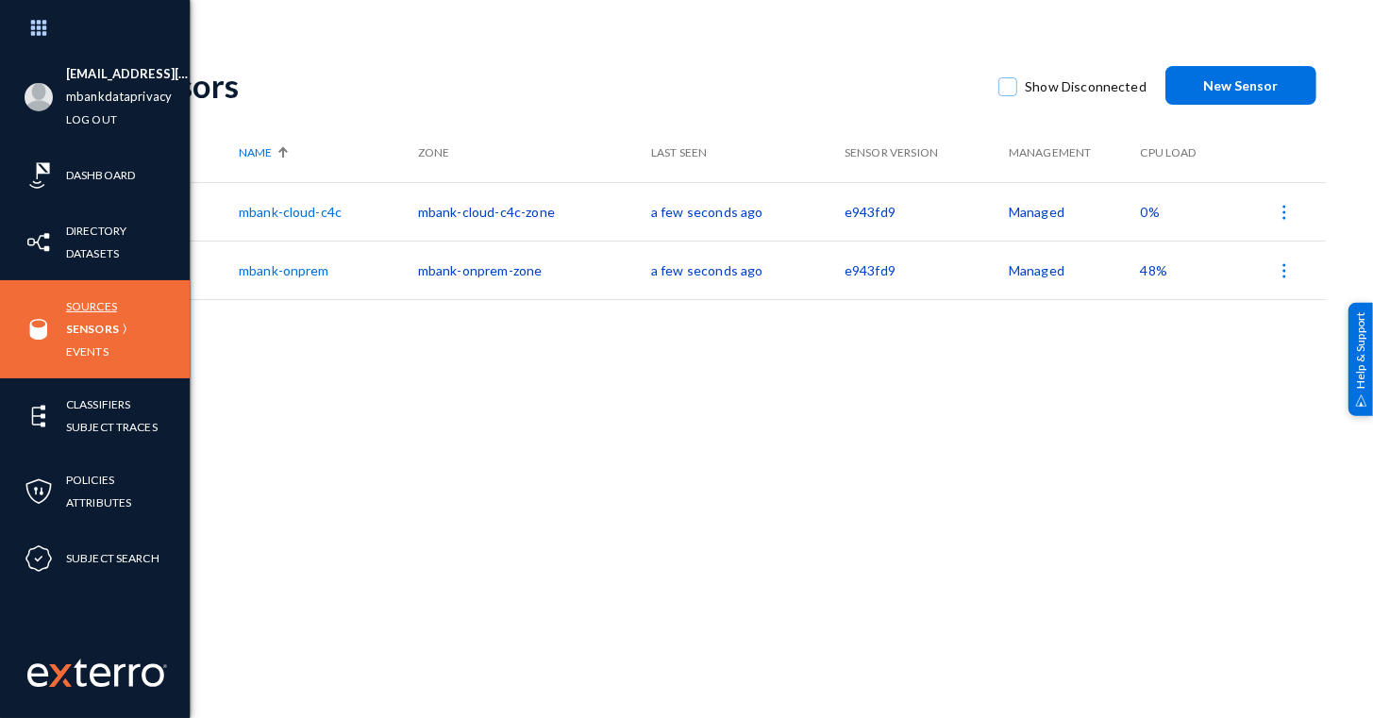
click at [102, 309] on link "Sources" at bounding box center [91, 306] width 51 height 22
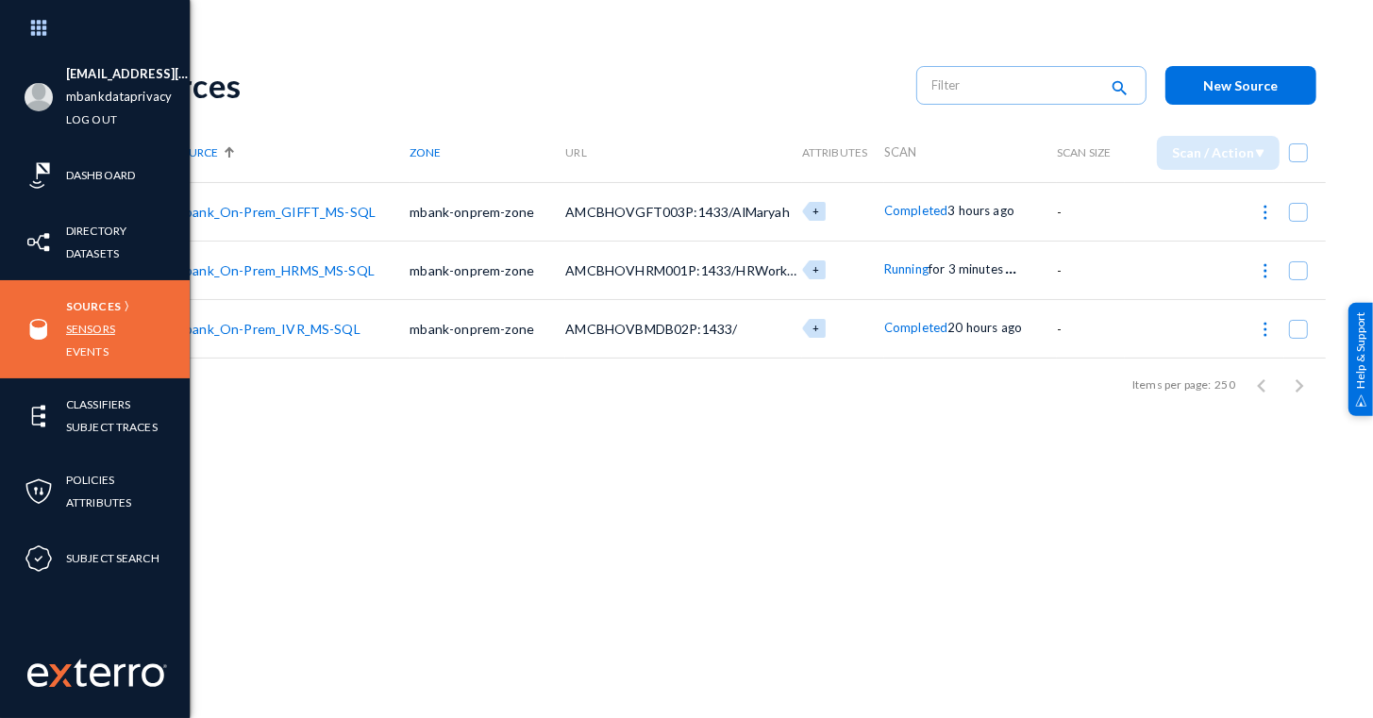
click at [77, 324] on link "Sensors" at bounding box center [90, 329] width 49 height 22
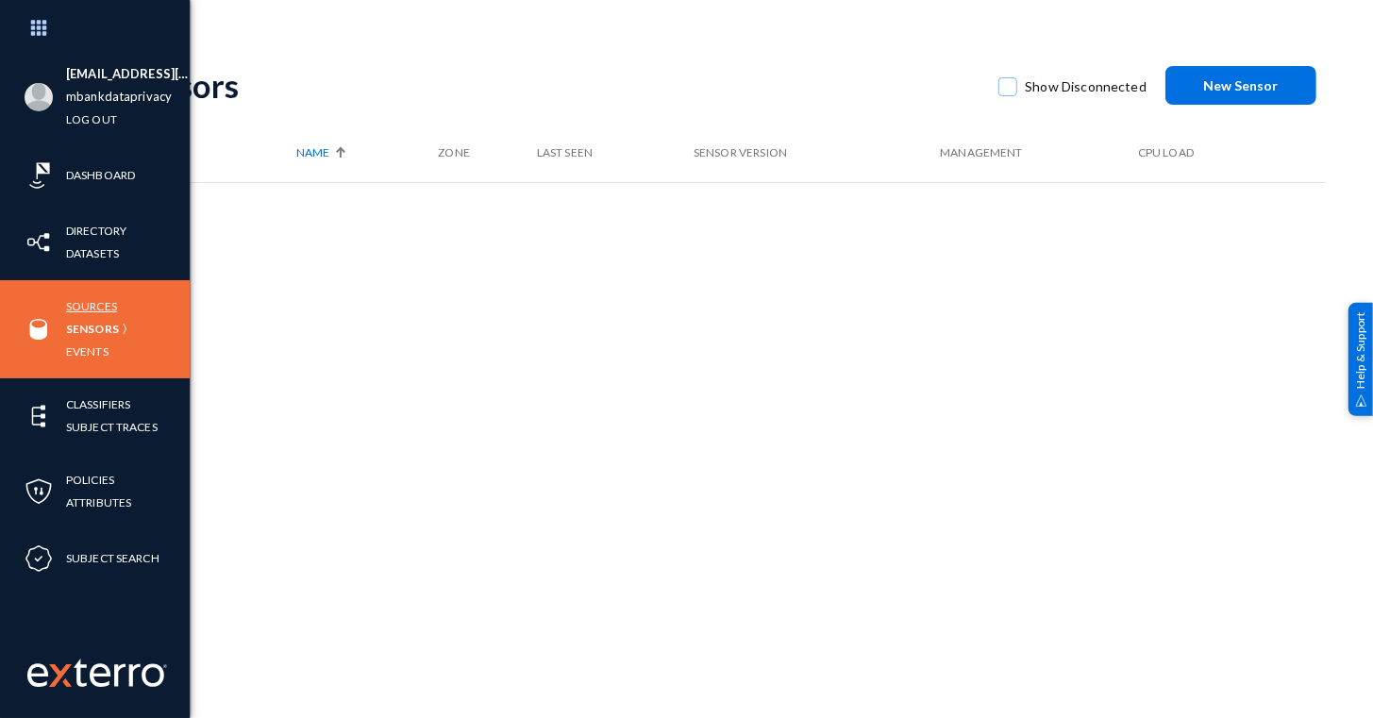
click at [98, 309] on link "Sources" at bounding box center [91, 306] width 51 height 22
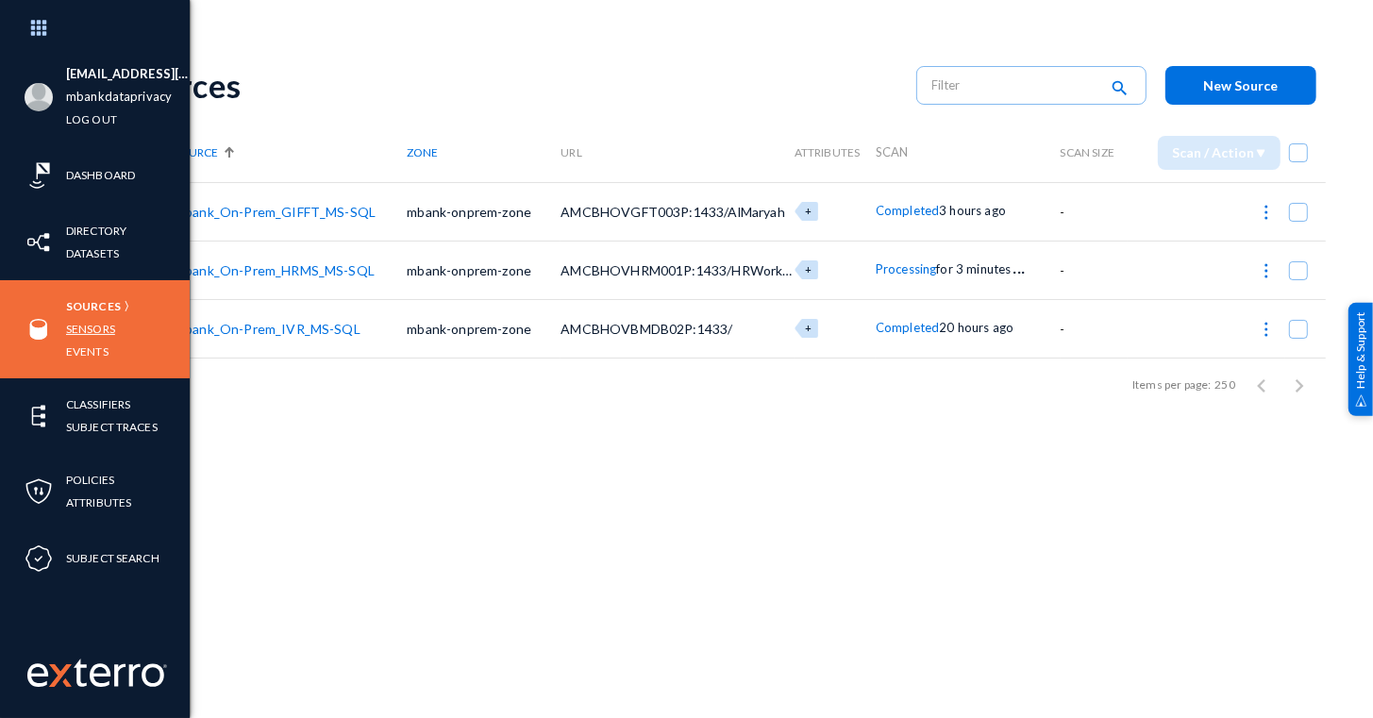
click at [87, 322] on link "Sensors" at bounding box center [90, 329] width 49 height 22
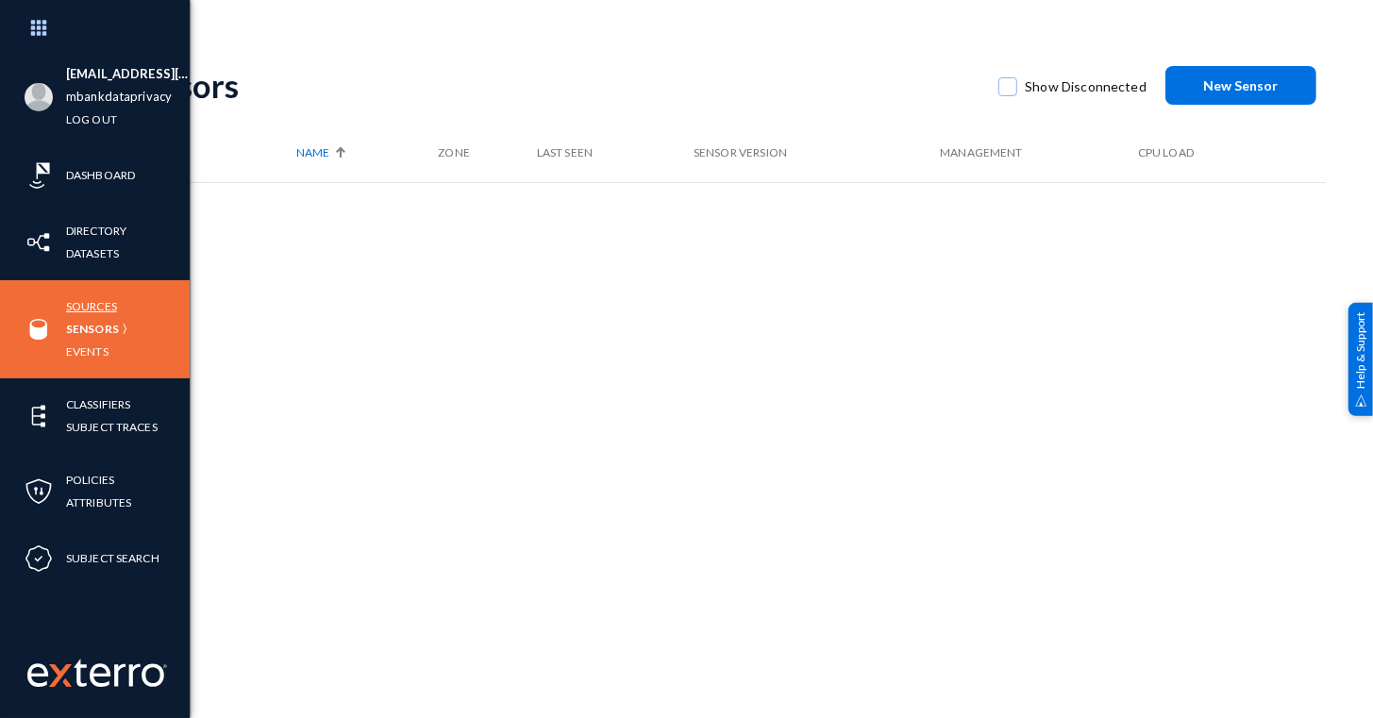
click at [86, 309] on link "Sources" at bounding box center [91, 306] width 51 height 22
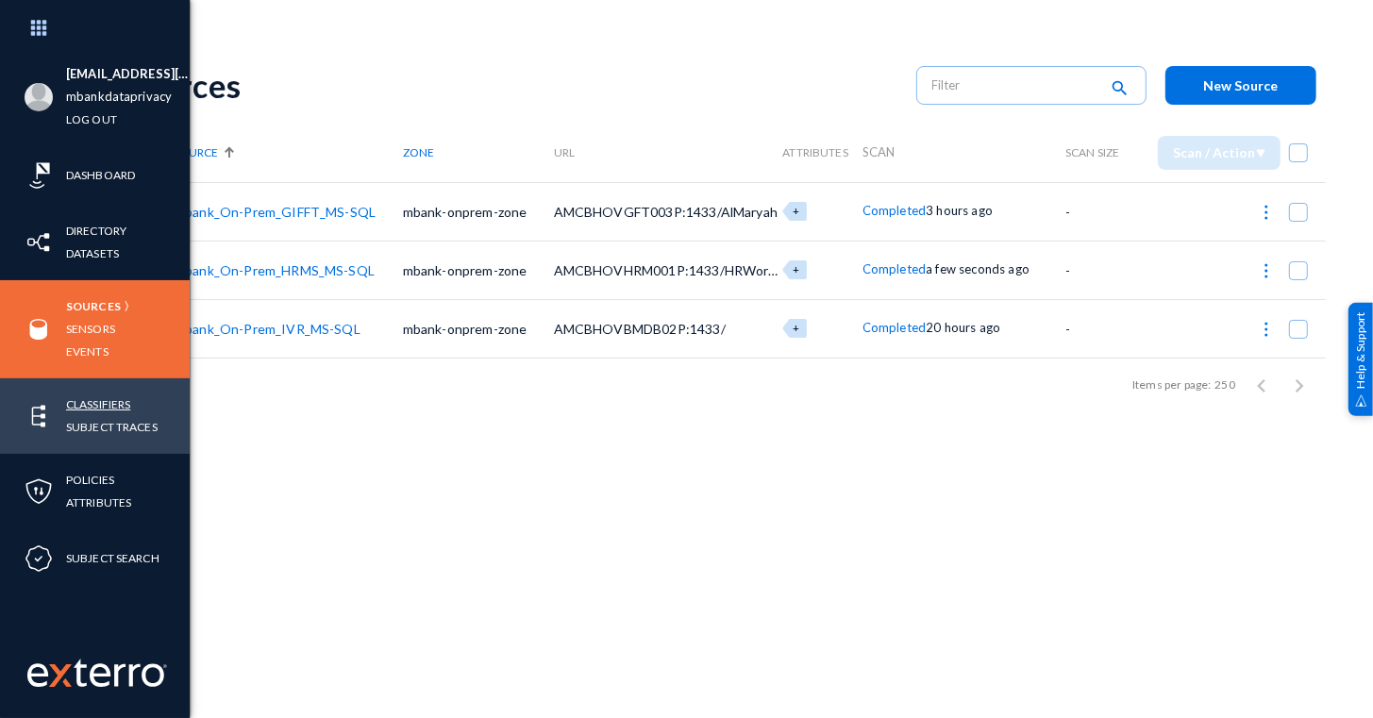
click at [123, 398] on link "Classifiers" at bounding box center [98, 404] width 64 height 22
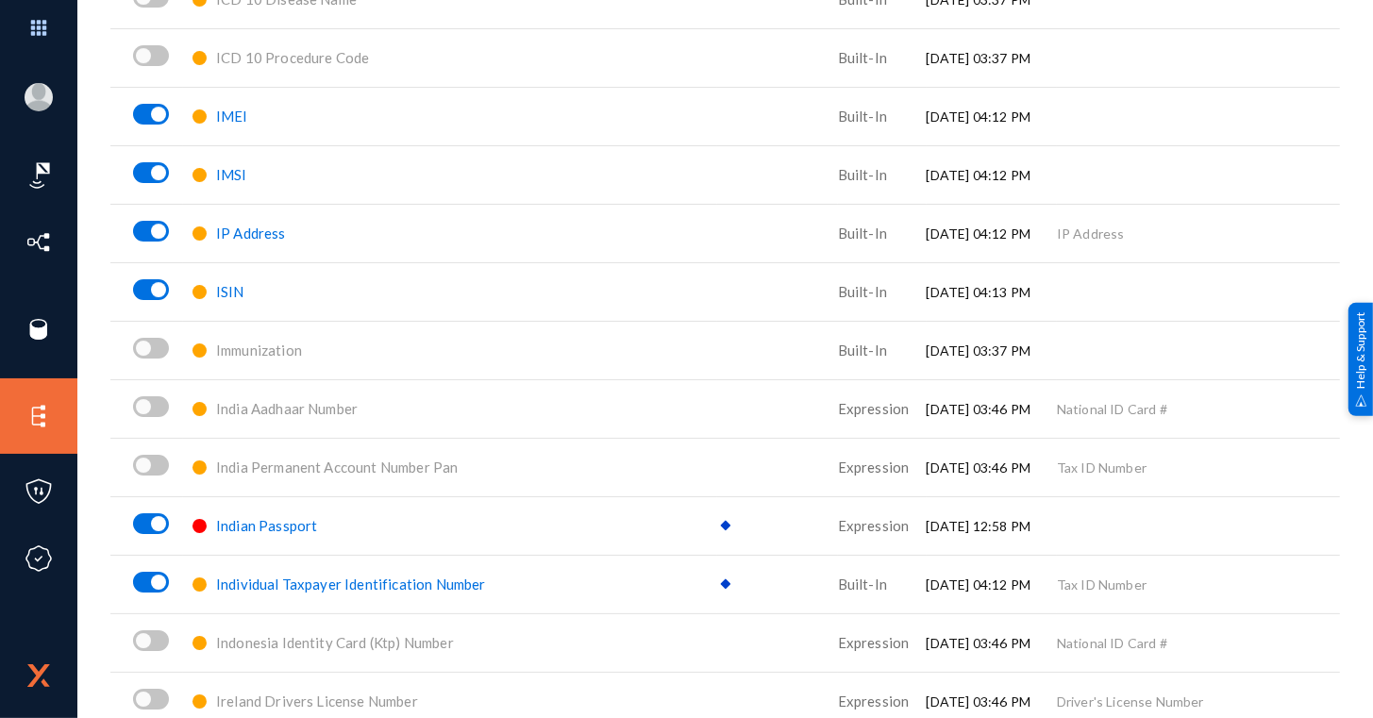
scroll to position [5252, 0]
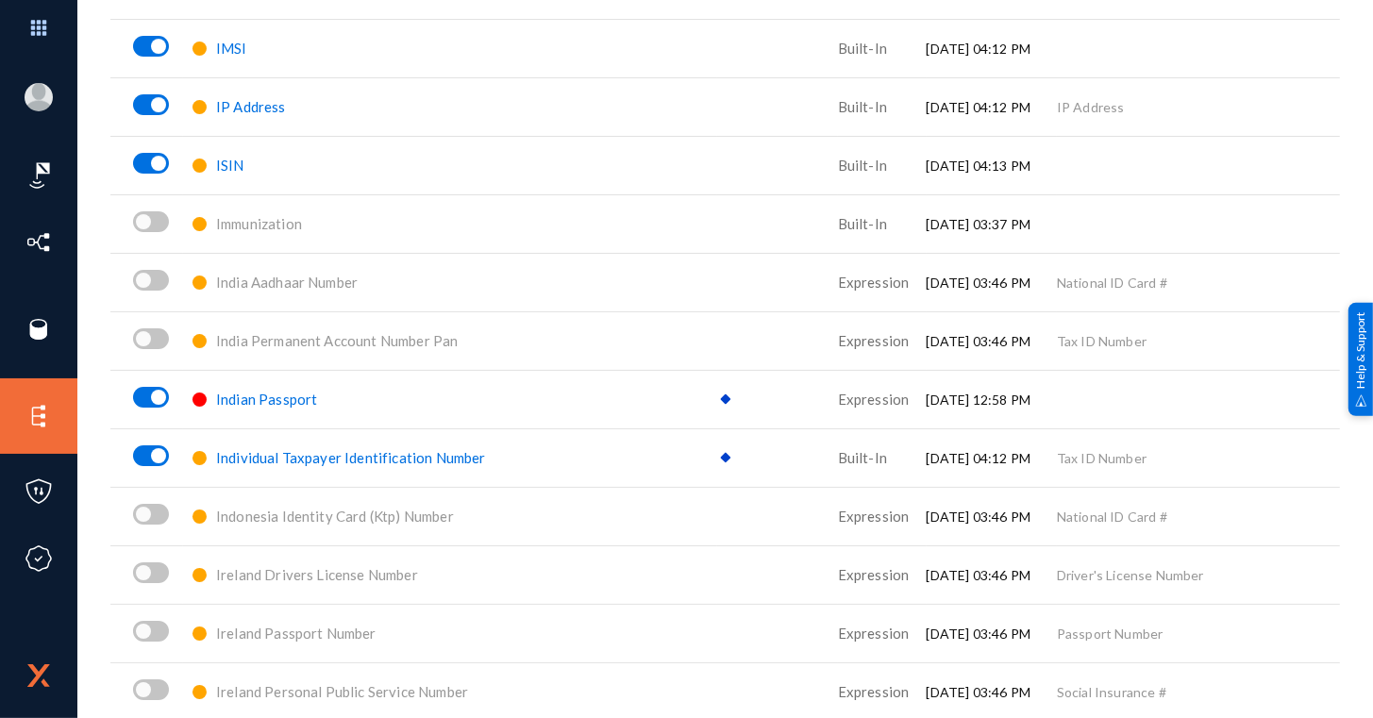
click at [290, 409] on div "Indian Passport" at bounding box center [450, 399] width 534 height 33
click at [286, 406] on span "Indian Passport" at bounding box center [266, 399] width 101 height 17
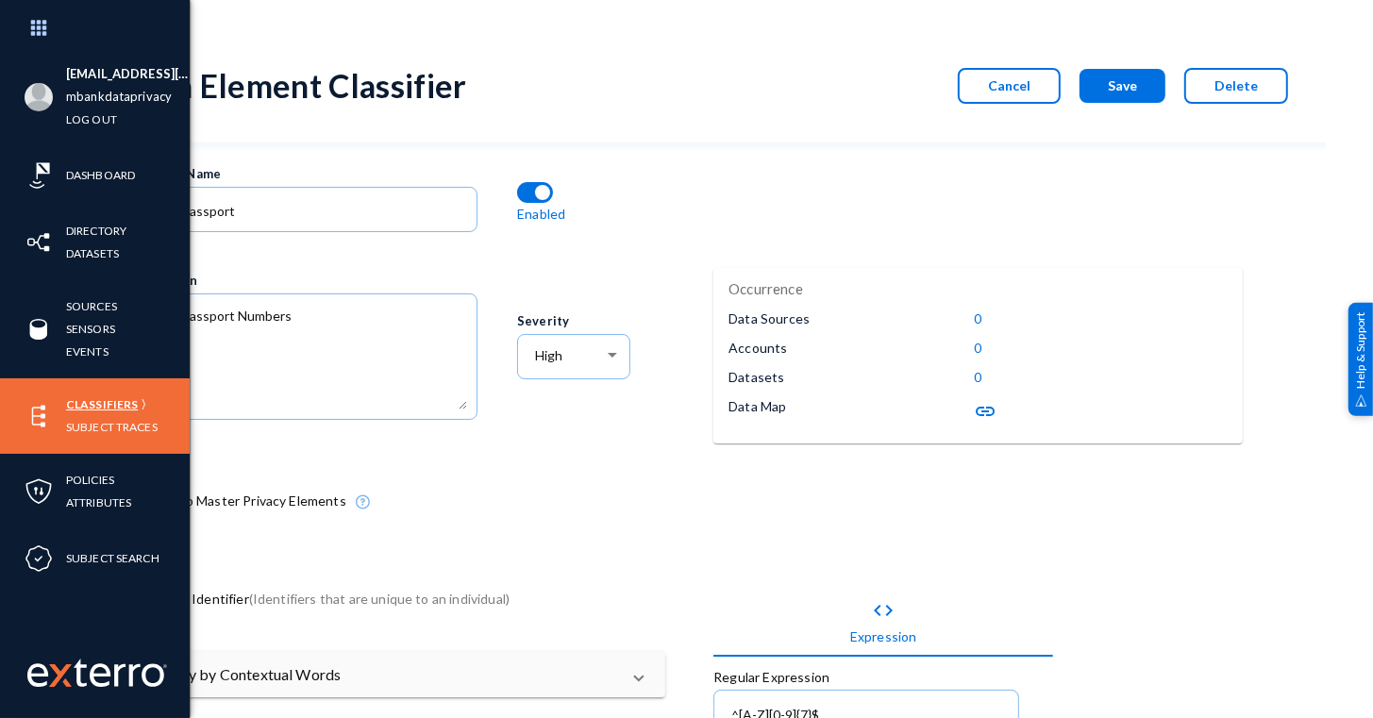
click at [79, 406] on link "Classifiers" at bounding box center [102, 404] width 72 height 22
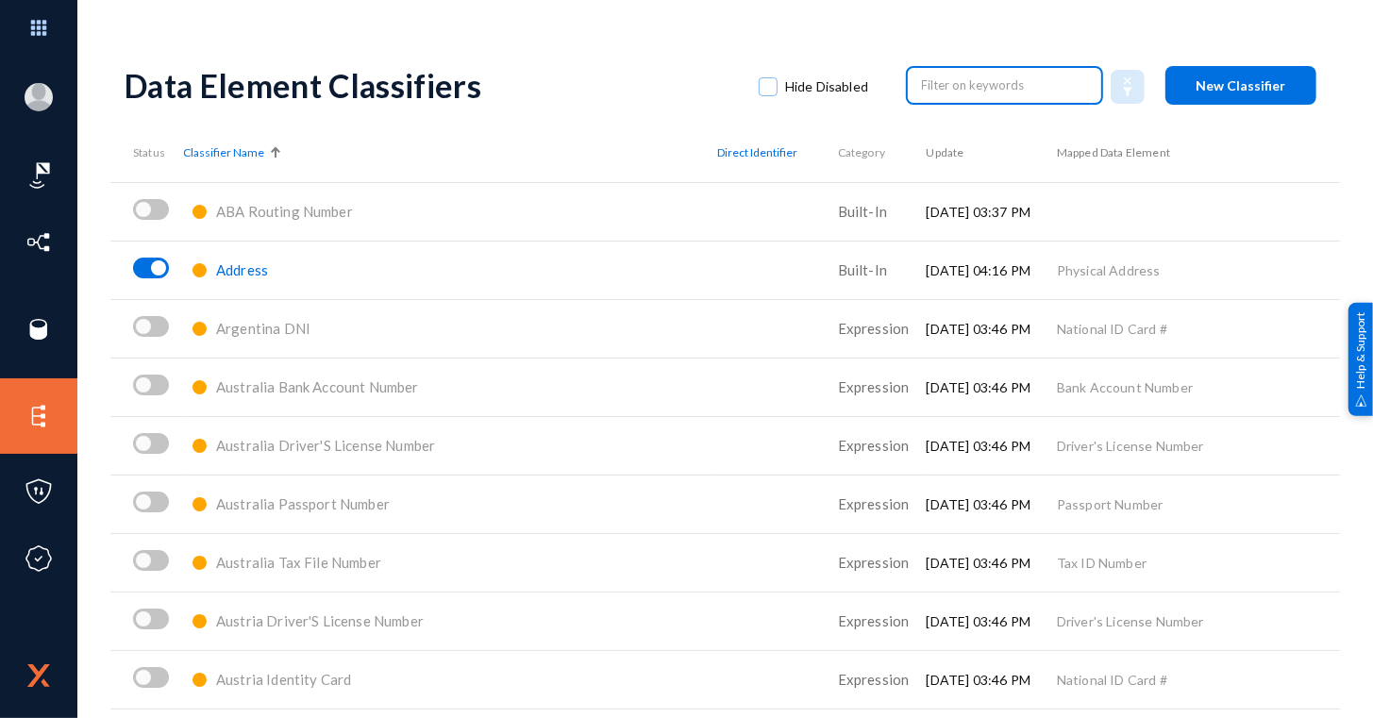
click at [930, 76] on input "text" at bounding box center [1005, 85] width 166 height 28
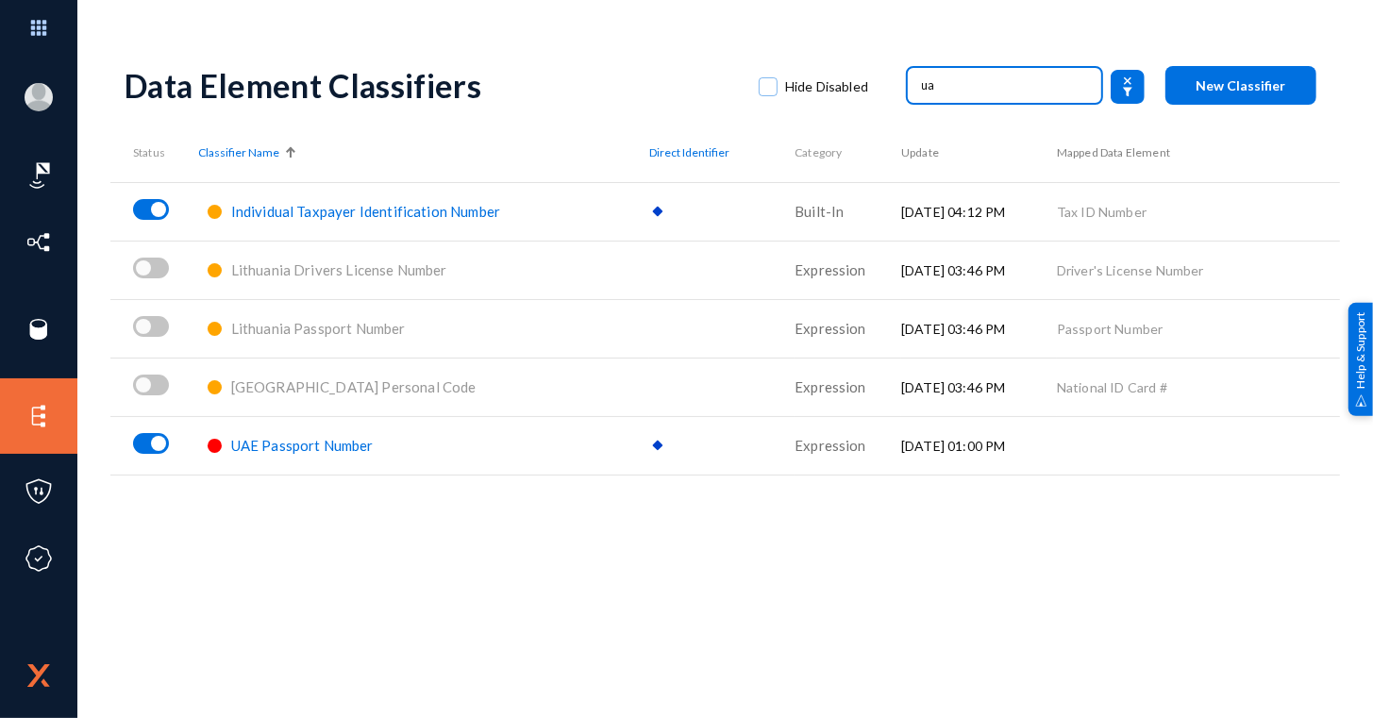
type input "ua"
click at [292, 441] on span "UAE Passport Number" at bounding box center [302, 445] width 142 height 17
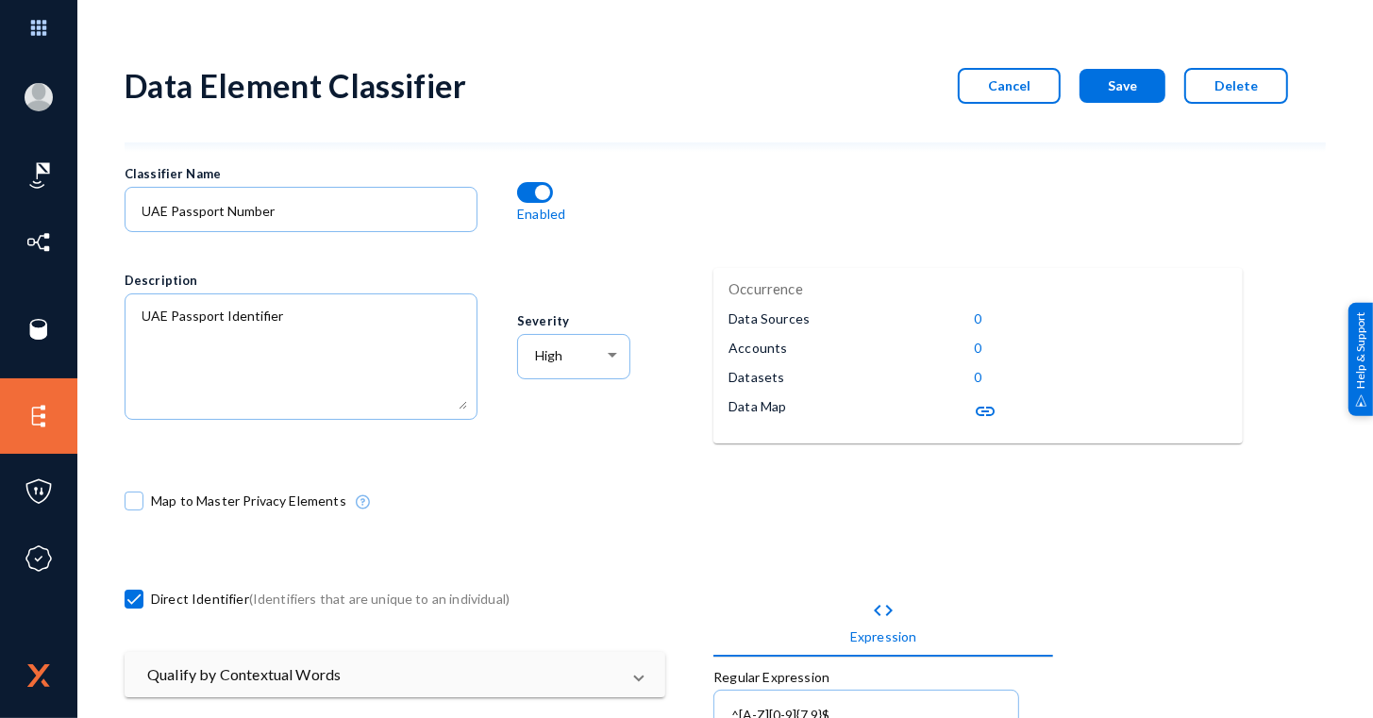
click at [763, 321] on p "Data Sources" at bounding box center [768, 319] width 81 height 20
click at [987, 84] on button "Cancel" at bounding box center [1009, 86] width 103 height 36
